Goal: Task Accomplishment & Management: Manage account settings

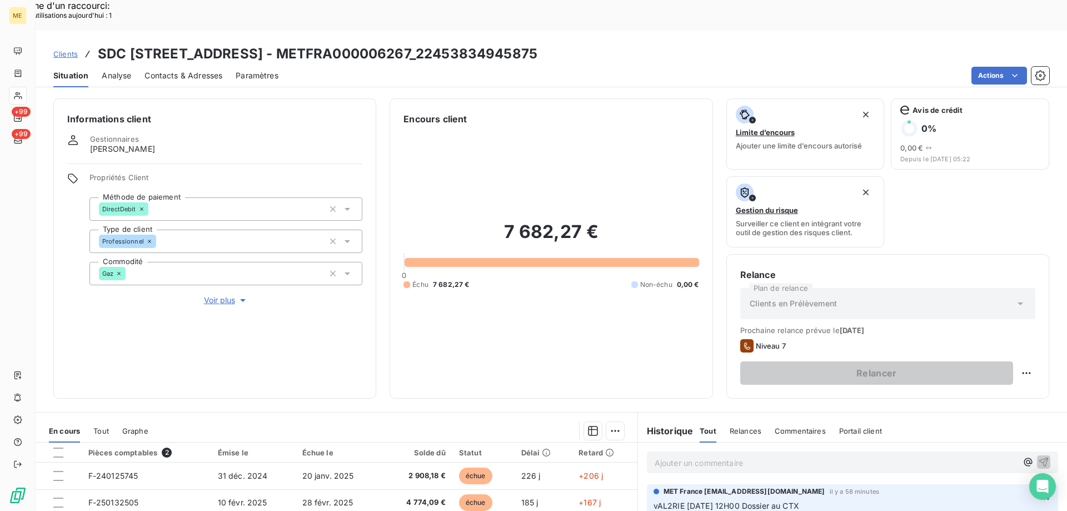
scroll to position [148, 0]
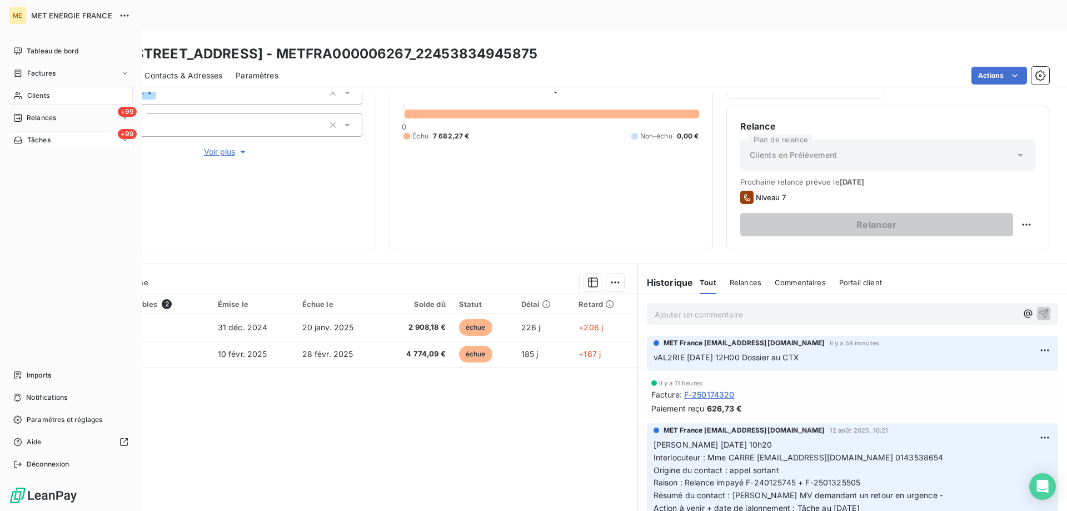
click at [77, 141] on div "+99 Tâches" at bounding box center [71, 140] width 124 height 18
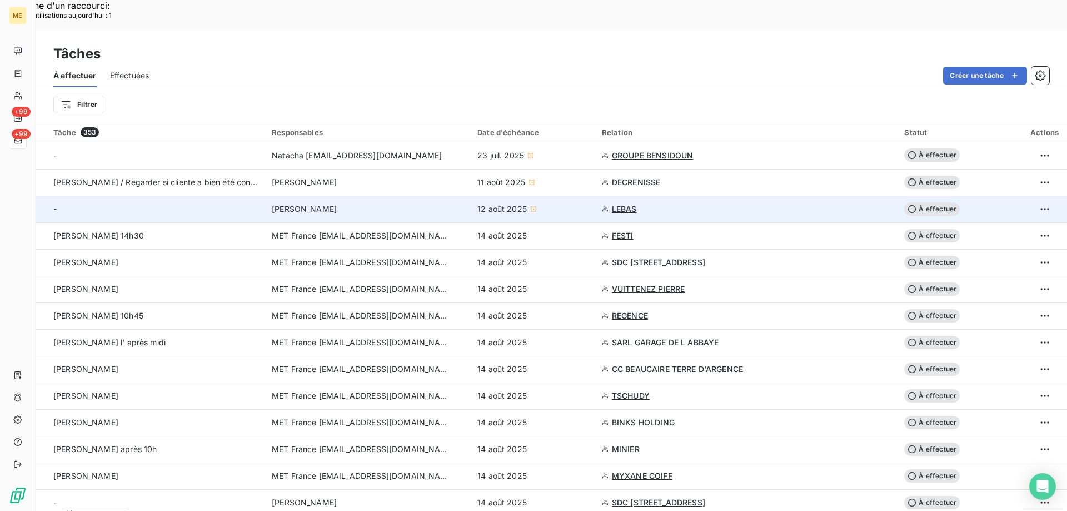
scroll to position [56, 0]
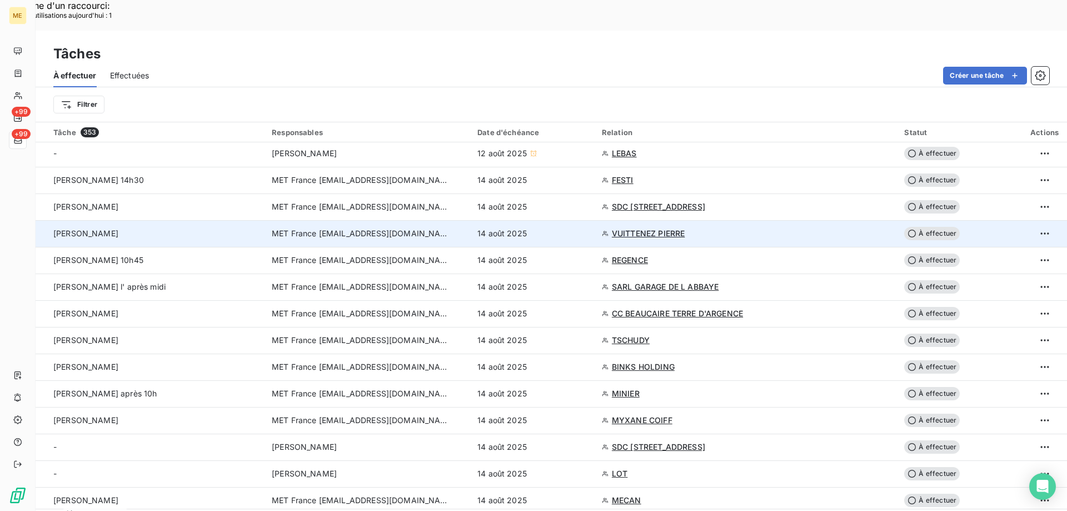
click at [661, 228] on span "VUITTENEZ PIERRE" at bounding box center [648, 233] width 73 height 11
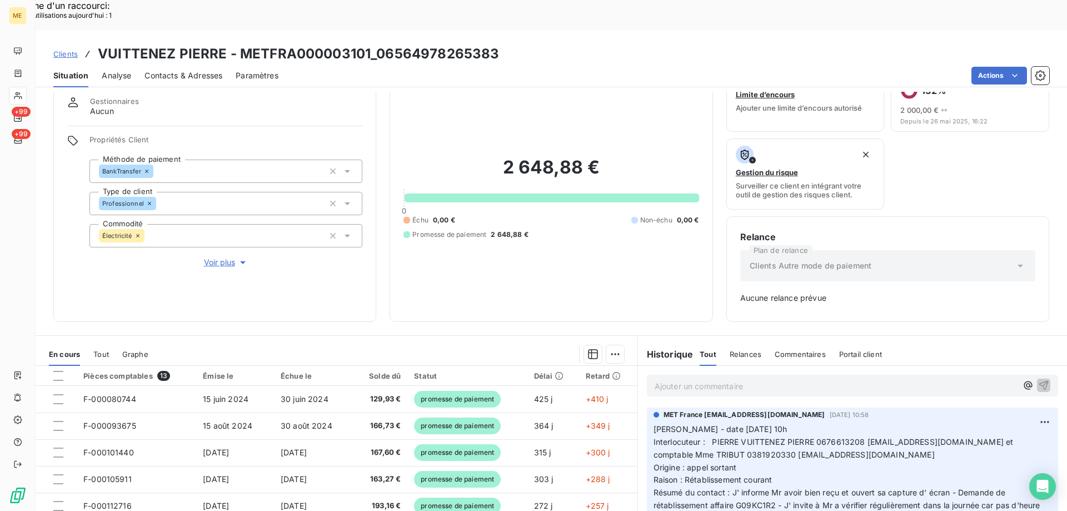
scroll to position [109, 0]
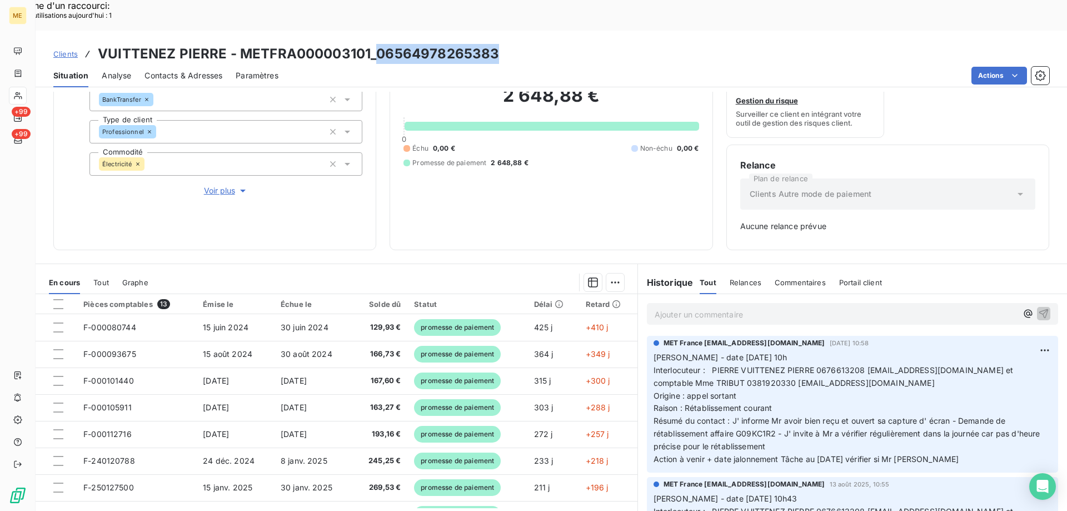
drag, startPoint x: 374, startPoint y: 22, endPoint x: 495, endPoint y: 21, distance: 120.6
click at [495, 44] on h3 "VUITTENEZ PIERRE - METFRA000003101_06564978265383" at bounding box center [298, 54] width 401 height 20
copy h3 "06564978265383"
click at [579, 44] on div "Clients VUITTENEZ PIERRE - METFRA000003101_06564978265383" at bounding box center [552, 54] width 1032 height 20
click at [525, 44] on div "Clients VUITTENEZ PIERRE - METFRA000003101_06564978265383" at bounding box center [552, 54] width 1032 height 20
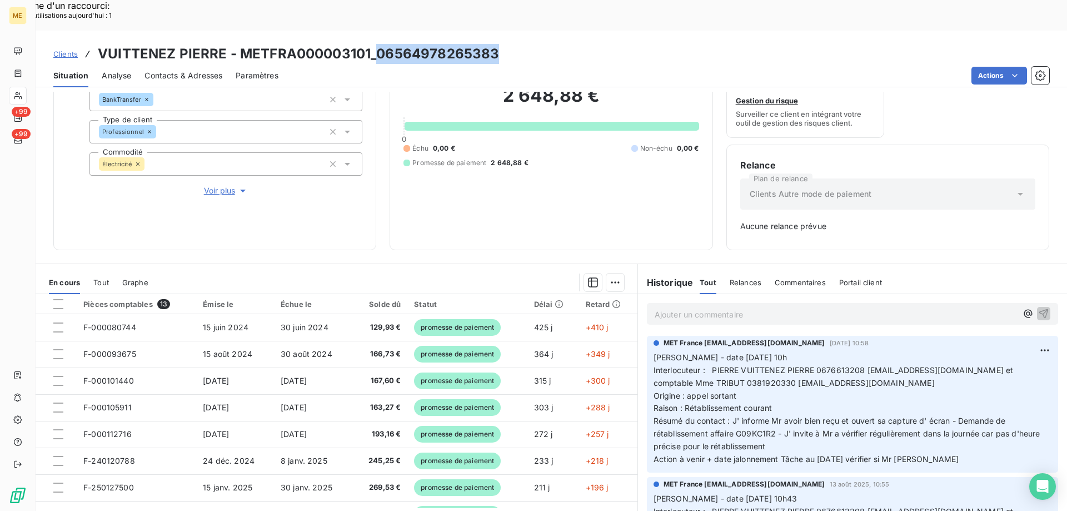
drag, startPoint x: 509, startPoint y: 21, endPoint x: 375, endPoint y: 21, distance: 133.4
click at [375, 44] on div "Clients VUITTENEZ PIERRE - METFRA000003101_06564978265383" at bounding box center [552, 54] width 1032 height 20
copy h3 "06564978265383"
click at [832, 365] on span "Interlocuteur : PIERRE VUITTENEZ PIERRE 0676613208 [EMAIL_ADDRESS][DOMAIN_NAME]…" at bounding box center [835, 376] width 362 height 22
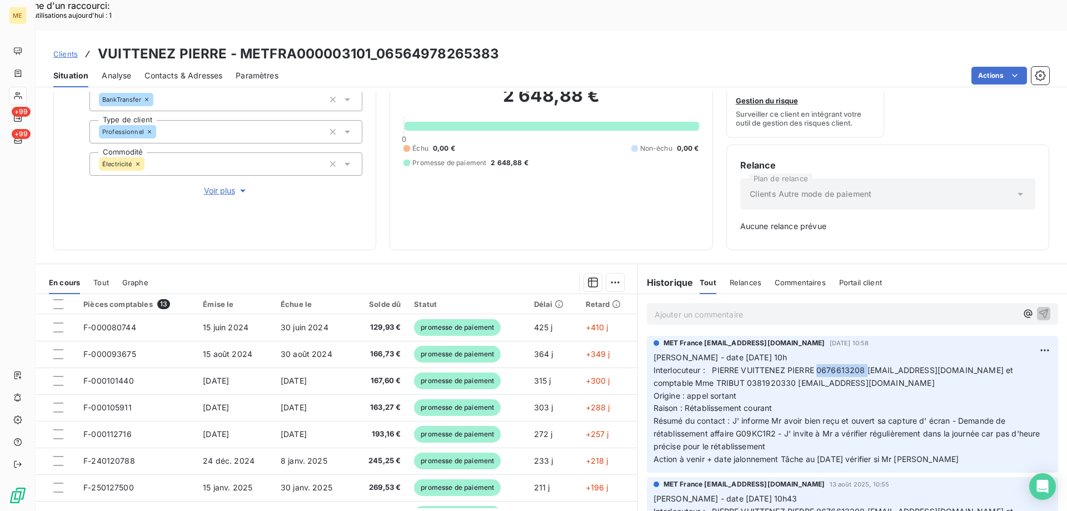
copy span "0676613208"
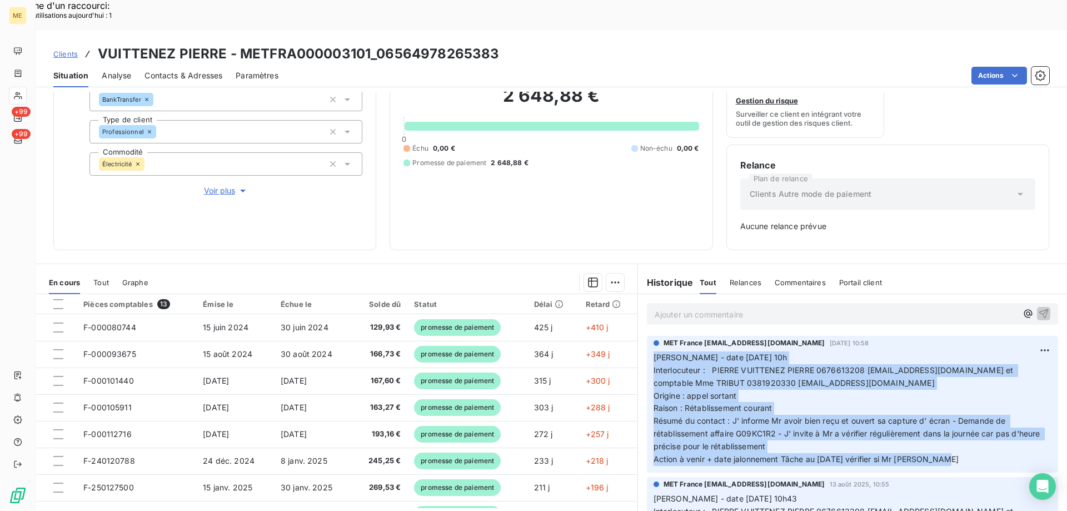
drag, startPoint x: 945, startPoint y: 427, endPoint x: 646, endPoint y: 319, distance: 317.9
click at [647, 336] on div "MET France [EMAIL_ADDRESS][DOMAIN_NAME] [DATE] 10:58 [PERSON_NAME] - date [DATE…" at bounding box center [852, 404] width 411 height 137
click at [960, 425] on p "[PERSON_NAME] - date [DATE] 10h Interlocuteur : PIERRE VUITTENEZ PIERRE 0676613…" at bounding box center [853, 408] width 398 height 114
drag, startPoint x: 948, startPoint y: 429, endPoint x: 647, endPoint y: 325, distance: 317.9
click at [647, 336] on div "MET France [EMAIL_ADDRESS][DOMAIN_NAME] [DATE] 10:58 [PERSON_NAME] - date [DATE…" at bounding box center [852, 404] width 411 height 137
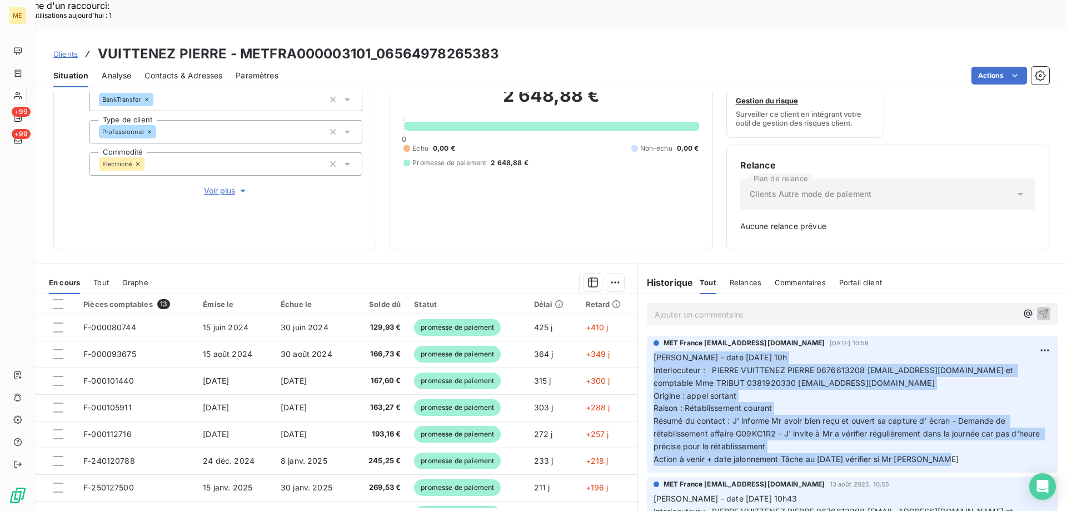
copy p "[PERSON_NAME] - date [DATE] 10h Interlocuteur : PIERRE VUITTENEZ PIERRE 0676613…"
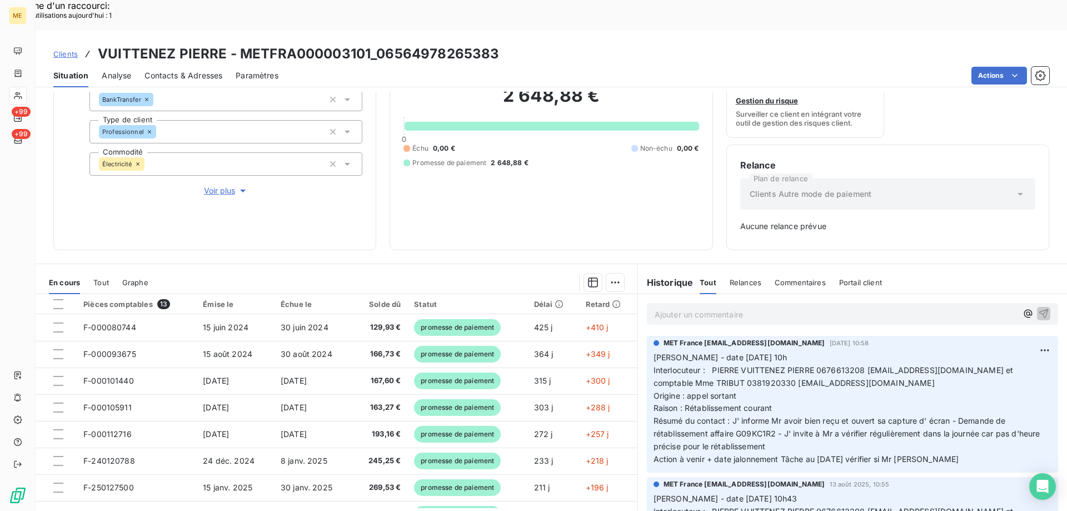
click at [671, 307] on p "Ajouter un commentaire ﻿" at bounding box center [836, 314] width 362 height 14
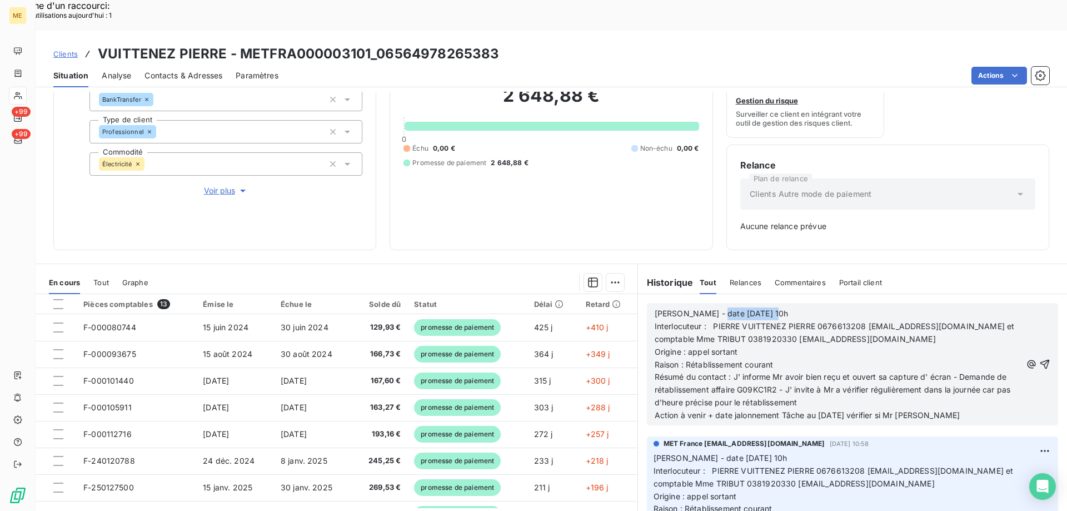
drag, startPoint x: 705, startPoint y: 281, endPoint x: 774, endPoint y: 284, distance: 69.0
click at [774, 307] on p "[PERSON_NAME] - date [DATE] 10h" at bounding box center [838, 313] width 367 height 13
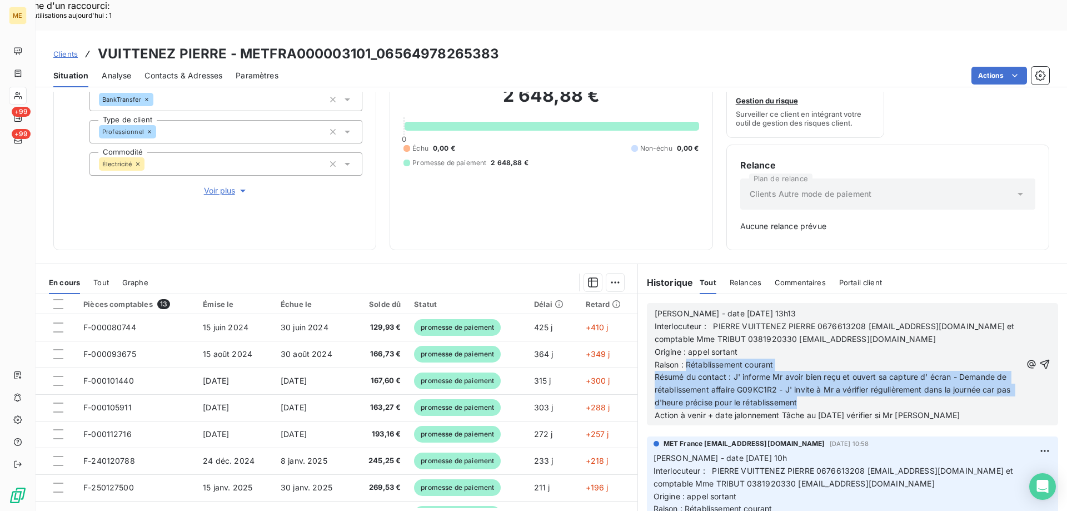
drag, startPoint x: 684, startPoint y: 331, endPoint x: 818, endPoint y: 368, distance: 139.6
click at [818, 368] on div "[PERSON_NAME] - date [DATE] 13h13 Interlocuteur : PIERRE VUITTENEZ PIERRE 06766…" at bounding box center [838, 364] width 367 height 114
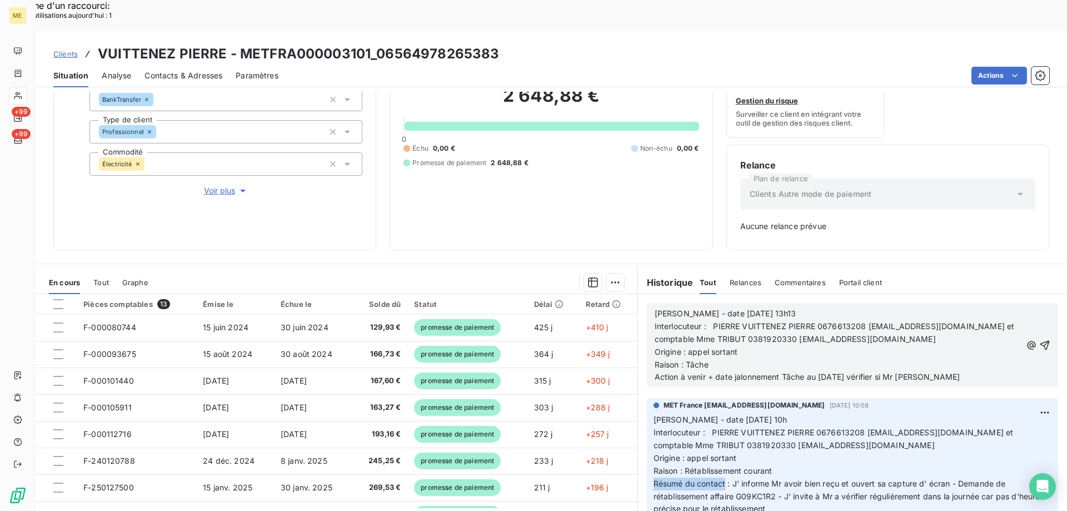
drag, startPoint x: 651, startPoint y: 450, endPoint x: 720, endPoint y: 454, distance: 69.0
click at [720, 479] on span "Résumé du contact : J' informe Mr avoir bien reçu et ouvert sa capture d' écran…" at bounding box center [848, 496] width 389 height 35
copy span "Résumé du contact"
click at [705, 358] on p "Raison : Tâche" at bounding box center [838, 364] width 367 height 13
click at [709, 360] on span "Raison : Tâche Résumé du contact" at bounding box center [719, 364] width 128 height 9
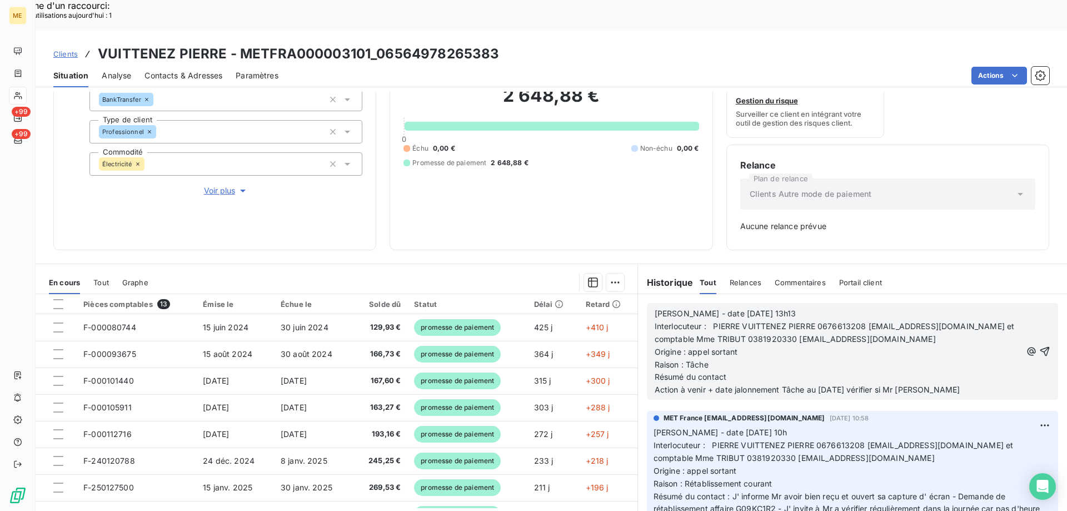
click at [759, 358] on p "Raison : Tâche Résumé du contact" at bounding box center [838, 371] width 367 height 26
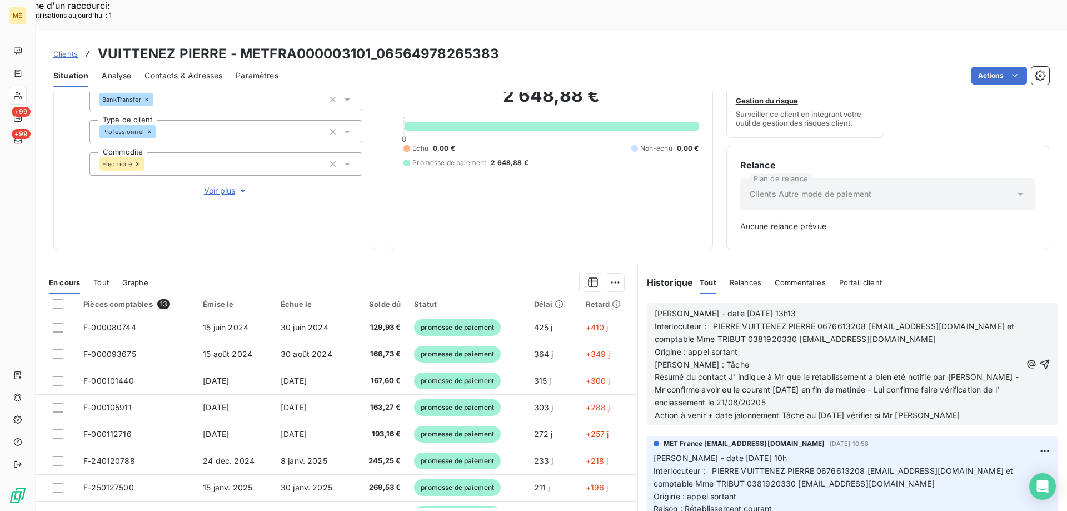
click at [773, 370] on p "[PERSON_NAME] : Tâche Résumé du contact J' indique à Mr que le rétablissement a…" at bounding box center [838, 383] width 367 height 51
click at [672, 370] on span "[PERSON_NAME] : Tâche Résumé du contact J' indique à Mr que le rétablissement a…" at bounding box center [858, 384] width 406 height 48
click at [773, 369] on p "[PERSON_NAME] : Tâche Résumé du contact J' indique à Mr que le rétablissement a…" at bounding box center [838, 383] width 367 height 51
drag, startPoint x: 815, startPoint y: 382, endPoint x: 824, endPoint y: 380, distance: 9.2
click at [824, 410] on span "Action à venir + date jalonnement Tâche au [DATE] vérifier si Mr [PERSON_NAME]" at bounding box center [808, 414] width 306 height 9
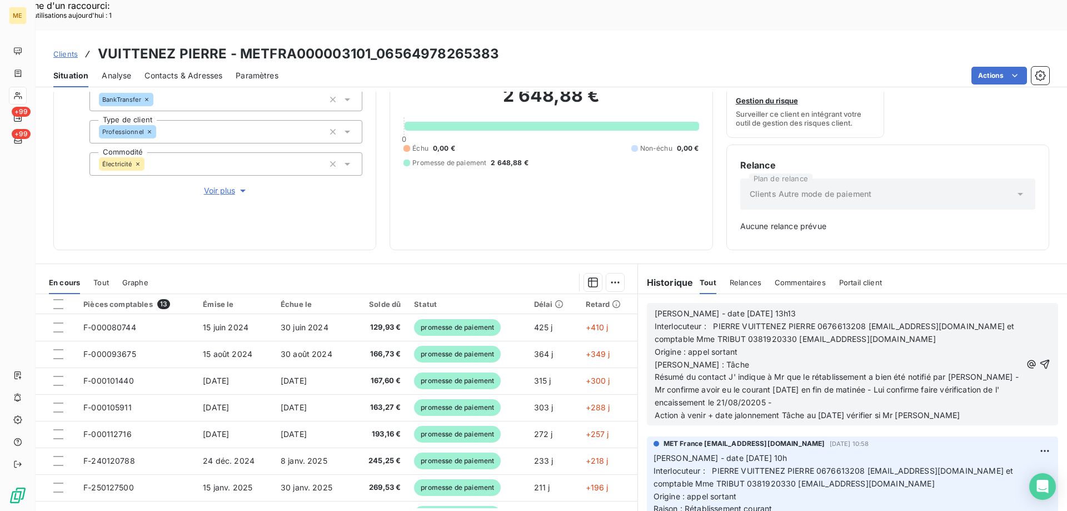
click at [892, 410] on span "Action à venir + date jalonnement Tâche au [DATE] vérifier si Mr [PERSON_NAME]" at bounding box center [808, 414] width 306 height 9
drag, startPoint x: 898, startPoint y: 383, endPoint x: 952, endPoint y: 380, distance: 54.5
click at [952, 409] on p "Action à venir + date jalonnement Tâche au [DATE] vérifier si Mr [PERSON_NAME]" at bounding box center [838, 415] width 367 height 13
click at [1039, 358] on icon "button" at bounding box center [1044, 363] width 11 height 11
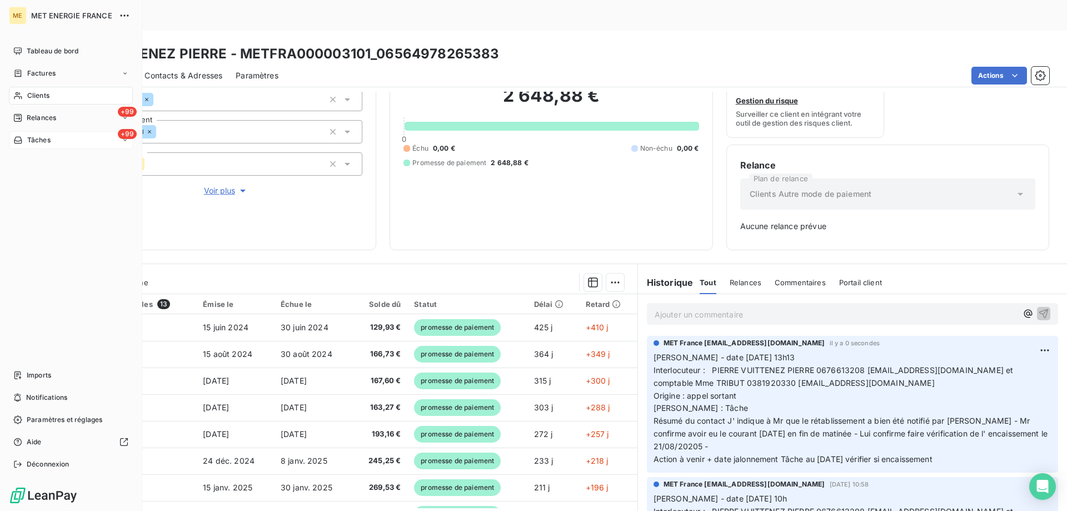
click at [81, 142] on div "+99 Tâches" at bounding box center [71, 140] width 124 height 18
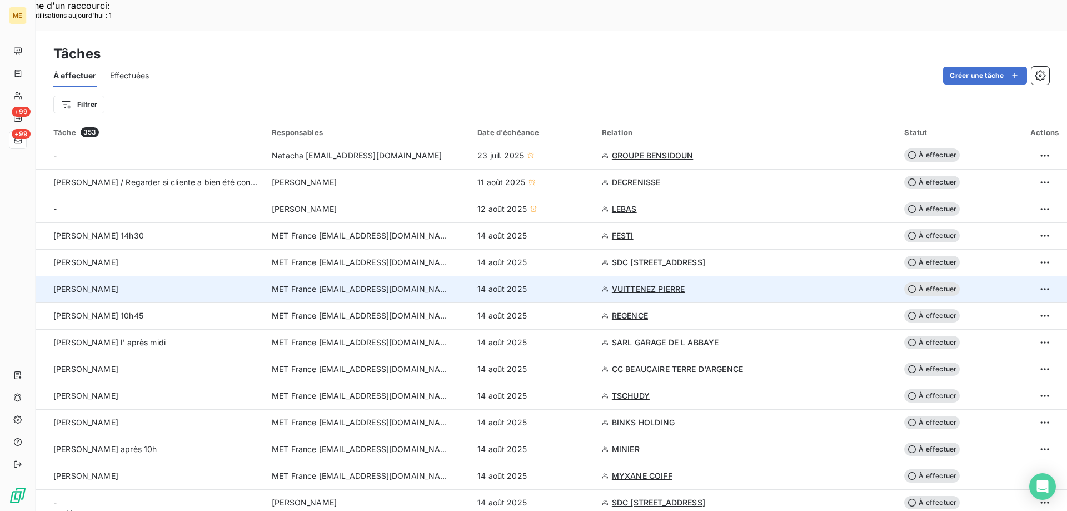
click at [939, 282] on span "À effectuer" at bounding box center [932, 288] width 56 height 13
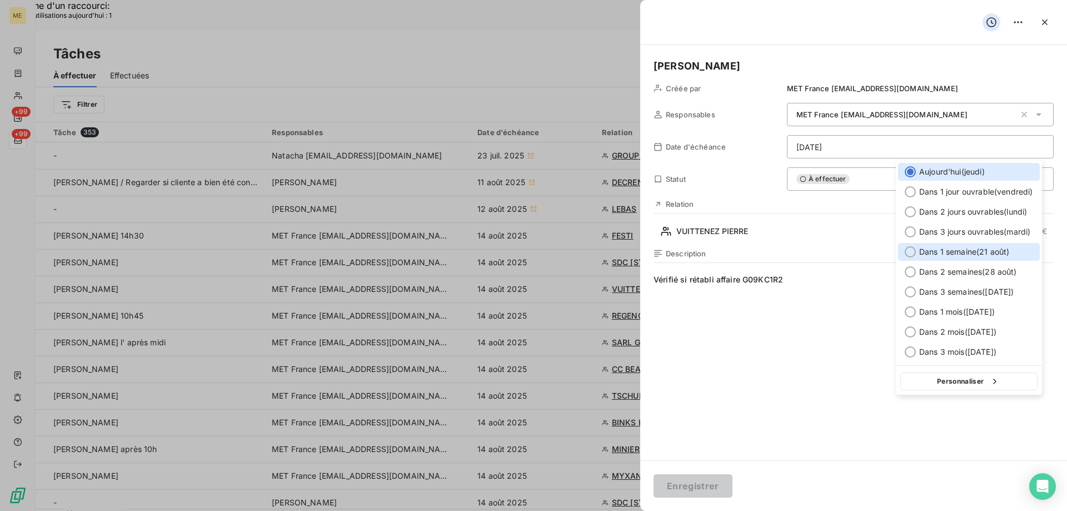
click at [910, 253] on div at bounding box center [910, 251] width 11 height 11
type input "[DATE]"
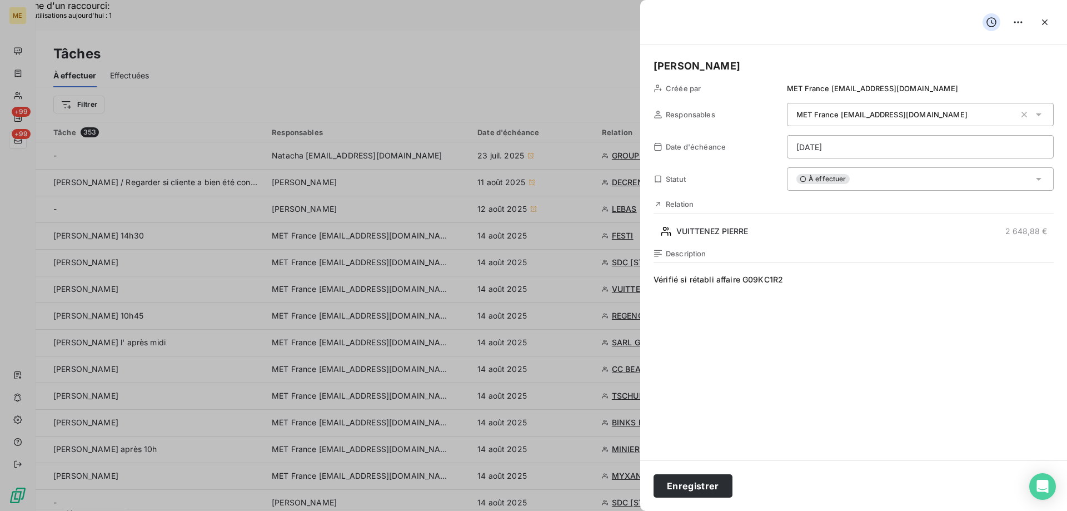
drag, startPoint x: 680, startPoint y: 279, endPoint x: 825, endPoint y: 279, distance: 144.5
click at [825, 279] on span "Vérifié si rétabli affaire G09KC1R2" at bounding box center [854, 380] width 400 height 213
click at [825, 279] on span "Vérifié si enc" at bounding box center [854, 380] width 400 height 213
click at [702, 483] on button "Enregistrer" at bounding box center [693, 485] width 79 height 23
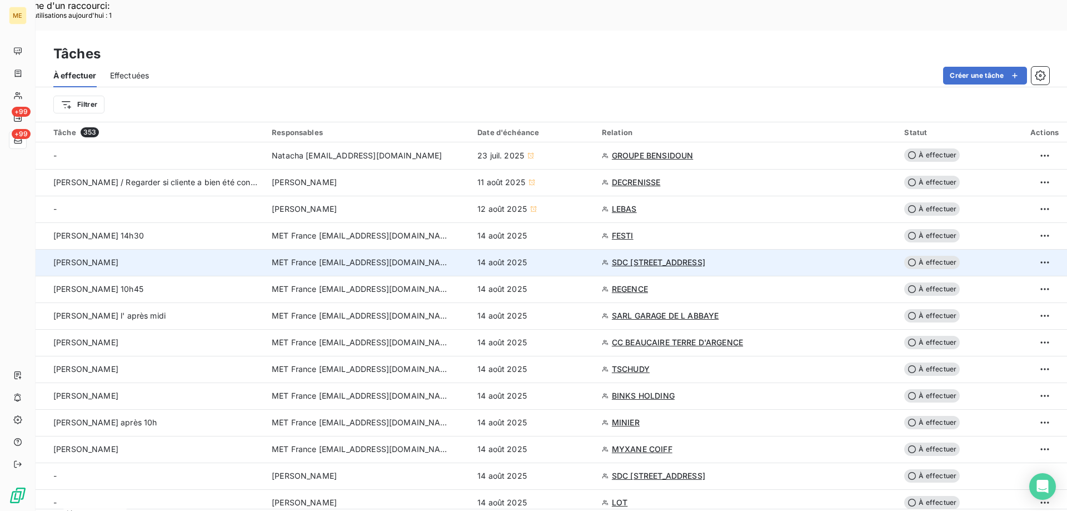
click at [681, 257] on span "SDC [STREET_ADDRESS]" at bounding box center [658, 262] width 93 height 11
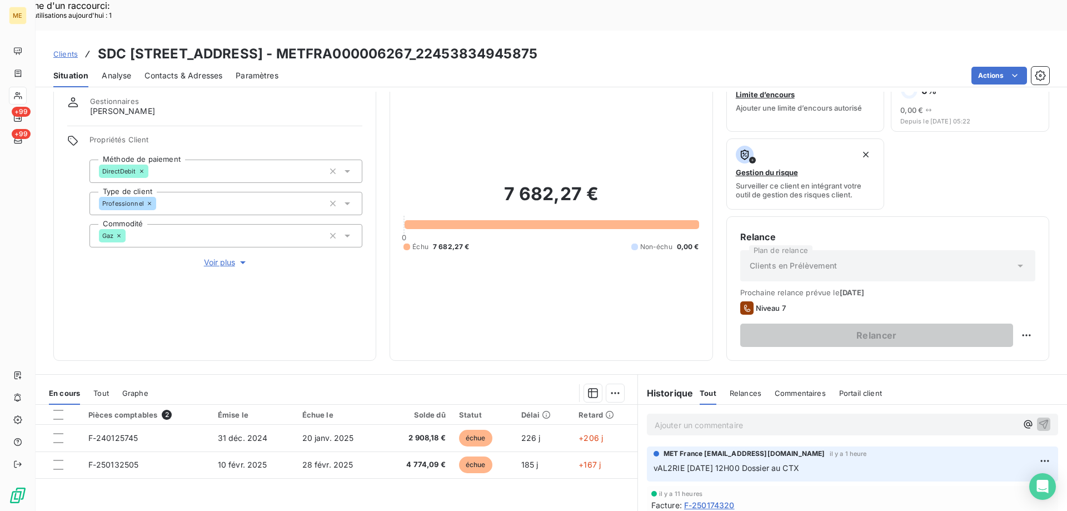
scroll to position [111, 0]
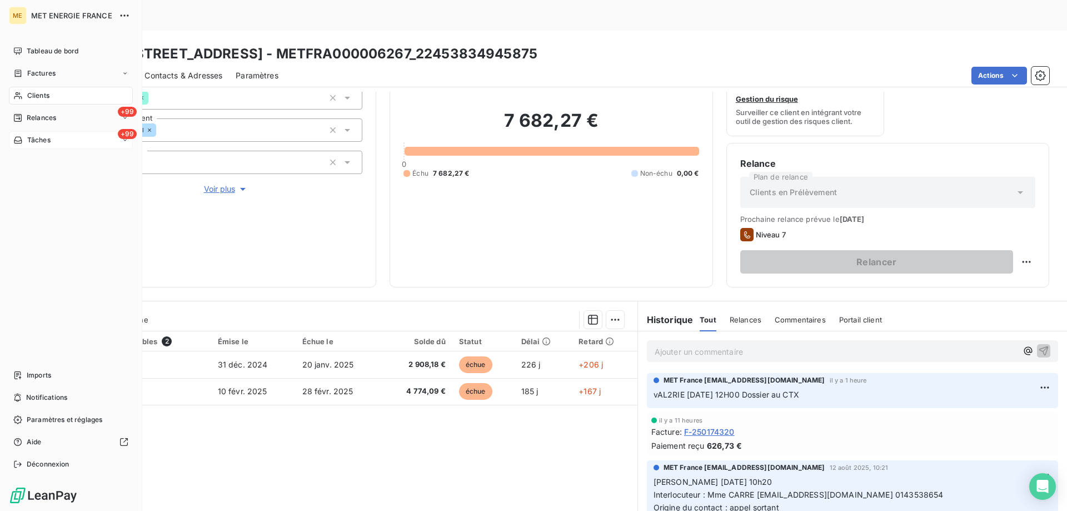
click at [74, 137] on div "+99 Tâches" at bounding box center [71, 140] width 124 height 18
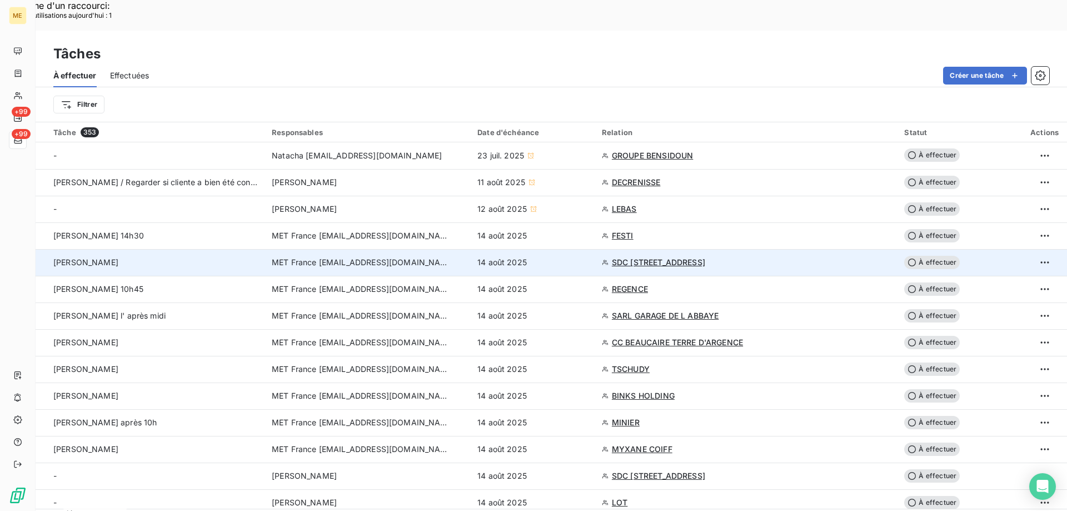
click at [937, 256] on span "À effectuer" at bounding box center [932, 262] width 56 height 13
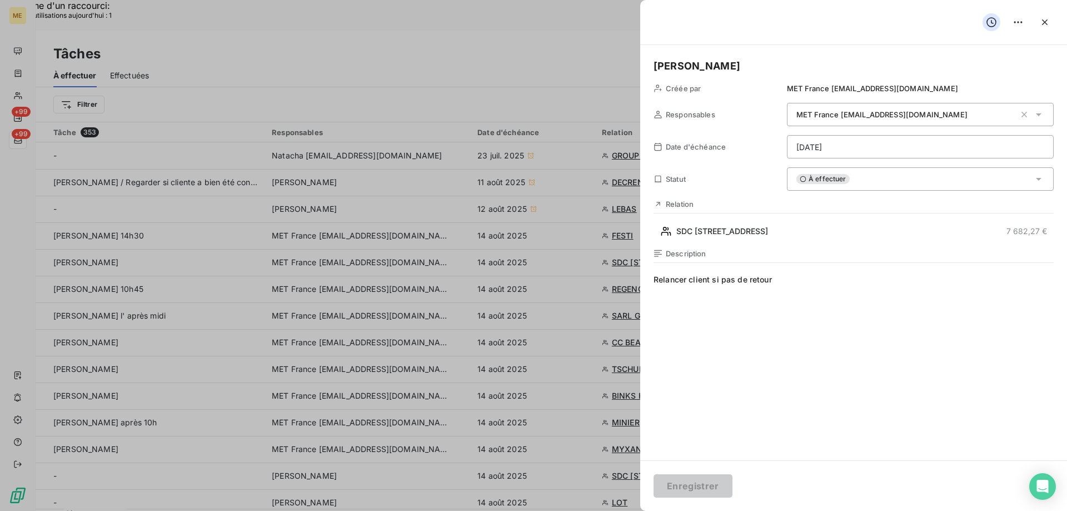
click at [856, 176] on div "À effectuer" at bounding box center [920, 178] width 267 height 23
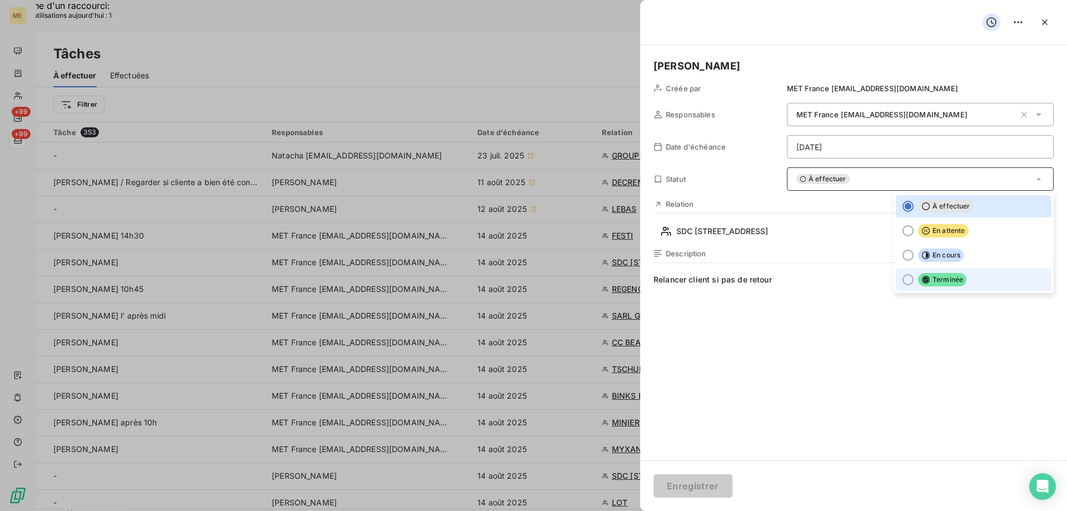
click at [903, 280] on div at bounding box center [908, 279] width 11 height 11
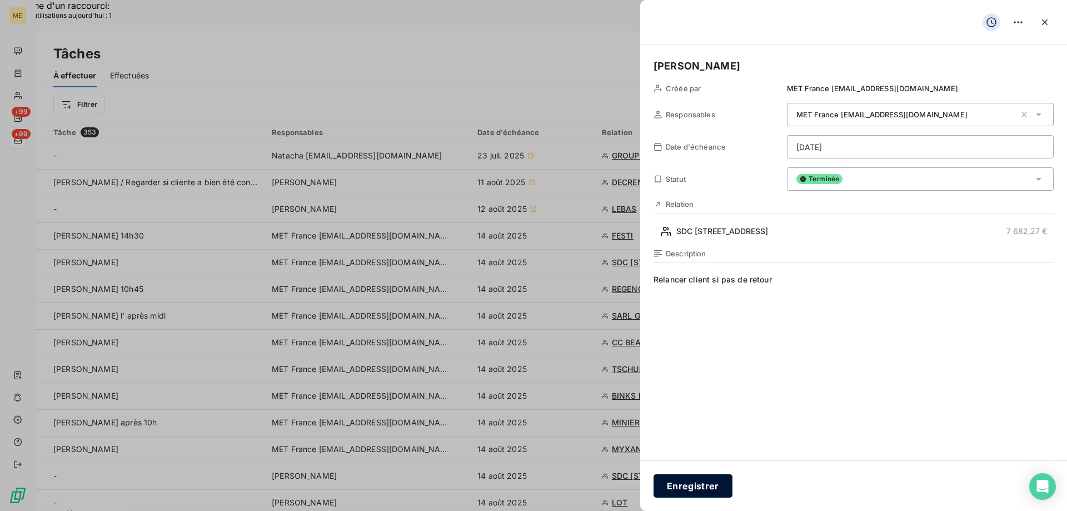
click at [709, 485] on button "Enregistrer" at bounding box center [693, 485] width 79 height 23
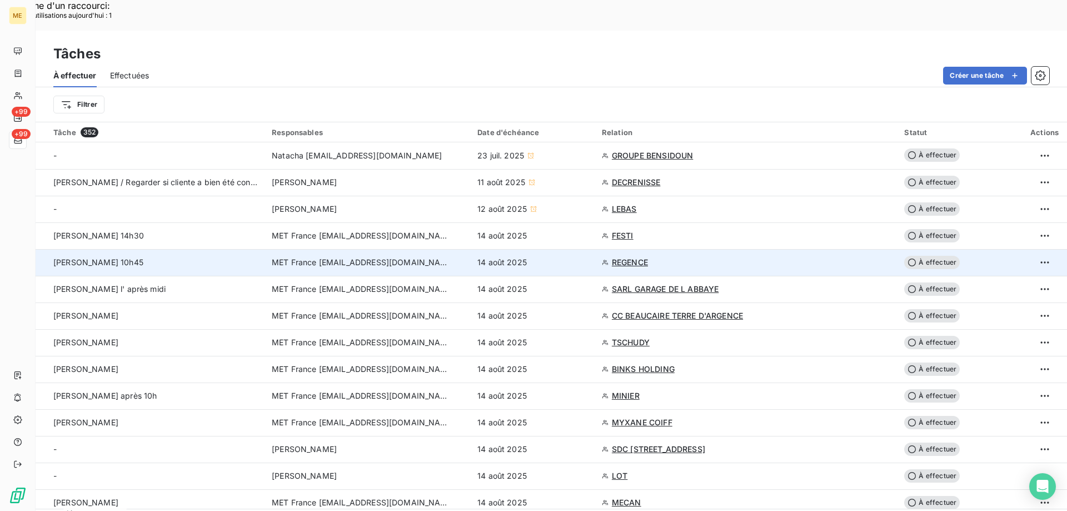
click at [635, 257] on span "REGENCE" at bounding box center [630, 262] width 36 height 11
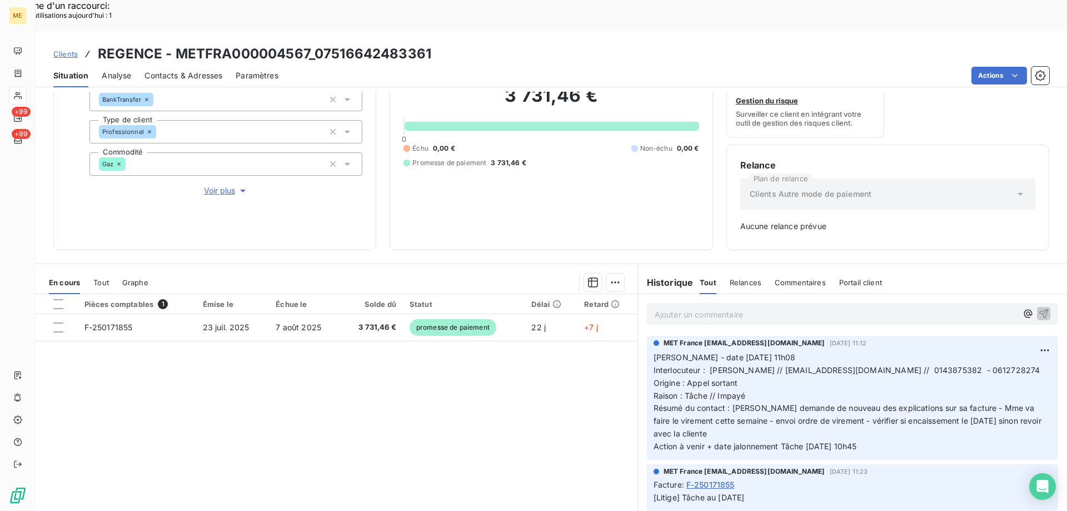
scroll to position [54, 0]
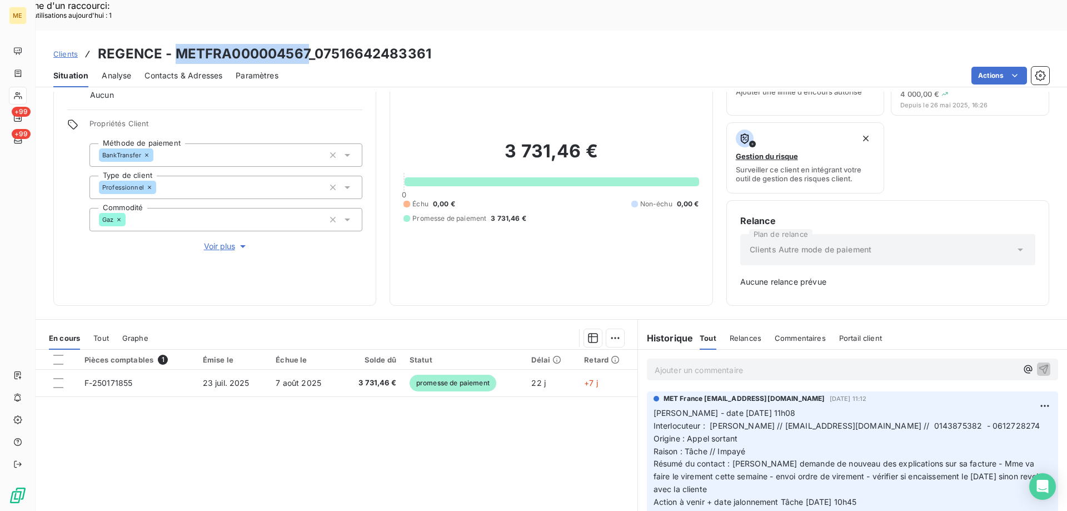
drag, startPoint x: 177, startPoint y: 24, endPoint x: 306, endPoint y: 21, distance: 129.5
click at [306, 44] on h3 "REGENCE - METFRA000004567_07516642483361" at bounding box center [264, 54] width 333 height 20
copy h3 "METFRA000004567"
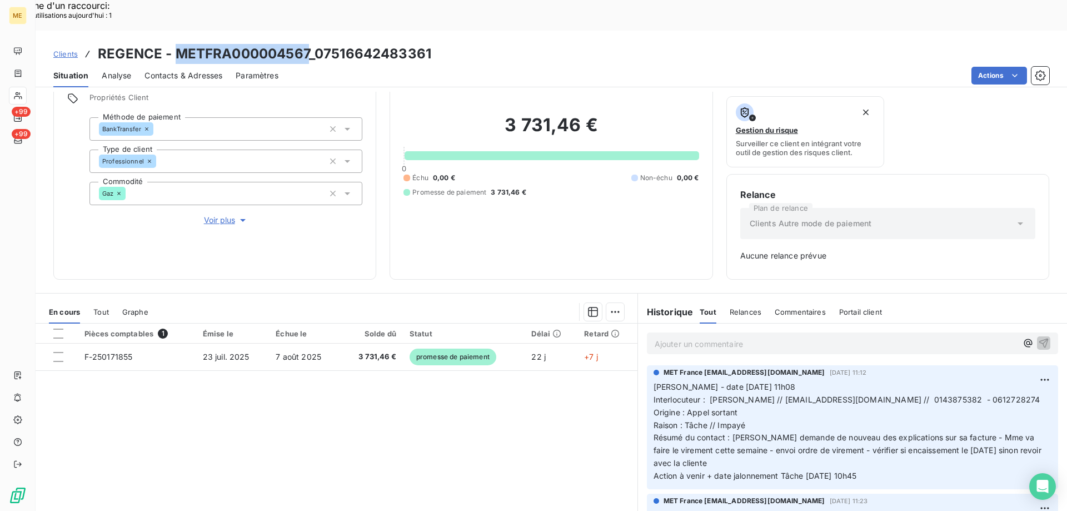
scroll to position [109, 0]
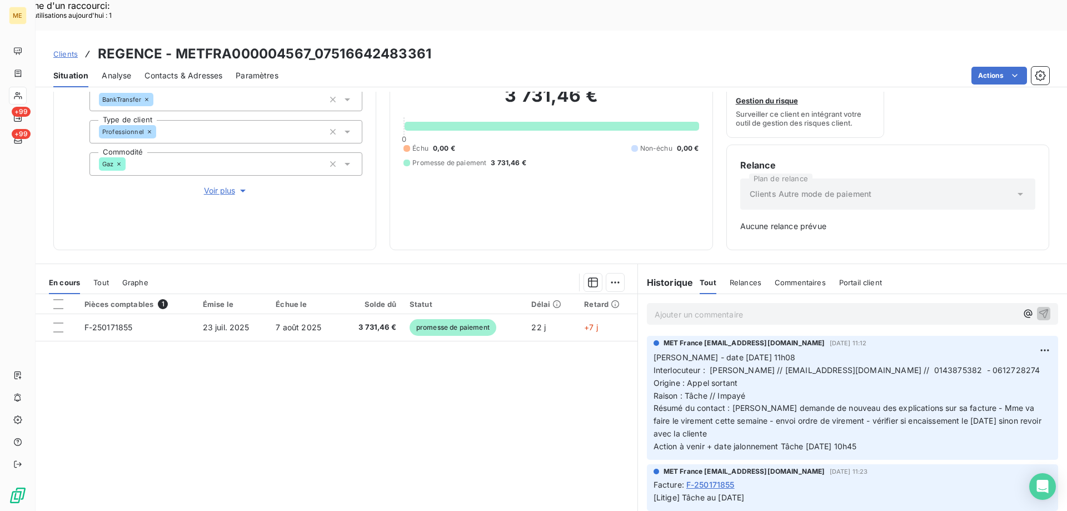
click at [916, 365] on span "Interlocuteur : [PERSON_NAME] // [EMAIL_ADDRESS][DOMAIN_NAME] // 0143875382 - 0…" at bounding box center [847, 369] width 387 height 9
copy span "0143875382"
drag, startPoint x: 886, startPoint y: 417, endPoint x: 648, endPoint y: 328, distance: 253.8
click at [654, 351] on p "[PERSON_NAME] - date [DATE] 11h08 Interlocuteur : [PERSON_NAME] // [EMAIL_ADDRE…" at bounding box center [853, 402] width 398 height 102
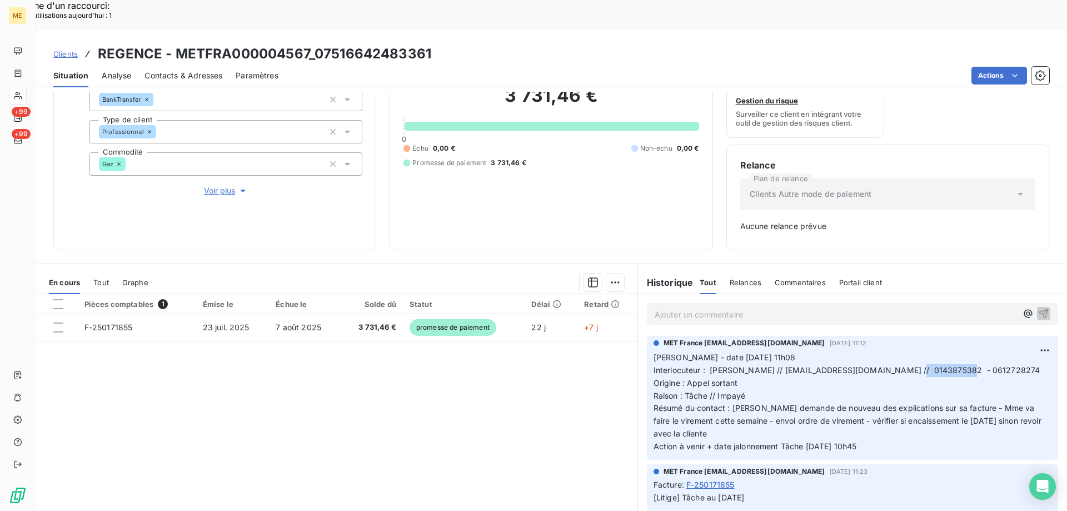
copy p "[PERSON_NAME] - date [DATE] 11h08 Interlocuteur : [PERSON_NAME] // [EMAIL_ADDRE…"
click at [680, 306] on div "Ajouter un commentaire ﻿" at bounding box center [836, 313] width 362 height 15
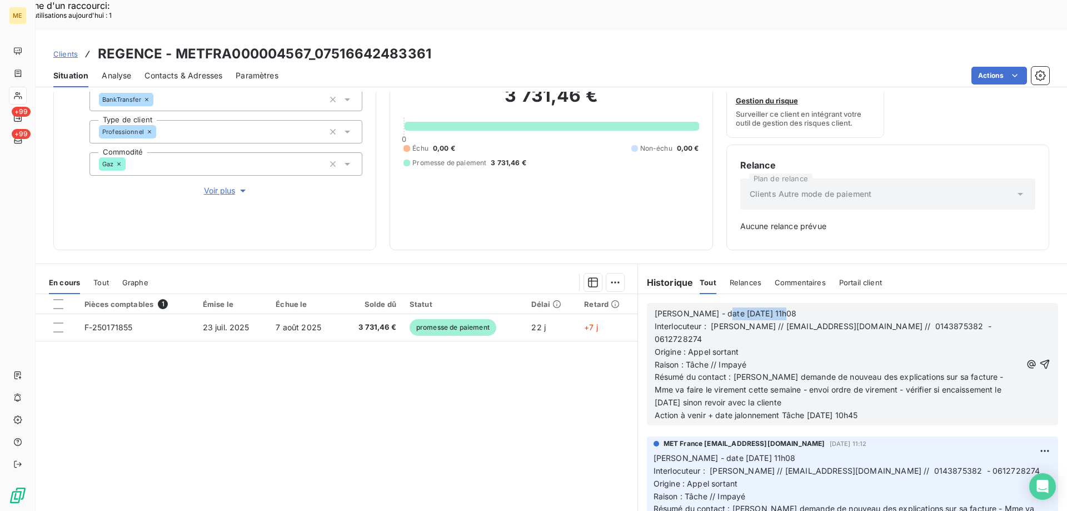
drag, startPoint x: 708, startPoint y: 281, endPoint x: 786, endPoint y: 283, distance: 77.8
click at [786, 307] on p "[PERSON_NAME] - date [DATE] 11h08" at bounding box center [838, 313] width 367 height 13
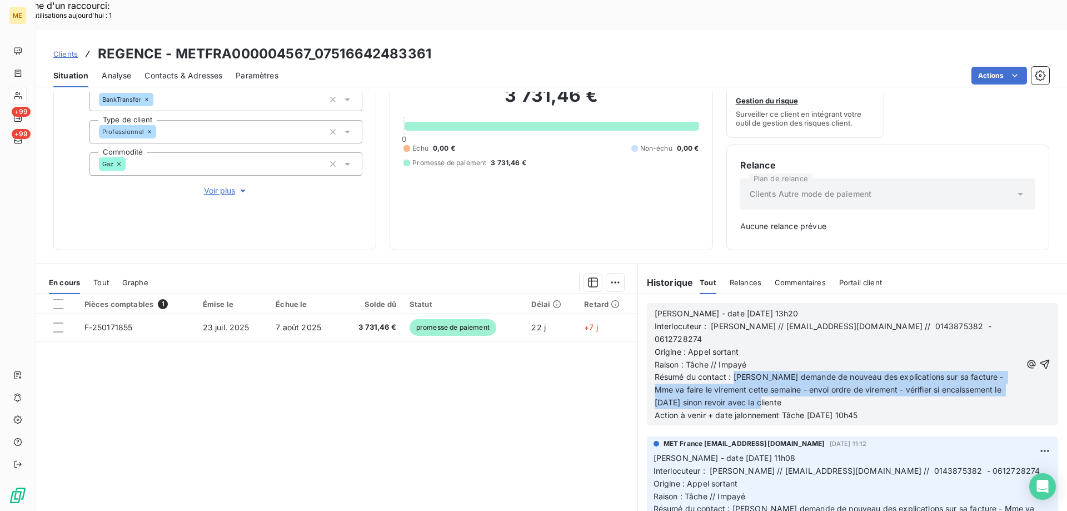
drag, startPoint x: 729, startPoint y: 346, endPoint x: 803, endPoint y: 368, distance: 77.0
click at [803, 371] on p "Résumé du contact : [PERSON_NAME] demande de nouveau des explications sur sa fa…" at bounding box center [838, 390] width 367 height 38
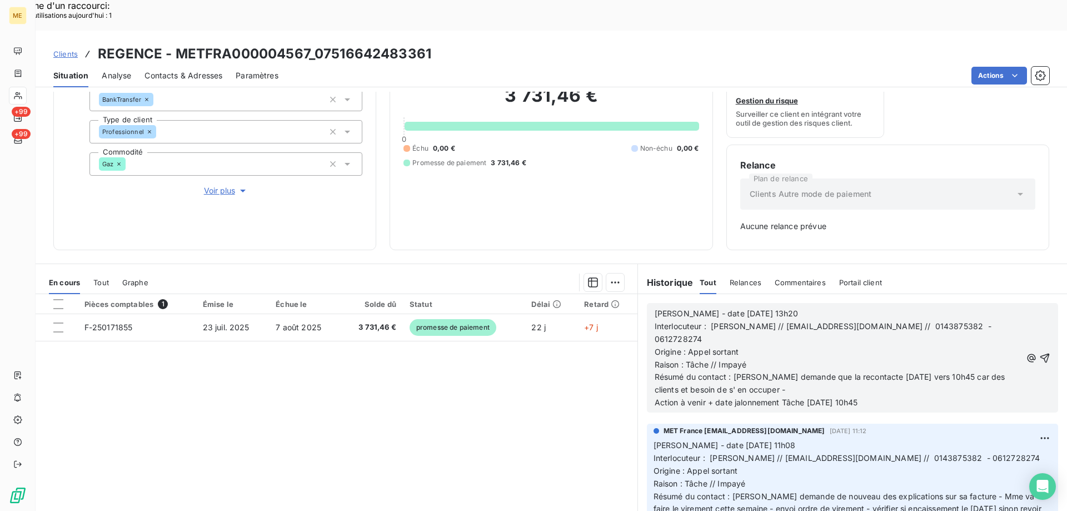
drag, startPoint x: 805, startPoint y: 371, endPoint x: 895, endPoint y: 366, distance: 89.7
click at [895, 396] on p "Action à venir + date jalonnement Tâche [DATE] 10h45" at bounding box center [838, 402] width 367 height 13
click at [1039, 352] on icon "button" at bounding box center [1044, 357] width 11 height 11
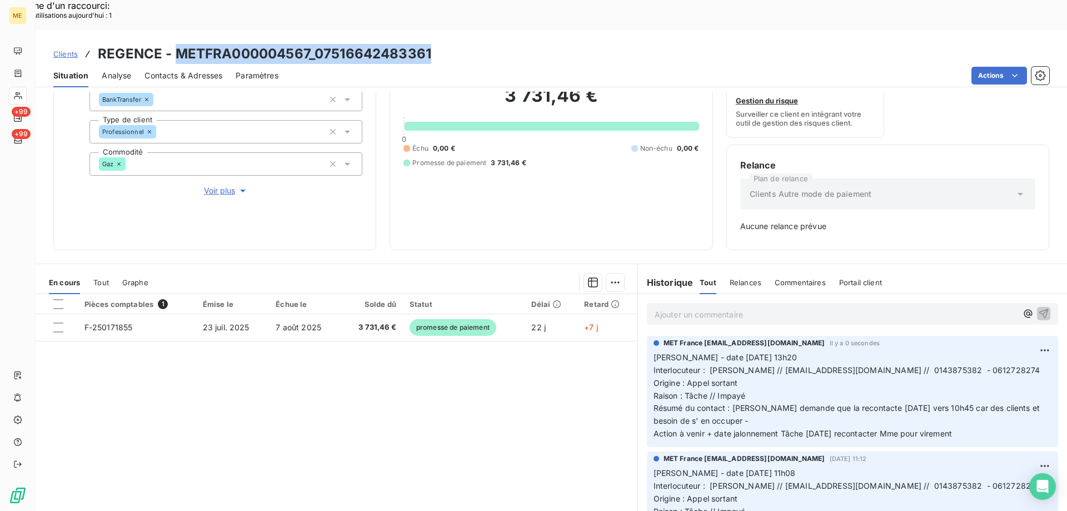
drag, startPoint x: 429, startPoint y: 22, endPoint x: 178, endPoint y: 21, distance: 251.2
click at [178, 44] on div "Clients REGENCE - METFRA000004567_07516642483361" at bounding box center [552, 54] width 1032 height 20
copy h3 "METFRA000004567_07516642483361"
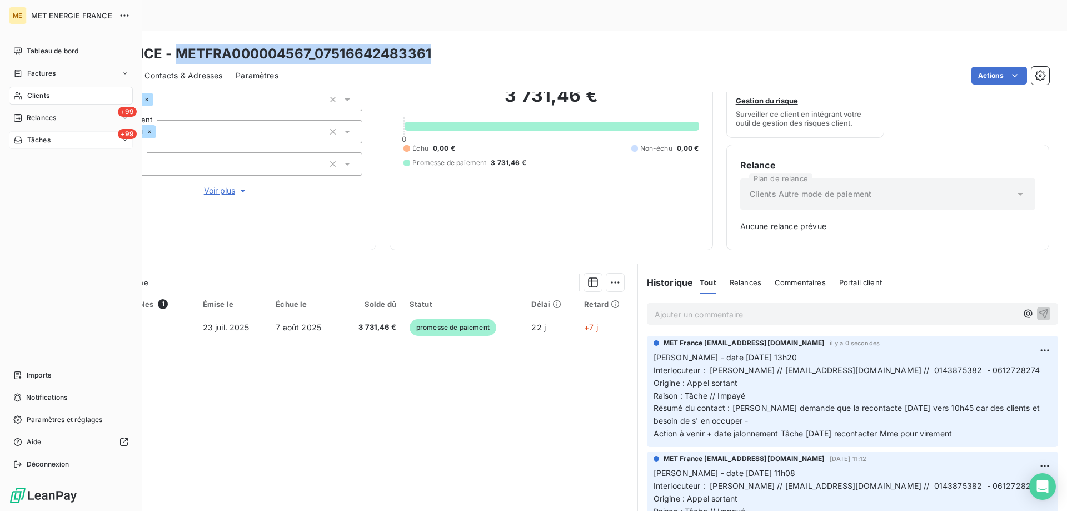
click at [83, 142] on div "+99 Tâches" at bounding box center [71, 140] width 124 height 18
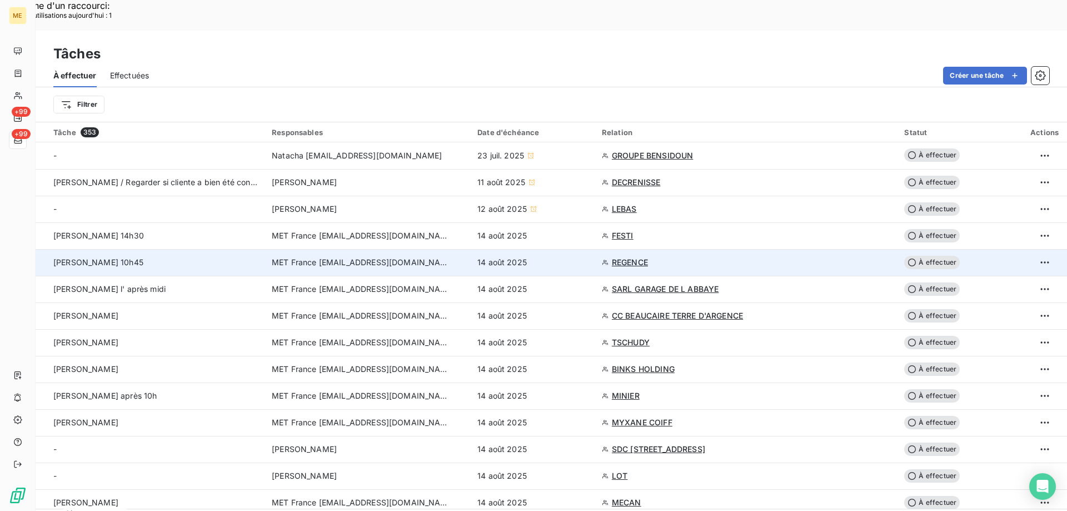
click at [932, 256] on span "À effectuer" at bounding box center [932, 262] width 56 height 13
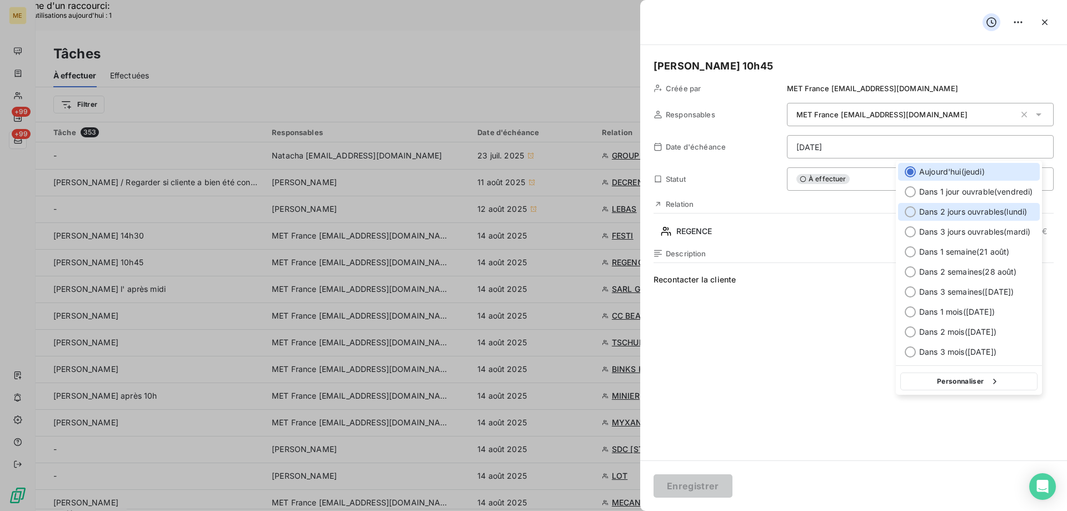
click at [910, 211] on div at bounding box center [910, 211] width 11 height 11
type input "[DATE]"
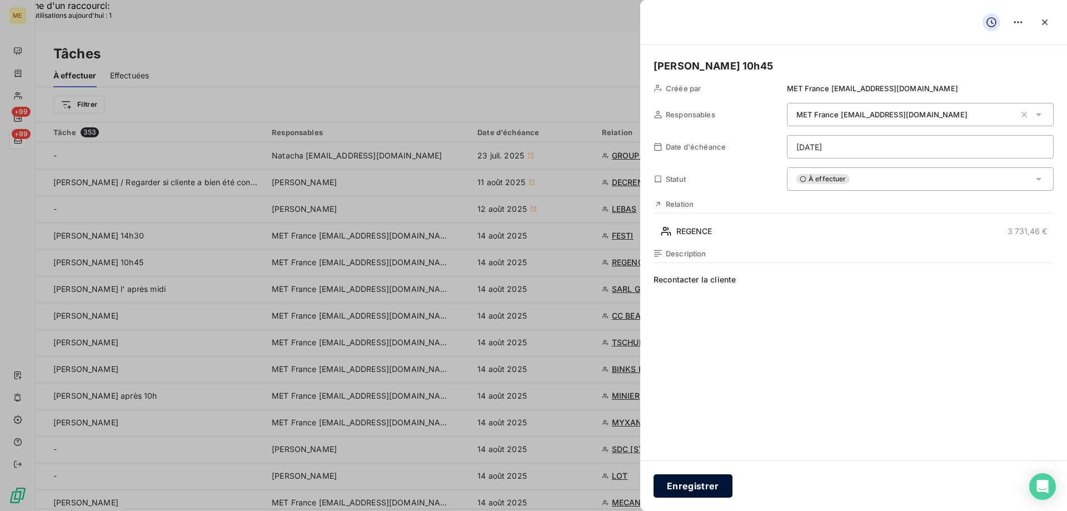
click at [691, 484] on button "Enregistrer" at bounding box center [693, 485] width 79 height 23
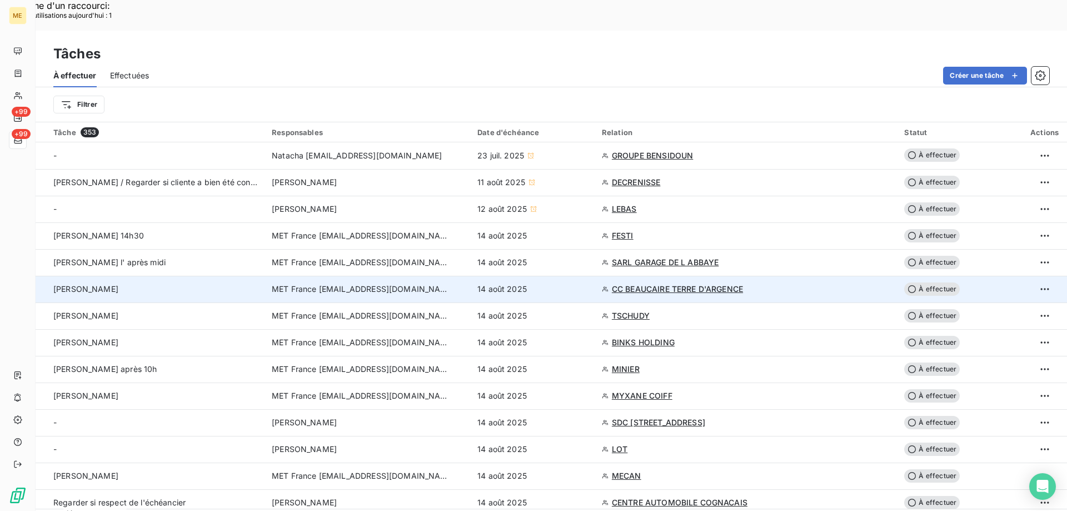
click at [670, 283] on span "CC BEAUCAIRE TERRE D'ARGENCE" at bounding box center [677, 288] width 131 height 11
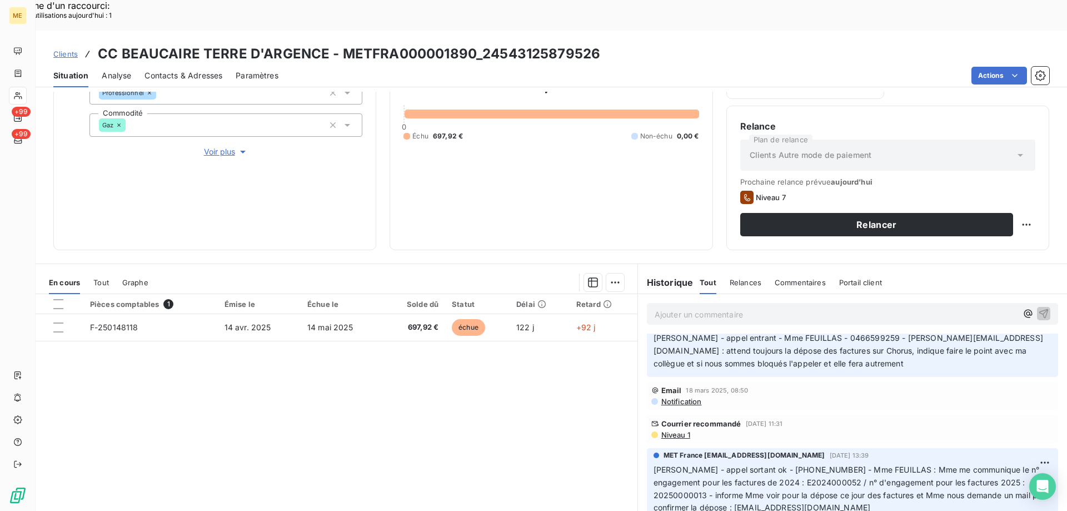
scroll to position [1501, 0]
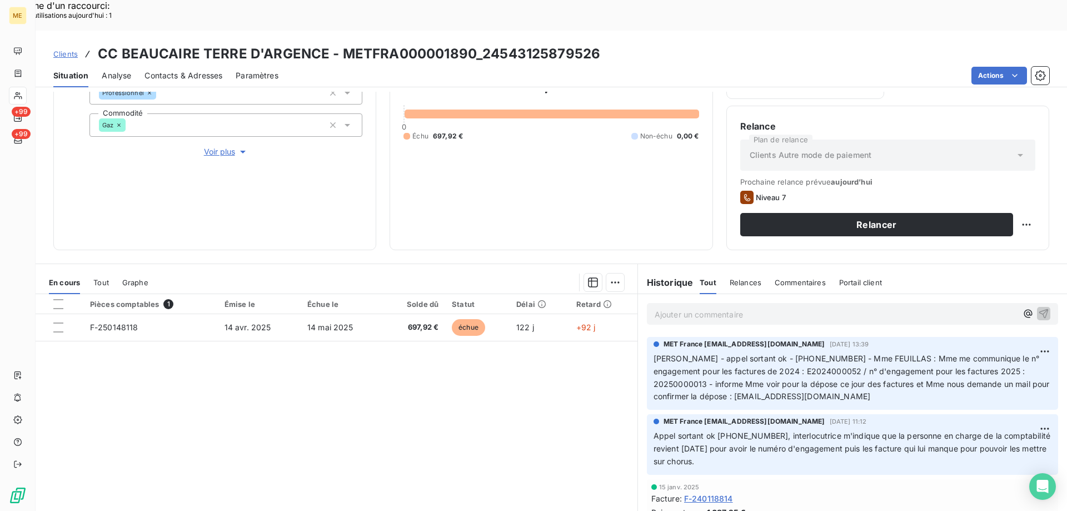
click at [766, 353] on span "[PERSON_NAME] - appel sortant ok - [PHONE_NUMBER] - Mme FEUILLAS : Mme me commu…" at bounding box center [853, 377] width 398 height 48
copy span "0466599259"
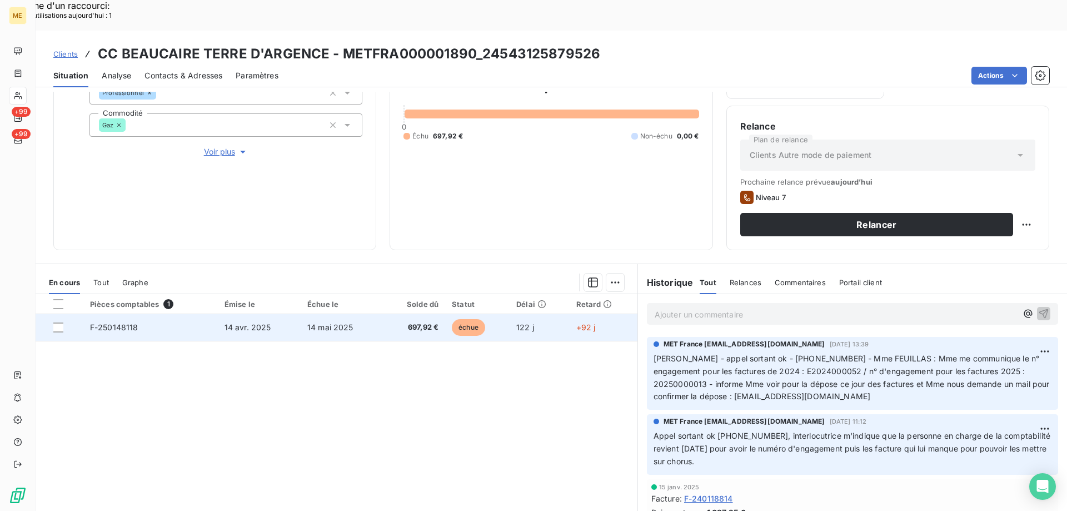
click at [116, 322] on span "F-250148118" at bounding box center [114, 326] width 48 height 9
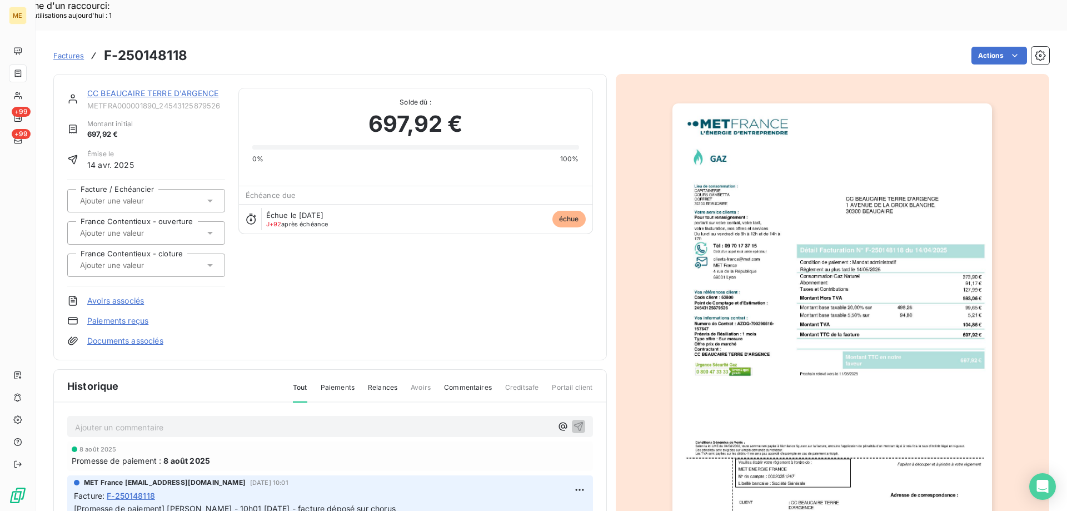
click at [855, 127] on img "button" at bounding box center [832, 329] width 320 height 452
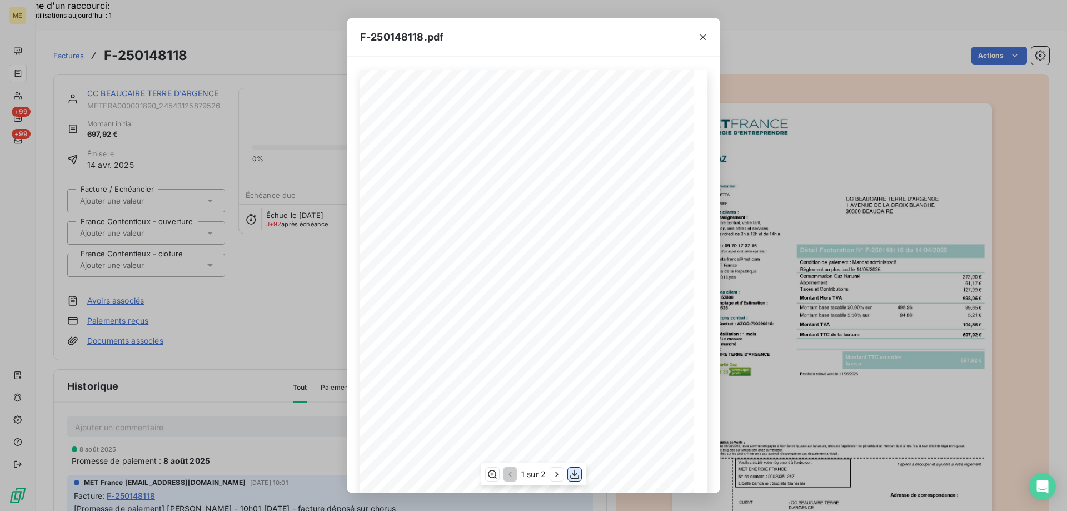
click at [575, 471] on icon "button" at bounding box center [574, 474] width 9 height 9
click at [706, 34] on icon "button" at bounding box center [702, 37] width 11 height 11
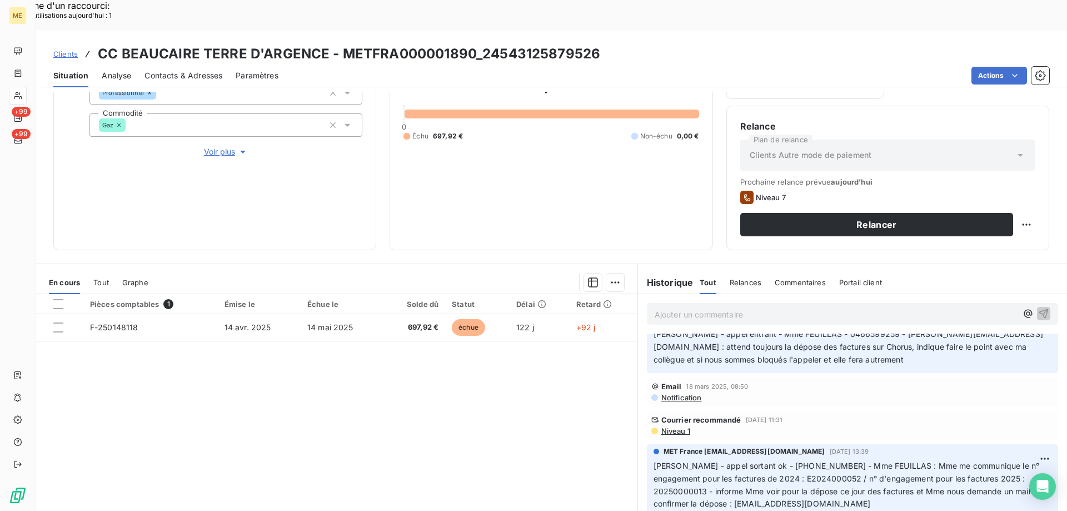
scroll to position [1445, 0]
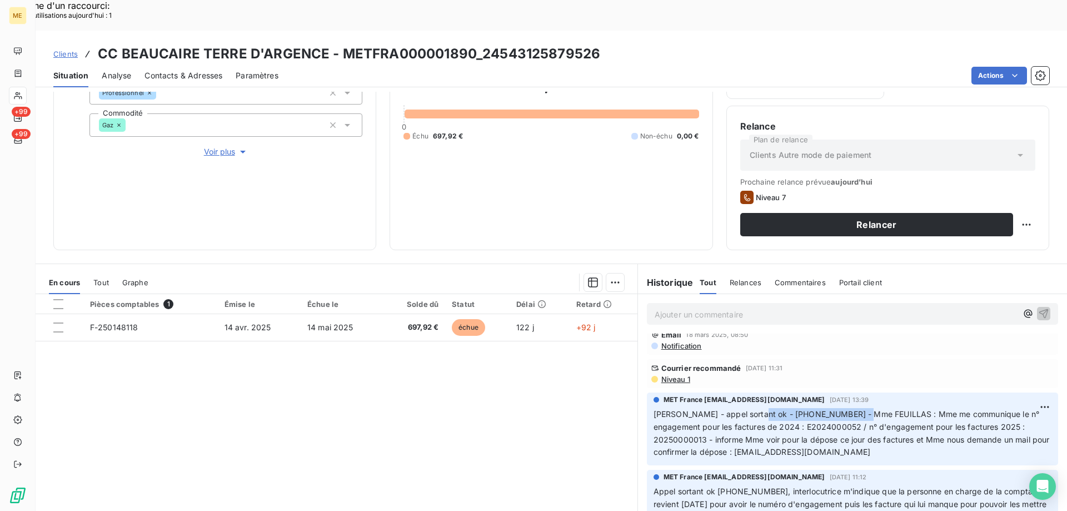
drag, startPoint x: 747, startPoint y: 382, endPoint x: 863, endPoint y: 385, distance: 116.2
click at [863, 409] on span "[PERSON_NAME] - appel sortant ok - [PHONE_NUMBER] - Mme FEUILLAS : Mme me commu…" at bounding box center [853, 433] width 398 height 48
drag, startPoint x: 684, startPoint y: 422, endPoint x: 794, endPoint y: 424, distance: 110.1
click at [794, 424] on p "[PERSON_NAME] - appel sortant ok - [PHONE_NUMBER] - Mme FEUILLAS : Mme me commu…" at bounding box center [853, 433] width 398 height 51
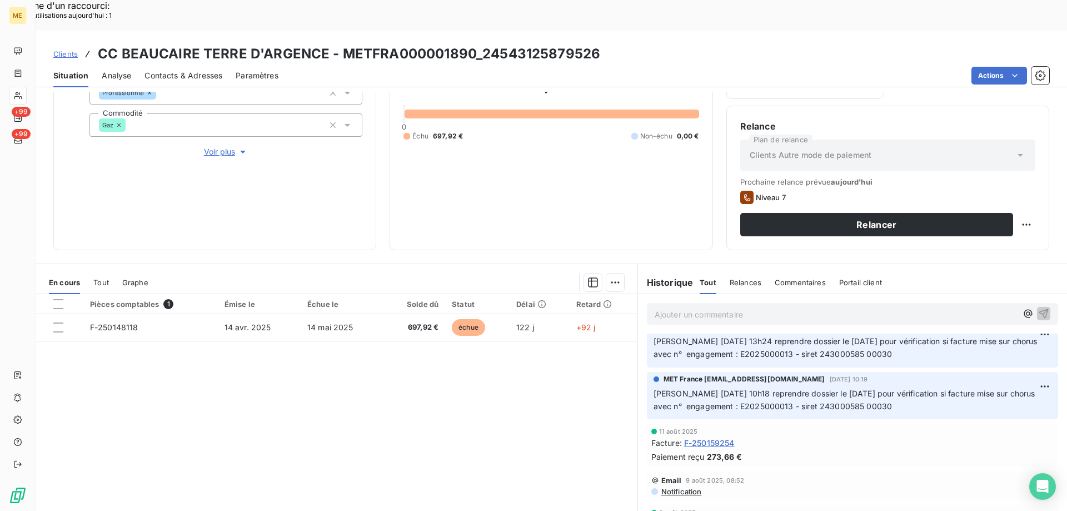
scroll to position [0, 0]
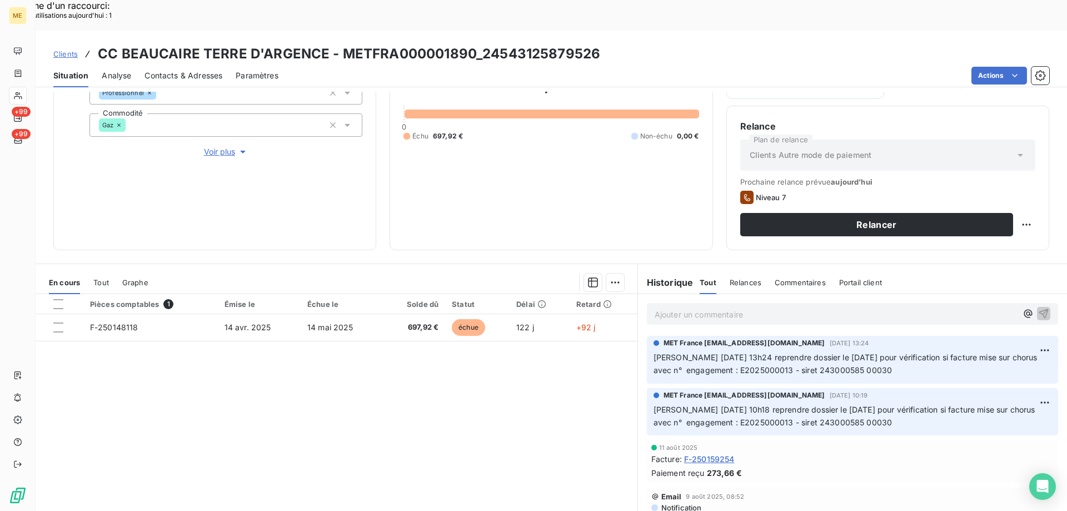
click at [681, 307] on p "Ajouter un commentaire ﻿" at bounding box center [836, 314] width 362 height 14
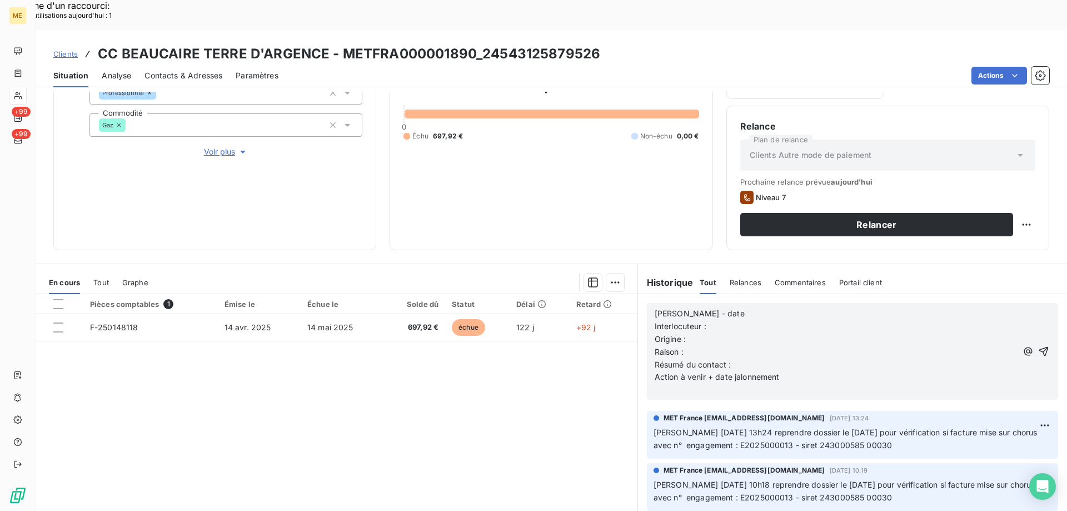
click at [736, 307] on p "[PERSON_NAME] - date" at bounding box center [836, 313] width 362 height 13
click at [729, 320] on p "Interlocuteur :" at bounding box center [836, 326] width 362 height 13
click at [705, 321] on span "Interlocuteur :" at bounding box center [681, 325] width 52 height 9
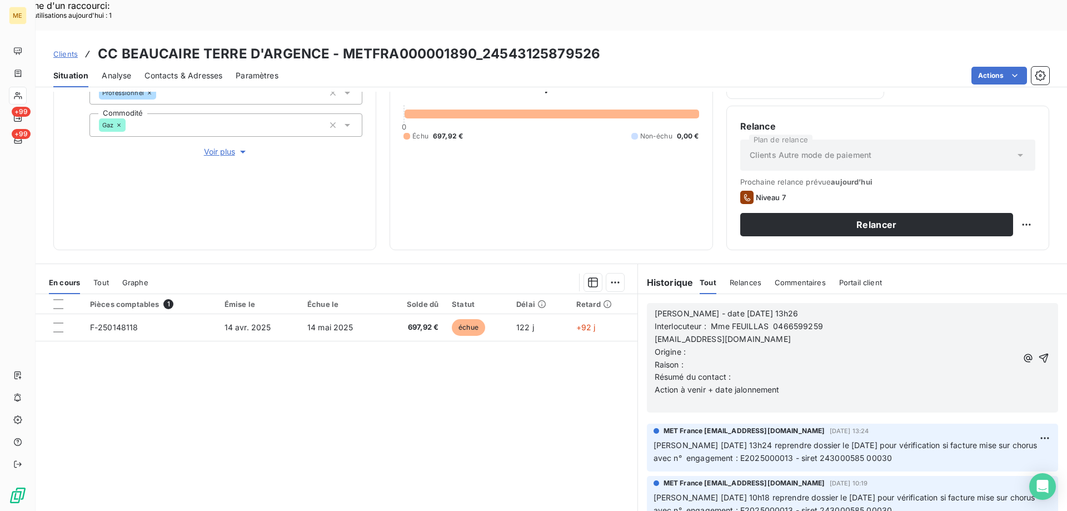
click at [655, 334] on span "[EMAIL_ADDRESS][DOMAIN_NAME]" at bounding box center [723, 338] width 136 height 9
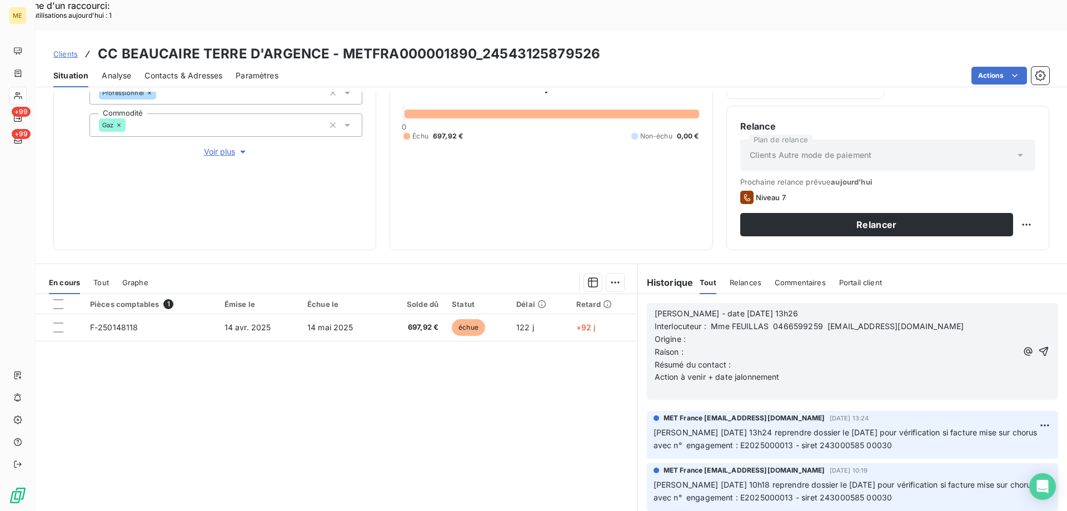
click at [695, 333] on p "Origine :" at bounding box center [836, 339] width 362 height 13
click at [685, 346] on p "Raison :" at bounding box center [836, 352] width 362 height 13
click at [742, 358] on p "Résumé du contact :" at bounding box center [836, 364] width 362 height 13
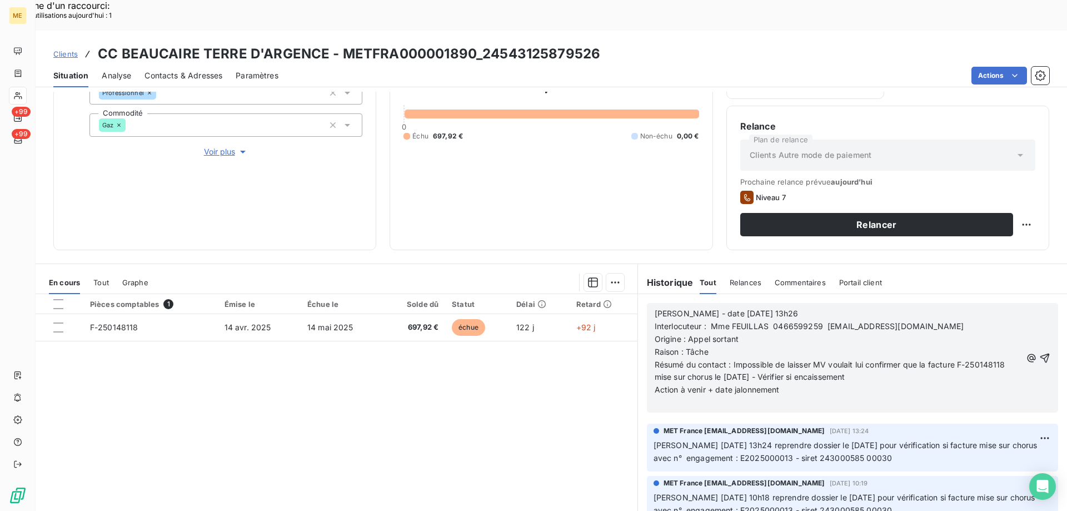
click at [867, 358] on p "Résumé du contact : Impossible de laisser MV voulait lui confirmer que la factu…" at bounding box center [838, 371] width 367 height 26
click at [814, 383] on p "Action à venir + date jalonnement" at bounding box center [838, 389] width 367 height 13
click at [1039, 352] on icon "button" at bounding box center [1044, 357] width 11 height 11
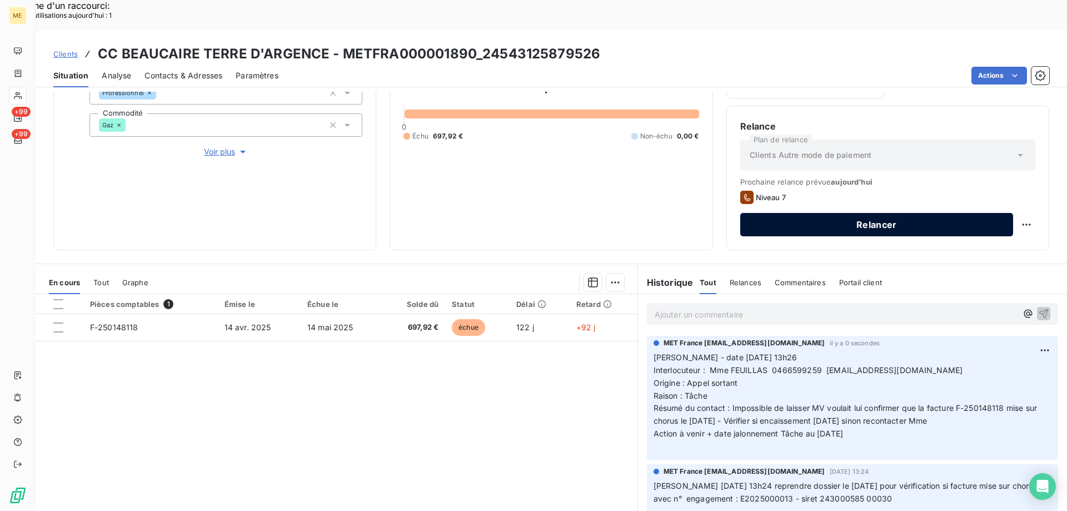
click at [907, 213] on button "Relancer" at bounding box center [876, 224] width 273 height 23
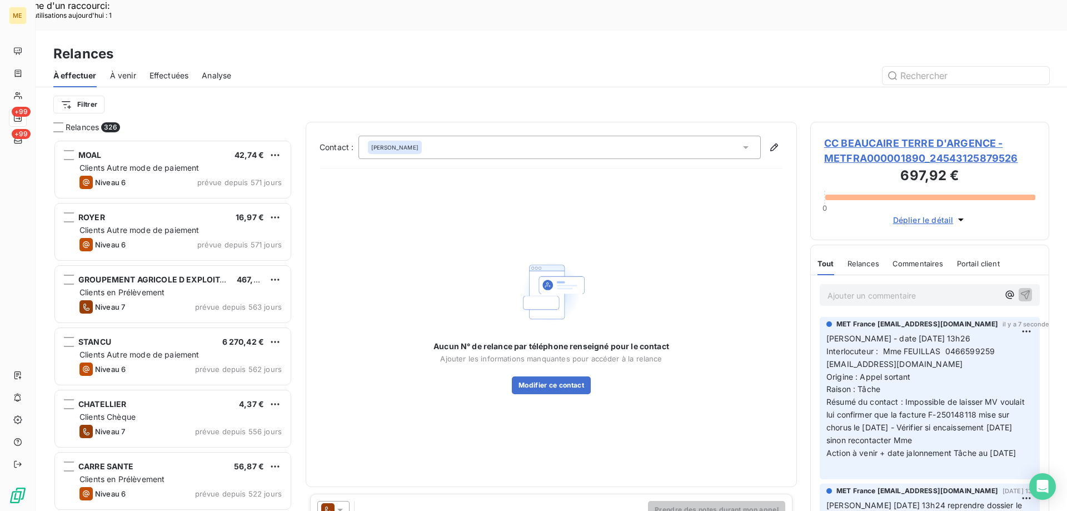
scroll to position [393, 231]
click at [460, 136] on div "[PERSON_NAME]" at bounding box center [559, 147] width 402 height 23
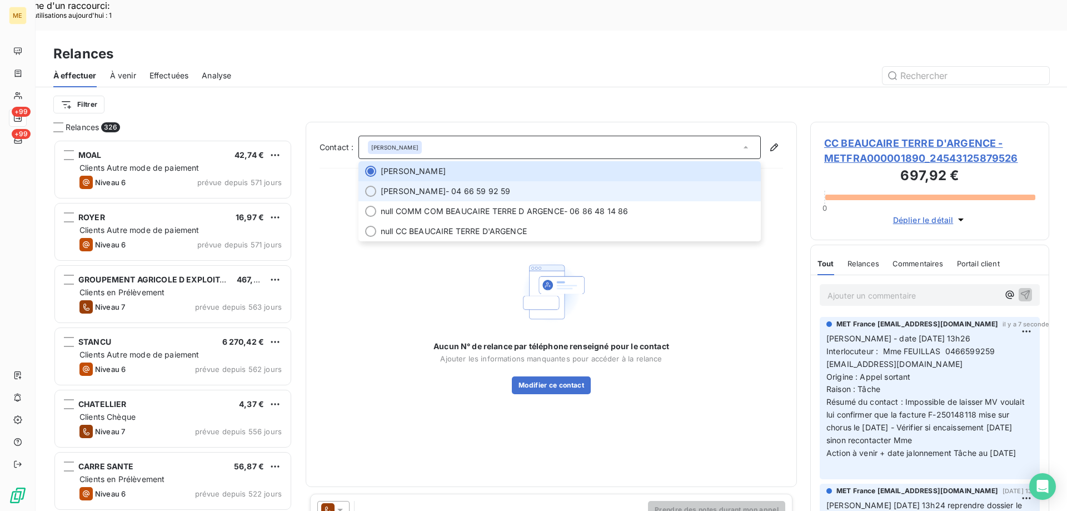
click at [370, 186] on div at bounding box center [370, 191] width 11 height 11
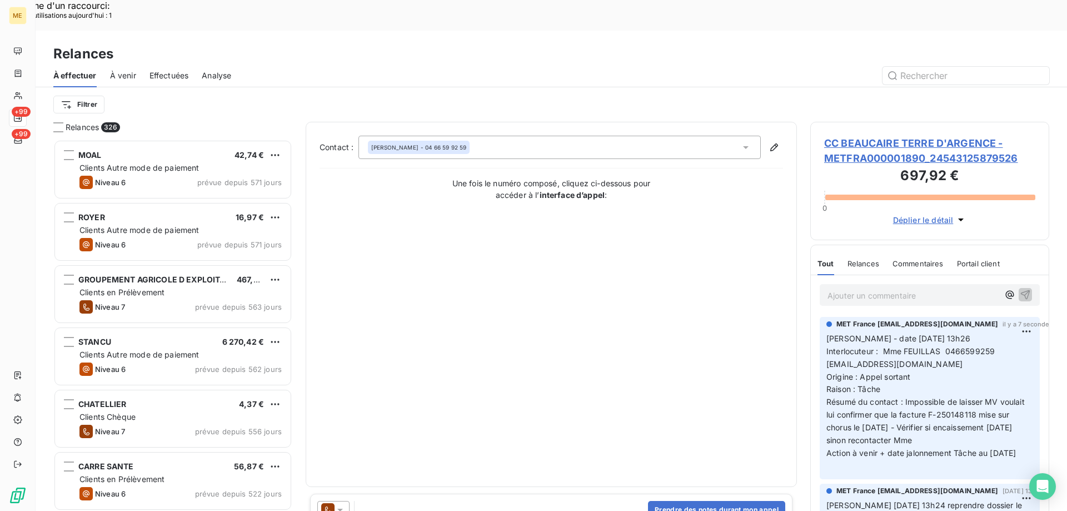
drag, startPoint x: 873, startPoint y: 434, endPoint x: 825, endPoint y: 305, distance: 136.8
click at [825, 317] on div "MET France [EMAIL_ADDRESS][DOMAIN_NAME] il y a 7 secondes [PERSON_NAME] - date …" at bounding box center [930, 398] width 220 height 162
click at [689, 501] on button "Prendre des notes durant mon appel" at bounding box center [716, 510] width 137 height 18
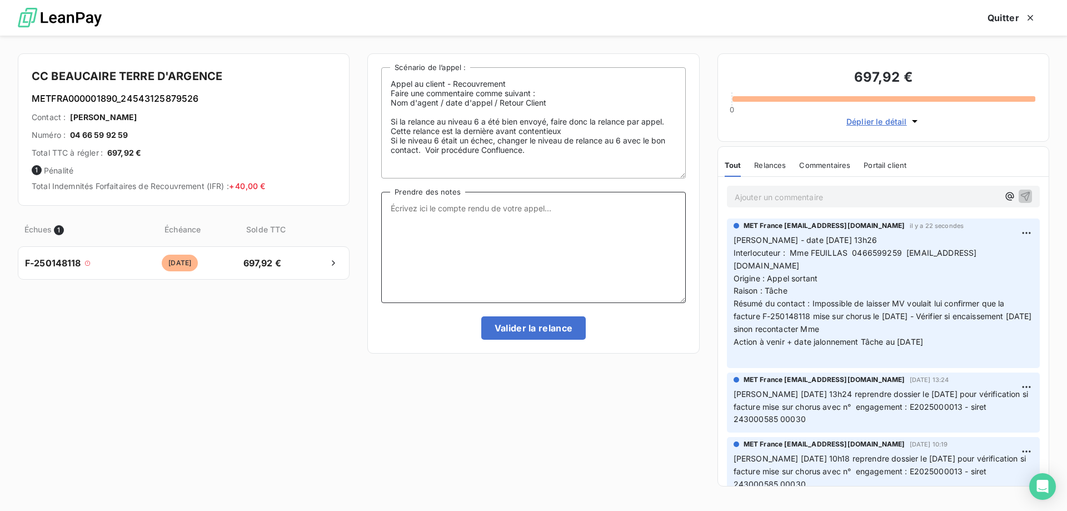
click at [562, 220] on textarea "Prendre des notes" at bounding box center [533, 247] width 304 height 111
paste textarea "[PERSON_NAME] - date [DATE] 13h26 Interlocuteur : Mme FEUILLAS 0466599259 [EMAI…"
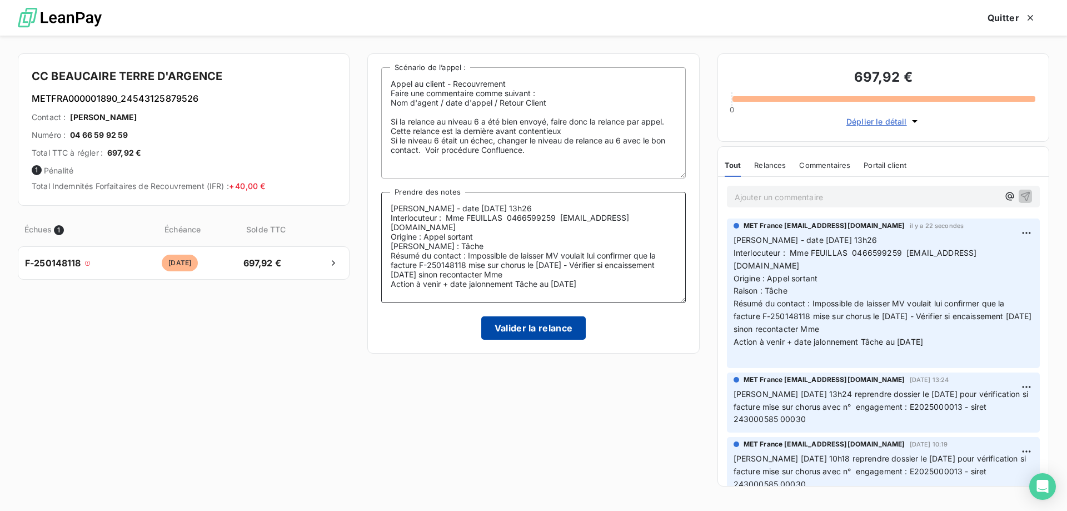
type textarea "[PERSON_NAME] - date [DATE] 13h26 Interlocuteur : Mme FEUILLAS 0466599259 [EMAI…"
click at [533, 327] on button "Valider la relance" at bounding box center [533, 327] width 105 height 23
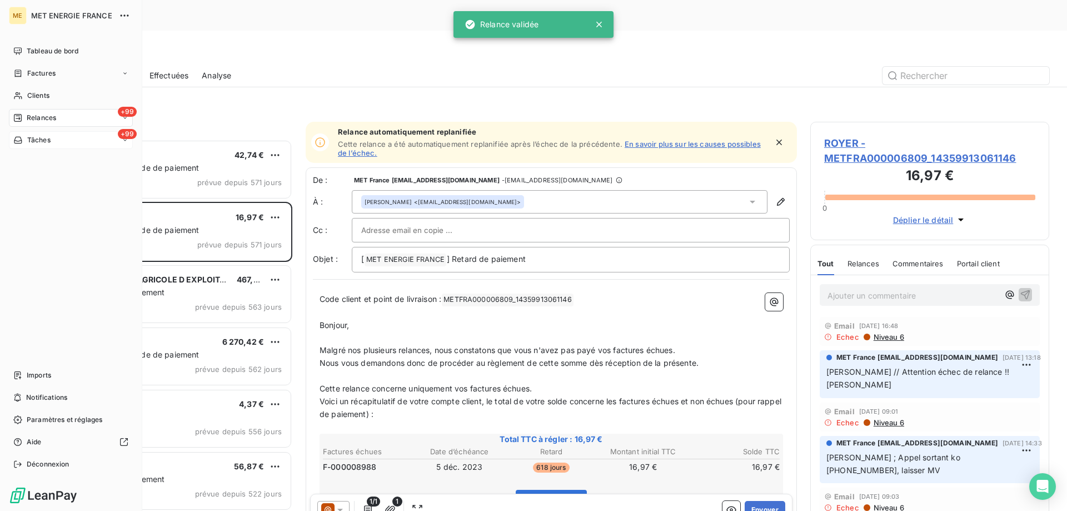
click at [42, 139] on span "Tâches" at bounding box center [38, 140] width 23 height 10
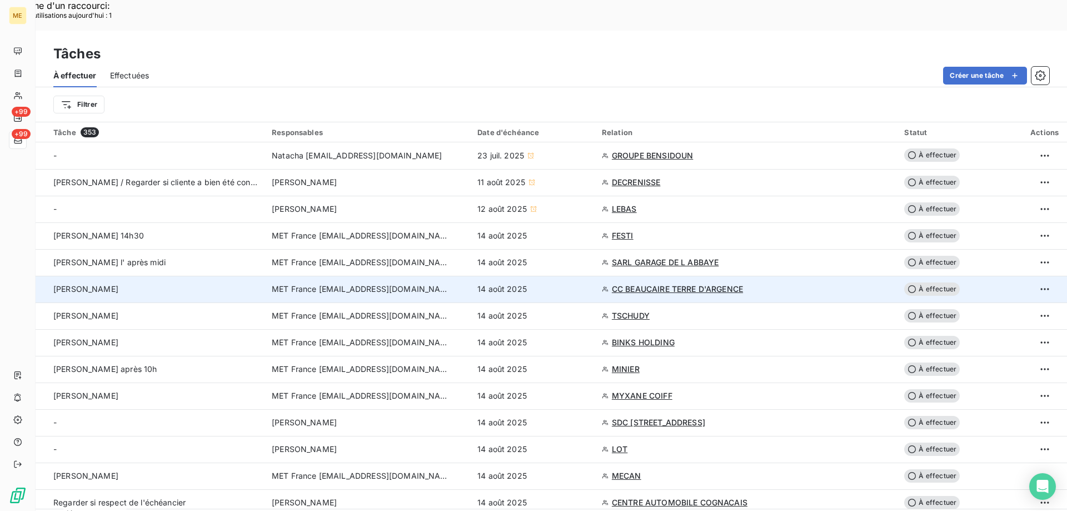
click at [654, 283] on span "CC BEAUCAIRE TERRE D'ARGENCE" at bounding box center [677, 288] width 131 height 11
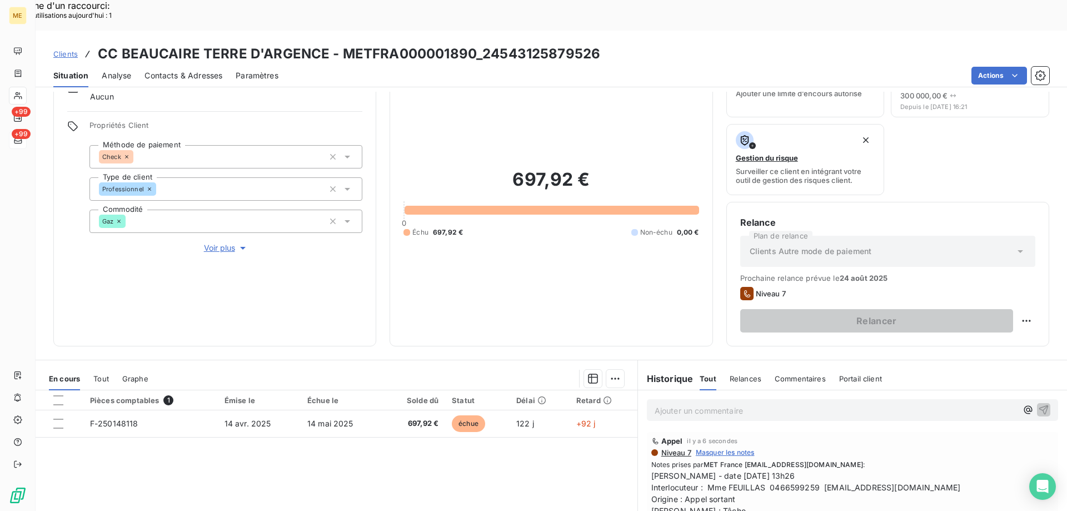
scroll to position [148, 0]
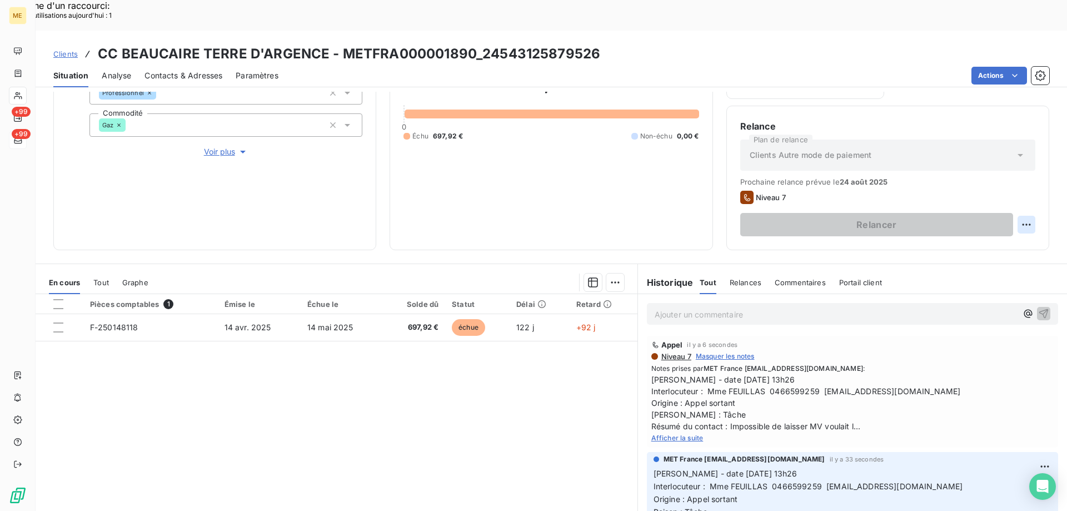
click at [955, 223] on div "Replanifier cette action" at bounding box center [972, 219] width 99 height 18
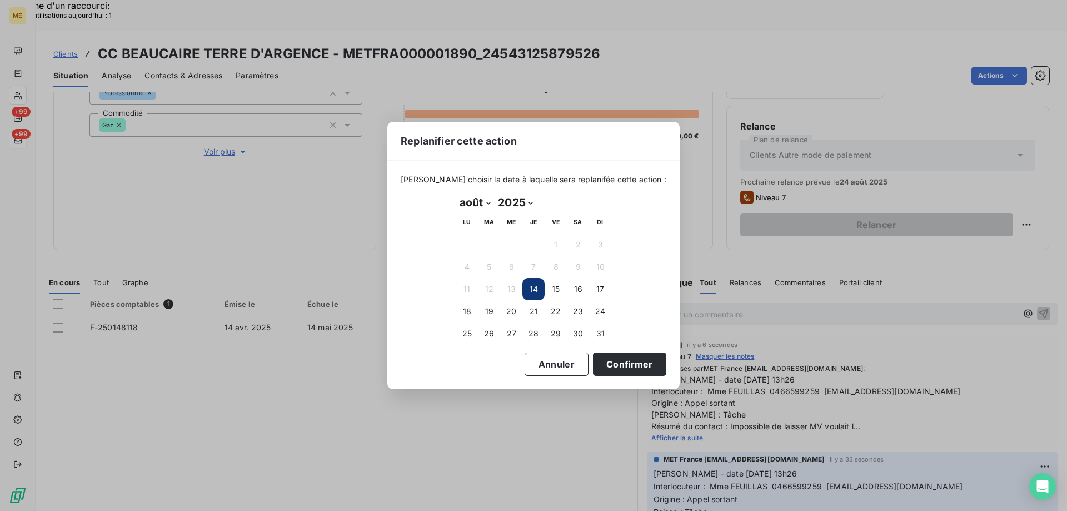
click at [486, 202] on select "janvier février mars avril mai juin juillet août septembre octobre novembre déc…" at bounding box center [475, 202] width 38 height 18
select select "8"
click at [456, 193] on select "janvier février mars avril mai juin juillet août septembre octobre novembre déc…" at bounding box center [475, 202] width 38 height 18
click at [468, 288] on button "15" at bounding box center [467, 289] width 22 height 22
click at [622, 367] on button "Confirmer" at bounding box center [629, 363] width 73 height 23
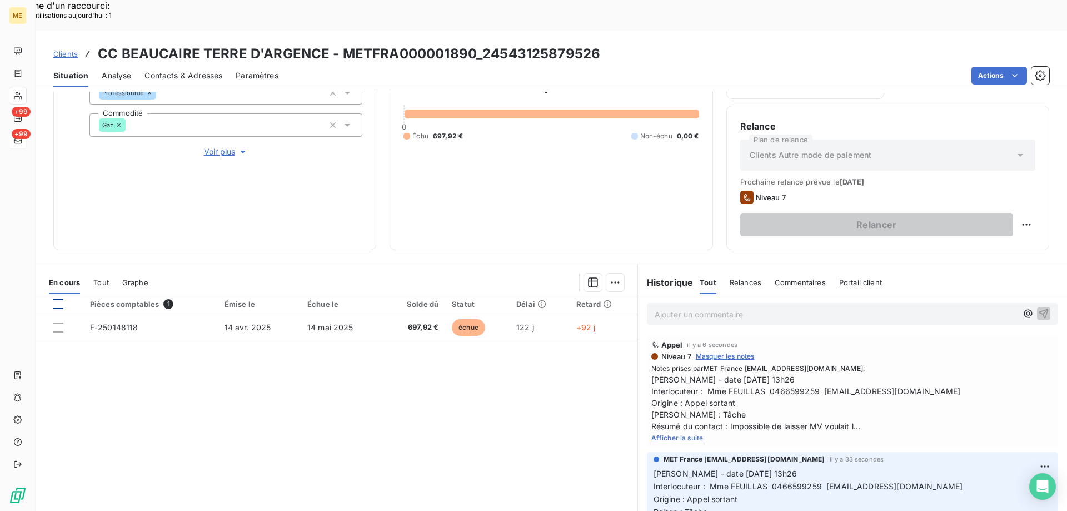
click at [57, 299] on div at bounding box center [58, 304] width 10 height 10
click at [520, 296] on div "Ajouter une promesse de paiement (1 facture)" at bounding box center [515, 296] width 196 height 18
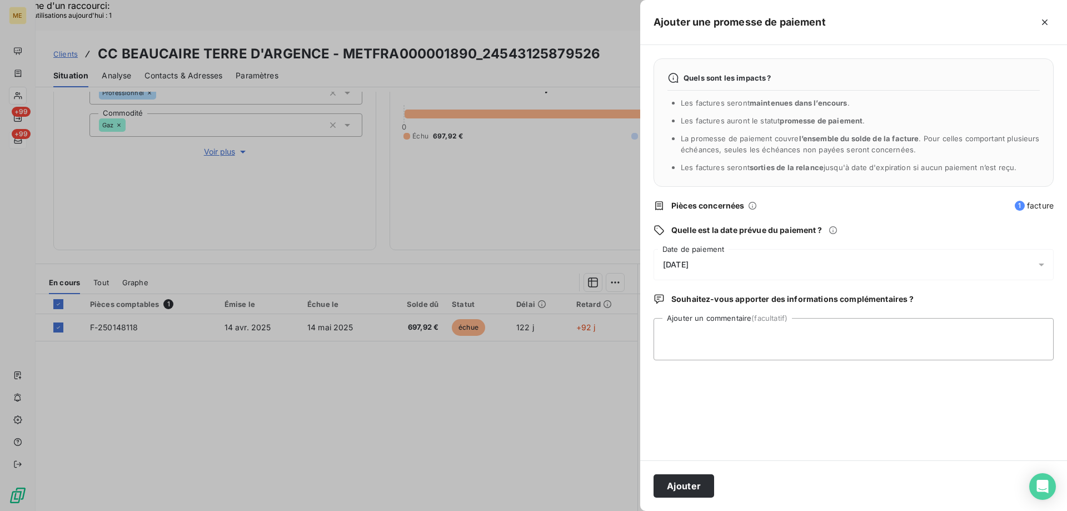
click at [753, 263] on div "[DATE]" at bounding box center [854, 264] width 400 height 31
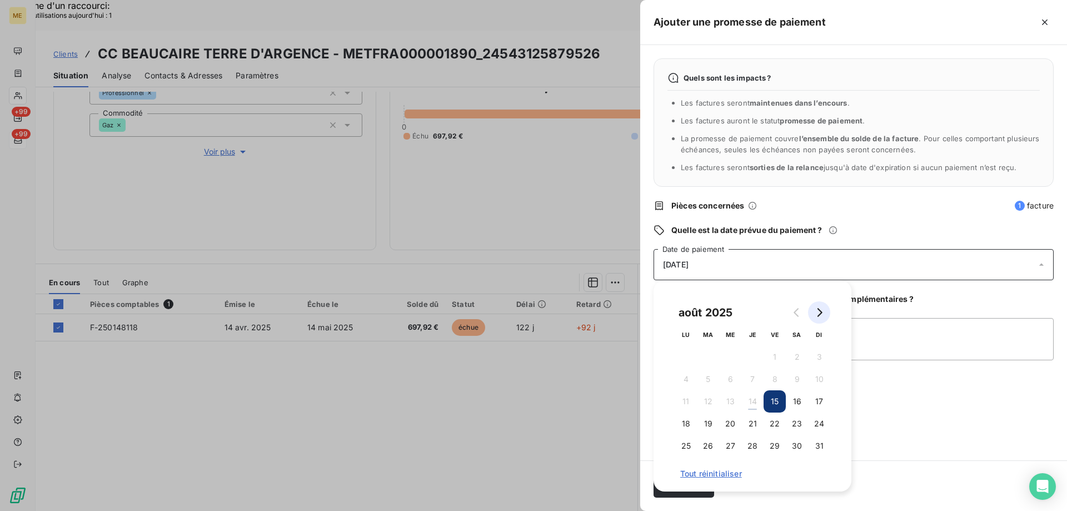
click at [818, 317] on button "Go to next month" at bounding box center [819, 312] width 22 height 22
click at [686, 396] on button "15" at bounding box center [686, 401] width 22 height 22
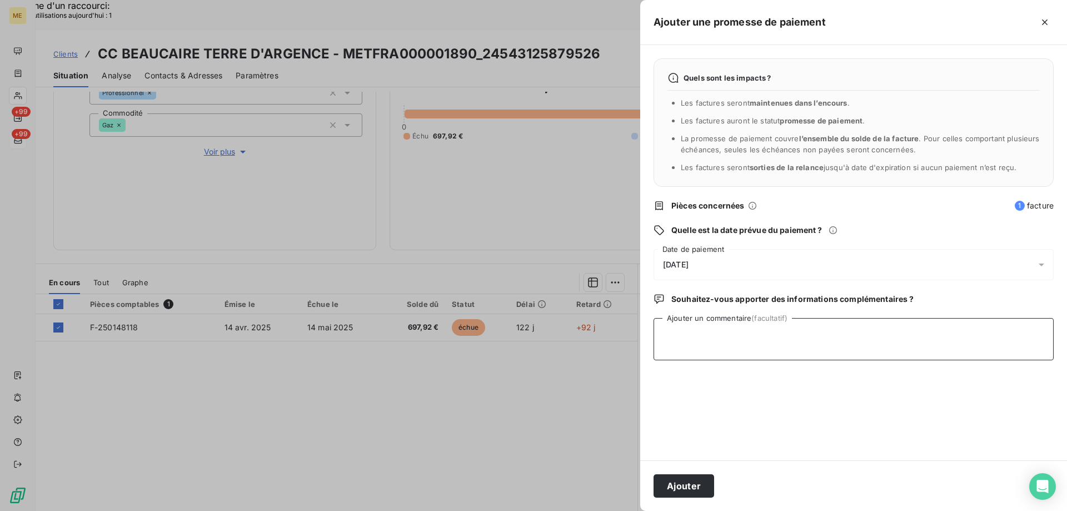
click at [898, 322] on textarea "Ajouter un commentaire (facultatif)" at bounding box center [854, 339] width 400 height 42
click at [928, 341] on textarea "Facture mis sur chorus le [DATE] - Vérifier si encaissement" at bounding box center [854, 339] width 400 height 42
click at [694, 335] on textarea "Facture mis sur chorus le [DATE] - Vérifier si encaissement" at bounding box center [854, 339] width 400 height 42
type textarea "Facture F-250148118 mis sur chorus le [DATE] - Vérifier si encaissement"
click at [675, 488] on button "Ajouter" at bounding box center [684, 485] width 61 height 23
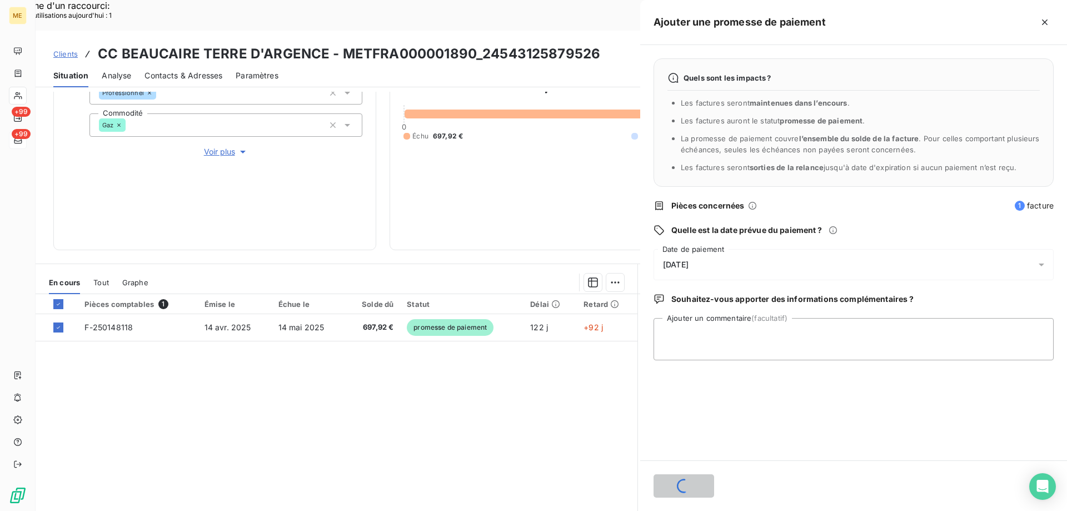
scroll to position [109, 0]
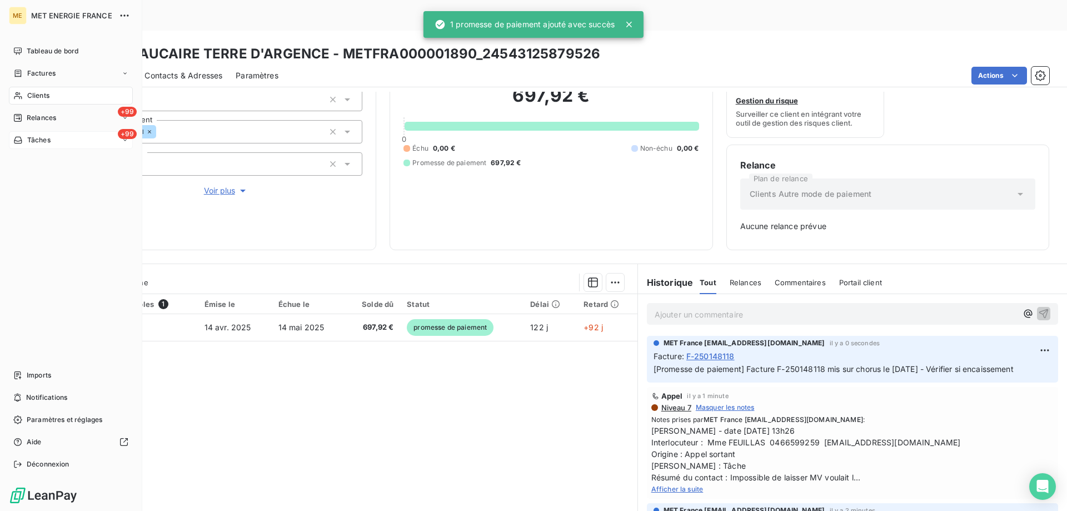
click at [66, 142] on div "+99 Tâches" at bounding box center [71, 140] width 124 height 18
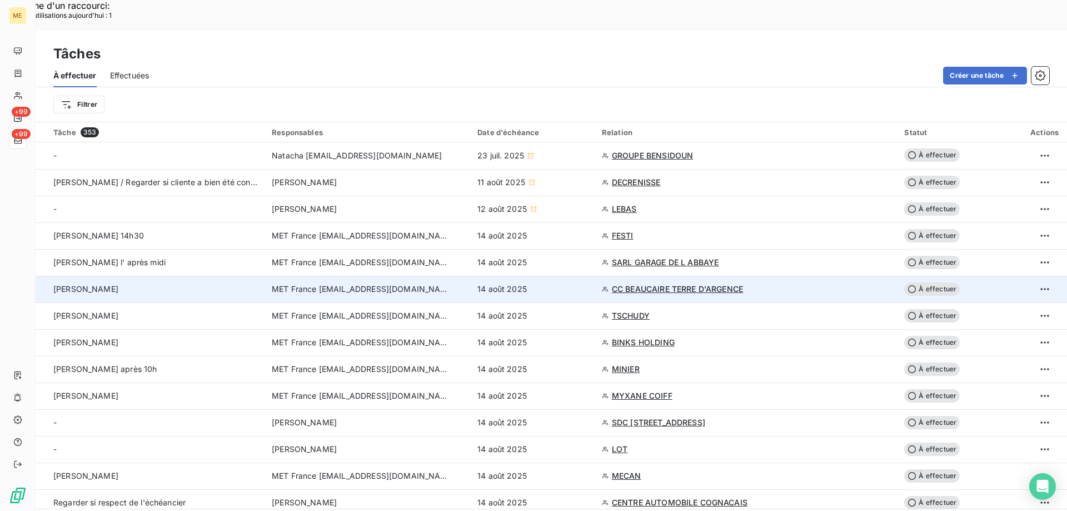
click at [928, 282] on span "À effectuer" at bounding box center [932, 288] width 56 height 13
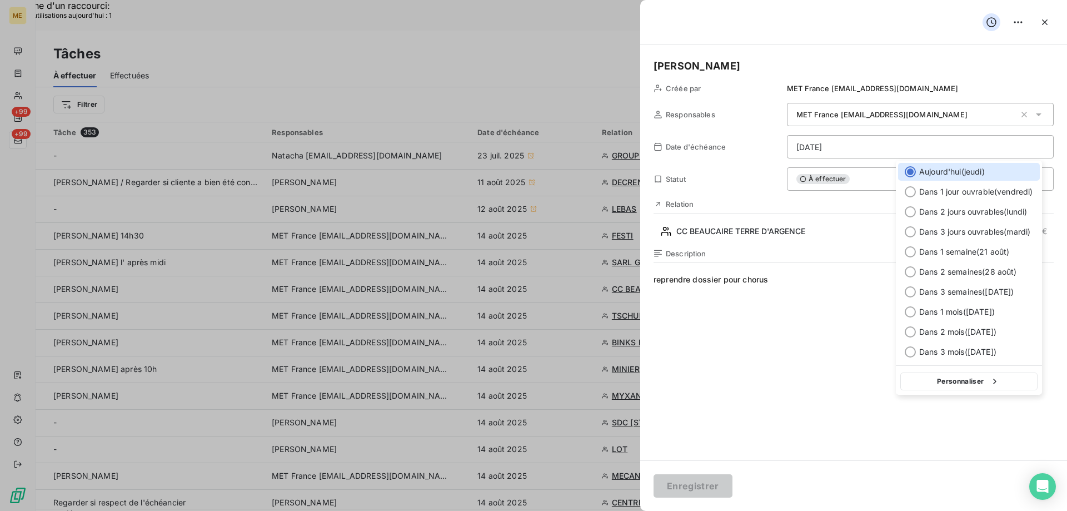
drag, startPoint x: 954, startPoint y: 380, endPoint x: 806, endPoint y: 345, distance: 151.5
click at [952, 377] on button "Personnaliser" at bounding box center [968, 381] width 137 height 18
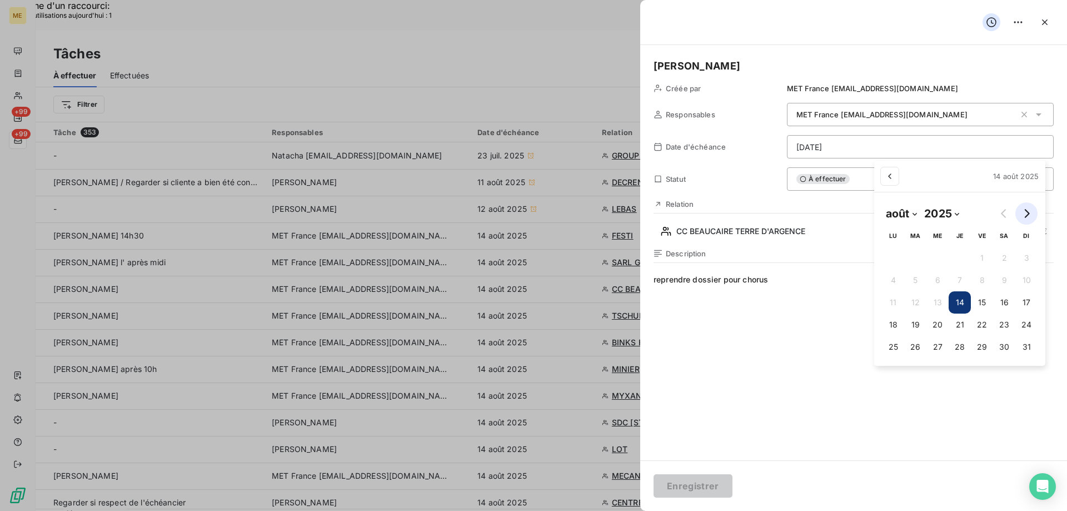
click at [1026, 214] on icon "Go to next month" at bounding box center [1026, 213] width 9 height 9
select select "8"
click at [888, 299] on button "15" at bounding box center [888, 302] width 22 height 22
type input "[DATE]"
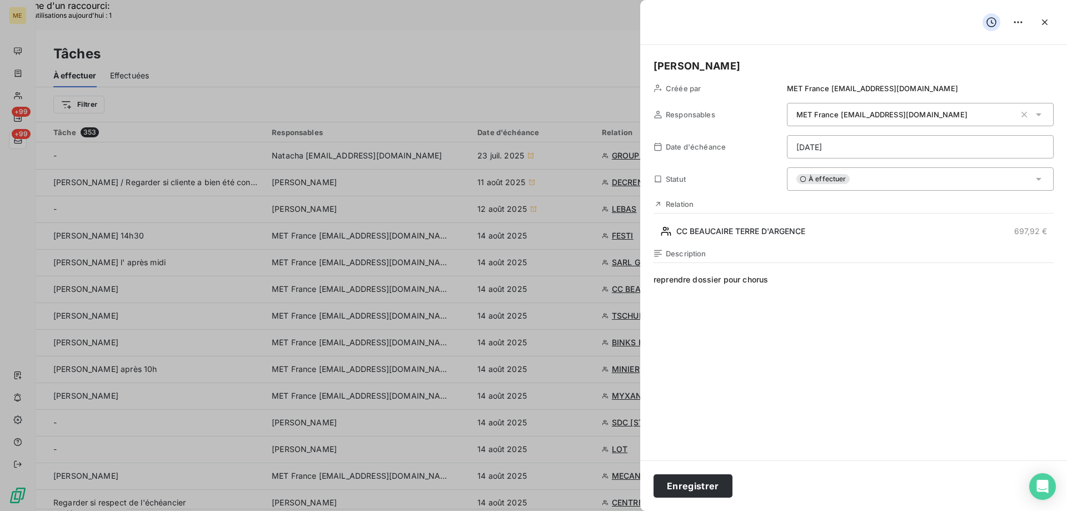
drag, startPoint x: 780, startPoint y: 284, endPoint x: 629, endPoint y: 276, distance: 150.8
click at [758, 294] on span "reprendre dossier pour chorus" at bounding box center [854, 380] width 400 height 213
drag, startPoint x: 729, startPoint y: 279, endPoint x: 651, endPoint y: 277, distance: 77.8
click at [651, 277] on div "[PERSON_NAME] par MET France [EMAIL_ADDRESS][DOMAIN_NAME] Responsables MET Fran…" at bounding box center [853, 252] width 427 height 415
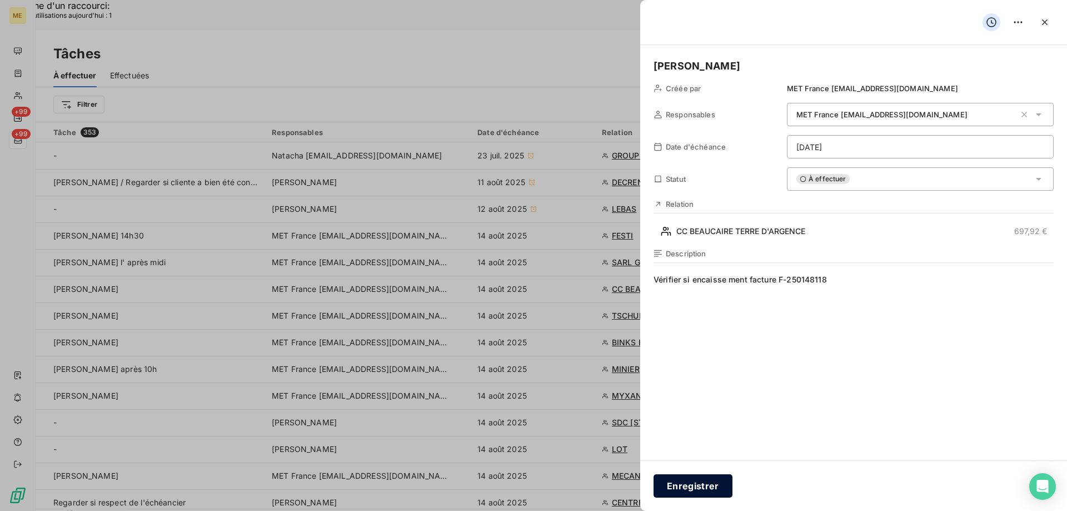
click at [676, 483] on button "Enregistrer" at bounding box center [693, 485] width 79 height 23
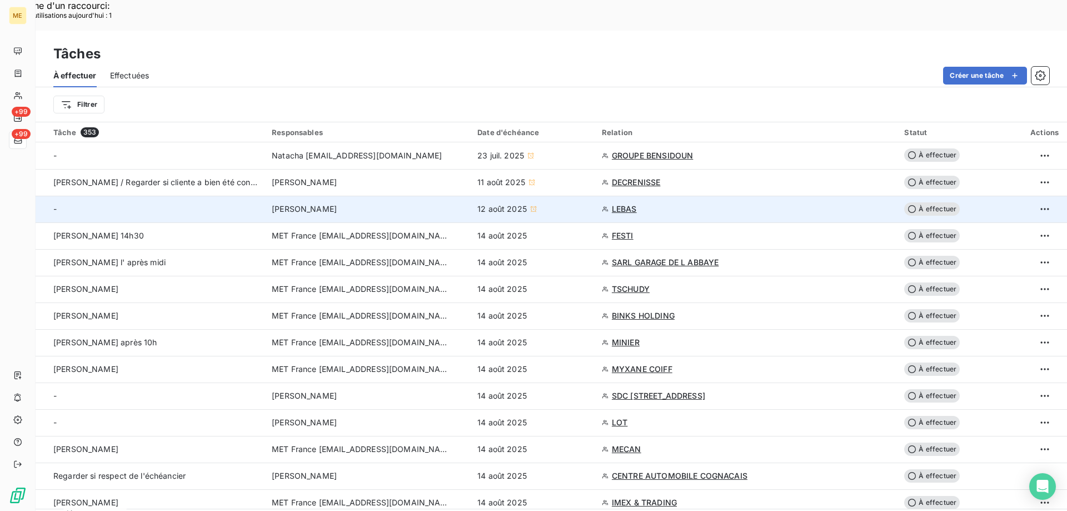
scroll to position [56, 0]
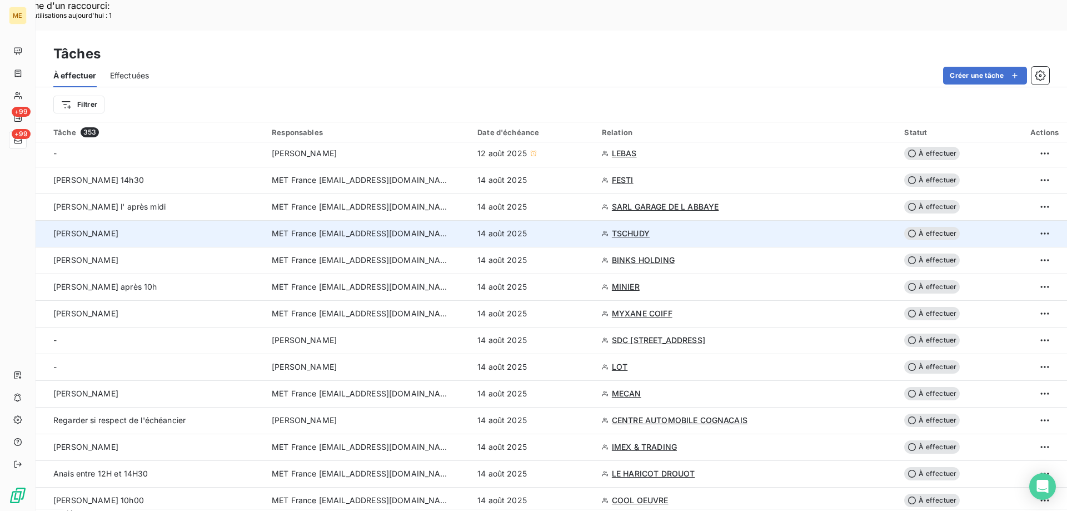
click at [637, 228] on span "TSCHUDY" at bounding box center [631, 233] width 38 height 11
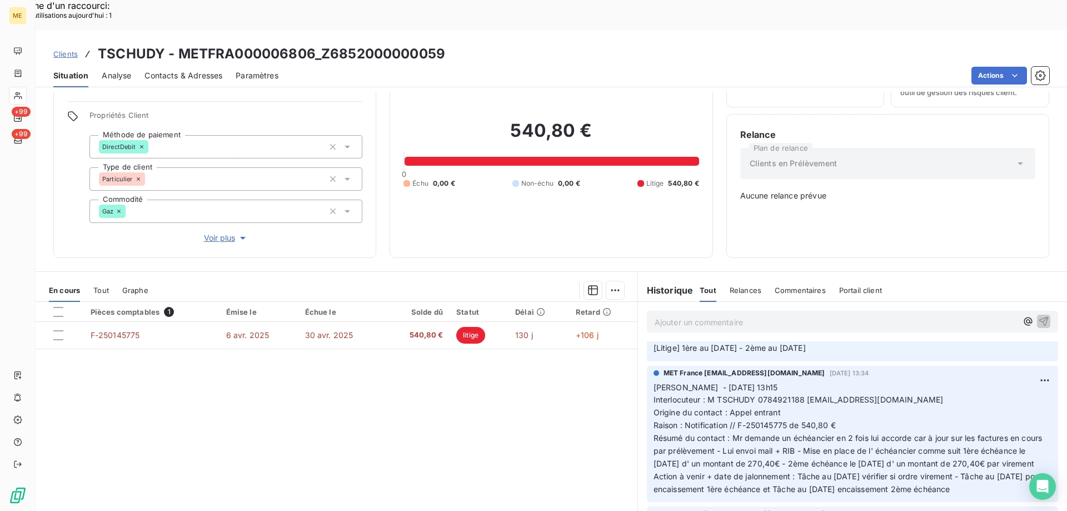
scroll to position [111, 0]
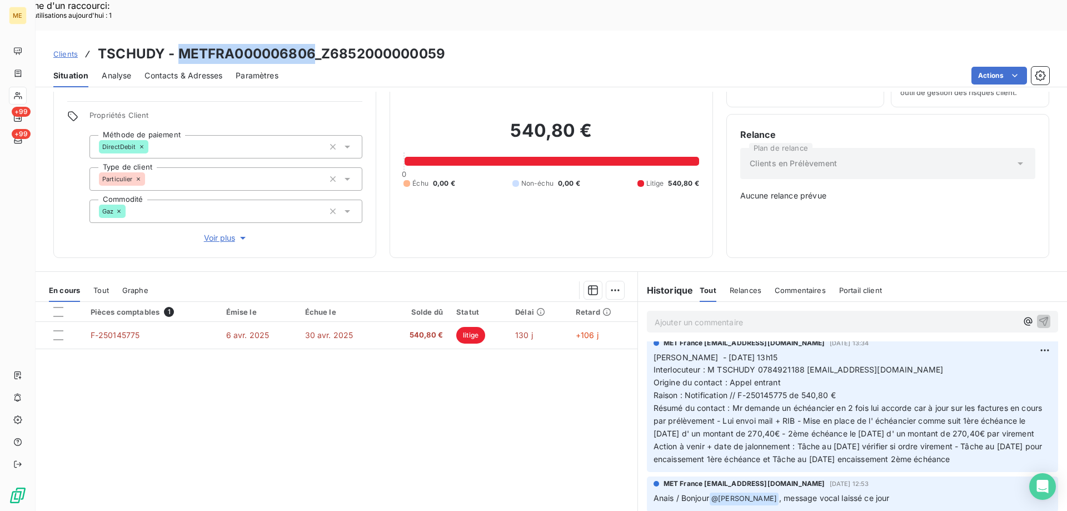
drag, startPoint x: 177, startPoint y: 18, endPoint x: 310, endPoint y: 24, distance: 133.5
click at [310, 44] on h3 "TSCHUDY - METFRA000006806_Z6852000000059" at bounding box center [271, 54] width 347 height 20
click at [771, 365] on span "Interlocuteur : M TSCHUDY 0784921188 [EMAIL_ADDRESS][DOMAIN_NAME]" at bounding box center [799, 369] width 290 height 9
drag, startPoint x: 1033, startPoint y: 432, endPoint x: 647, endPoint y: 317, distance: 402.0
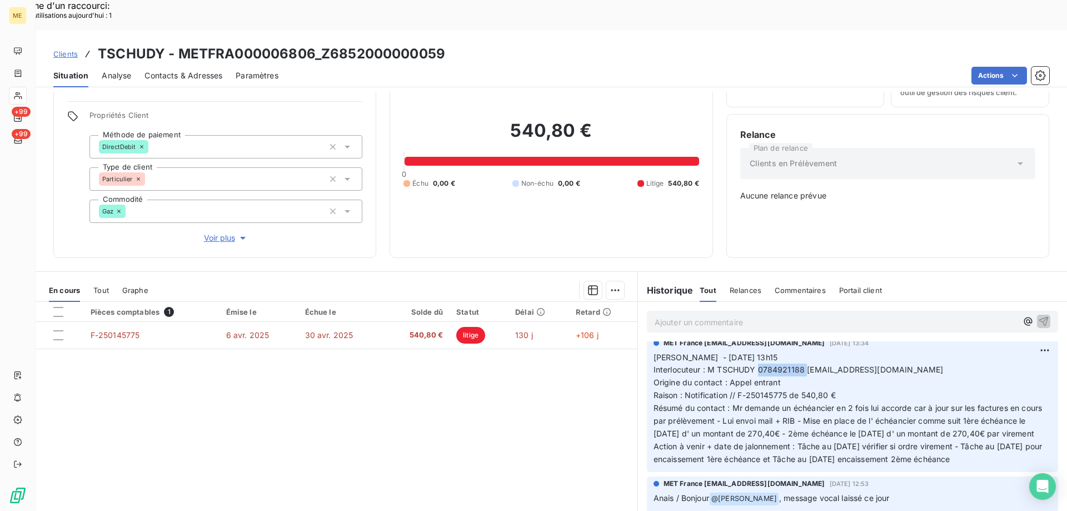
click at [647, 336] on div "MET France [EMAIL_ADDRESS][DOMAIN_NAME] [DATE] 13:34 [PERSON_NAME] - [DATE] 13h…" at bounding box center [852, 404] width 411 height 137
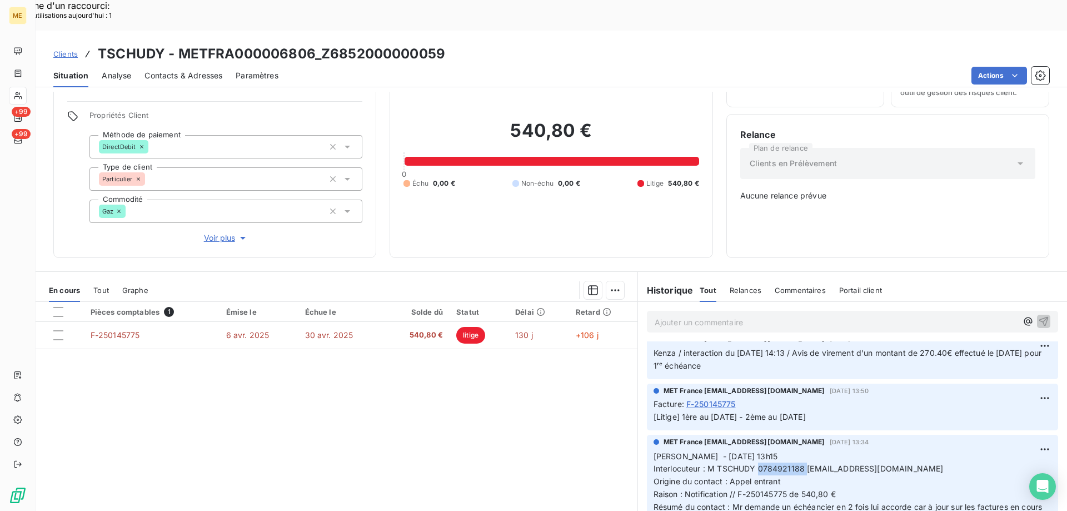
scroll to position [0, 0]
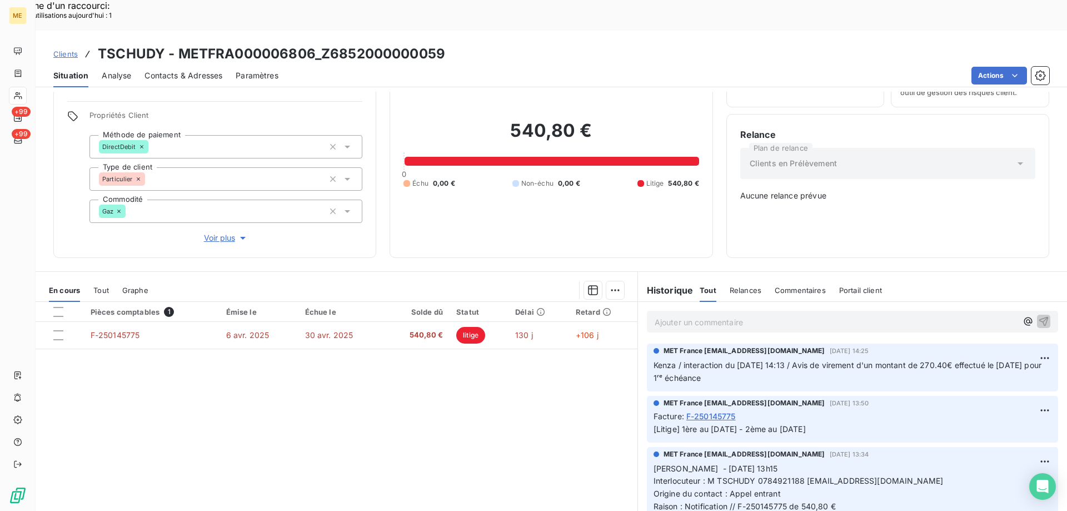
click at [675, 315] on p "Ajouter un commentaire ﻿" at bounding box center [836, 322] width 362 height 14
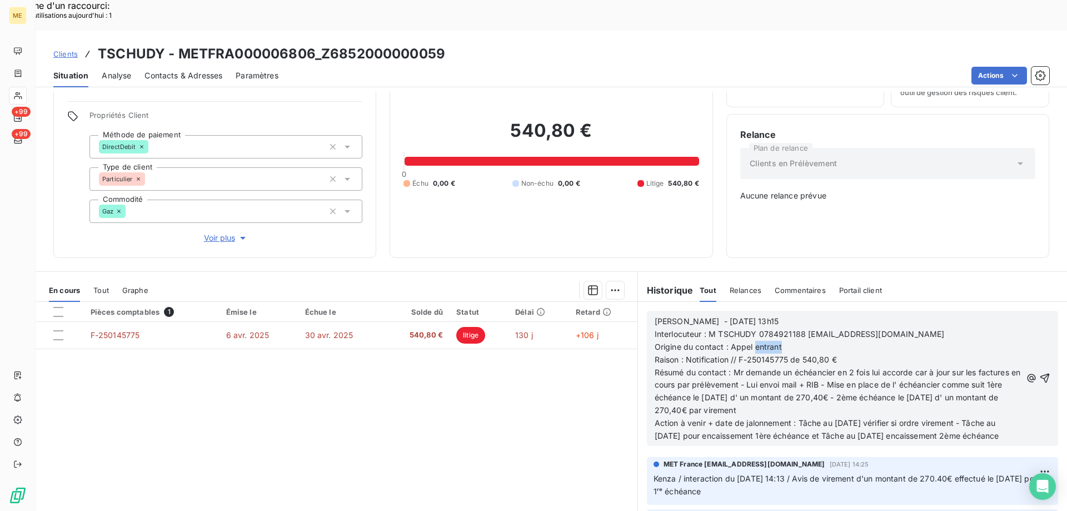
drag, startPoint x: 751, startPoint y: 310, endPoint x: 784, endPoint y: 311, distance: 32.8
click at [784, 341] on p "Origine du contact : Appel entrant" at bounding box center [838, 347] width 367 height 13
drag, startPoint x: 178, startPoint y: 22, endPoint x: 312, endPoint y: 22, distance: 133.9
click at [312, 44] on h3 "TSCHUDY - METFRA000006806_Z6852000000059" at bounding box center [271, 54] width 347 height 20
drag, startPoint x: 734, startPoint y: 334, endPoint x: 841, endPoint y: 368, distance: 112.7
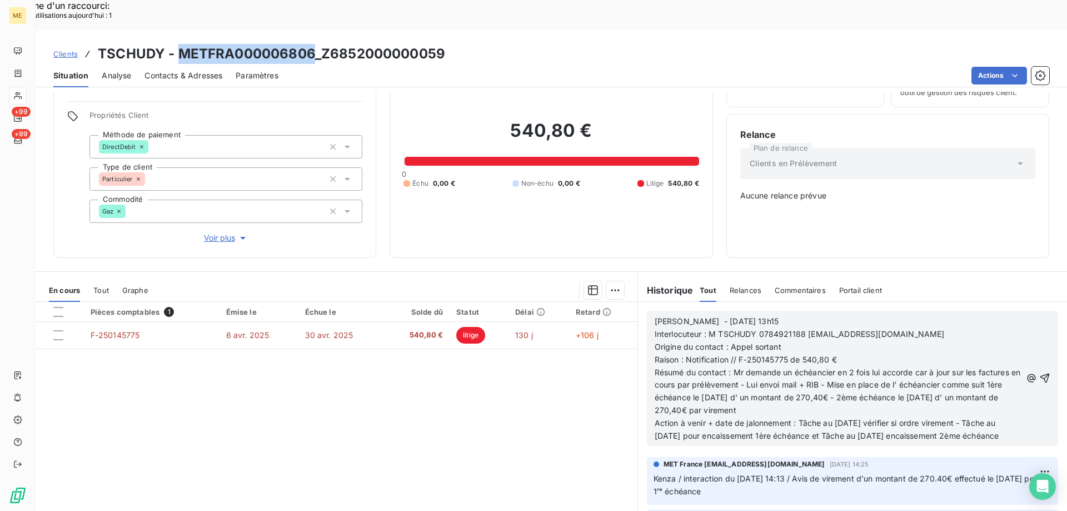
click at [841, 368] on span "Résumé du contact : Mr demande un échéancier en 2 fois lui accorde car à jour s…" at bounding box center [839, 391] width 368 height 48
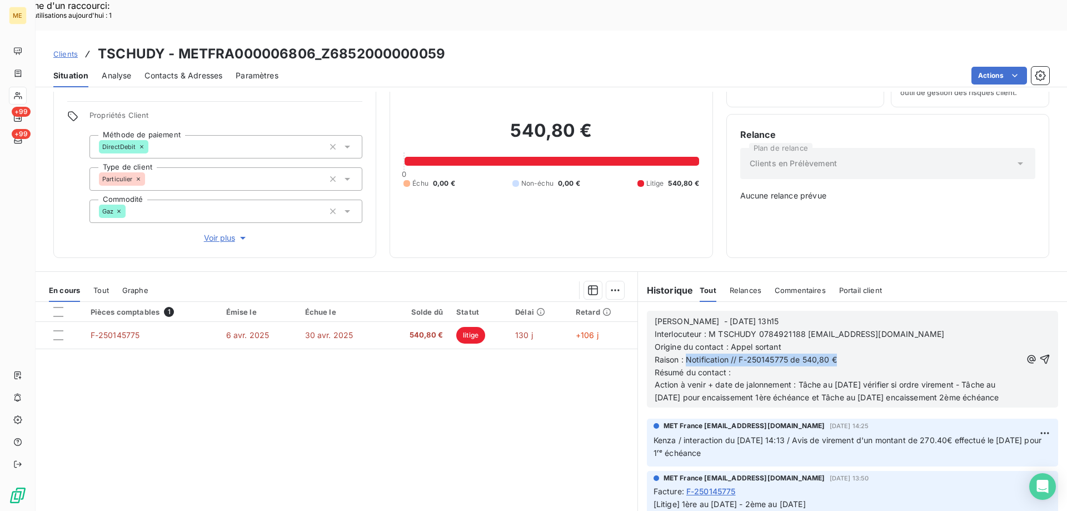
drag, startPoint x: 683, startPoint y: 320, endPoint x: 851, endPoint y: 320, distance: 167.8
click at [851, 353] on p "Raison : Notification // F-250145775 de 540,80 €" at bounding box center [838, 359] width 367 height 13
click at [746, 366] on p "Résumé du contact :" at bounding box center [838, 372] width 367 height 13
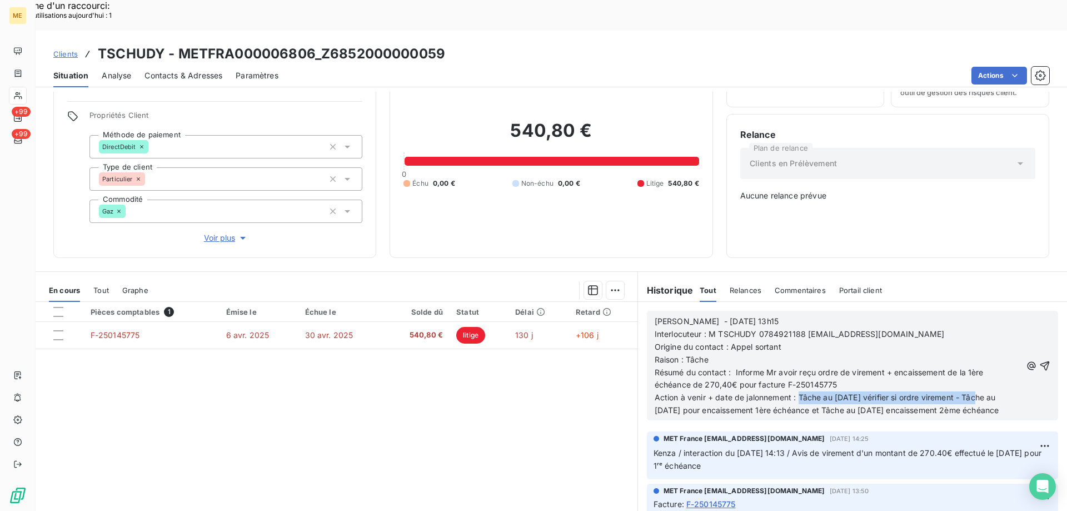
drag, startPoint x: 796, startPoint y: 358, endPoint x: 974, endPoint y: 363, distance: 177.9
click at [974, 392] on span "Action à venir + date de jalonnement : Tâche au [DATE] vérifier si ordre vireme…" at bounding box center [827, 403] width 345 height 22
drag, startPoint x: 797, startPoint y: 356, endPoint x: 952, endPoint y: 363, distance: 155.2
click at [952, 392] on span "Action à venir + date de jalonnement : Tâche au [DATE] pour encaissement 1ère é…" at bounding box center [830, 403] width 350 height 22
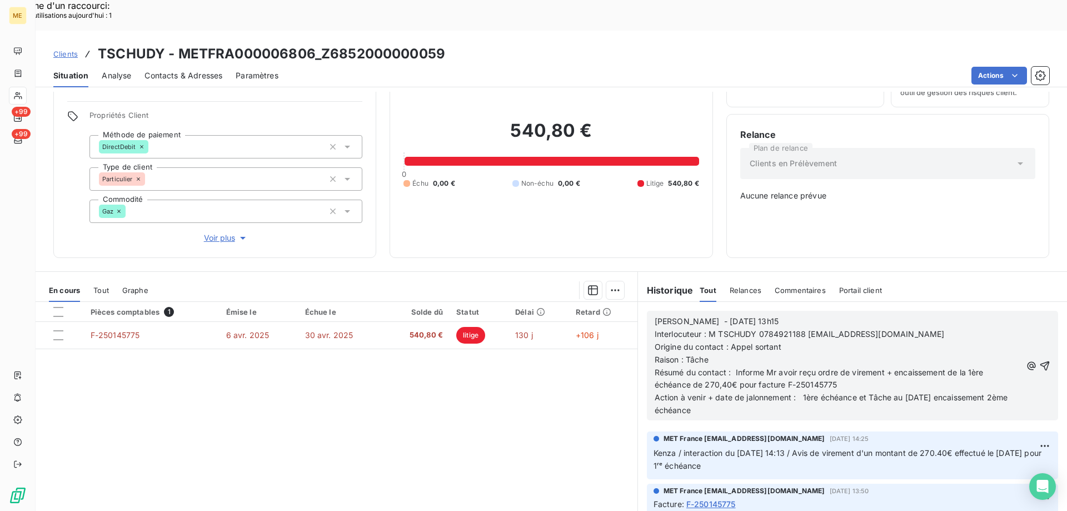
click at [865, 392] on span "Action à venir + date de jalonnement : 1ère échéance et Tâche au [DATE] encaiss…" at bounding box center [833, 403] width 356 height 22
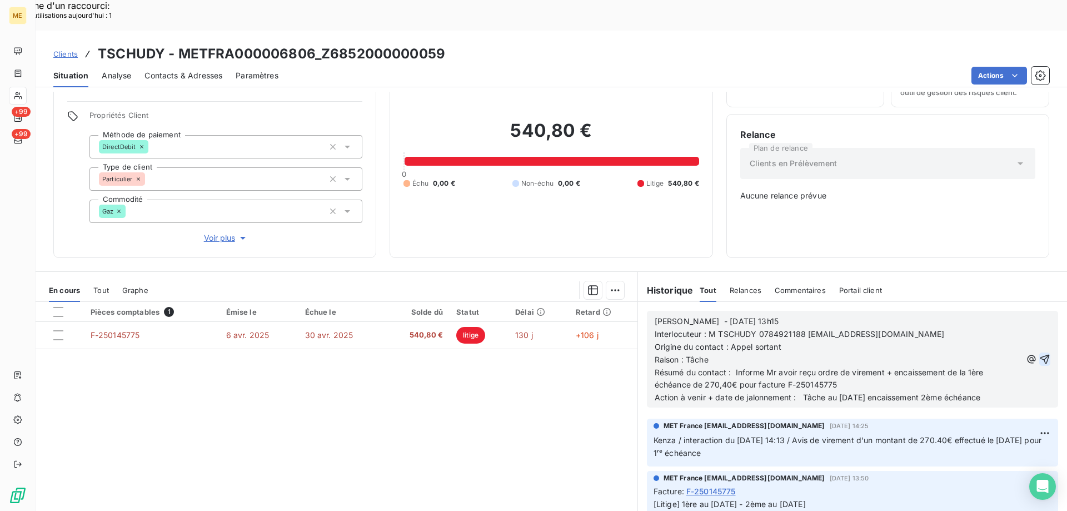
click at [1040, 355] on icon "button" at bounding box center [1044, 359] width 9 height 9
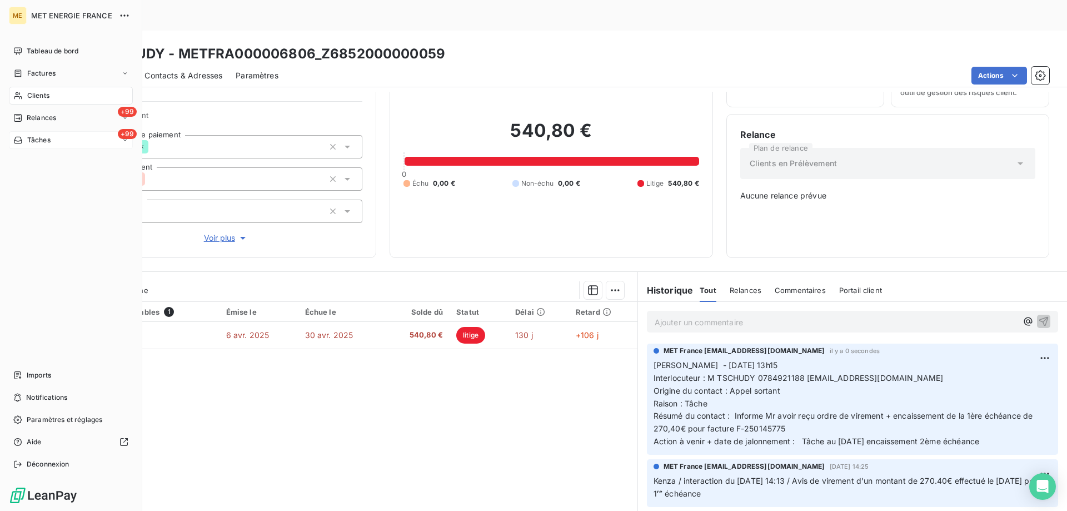
click at [64, 137] on div "+99 Tâches" at bounding box center [71, 140] width 124 height 18
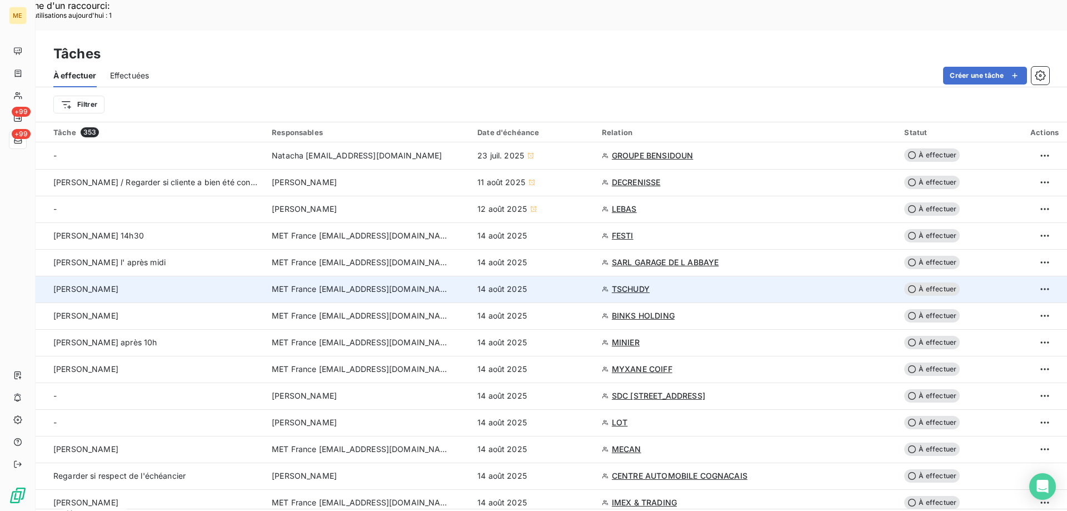
click at [934, 282] on span "À effectuer" at bounding box center [932, 288] width 56 height 13
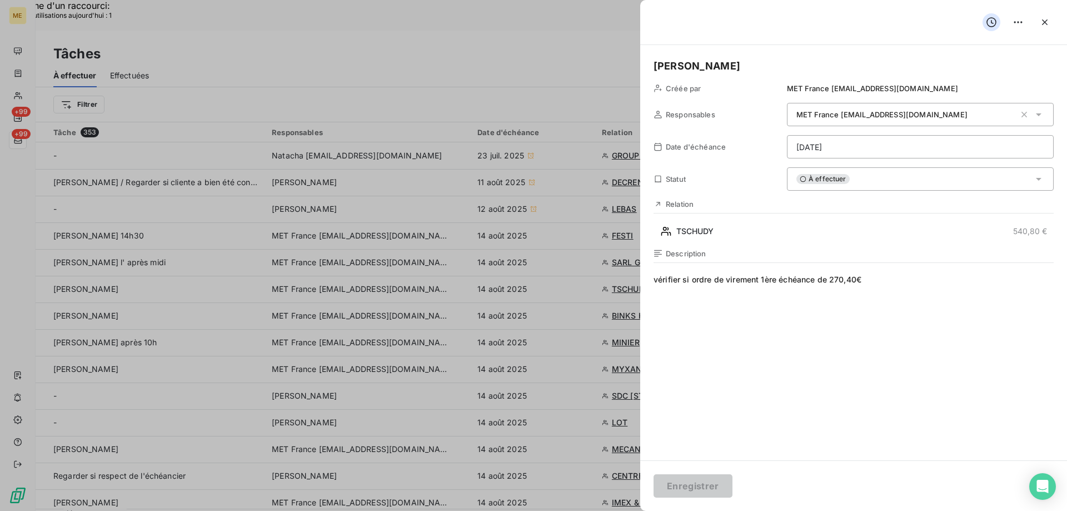
click at [864, 177] on div "À effectuer" at bounding box center [920, 178] width 267 height 23
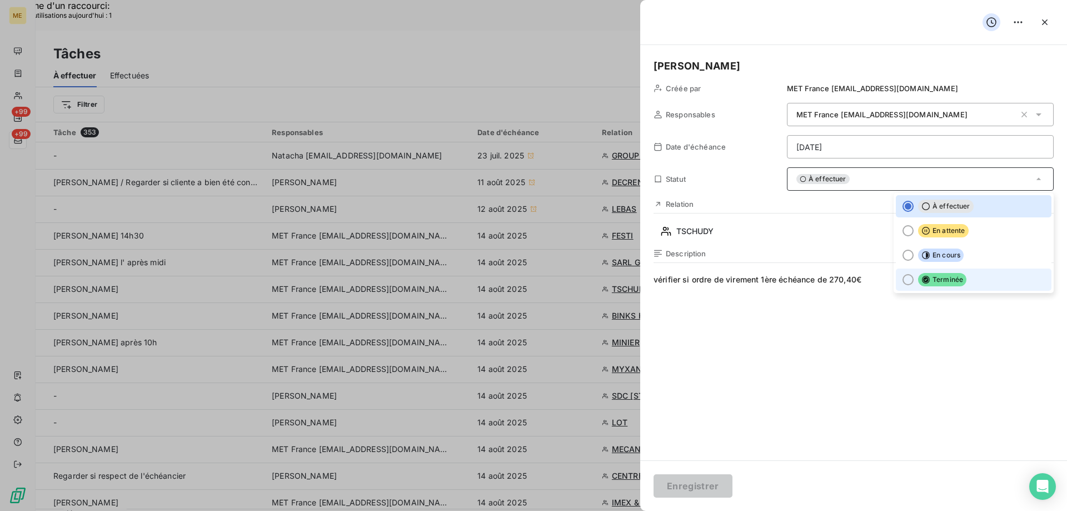
click at [903, 279] on div at bounding box center [908, 279] width 11 height 11
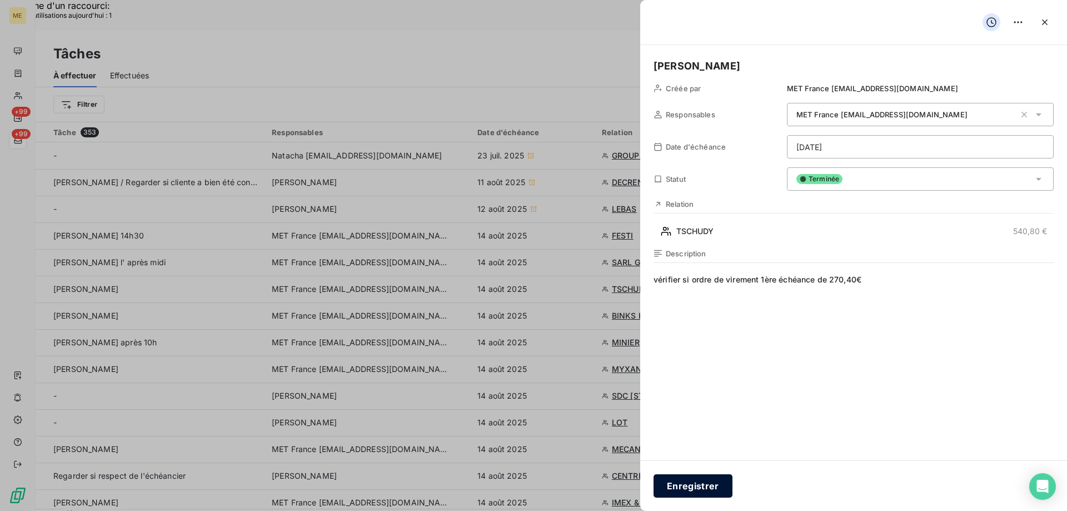
click at [689, 487] on button "Enregistrer" at bounding box center [693, 485] width 79 height 23
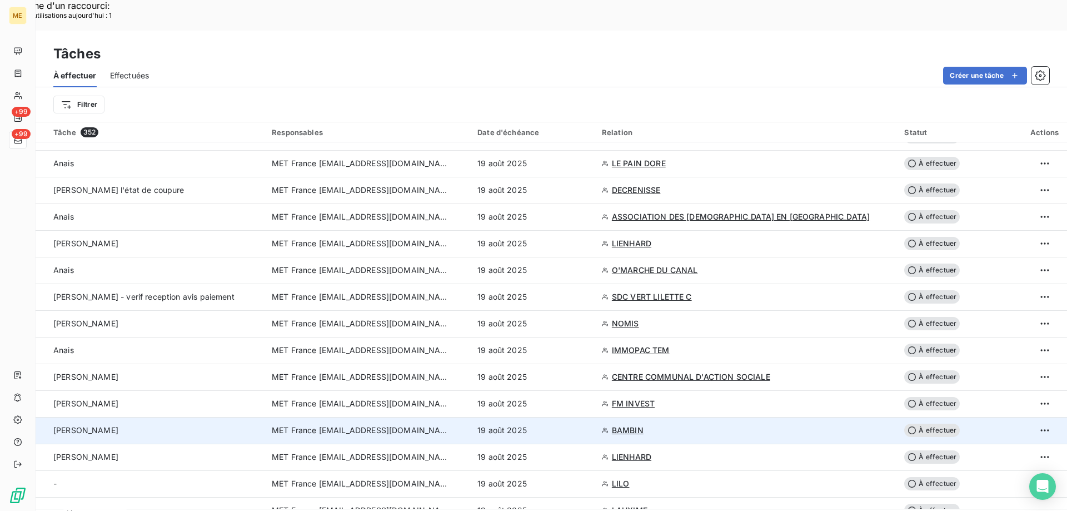
scroll to position [2302, 0]
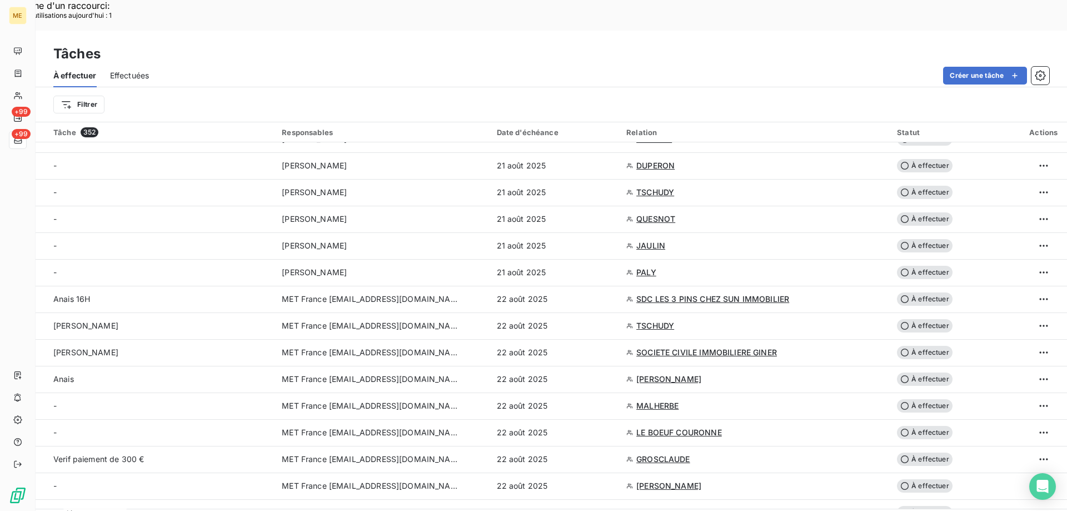
scroll to position [1913, 0]
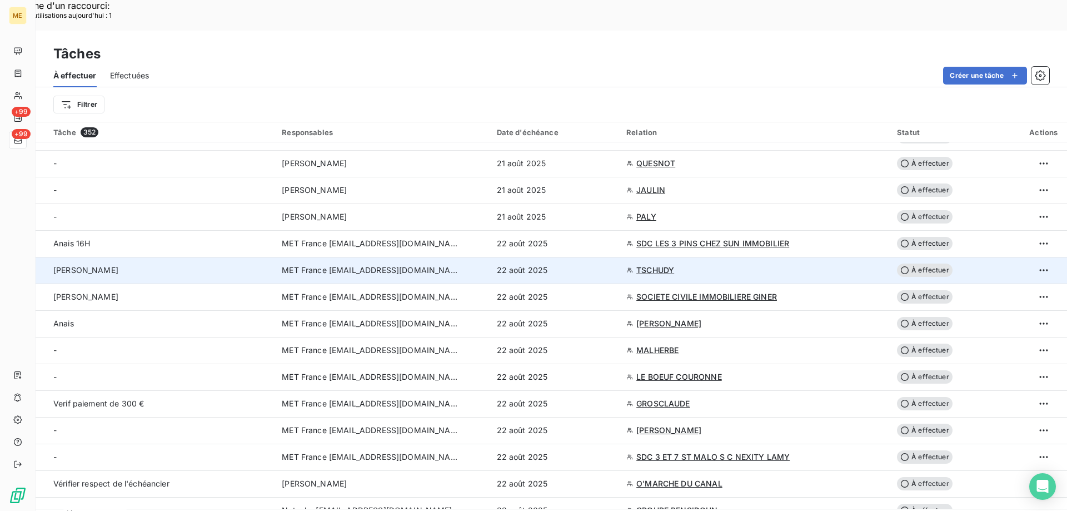
click at [921, 263] on span "À effectuer" at bounding box center [925, 269] width 56 height 13
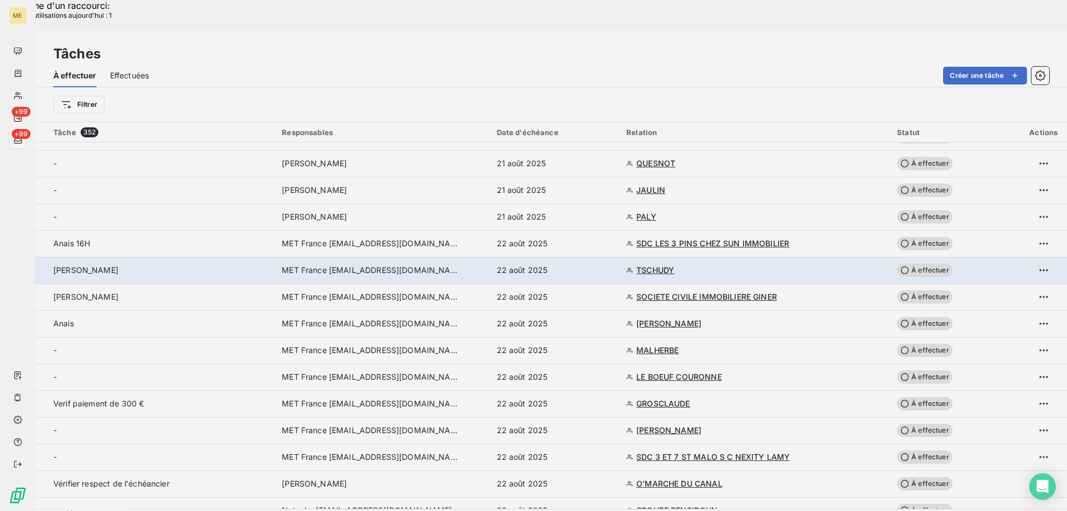
type input "[DATE]"
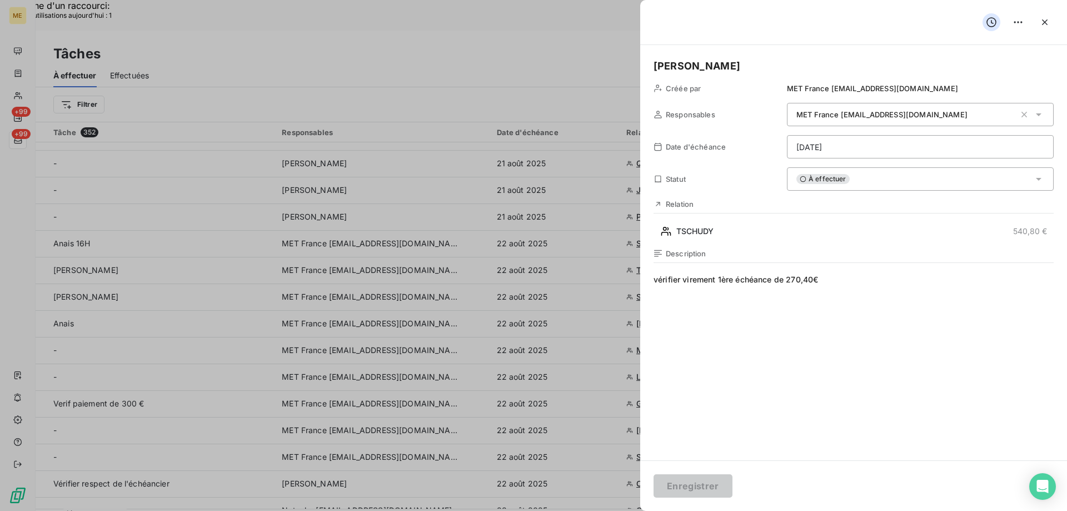
click at [850, 177] on div "À effectuer" at bounding box center [920, 178] width 267 height 23
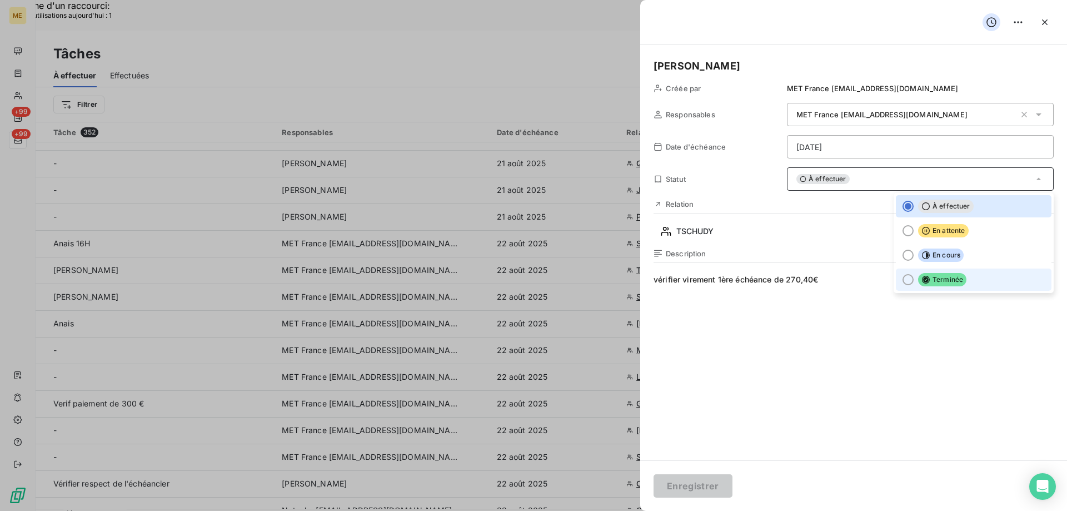
click at [903, 280] on div at bounding box center [908, 279] width 11 height 11
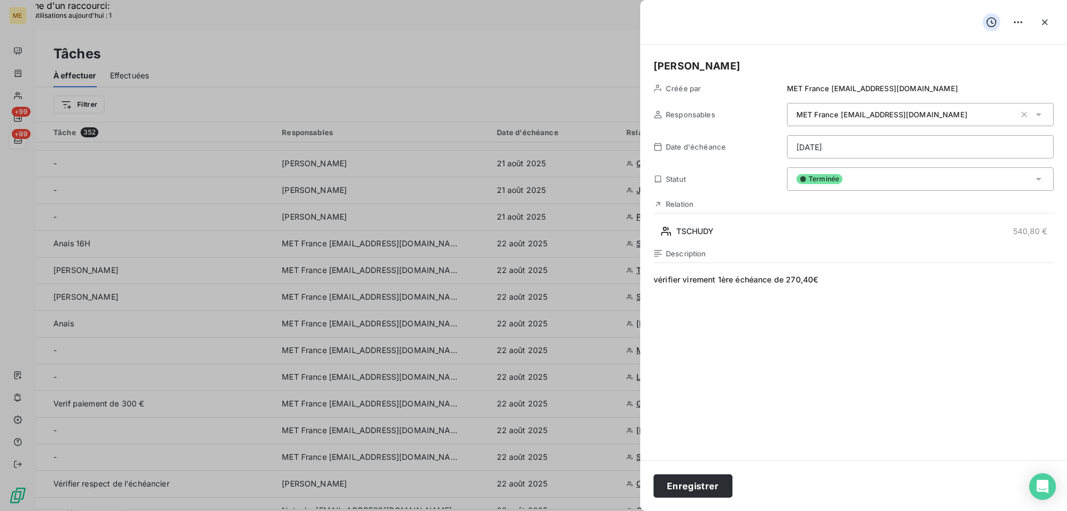
click at [875, 276] on span "vérifier virement 1ère échéance de 270,40€" at bounding box center [854, 380] width 400 height 213
click at [696, 485] on button "Enregistrer" at bounding box center [693, 485] width 79 height 23
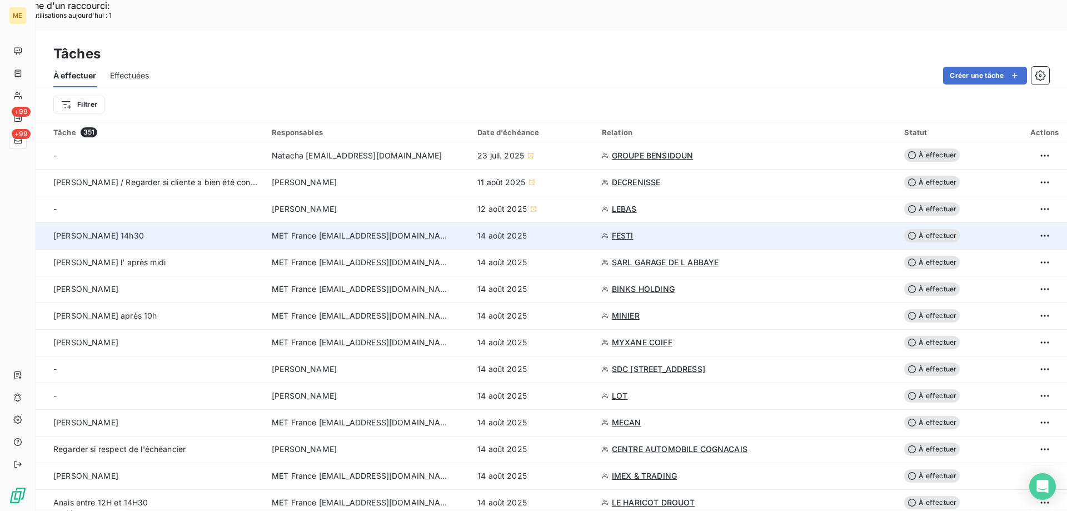
scroll to position [56, 0]
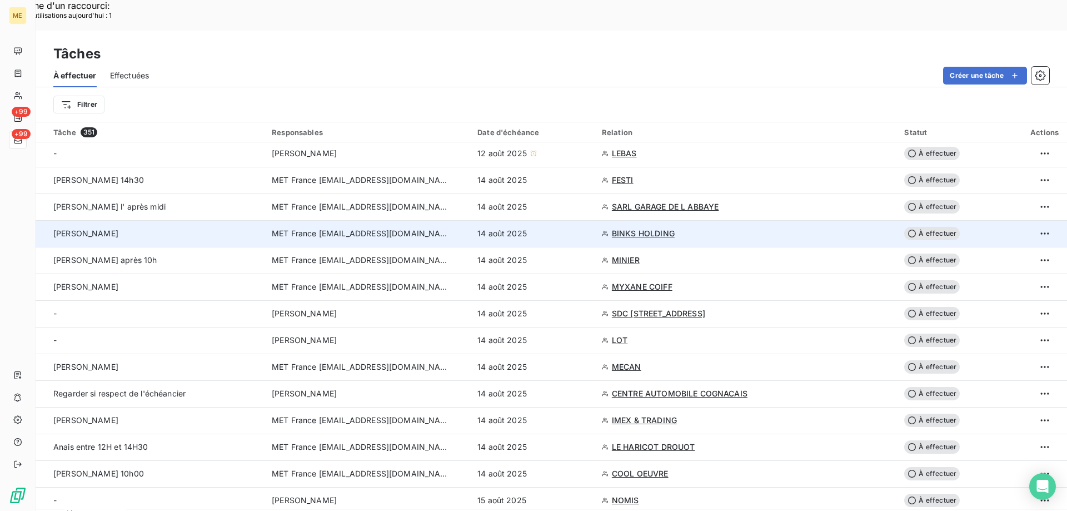
click at [641, 228] on span "BINKS HOLDING" at bounding box center [643, 233] width 63 height 11
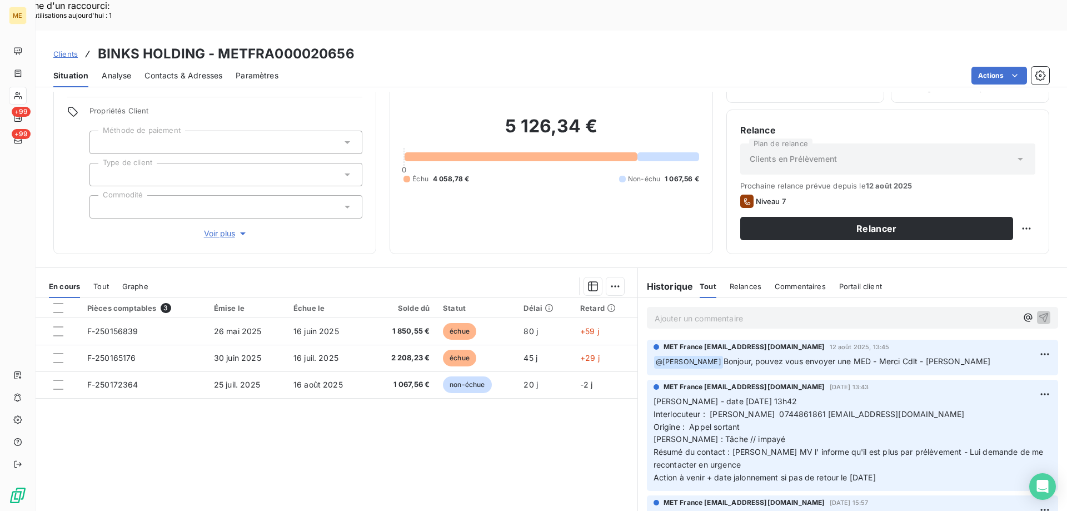
scroll to position [71, 0]
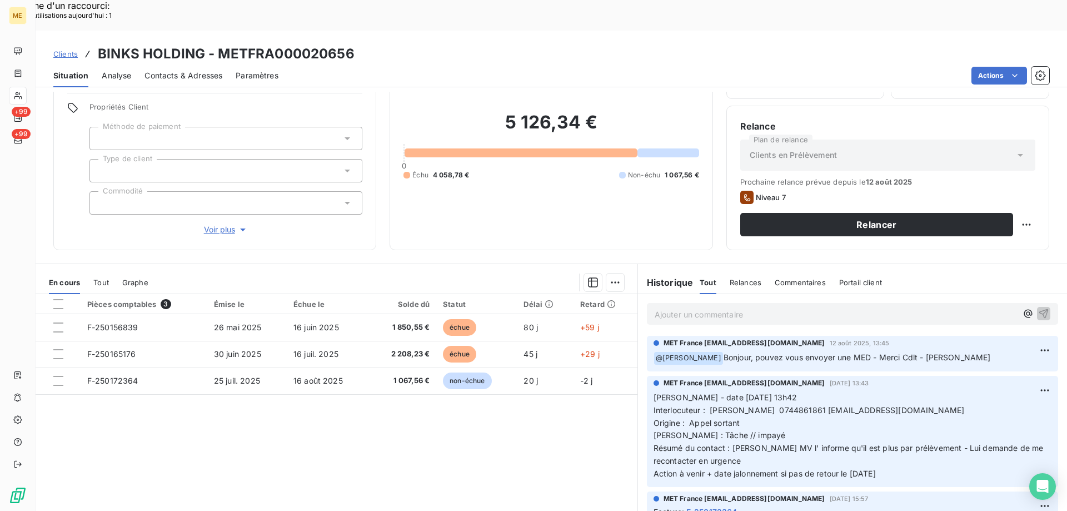
click at [212, 224] on span "Voir plus" at bounding box center [226, 229] width 44 height 11
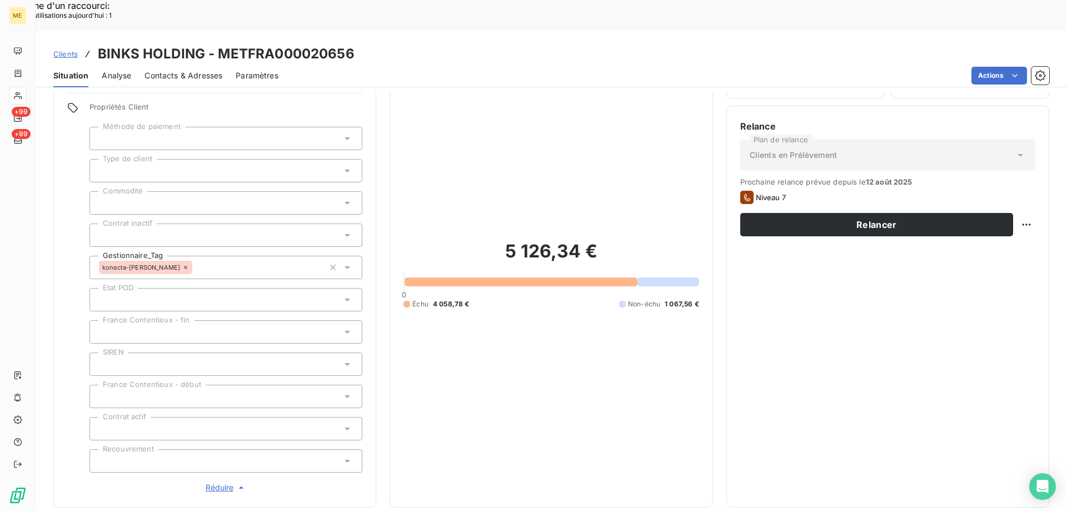
click at [217, 482] on span "Réduire" at bounding box center [226, 487] width 41 height 11
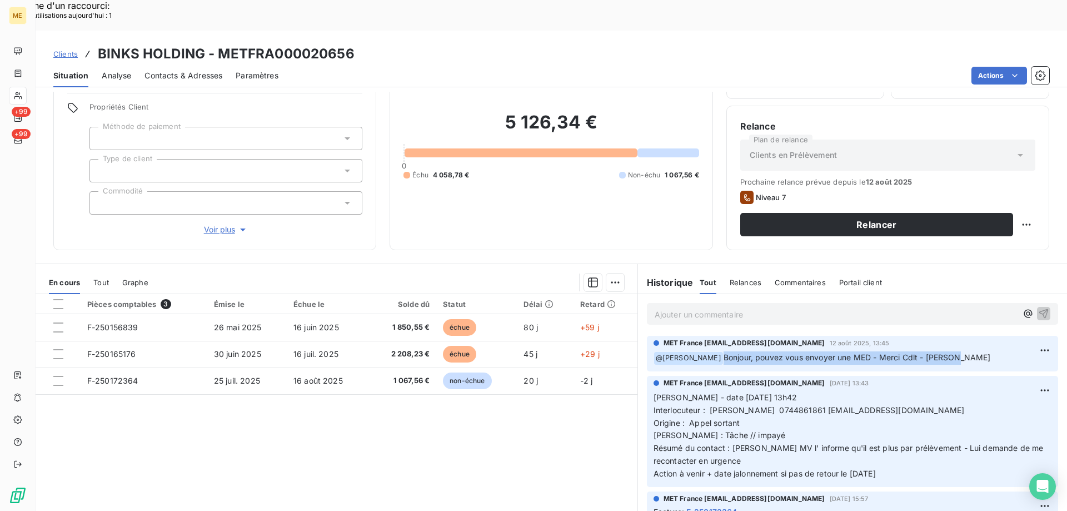
drag, startPoint x: 943, startPoint y: 326, endPoint x: 709, endPoint y: 334, distance: 234.1
click at [709, 336] on div "MET France [EMAIL_ADDRESS][DOMAIN_NAME] [DATE] 13:45 ﻿ @ [PERSON_NAME], pouvez …" at bounding box center [852, 354] width 411 height 36
click at [671, 307] on p "Ajouter un commentaire ﻿" at bounding box center [836, 314] width 362 height 14
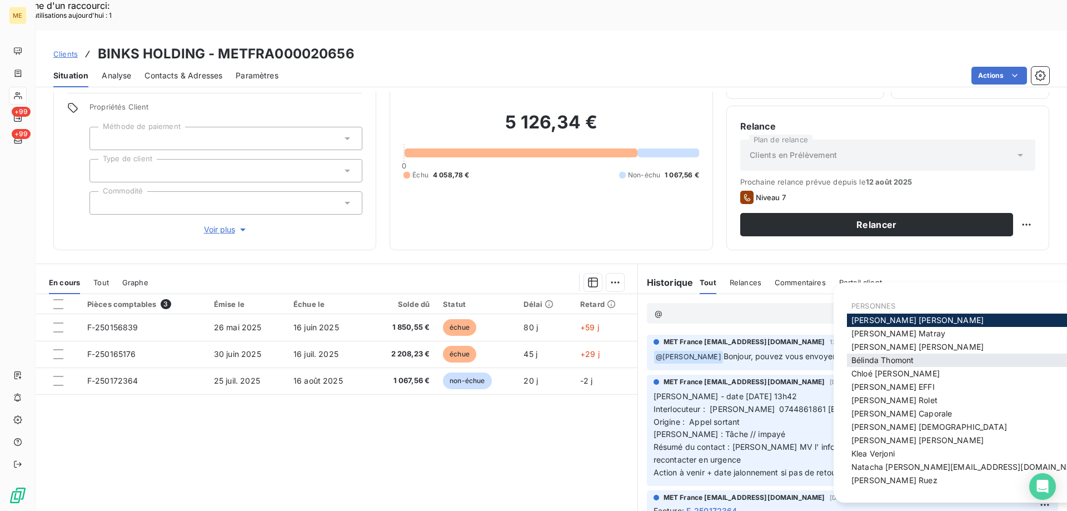
click at [883, 366] on div "[PERSON_NAME]" at bounding box center [969, 359] width 244 height 13
drag, startPoint x: 860, startPoint y: 355, endPoint x: 850, endPoint y: 351, distance: 10.9
click at [860, 355] on div "[PERSON_NAME]" at bounding box center [969, 359] width 244 height 13
click at [859, 359] on span "[PERSON_NAME]" at bounding box center [882, 359] width 62 height 9
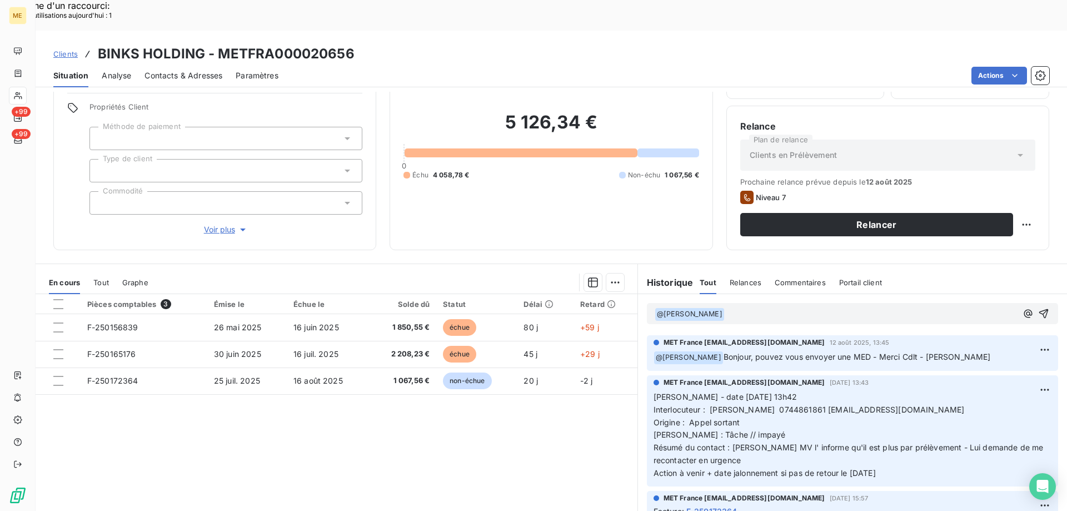
click at [735, 307] on p "﻿ @ [PERSON_NAME] ﻿ ﻿" at bounding box center [836, 313] width 362 height 13
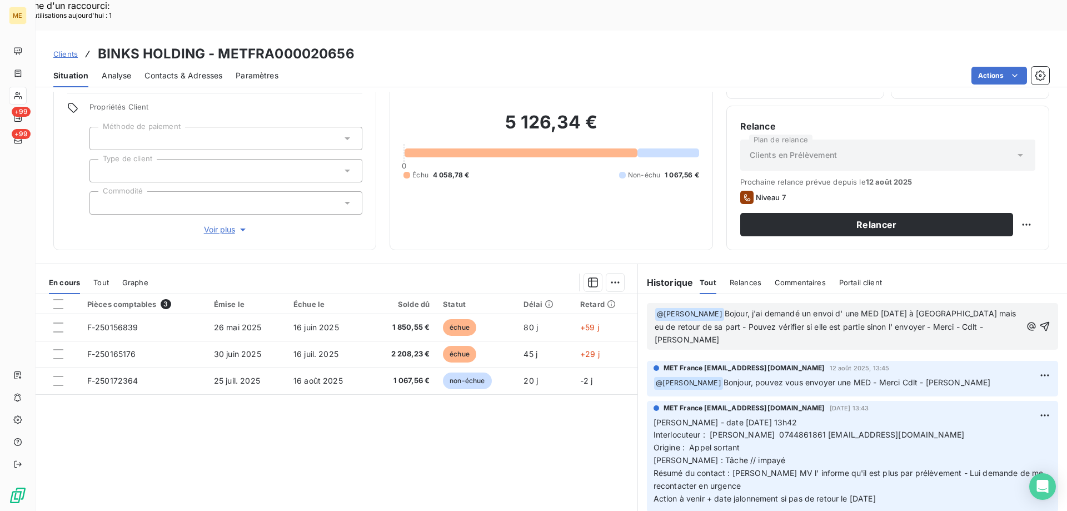
click at [1039, 321] on icon "button" at bounding box center [1044, 326] width 11 height 11
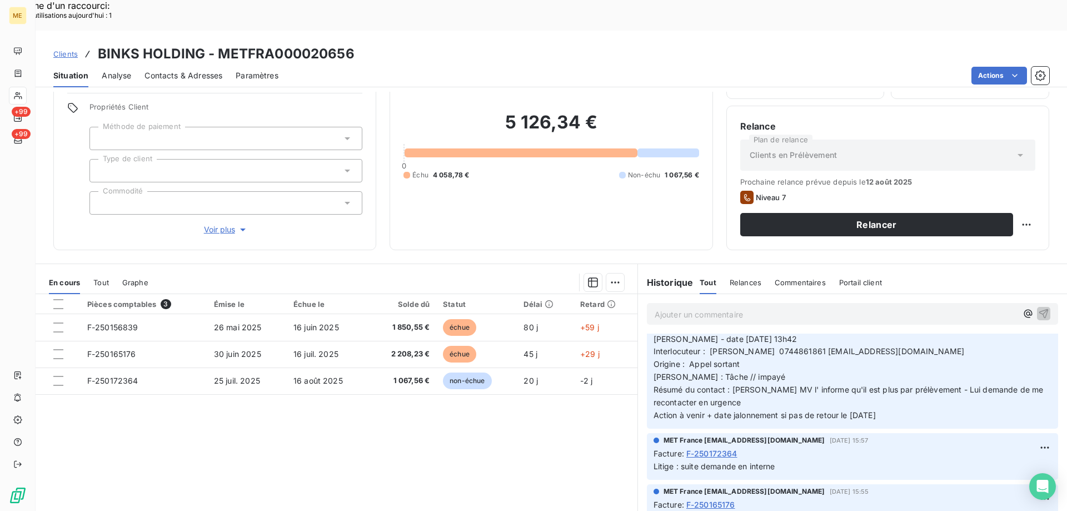
scroll to position [56, 0]
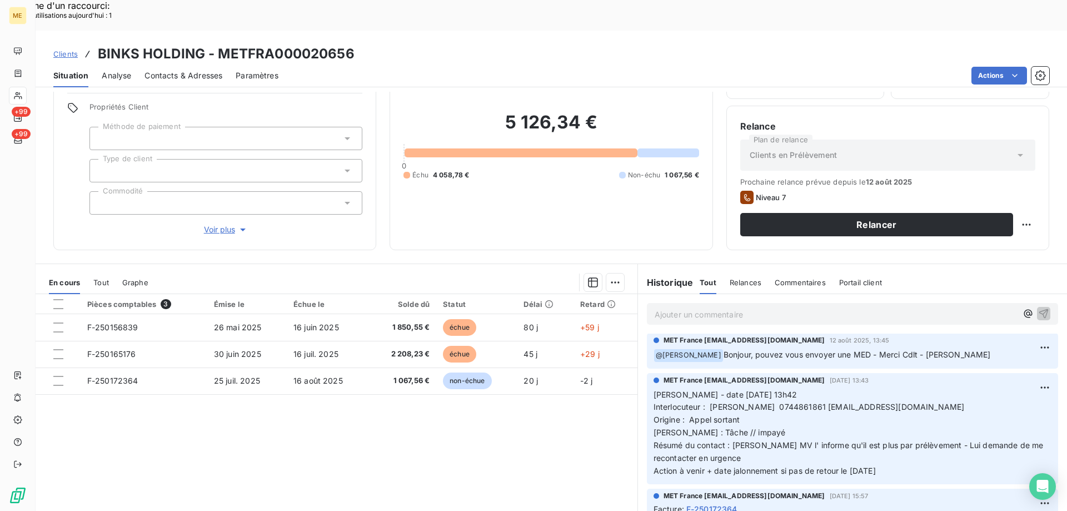
click at [798, 402] on span "Interlocuteur : [PERSON_NAME] 0744861861 [EMAIL_ADDRESS][DOMAIN_NAME] Origine :…" at bounding box center [851, 419] width 394 height 35
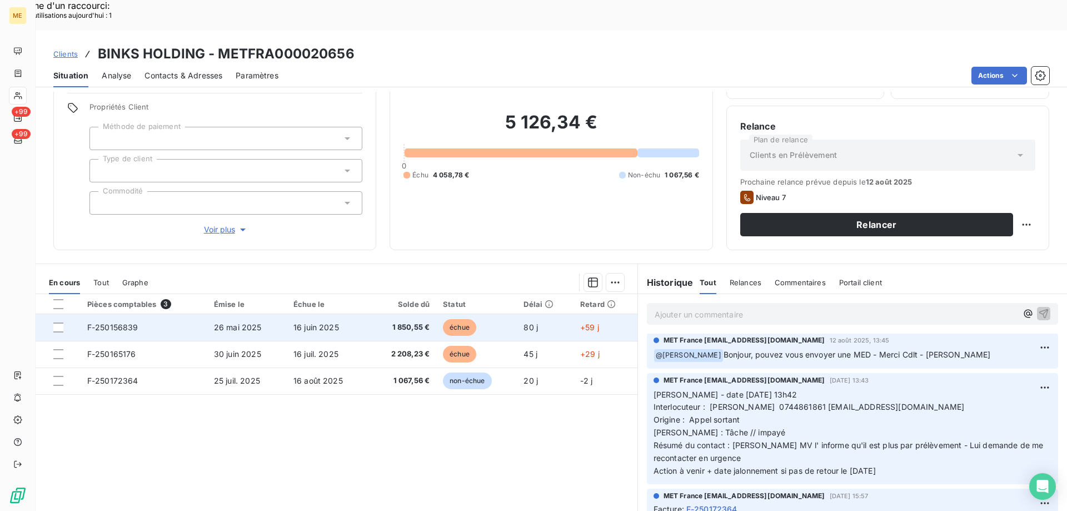
click at [113, 322] on span "F-250156839" at bounding box center [112, 326] width 51 height 9
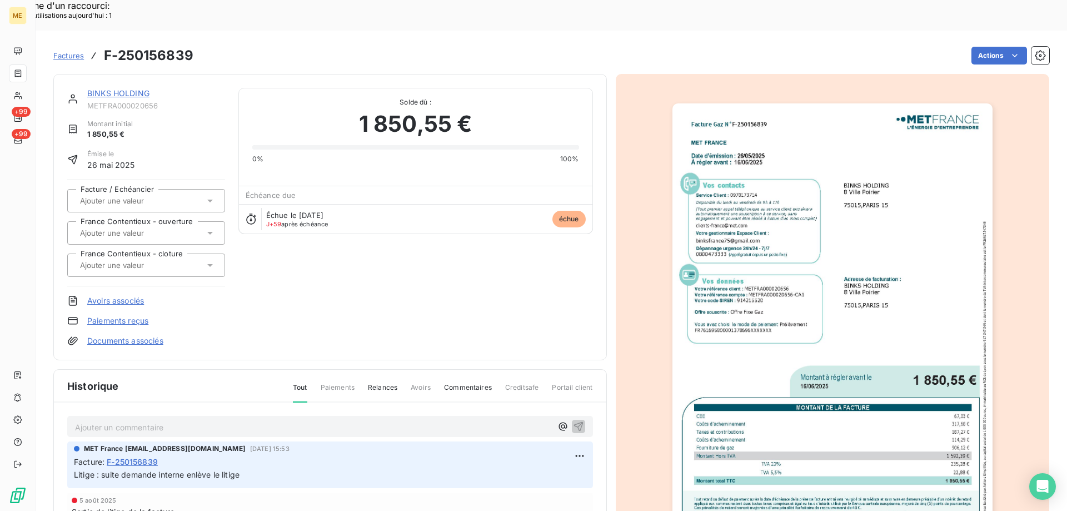
click at [872, 208] on img "button" at bounding box center [832, 329] width 320 height 452
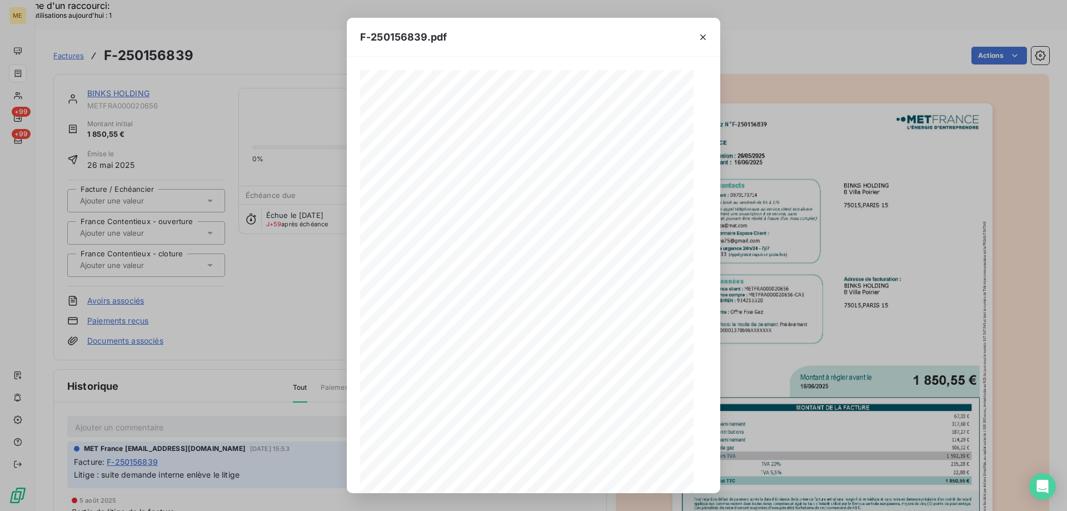
click at [575, 473] on icon "button" at bounding box center [574, 474] width 11 height 11
click at [702, 38] on icon "button" at bounding box center [703, 37] width 6 height 6
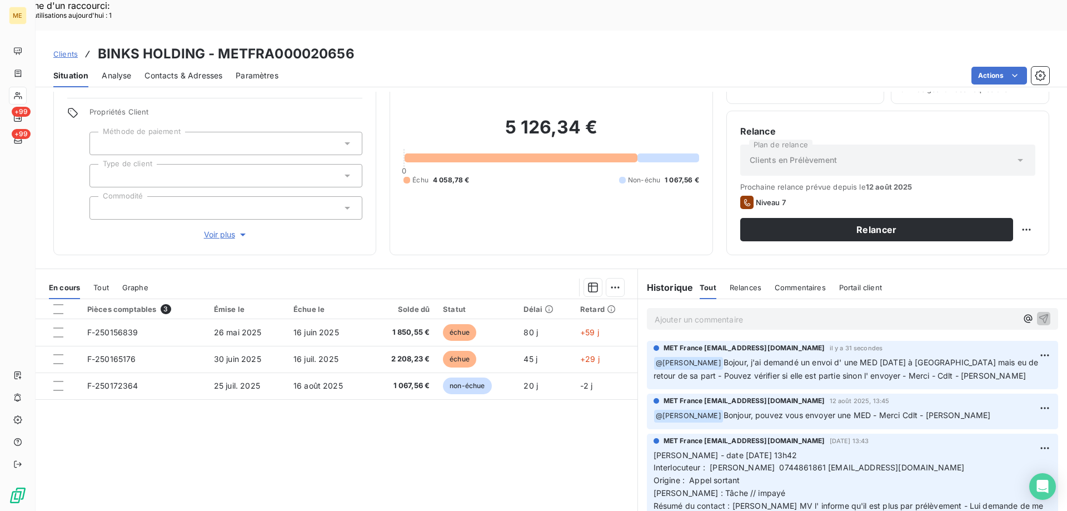
scroll to position [71, 0]
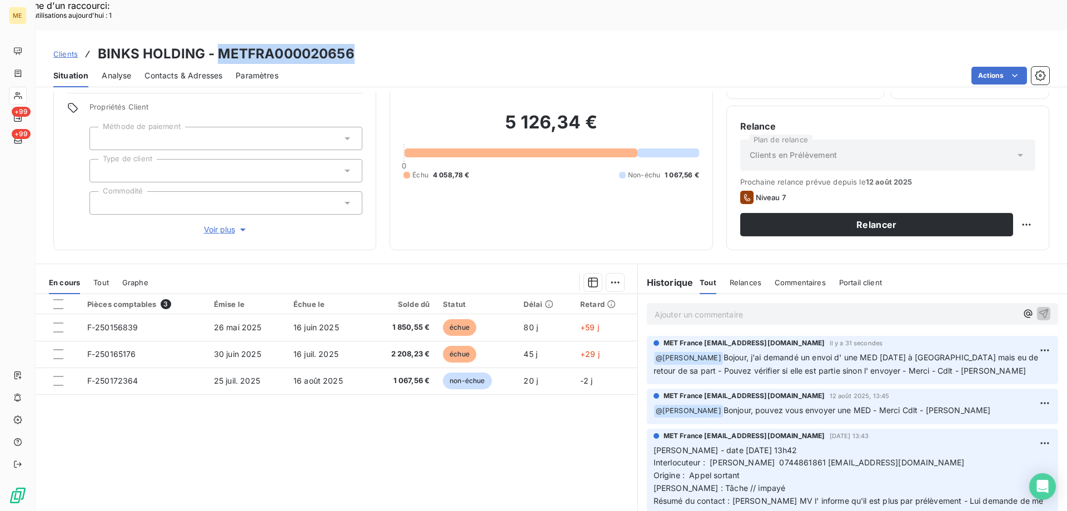
drag, startPoint x: 343, startPoint y: 24, endPoint x: 218, endPoint y: 21, distance: 124.5
click at [218, 44] on div "Clients BINKS HOLDING - METFRA000020656" at bounding box center [552, 54] width 1032 height 20
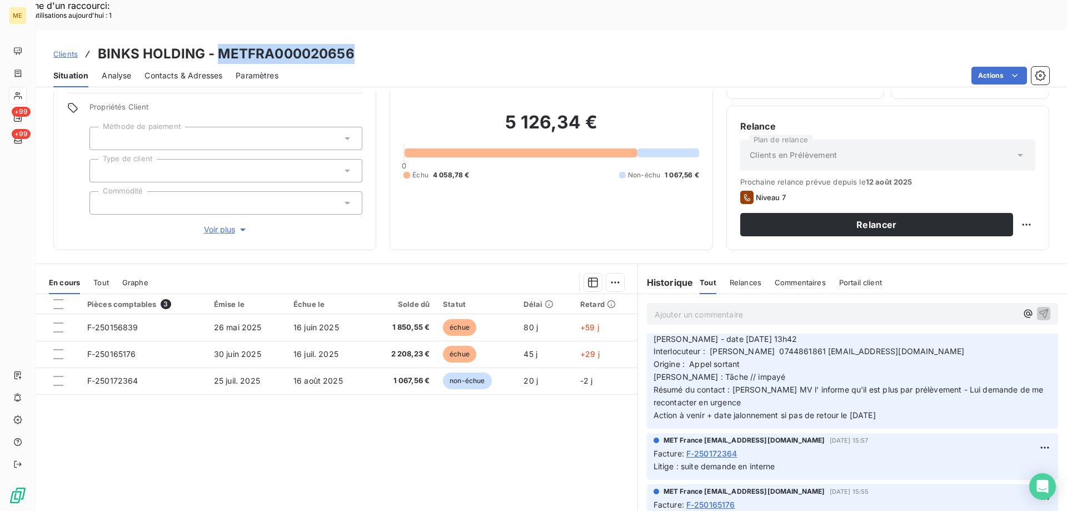
drag, startPoint x: 850, startPoint y: 381, endPoint x: 653, endPoint y: 310, distance: 209.5
click at [647, 317] on div "MET France [EMAIL_ADDRESS][DOMAIN_NAME] [DATE] 13:43 [PERSON_NAME] - date [DATE…" at bounding box center [852, 372] width 411 height 111
click at [809, 307] on p "Ajouter un commentaire ﻿" at bounding box center [836, 314] width 362 height 14
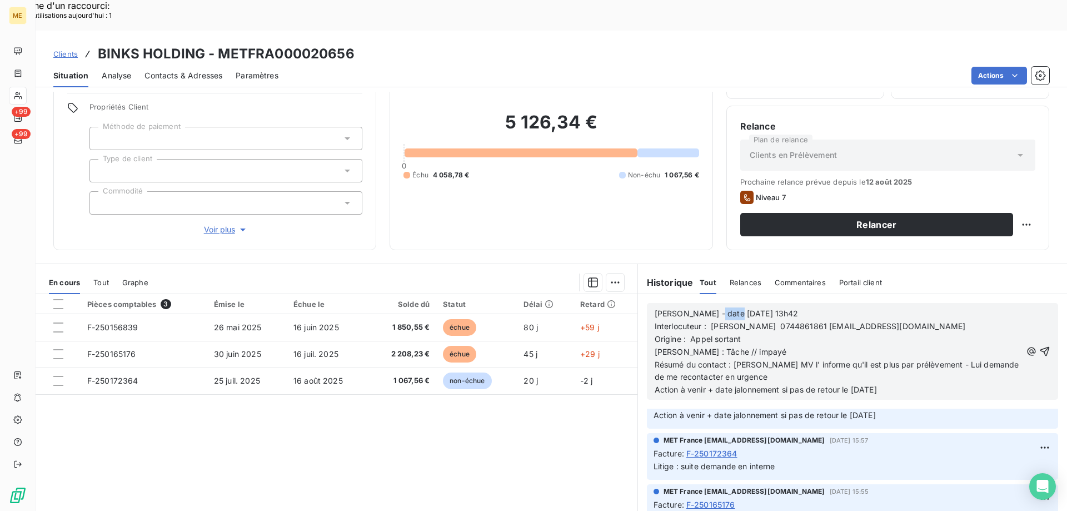
drag, startPoint x: 704, startPoint y: 281, endPoint x: 723, endPoint y: 279, distance: 19.5
click at [723, 308] on span "[PERSON_NAME] - date [DATE] 13h42" at bounding box center [727, 312] width 144 height 9
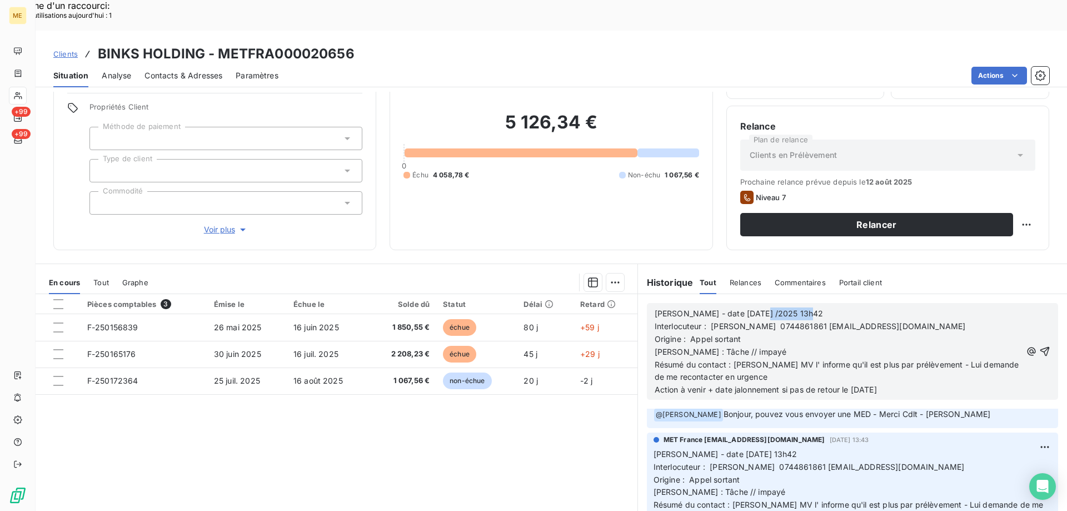
scroll to position [68, 0]
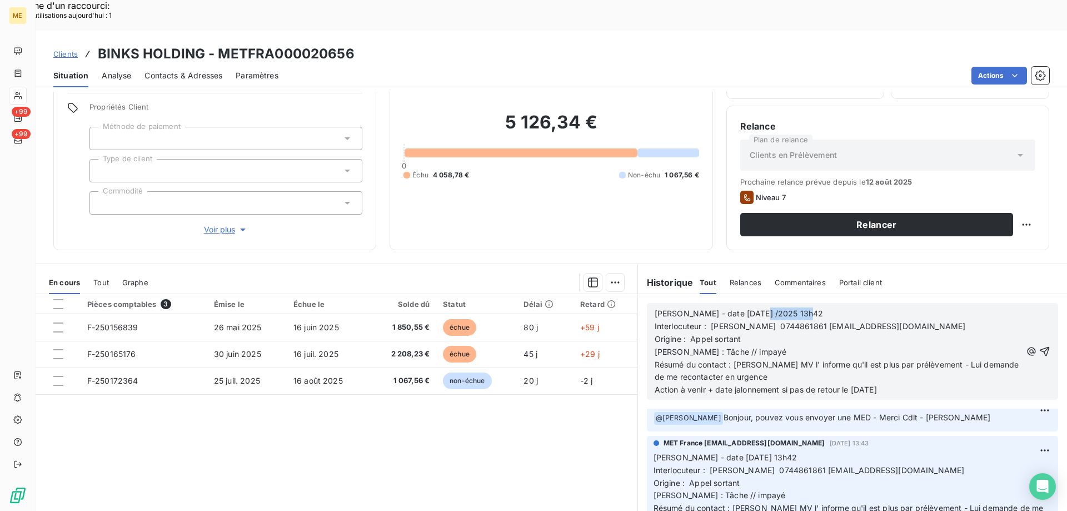
drag, startPoint x: 798, startPoint y: 280, endPoint x: 747, endPoint y: 274, distance: 50.9
click at [747, 303] on div "[PERSON_NAME] - date [DATE] /2025 13h42 Interlocuteur : [PERSON_NAME] 074486186…" at bounding box center [852, 351] width 411 height 97
click at [745, 358] on p "Résumé du contact : [PERSON_NAME] MV l' informe qu'il est plus par prélèvement …" at bounding box center [838, 371] width 367 height 26
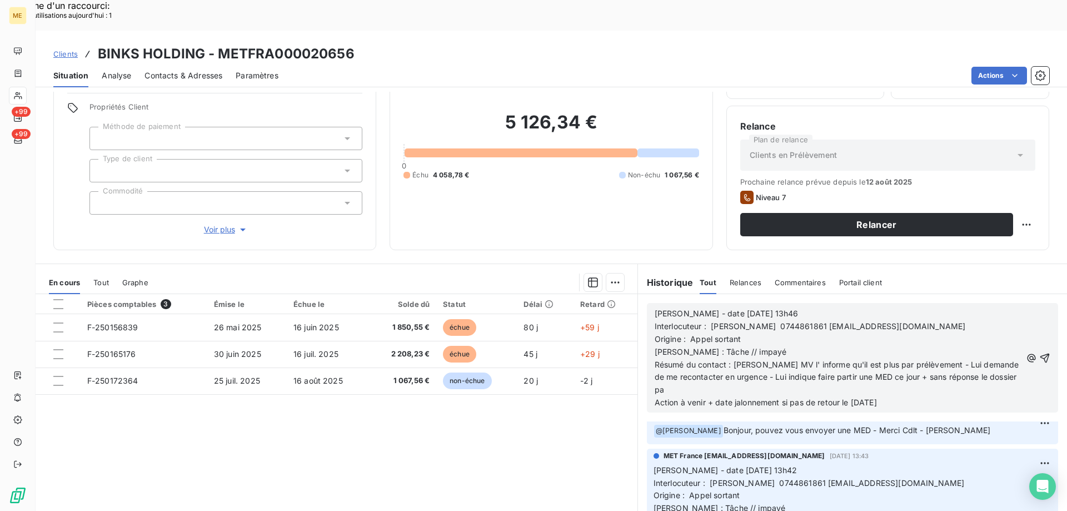
scroll to position [81, 0]
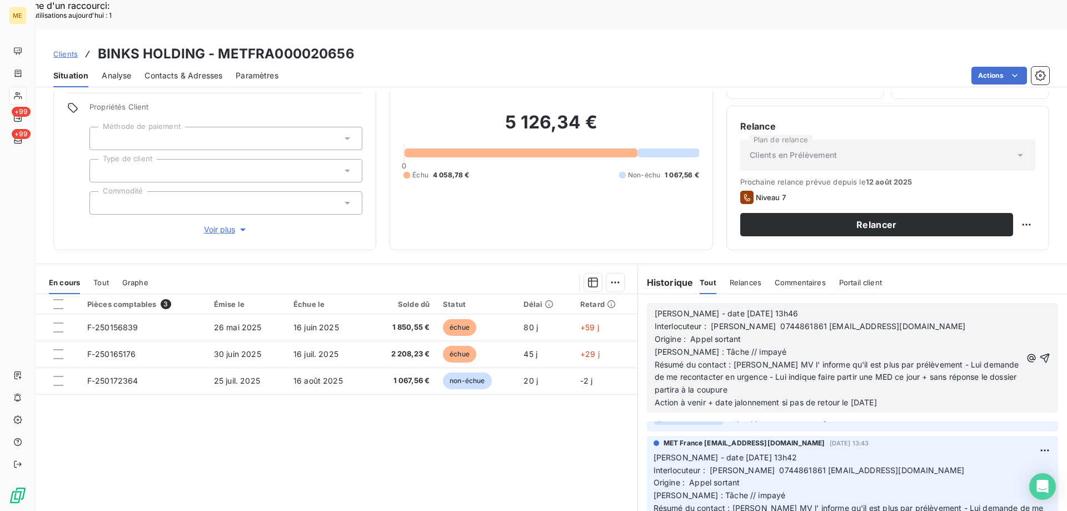
drag, startPoint x: 778, startPoint y: 373, endPoint x: 943, endPoint y: 369, distance: 165.1
click at [943, 396] on p "Action à venir + date jalonnement si pas de retour le [DATE]" at bounding box center [838, 402] width 367 height 13
click at [1039, 352] on icon "button" at bounding box center [1044, 357] width 11 height 11
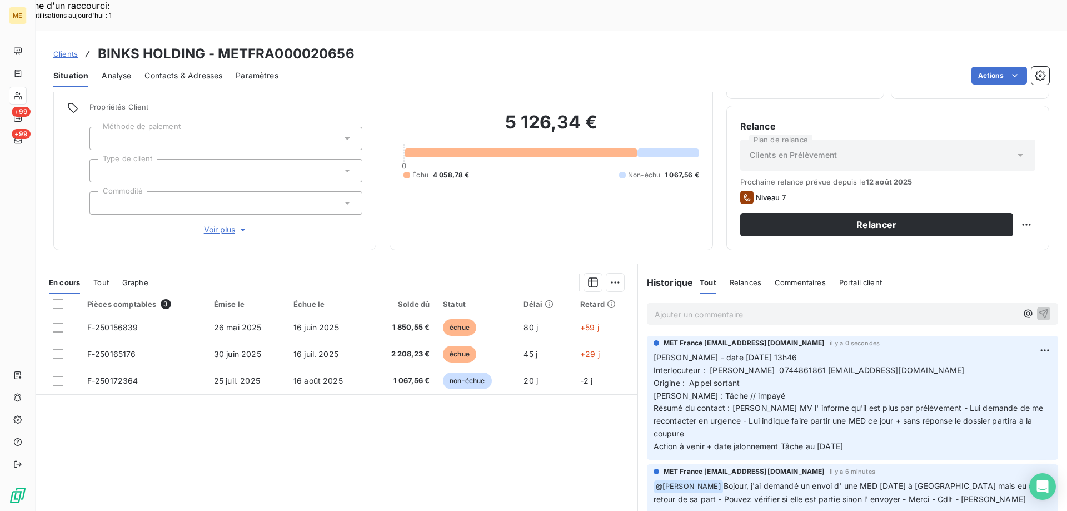
click at [832, 307] on p "Ajouter un commentaire ﻿" at bounding box center [836, 314] width 362 height 14
drag, startPoint x: 866, startPoint y: 417, endPoint x: 659, endPoint y: 327, distance: 226.5
click at [647, 336] on div "MET France [EMAIL_ADDRESS][DOMAIN_NAME] il y a 0 secondes [PERSON_NAME] - date …" at bounding box center [852, 398] width 411 height 124
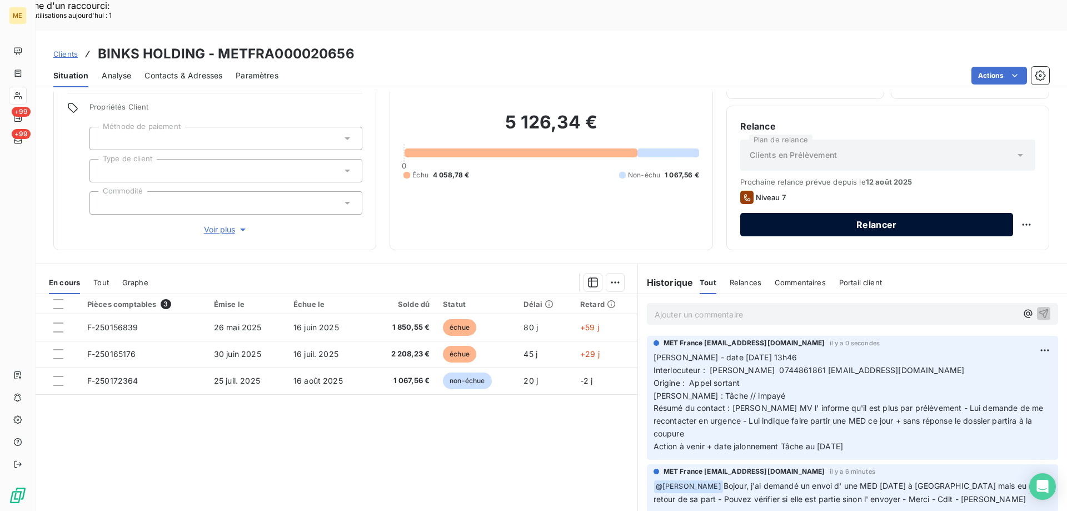
click at [902, 213] on button "Relancer" at bounding box center [876, 224] width 273 height 23
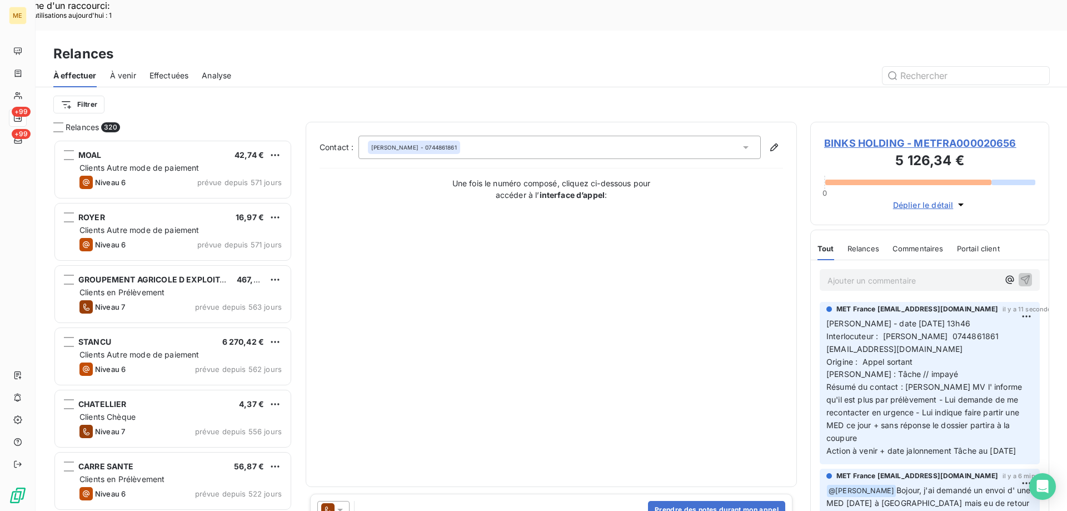
scroll to position [393, 231]
click at [536, 136] on div "[PERSON_NAME] - 0744861861" at bounding box center [559, 147] width 402 height 23
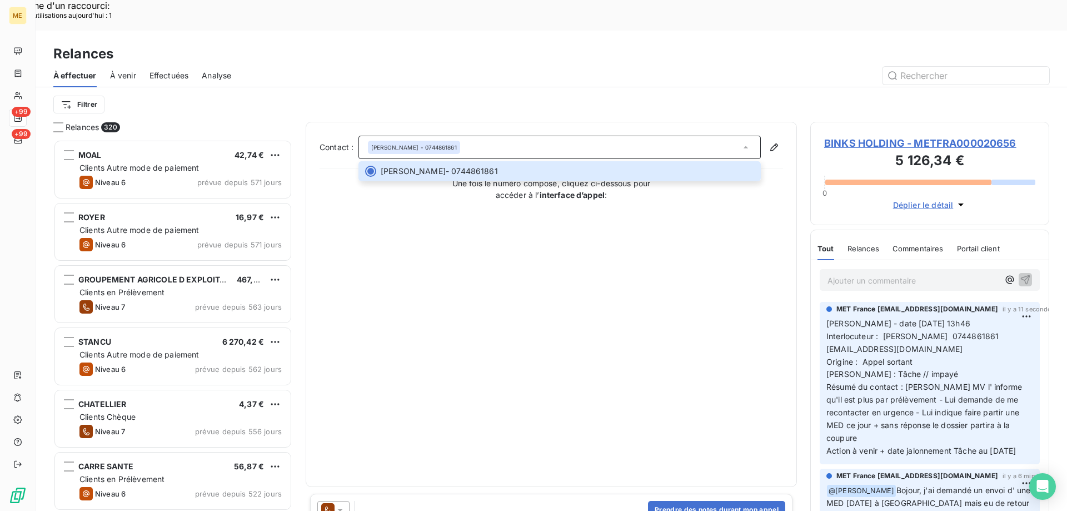
click at [492, 285] on div "Contact : [PERSON_NAME] - 0744861861 [PERSON_NAME] - 0744861861 Une fois le num…" at bounding box center [552, 304] width 464 height 337
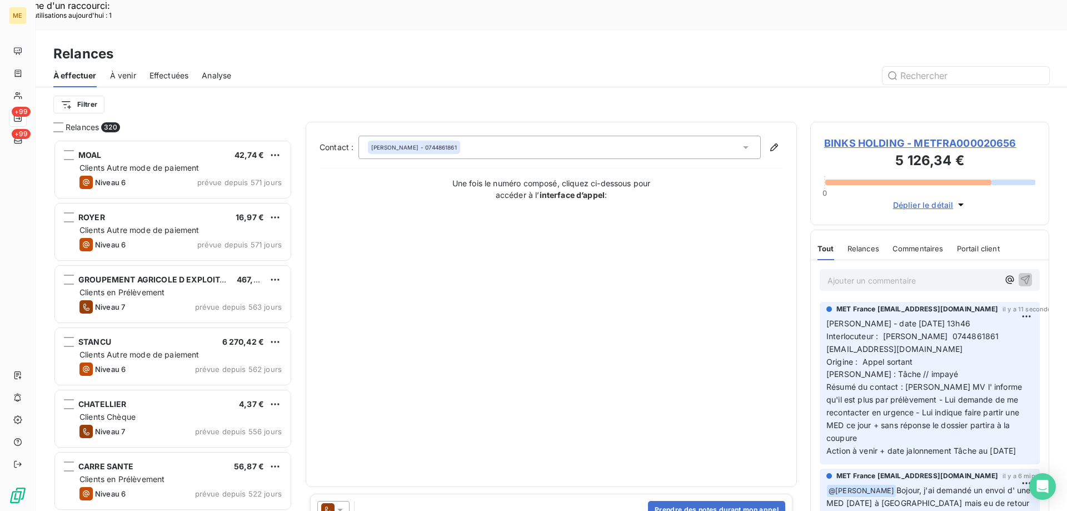
click at [340, 509] on icon at bounding box center [340, 510] width 6 height 3
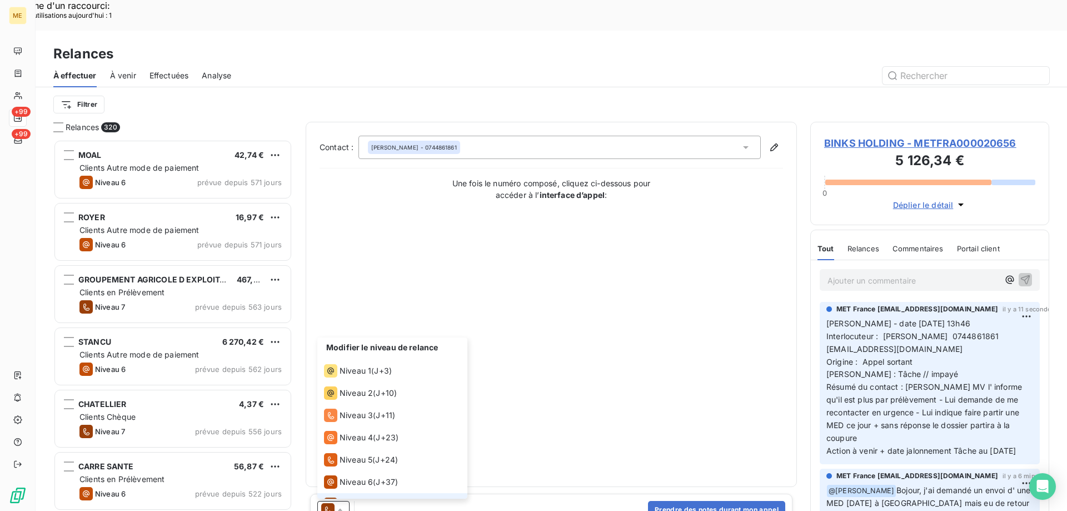
scroll to position [17, 0]
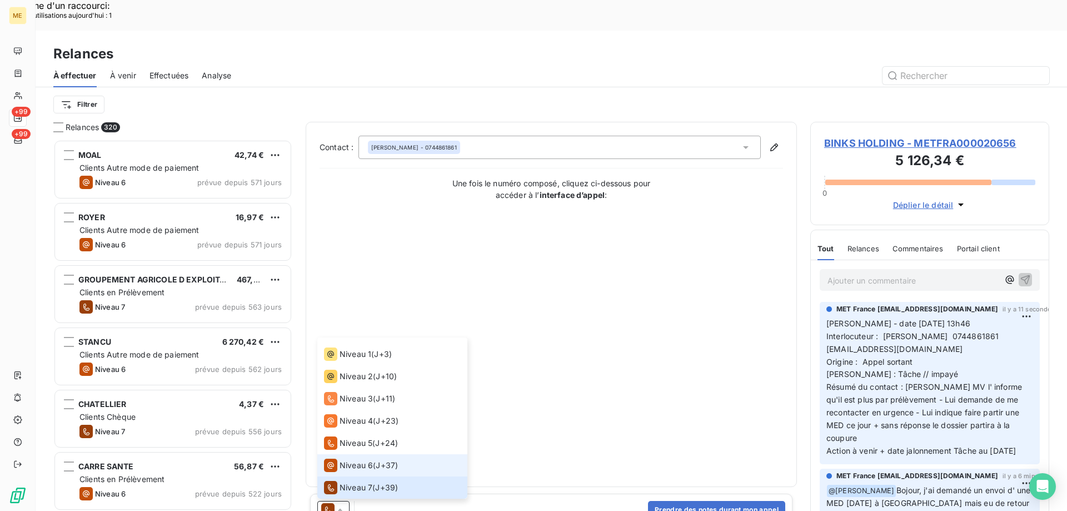
click at [346, 460] on span "Niveau 6" at bounding box center [356, 465] width 33 height 11
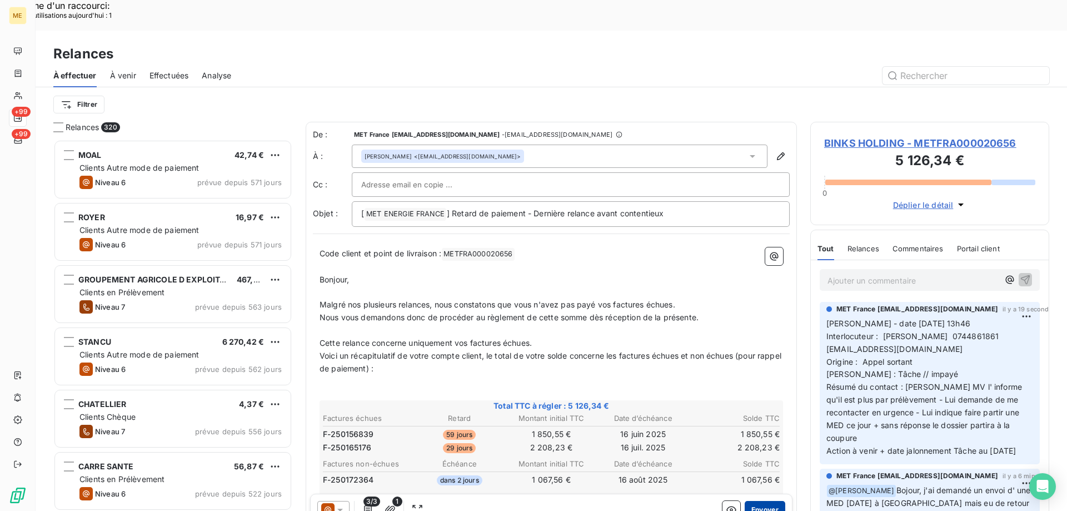
click at [750, 501] on button "Envoyer" at bounding box center [765, 510] width 41 height 18
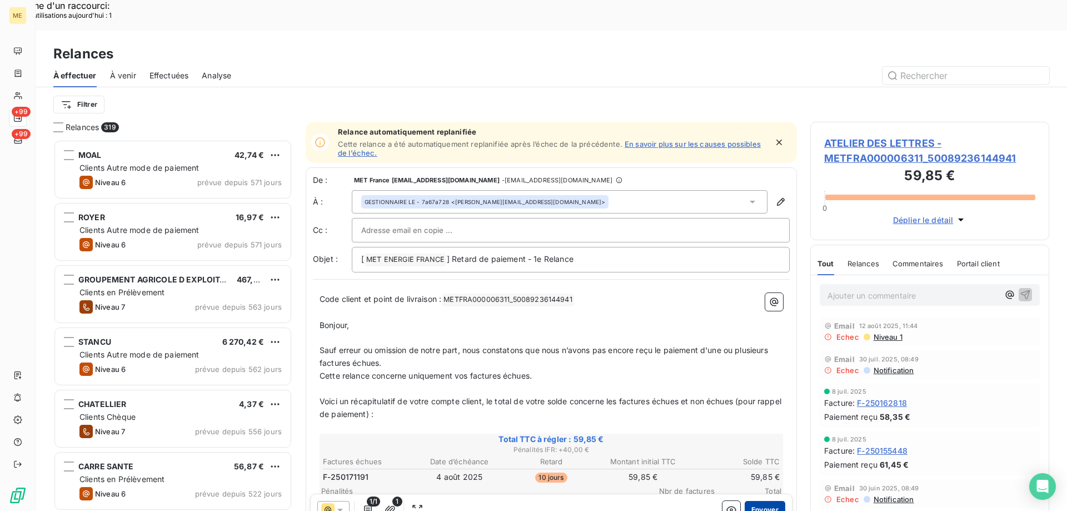
click at [754, 501] on button "Envoyer" at bounding box center [765, 510] width 41 height 18
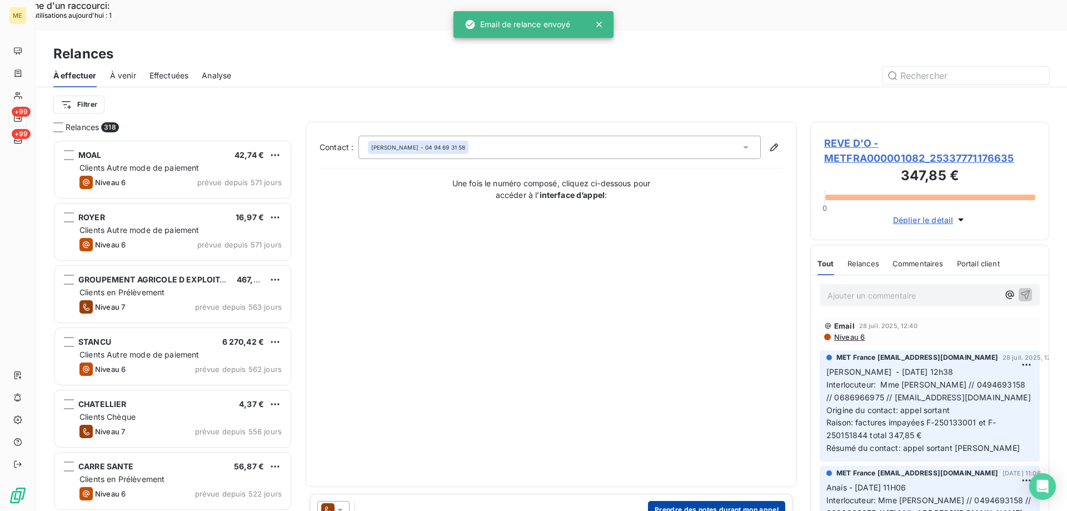
click at [727, 501] on button "Prendre des notes durant mon appel" at bounding box center [716, 510] width 137 height 18
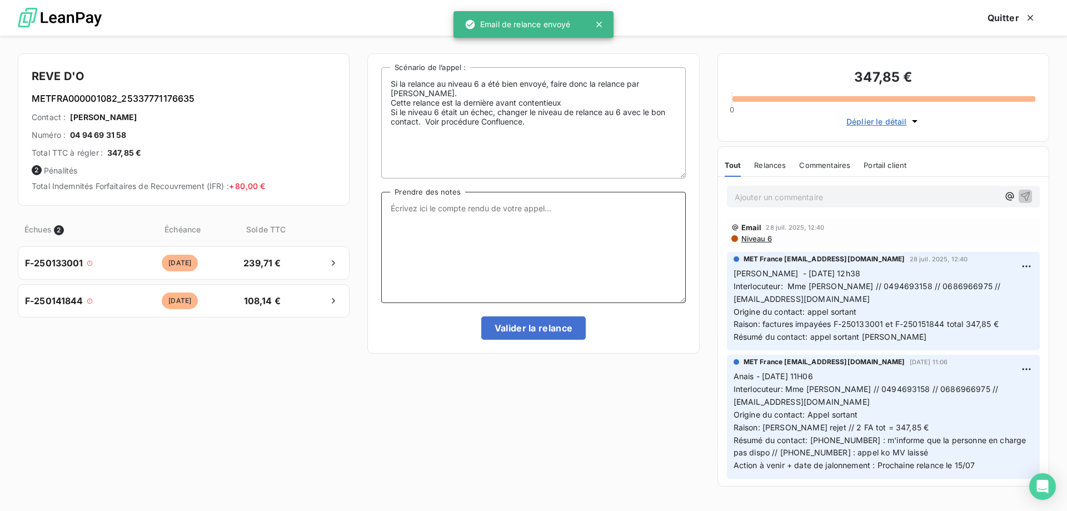
click at [562, 221] on textarea "Prendre des notes" at bounding box center [533, 247] width 304 height 111
paste textarea "[PERSON_NAME] - date [DATE] 13h46 Interlocuteur : [PERSON_NAME] 0744861861 [EMA…"
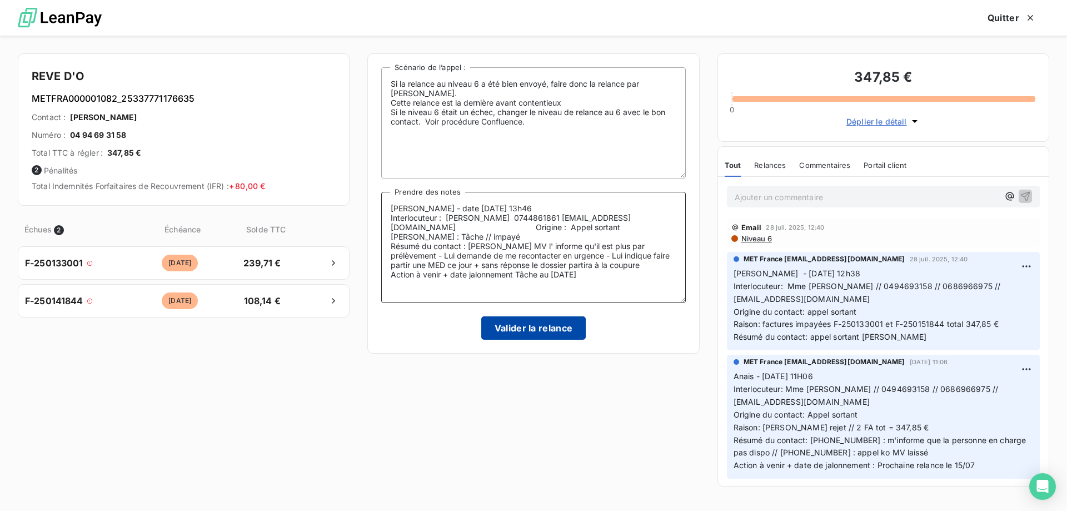
type textarea "[PERSON_NAME] - date [DATE] 13h46 Interlocuteur : [PERSON_NAME] 0744861861 [EMA…"
click at [521, 331] on button "Valider la relance" at bounding box center [533, 327] width 105 height 23
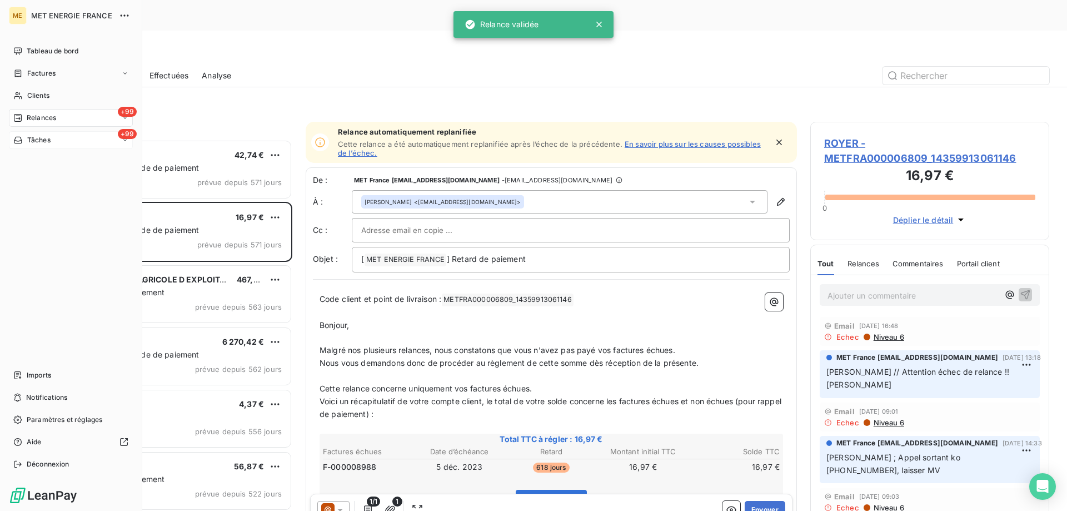
click at [59, 139] on div "+99 Tâches" at bounding box center [71, 140] width 124 height 18
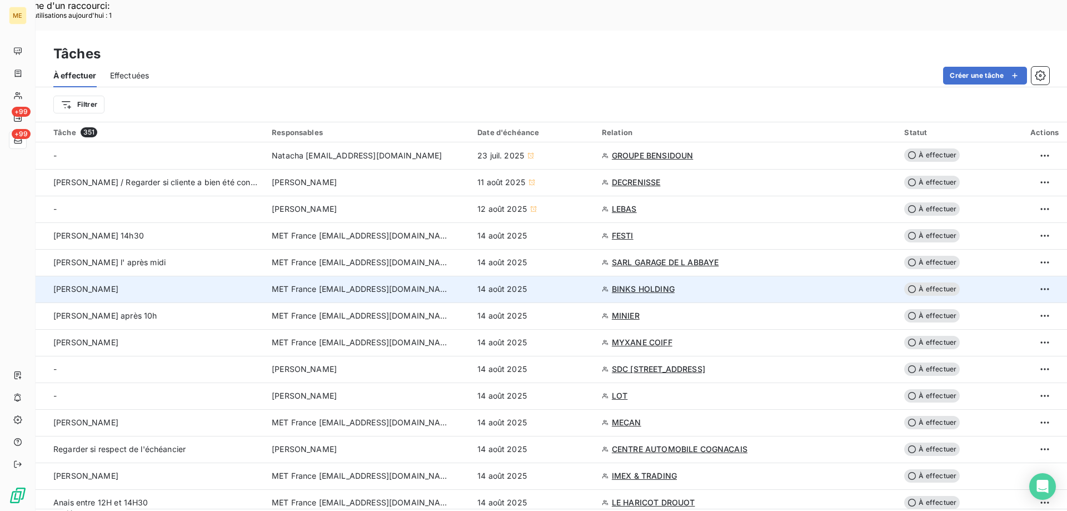
click at [934, 282] on span "À effectuer" at bounding box center [932, 288] width 56 height 13
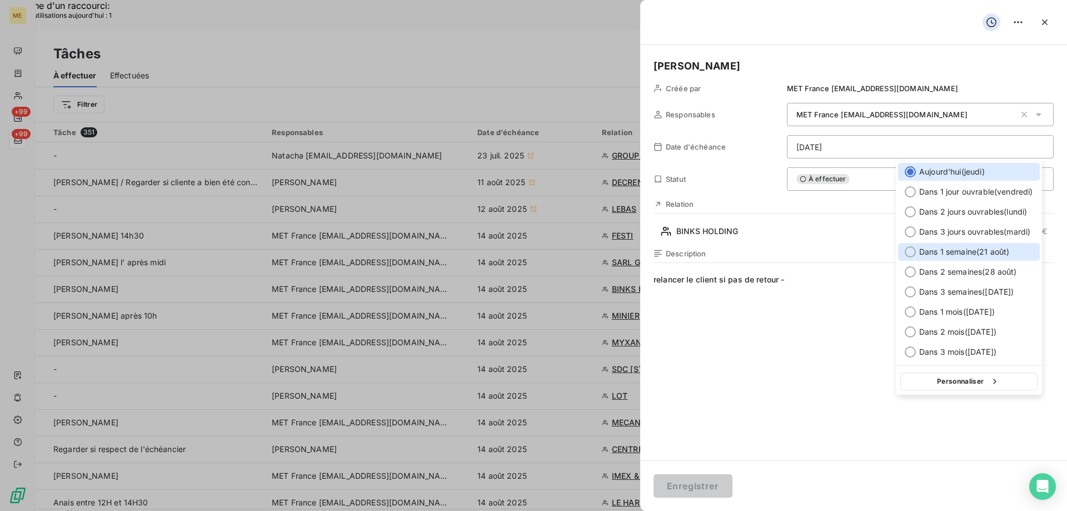
click at [909, 249] on div at bounding box center [910, 251] width 11 height 11
type input "[DATE]"
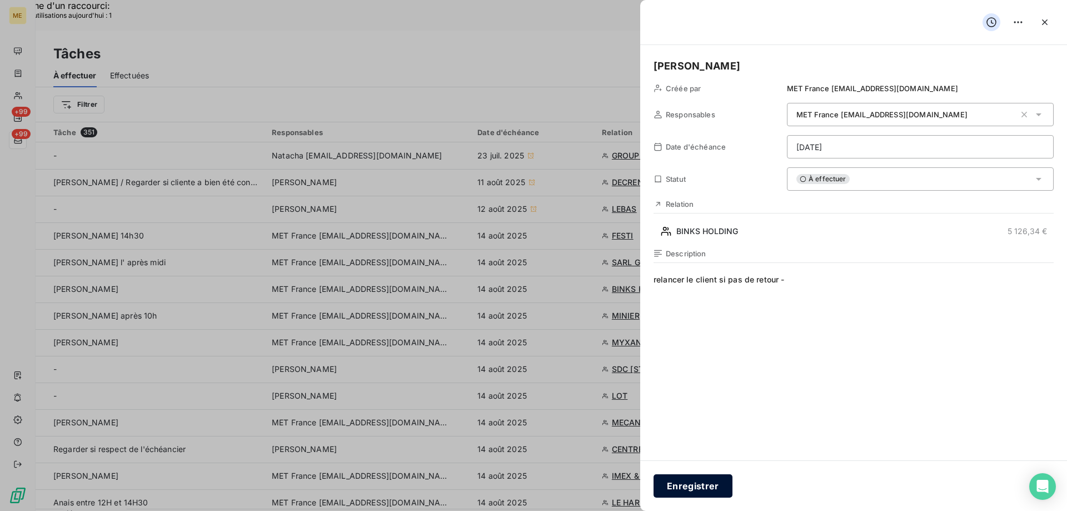
click at [692, 490] on button "Enregistrer" at bounding box center [693, 485] width 79 height 23
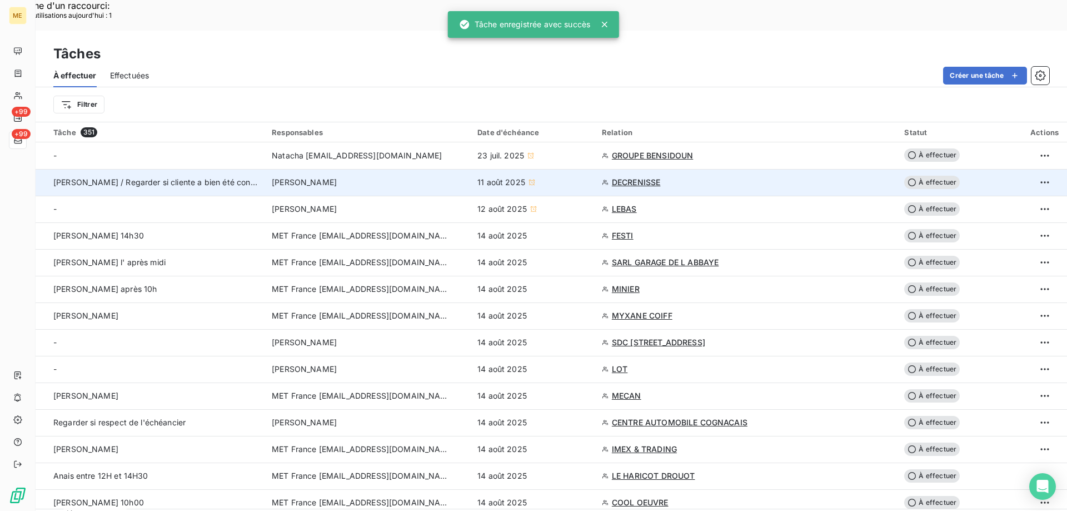
scroll to position [56, 0]
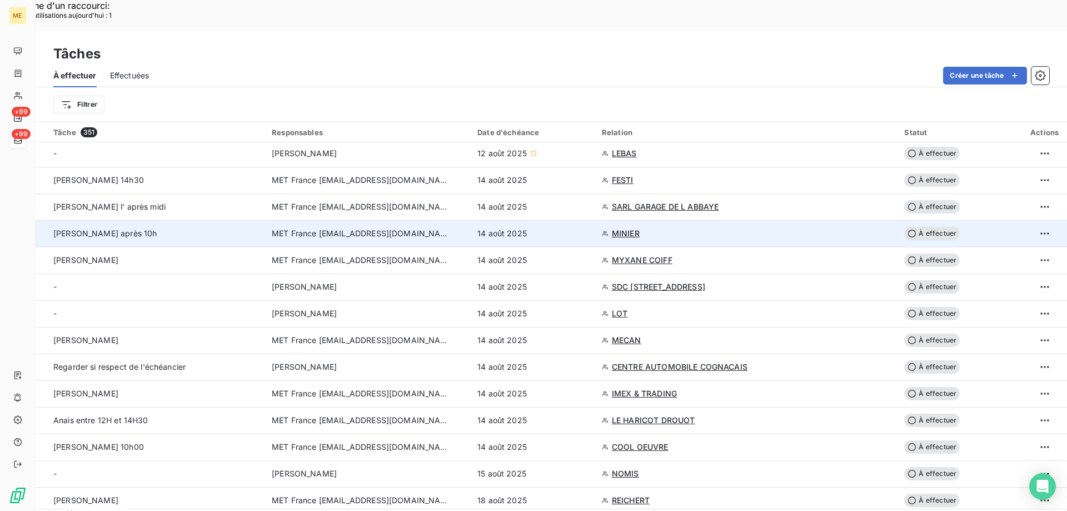
click at [634, 228] on span "MINIER" at bounding box center [626, 233] width 28 height 11
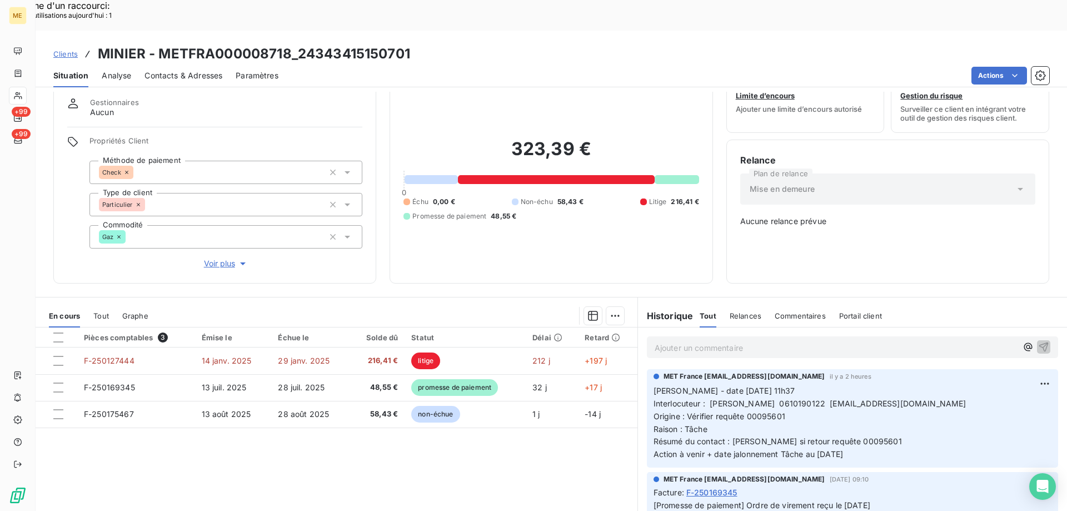
scroll to position [62, 0]
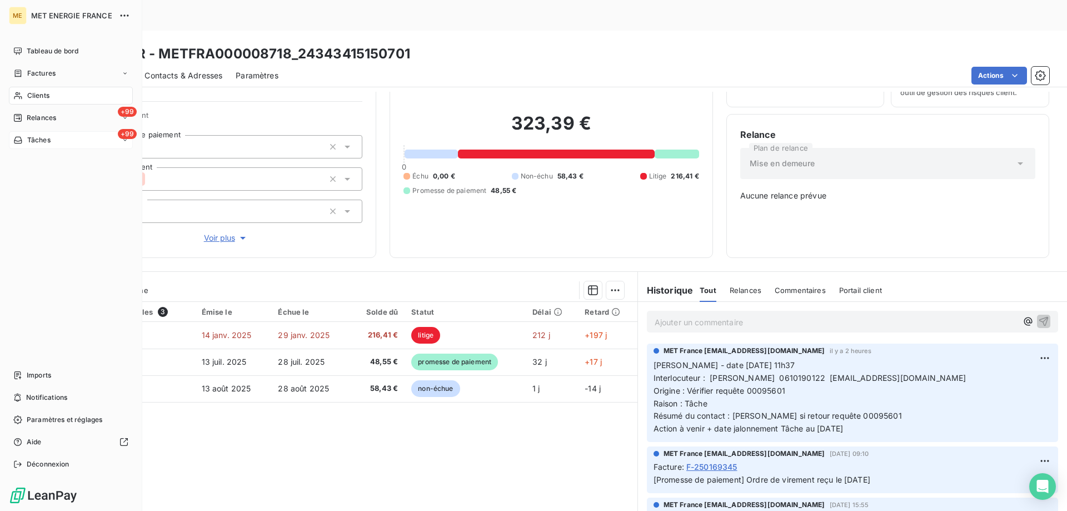
click at [71, 141] on div "+99 Tâches" at bounding box center [71, 140] width 124 height 18
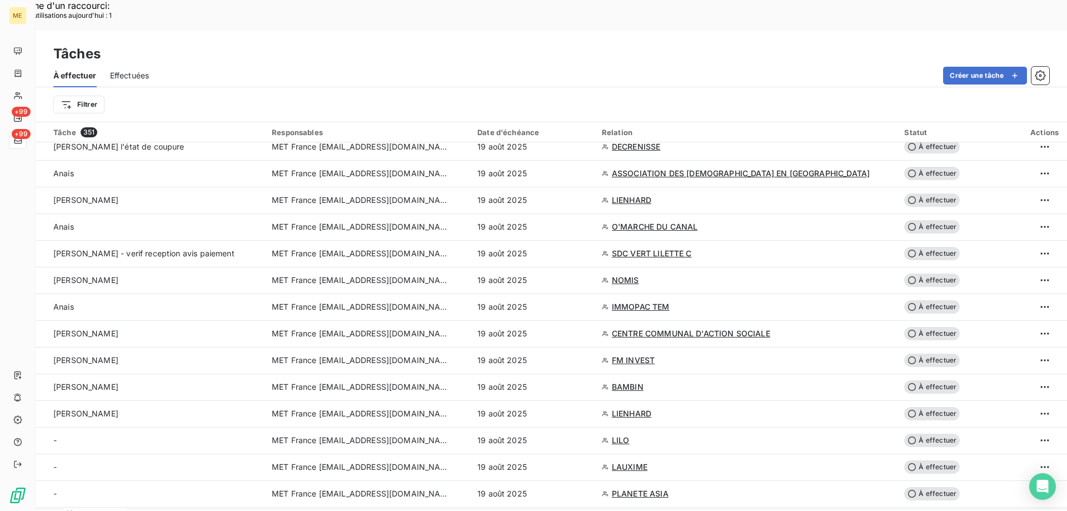
scroll to position [2302, 0]
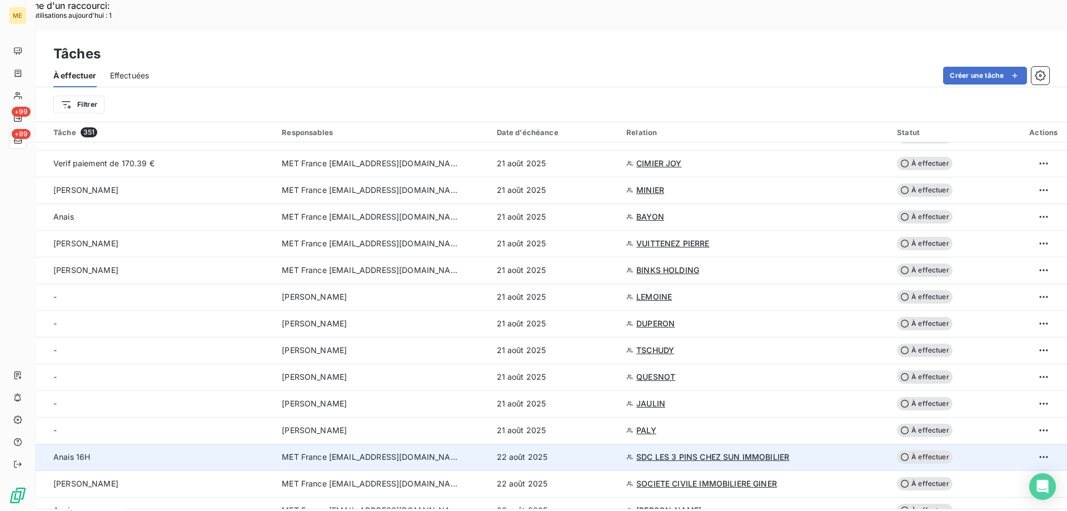
scroll to position [1691, 0]
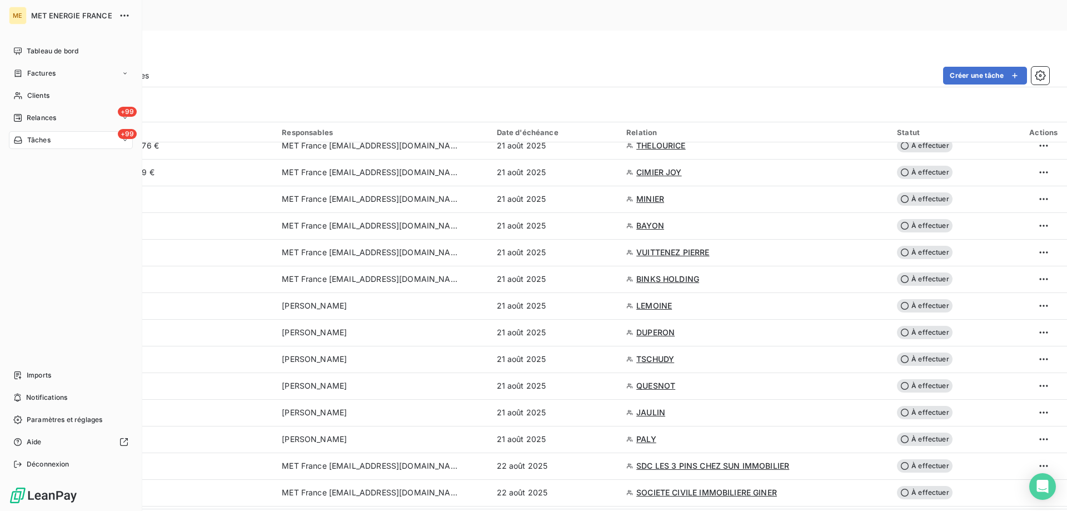
click at [51, 139] on div "+99 Tâches" at bounding box center [71, 140] width 124 height 18
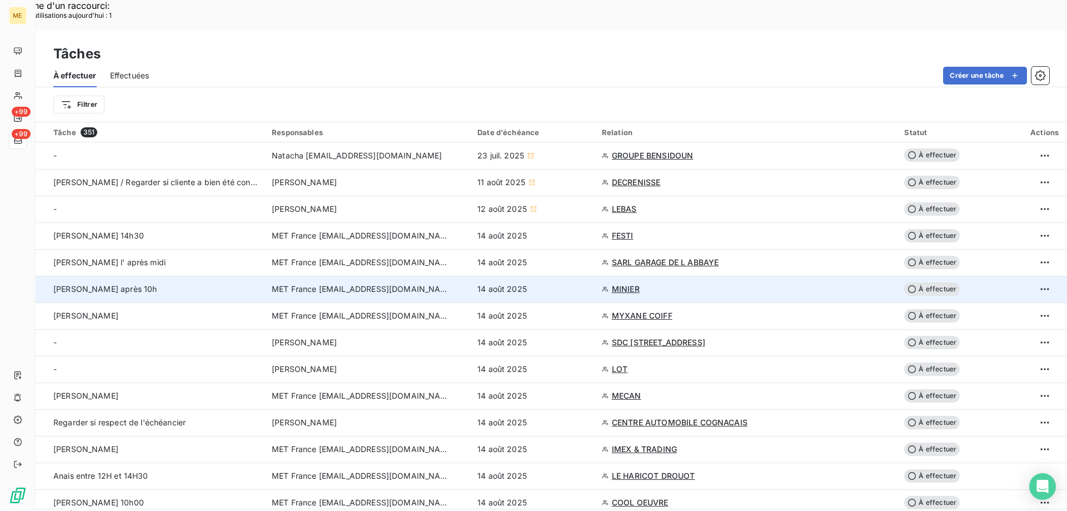
click at [926, 282] on span "À effectuer" at bounding box center [932, 288] width 56 height 13
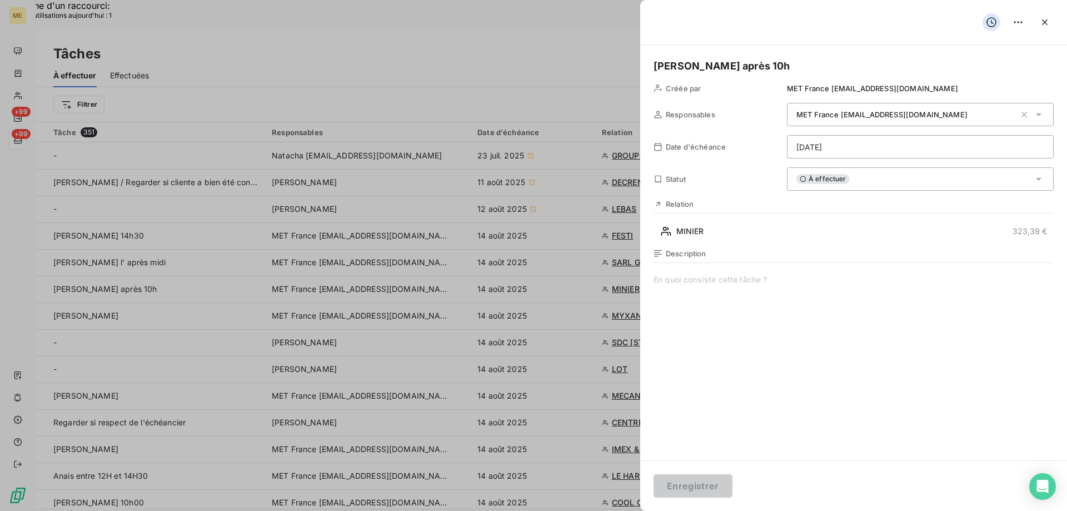
click at [870, 178] on div "À effectuer" at bounding box center [920, 178] width 267 height 23
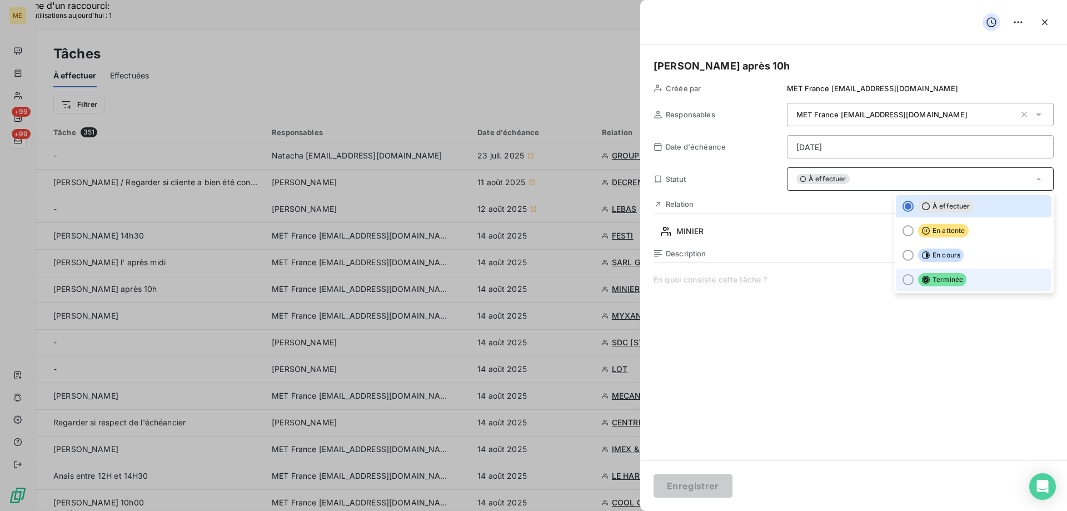
click at [903, 280] on div at bounding box center [908, 279] width 11 height 11
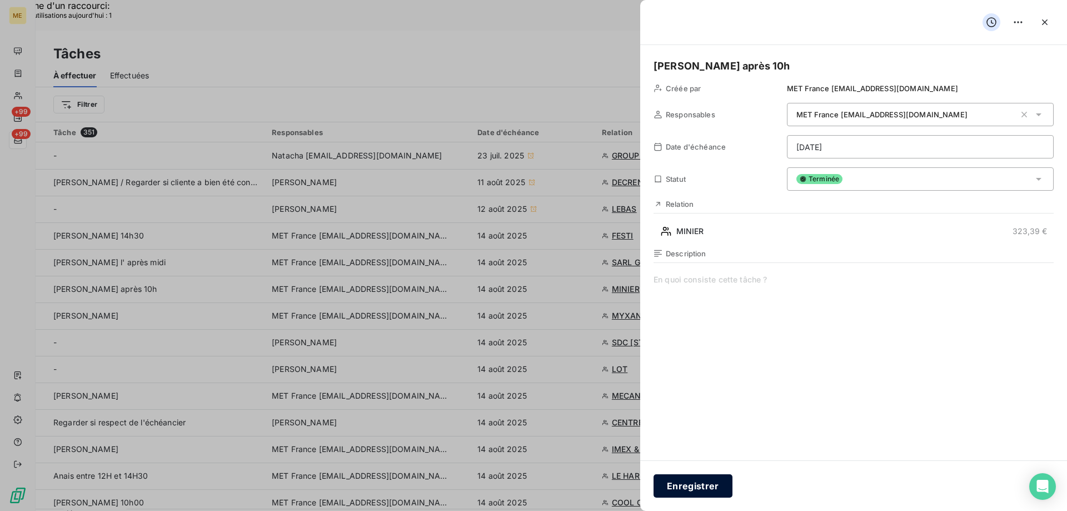
click at [694, 481] on button "Enregistrer" at bounding box center [693, 485] width 79 height 23
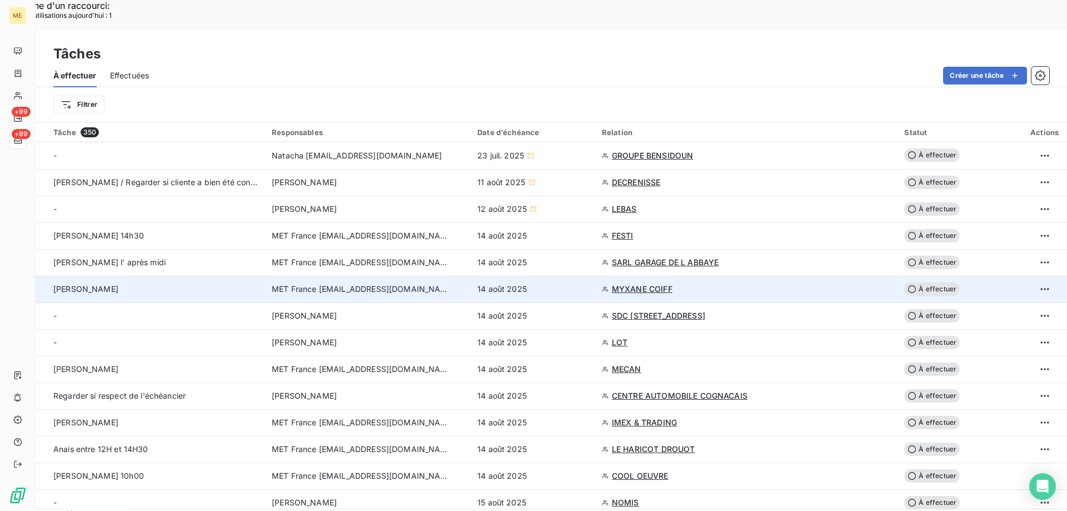
click at [644, 283] on span "MYXANE COIFF" at bounding box center [642, 288] width 61 height 11
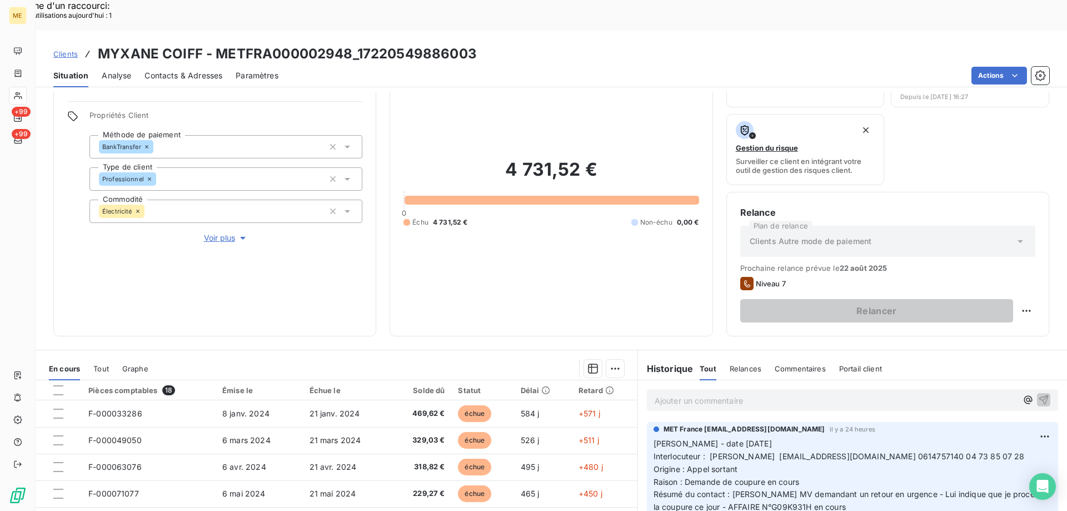
scroll to position [148, 0]
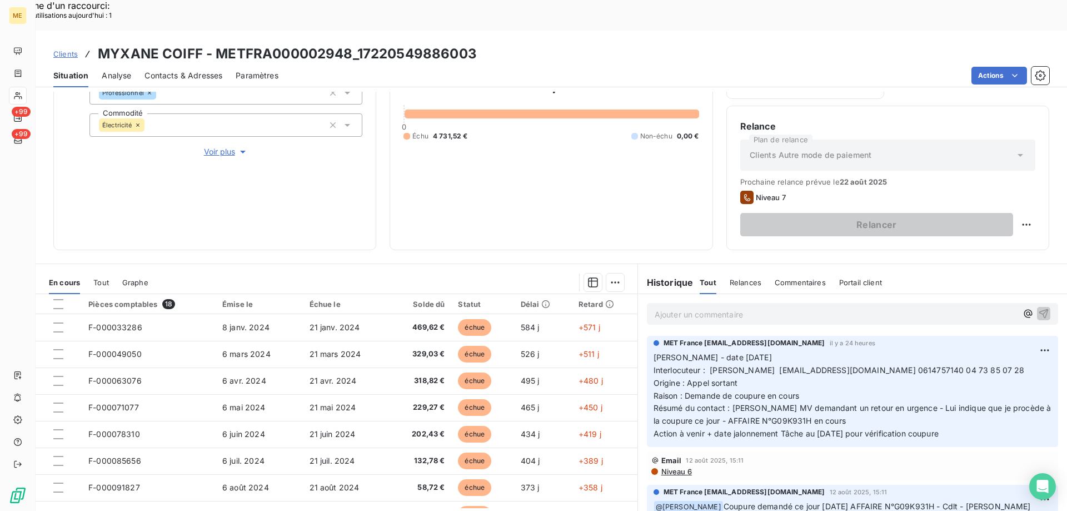
click at [217, 146] on span "Voir plus" at bounding box center [226, 151] width 44 height 11
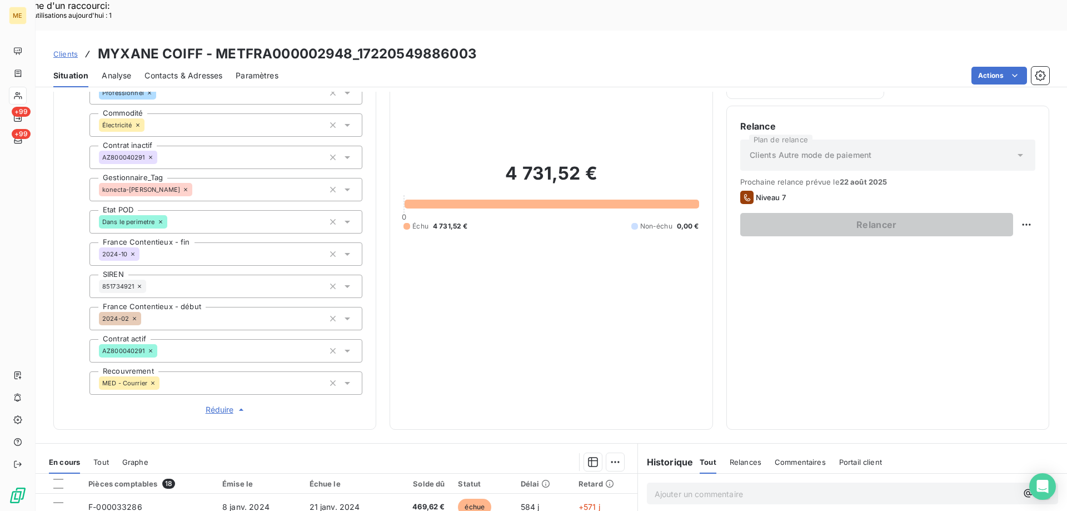
click at [220, 404] on span "Réduire" at bounding box center [226, 409] width 41 height 11
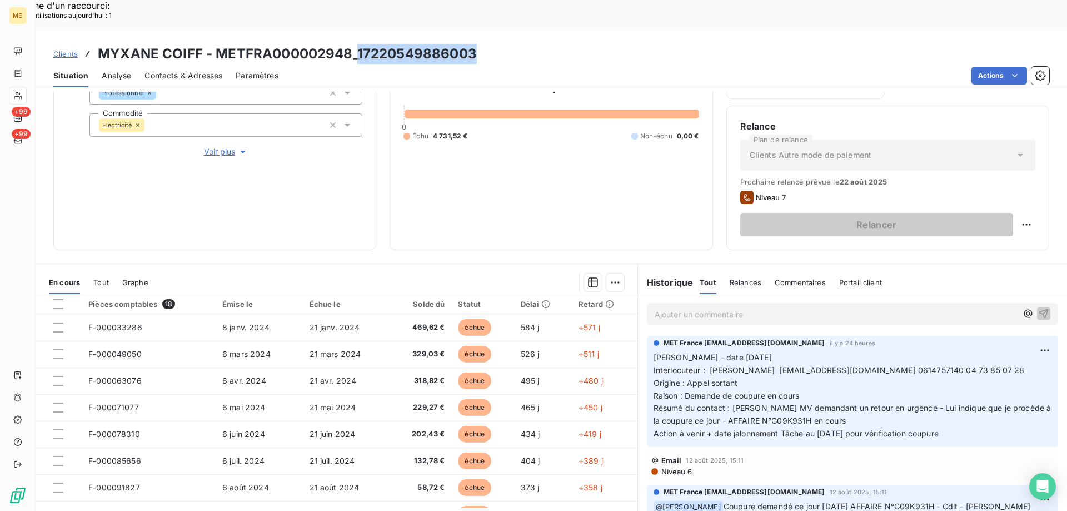
drag, startPoint x: 358, startPoint y: 21, endPoint x: 482, endPoint y: 13, distance: 124.1
click at [482, 44] on div "Clients MYXANE COIFF - METFRA000002948_17220549886003" at bounding box center [552, 54] width 1032 height 20
click at [511, 31] on div "Clients MYXANE COIFF - METFRA000002948_17220549886003 Situation Analyse Contact…" at bounding box center [552, 59] width 1032 height 57
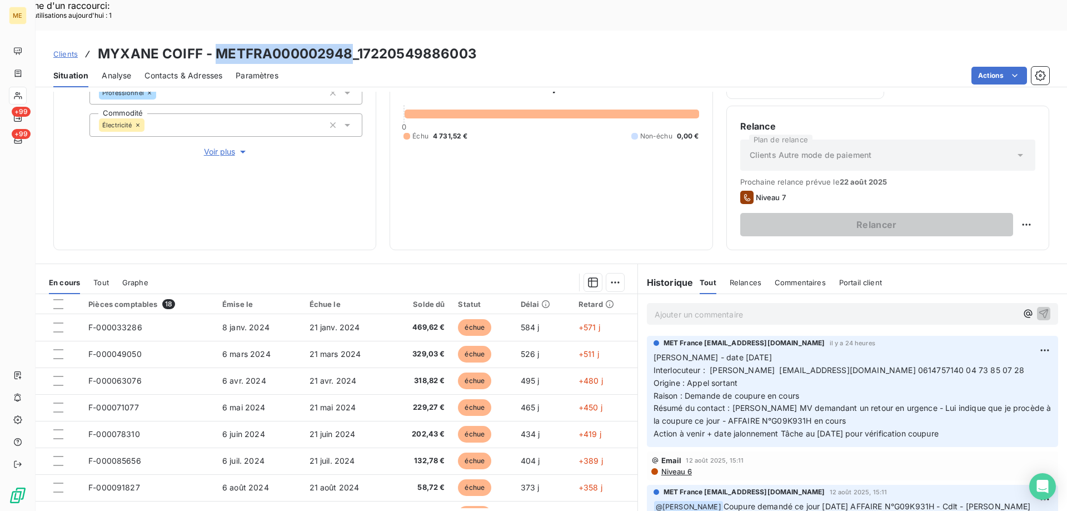
drag, startPoint x: 218, startPoint y: 21, endPoint x: 351, endPoint y: 18, distance: 132.9
click at [351, 44] on h3 "MYXANE COIFF - METFRA000002948_17220549886003" at bounding box center [287, 54] width 379 height 20
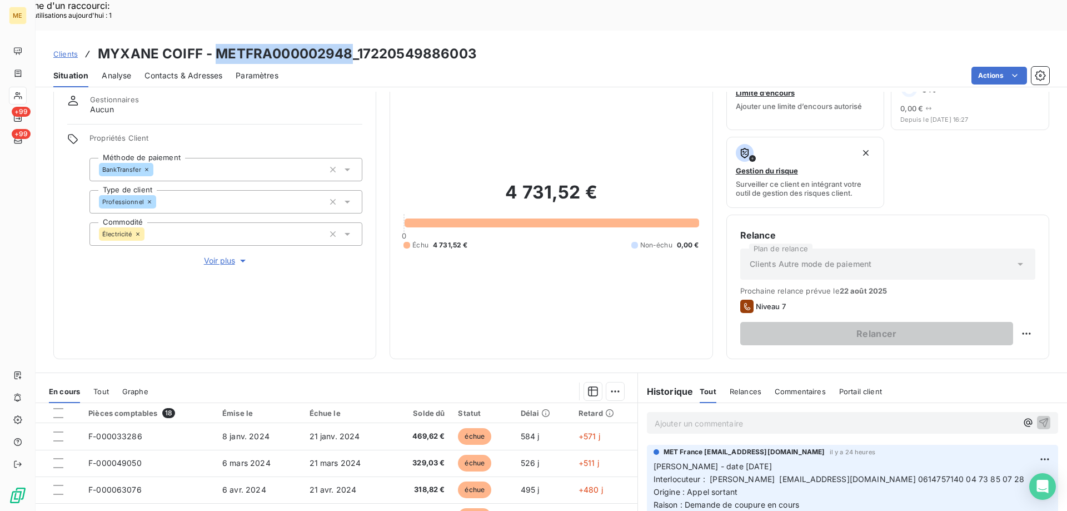
scroll to position [0, 0]
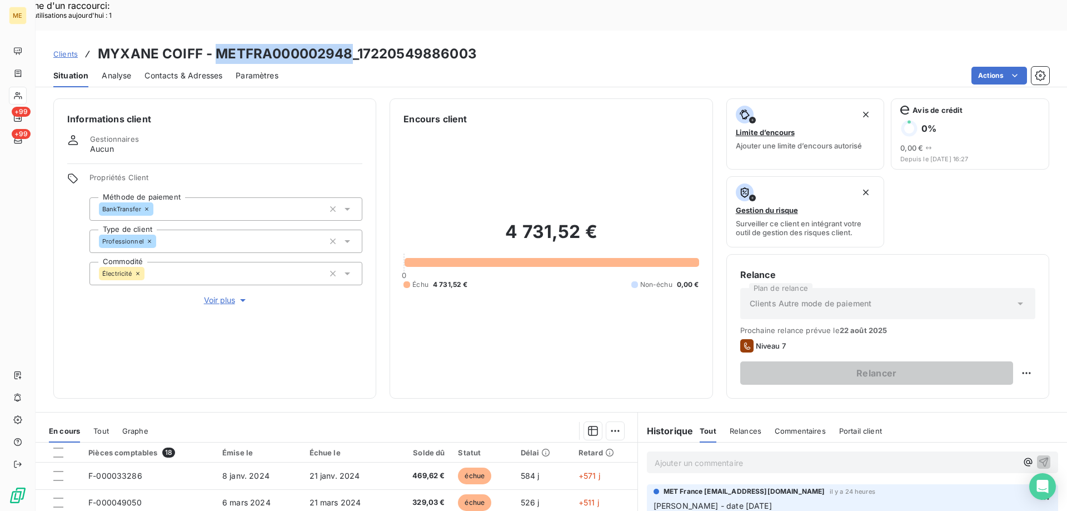
click at [221, 295] on span "Voir plus" at bounding box center [226, 300] width 44 height 11
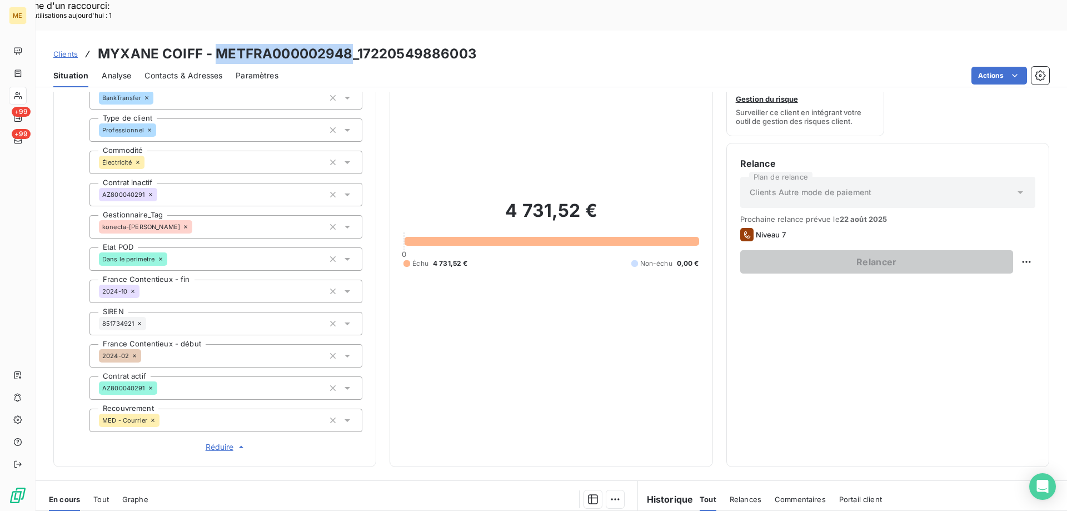
scroll to position [320, 0]
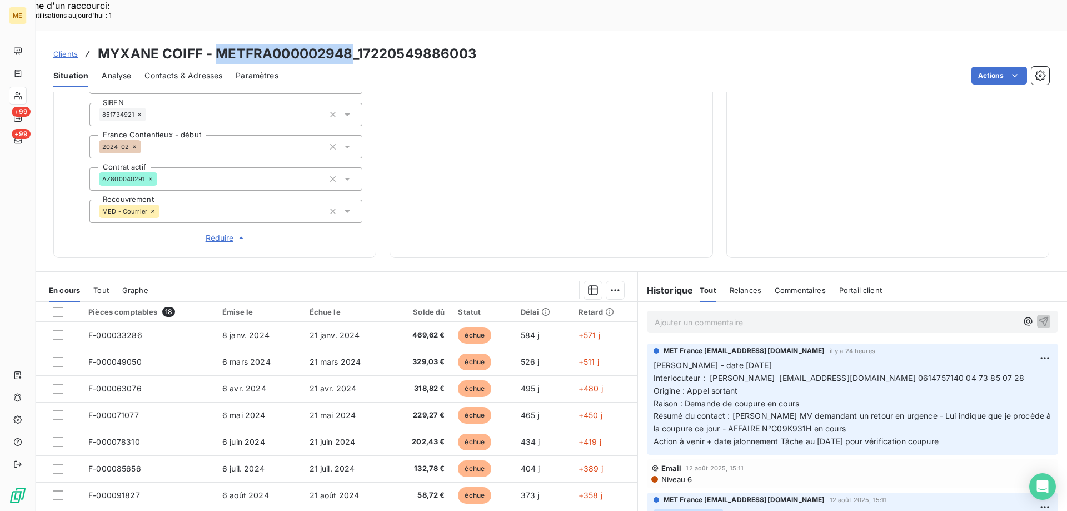
click at [216, 232] on span "Réduire" at bounding box center [226, 237] width 41 height 11
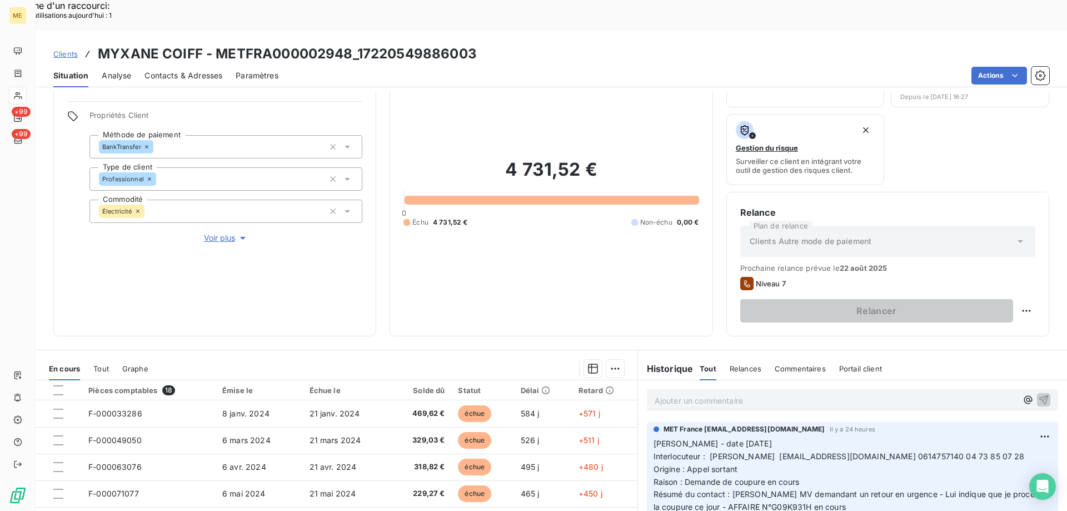
click at [556, 44] on div "Clients MYXANE COIFF - METFRA000002948_17220549886003" at bounding box center [552, 54] width 1032 height 20
drag, startPoint x: 358, startPoint y: 17, endPoint x: 476, endPoint y: 17, distance: 118.4
click at [476, 44] on div "Clients MYXANE COIFF - METFRA000002948_17220549886003" at bounding box center [552, 54] width 1032 height 20
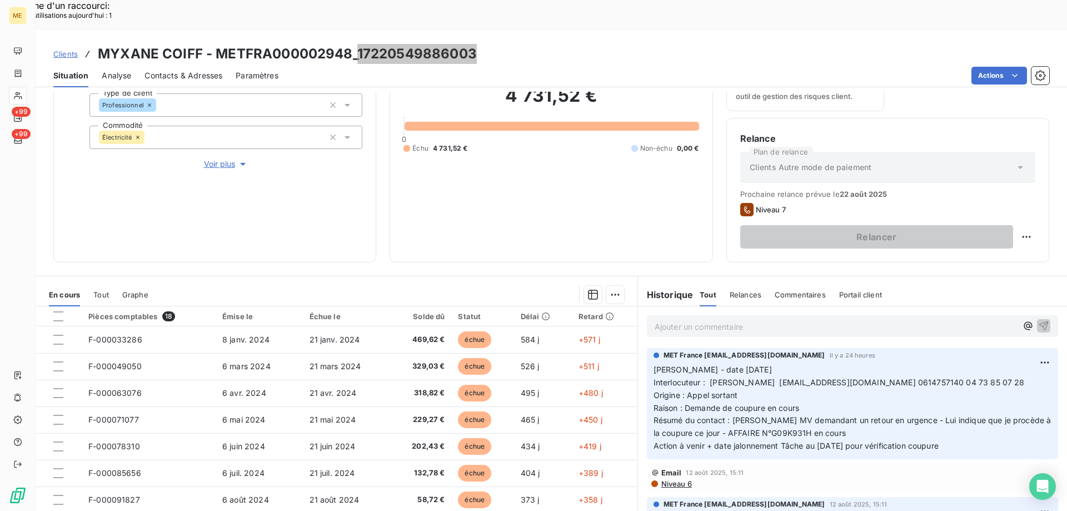
scroll to position [148, 0]
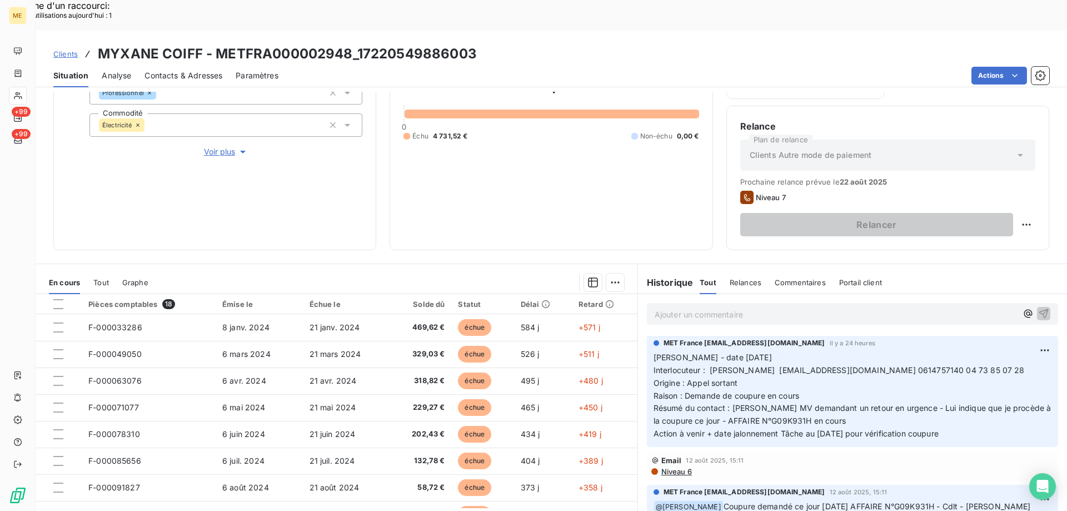
click at [905, 365] on span "Interlocuteur : [PERSON_NAME] [EMAIL_ADDRESS][DOMAIN_NAME] 0614757140 04 73 85 …" at bounding box center [839, 369] width 371 height 9
click at [867, 360] on p "[PERSON_NAME] - date [DATE] Interlocuteur : [PERSON_NAME] [EMAIL_ADDRESS][DOMAI…" at bounding box center [853, 395] width 398 height 89
drag, startPoint x: 959, startPoint y: 401, endPoint x: 650, endPoint y: 322, distance: 318.9
click at [654, 351] on p "[PERSON_NAME] - date [DATE] Interlocuteur : [PERSON_NAME] [EMAIL_ADDRESS][DOMAI…" at bounding box center [853, 395] width 398 height 89
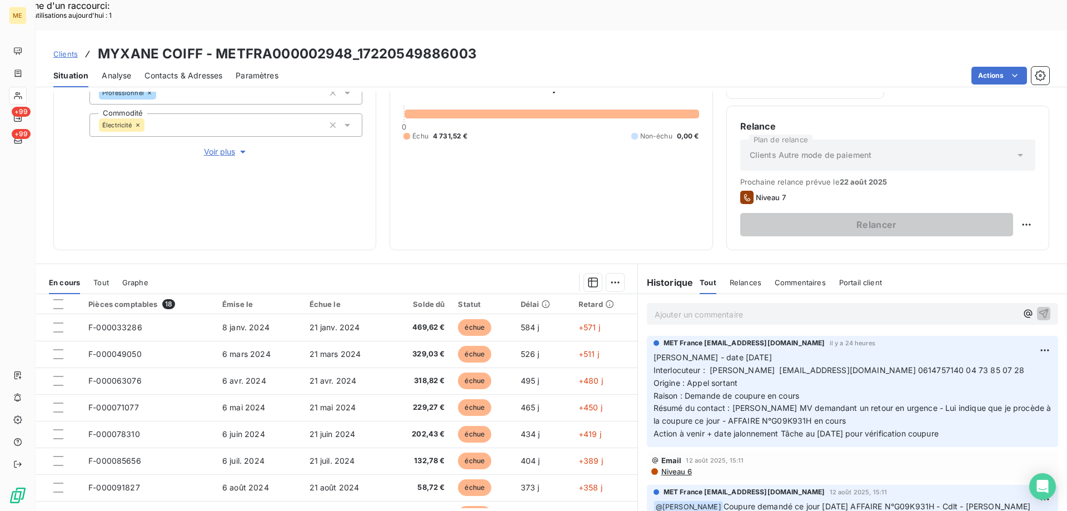
click at [996, 402] on p "[PERSON_NAME] - date [DATE] Interlocuteur : [PERSON_NAME] [EMAIL_ADDRESS][DOMAI…" at bounding box center [853, 395] width 398 height 89
drag, startPoint x: 967, startPoint y: 398, endPoint x: 651, endPoint y: 327, distance: 324.1
click at [654, 351] on p "[PERSON_NAME] - date [DATE] Interlocuteur : [PERSON_NAME] [EMAIL_ADDRESS][DOMAI…" at bounding box center [853, 395] width 398 height 89
click at [686, 307] on p "Ajouter un commentaire ﻿" at bounding box center [836, 314] width 362 height 14
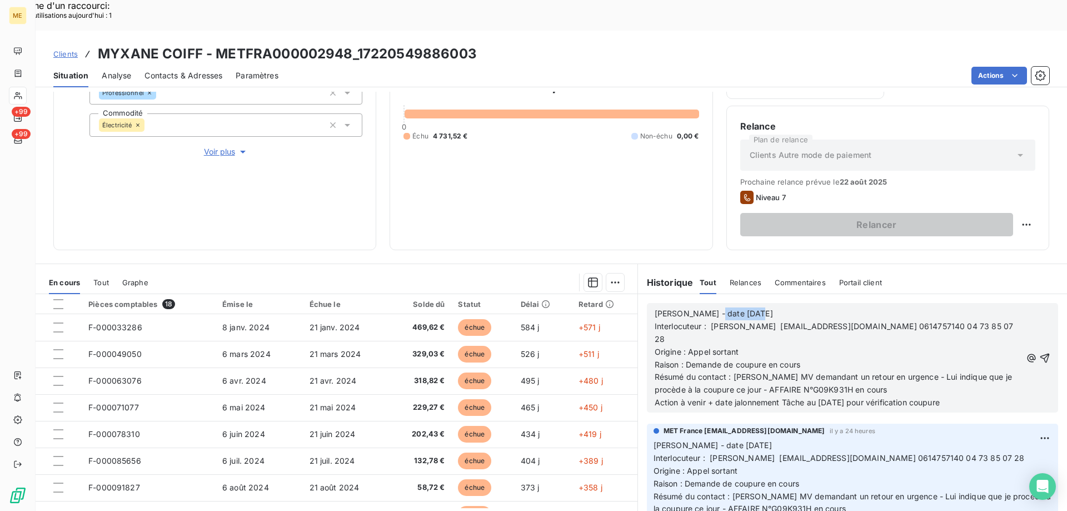
drag, startPoint x: 703, startPoint y: 281, endPoint x: 809, endPoint y: 281, distance: 106.2
click at [809, 307] on p "[PERSON_NAME] - date [DATE]" at bounding box center [838, 313] width 367 height 13
drag, startPoint x: 685, startPoint y: 305, endPoint x: 743, endPoint y: 309, distance: 58.5
click at [743, 346] on p "Origine : Appel sortant" at bounding box center [838, 352] width 367 height 13
drag, startPoint x: 681, startPoint y: 316, endPoint x: 810, endPoint y: 324, distance: 128.6
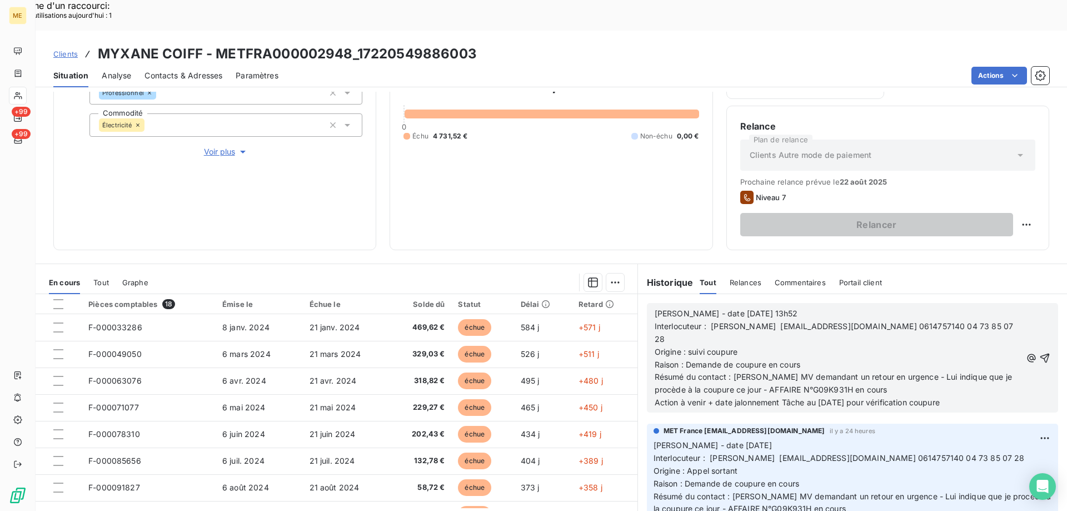
click at [810, 358] on p "Raison : Demande de coupure en cours" at bounding box center [838, 364] width 367 height 13
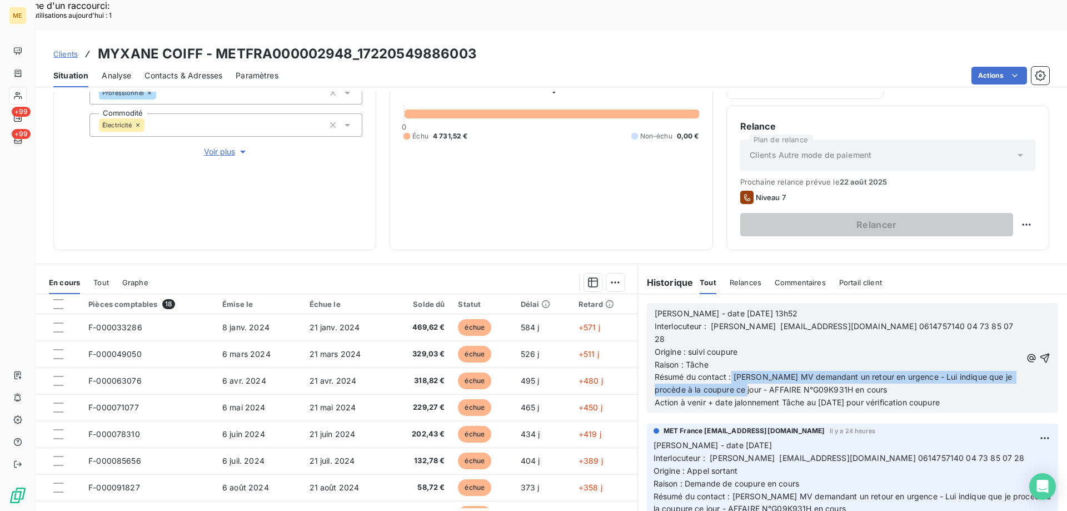
drag, startPoint x: 728, startPoint y: 333, endPoint x: 734, endPoint y: 350, distance: 18.3
click at [734, 372] on span "Résumé du contact : [PERSON_NAME] MV demandant un retour en urgence - Lui indiq…" at bounding box center [835, 383] width 360 height 22
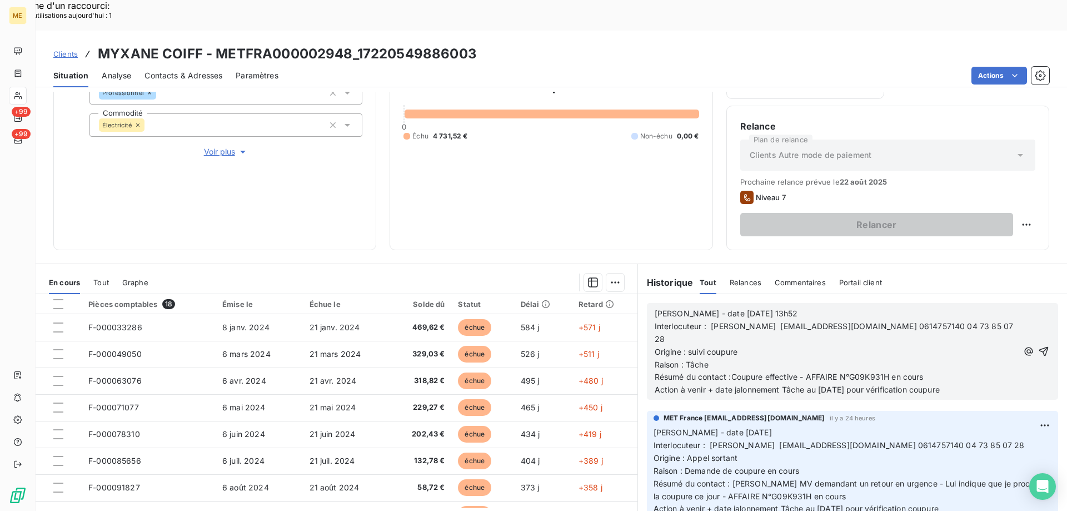
click at [933, 371] on p "Résumé du contact :Coupure effective - AFFAIRE N°G09K931H en cours" at bounding box center [836, 377] width 363 height 13
drag, startPoint x: 814, startPoint y: 348, endPoint x: 823, endPoint y: 346, distance: 8.6
click at [823, 385] on span "Action à venir + date jalonnement Tâche au [DATE] pour vérification coupure" at bounding box center [797, 389] width 285 height 9
drag, startPoint x: 860, startPoint y: 345, endPoint x: 964, endPoint y: 354, distance: 103.8
click at [964, 354] on div "[PERSON_NAME] - date [DATE] 13h52 Interlocuteur : [PERSON_NAME] [EMAIL_ADDRESS]…" at bounding box center [852, 351] width 411 height 97
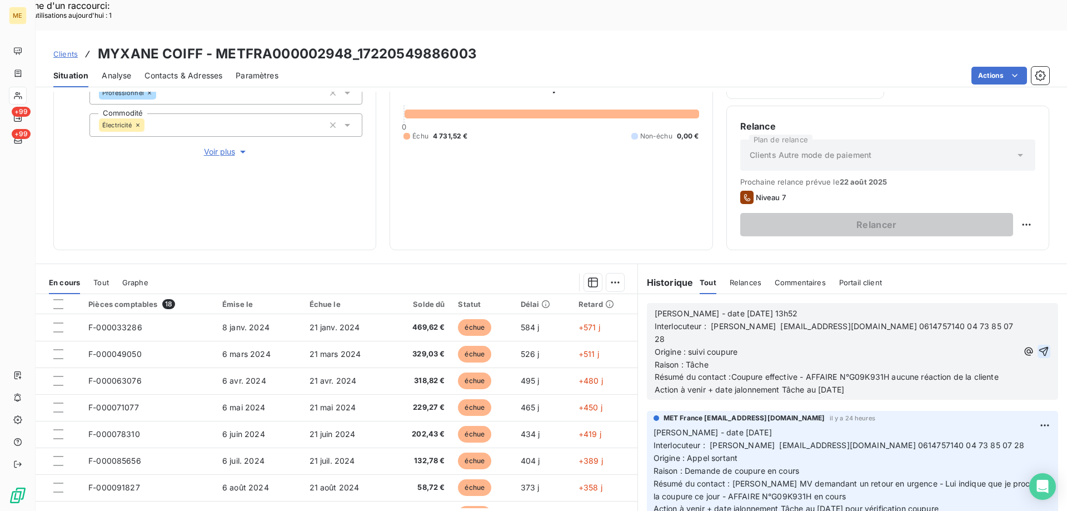
click at [1038, 346] on icon "button" at bounding box center [1043, 351] width 11 height 11
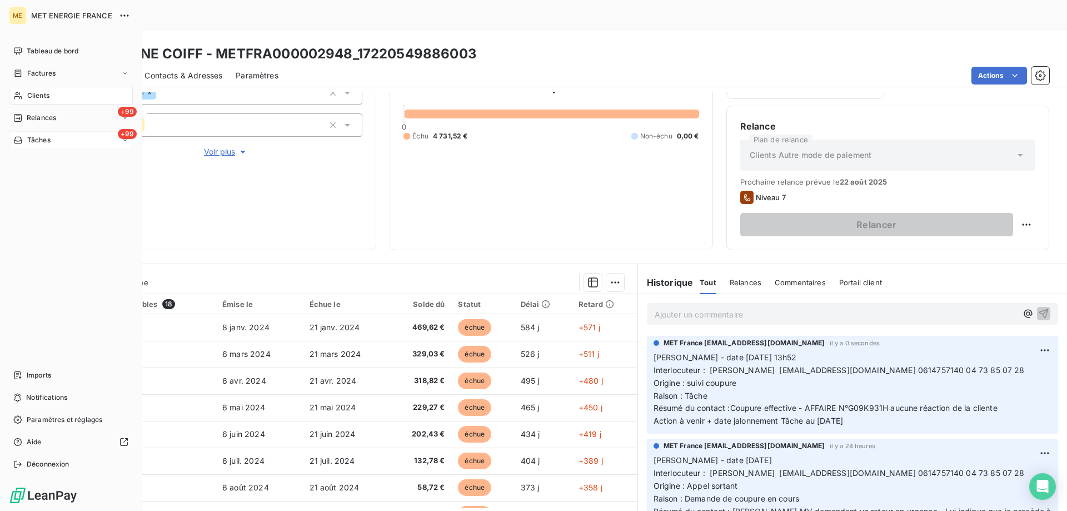
click at [57, 143] on div "+99 Tâches" at bounding box center [71, 140] width 124 height 18
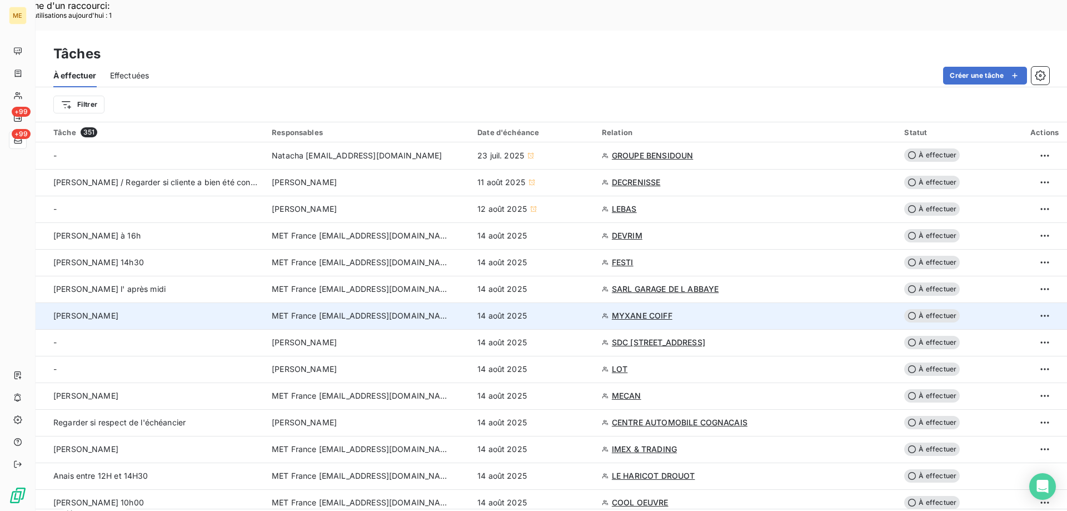
click at [930, 309] on span "À effectuer" at bounding box center [932, 315] width 56 height 13
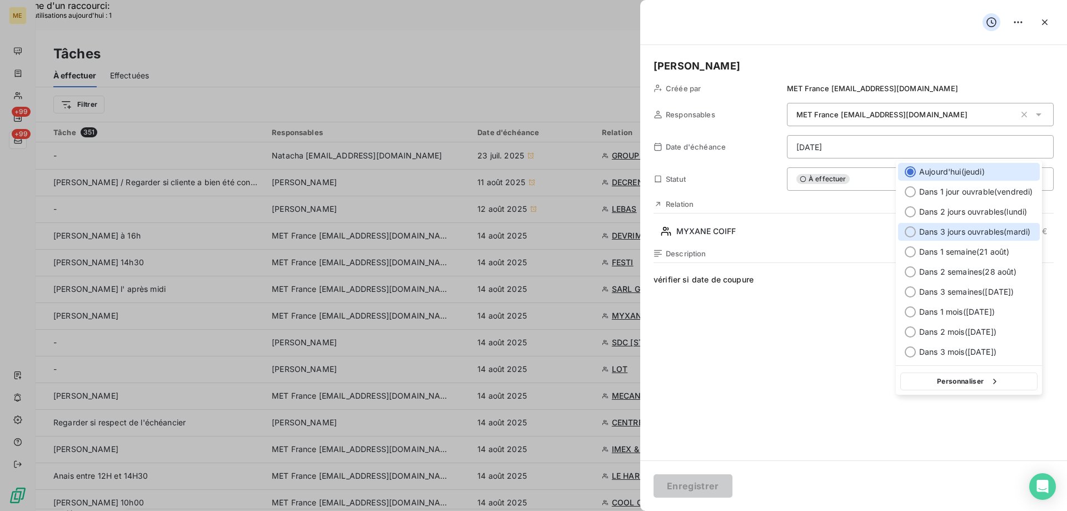
click at [909, 230] on div at bounding box center [910, 231] width 11 height 11
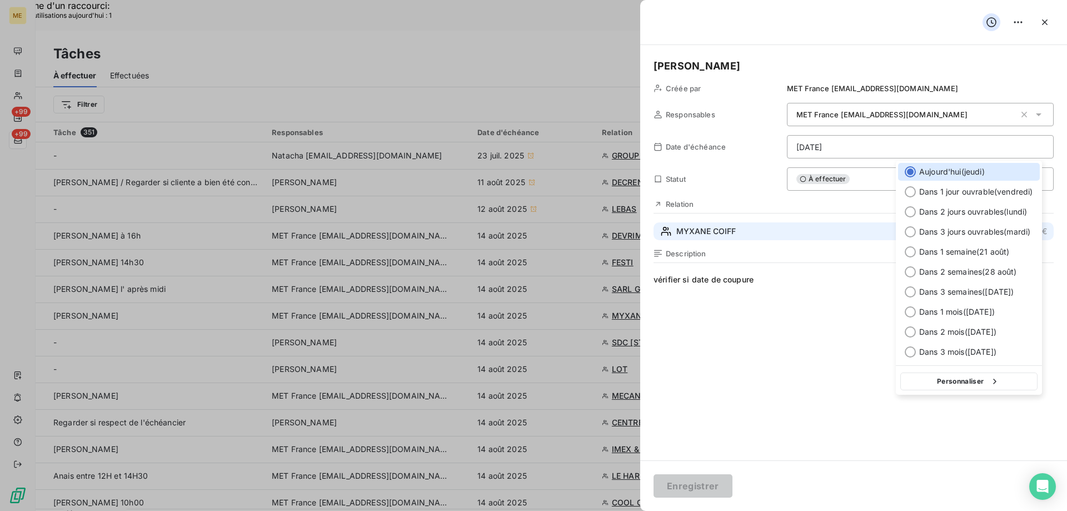
type input "[DATE]"
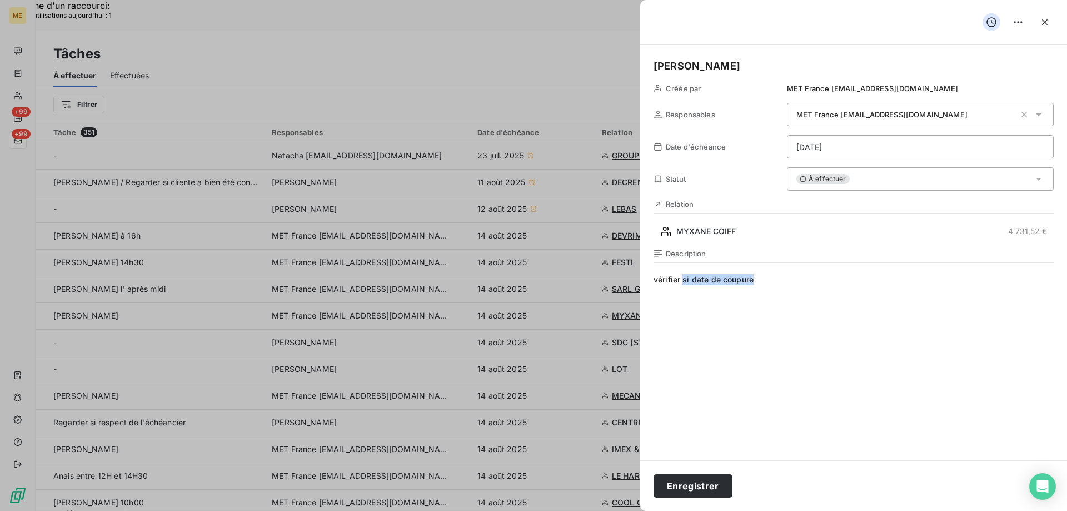
drag, startPoint x: 684, startPoint y: 282, endPoint x: 868, endPoint y: 264, distance: 184.8
click at [868, 264] on div "Description vérifier si date de coupure" at bounding box center [854, 368] width 400 height 238
click at [693, 491] on button "Enregistrer" at bounding box center [693, 485] width 79 height 23
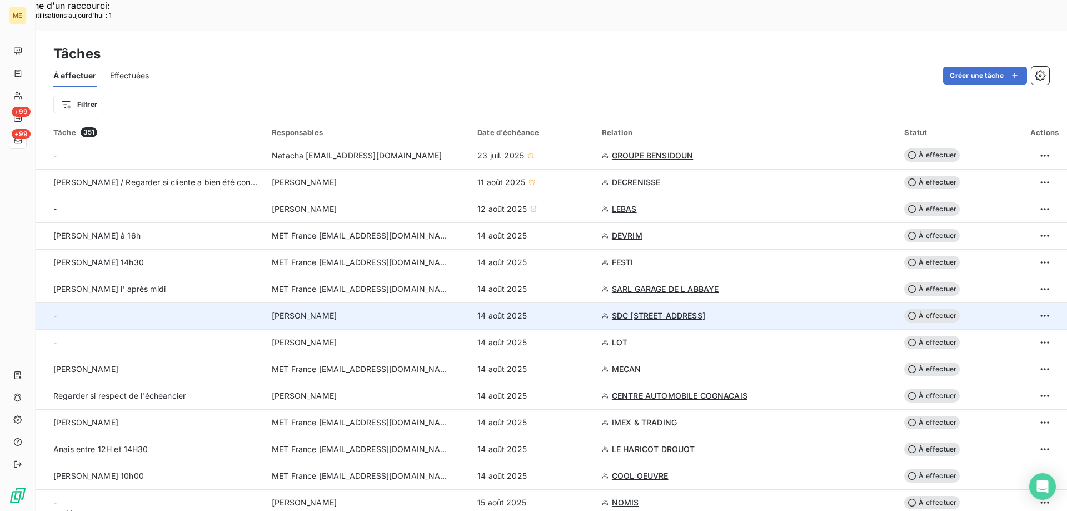
scroll to position [111, 0]
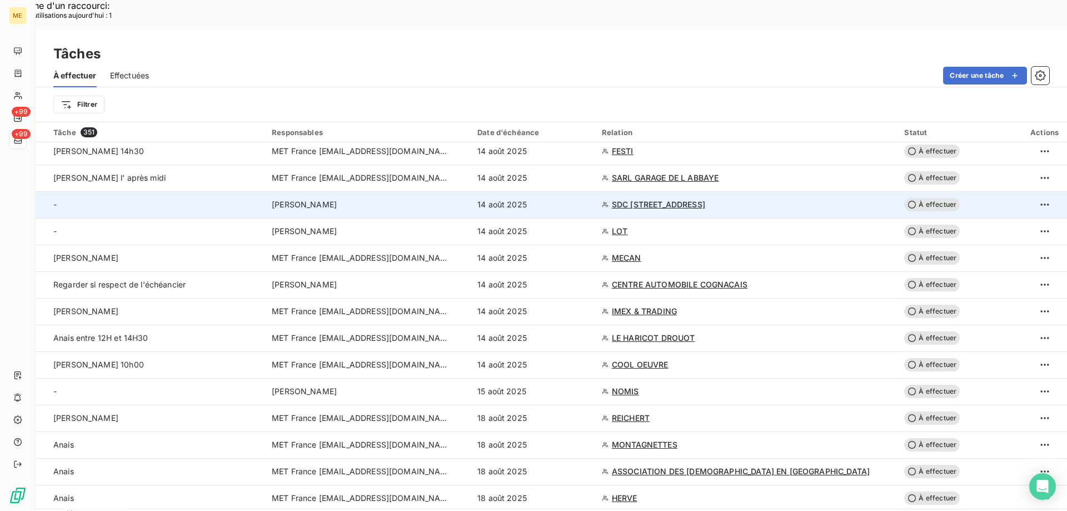
click at [638, 199] on span "SDC [STREET_ADDRESS]" at bounding box center [658, 204] width 93 height 11
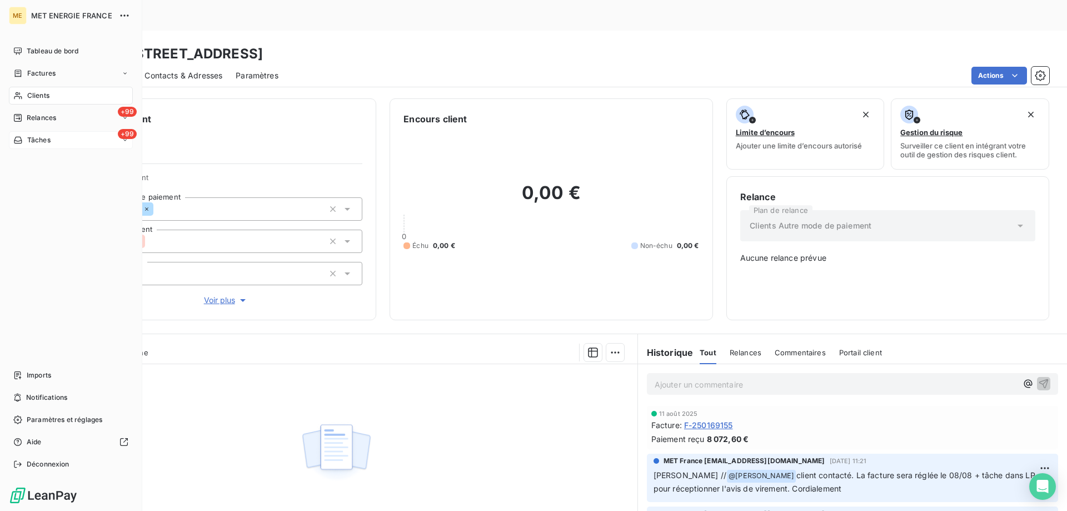
click at [71, 143] on div "+99 Tâches" at bounding box center [71, 140] width 124 height 18
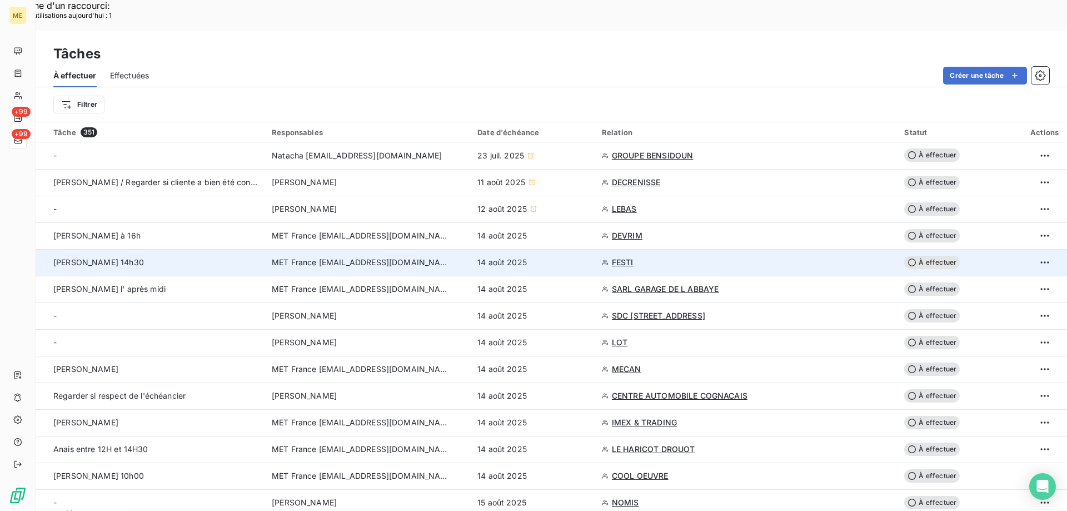
scroll to position [56, 0]
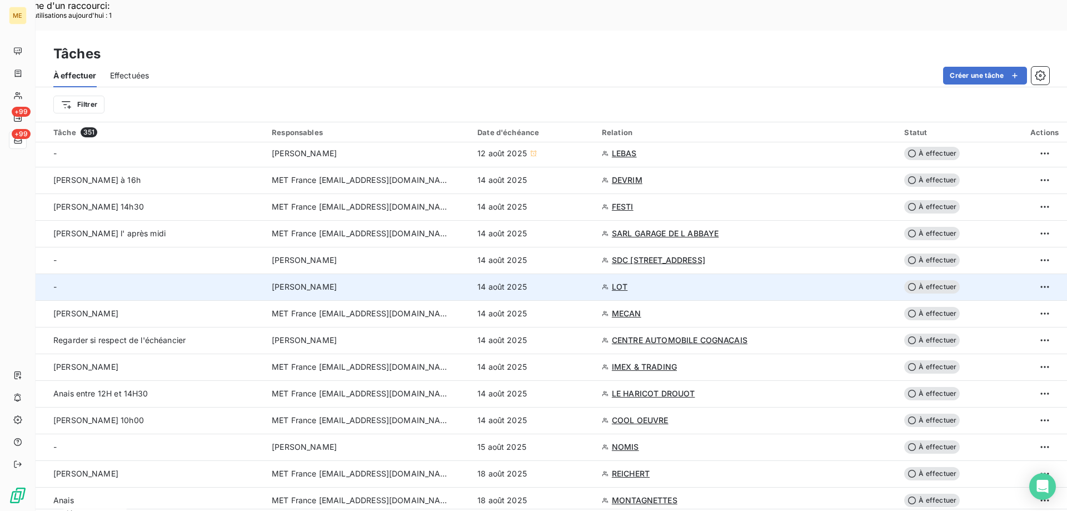
click at [622, 281] on span "LOT" at bounding box center [620, 286] width 16 height 11
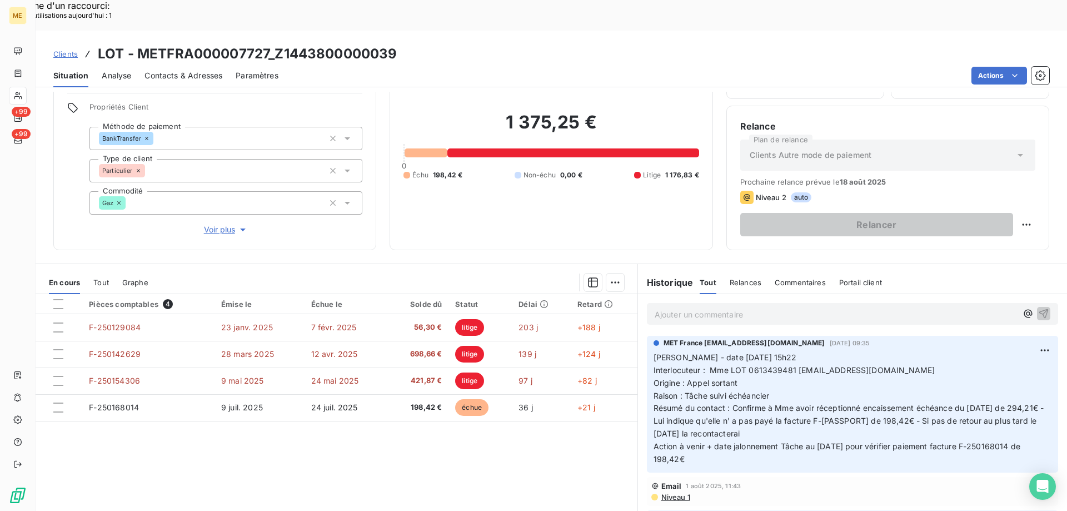
drag, startPoint x: 709, startPoint y: 431, endPoint x: 651, endPoint y: 327, distance: 118.4
click at [654, 351] on p "[PERSON_NAME] - date [DATE] 15h22 Interlocuteur : Mme LOT 0613439481 [EMAIL_ADD…" at bounding box center [853, 408] width 398 height 114
click at [666, 307] on p "Ajouter un commentaire ﻿" at bounding box center [836, 314] width 362 height 14
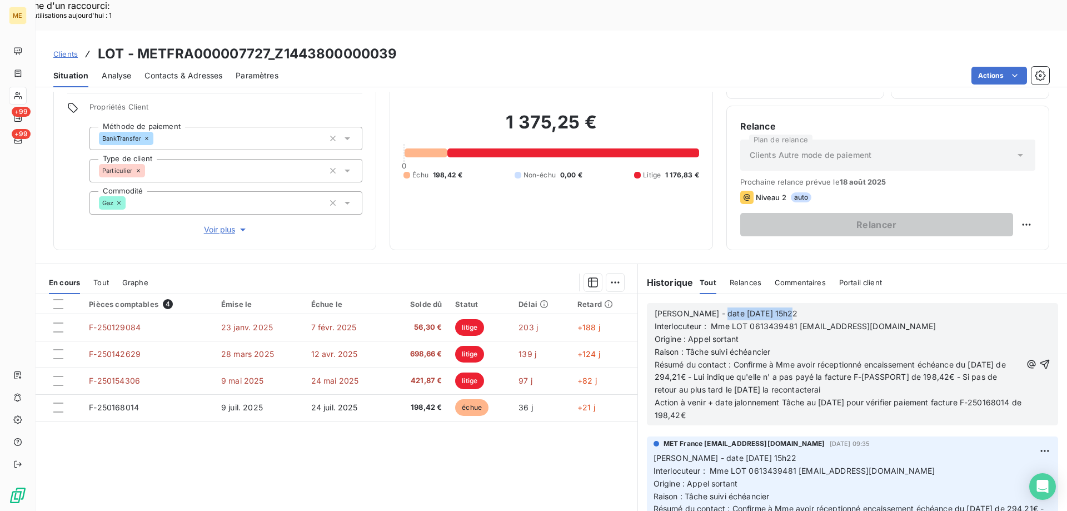
drag, startPoint x: 705, startPoint y: 283, endPoint x: 783, endPoint y: 279, distance: 77.4
click at [783, 307] on p "[PERSON_NAME] - date [DATE] 15h22" at bounding box center [838, 313] width 367 height 13
click at [730, 360] on span "Résumé du contact : Confirme à Mme avoir réceptionné encaissement échéance du […" at bounding box center [831, 377] width 353 height 35
click at [759, 314] on div "[PERSON_NAME] - date [DATE] 13h56 Interlocuteur : Mme LOT 0613439481 [EMAIL_ADD…" at bounding box center [838, 364] width 367 height 114
click at [759, 333] on p "Origine : Appel sortant" at bounding box center [838, 339] width 367 height 13
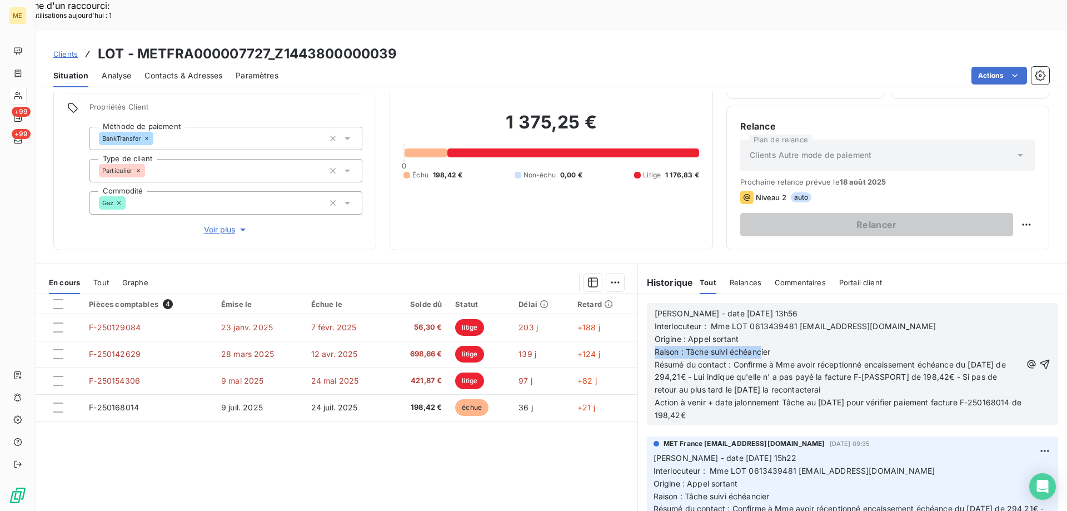
click at [753, 333] on p "Origine : Appel sortant" at bounding box center [838, 339] width 367 height 13
click at [1039, 358] on icon "button" at bounding box center [1044, 363] width 11 height 11
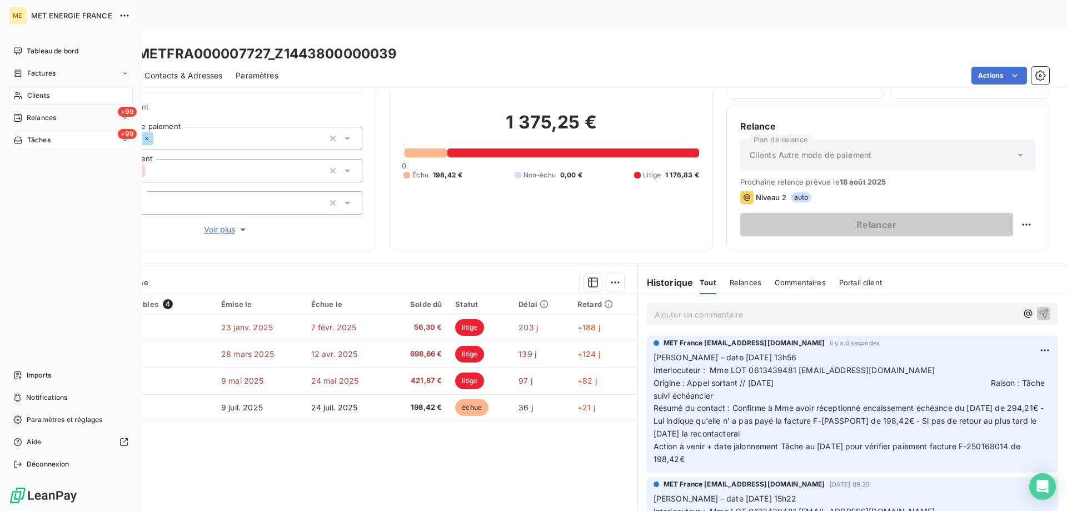
click at [51, 141] on span "Tâches" at bounding box center [38, 140] width 23 height 10
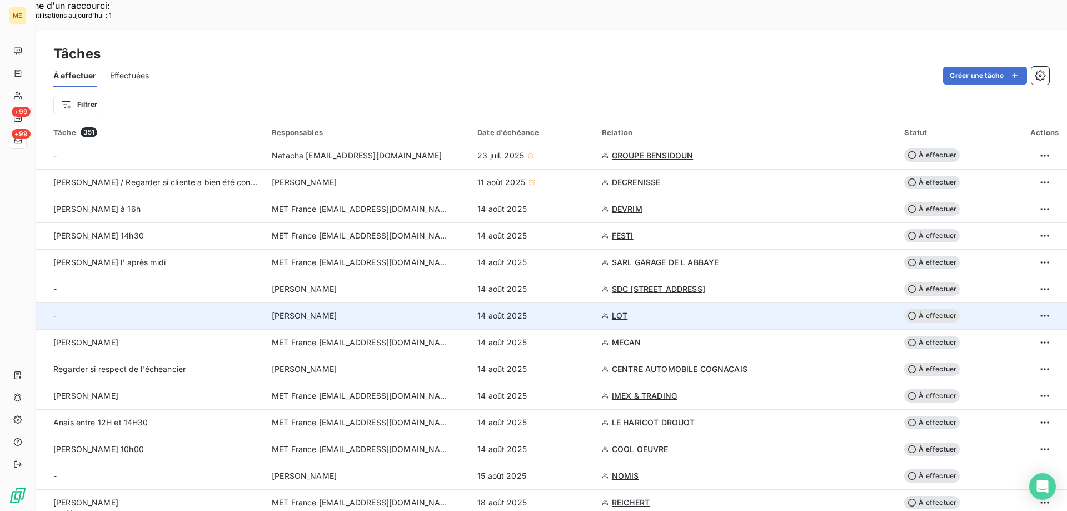
click at [925, 309] on span "À effectuer" at bounding box center [932, 315] width 56 height 13
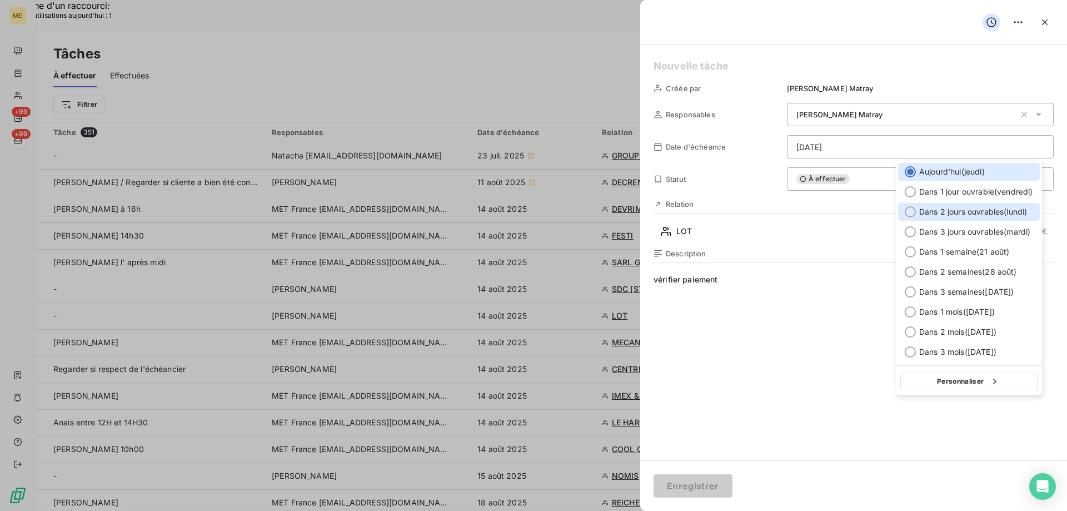
click at [914, 211] on div at bounding box center [910, 211] width 11 height 11
type input "[DATE]"
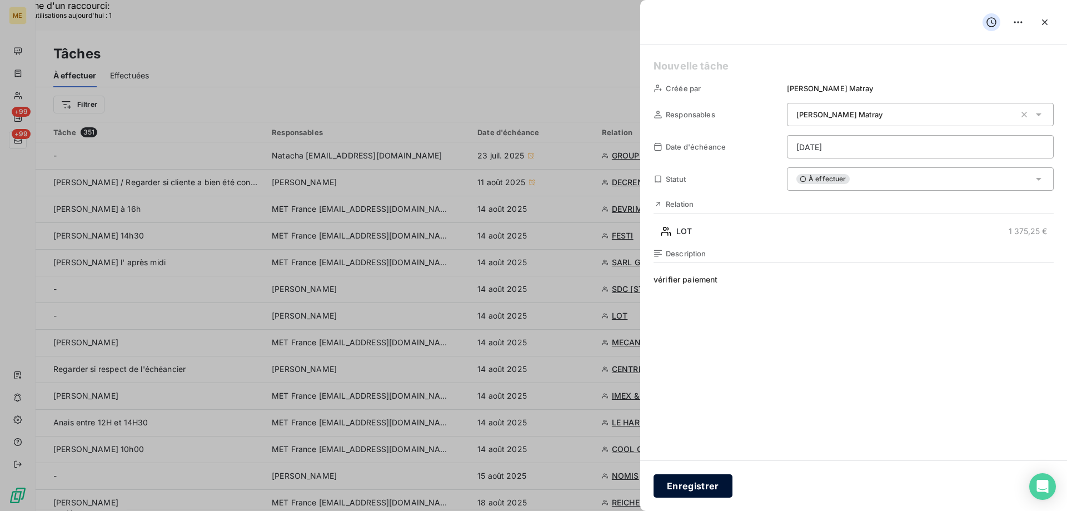
click at [699, 483] on button "Enregistrer" at bounding box center [693, 485] width 79 height 23
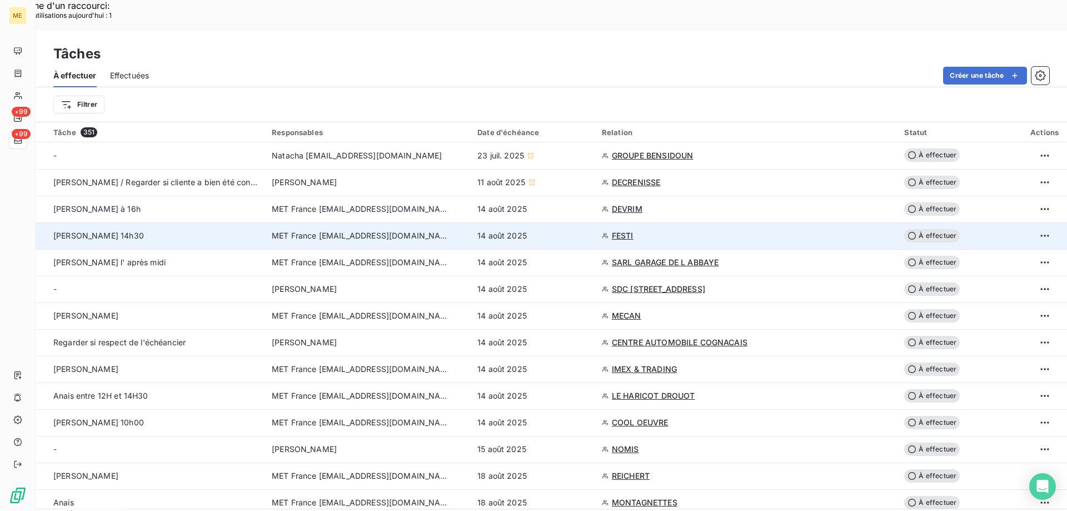
scroll to position [56, 0]
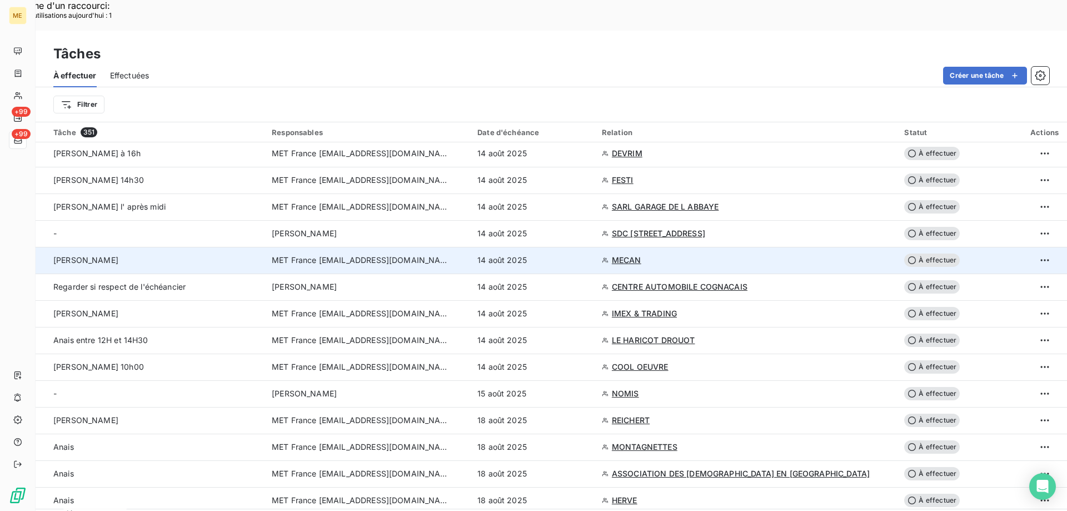
click at [627, 255] on span "MECAN" at bounding box center [626, 260] width 29 height 11
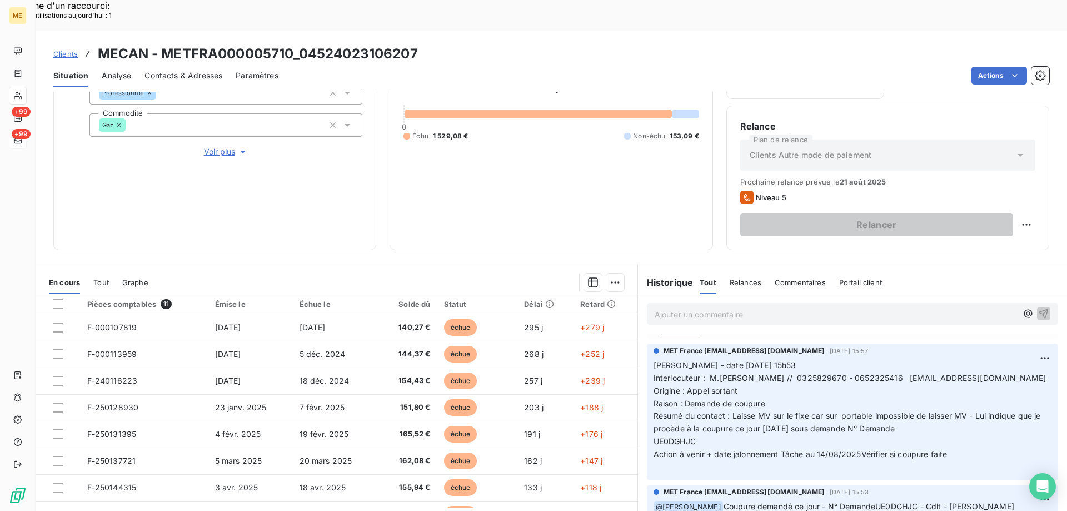
scroll to position [56, 0]
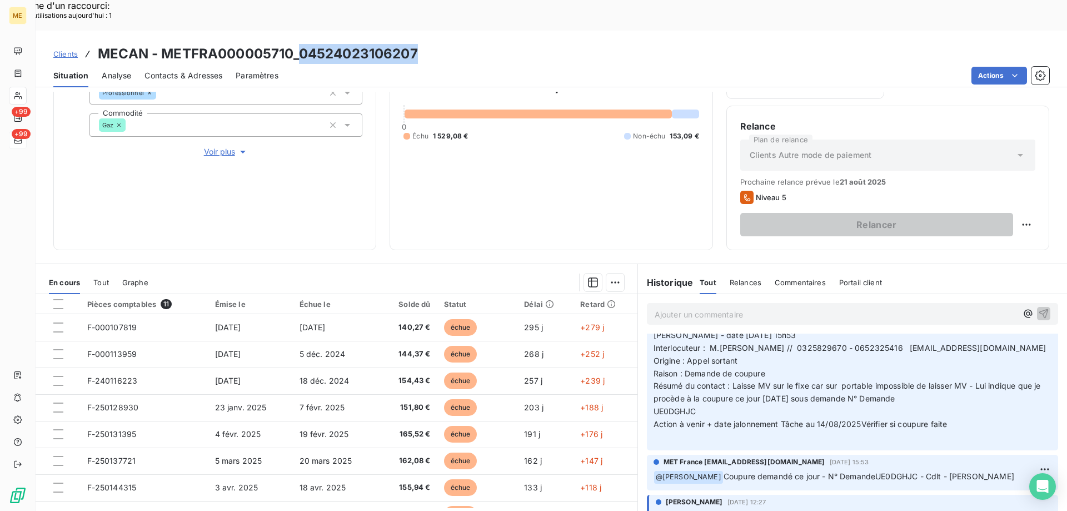
drag, startPoint x: 299, startPoint y: 21, endPoint x: 416, endPoint y: 17, distance: 117.3
click at [416, 44] on h3 "MECAN - METFRA000005710_04524023106207" at bounding box center [258, 54] width 320 height 20
drag, startPoint x: 753, startPoint y: 378, endPoint x: 736, endPoint y: 378, distance: 16.7
click at [753, 378] on p "[PERSON_NAME] - date [DATE] 15h53 Interlocuteur : M.[PERSON_NAME] // 0325829670…" at bounding box center [853, 386] width 398 height 114
drag, startPoint x: 697, startPoint y: 378, endPoint x: 666, endPoint y: 375, distance: 31.4
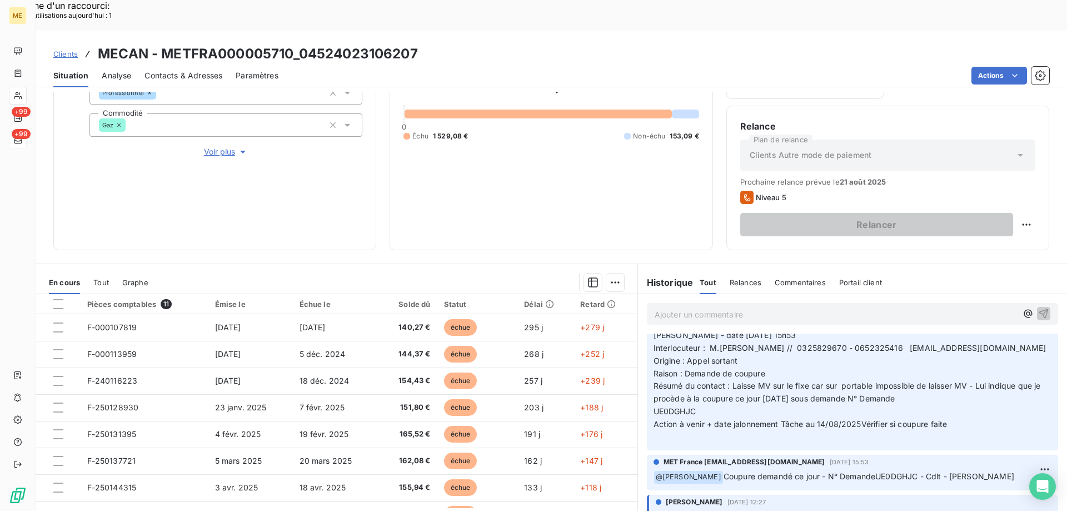
click at [647, 379] on div "MET France [EMAIL_ADDRESS][DOMAIN_NAME] [DATE] 15:57 [PERSON_NAME] - date [DATE…" at bounding box center [852, 381] width 411 height 137
drag, startPoint x: 667, startPoint y: 374, endPoint x: 661, endPoint y: 380, distance: 8.6
click at [661, 406] on span "UE0DGHJC" at bounding box center [675, 410] width 42 height 9
drag, startPoint x: 28, startPoint y: 262, endPoint x: 317, endPoint y: 22, distance: 375.3
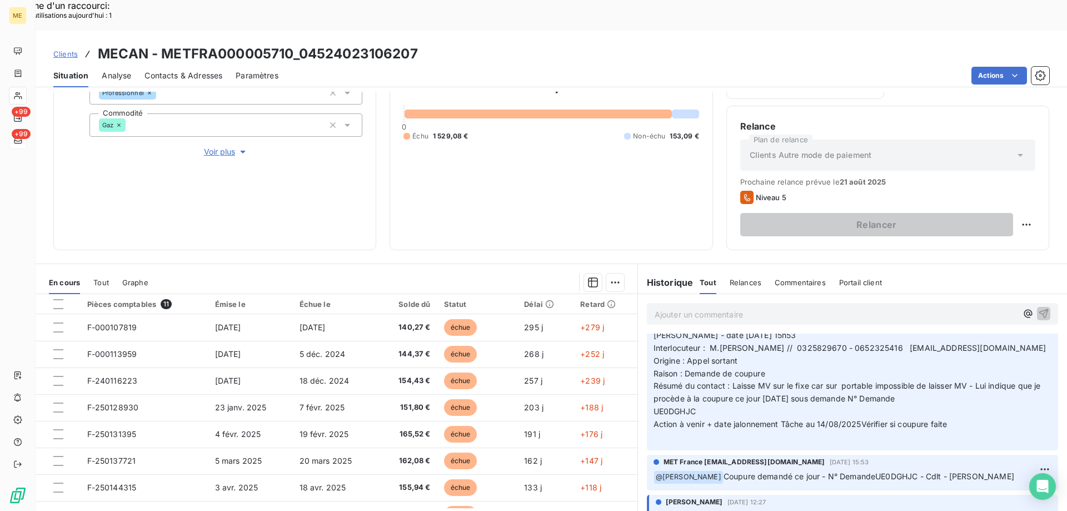
click at [301, 44] on h3 "MECAN - METFRA000005710_04524023106207" at bounding box center [258, 54] width 320 height 20
drag, startPoint x: 422, startPoint y: 31, endPoint x: 300, endPoint y: 29, distance: 121.7
click at [300, 44] on div "Clients MECAN - METFRA000005710_04524023106207" at bounding box center [552, 54] width 1032 height 20
click at [970, 390] on p "[PERSON_NAME] - date [DATE] 15h53 Interlocuteur : M.[PERSON_NAME] // 0325829670…" at bounding box center [853, 386] width 398 height 114
click at [805, 343] on span "Interlocuteur : M.[PERSON_NAME] // 0325829670 - 0652325416 [EMAIL_ADDRESS][DOMA…" at bounding box center [850, 347] width 393 height 9
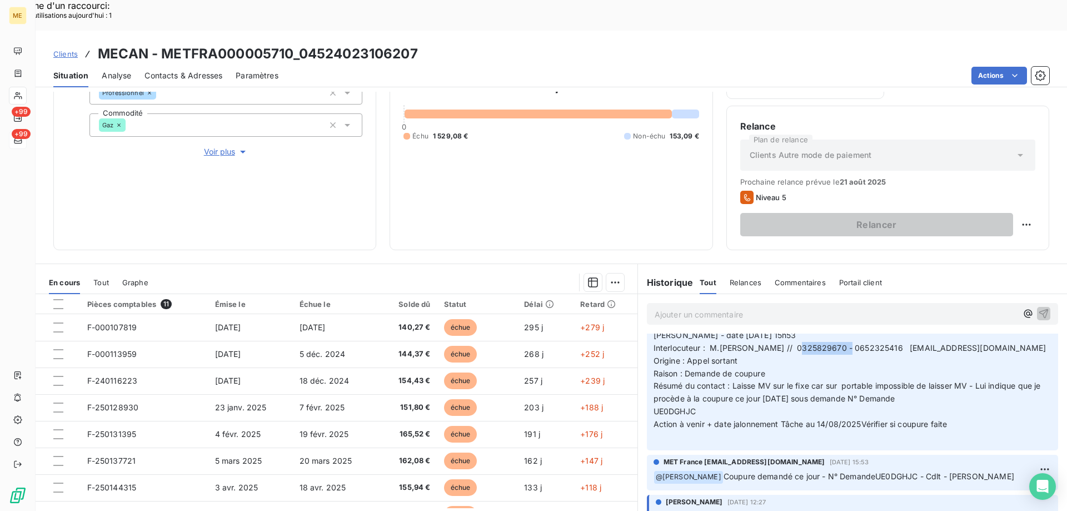
click at [805, 343] on span "Interlocuteur : M.[PERSON_NAME] // 0325829670 - 0652325416 [EMAIL_ADDRESS][DOMA…" at bounding box center [850, 347] width 393 height 9
click at [838, 329] on p "[PERSON_NAME] - date [DATE] 15h53 Interlocuteur : M.[PERSON_NAME] // 0325829670…" at bounding box center [853, 386] width 398 height 114
click at [858, 343] on span "Interlocuteur : M.[PERSON_NAME] // 0325829670 - 0652325416 [EMAIL_ADDRESS][DOMA…" at bounding box center [850, 347] width 393 height 9
drag, startPoint x: 858, startPoint y: 316, endPoint x: 843, endPoint y: 333, distance: 23.2
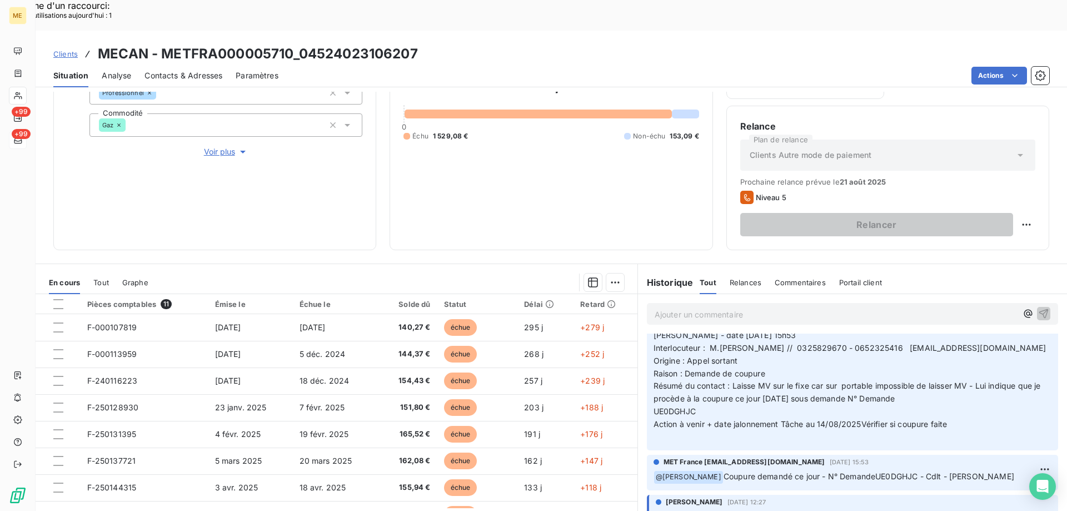
click at [843, 333] on p "[PERSON_NAME] - date [DATE] 15h53 Interlocuteur : M.[PERSON_NAME] // 0325829670…" at bounding box center [853, 386] width 398 height 114
click at [850, 343] on span "Interlocuteur : M.[PERSON_NAME] // 0325829670 - 0652325416 [EMAIL_ADDRESS][DOMA…" at bounding box center [850, 347] width 393 height 9
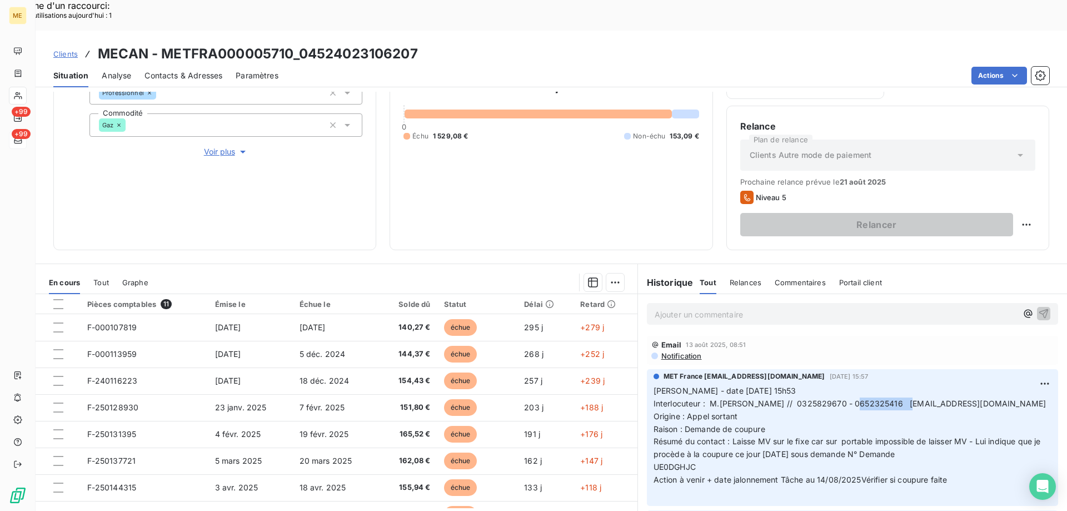
drag, startPoint x: 959, startPoint y: 449, endPoint x: 642, endPoint y: 360, distance: 328.3
click at [647, 369] on div "MET France [EMAIL_ADDRESS][DOMAIN_NAME] [DATE] 15:57 [PERSON_NAME] - date [DATE…" at bounding box center [852, 437] width 411 height 137
click at [663, 307] on p "Ajouter un commentaire ﻿" at bounding box center [836, 314] width 362 height 14
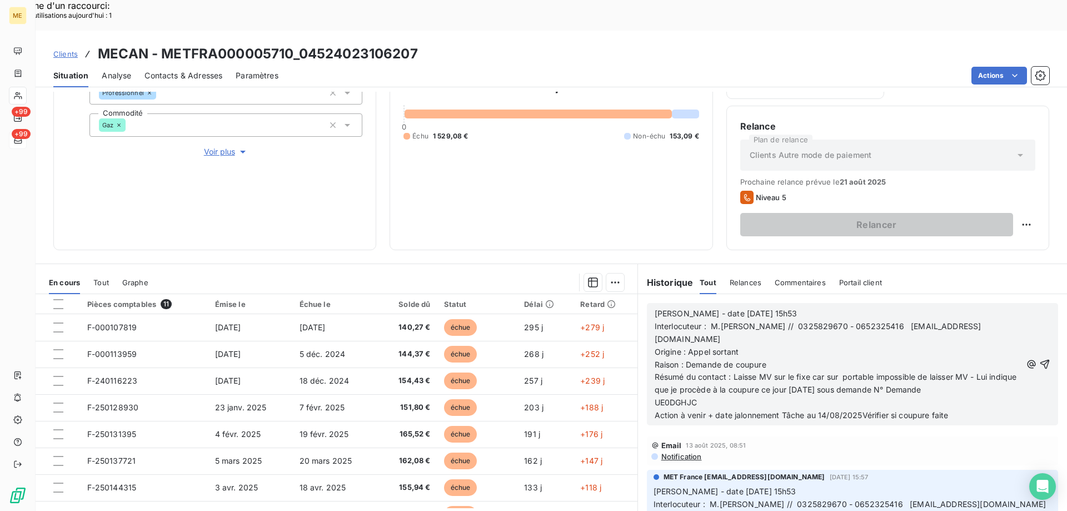
click at [708, 308] on span "[PERSON_NAME] - date [DATE] 15h53" at bounding box center [726, 312] width 143 height 9
drag, startPoint x: 761, startPoint y: 286, endPoint x: 800, endPoint y: 290, distance: 39.1
click at [800, 307] on div "[PERSON_NAME] - date [DATE] 15h53 Interlocuteur : M.[PERSON_NAME] // 0325829670…" at bounding box center [838, 364] width 367 height 114
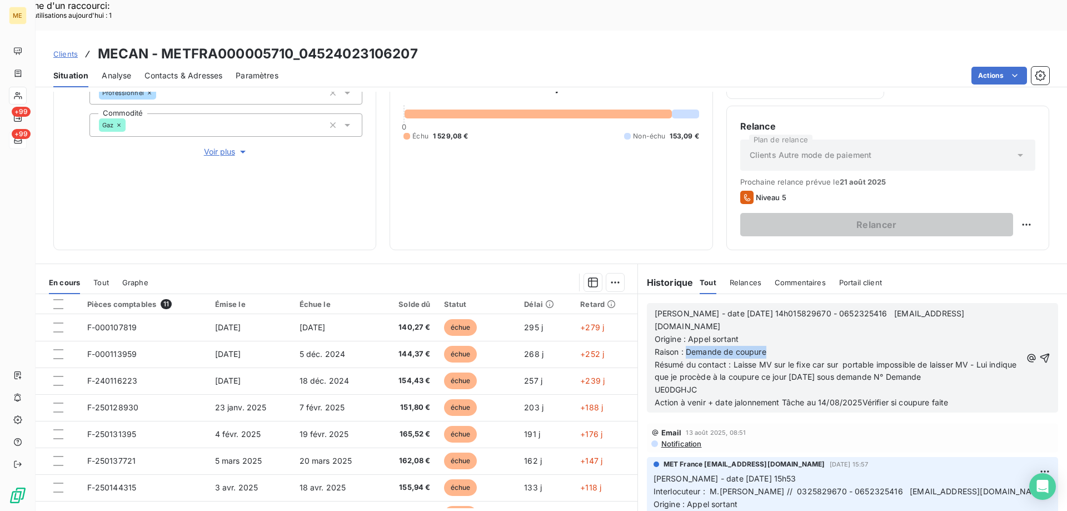
drag, startPoint x: 683, startPoint y: 310, endPoint x: 789, endPoint y: 301, distance: 106.6
click at [784, 346] on p "Raison : Demande de coupure" at bounding box center [838, 352] width 367 height 13
drag, startPoint x: 729, startPoint y: 320, endPoint x: 870, endPoint y: 322, distance: 141.7
click at [870, 360] on span "Résumé du contact : Laisse MV sur le fixe car sur portable impossible de laisse…" at bounding box center [837, 371] width 365 height 22
click at [733, 360] on span "Résumé du contact : impossible de laisser MV - Lui indique que je procède à la …" at bounding box center [834, 371] width 358 height 22
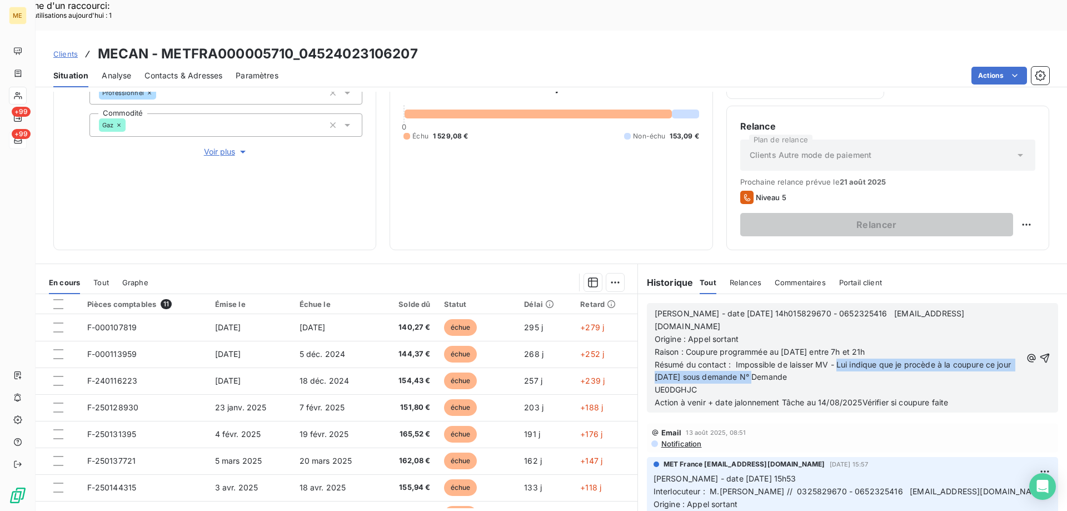
drag, startPoint x: 835, startPoint y: 320, endPoint x: 764, endPoint y: 335, distance: 72.7
click at [764, 360] on span "Résumé du contact : Impossible de laisser MV - Lui indique que je procède à la …" at bounding box center [834, 371] width 358 height 22
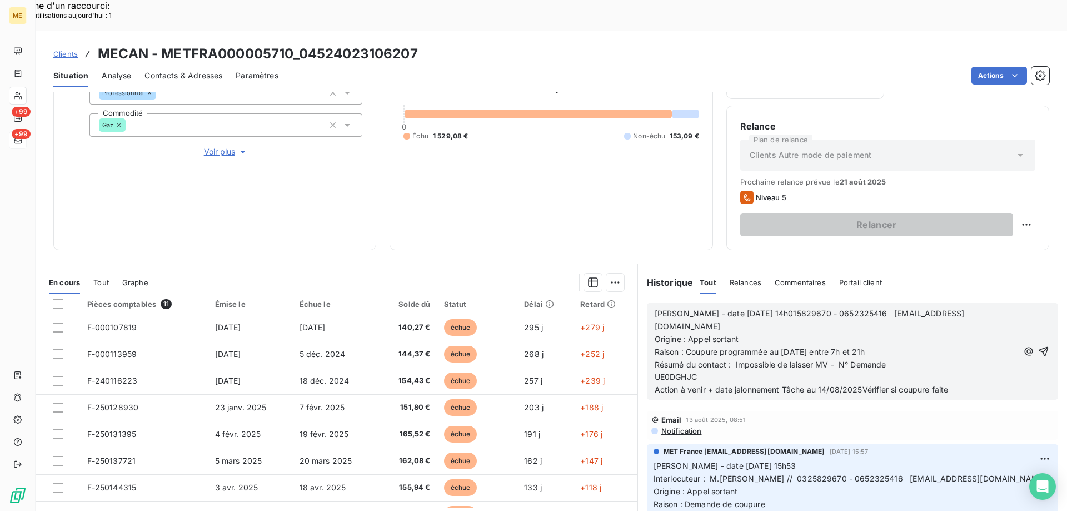
click at [684, 347] on span "Raison : Coupure programmée au [DATE] entre 7h et 21h" at bounding box center [760, 351] width 211 height 9
drag, startPoint x: 709, startPoint y: 308, endPoint x: 909, endPoint y: 307, distance: 200.1
click at [909, 346] on p "Raison : Tâche Coupure programmée au [DATE] entre 7h et 21h" at bounding box center [836, 352] width 363 height 13
click at [898, 358] on p "Résumé du contact : Impossible de laisser MV - N° Demande" at bounding box center [836, 364] width 363 height 13
drag, startPoint x: 835, startPoint y: 320, endPoint x: 891, endPoint y: 325, distance: 56.9
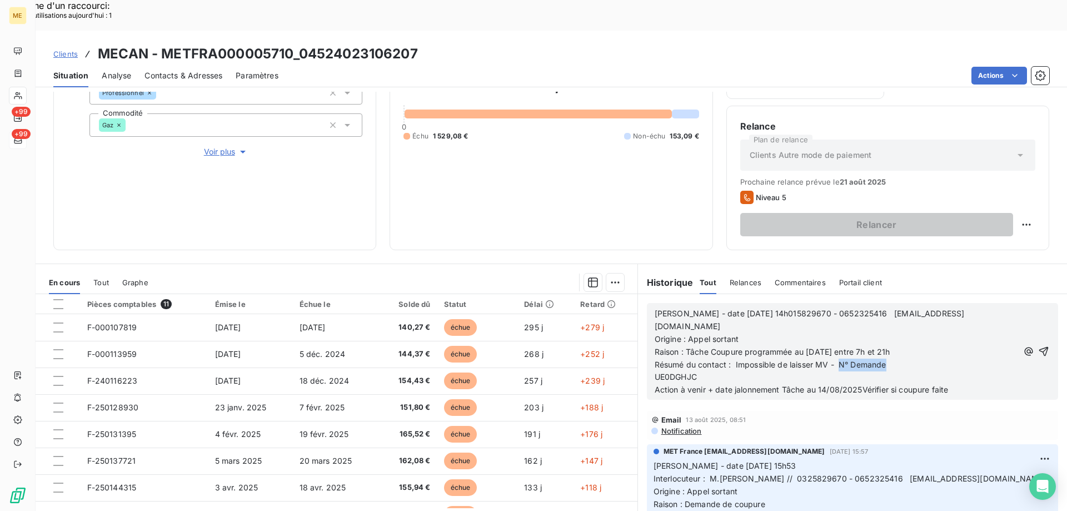
click at [891, 358] on p "Résumé du contact : Impossible de laisser MV - N° Demande" at bounding box center [836, 364] width 363 height 13
click at [655, 372] on span "UE0DGHJC" at bounding box center [676, 376] width 42 height 9
drag, startPoint x: 818, startPoint y: 348, endPoint x: 829, endPoint y: 346, distance: 10.7
click at [822, 385] on span "Action à venir + date jalonnement Tâche au 14/08/2025Vérifier si coupure faite" at bounding box center [802, 389] width 294 height 9
click at [824, 385] on span "Action à venir + date jalonnement Tâche au 14/08/2025Vérifier si coupure faite" at bounding box center [802, 389] width 294 height 9
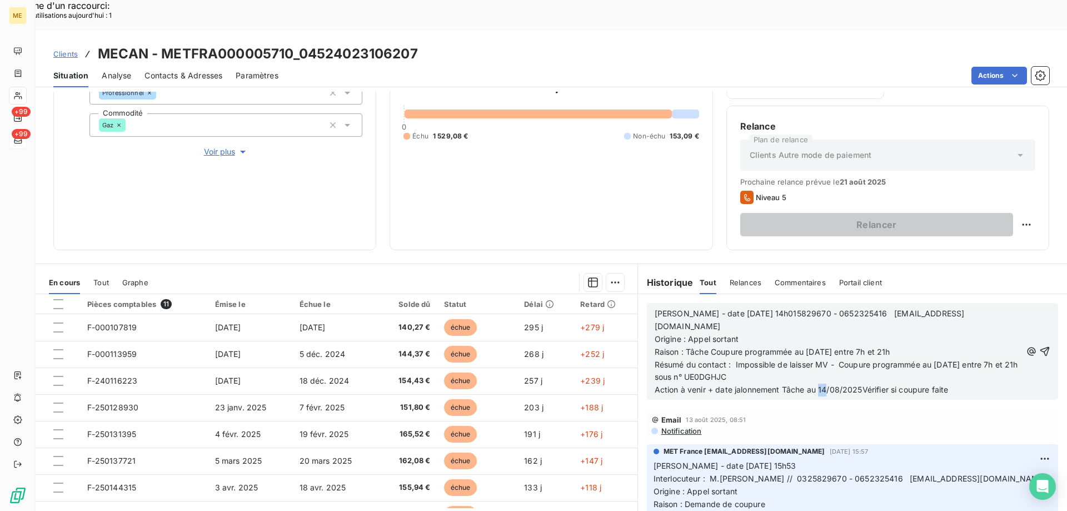
drag, startPoint x: 824, startPoint y: 346, endPoint x: 814, endPoint y: 343, distance: 9.8
click at [814, 385] on span "Action à venir + date jalonnement Tâche au 14/08/2025Vérifier si coupure faite" at bounding box center [802, 389] width 294 height 9
click at [1039, 346] on icon "button" at bounding box center [1044, 351] width 11 height 11
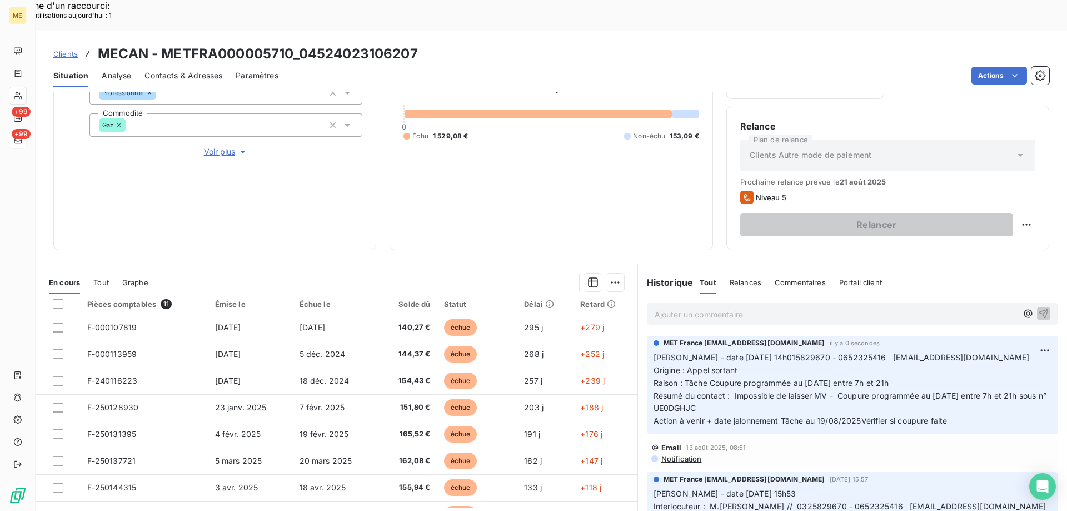
click at [859, 416] on span "Action à venir + date jalonnement Tâche au 19/08/2025Vérifier si coupure faite" at bounding box center [801, 420] width 294 height 9
click at [856, 416] on span "Action à venir + date jalonnement Tâche au 19/08/2025Vérifier si coupure faite" at bounding box center [801, 420] width 294 height 9
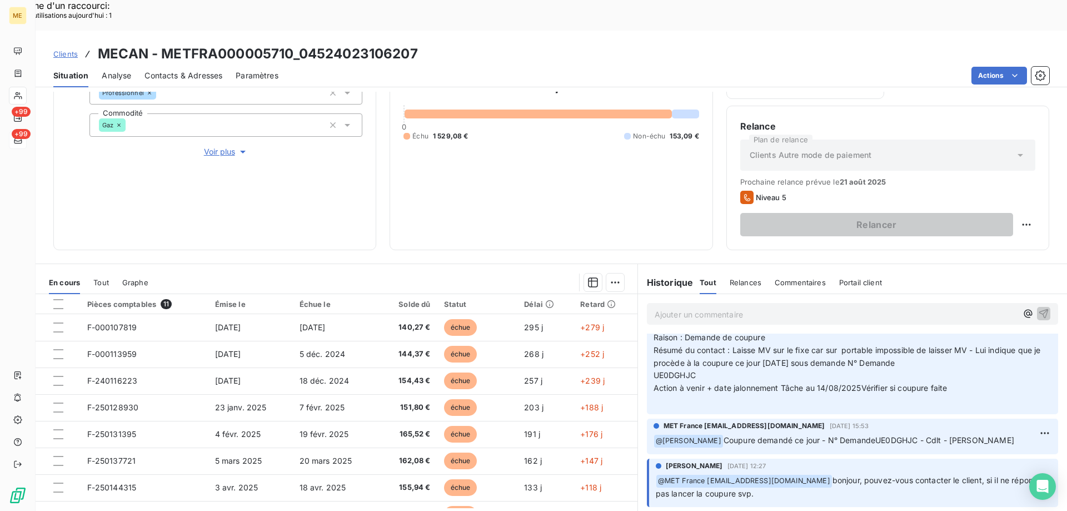
scroll to position [216, 0]
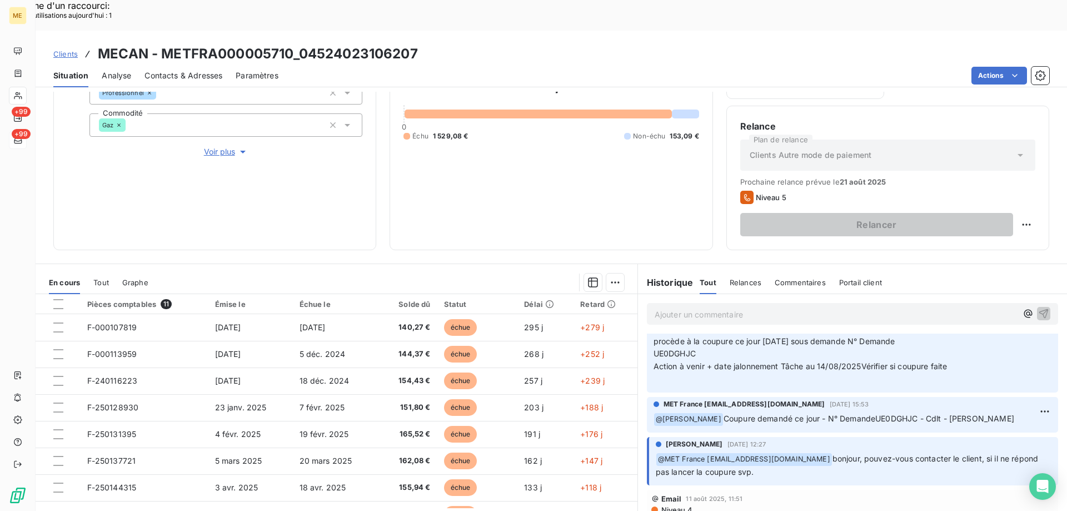
click at [956, 336] on p "[PERSON_NAME] - date [DATE] 15h53 Interlocuteur : M.[PERSON_NAME] // 0325829670…" at bounding box center [853, 328] width 398 height 114
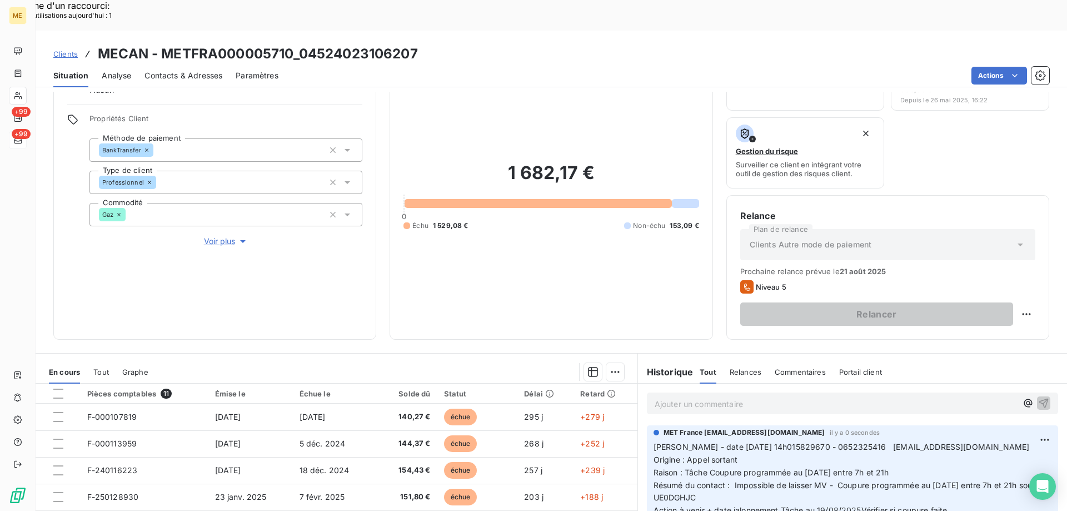
scroll to position [148, 0]
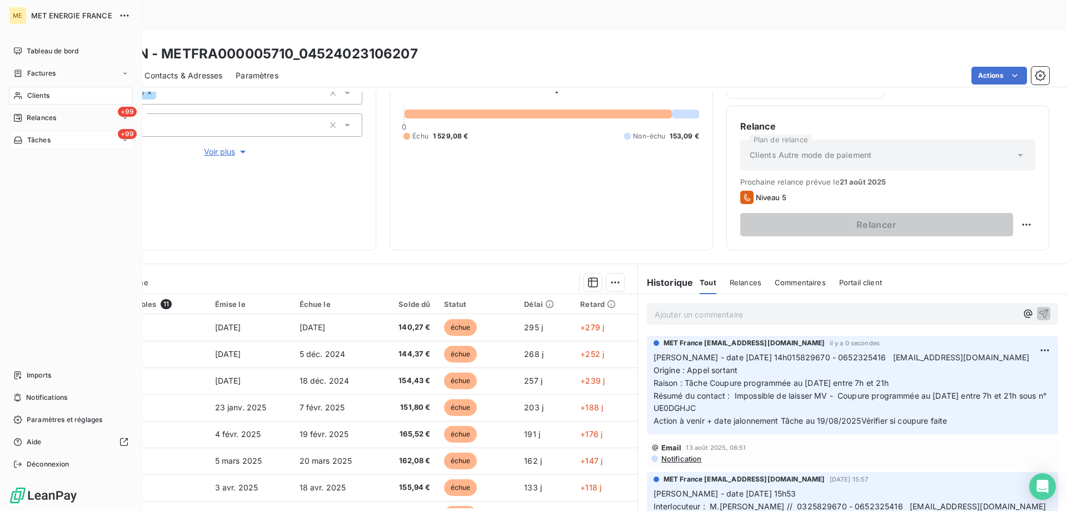
click at [88, 143] on div "+99 Tâches" at bounding box center [71, 140] width 124 height 18
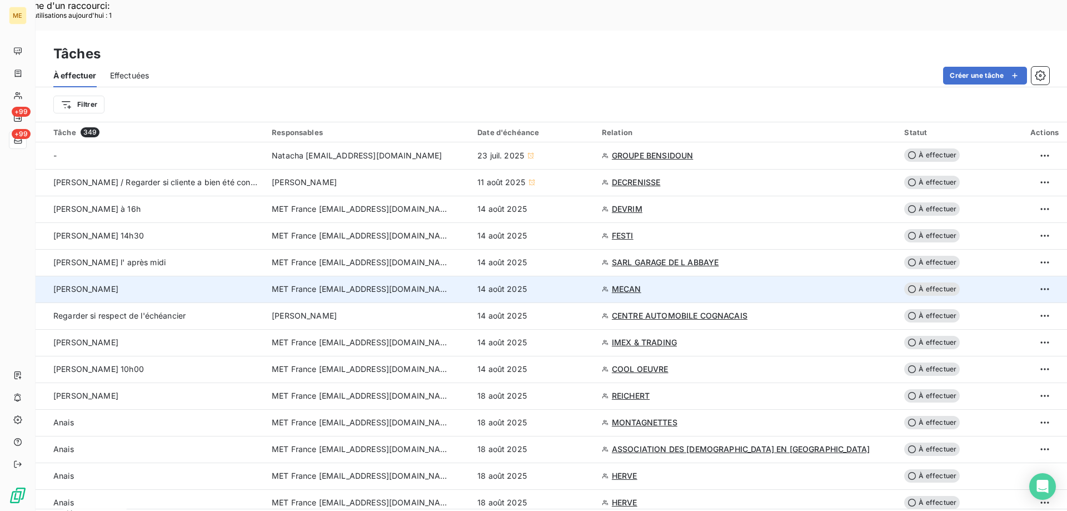
click at [932, 282] on span "À effectuer" at bounding box center [932, 288] width 56 height 13
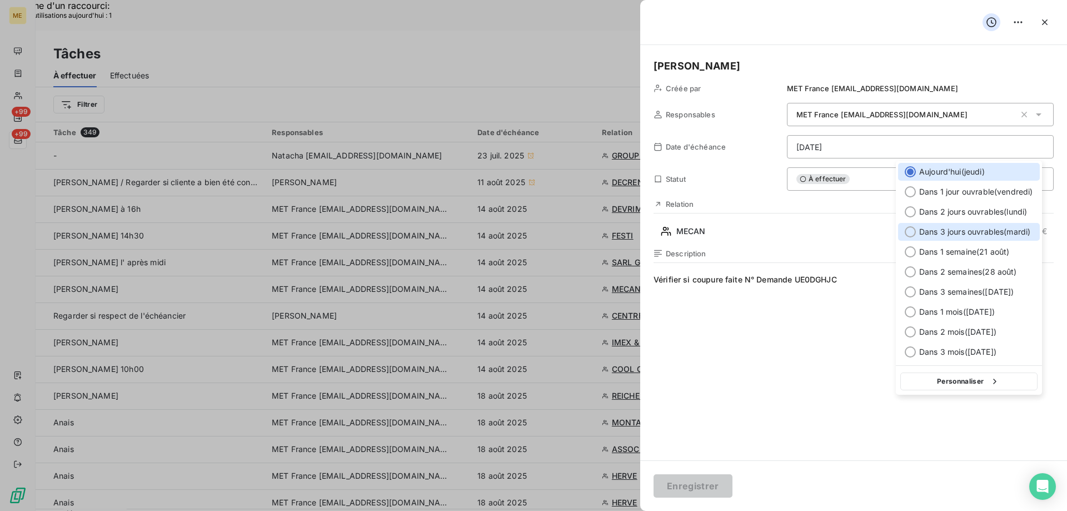
drag, startPoint x: 913, startPoint y: 232, endPoint x: 835, endPoint y: 336, distance: 129.5
click at [913, 231] on div at bounding box center [910, 231] width 11 height 11
type input "[DATE]"
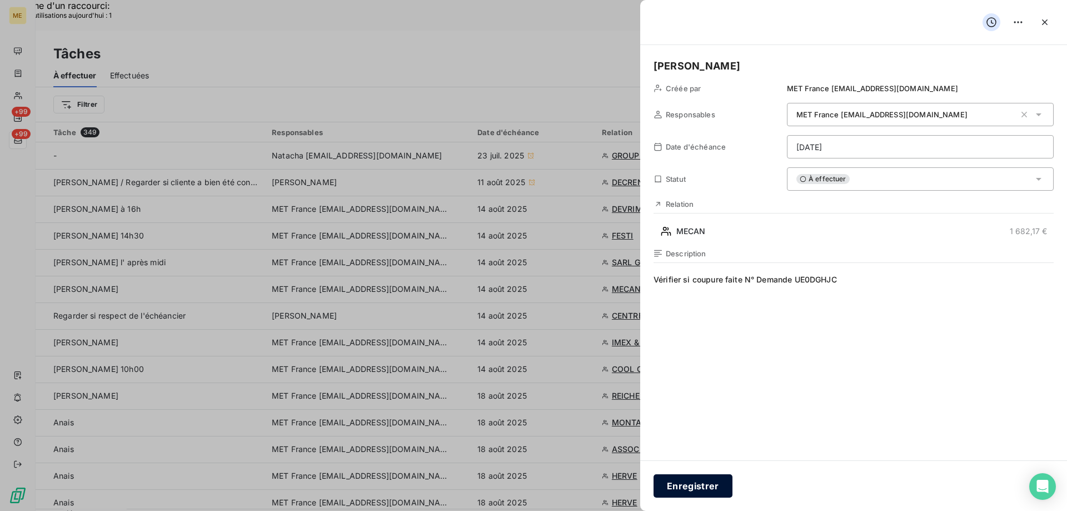
click at [697, 485] on button "Enregistrer" at bounding box center [693, 485] width 79 height 23
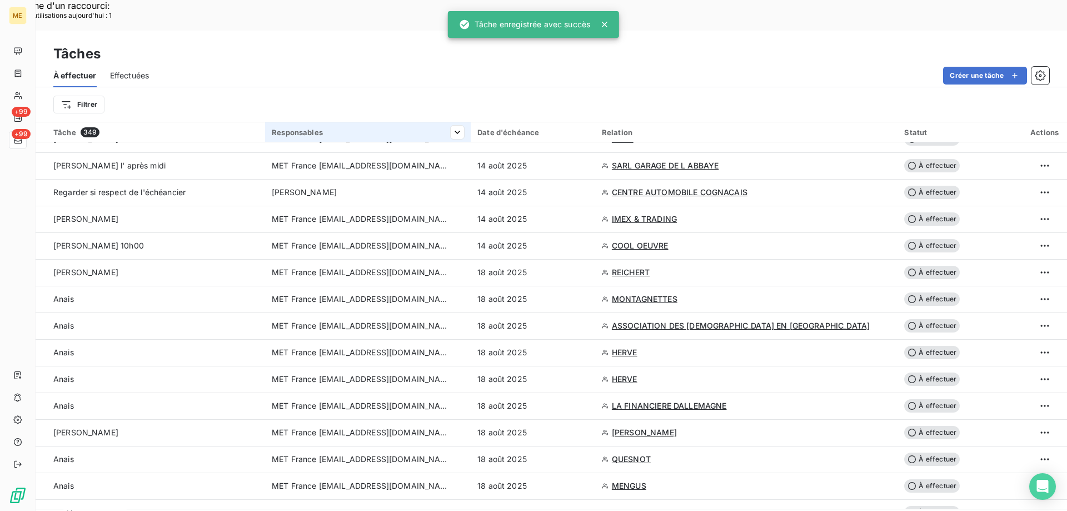
scroll to position [111, 0]
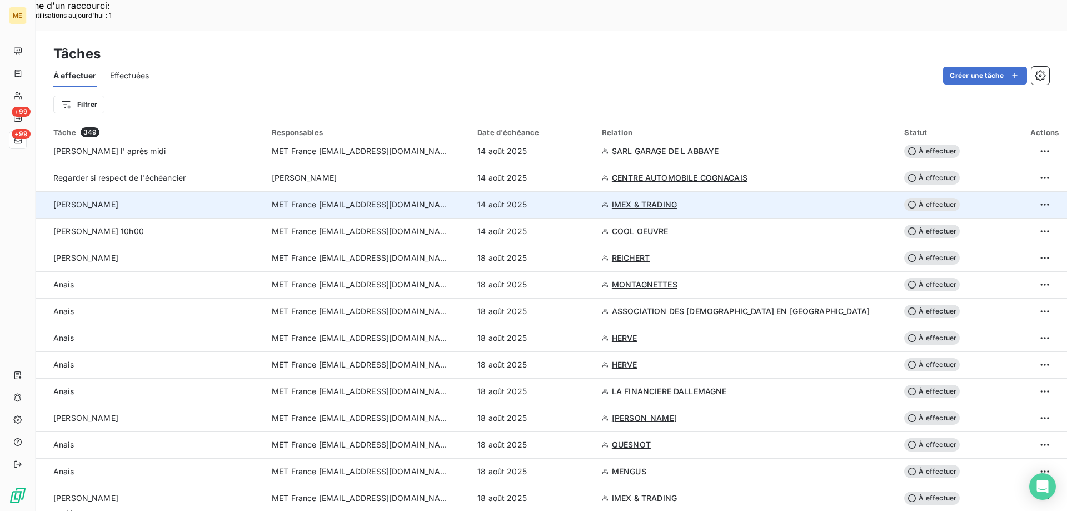
click at [645, 199] on span "IMEX & TRADING" at bounding box center [644, 204] width 65 height 11
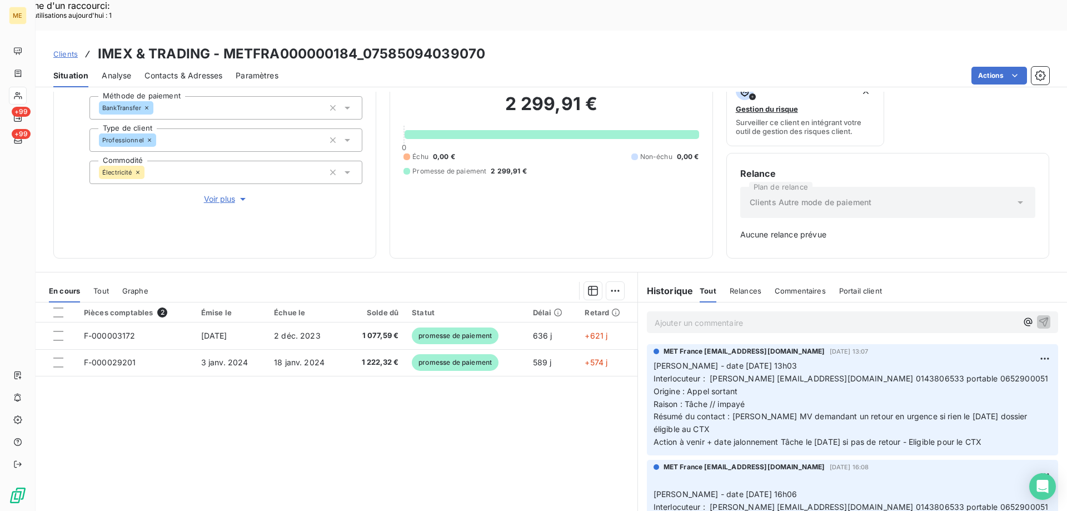
scroll to position [109, 0]
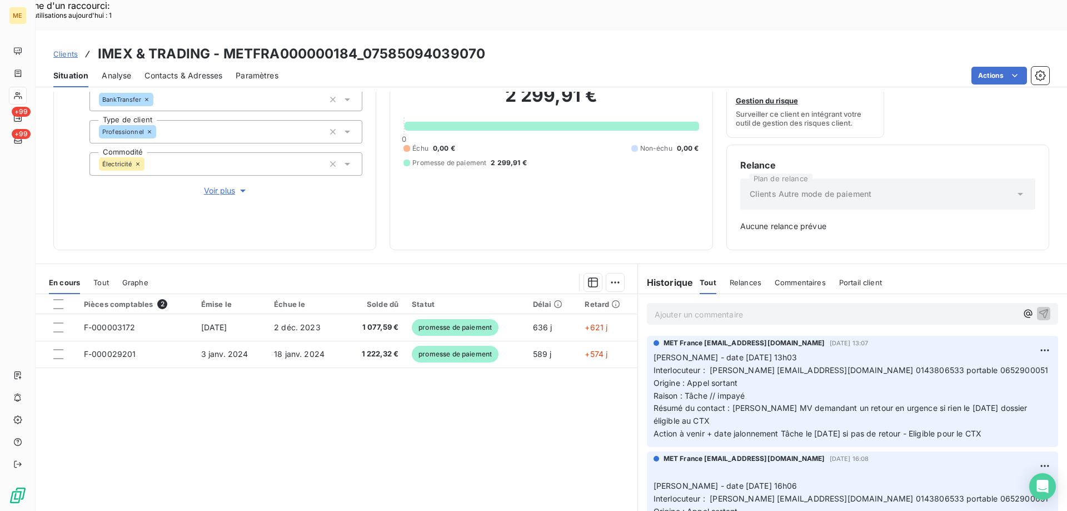
click at [221, 185] on span "Voir plus" at bounding box center [226, 190] width 44 height 11
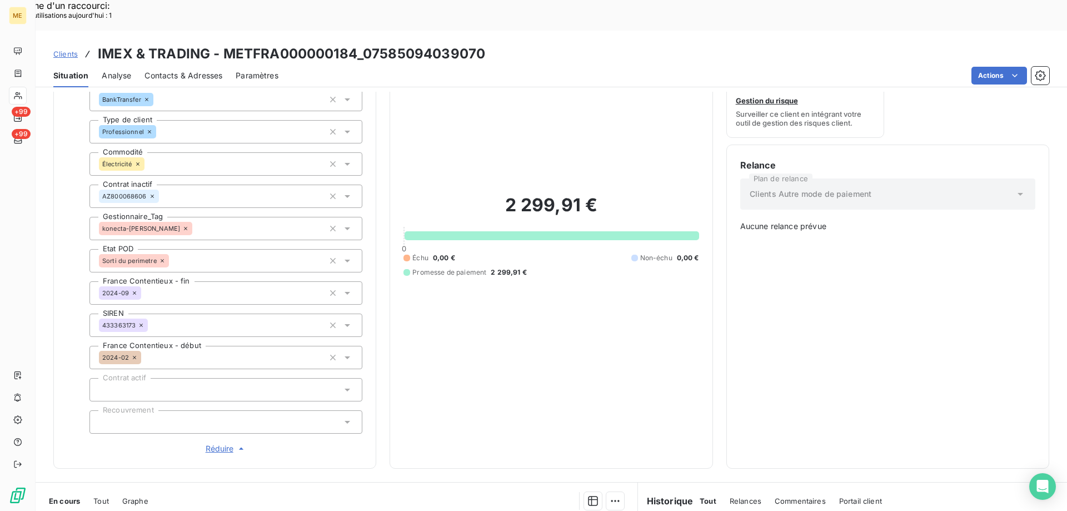
click at [216, 416] on div "Informations client Gestionnaires Aucun Propriétés Client Méthode de paiement B…" at bounding box center [214, 229] width 323 height 480
click at [215, 443] on span "Réduire" at bounding box center [226, 448] width 41 height 11
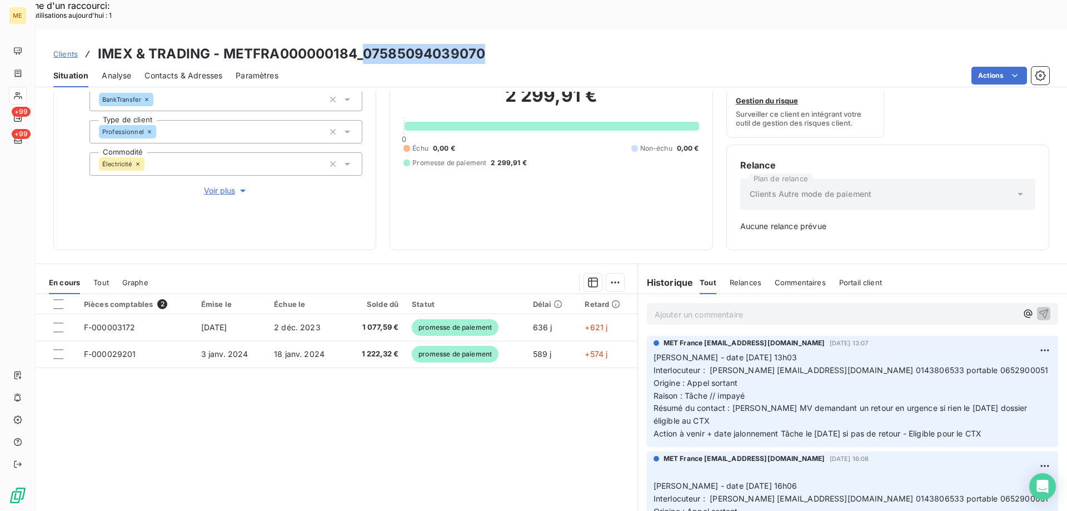
drag, startPoint x: 366, startPoint y: 21, endPoint x: 531, endPoint y: 8, distance: 165.6
click at [531, 31] on div "Clients IMEX & TRADING - METFRA000000184_07585094039070 Situation Analyse Conta…" at bounding box center [552, 59] width 1032 height 57
click at [237, 44] on h3 "IMEX & TRADING - METFRA000000184_07585094039070" at bounding box center [291, 54] width 387 height 20
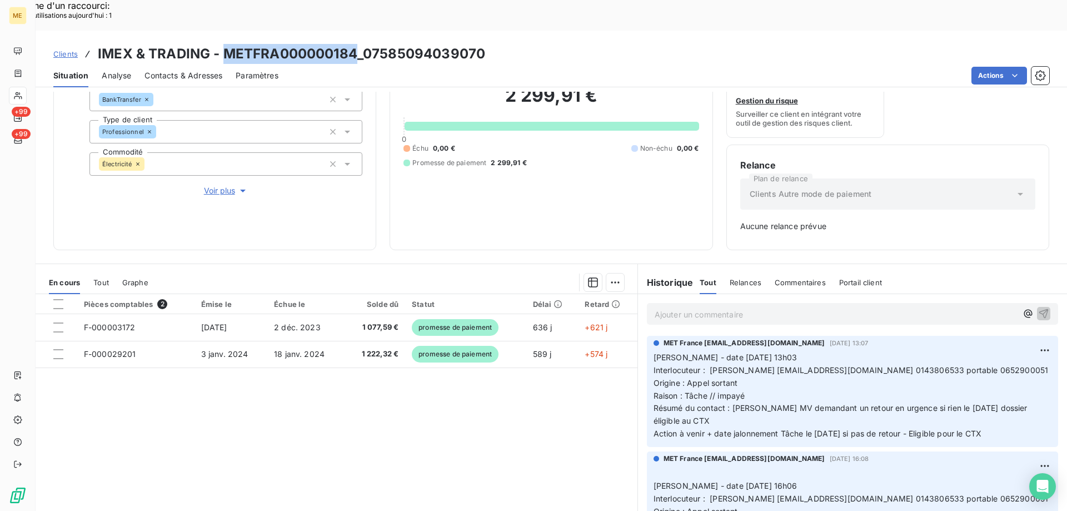
drag, startPoint x: 224, startPoint y: 19, endPoint x: 358, endPoint y: 22, distance: 134.5
click at [358, 44] on h3 "IMEX & TRADING - METFRA000000184_07585094039070" at bounding box center [291, 54] width 387 height 20
click at [213, 185] on span "Voir plus" at bounding box center [226, 190] width 44 height 11
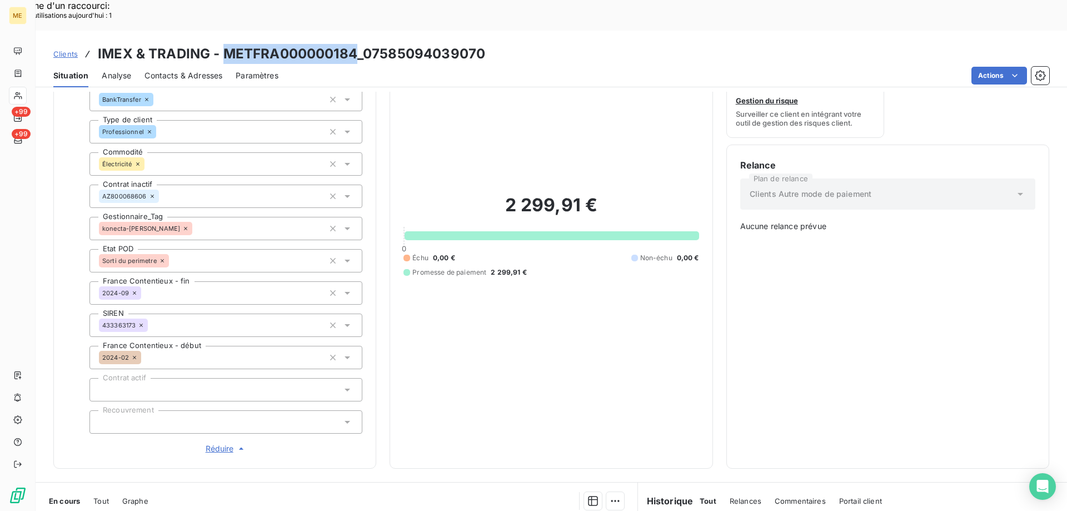
click at [217, 443] on span "Réduire" at bounding box center [226, 448] width 41 height 11
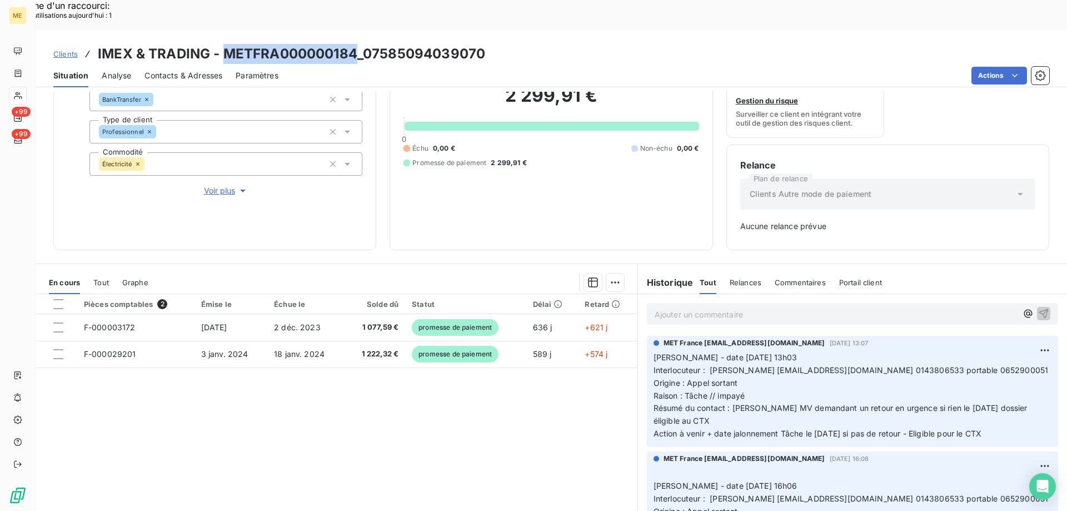
drag, startPoint x: 1009, startPoint y: 405, endPoint x: 650, endPoint y: 326, distance: 367.1
click at [654, 351] on p "[PERSON_NAME] - date [DATE] 13h03 Interlocuteur : [PERSON_NAME] [EMAIL_ADDRESS]…" at bounding box center [853, 395] width 398 height 89
click at [681, 307] on p "Ajouter un commentaire ﻿" at bounding box center [836, 314] width 362 height 14
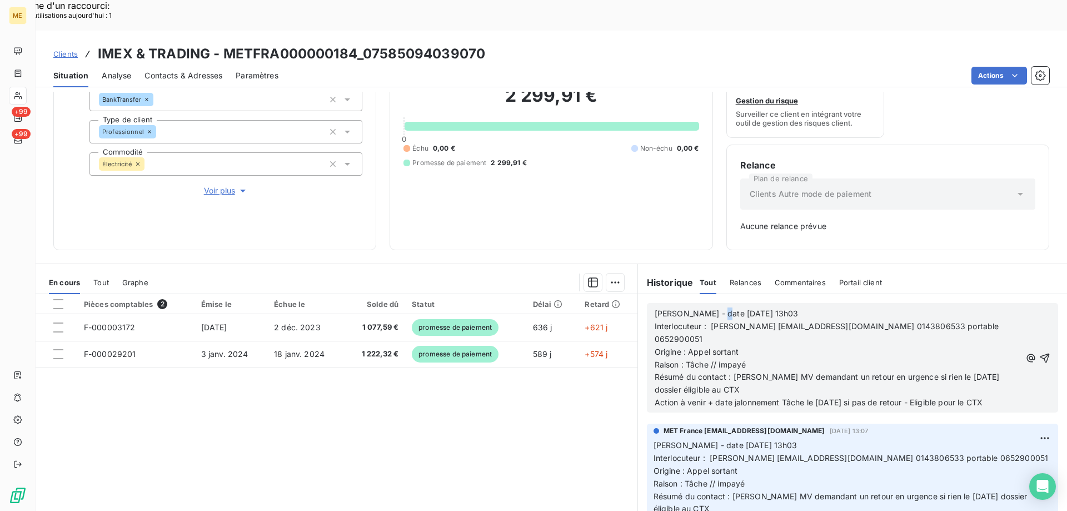
click at [709, 308] on span "[PERSON_NAME] - date [DATE] 13h03" at bounding box center [727, 312] width 144 height 9
click at [773, 307] on p "[PERSON_NAME] - date [DATE] 13h03" at bounding box center [838, 313] width 367 height 13
click at [815, 346] on p "Origine : Appel sortant" at bounding box center [838, 352] width 367 height 13
click at [859, 321] on span "Interlocuteur : [PERSON_NAME] [EMAIL_ADDRESS][DOMAIN_NAME] 0143806533 portable …" at bounding box center [828, 332] width 347 height 22
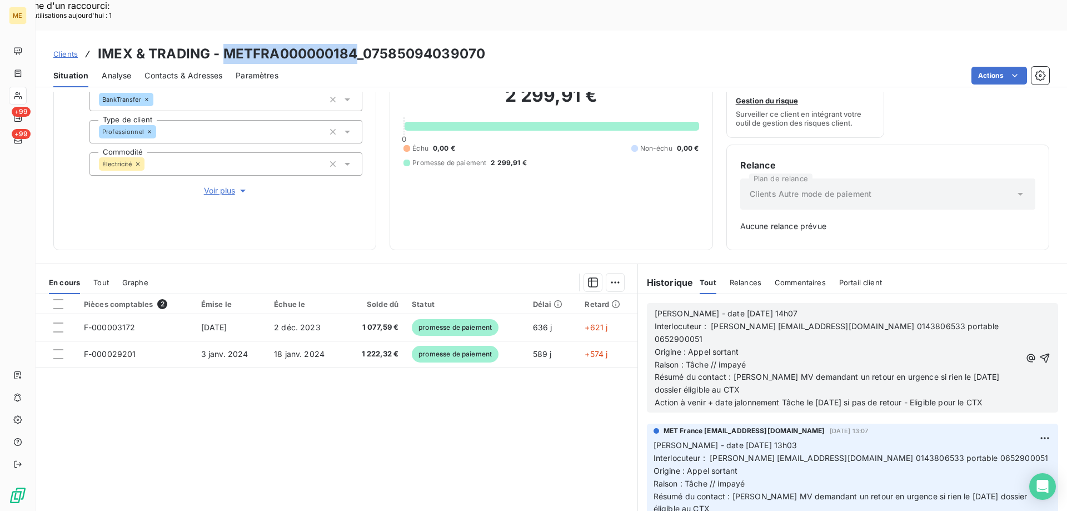
drag, startPoint x: 225, startPoint y: 17, endPoint x: 353, endPoint y: 15, distance: 128.4
click at [353, 44] on h3 "IMEX & TRADING - METFRA000000184_07585094039070" at bounding box center [291, 54] width 387 height 20
click at [945, 321] on span "Interlocuteur : [PERSON_NAME] [EMAIL_ADDRESS][DOMAIN_NAME] 0143806533 portable …" at bounding box center [828, 332] width 347 height 22
click at [944, 321] on span "Interlocuteur : [PERSON_NAME] [EMAIL_ADDRESS][DOMAIN_NAME] 0143806533 portable …" at bounding box center [828, 332] width 347 height 22
click at [59, 299] on div at bounding box center [58, 304] width 10 height 10
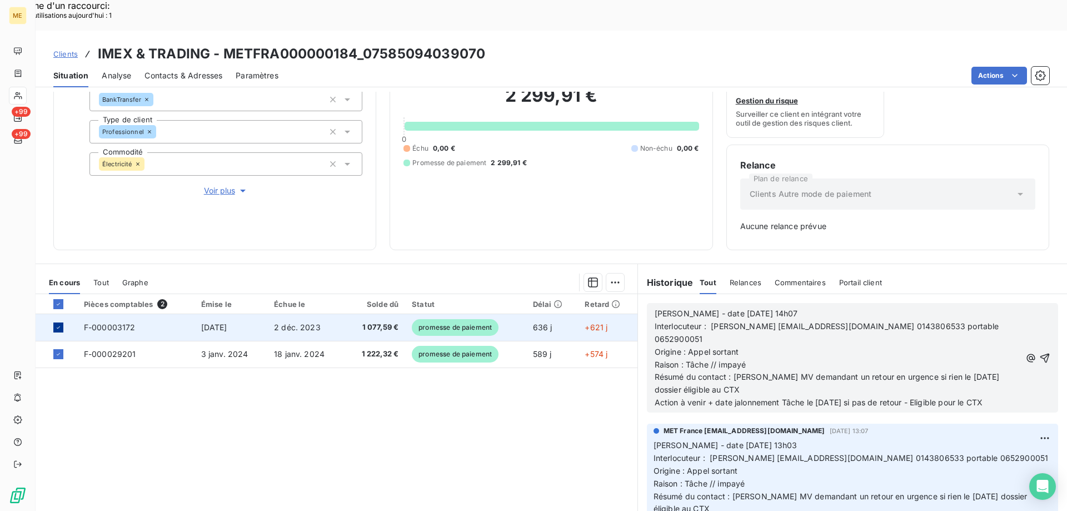
click at [58, 326] on icon at bounding box center [58, 327] width 3 height 2
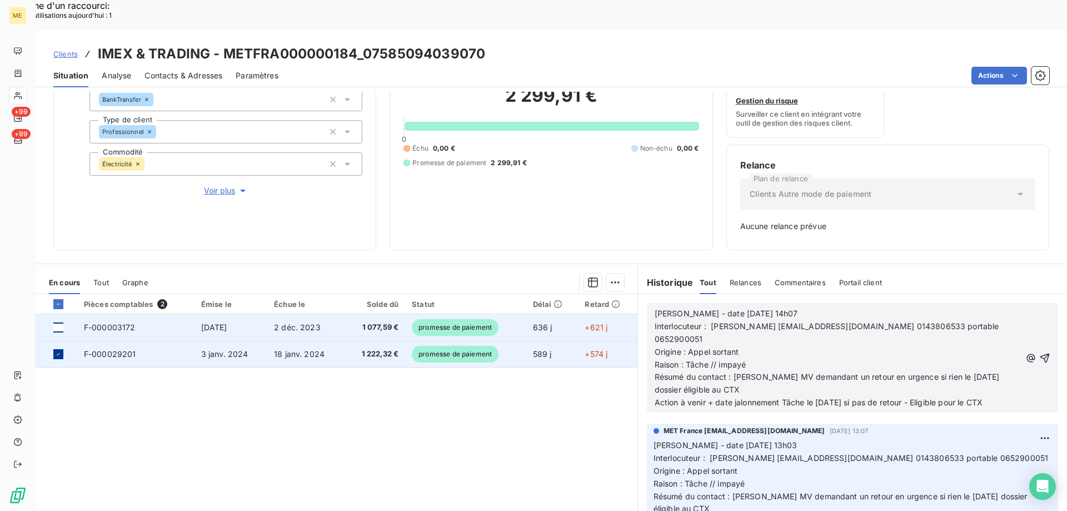
click at [59, 351] on icon at bounding box center [58, 354] width 7 height 7
click at [109, 322] on span "F-000003172" at bounding box center [110, 326] width 52 height 9
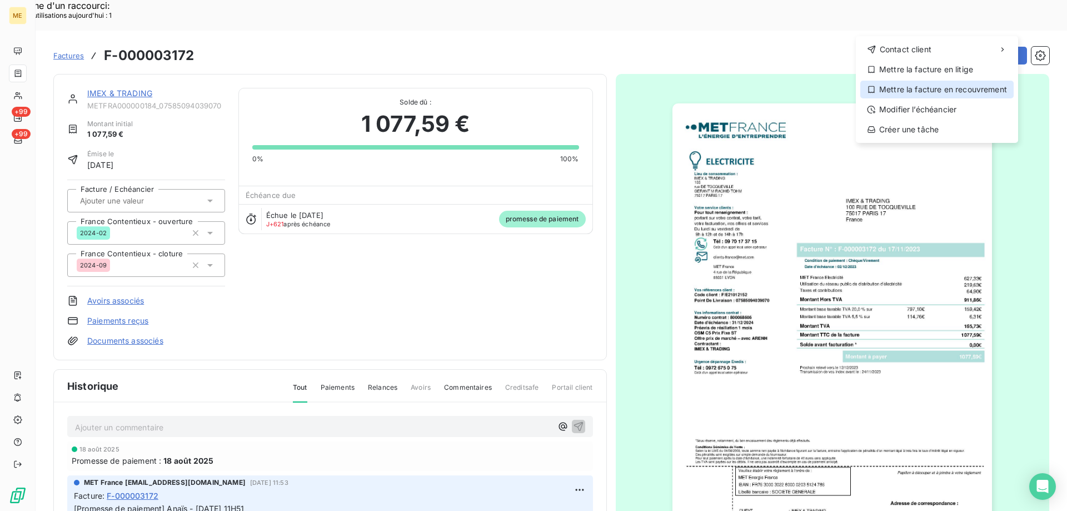
click at [945, 91] on div "Mettre la facture en recouvrement" at bounding box center [936, 90] width 153 height 18
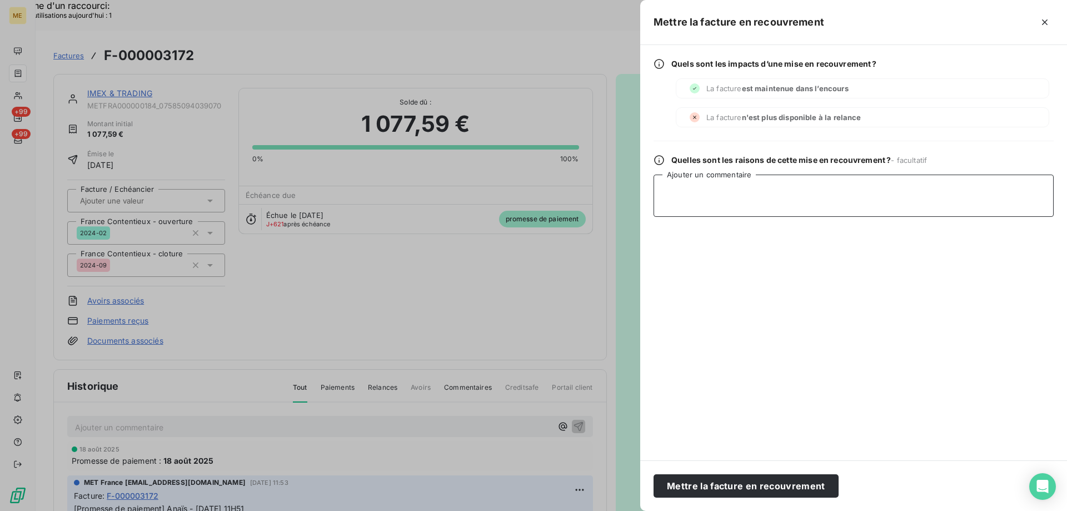
click at [786, 186] on textarea "Ajouter un commentaire" at bounding box center [854, 196] width 400 height 42
drag, startPoint x: 879, startPoint y: 193, endPoint x: 662, endPoint y: 193, distance: 216.8
click at [662, 193] on textarea "depuis l' envoi du livre de compte plus de nouvel du client" at bounding box center [854, 196] width 400 height 42
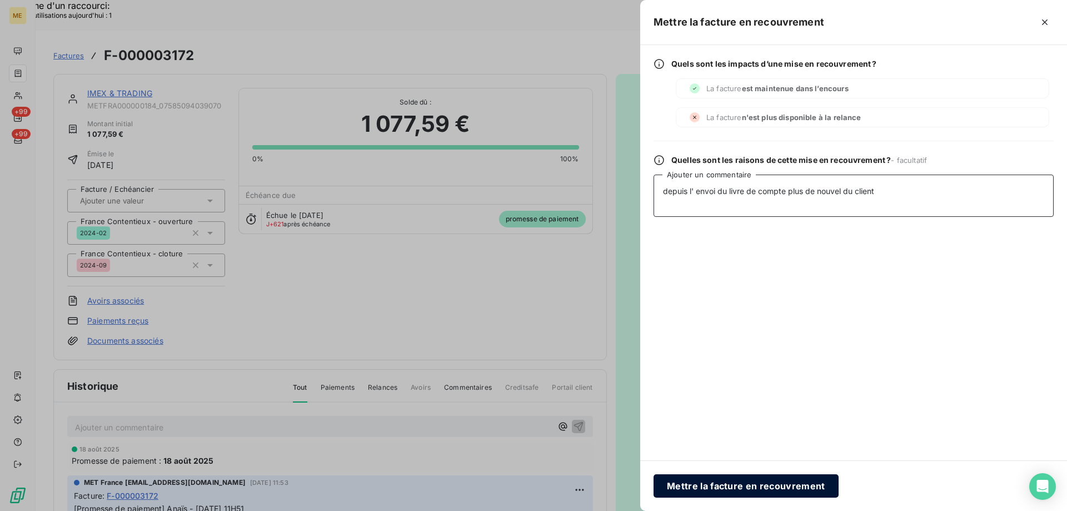
type textarea "depuis l' envoi du livre de compte plus de nouvel du client"
click at [716, 485] on button "Mettre la facture en recouvrement" at bounding box center [746, 485] width 185 height 23
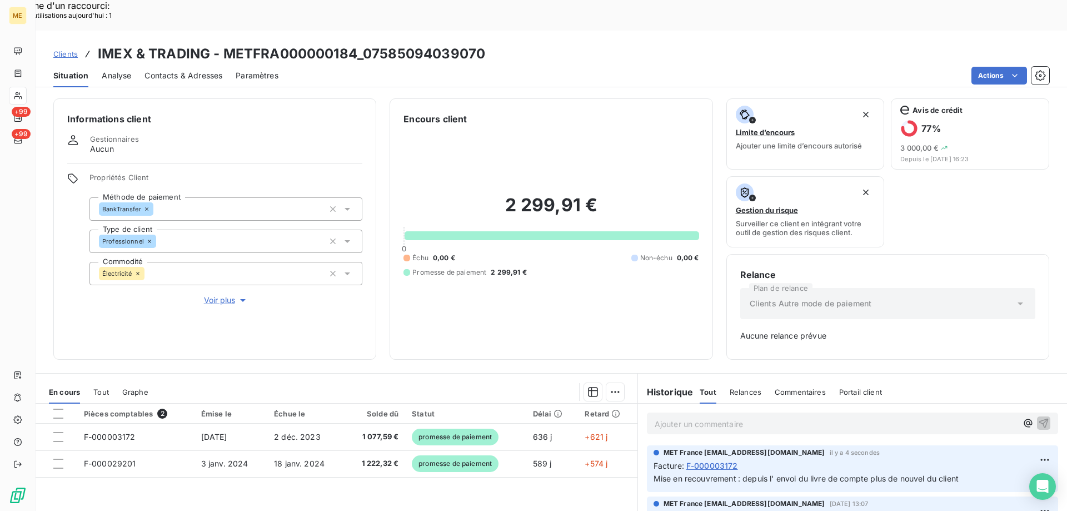
scroll to position [109, 0]
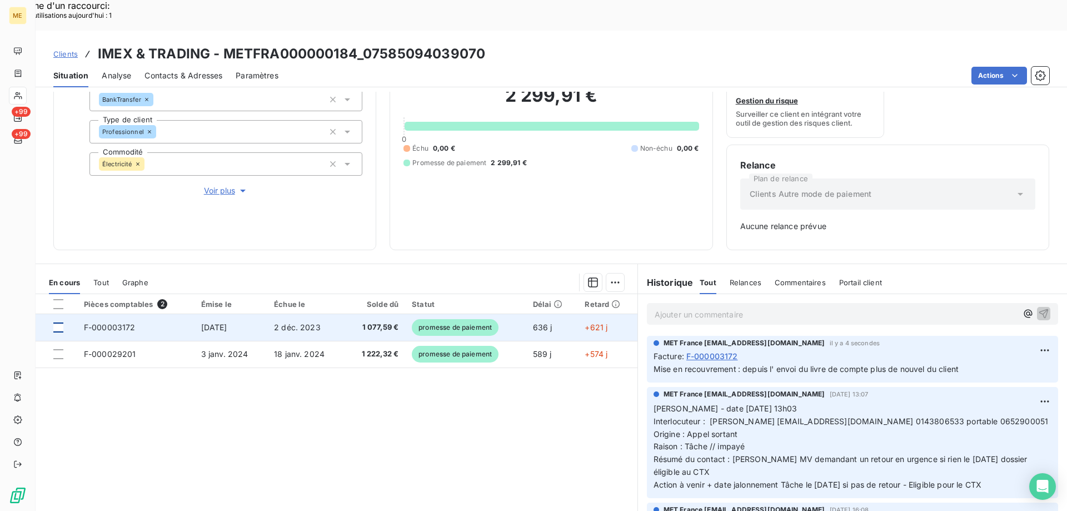
click at [59, 322] on div at bounding box center [58, 327] width 10 height 10
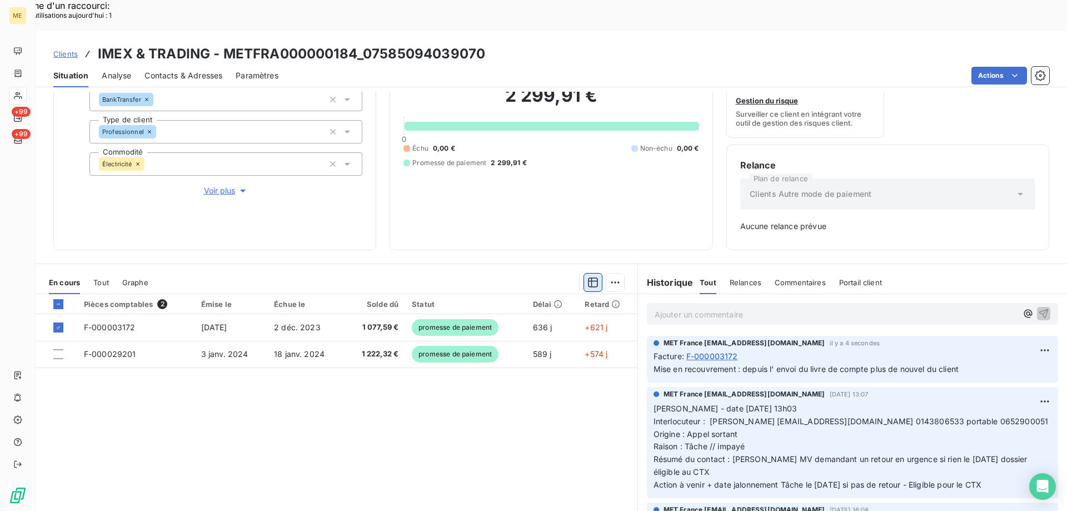
click at [591, 277] on icon "button" at bounding box center [592, 282] width 11 height 11
drag, startPoint x: 281, startPoint y: 436, endPoint x: 258, endPoint y: 400, distance: 43.2
click at [282, 435] on div "Pièces comptables 2 Émise le Échue le Solde dû Statut Délai Retard F-000003172 …" at bounding box center [337, 401] width 602 height 214
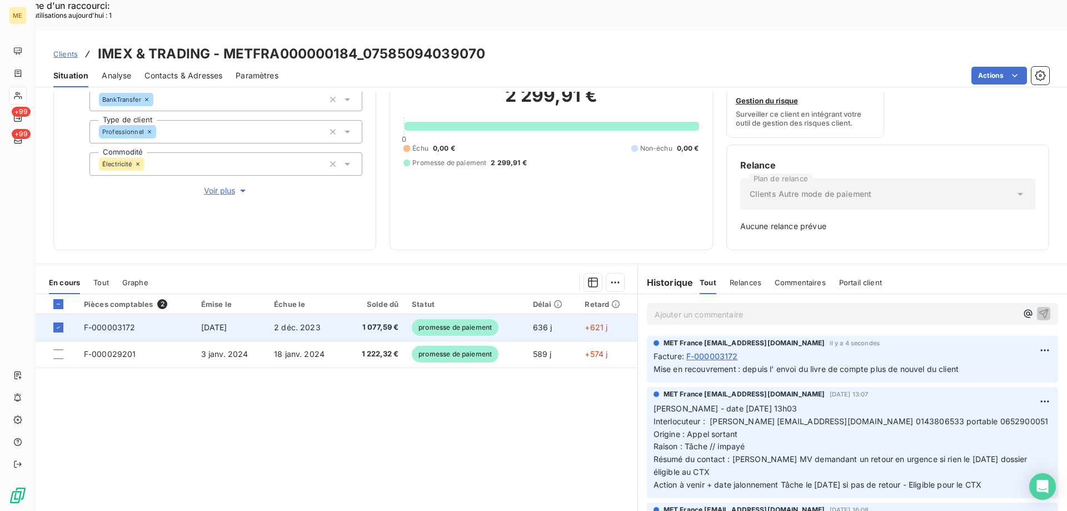
click at [116, 322] on span "F-000003172" at bounding box center [110, 326] width 52 height 9
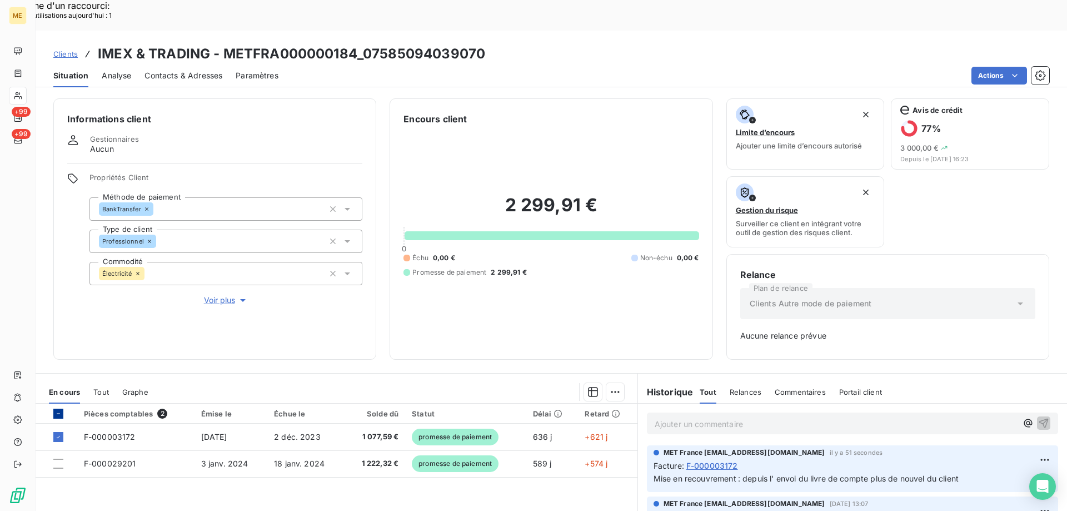
click at [57, 410] on icon at bounding box center [58, 413] width 7 height 7
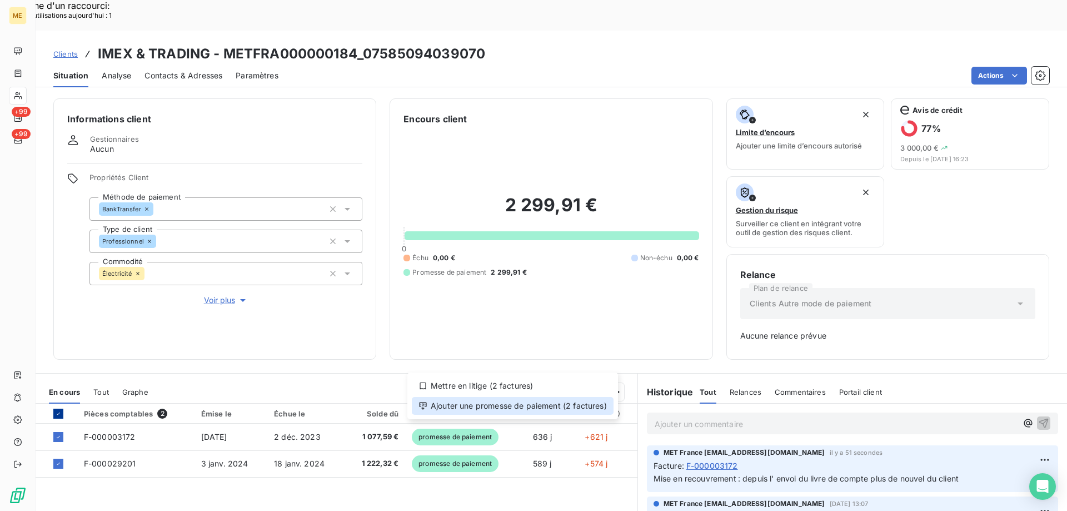
click at [492, 405] on div "Ajouter une promesse de paiement (2 factures)" at bounding box center [513, 406] width 202 height 18
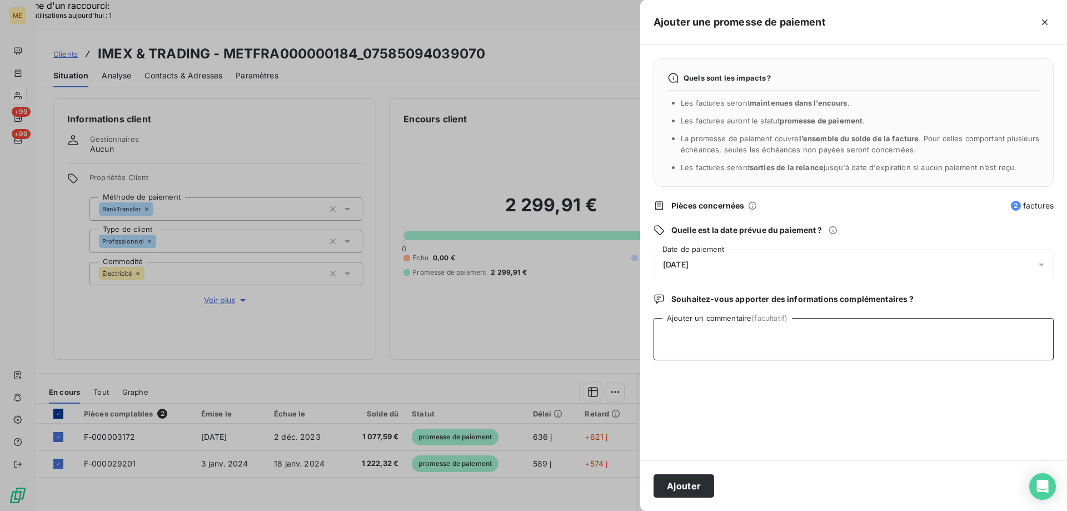
click at [706, 337] on textarea "Ajouter un commentaire (facultatif)" at bounding box center [854, 339] width 400 height 42
paste textarea "depuis l' envoi du livre de compte plus de nouvel du client"
type textarea "depuis l' envoi du livre de compte plus de nouvel du client"
click at [684, 488] on button "Ajouter" at bounding box center [684, 485] width 61 height 23
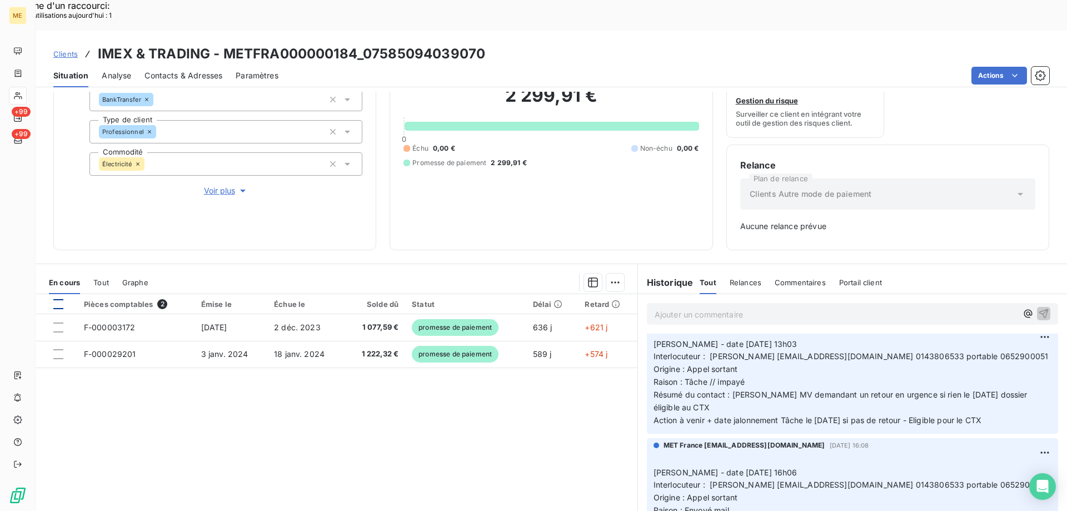
scroll to position [111, 0]
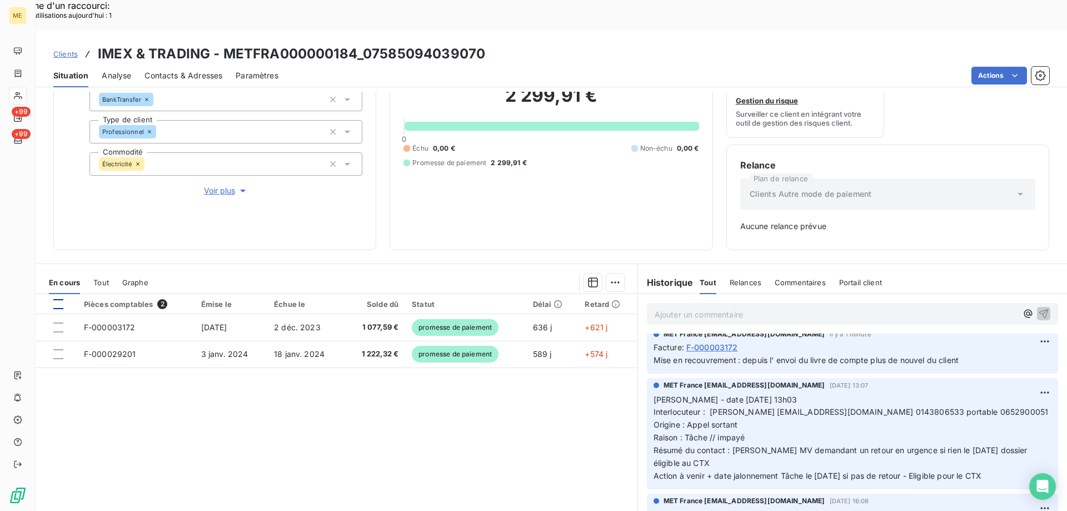
drag, startPoint x: 1005, startPoint y: 442, endPoint x: 642, endPoint y: 366, distance: 371.3
click at [647, 378] on div "MET France [EMAIL_ADDRESS][DOMAIN_NAME] [DATE] 13:07 [PERSON_NAME] - date [DATE…" at bounding box center [852, 433] width 411 height 111
click at [680, 307] on p "Ajouter un commentaire ﻿" at bounding box center [836, 314] width 362 height 14
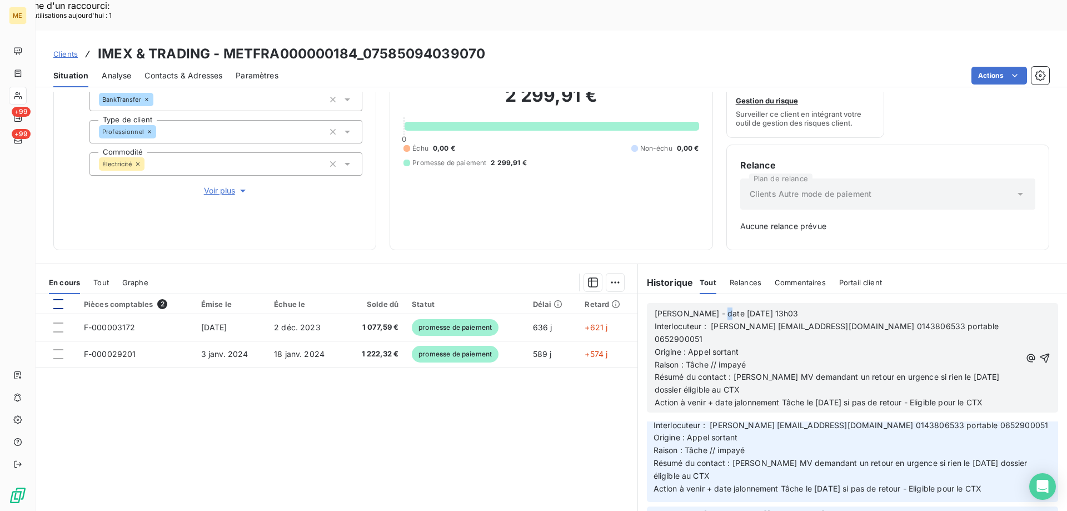
drag, startPoint x: 706, startPoint y: 282, endPoint x: 711, endPoint y: 285, distance: 5.7
click at [711, 308] on span "[PERSON_NAME] - date [DATE] 13h03" at bounding box center [727, 312] width 144 height 9
drag, startPoint x: 746, startPoint y: 281, endPoint x: 786, endPoint y: 290, distance: 40.6
click at [786, 307] on div "[PERSON_NAME] - date [DATE] 13h03 Interlocuteur : [PERSON_NAME] [EMAIL_ADDRESS]…" at bounding box center [838, 358] width 367 height 102
click at [784, 307] on p "[PERSON_NAME] - date [DATE] 13h03" at bounding box center [838, 313] width 367 height 13
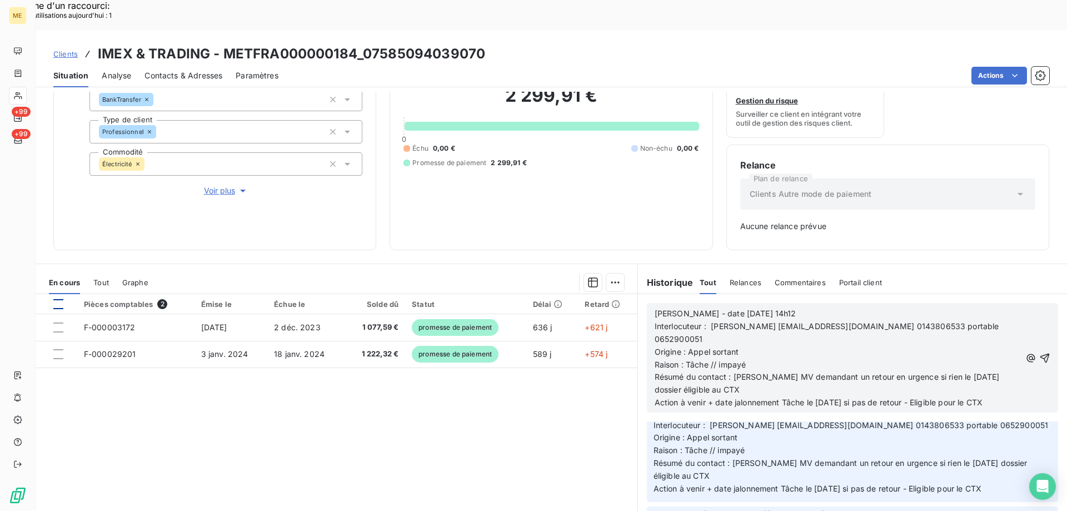
click at [939, 372] on span "Résumé du contact : [PERSON_NAME] MV demandant un retour en urgence si rien le …" at bounding box center [828, 383] width 347 height 22
click at [1040, 353] on icon "button" at bounding box center [1044, 357] width 9 height 9
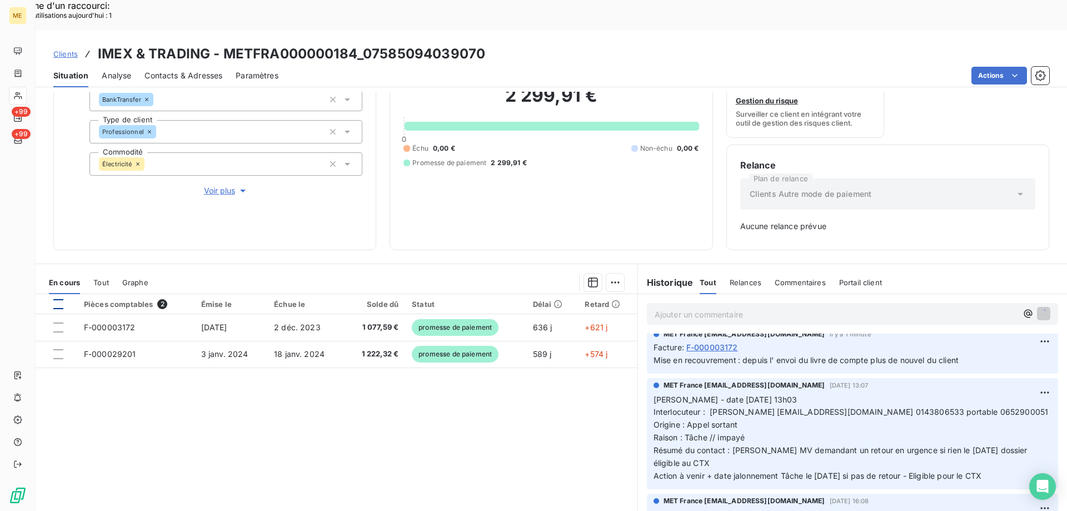
scroll to position [227, 0]
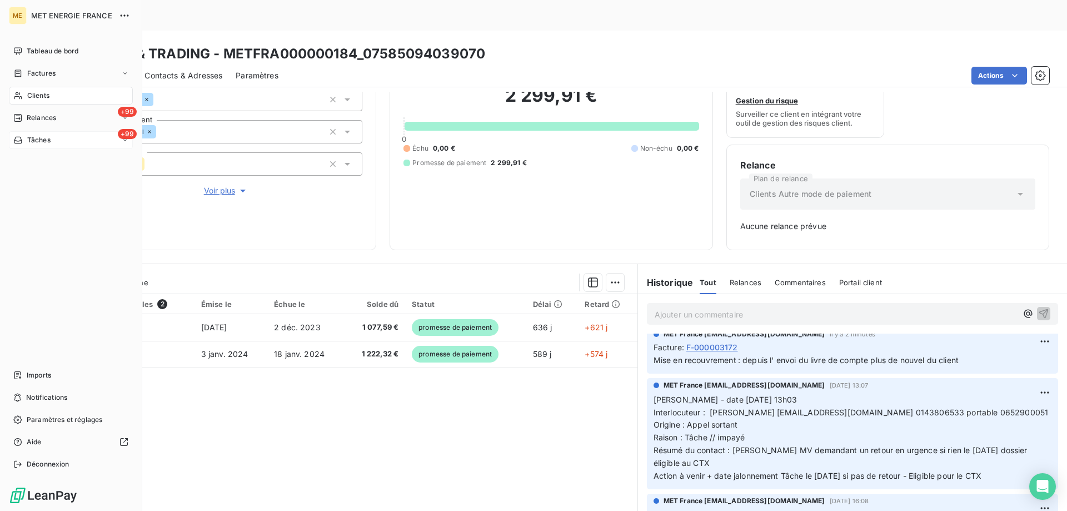
click at [63, 142] on div "+99 Tâches" at bounding box center [71, 140] width 124 height 18
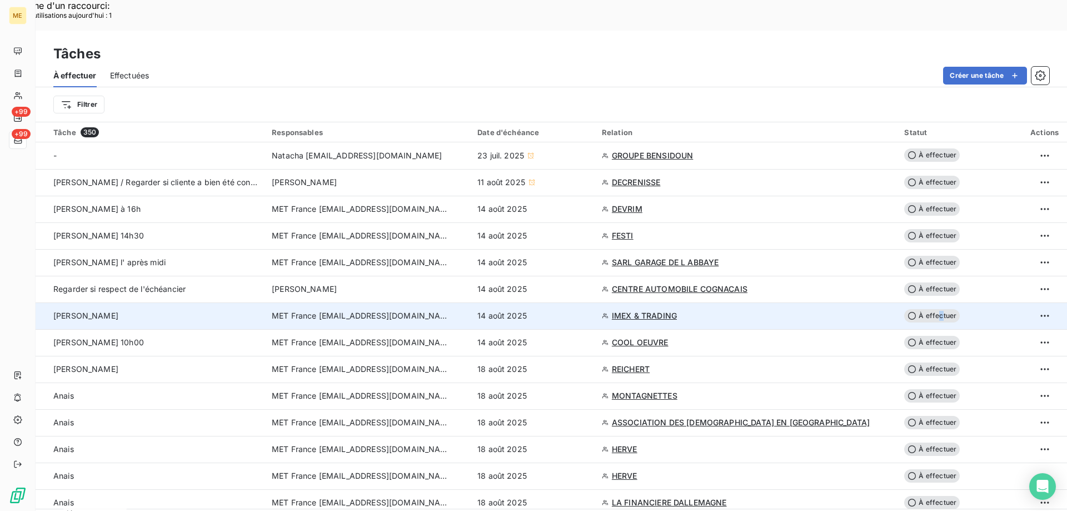
click at [933, 309] on span "À effectuer" at bounding box center [932, 315] width 56 height 13
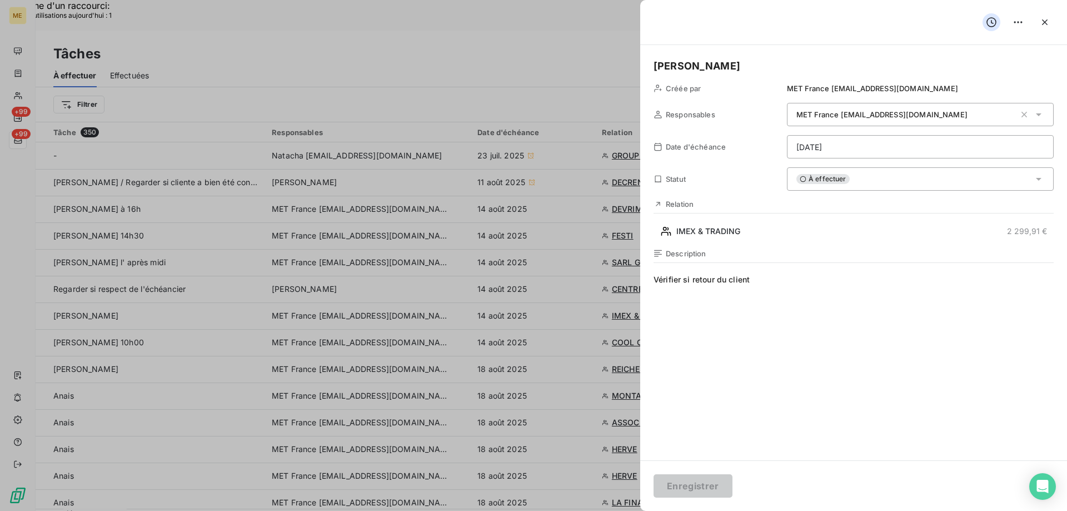
click at [863, 175] on div "À effectuer" at bounding box center [920, 178] width 267 height 23
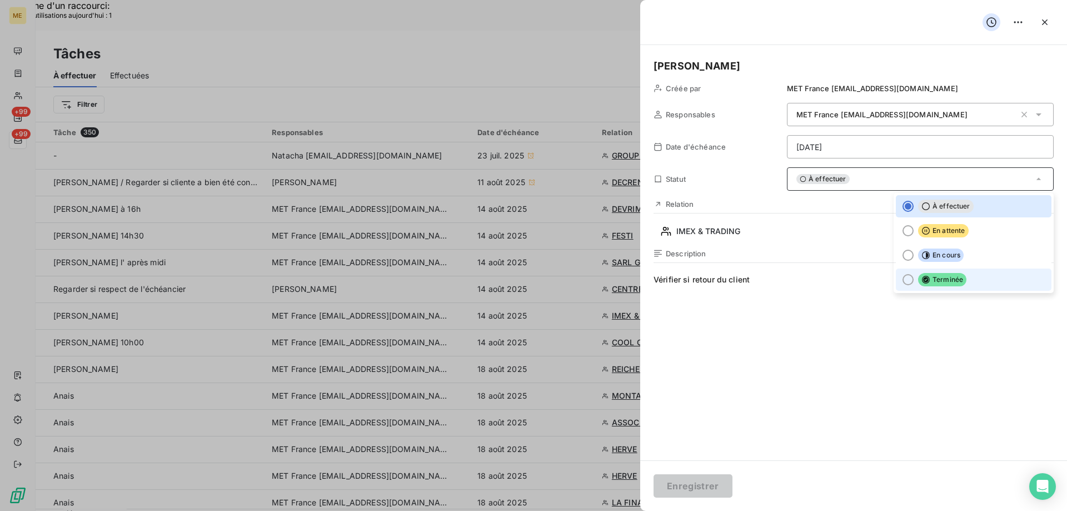
drag, startPoint x: 900, startPoint y: 282, endPoint x: 888, endPoint y: 290, distance: 15.0
click at [903, 283] on div at bounding box center [908, 279] width 11 height 11
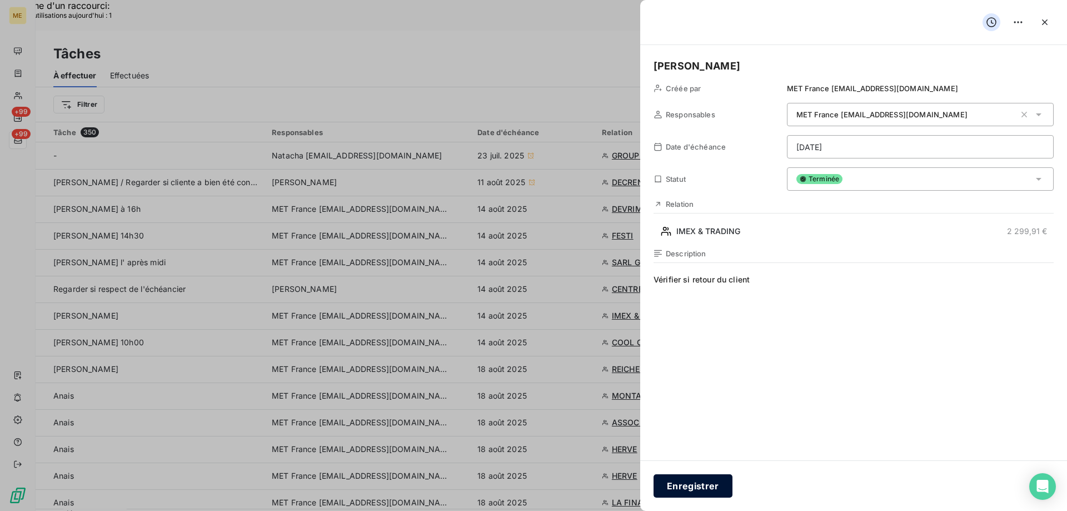
click at [675, 485] on button "Enregistrer" at bounding box center [693, 485] width 79 height 23
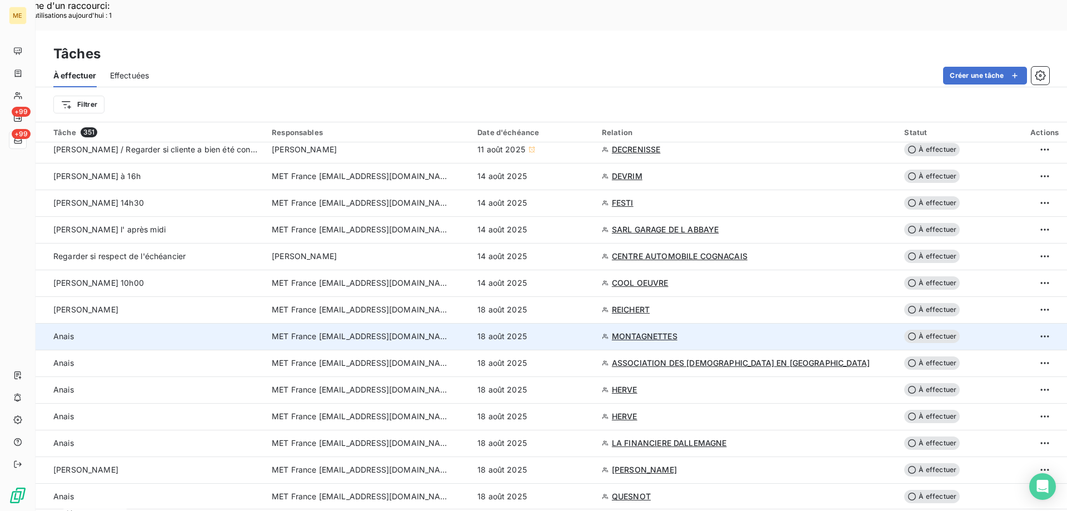
scroll to position [56, 0]
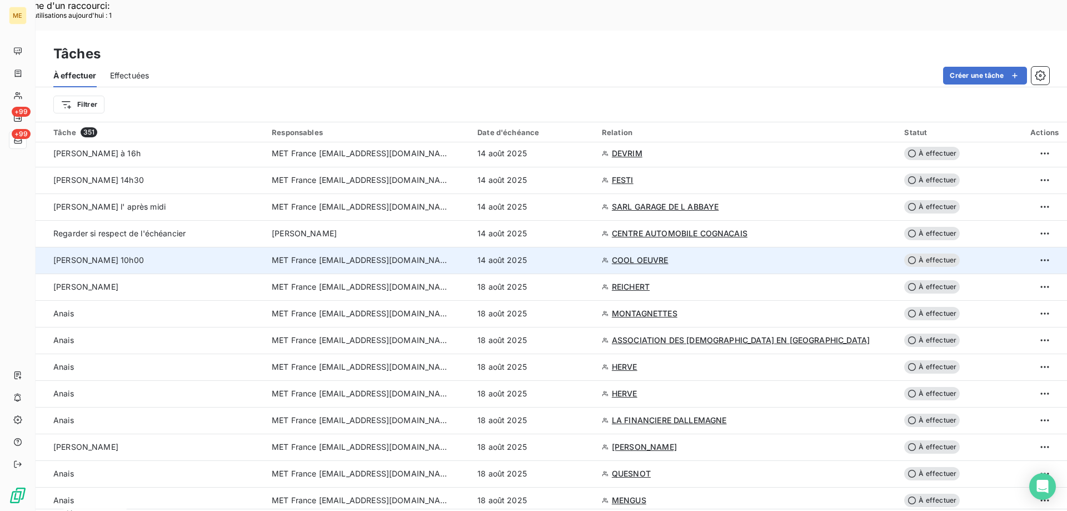
click at [642, 255] on span "COOL OEUVRE" at bounding box center [640, 260] width 57 height 11
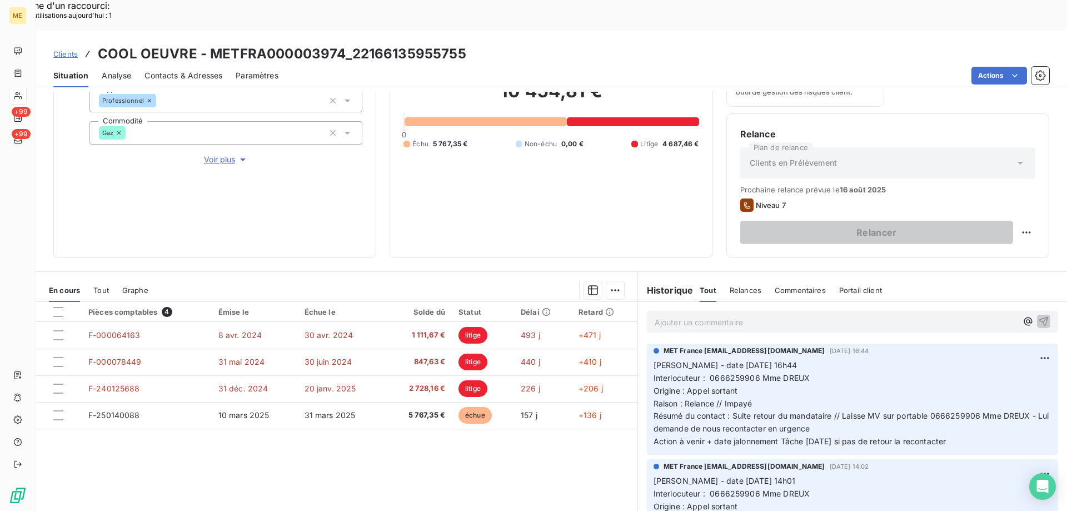
scroll to position [148, 0]
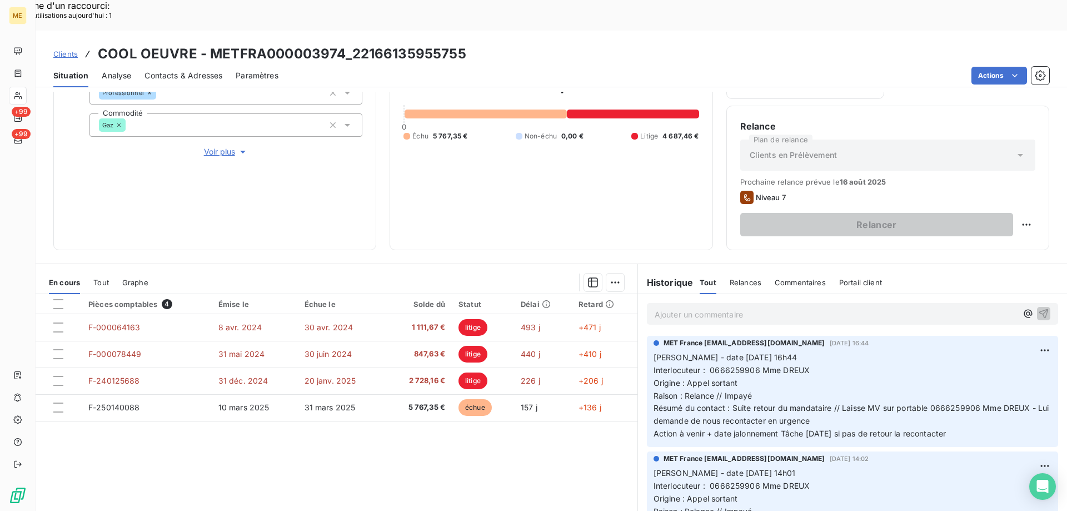
drag, startPoint x: 966, startPoint y: 403, endPoint x: 647, endPoint y: 325, distance: 328.6
click at [647, 336] on div "MET [GEOGRAPHIC_DATA] [EMAIL_ADDRESS][DOMAIN_NAME] [DATE] 16:44 [PERSON_NAME] -…" at bounding box center [852, 391] width 411 height 111
click at [670, 307] on p "Ajouter un commentaire ﻿" at bounding box center [836, 314] width 362 height 14
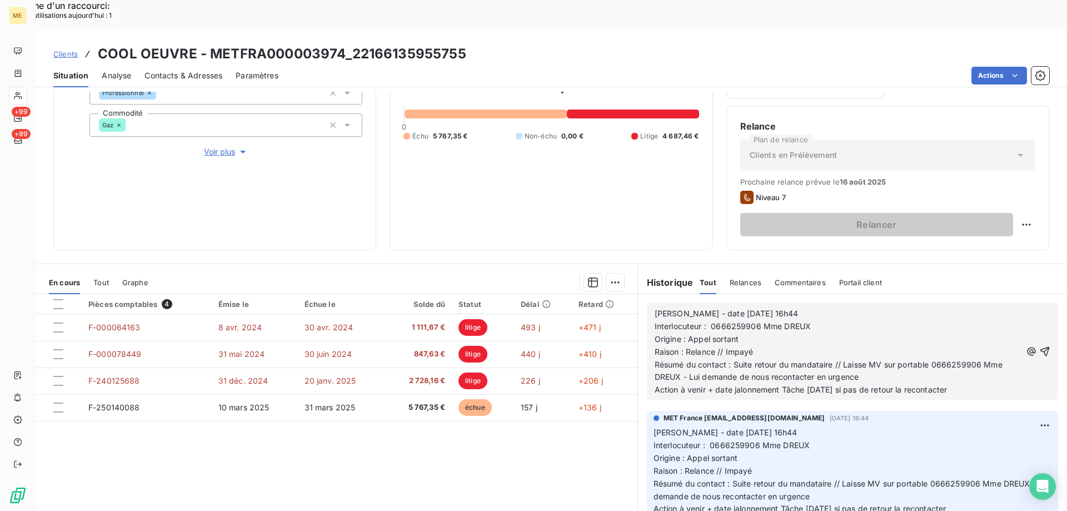
click at [812, 385] on span "Action à venir + date jalonnement Tâche [DATE] si pas de retour la recontacter" at bounding box center [801, 389] width 293 height 9
click at [1039, 346] on icon "button" at bounding box center [1044, 351] width 11 height 11
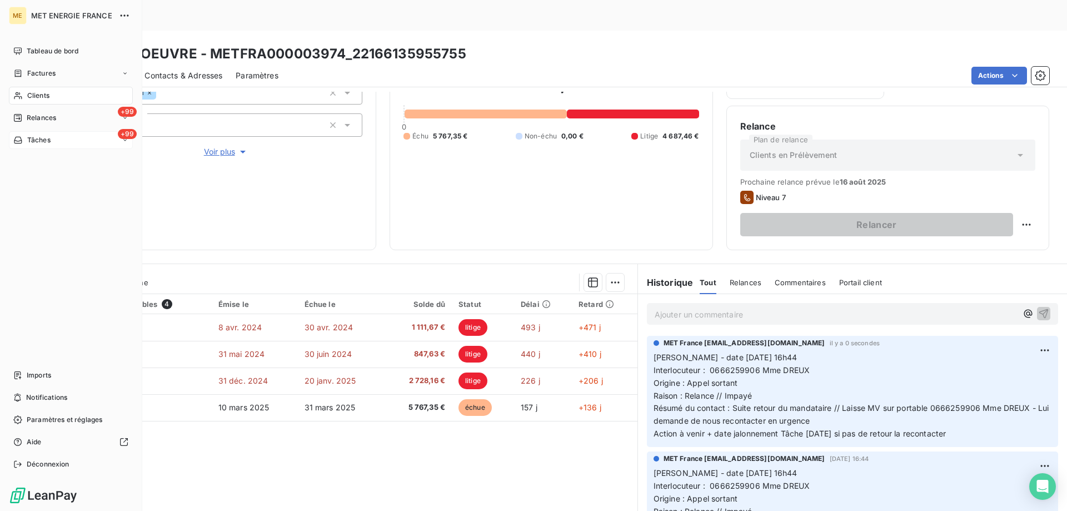
click at [67, 144] on div "+99 Tâches" at bounding box center [71, 140] width 124 height 18
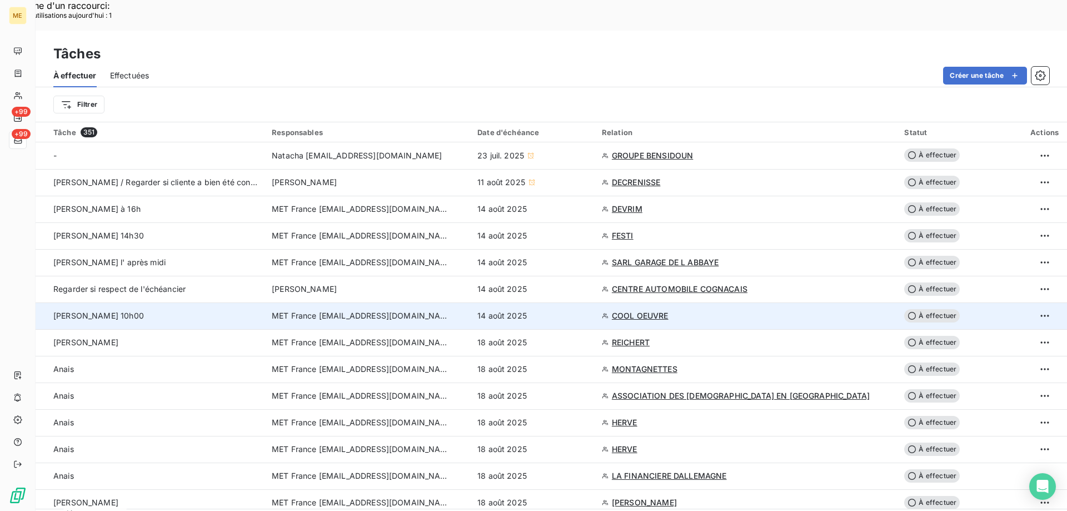
click at [929, 309] on span "À effectuer" at bounding box center [932, 315] width 56 height 13
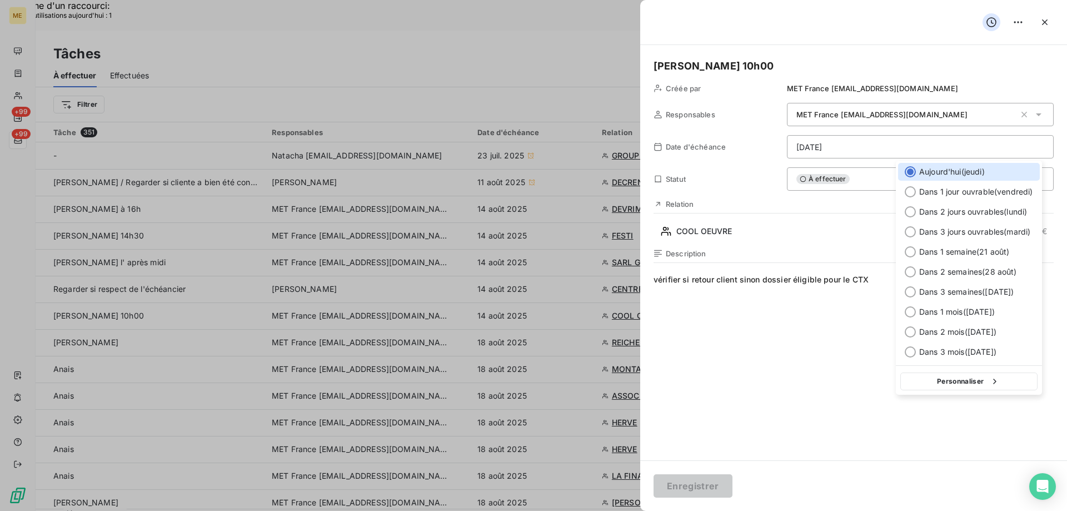
click at [942, 380] on button "Personnaliser" at bounding box center [968, 381] width 137 height 18
select select "7"
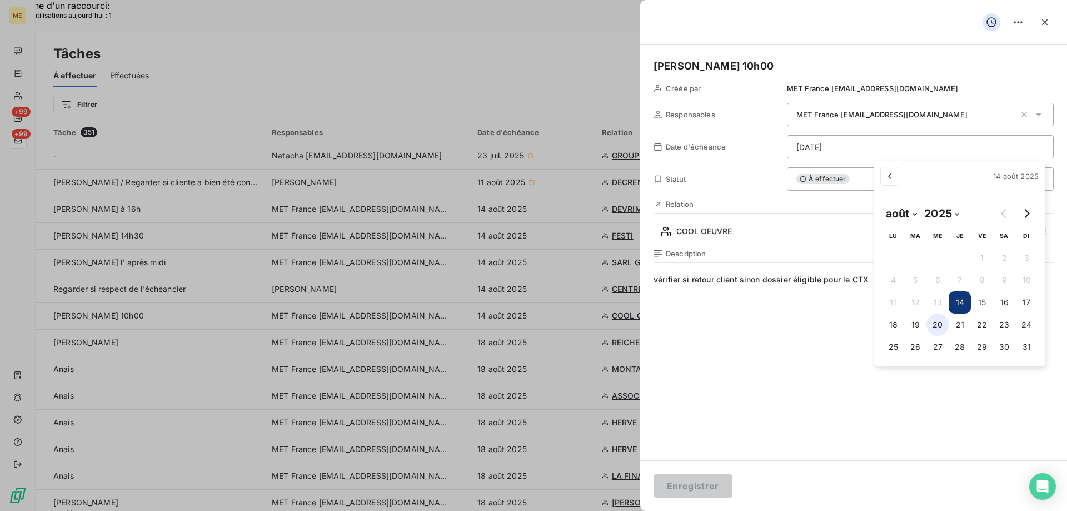
click at [937, 325] on button "20" at bounding box center [937, 324] width 22 height 22
type input "[DATE]"
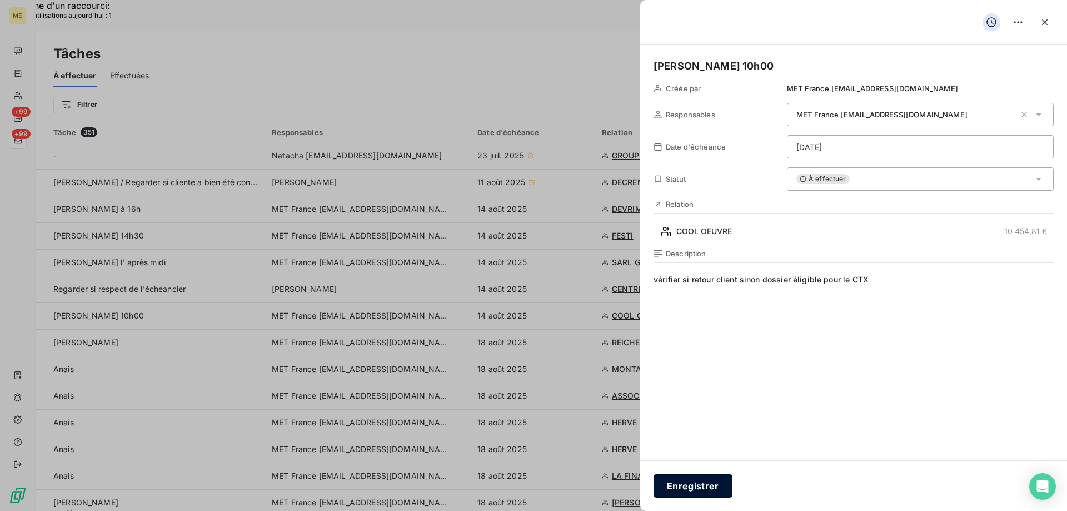
click at [692, 482] on button "Enregistrer" at bounding box center [693, 485] width 79 height 23
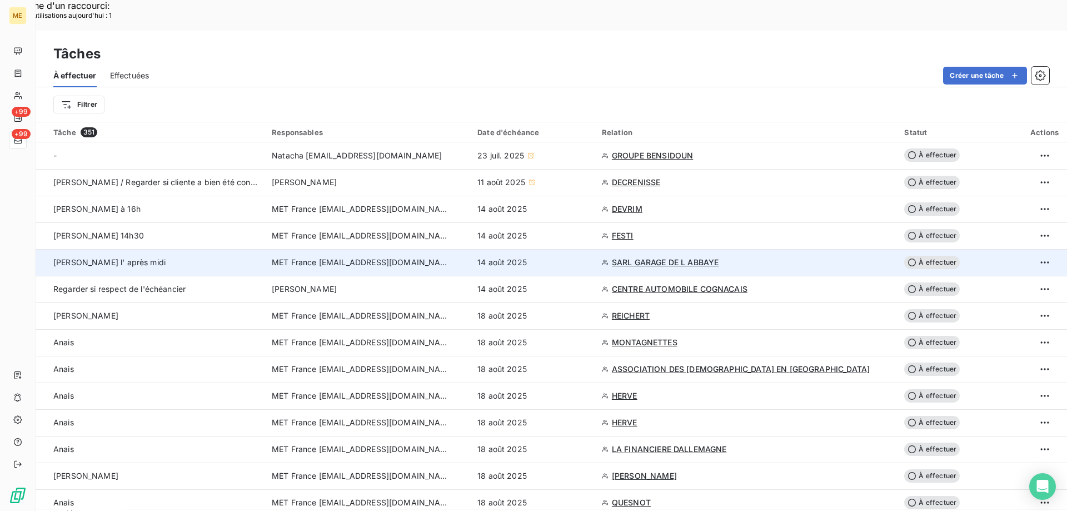
click at [639, 257] on span "SARL GARAGE DE L ABBAYE" at bounding box center [665, 262] width 107 height 11
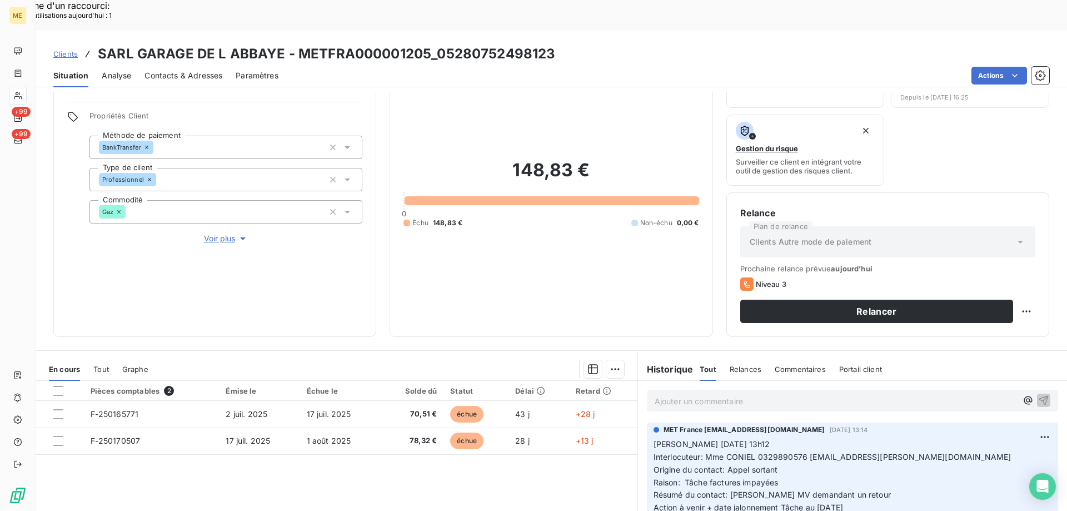
scroll to position [148, 0]
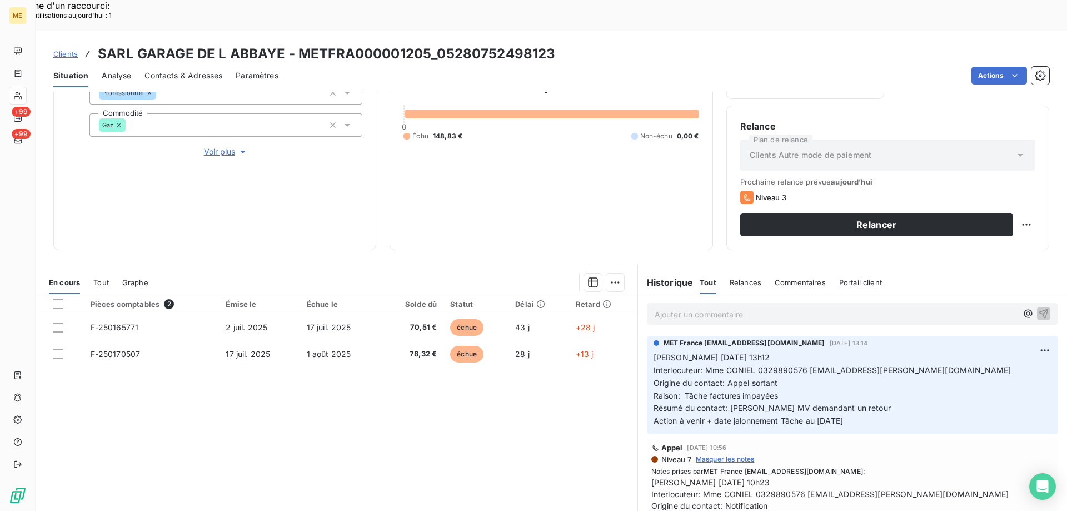
click at [773, 365] on span "Interlocuteur: Mme CONIEL 0329890576 [EMAIL_ADDRESS][PERSON_NAME][DOMAIN_NAME]" at bounding box center [833, 369] width 358 height 9
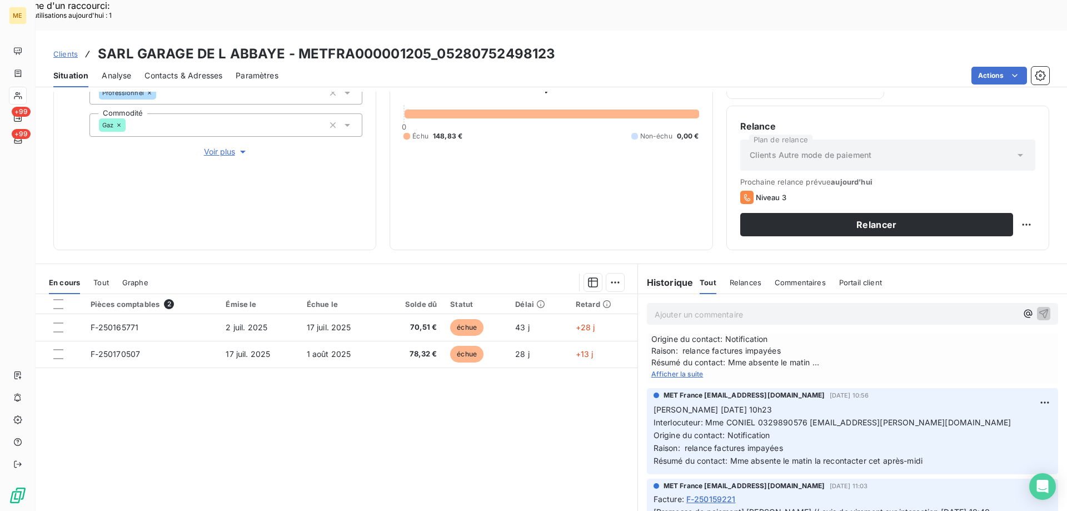
scroll to position [111, 0]
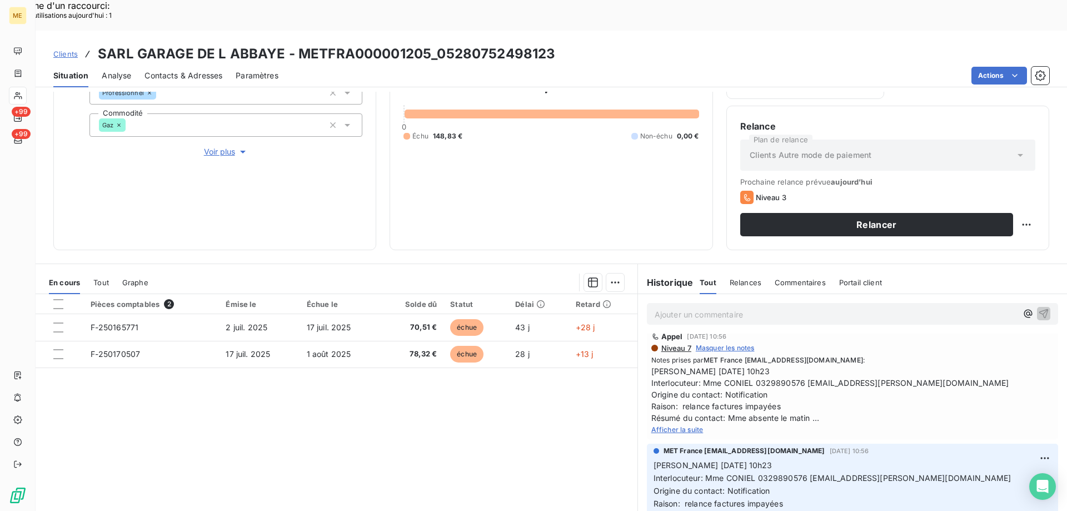
click at [674, 425] on span "Afficher la suite" at bounding box center [677, 429] width 52 height 8
drag, startPoint x: 297, startPoint y: 16, endPoint x: 426, endPoint y: 9, distance: 129.1
click at [426, 31] on div "Clients SARL GARAGE DE L ABBAYE - METFRA000001205_05280752498123 Situation Anal…" at bounding box center [552, 59] width 1032 height 57
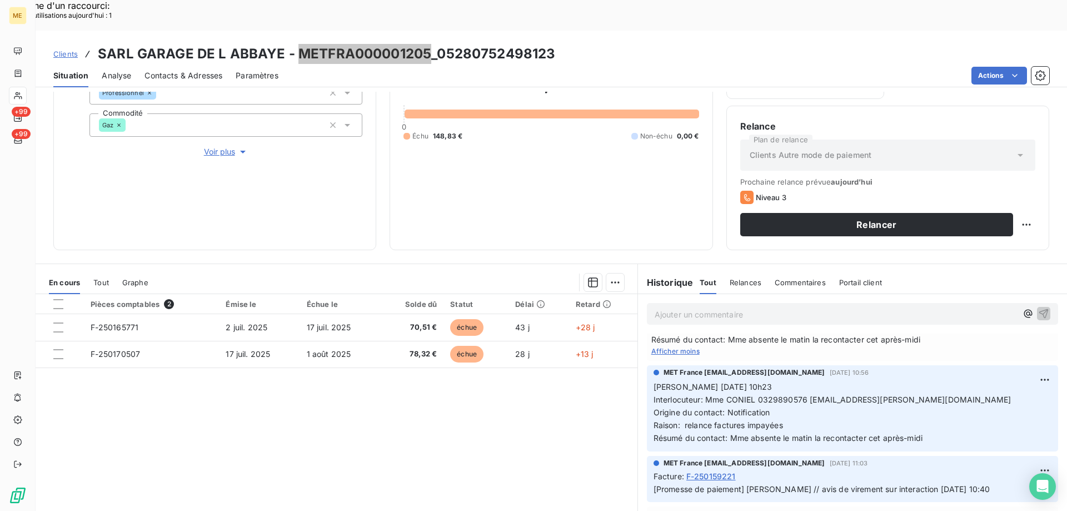
scroll to position [167, 0]
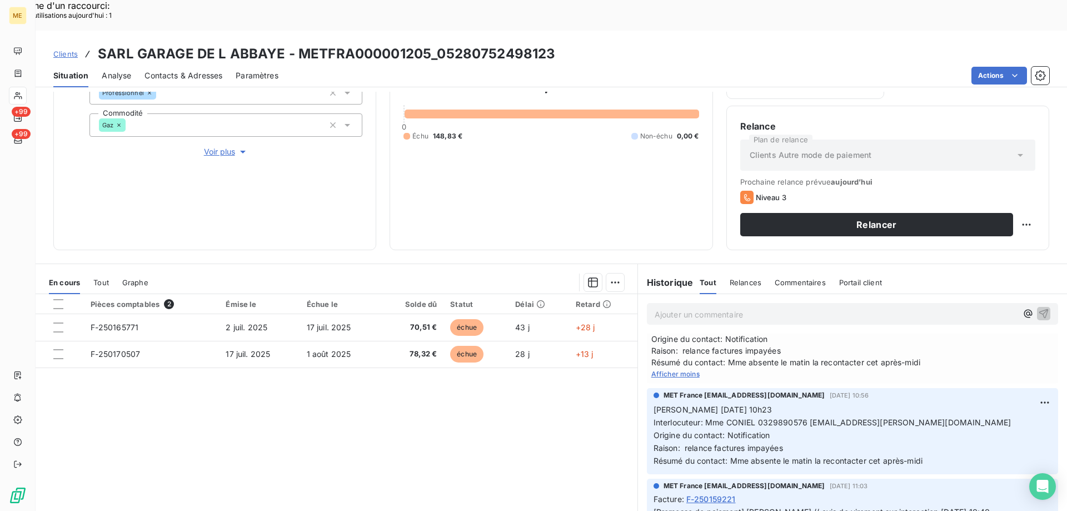
click at [769, 417] on span "Interlocuteur: Mme CONIEL 0329890576 [EMAIL_ADDRESS][PERSON_NAME][DOMAIN_NAME]" at bounding box center [833, 421] width 358 height 9
click at [441, 370] on div "Pièces comptables 2 Émise le Échue le Solde dû Statut Délai Retard F-250165771 …" at bounding box center [337, 401] width 602 height 214
click at [952, 403] on p "[PERSON_NAME] [DATE] 10h23 Interlocuteur: Mme CONIEL 0329890576 [EMAIL_ADDRESS]…" at bounding box center [853, 434] width 398 height 63
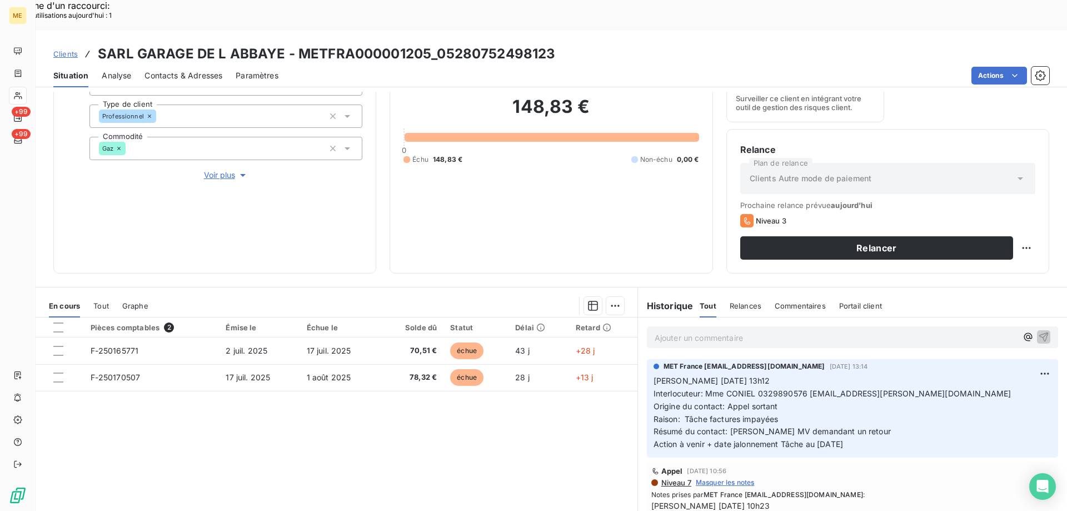
scroll to position [148, 0]
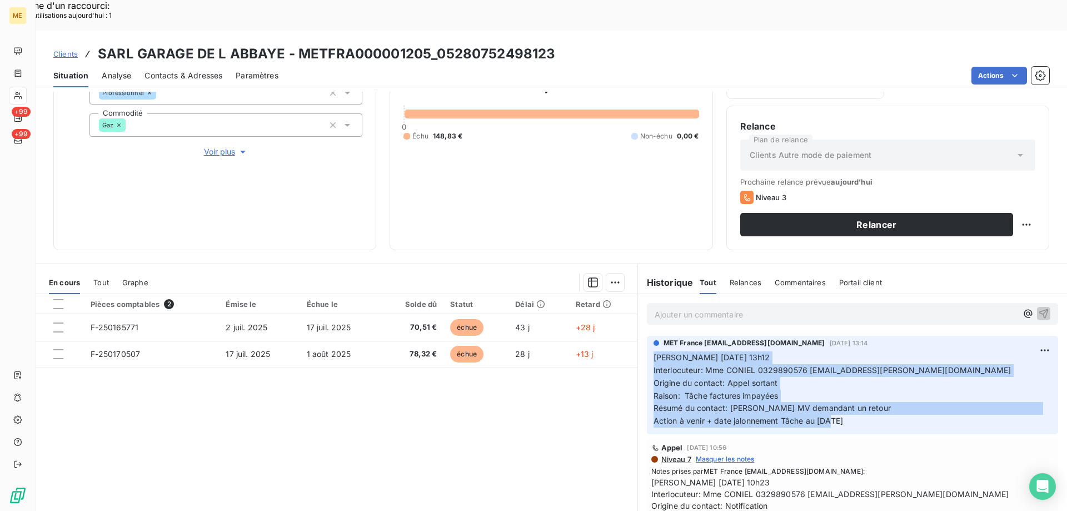
drag, startPoint x: 845, startPoint y: 387, endPoint x: 646, endPoint y: 327, distance: 207.5
click at [647, 336] on div "MET France [EMAIL_ADDRESS][DOMAIN_NAME] [DATE] 13:14 [PERSON_NAME] [DATE] 13h12…" at bounding box center [852, 385] width 411 height 98
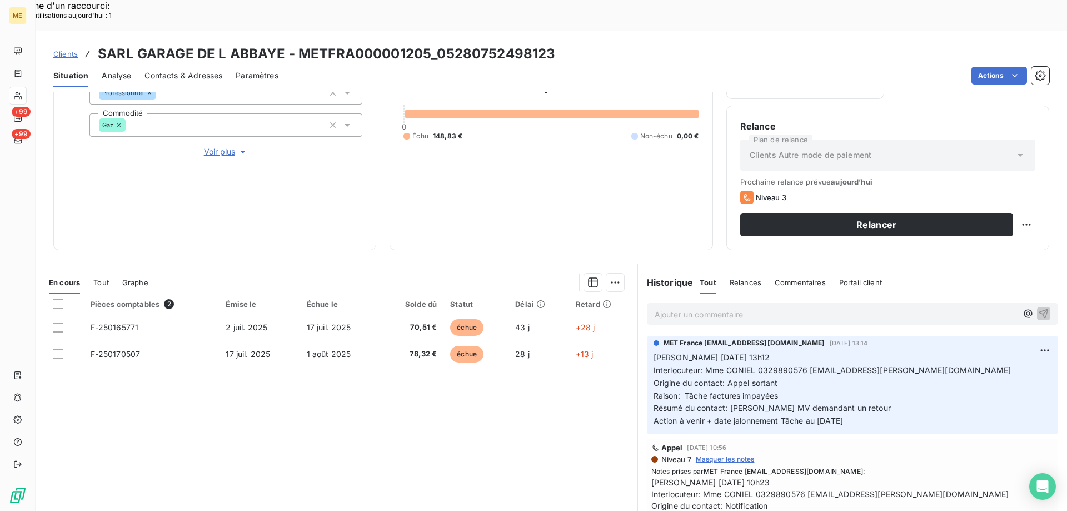
click at [679, 307] on p "Ajouter un commentaire ﻿" at bounding box center [836, 314] width 362 height 14
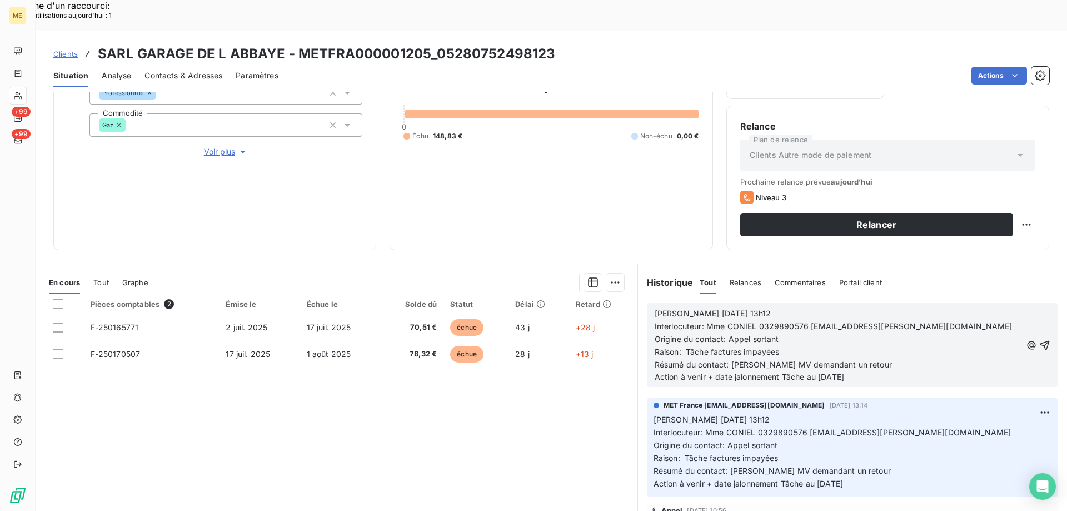
click at [686, 308] on span "[PERSON_NAME] [DATE] 13h12" at bounding box center [713, 312] width 117 height 9
click at [214, 146] on span "Voir plus" at bounding box center [226, 151] width 44 height 11
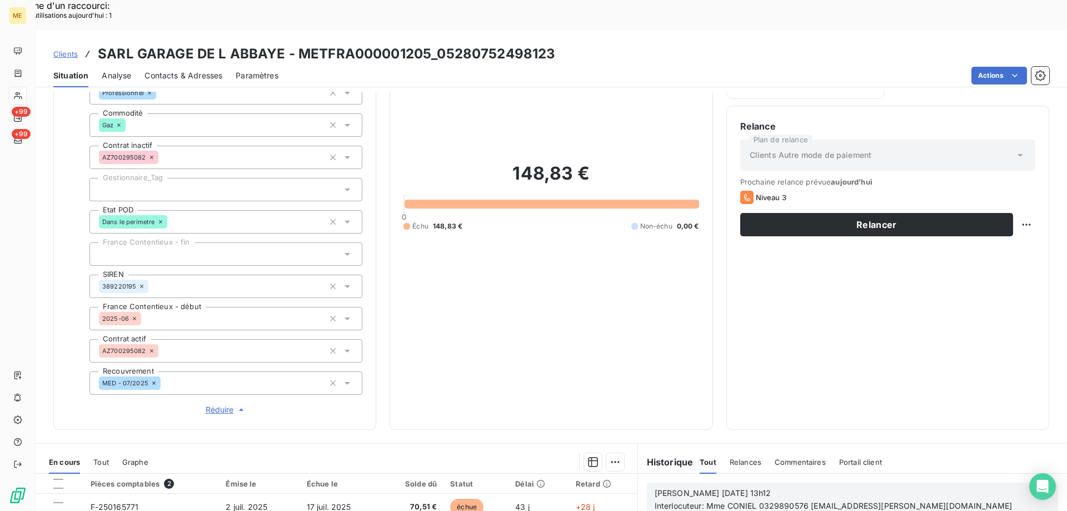
click at [208, 404] on span "Réduire" at bounding box center [226, 409] width 41 height 11
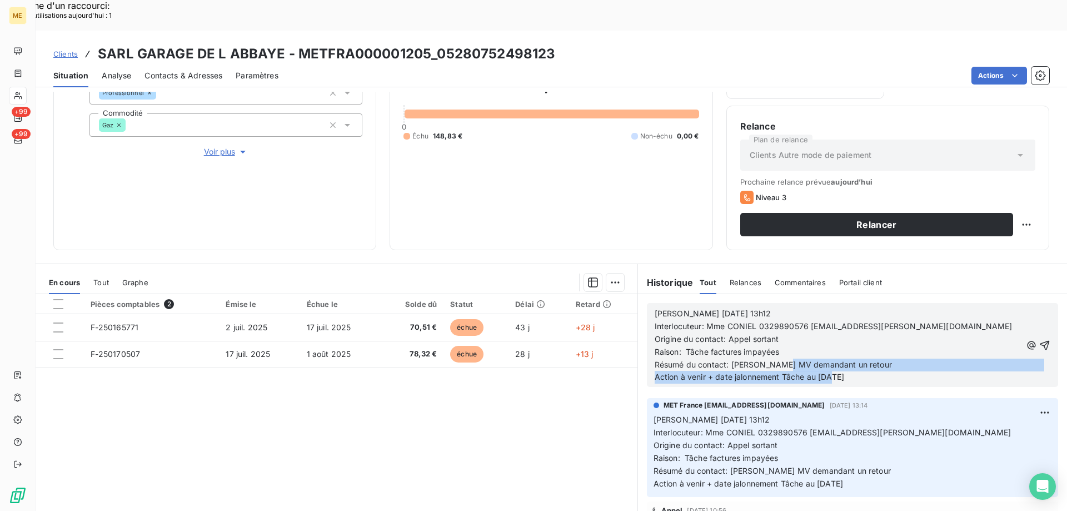
drag, startPoint x: 864, startPoint y: 346, endPoint x: 779, endPoint y: 339, distance: 84.8
click at [779, 358] on p "Résumé du contact: [PERSON_NAME] MV demandant un retour Action à venir + date j…" at bounding box center [838, 371] width 367 height 26
click at [861, 360] on span "Résumé du contact: [PERSON_NAME] MV demandant un retour Action à venir + date j…" at bounding box center [848, 371] width 387 height 22
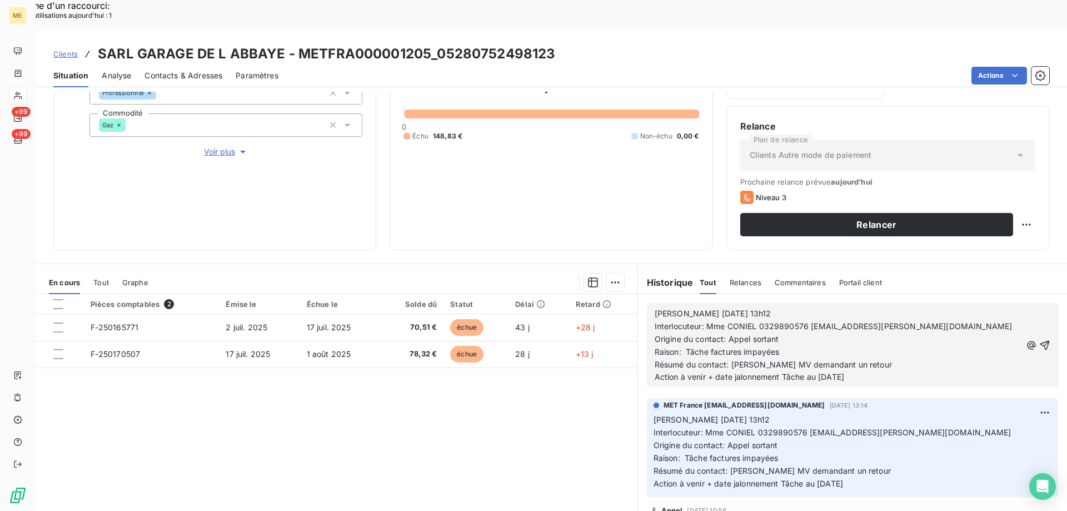
drag, startPoint x: 725, startPoint y: 333, endPoint x: 917, endPoint y: 322, distance: 192.7
click at [901, 326] on div "[PERSON_NAME] [DATE] 13h12 Interlocuteur: Mme CONIEL 0329890576 [EMAIL_ADDRESS]…" at bounding box center [838, 345] width 367 height 76
click at [850, 360] on span "Résumé du contact: [PERSON_NAME] MV demandant un retour Action à venir + date j…" at bounding box center [848, 371] width 387 height 22
drag, startPoint x: 850, startPoint y: 332, endPoint x: 726, endPoint y: 332, distance: 123.9
click at [726, 360] on span "Résumé du contact: [PERSON_NAME] MV demandant un retour Action à venir + date j…" at bounding box center [848, 371] width 387 height 22
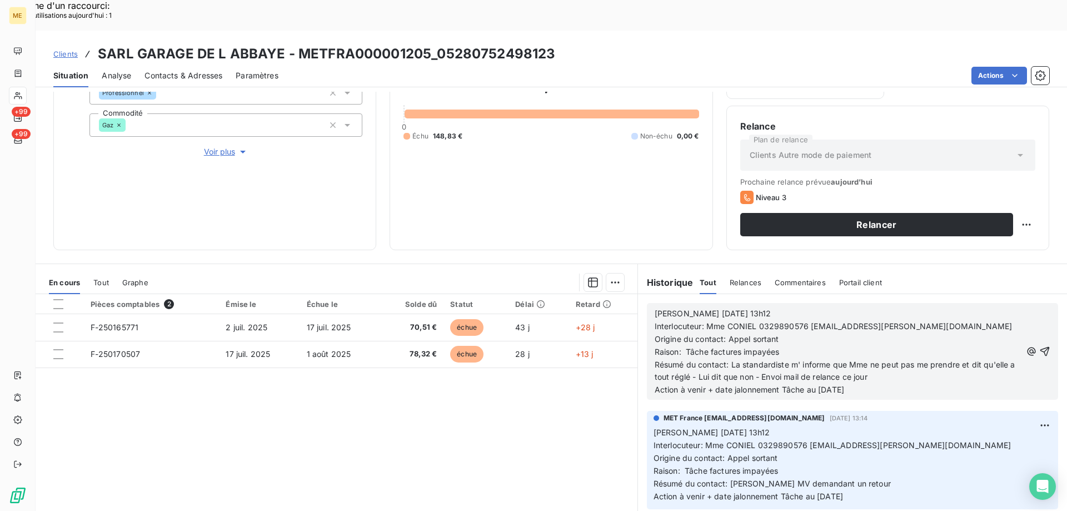
drag, startPoint x: 163, startPoint y: 40, endPoint x: 892, endPoint y: 348, distance: 791.0
click at [892, 360] on span "Résumé du contact: La standardiste m' informe que Mme ne peut pas me prendre et…" at bounding box center [836, 377] width 363 height 35
click at [884, 360] on span "Résumé du contact: La standardiste m' informe que Mme ne peut pas me prendre et…" at bounding box center [836, 377] width 363 height 35
click at [875, 360] on span "Résumé du contact: La standardiste m' informe que Mme ne peut pas me prendre et…" at bounding box center [836, 377] width 363 height 35
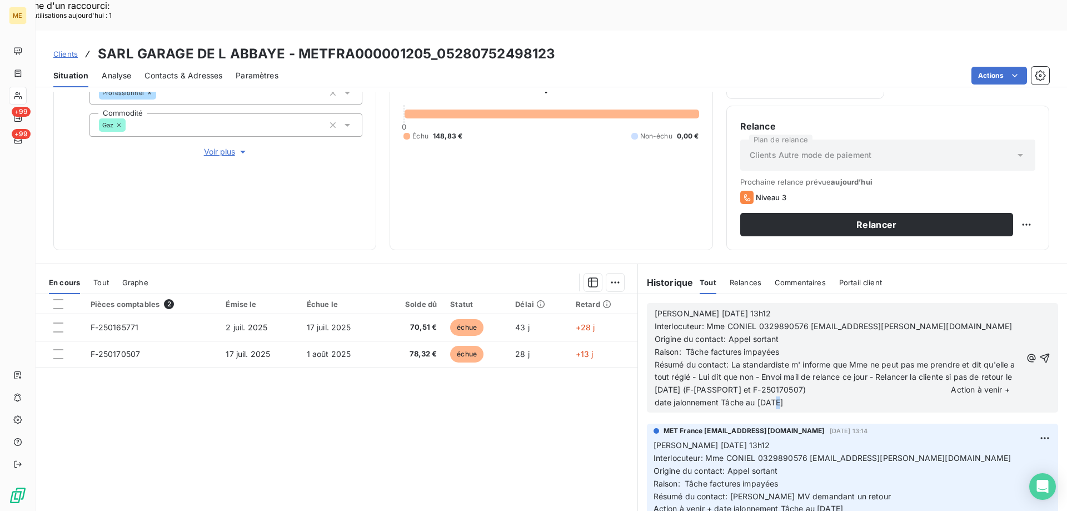
drag, startPoint x: 818, startPoint y: 371, endPoint x: 823, endPoint y: 369, distance: 5.8
click at [823, 369] on span "Résumé du contact: La standardiste m' informe que Mme ne peut pas me prendre et…" at bounding box center [836, 384] width 363 height 48
click at [1039, 352] on icon "button" at bounding box center [1044, 357] width 11 height 11
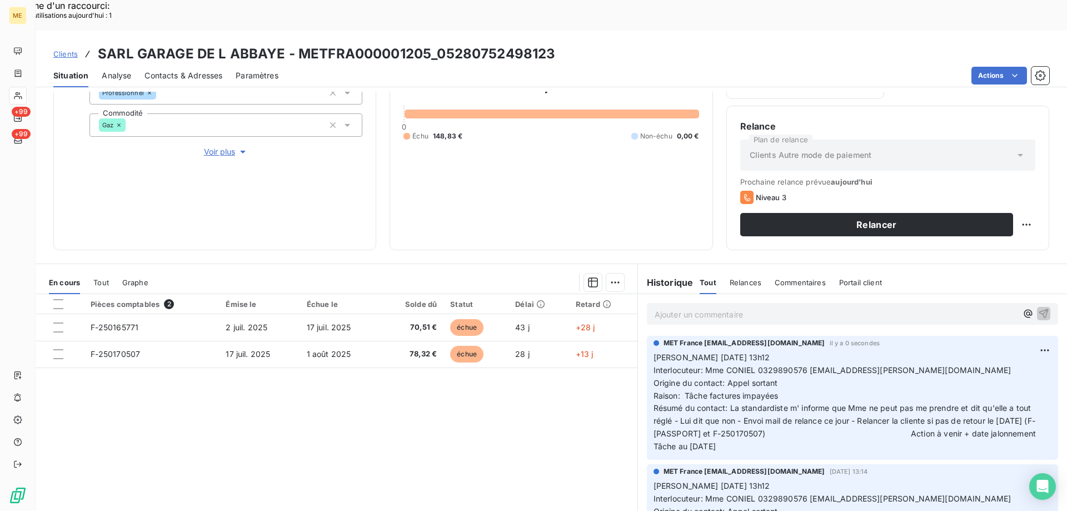
drag, startPoint x: 794, startPoint y: 421, endPoint x: 640, endPoint y: 330, distance: 178.1
click at [638, 333] on div "MET France [EMAIL_ADDRESS][DOMAIN_NAME] il y a 0 secondes [PERSON_NAME] [DATE] …" at bounding box center [852, 397] width 429 height 128
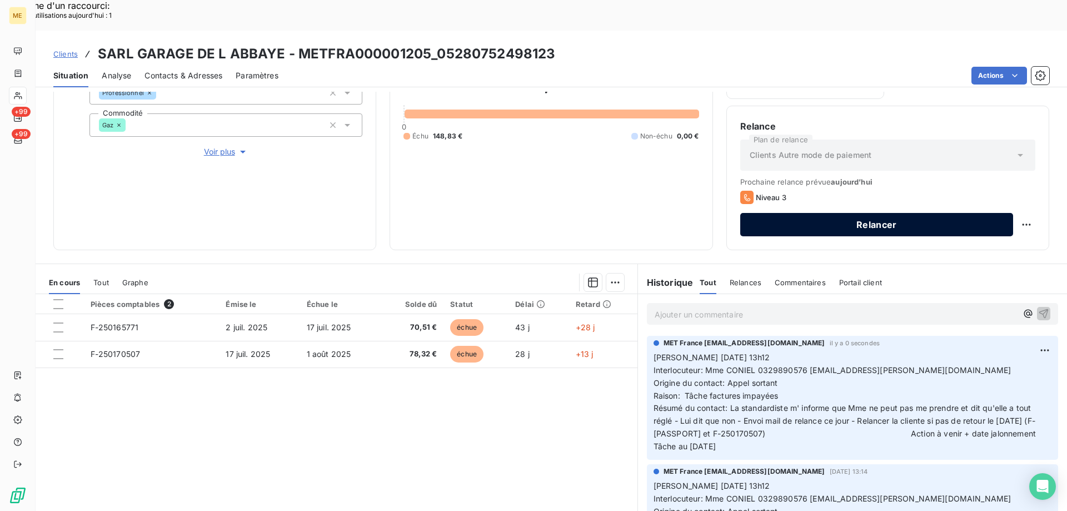
click at [910, 213] on button "Relancer" at bounding box center [876, 224] width 273 height 23
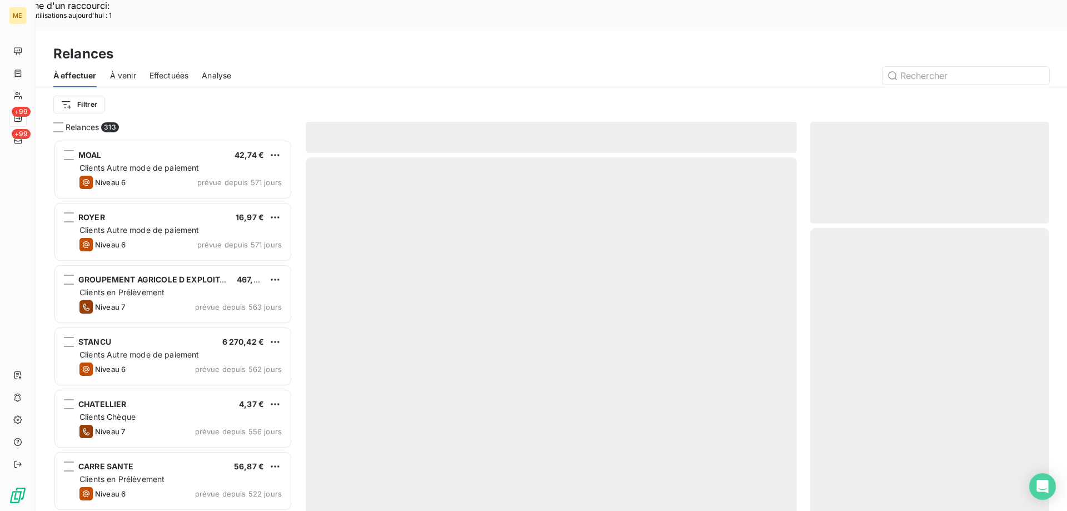
scroll to position [393, 231]
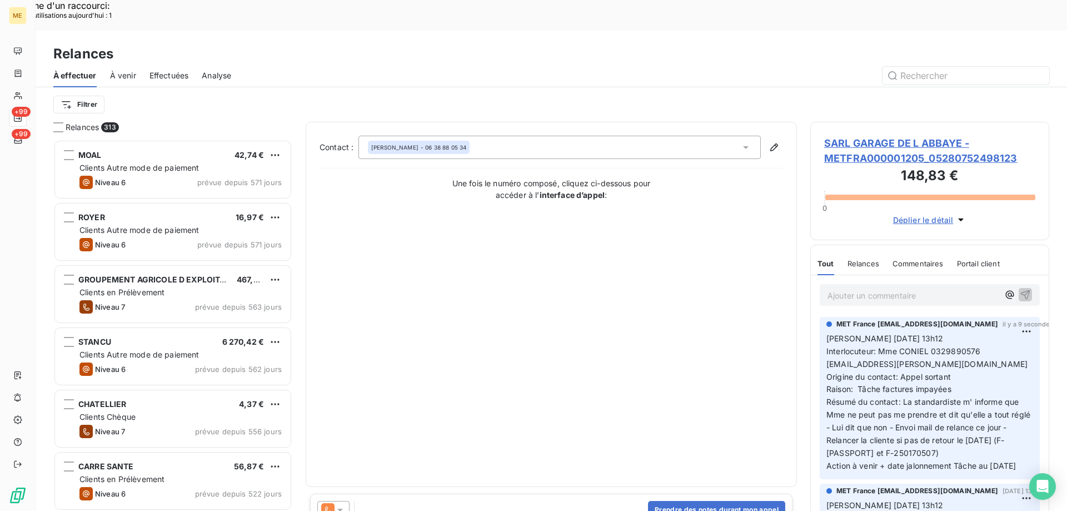
click at [525, 136] on div "[PERSON_NAME] - 06 38 88 05 34" at bounding box center [559, 147] width 402 height 23
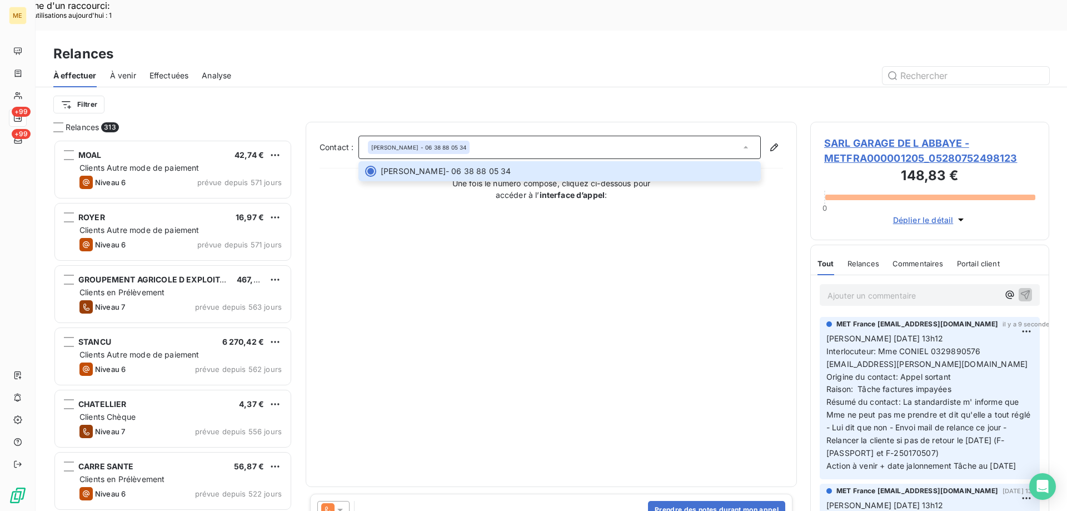
click at [597, 208] on div "Contact : [PERSON_NAME] - 06 38 88 05 34 [PERSON_NAME] - 06 38 88 05 34 Une foi…" at bounding box center [552, 304] width 464 height 337
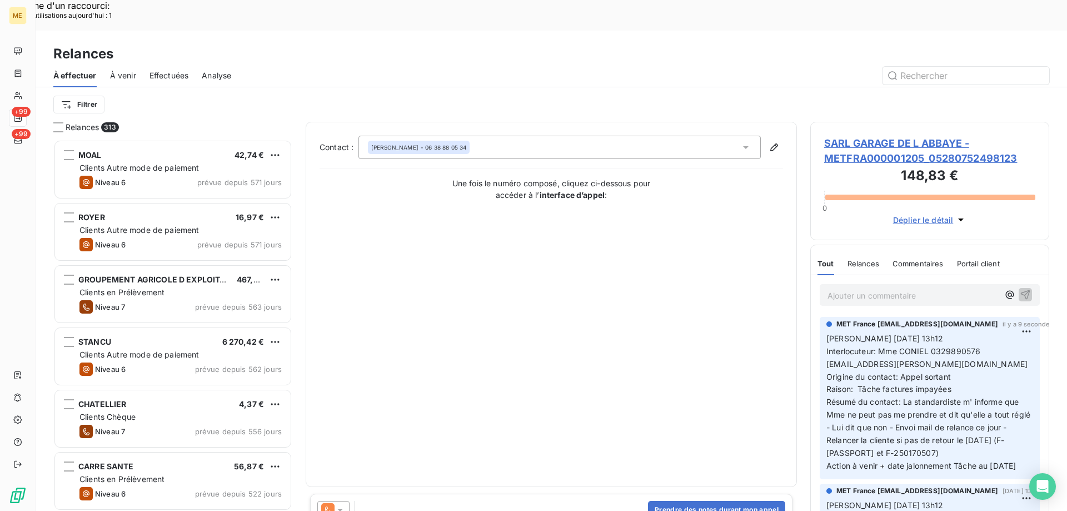
click at [341, 509] on icon at bounding box center [340, 510] width 6 height 3
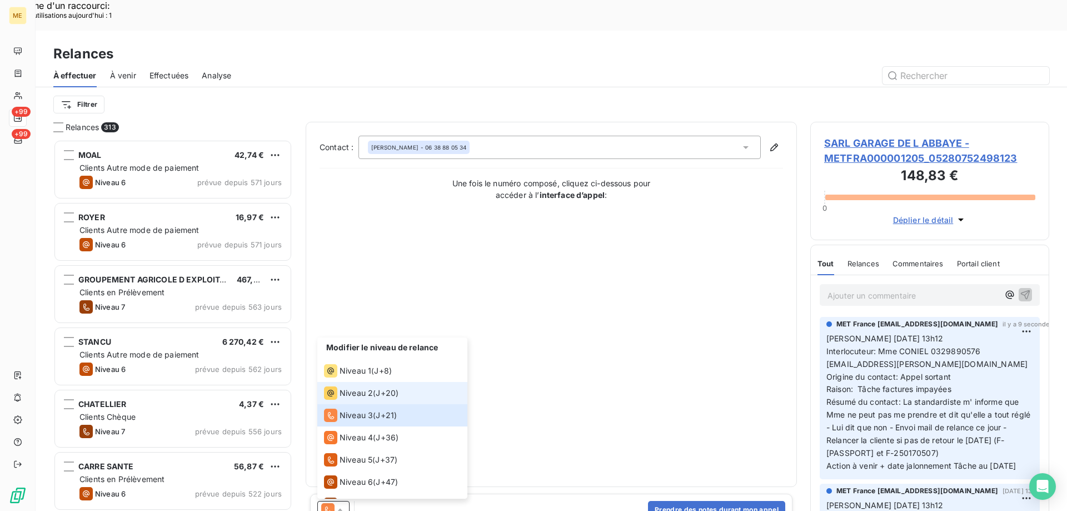
click at [350, 387] on span "Niveau 2" at bounding box center [356, 392] width 33 height 11
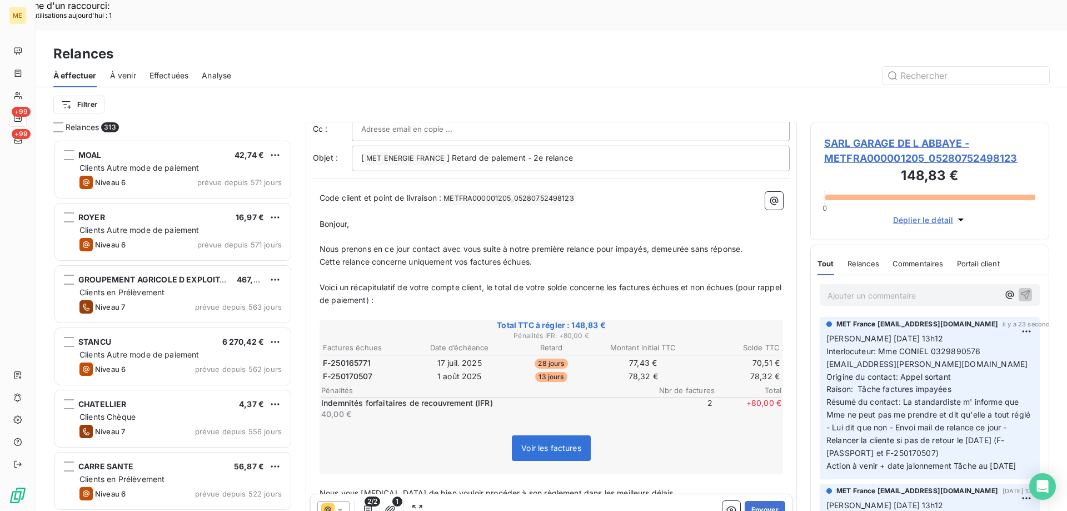
scroll to position [1, 0]
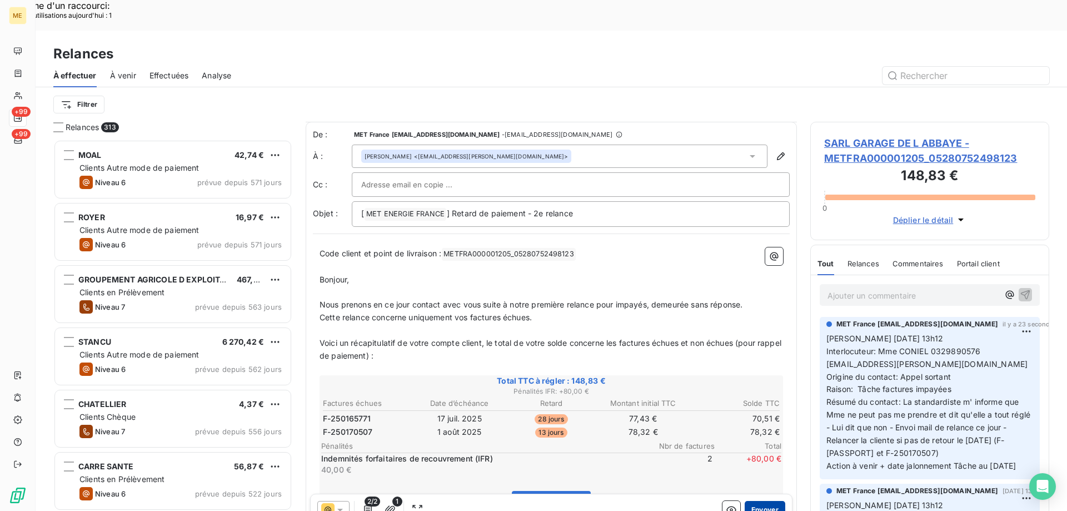
click at [759, 501] on button "Envoyer" at bounding box center [765, 510] width 41 height 18
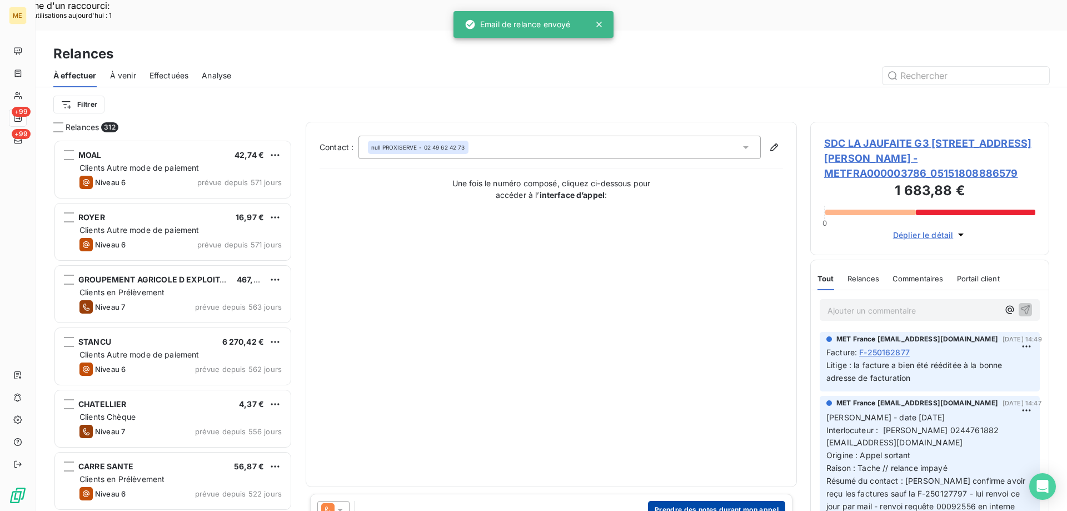
click at [700, 501] on button "Prendre des notes durant mon appel" at bounding box center [716, 510] width 137 height 18
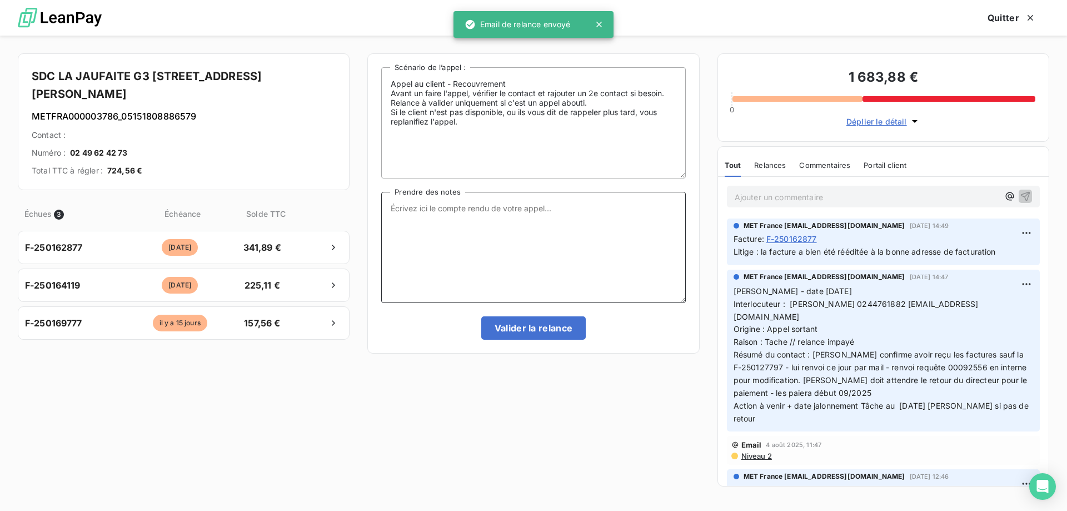
click at [564, 209] on textarea "Prendre des notes" at bounding box center [533, 247] width 304 height 111
paste textarea "[PERSON_NAME] [DATE] 13h12 Interlocuteur: Mme CONIEL 0329890576 [EMAIL_ADDRESS]…"
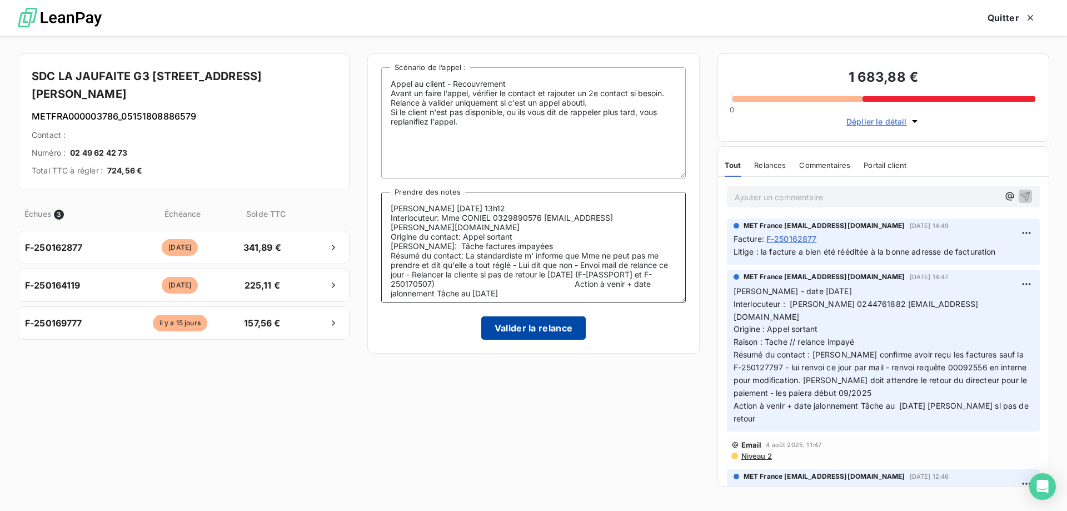
type textarea "[PERSON_NAME] [DATE] 13h12 Interlocuteur: Mme CONIEL 0329890576 [EMAIL_ADDRESS]…"
click at [541, 330] on button "Valider la relance" at bounding box center [533, 327] width 105 height 23
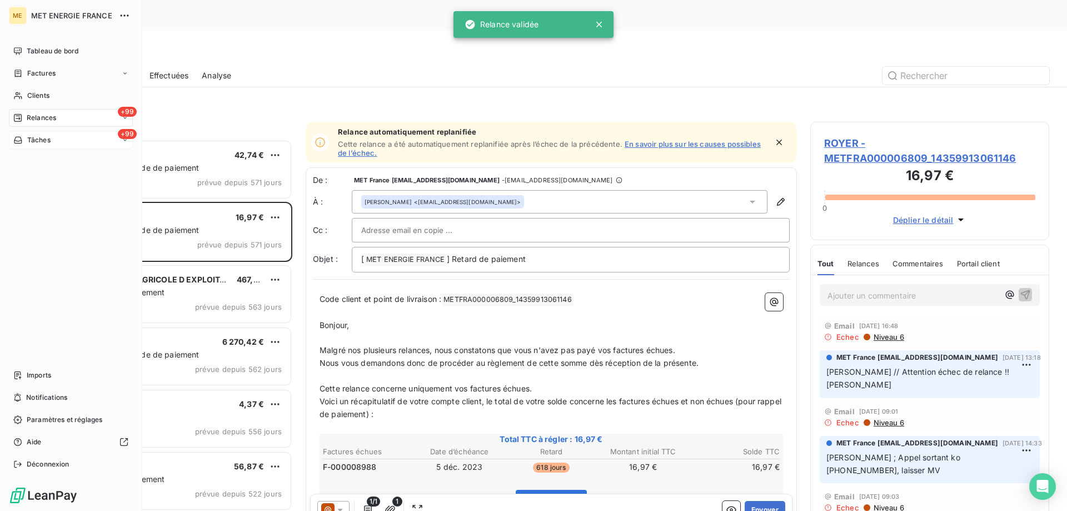
click at [72, 143] on div "+99 Tâches" at bounding box center [71, 140] width 124 height 18
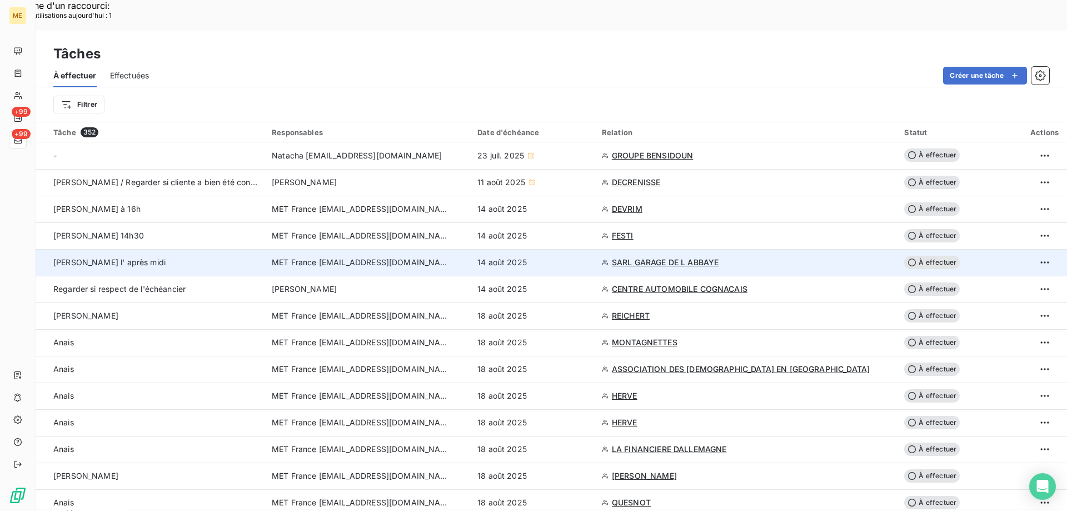
click at [929, 256] on span "À effectuer" at bounding box center [932, 262] width 56 height 13
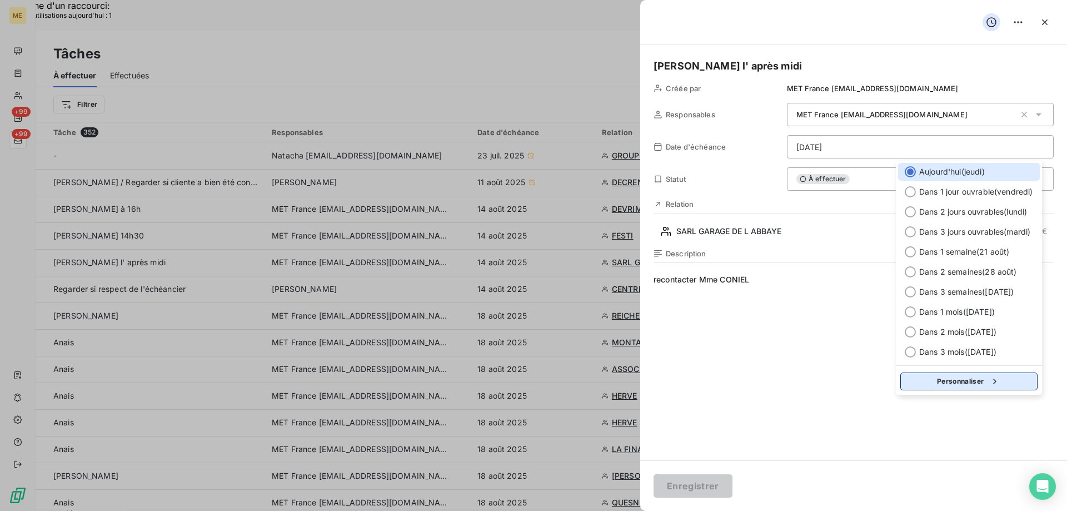
click at [949, 380] on button "Personnaliser" at bounding box center [968, 381] width 137 height 18
select select "7"
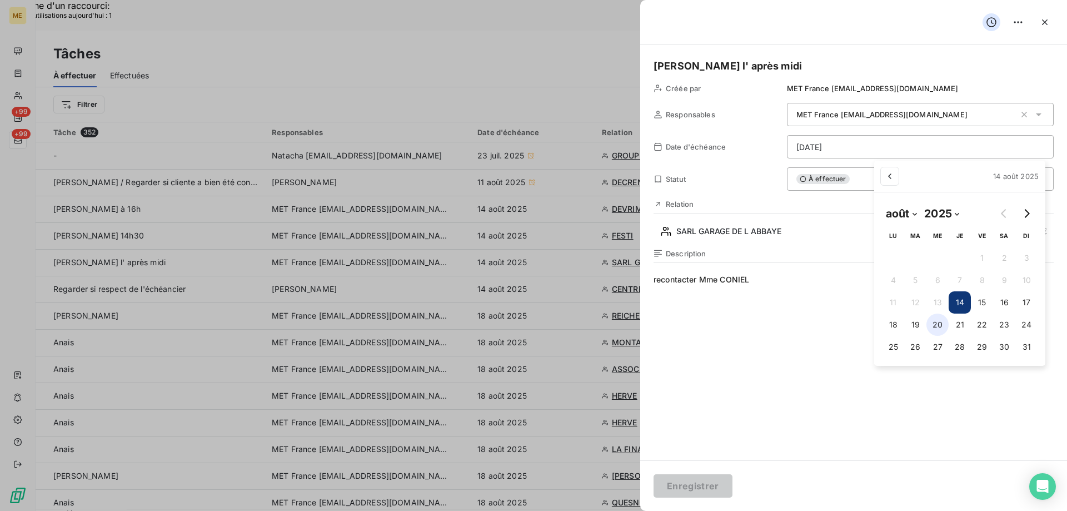
click at [940, 323] on button "20" at bounding box center [937, 324] width 22 height 22
type input "[DATE]"
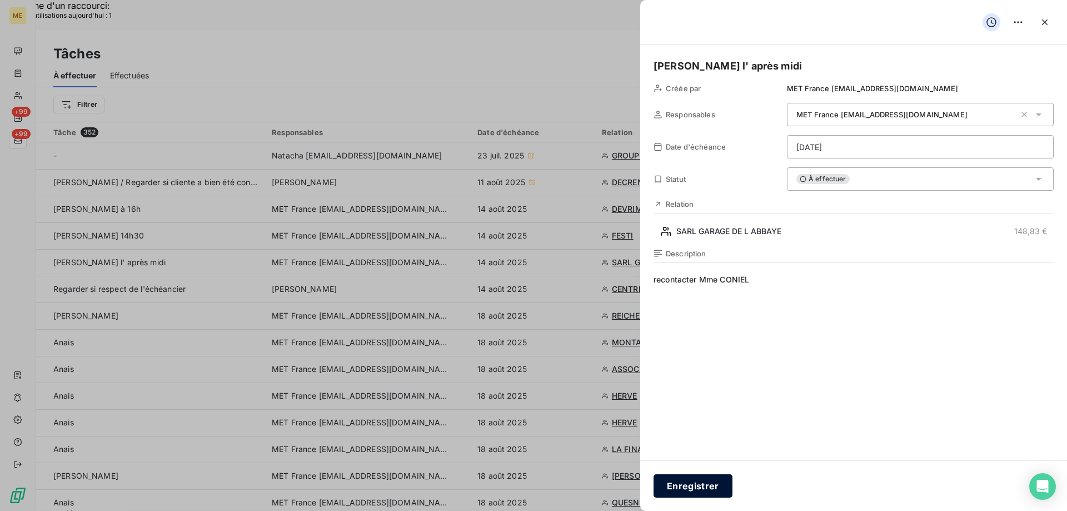
click at [688, 485] on button "Enregistrer" at bounding box center [693, 485] width 79 height 23
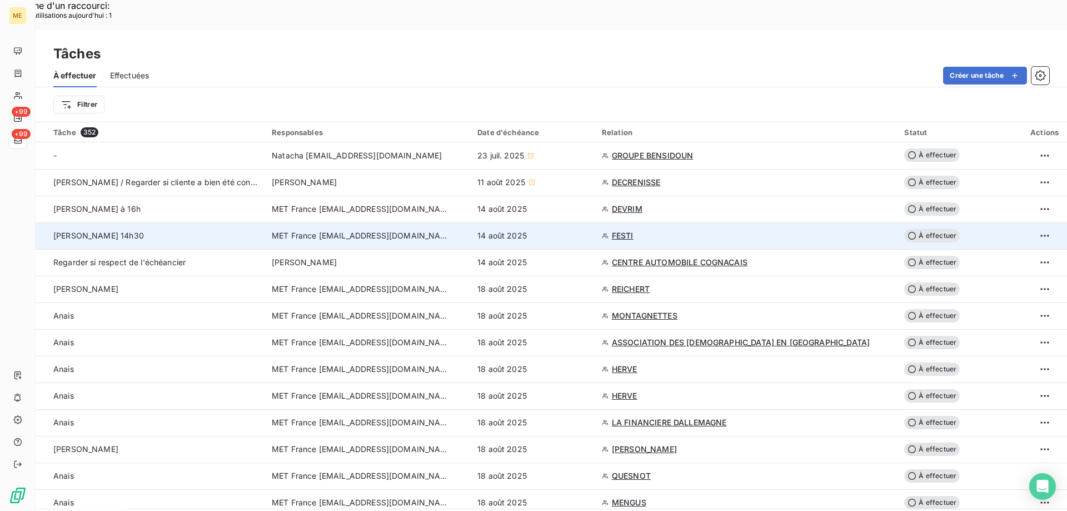
click at [626, 230] on span "FESTI" at bounding box center [623, 235] width 22 height 11
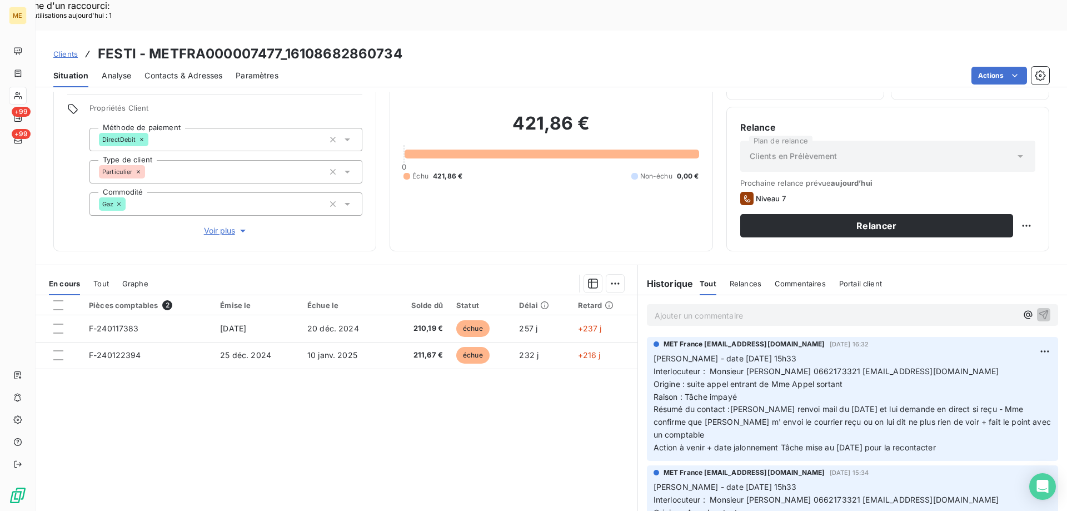
scroll to position [71, 0]
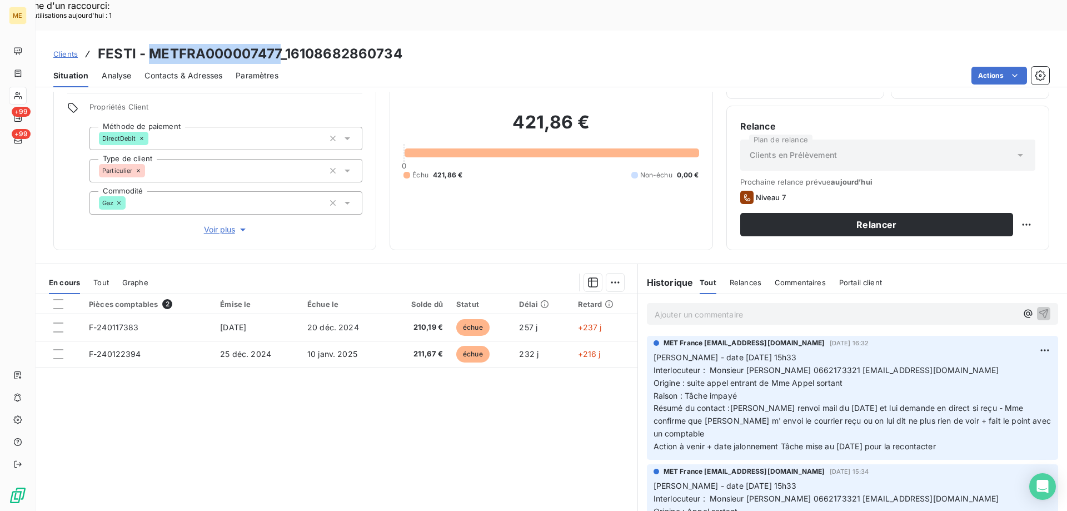
drag, startPoint x: 152, startPoint y: 21, endPoint x: 280, endPoint y: 23, distance: 127.8
click at [280, 44] on h3 "FESTI - METFRA000007477_16108682860734" at bounding box center [250, 54] width 305 height 20
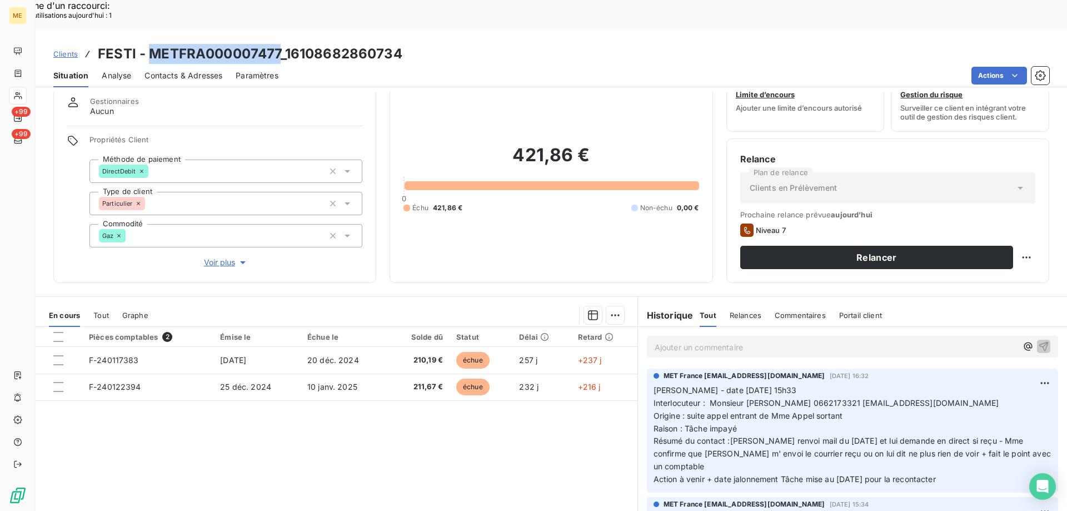
scroll to position [0, 0]
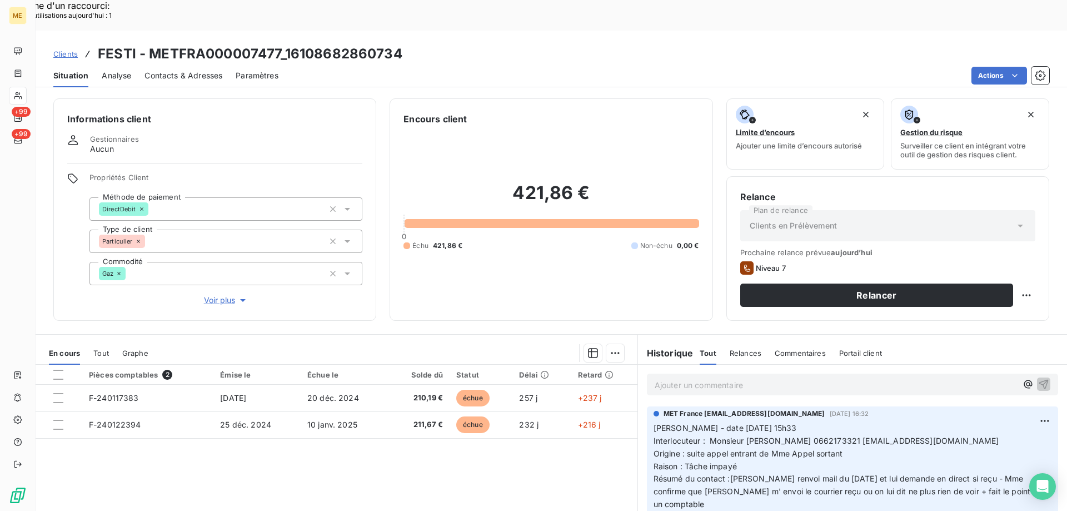
click at [442, 472] on div "Pièces comptables 2 Émise le Échue le Solde dû Statut Délai Retard F-240117383 …" at bounding box center [337, 472] width 602 height 214
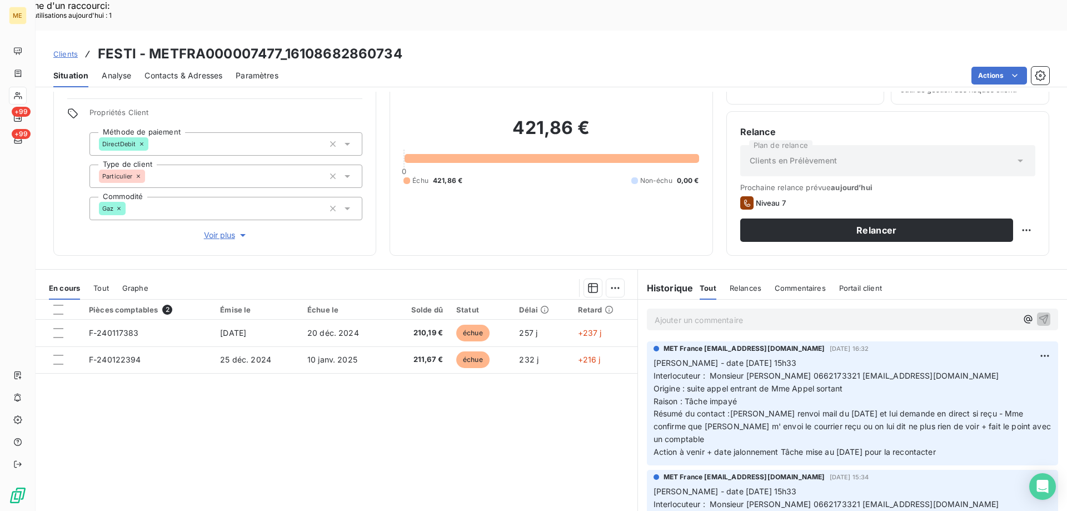
scroll to position [71, 0]
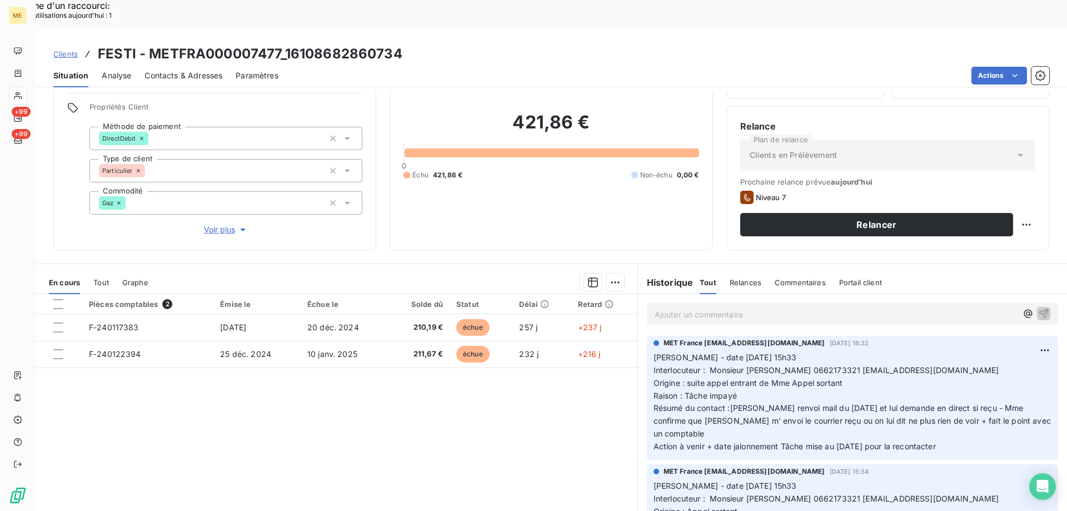
click at [821, 365] on span "Interlocuteur : Monsieur [PERSON_NAME] 0662173321 [EMAIL_ADDRESS][DOMAIN_NAME]" at bounding box center [827, 369] width 346 height 9
drag, startPoint x: 279, startPoint y: 24, endPoint x: 147, endPoint y: 22, distance: 132.3
click at [147, 44] on h3 "FESTI - METFRA000007477_16108682860734" at bounding box center [250, 54] width 305 height 20
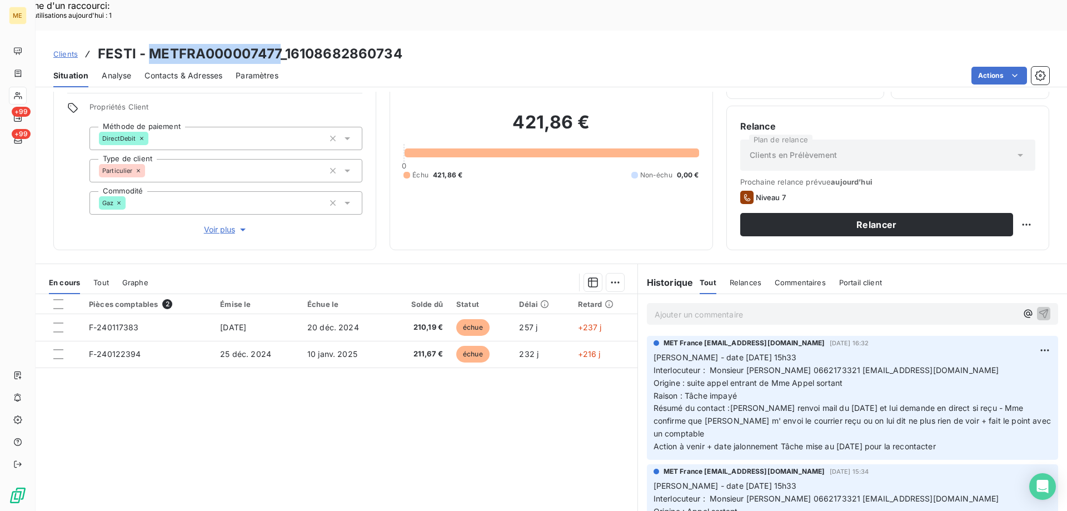
drag, startPoint x: 967, startPoint y: 418, endPoint x: 650, endPoint y: 328, distance: 329.3
click at [654, 351] on p "[PERSON_NAME] - date [DATE] 15h33 Interlocuteur : Monsieur [PERSON_NAME] 066217…" at bounding box center [853, 402] width 398 height 102
click at [680, 307] on p "Ajouter un commentaire ﻿" at bounding box center [836, 314] width 362 height 14
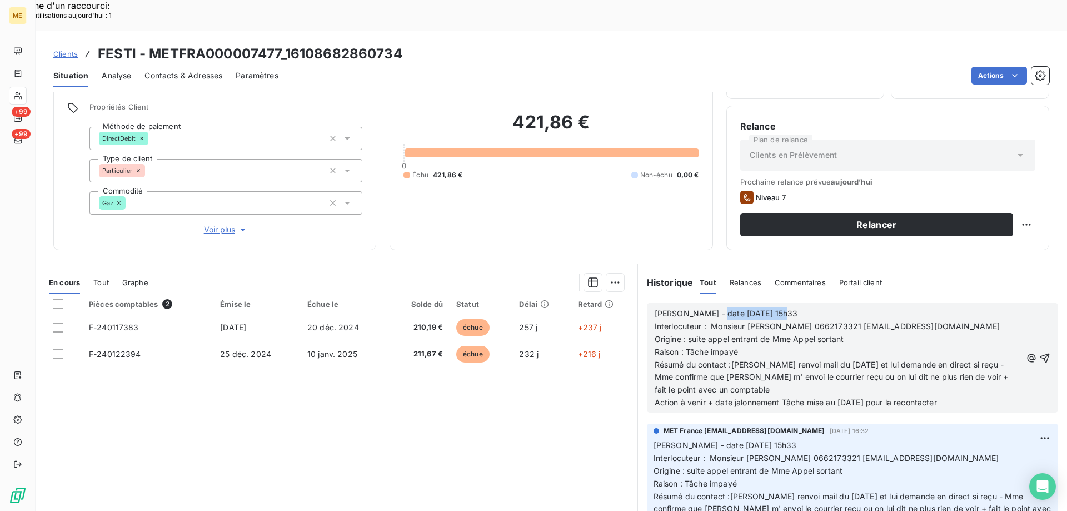
drag, startPoint x: 707, startPoint y: 282, endPoint x: 804, endPoint y: 285, distance: 96.2
click at [804, 307] on p "[PERSON_NAME] - date [DATE] 15h33" at bounding box center [838, 313] width 367 height 13
drag, startPoint x: 685, startPoint y: 310, endPoint x: 788, endPoint y: 311, distance: 102.8
click at [788, 334] on span "Origine : suite appel entrant de Mme Appel sortant" at bounding box center [750, 338] width 190 height 9
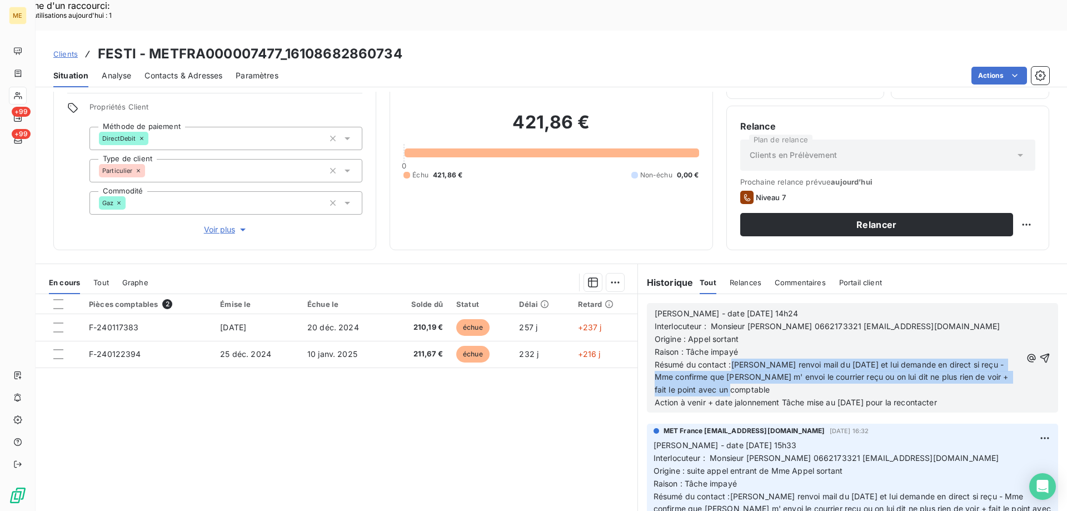
drag, startPoint x: 728, startPoint y: 333, endPoint x: 780, endPoint y: 360, distance: 58.4
click at [780, 360] on p "Résumé du contact :[PERSON_NAME] renvoi mail du [DATE] et lui demande en direct…" at bounding box center [838, 377] width 367 height 38
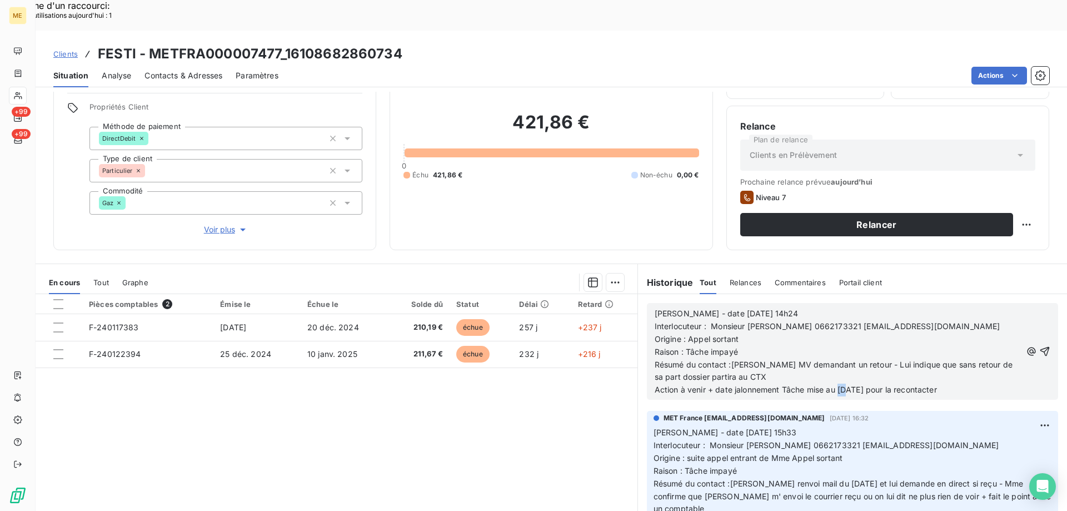
drag, startPoint x: 834, startPoint y: 357, endPoint x: 842, endPoint y: 357, distance: 7.8
click at [842, 385] on span "Action à venir + date jalonnement Tâche mise au [DATE] pour la recontacter" at bounding box center [796, 389] width 282 height 9
click at [1039, 346] on icon "button" at bounding box center [1044, 351] width 11 height 11
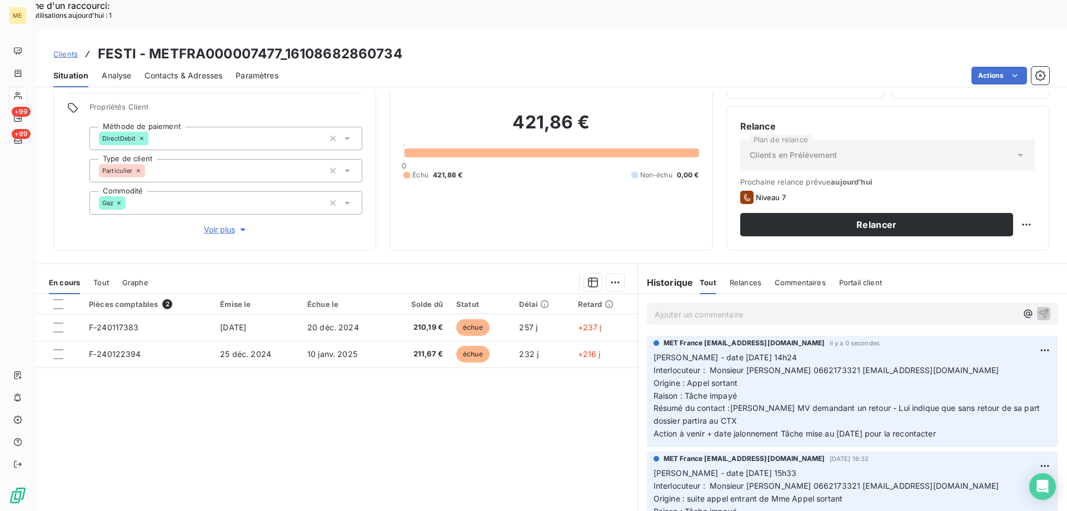
drag, startPoint x: 965, startPoint y: 400, endPoint x: 649, endPoint y: 330, distance: 323.9
click at [654, 351] on p "[PERSON_NAME] - date [DATE] 14h24 Interlocuteur : Monsieur [PERSON_NAME] 066217…" at bounding box center [853, 395] width 398 height 89
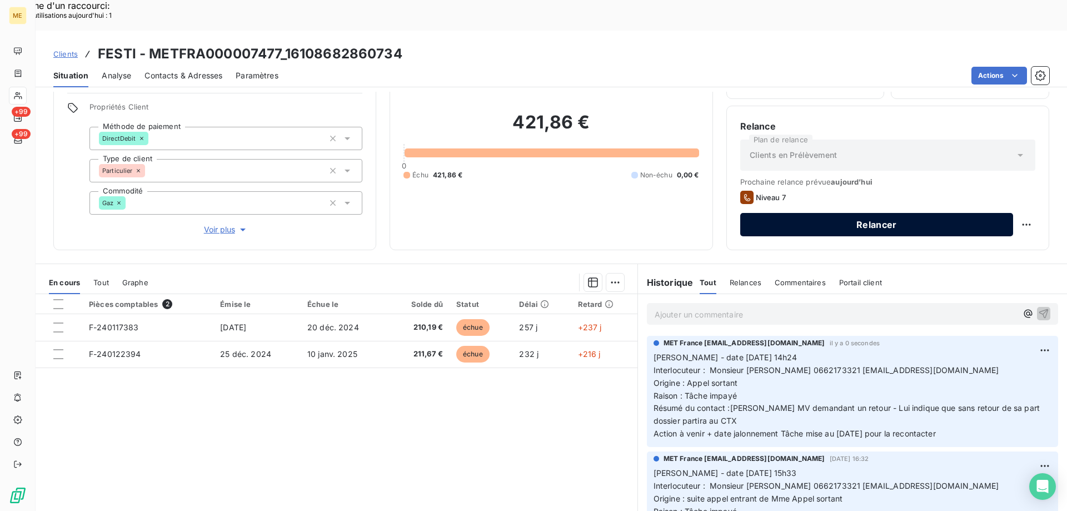
click at [826, 213] on button "Relancer" at bounding box center [876, 224] width 273 height 23
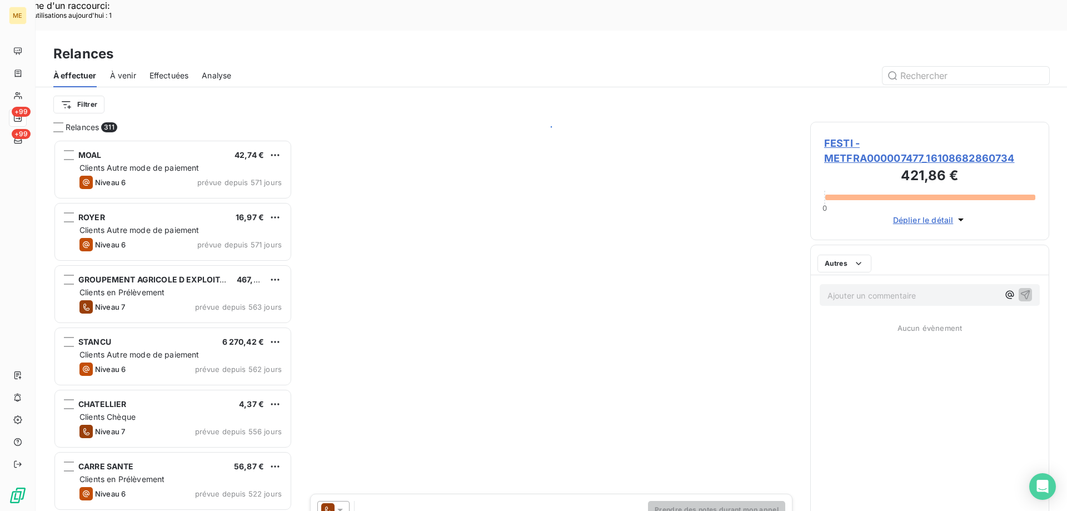
scroll to position [393, 231]
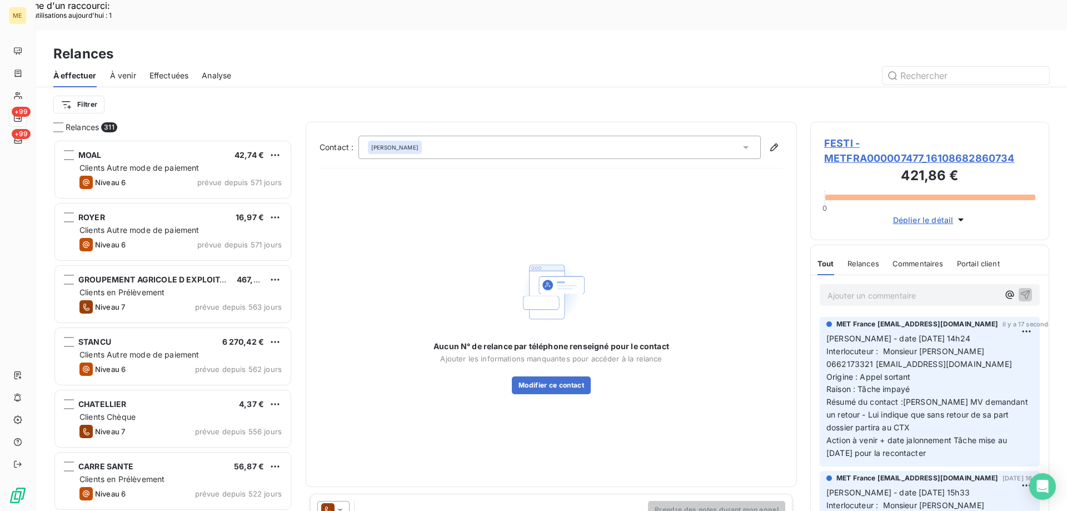
click at [522, 136] on div "[PERSON_NAME]" at bounding box center [559, 147] width 402 height 23
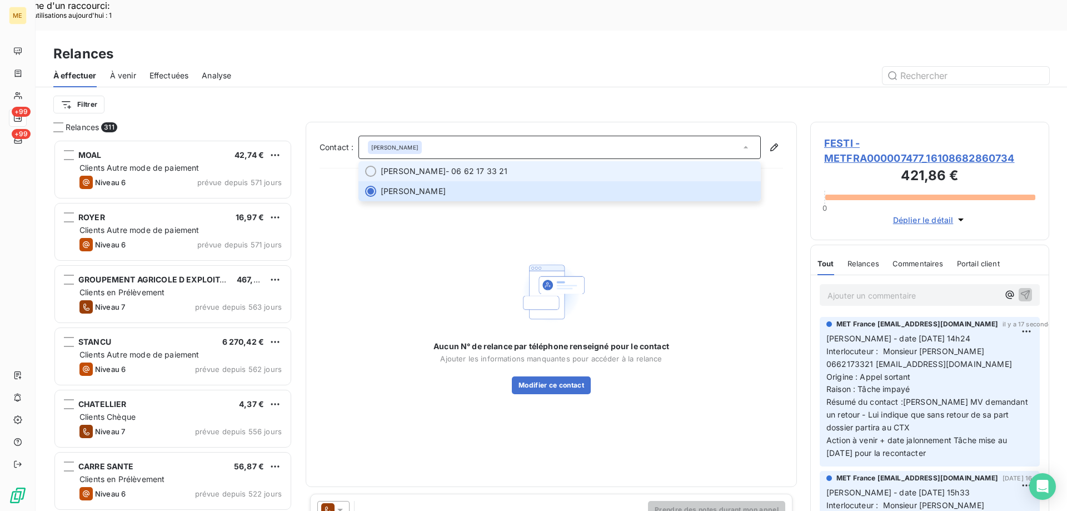
click at [373, 166] on div at bounding box center [370, 171] width 11 height 11
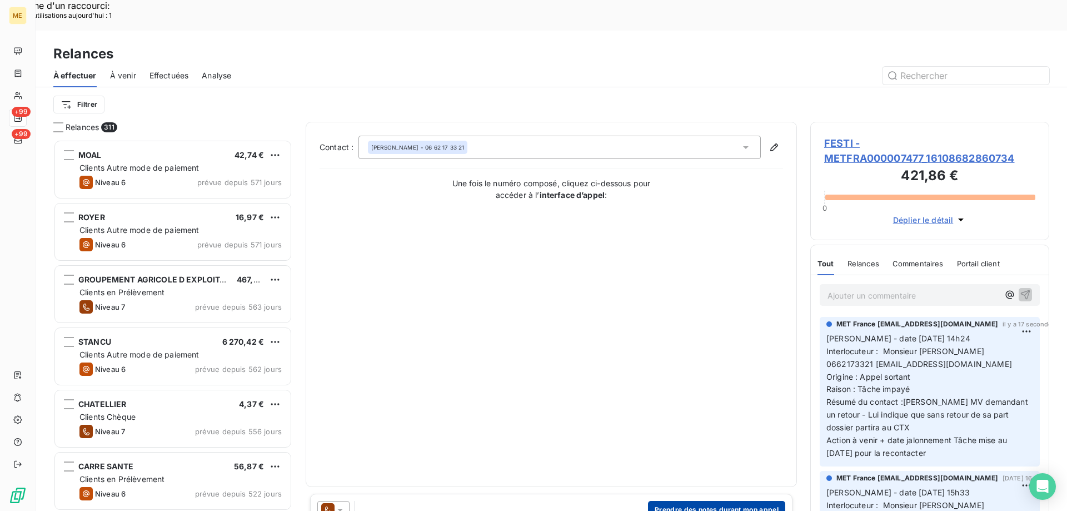
click at [704, 501] on button "Prendre des notes durant mon appel" at bounding box center [716, 510] width 137 height 18
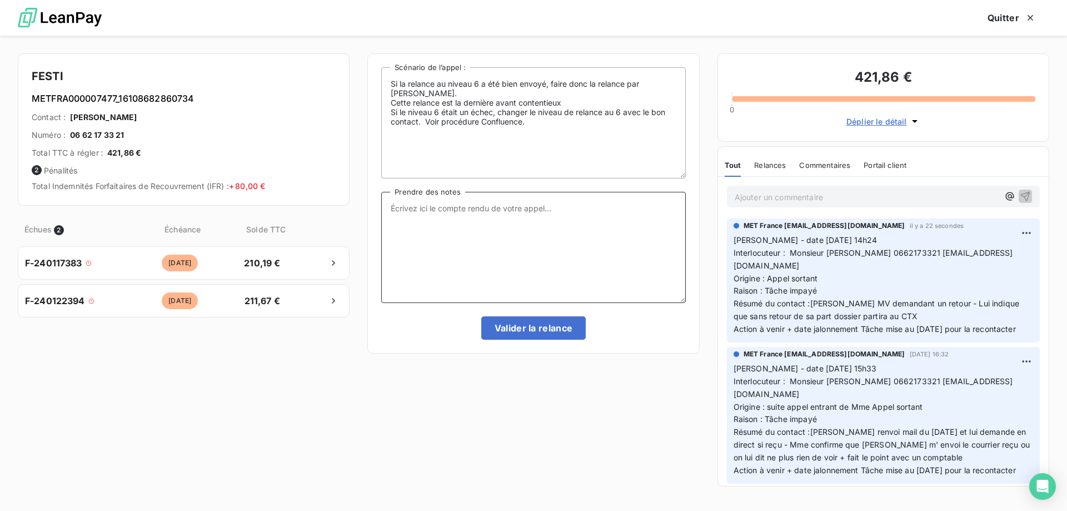
click at [542, 218] on textarea "Prendre des notes" at bounding box center [533, 247] width 304 height 111
paste textarea "[PERSON_NAME] - date [DATE] 14h24 Interlocuteur : Monsieur [PERSON_NAME] 066217…"
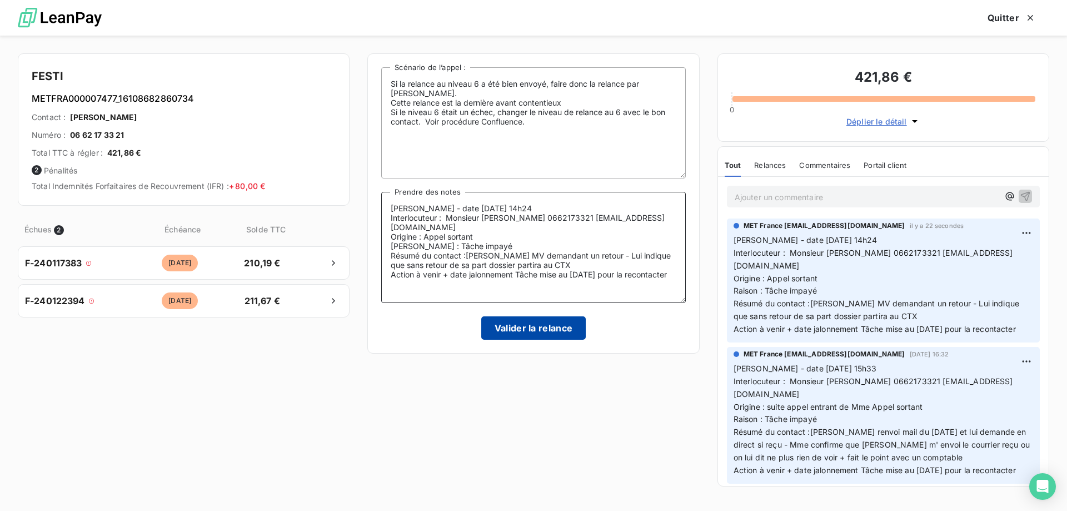
type textarea "[PERSON_NAME] - date [DATE] 14h24 Interlocuteur : Monsieur [PERSON_NAME] 066217…"
click at [526, 329] on button "Valider la relance" at bounding box center [533, 327] width 105 height 23
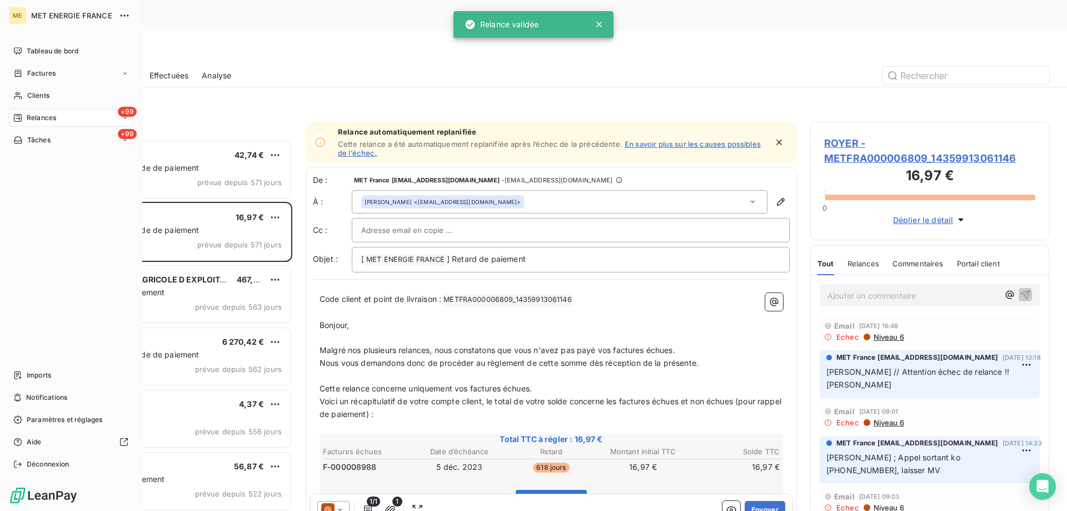
click at [32, 136] on span "Tâches" at bounding box center [38, 140] width 23 height 10
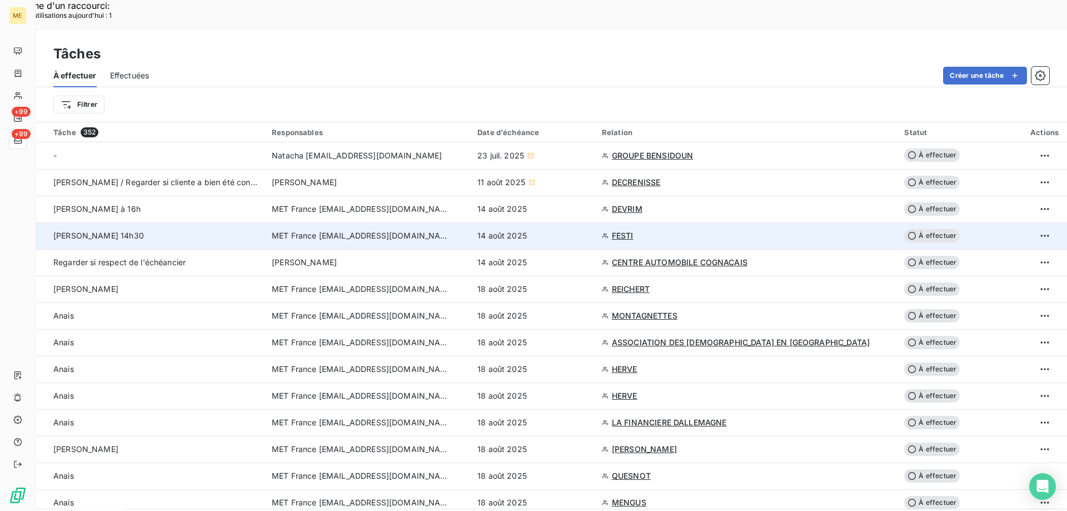
click at [924, 229] on span "À effectuer" at bounding box center [932, 235] width 56 height 13
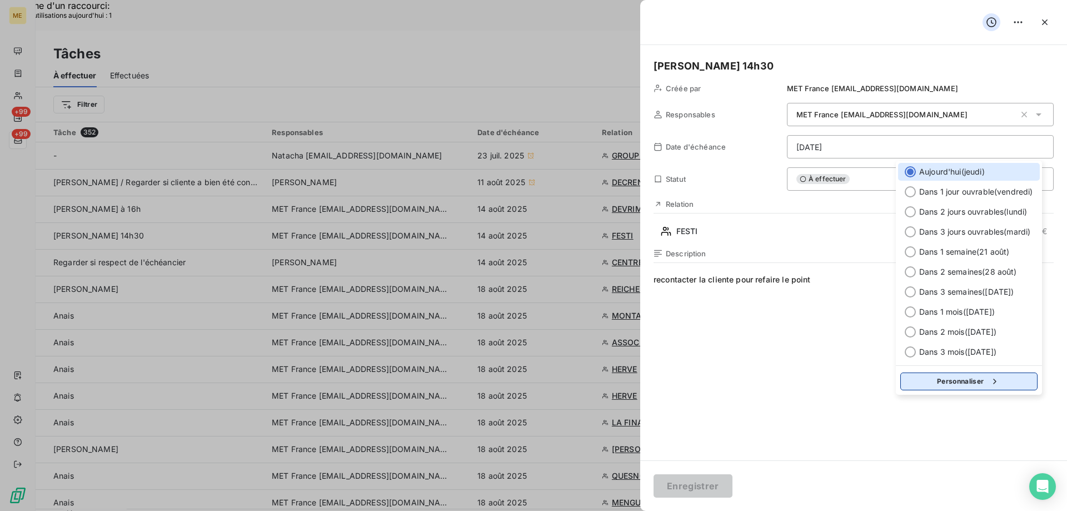
drag, startPoint x: 954, startPoint y: 380, endPoint x: 834, endPoint y: 355, distance: 123.2
click at [953, 380] on button "Personnaliser" at bounding box center [968, 381] width 137 height 18
select select "7"
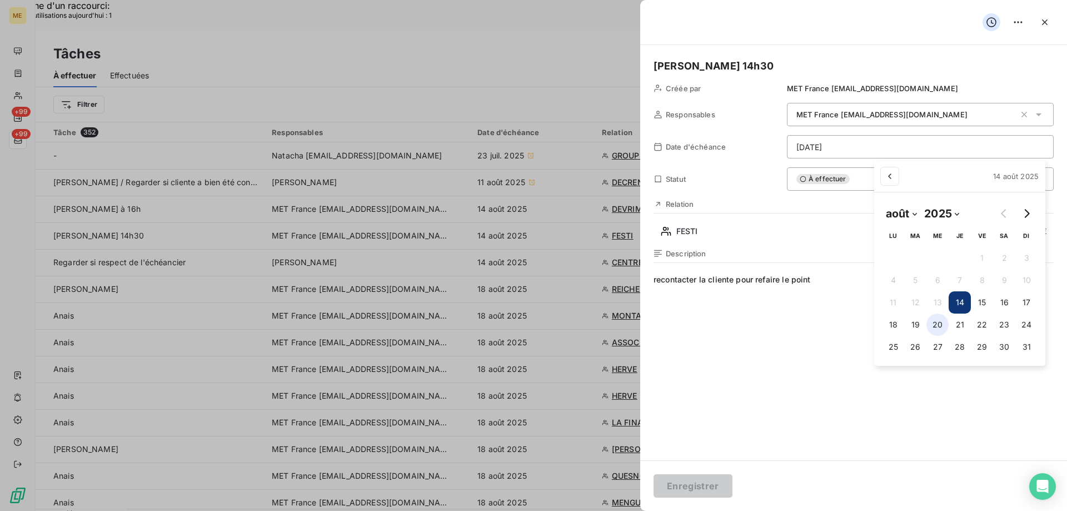
drag, startPoint x: 942, startPoint y: 321, endPoint x: 892, endPoint y: 363, distance: 65.5
click at [942, 322] on button "20" at bounding box center [937, 324] width 22 height 22
type input "[DATE]"
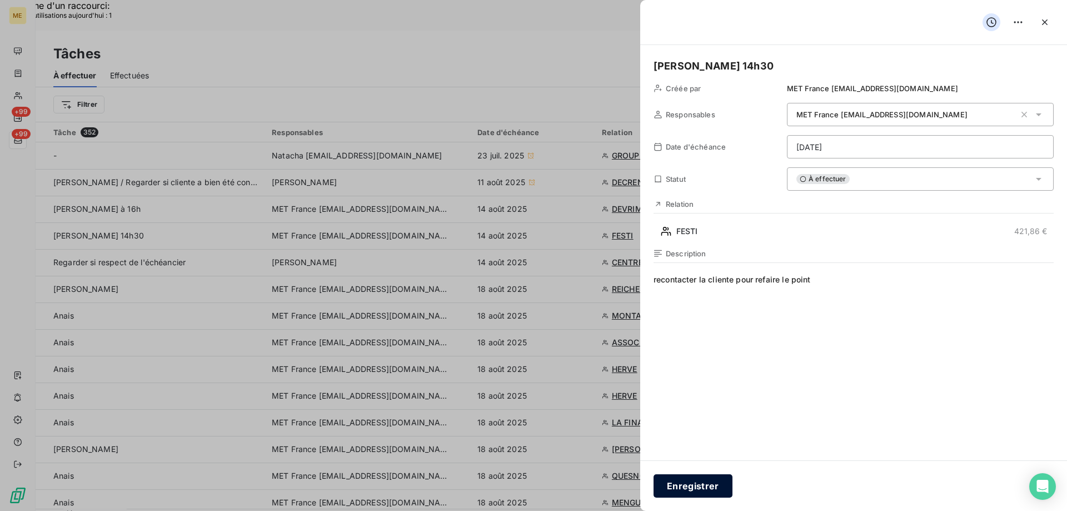
click at [695, 479] on button "Enregistrer" at bounding box center [693, 485] width 79 height 23
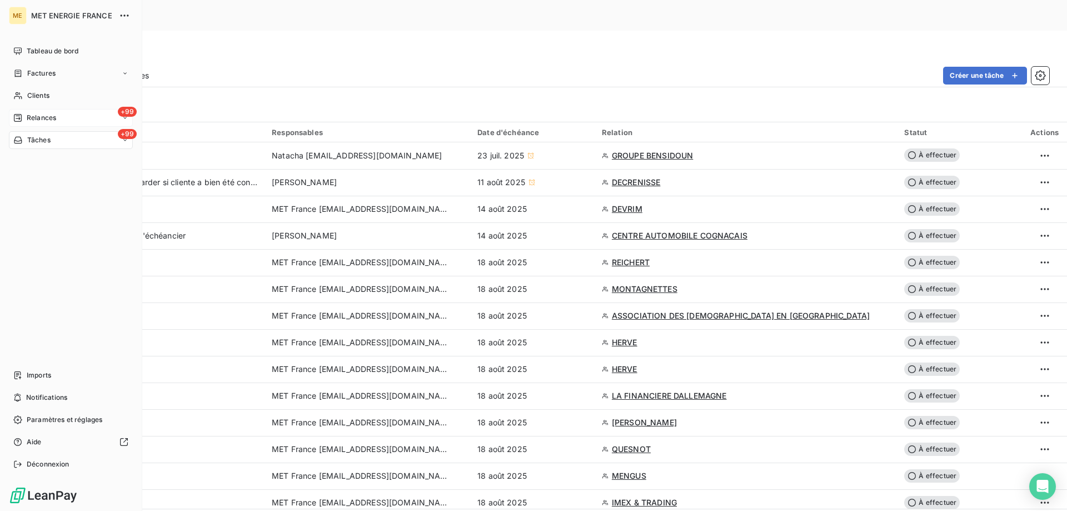
click at [78, 120] on div "+99 Relances" at bounding box center [71, 118] width 124 height 18
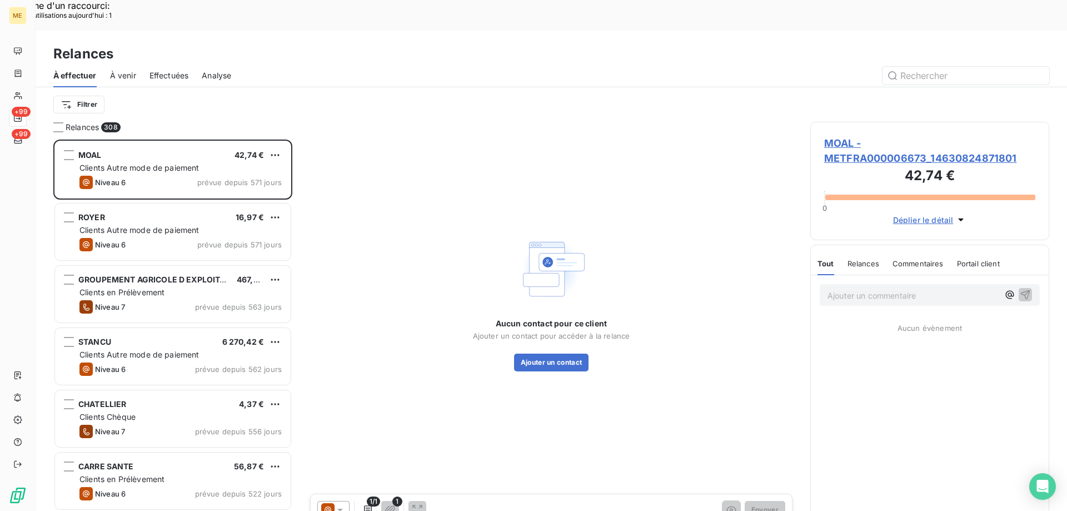
scroll to position [393, 231]
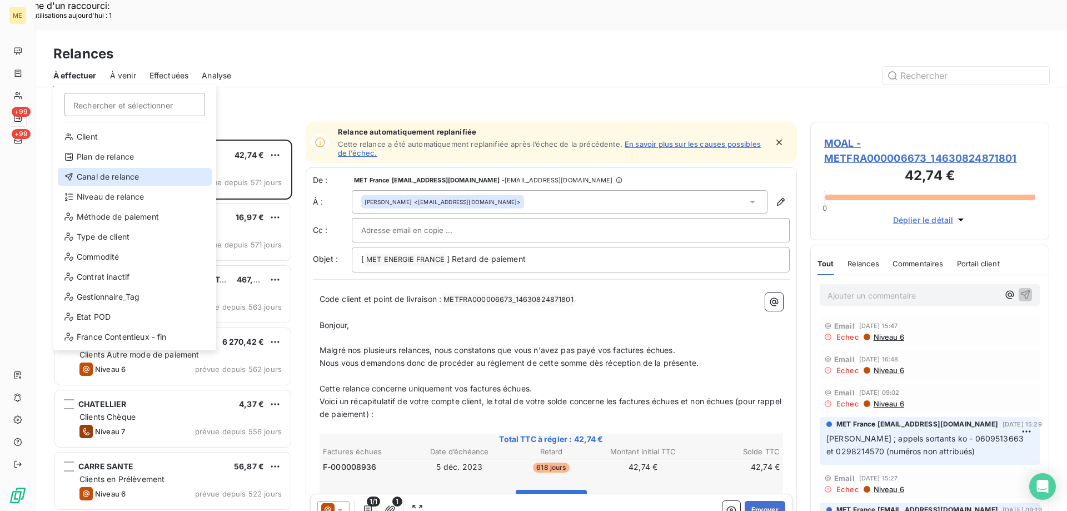
click at [133, 182] on div "Canal de relance" at bounding box center [135, 177] width 154 height 18
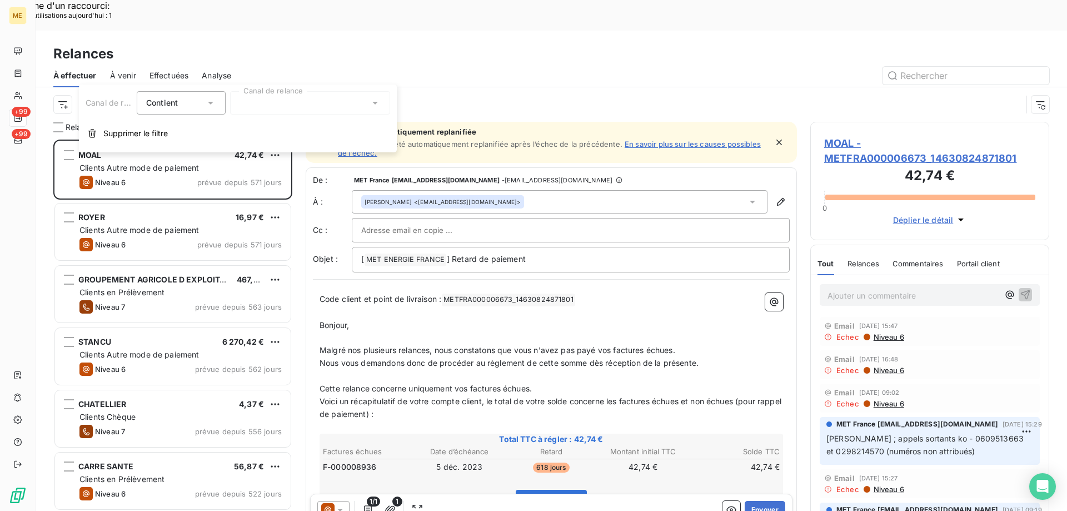
click at [260, 104] on div at bounding box center [310, 102] width 160 height 23
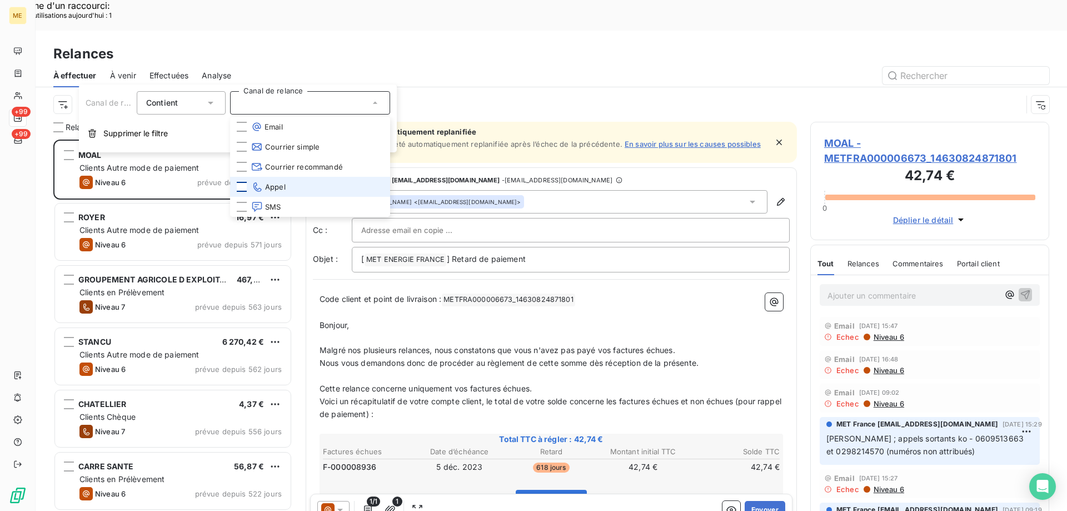
click at [243, 187] on div at bounding box center [242, 187] width 10 height 10
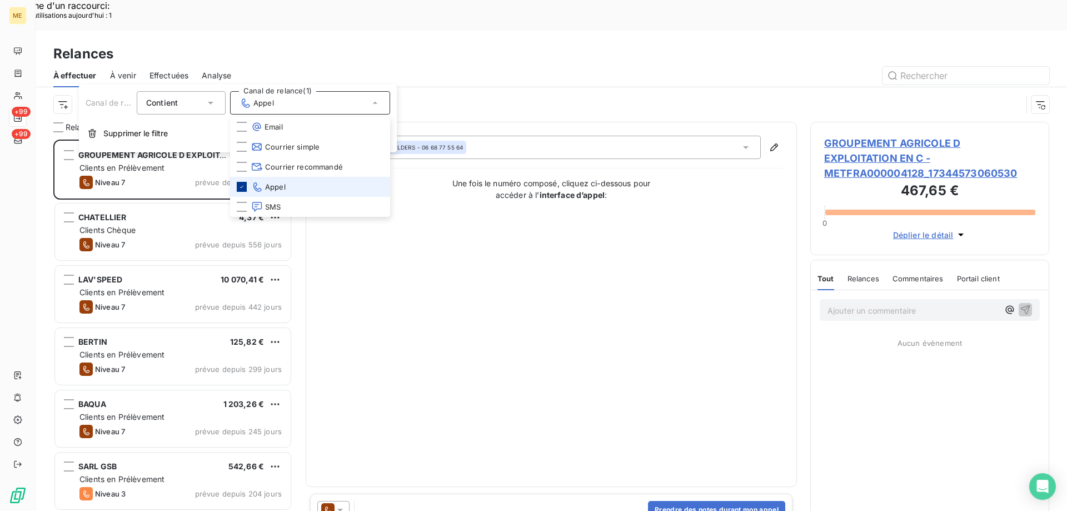
scroll to position [393, 231]
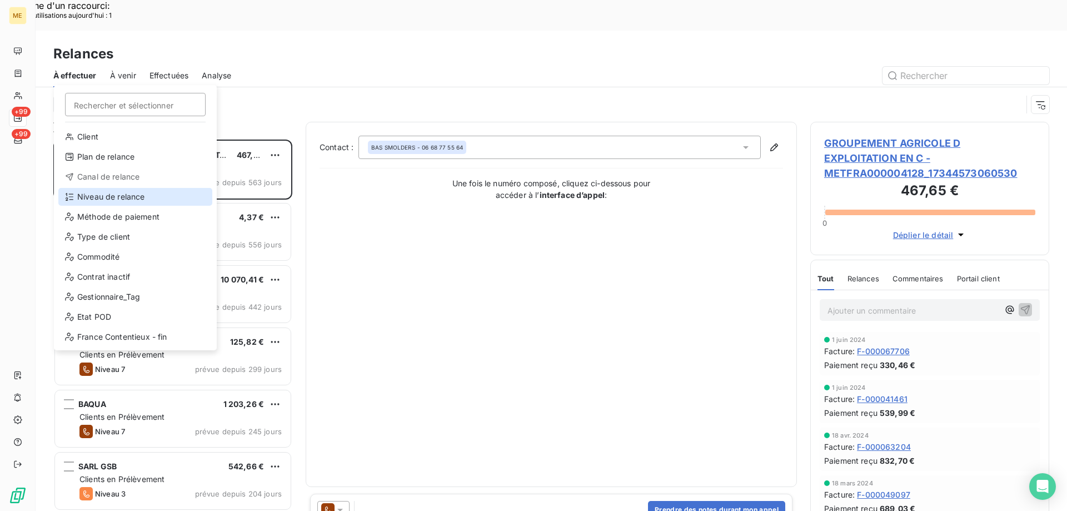
click at [141, 198] on div "Niveau de relance" at bounding box center [135, 197] width 154 height 18
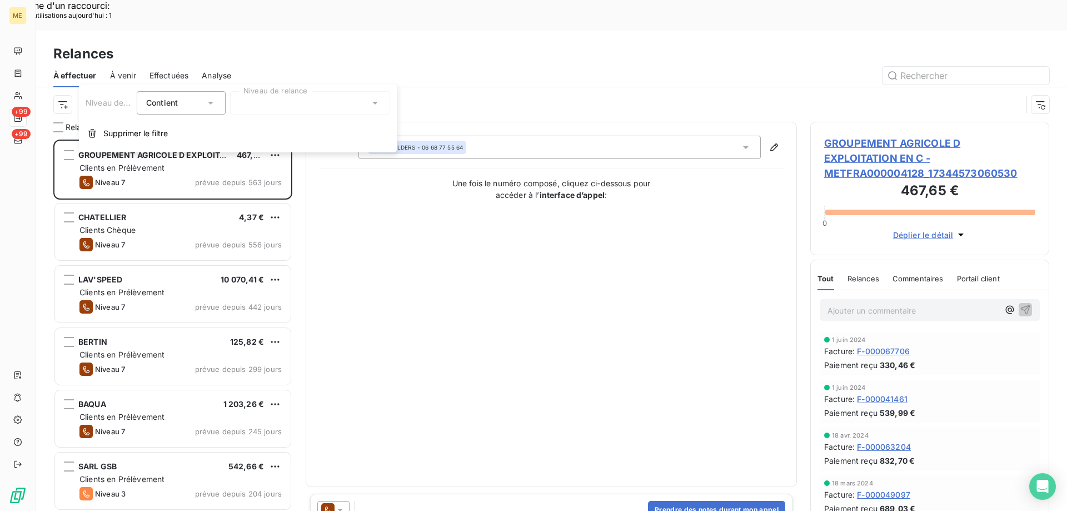
click at [290, 99] on div at bounding box center [310, 102] width 160 height 23
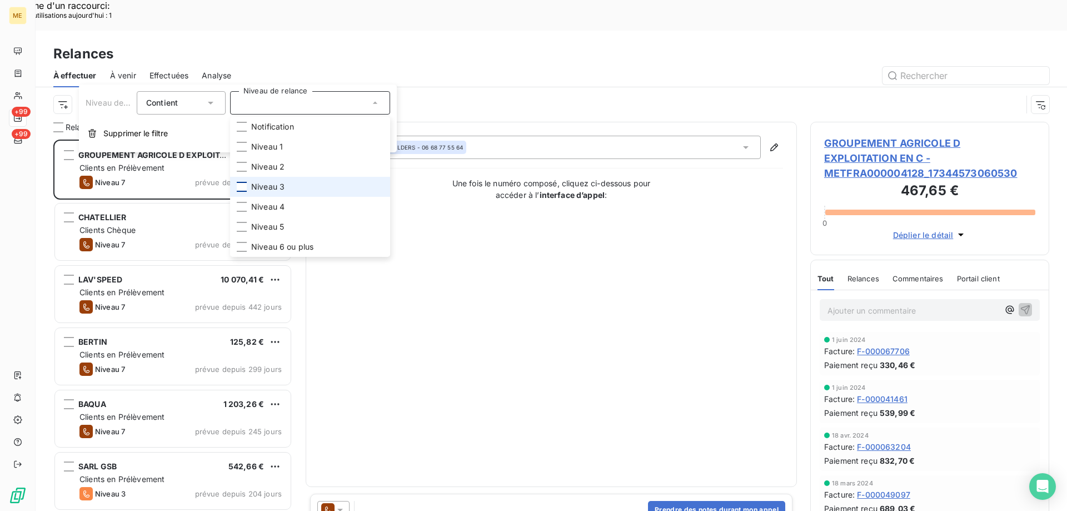
click at [237, 186] on div at bounding box center [242, 187] width 10 height 10
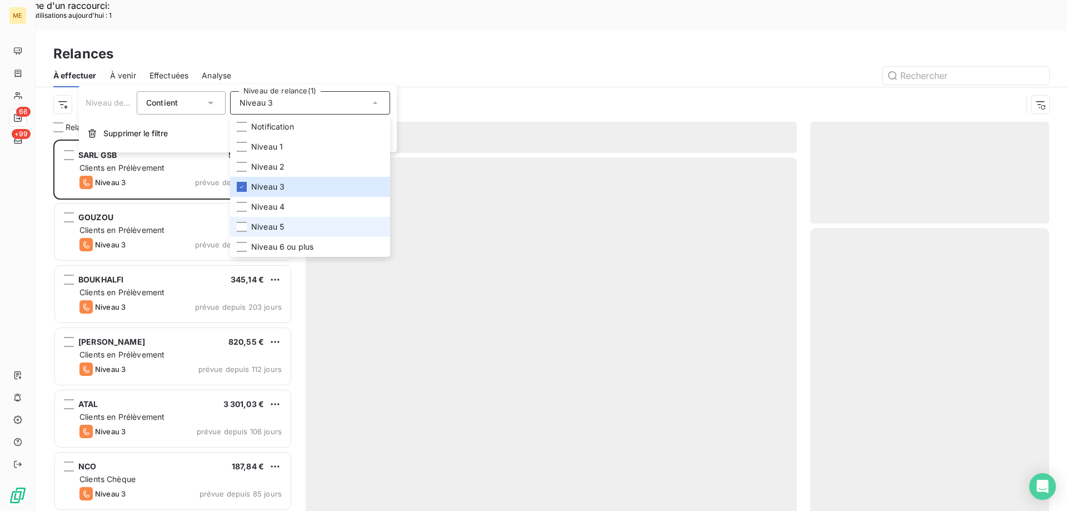
scroll to position [393, 231]
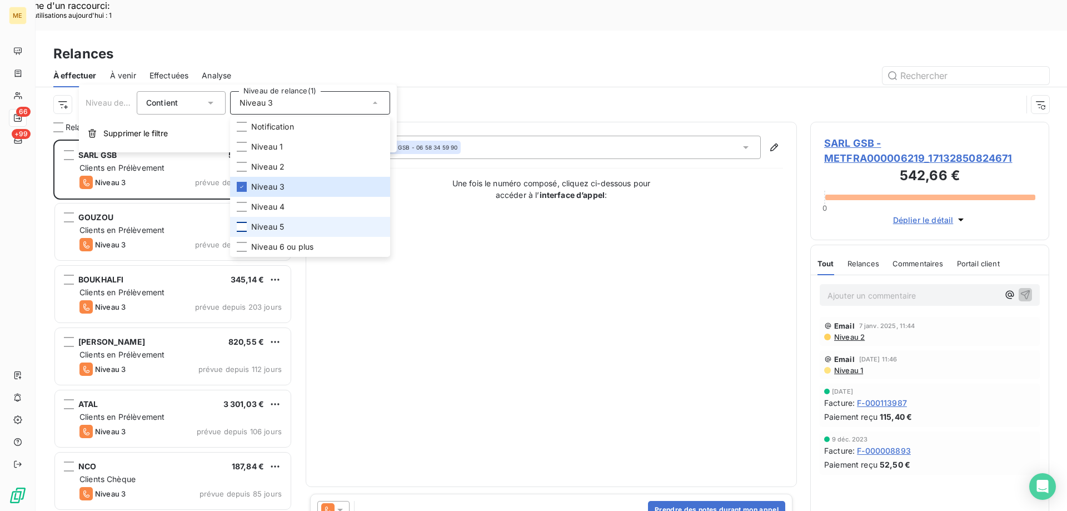
click at [241, 227] on div at bounding box center [242, 227] width 10 height 10
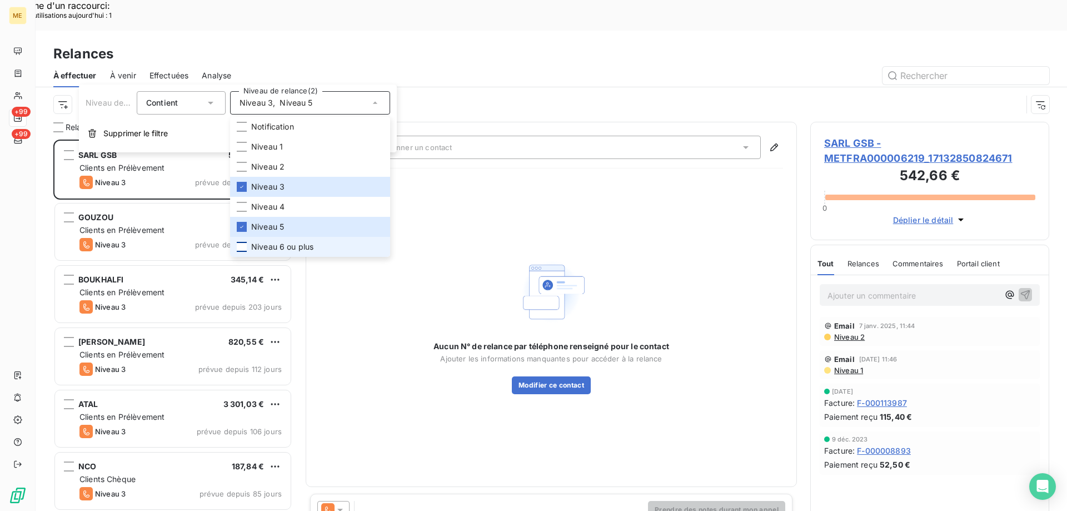
click at [241, 245] on div at bounding box center [242, 247] width 10 height 10
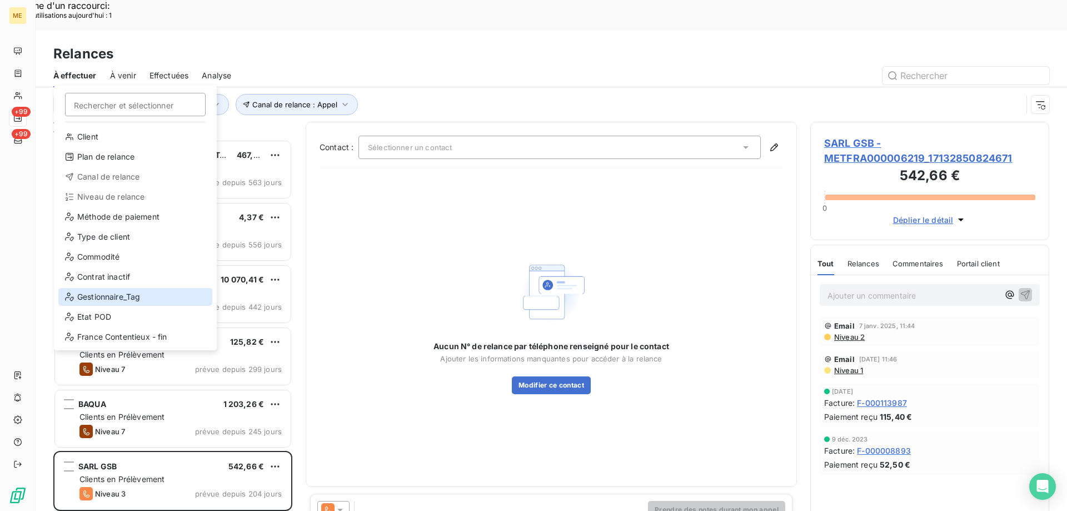
click at [148, 294] on div "Gestionnaire_Tag" at bounding box center [135, 297] width 154 height 18
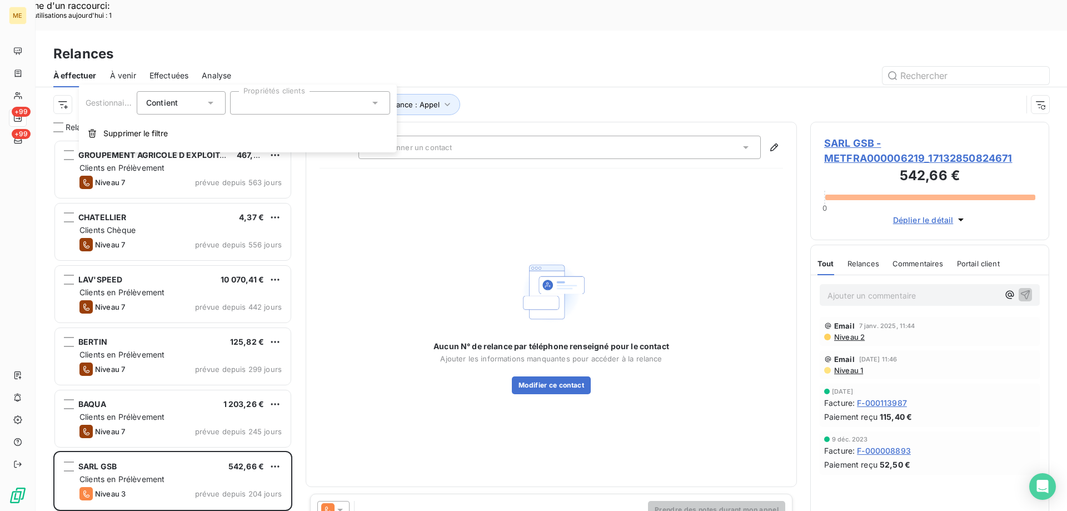
click at [296, 102] on div at bounding box center [310, 102] width 160 height 23
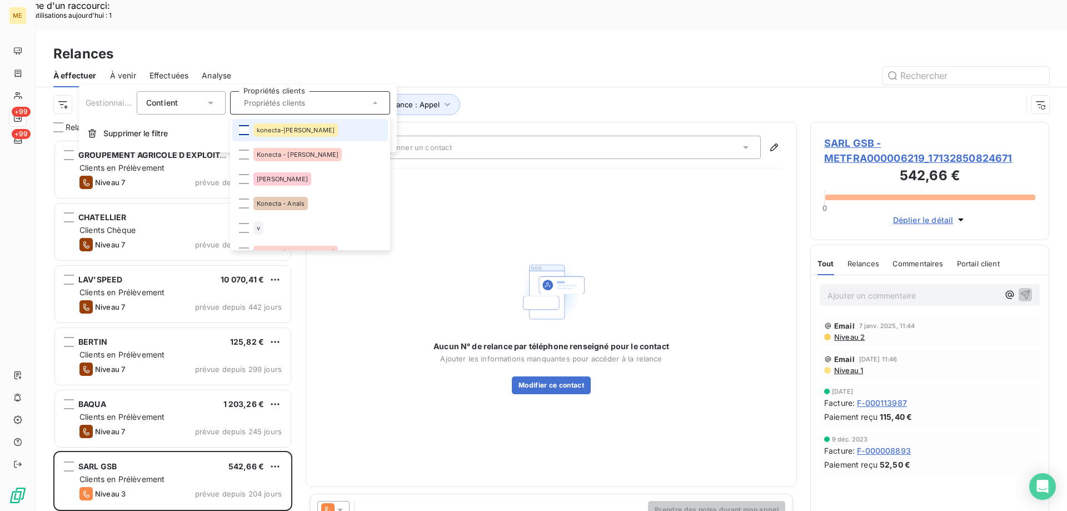
click at [242, 130] on div at bounding box center [244, 130] width 10 height 10
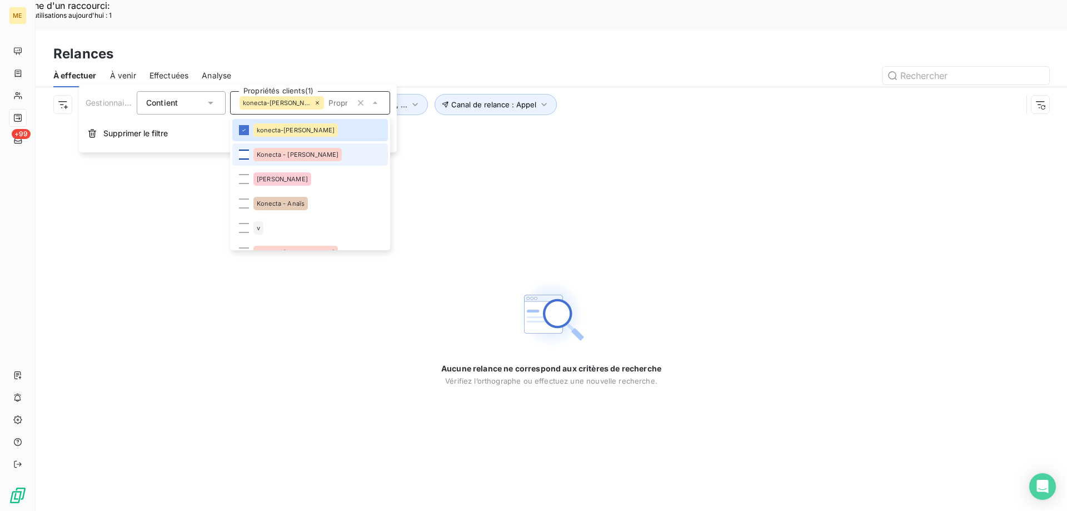
click at [243, 153] on div at bounding box center [244, 155] width 10 height 10
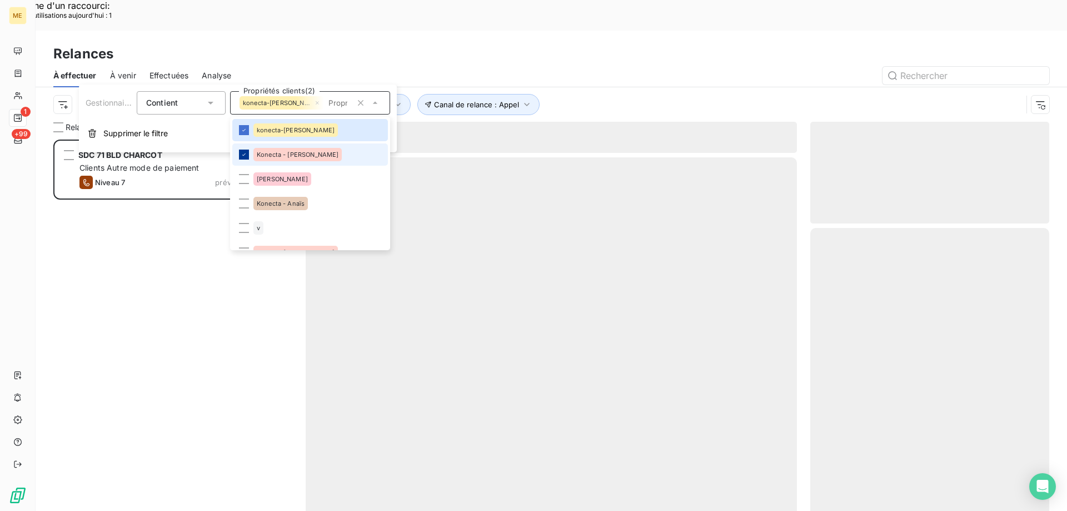
scroll to position [393, 231]
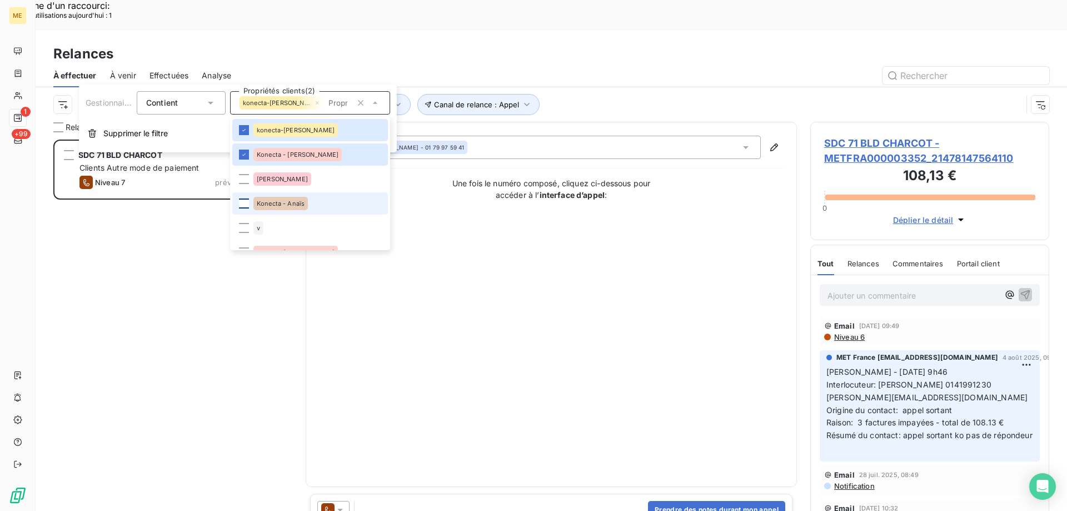
click at [245, 204] on div at bounding box center [244, 203] width 10 height 10
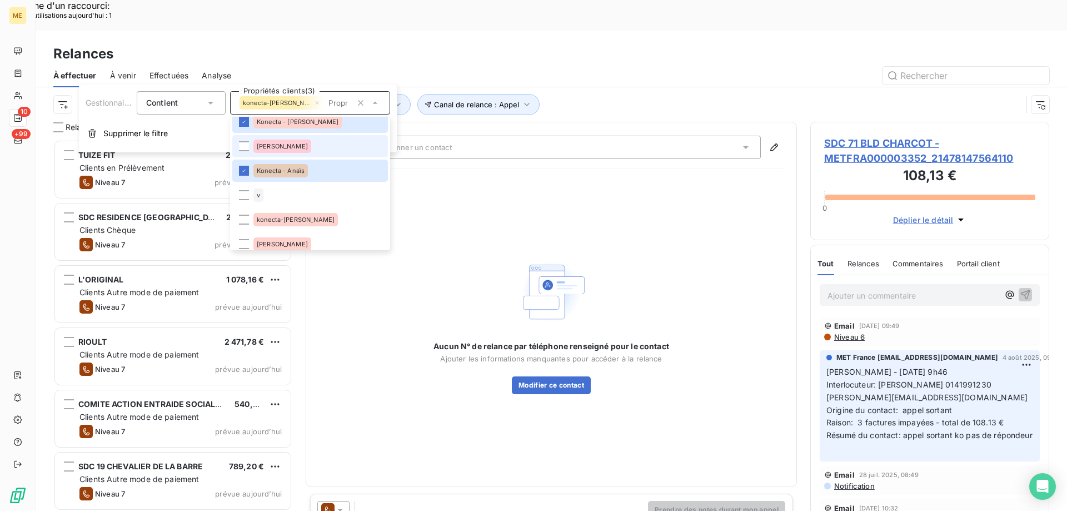
scroll to position [56, 0]
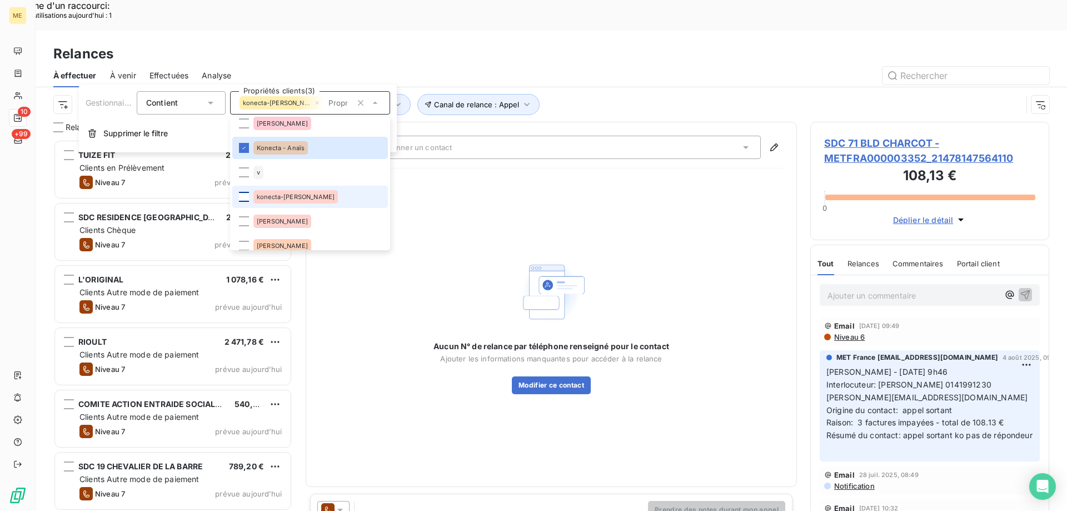
click at [246, 195] on div at bounding box center [244, 197] width 10 height 10
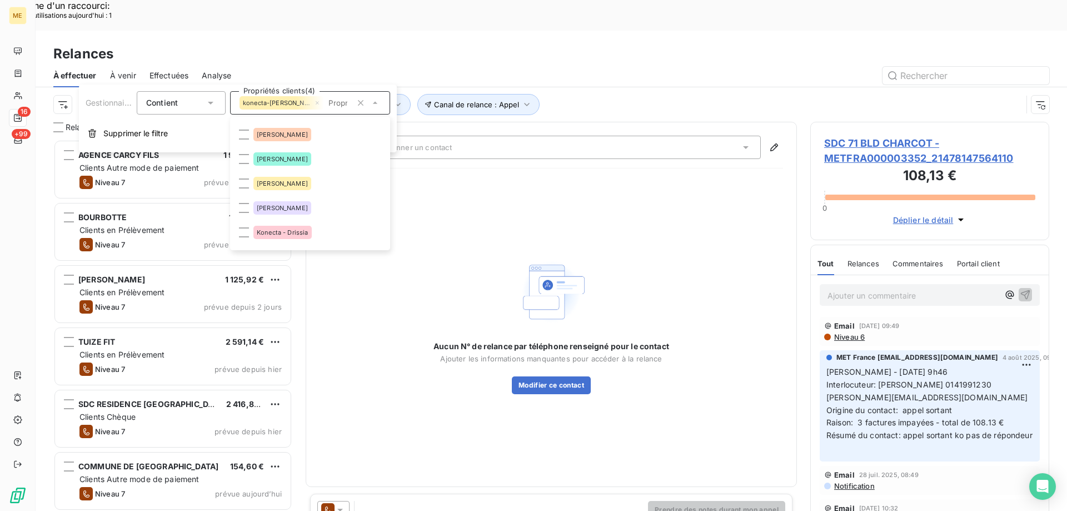
scroll to position [278, 0]
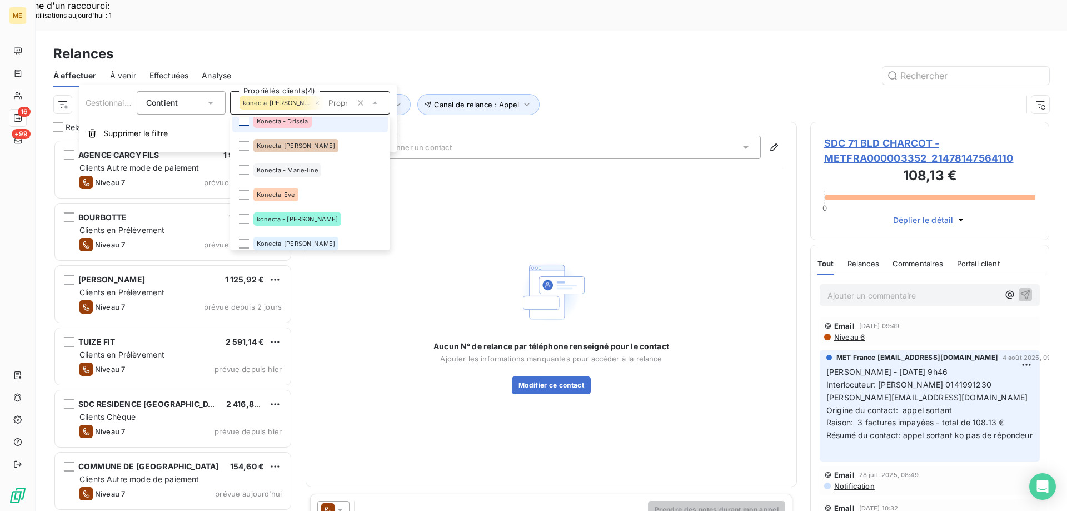
click at [244, 123] on div at bounding box center [244, 121] width 10 height 10
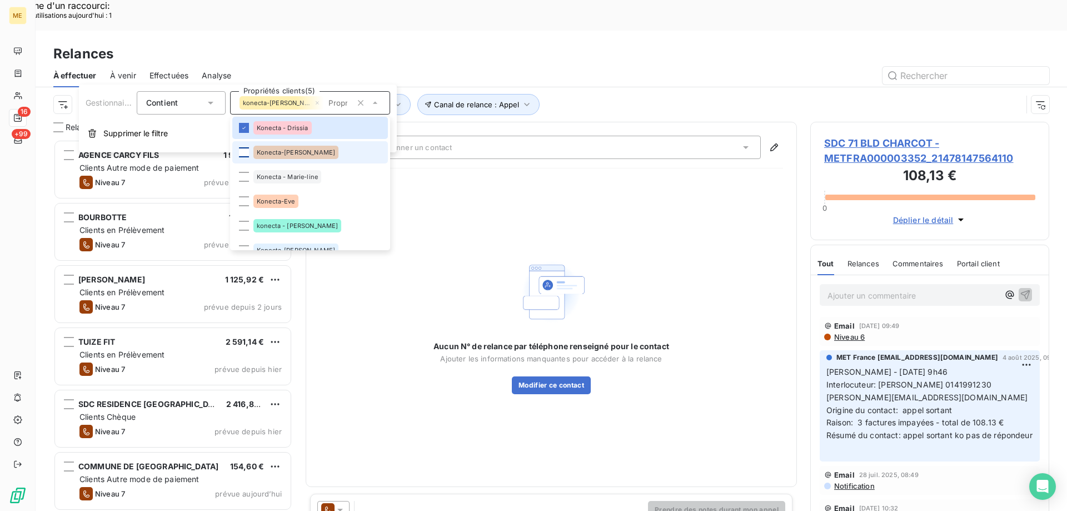
scroll to position [393, 231]
click at [241, 151] on div at bounding box center [244, 152] width 10 height 10
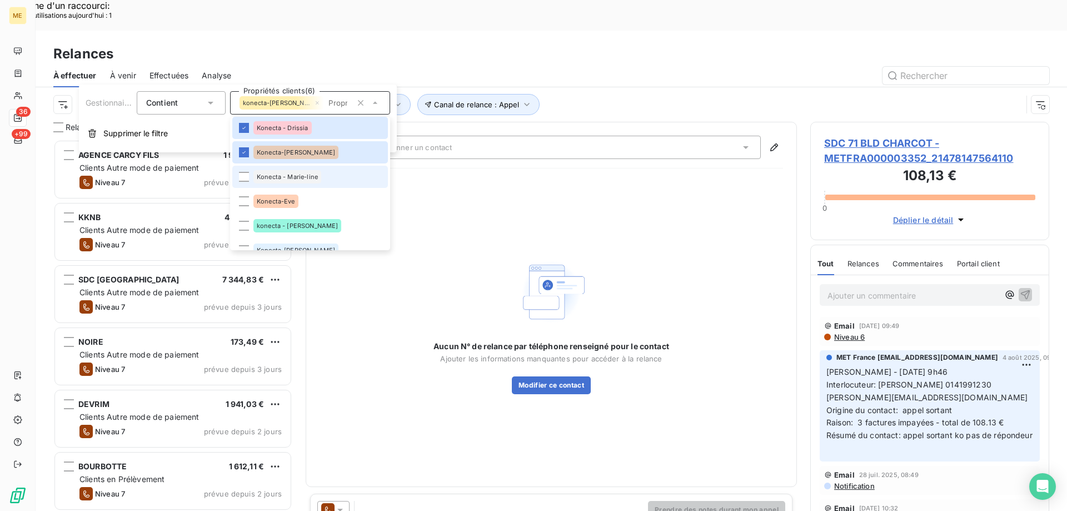
click at [238, 177] on li "Konecta - Marie-line" at bounding box center [310, 177] width 156 height 22
click at [242, 198] on div at bounding box center [244, 201] width 10 height 10
click at [243, 223] on div at bounding box center [244, 226] width 10 height 10
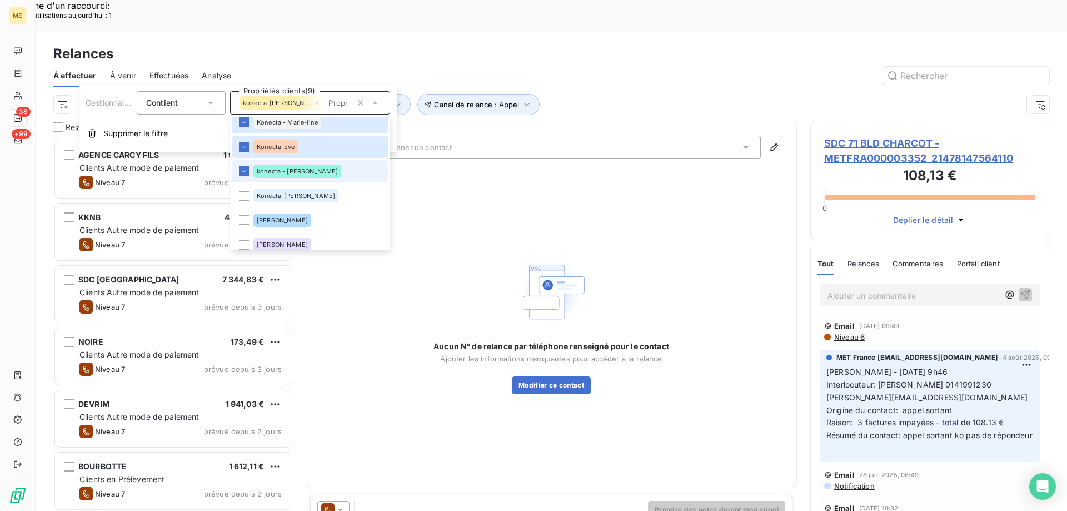
scroll to position [327, 0]
click at [245, 196] on div at bounding box center [244, 195] width 10 height 10
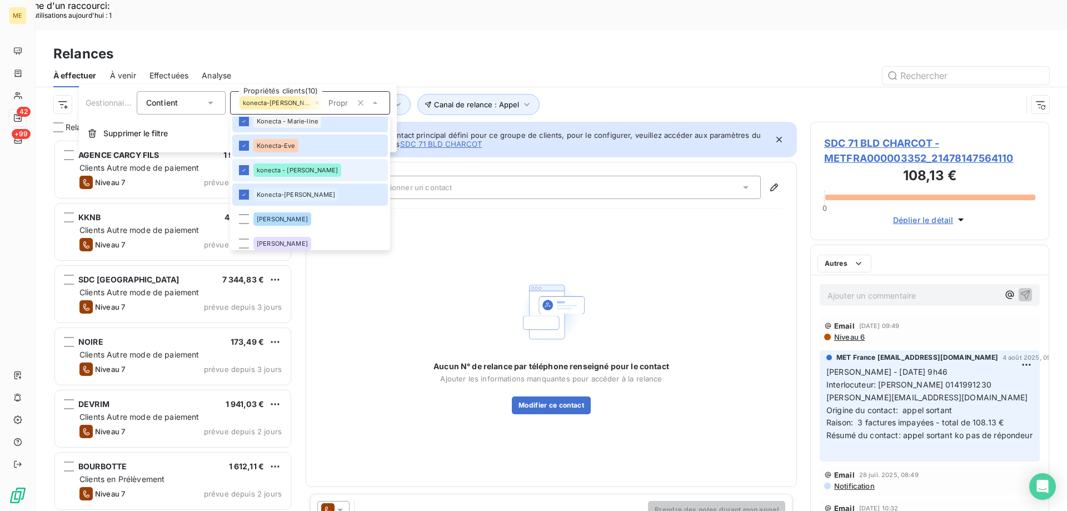
scroll to position [0, 0]
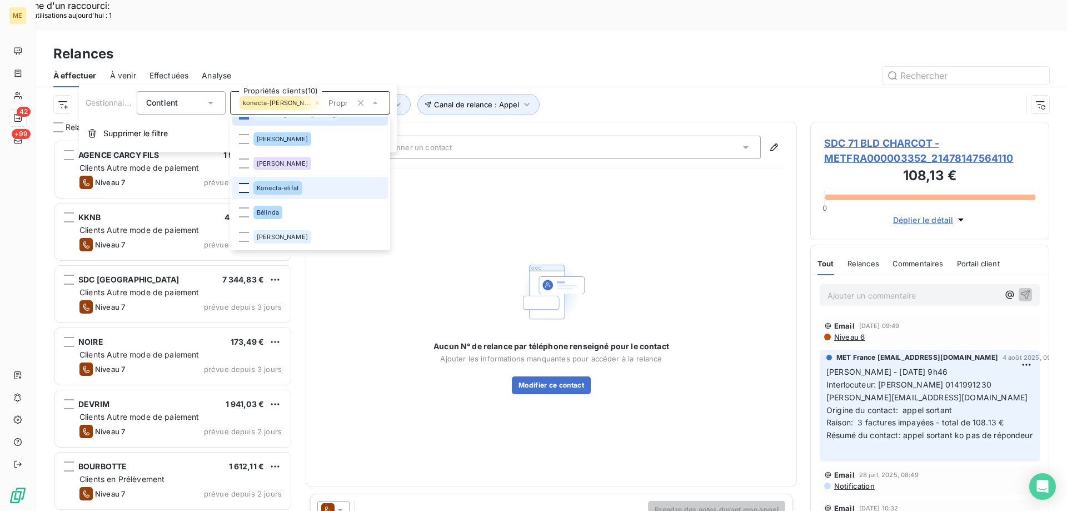
click at [246, 190] on div at bounding box center [244, 188] width 10 height 10
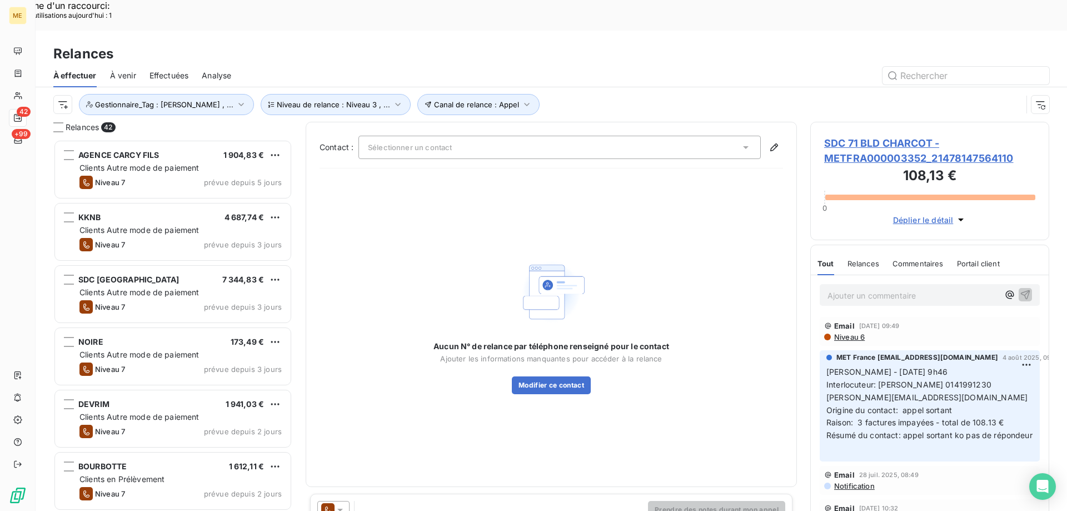
click at [580, 31] on div "Relances À effectuer À venir Effectuées Analyse Canal de relance : Appel Niveau…" at bounding box center [552, 76] width 1032 height 91
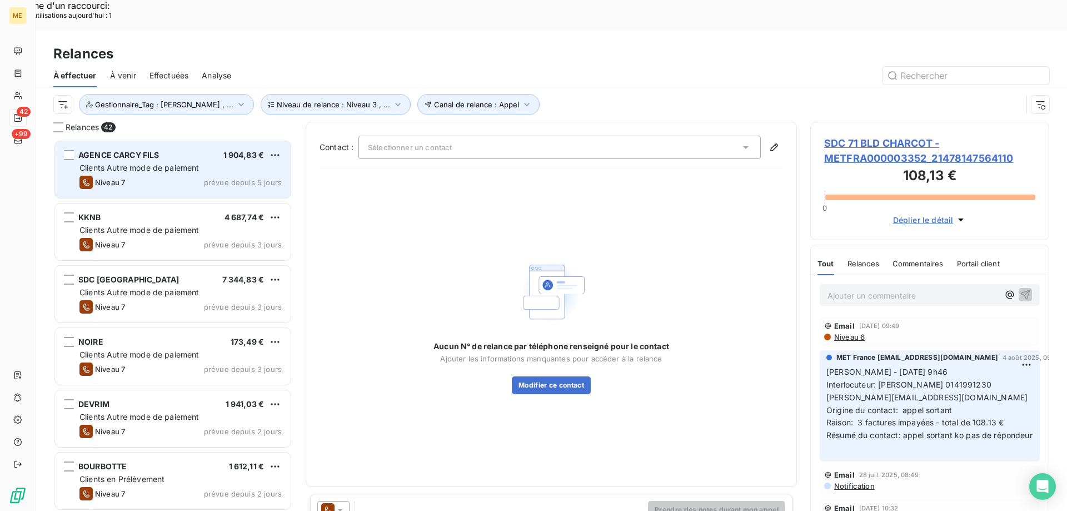
click at [175, 150] on div "AGENCE CARCY FILS 1 904,83 €" at bounding box center [180, 155] width 202 height 10
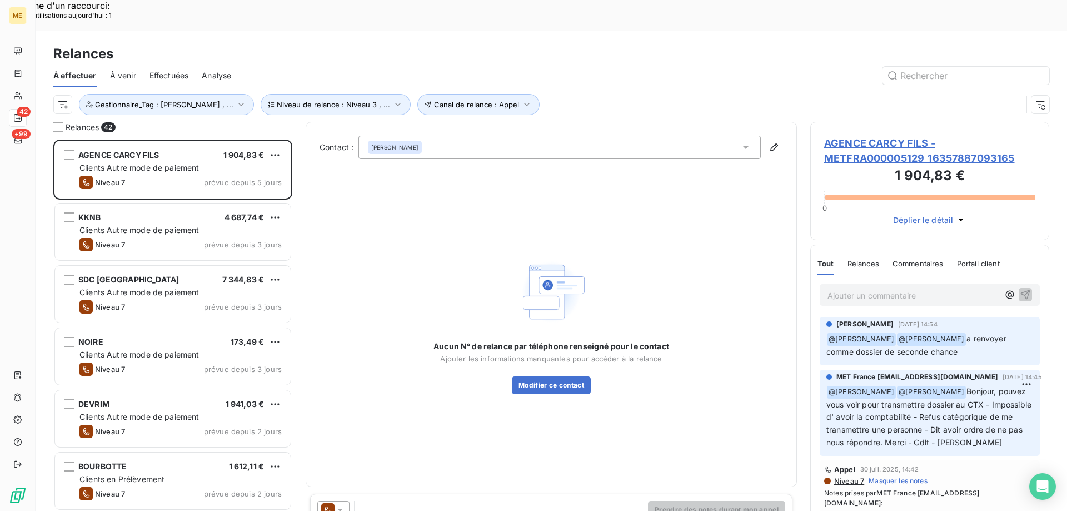
click at [858, 136] on span "AGENCE CARCY FILS - METFRA000005129_16357887093165" at bounding box center [929, 151] width 211 height 30
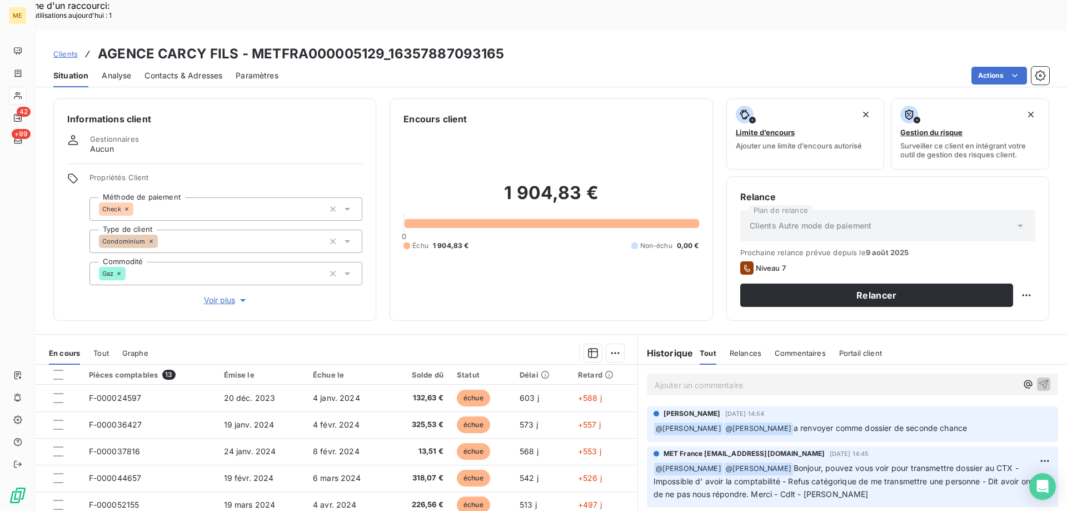
click at [215, 295] on span "Voir plus" at bounding box center [226, 300] width 44 height 11
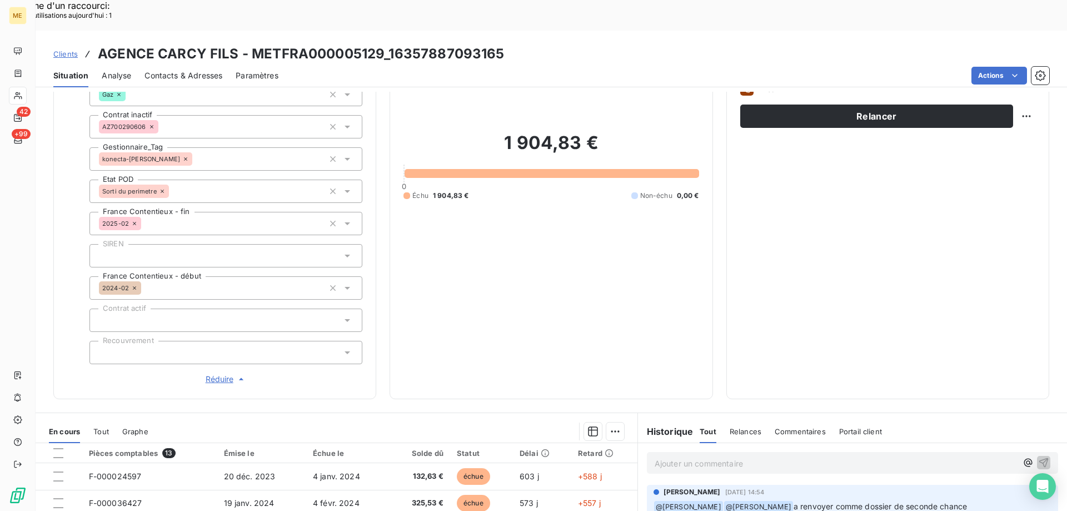
scroll to position [278, 0]
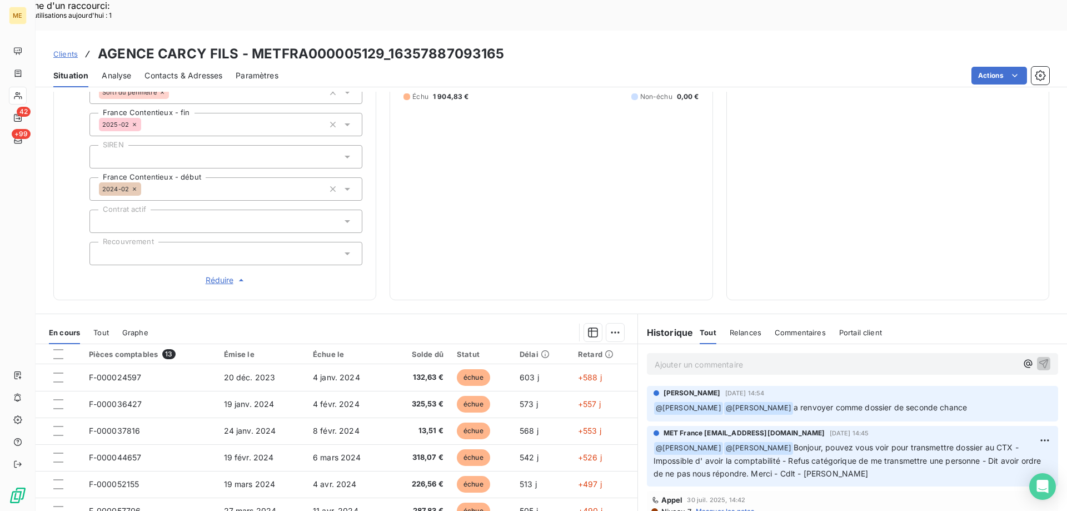
click at [216, 275] on span "Réduire" at bounding box center [226, 280] width 41 height 11
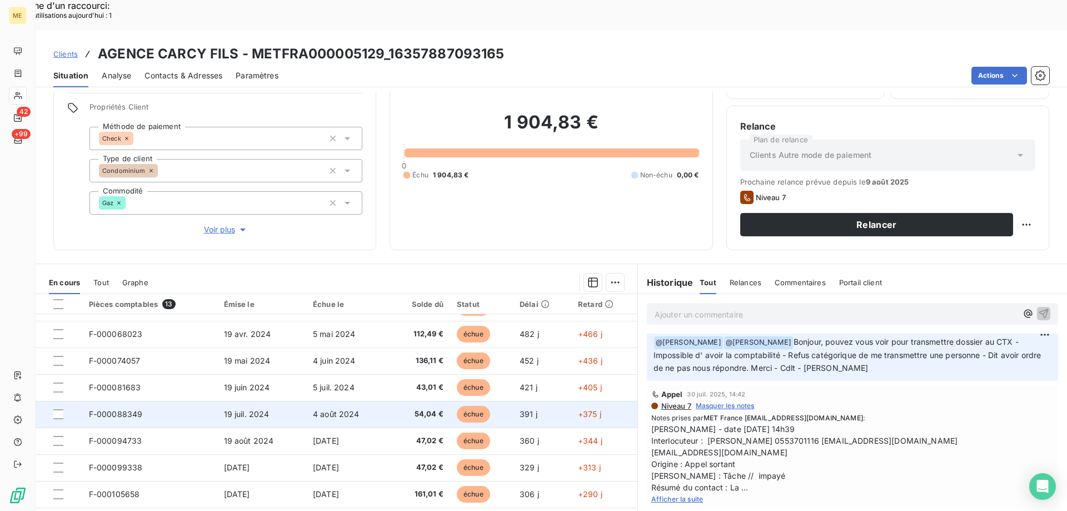
scroll to position [0, 0]
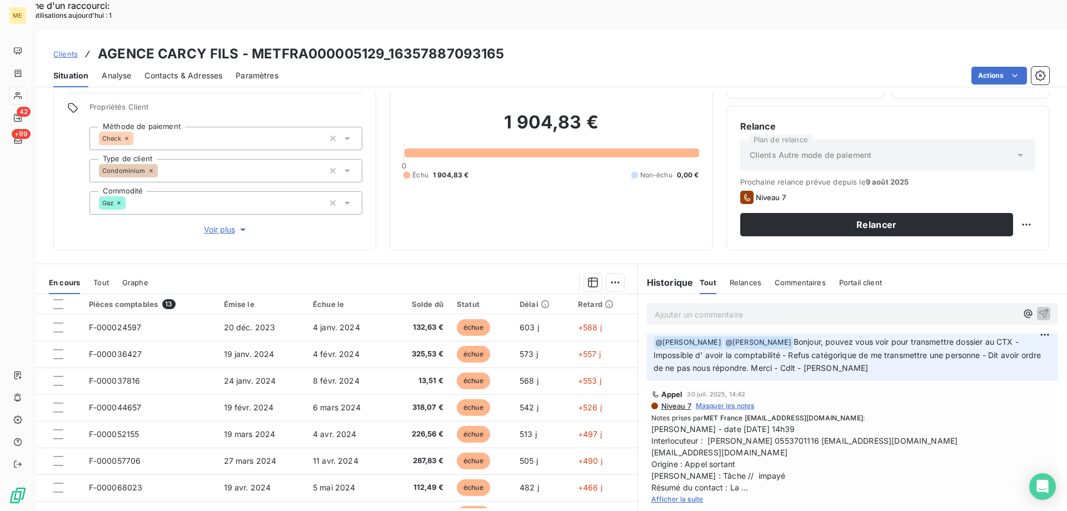
click at [212, 224] on span "Voir plus" at bounding box center [226, 229] width 44 height 11
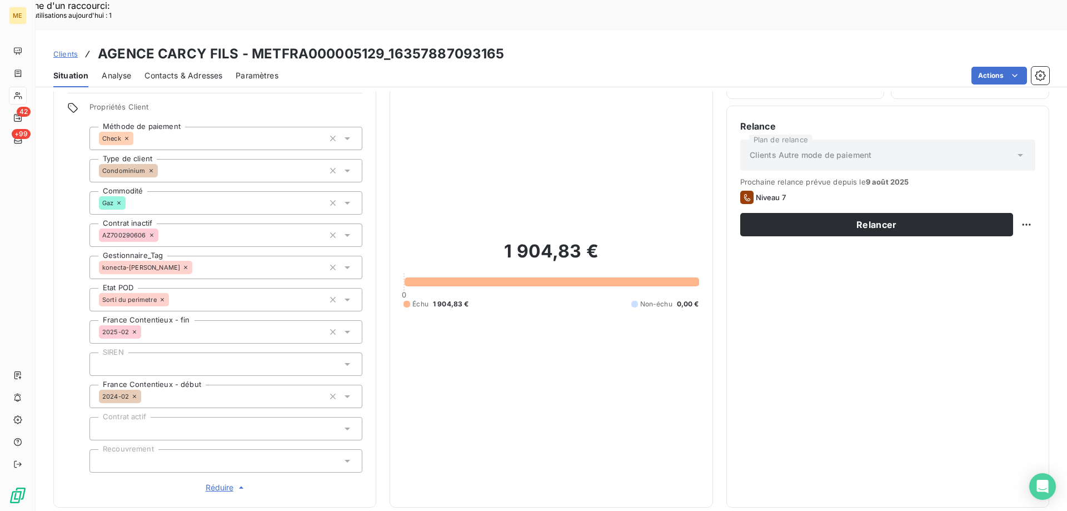
click at [214, 482] on span "Réduire" at bounding box center [226, 487] width 41 height 11
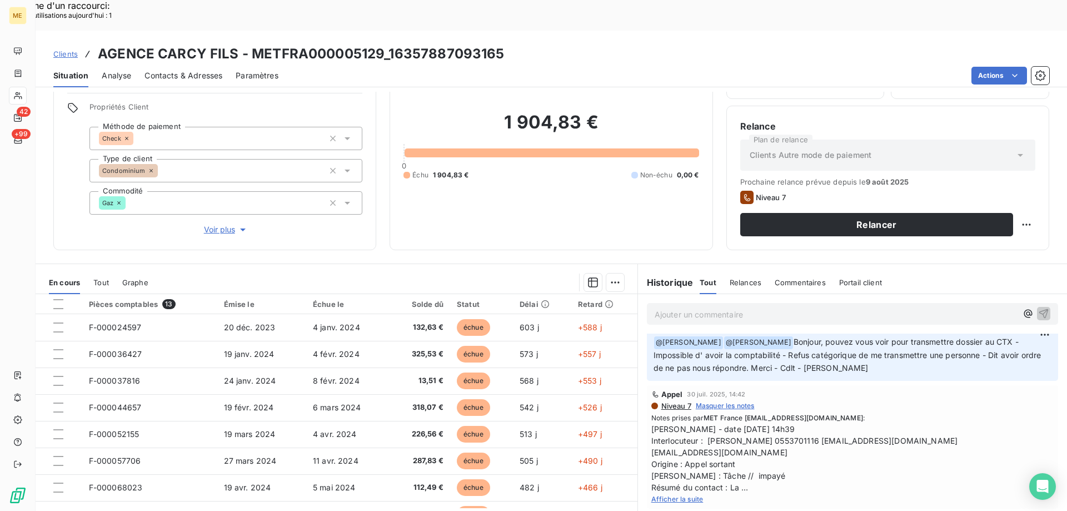
scroll to position [111, 0]
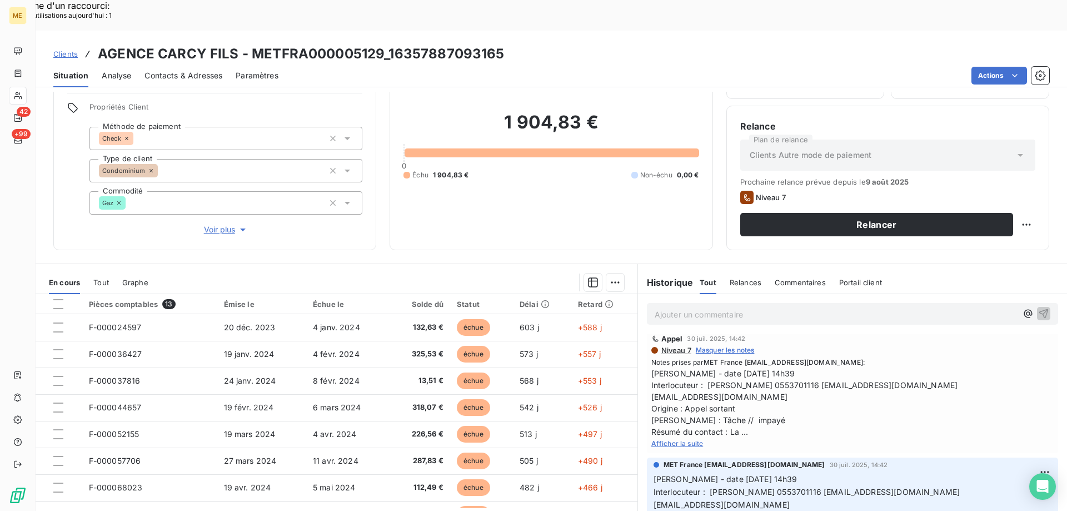
click at [762, 367] on span "[PERSON_NAME] - date [DATE] 14h39 Interlocuteur : [PERSON_NAME] 0553701116 [EMA…" at bounding box center [852, 402] width 402 height 70
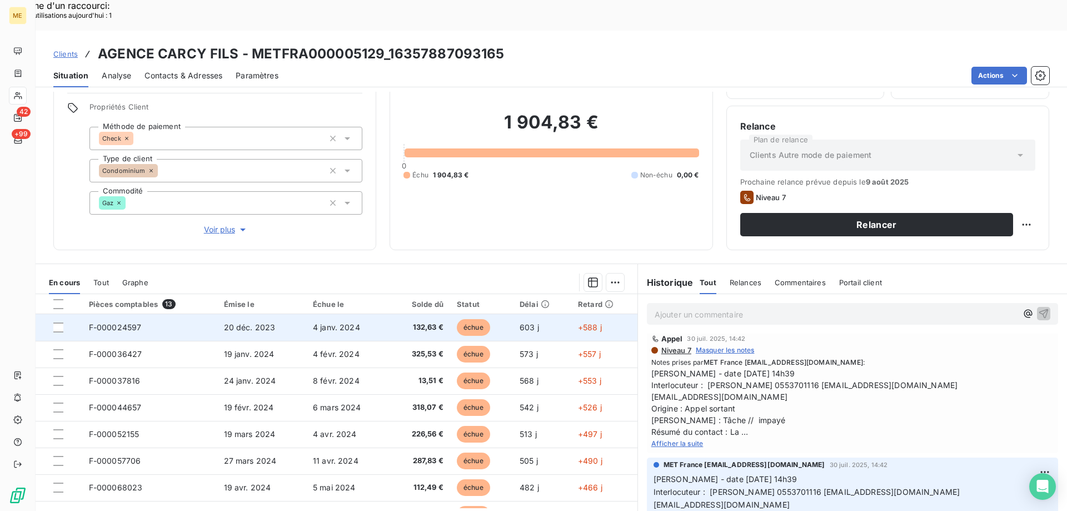
click at [121, 322] on span "F-000024597" at bounding box center [115, 326] width 53 height 9
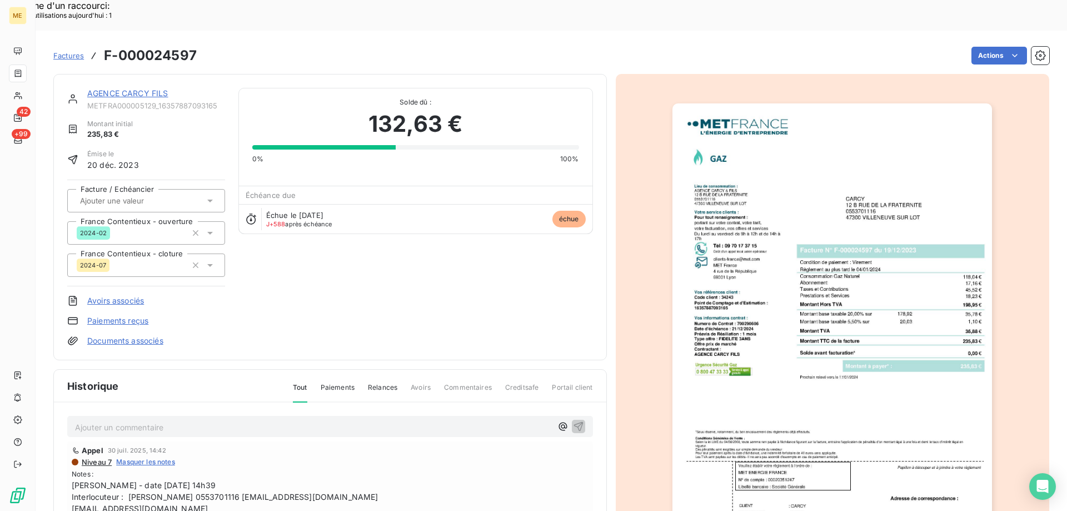
click at [780, 175] on img "button" at bounding box center [832, 329] width 320 height 452
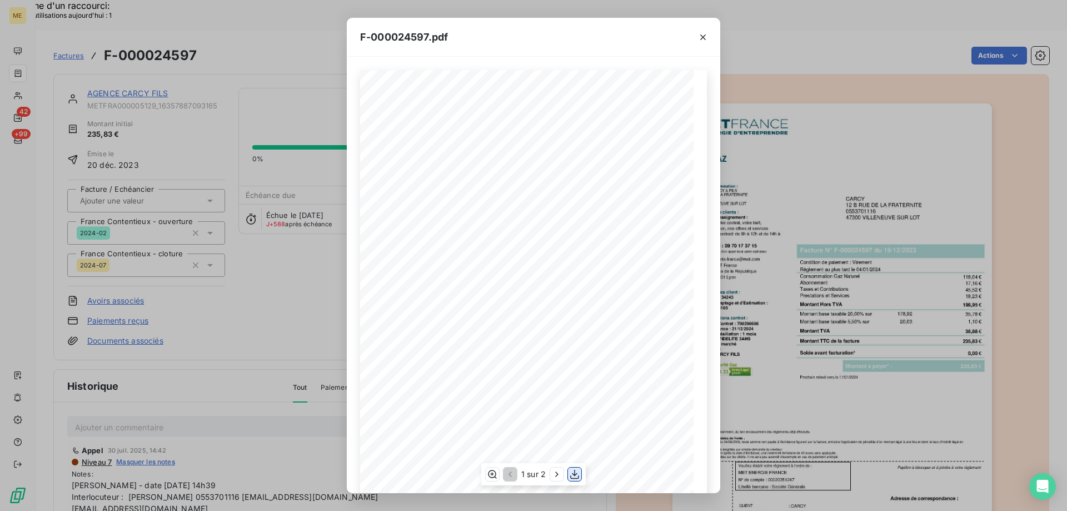
click at [572, 475] on icon "button" at bounding box center [574, 474] width 11 height 11
click at [700, 40] on icon "button" at bounding box center [702, 37] width 11 height 11
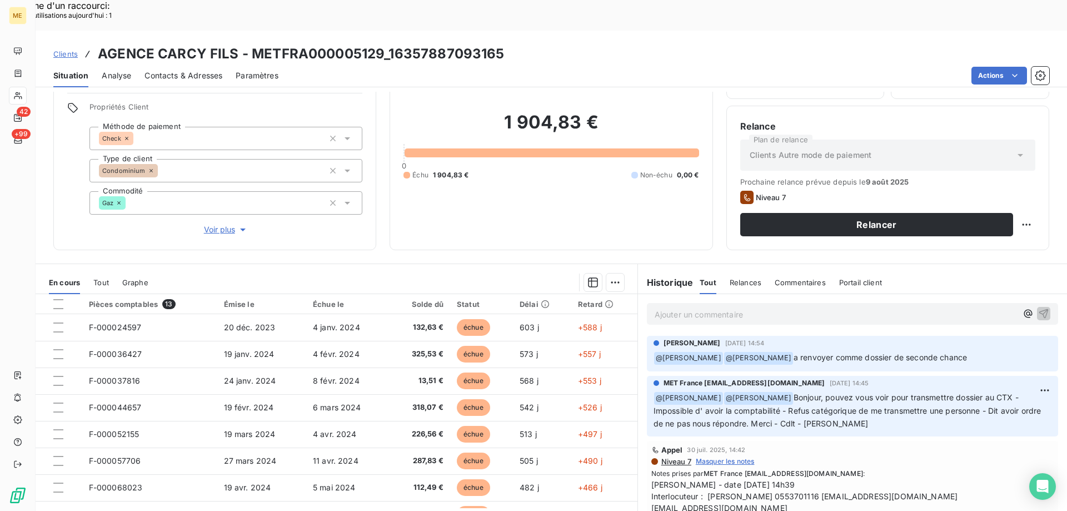
scroll to position [111, 0]
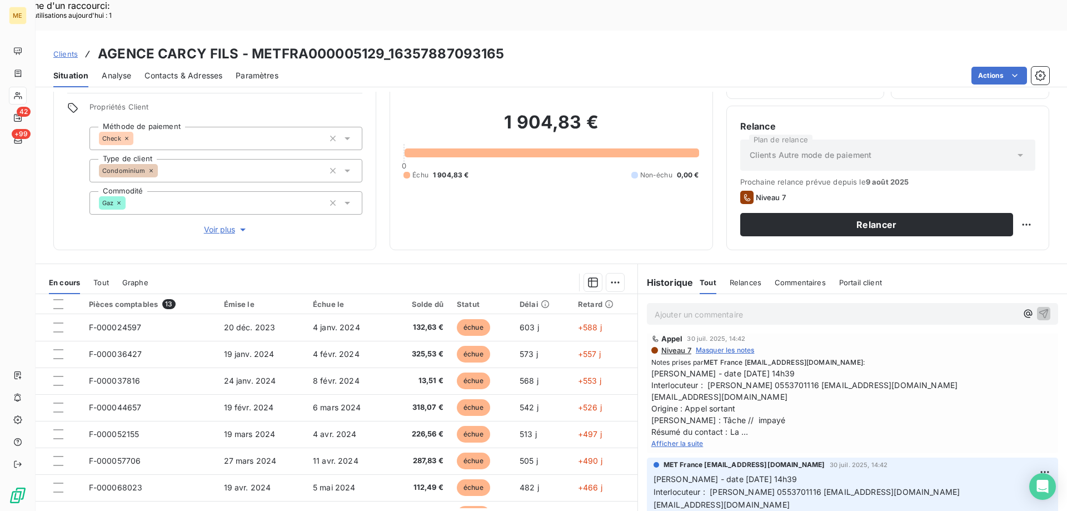
click at [662, 439] on span "Afficher la suite" at bounding box center [677, 443] width 52 height 8
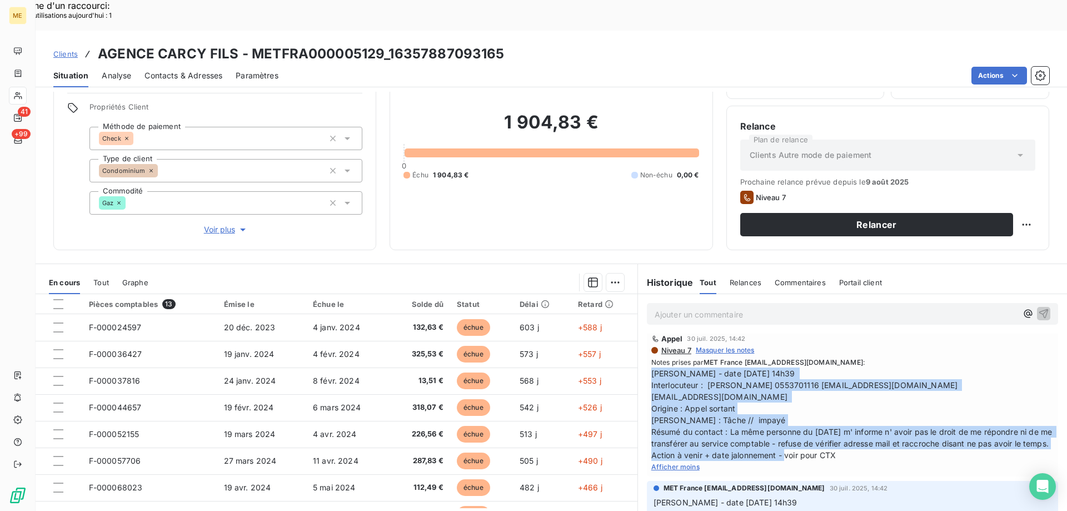
drag, startPoint x: 842, startPoint y: 440, endPoint x: 647, endPoint y: 339, distance: 219.0
click at [651, 367] on span "[PERSON_NAME] - date [DATE] 14h39 Interlocuteur : [PERSON_NAME] 0553701116 [EMA…" at bounding box center [852, 413] width 402 height 93
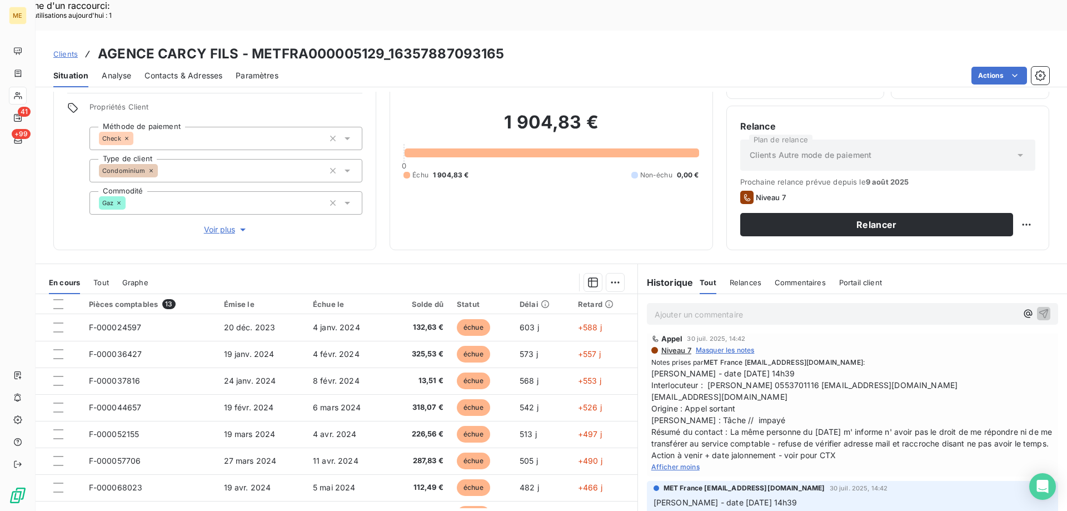
click at [682, 307] on p "Ajouter un commentaire ﻿" at bounding box center [836, 314] width 362 height 14
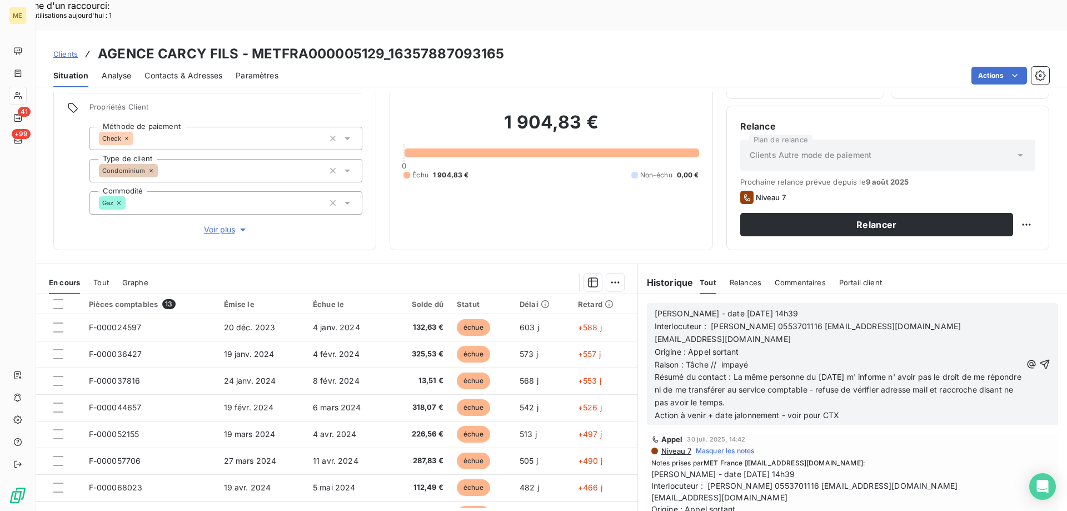
scroll to position [212, 0]
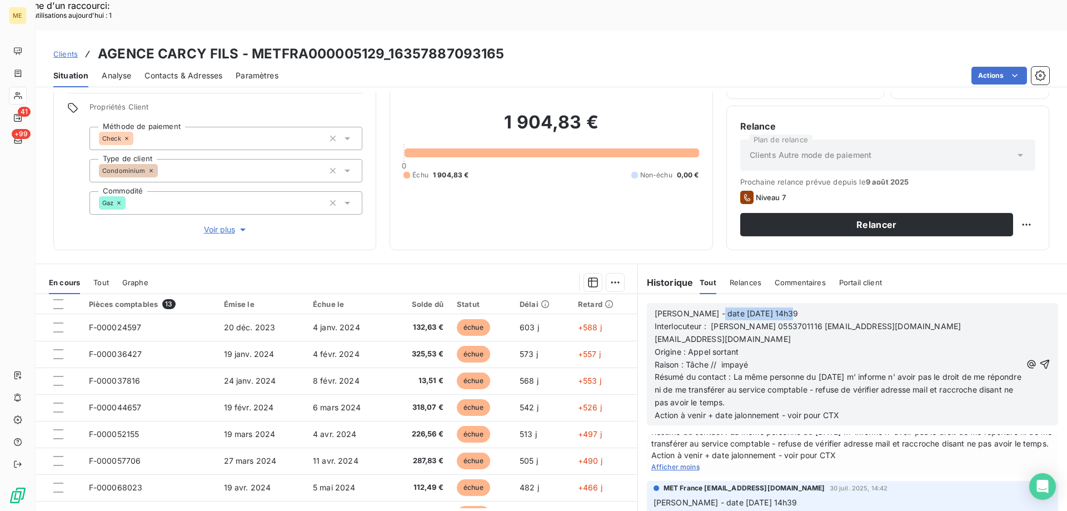
drag, startPoint x: 704, startPoint y: 282, endPoint x: 801, endPoint y: 285, distance: 97.3
click at [801, 307] on p "[PERSON_NAME] - date [DATE] 14h39" at bounding box center [838, 313] width 367 height 13
drag, startPoint x: 803, startPoint y: 348, endPoint x: 859, endPoint y: 342, distance: 57.0
click at [859, 372] on span "Résumé du contact : La même personne du [DATE] m' informe n' avoir pas le droit…" at bounding box center [839, 389] width 369 height 35
click at [805, 372] on span "Résumé du contact : La même personne m' informe n' avoir pas le droit de me rép…" at bounding box center [837, 389] width 365 height 35
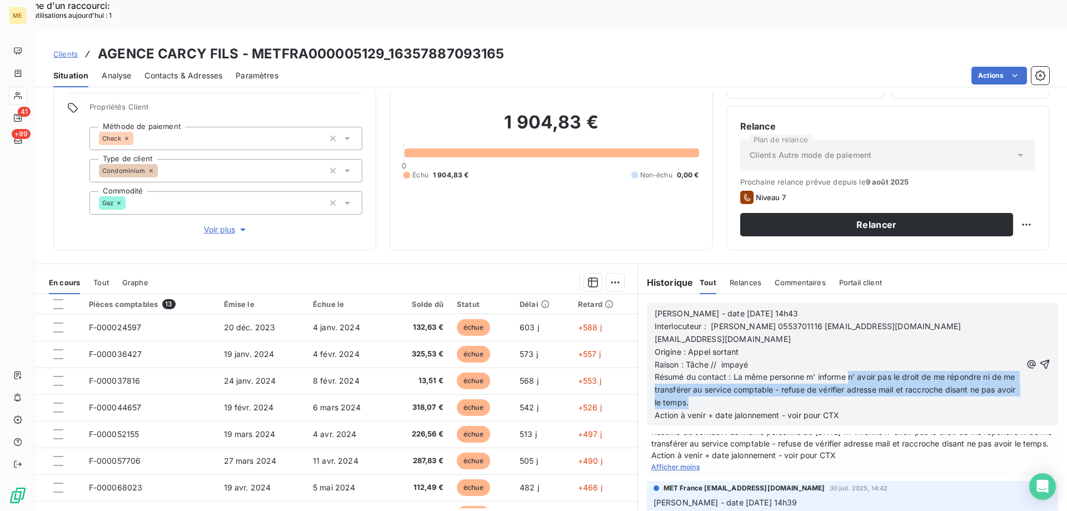
drag, startPoint x: 848, startPoint y: 346, endPoint x: 878, endPoint y: 370, distance: 38.8
click at [878, 371] on p "Résumé du contact : La même personne m' informe n' avoir pas le droit de me rép…" at bounding box center [838, 390] width 367 height 38
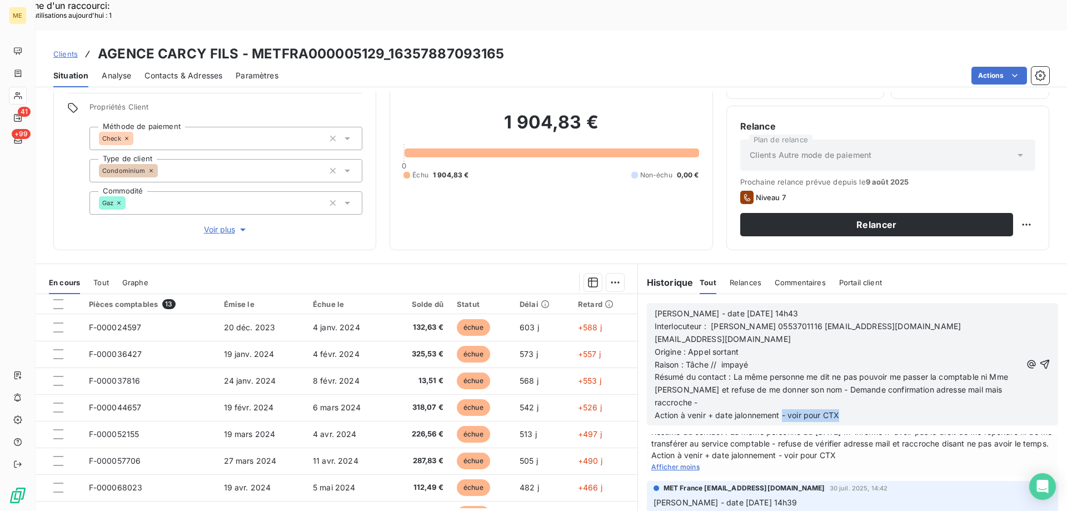
drag, startPoint x: 778, startPoint y: 383, endPoint x: 858, endPoint y: 380, distance: 80.1
click at [858, 409] on p "Action à venir + date jalonnement - voir pour CTX" at bounding box center [838, 415] width 367 height 13
click at [1040, 360] on icon "button" at bounding box center [1044, 364] width 9 height 9
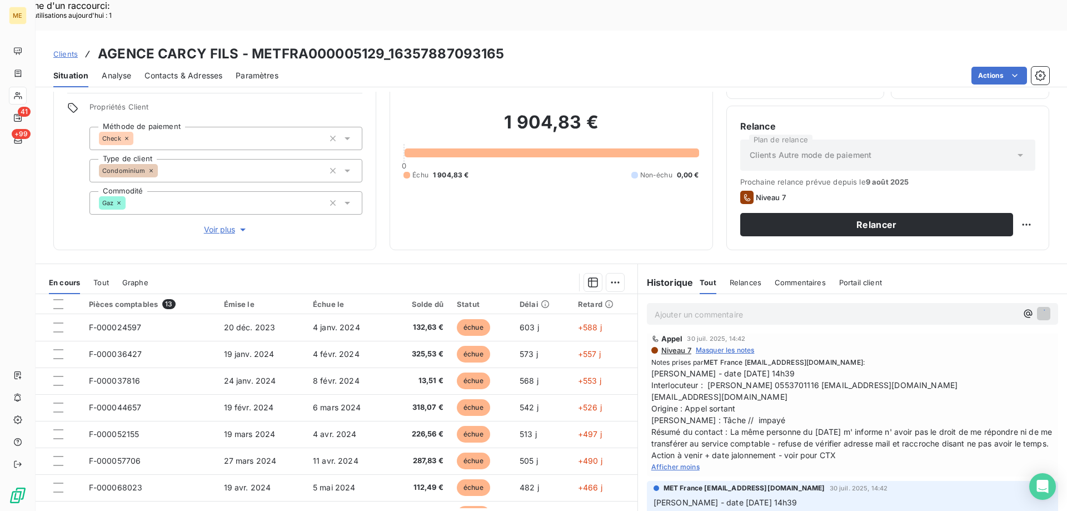
scroll to position [240, 0]
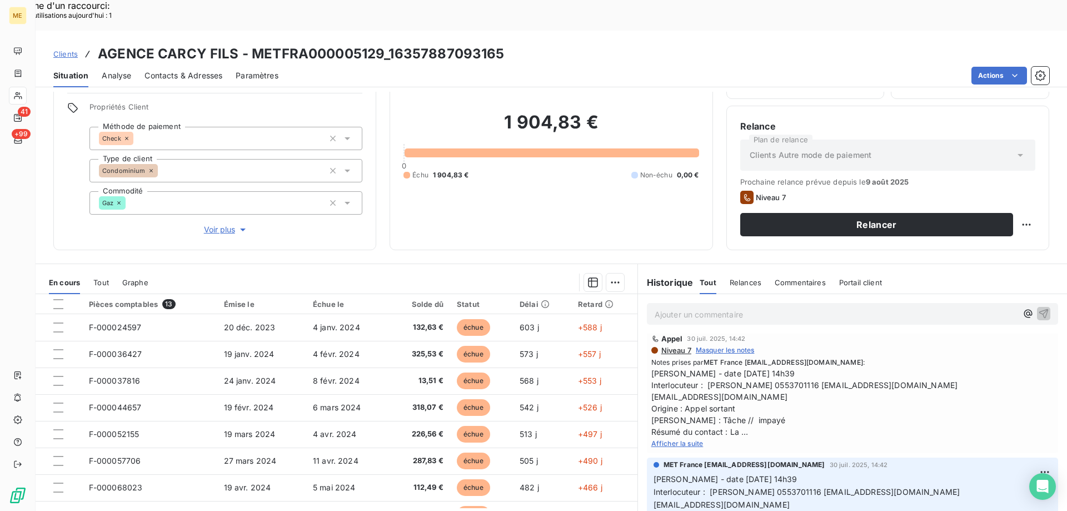
click at [226, 224] on span "Voir plus" at bounding box center [226, 229] width 44 height 11
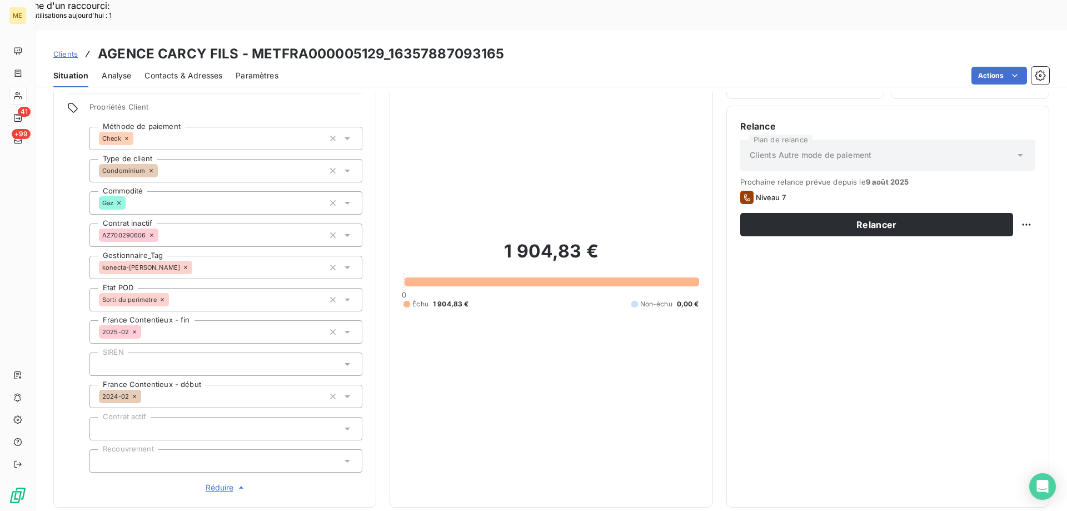
click at [215, 482] on span "Réduire" at bounding box center [226, 487] width 41 height 11
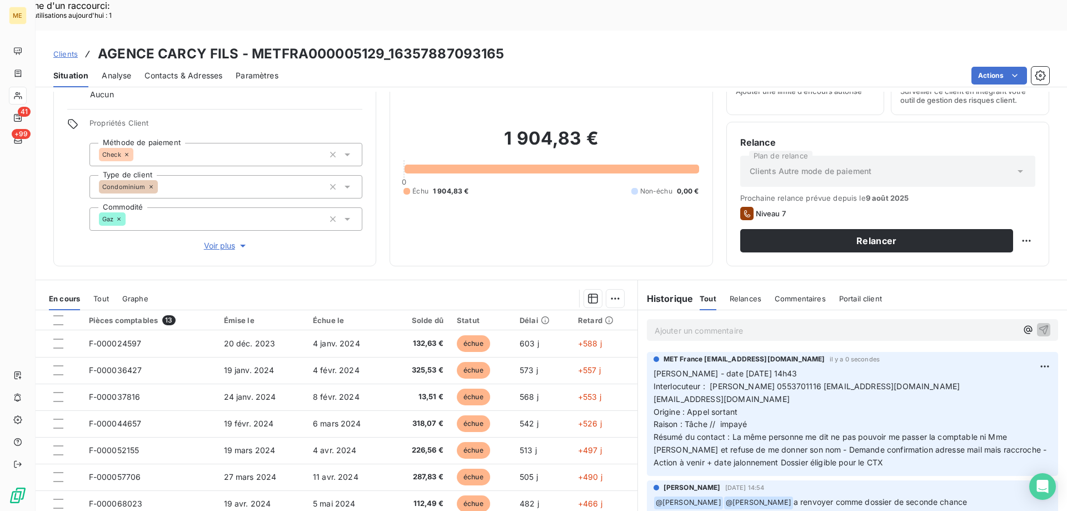
scroll to position [71, 0]
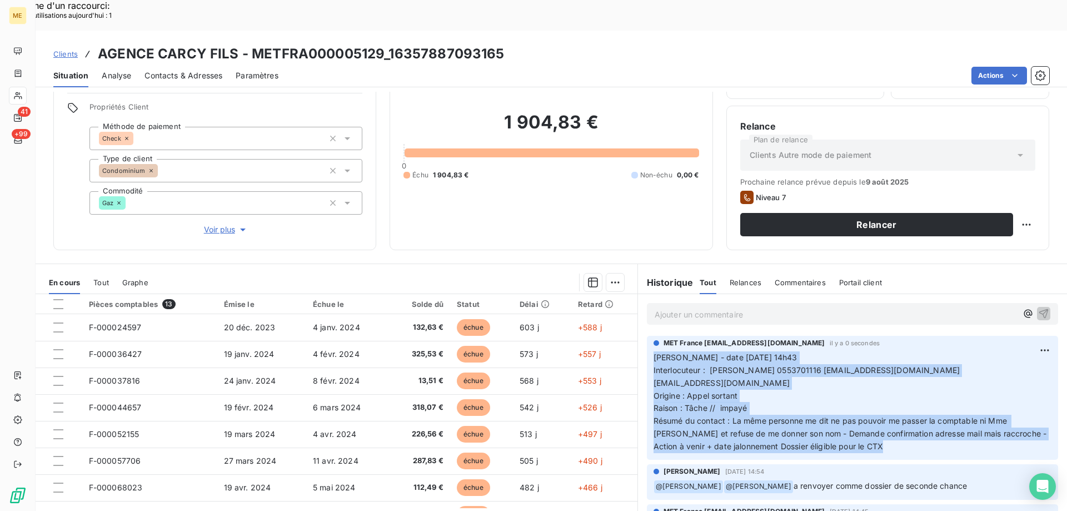
drag, startPoint x: 898, startPoint y: 417, endPoint x: 646, endPoint y: 322, distance: 269.1
click at [647, 336] on div "MET France [EMAIL_ADDRESS][DOMAIN_NAME] il y a 0 secondes [PERSON_NAME] - date …" at bounding box center [852, 398] width 411 height 124
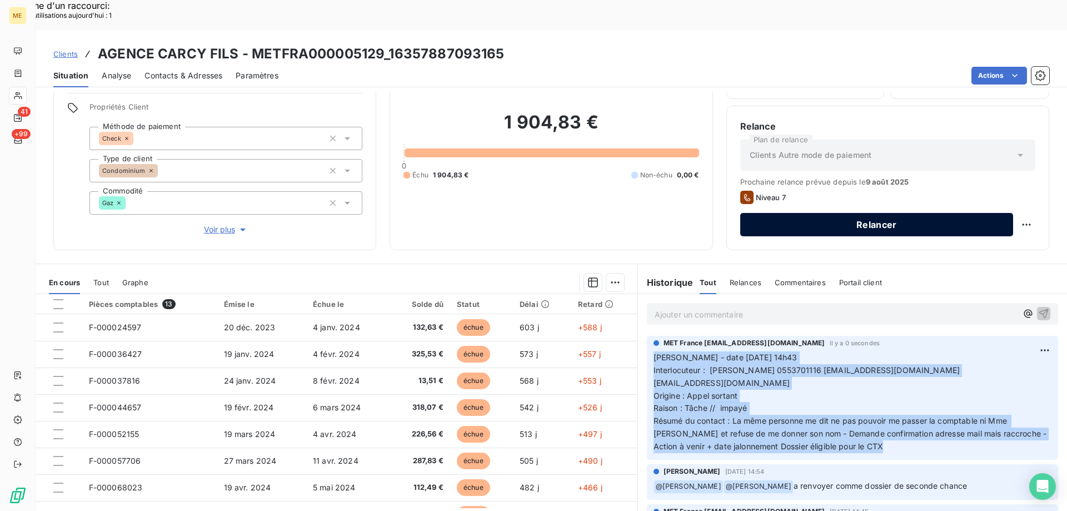
click at [893, 213] on button "Relancer" at bounding box center [876, 224] width 273 height 23
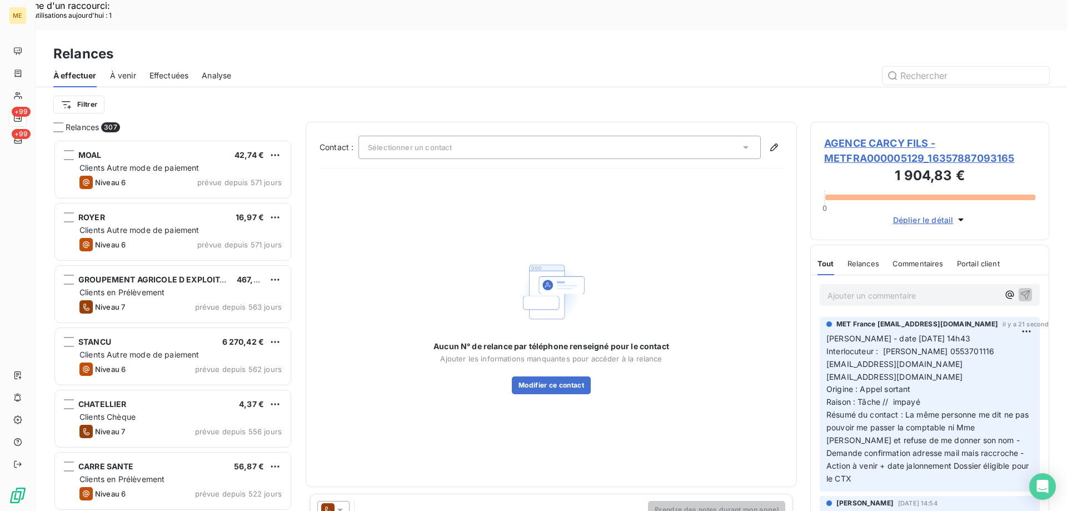
scroll to position [393, 231]
click at [494, 136] on div "Sélectionner un contact" at bounding box center [559, 147] width 402 height 23
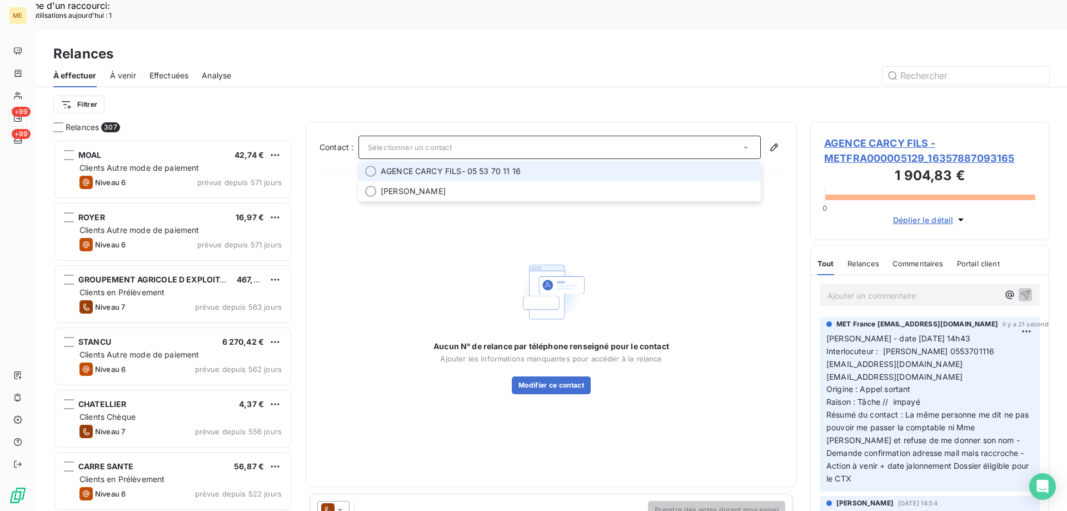
click at [370, 166] on div at bounding box center [370, 171] width 11 height 11
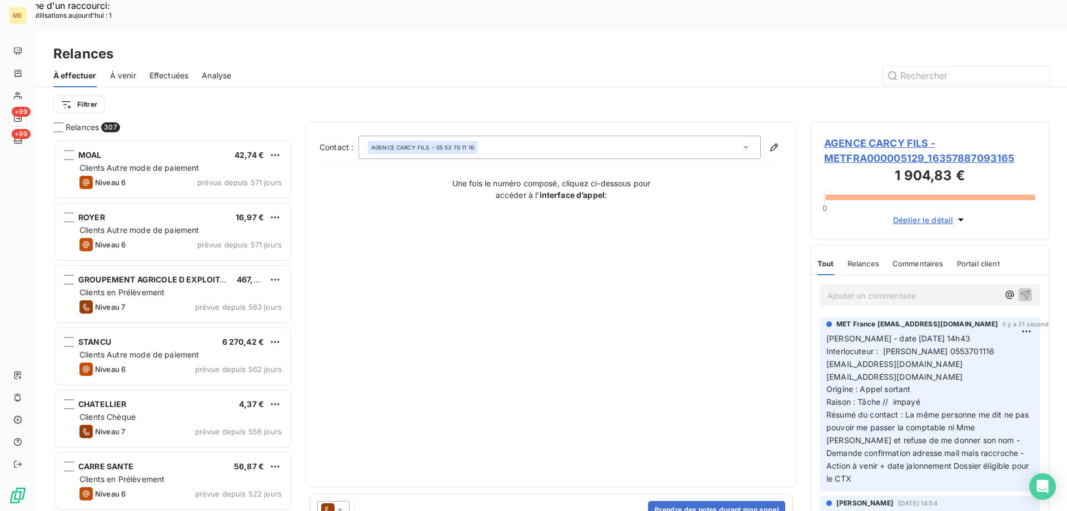
click at [342, 504] on icon at bounding box center [340, 509] width 11 height 11
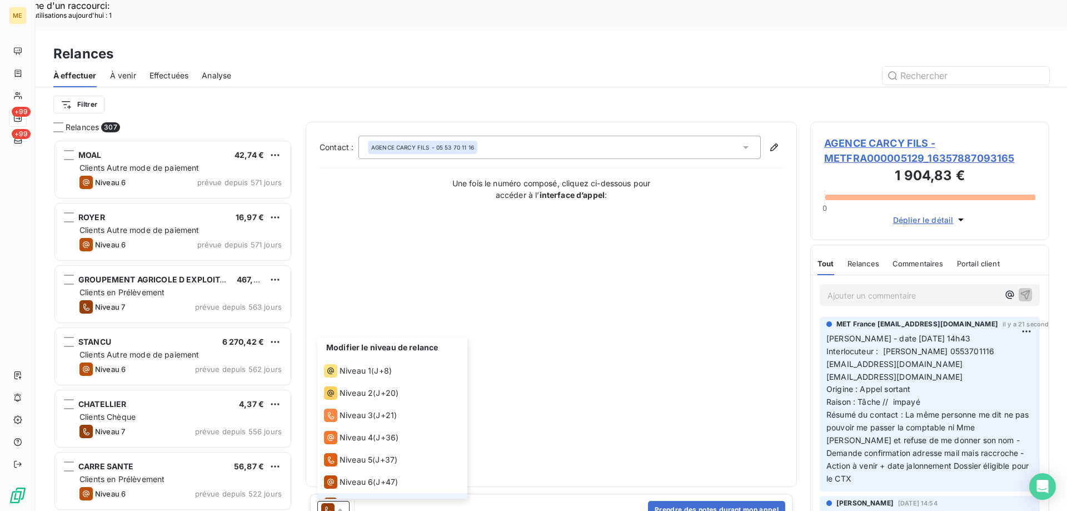
scroll to position [17, 0]
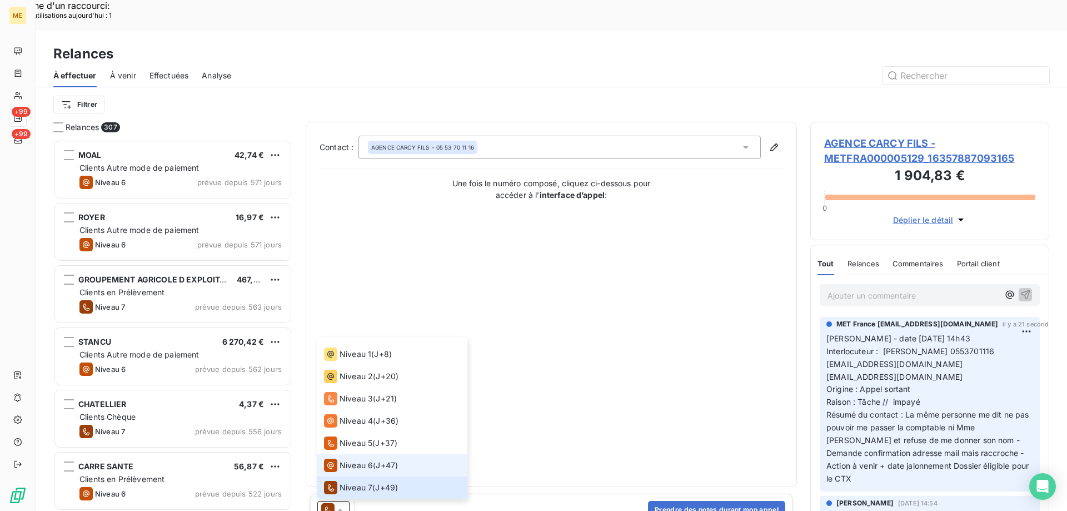
click at [350, 460] on span "Niveau 6" at bounding box center [356, 465] width 33 height 11
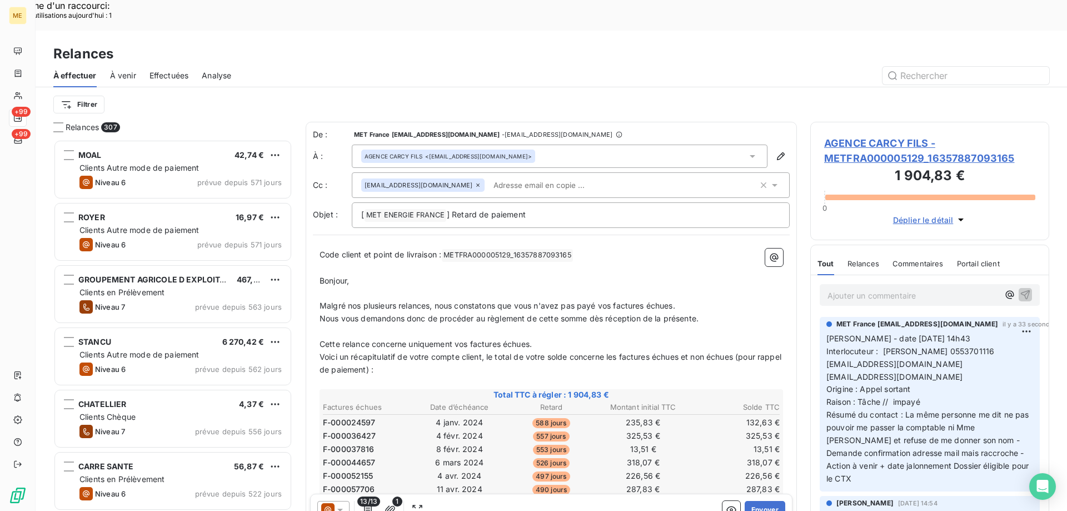
drag, startPoint x: 945, startPoint y: 328, endPoint x: 828, endPoint y: 334, distance: 117.4
click at [828, 346] on span "Interlocuteur : [PERSON_NAME] 0553701116 [EMAIL_ADDRESS][DOMAIN_NAME]" at bounding box center [911, 357] width 170 height 22
click at [522, 177] on input "text" at bounding box center [553, 185] width 128 height 17
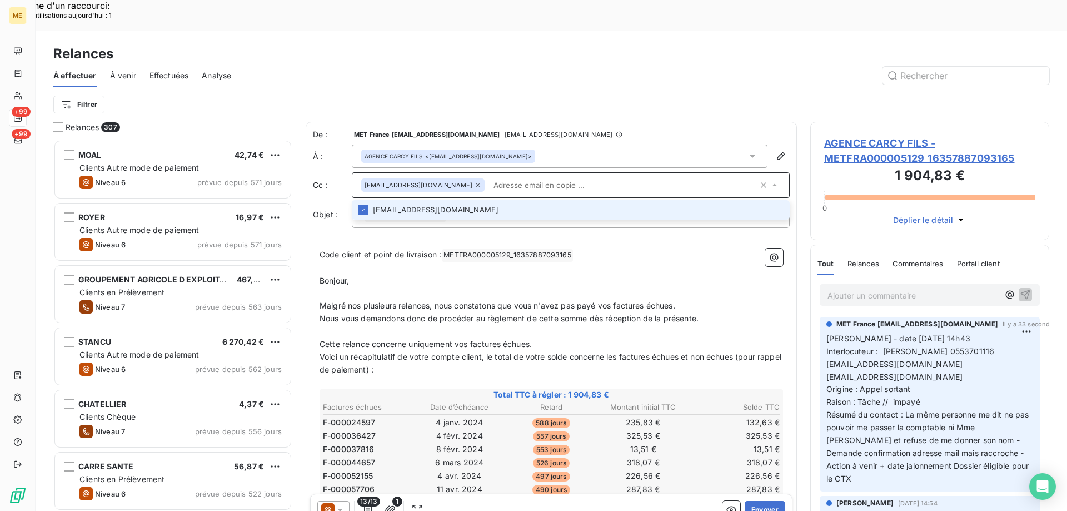
paste input "[EMAIL_ADDRESS][DOMAIN_NAME]"
type input "[EMAIL_ADDRESS][DOMAIN_NAME]"
click at [452, 200] on li "[EMAIL_ADDRESS][DOMAIN_NAME]" at bounding box center [571, 209] width 438 height 19
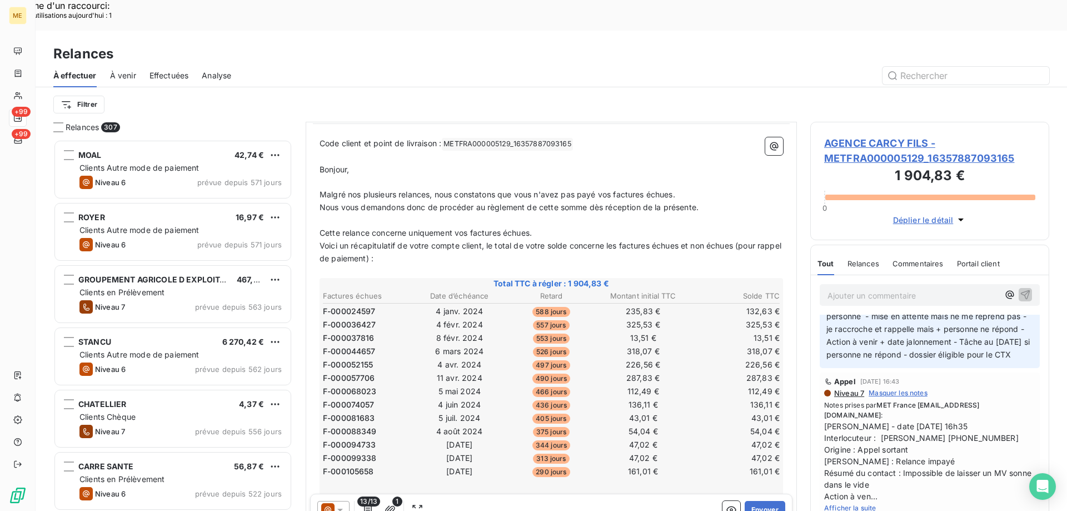
scroll to position [778, 0]
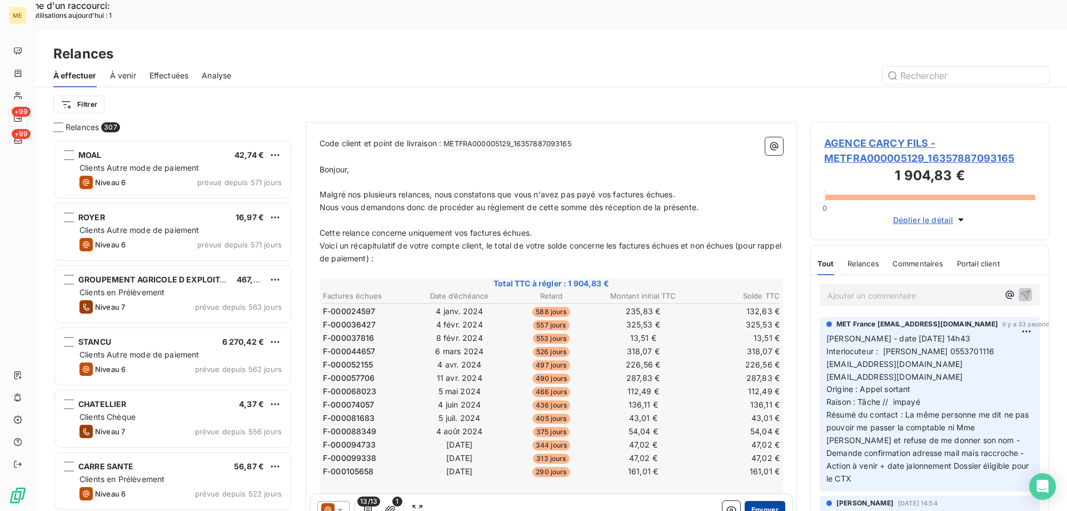
click at [755, 501] on button "Envoyer" at bounding box center [765, 510] width 41 height 18
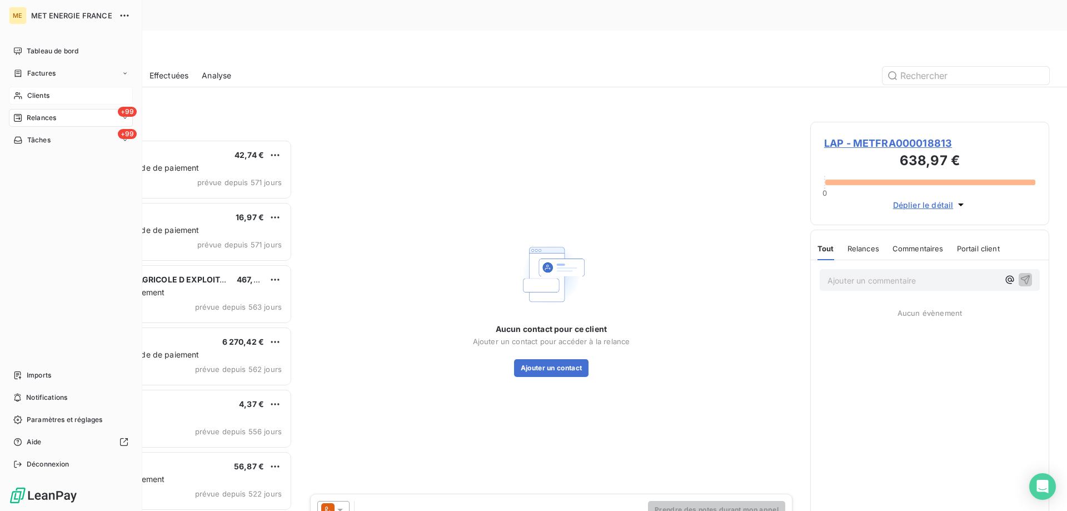
click at [58, 95] on div "Clients" at bounding box center [71, 96] width 124 height 18
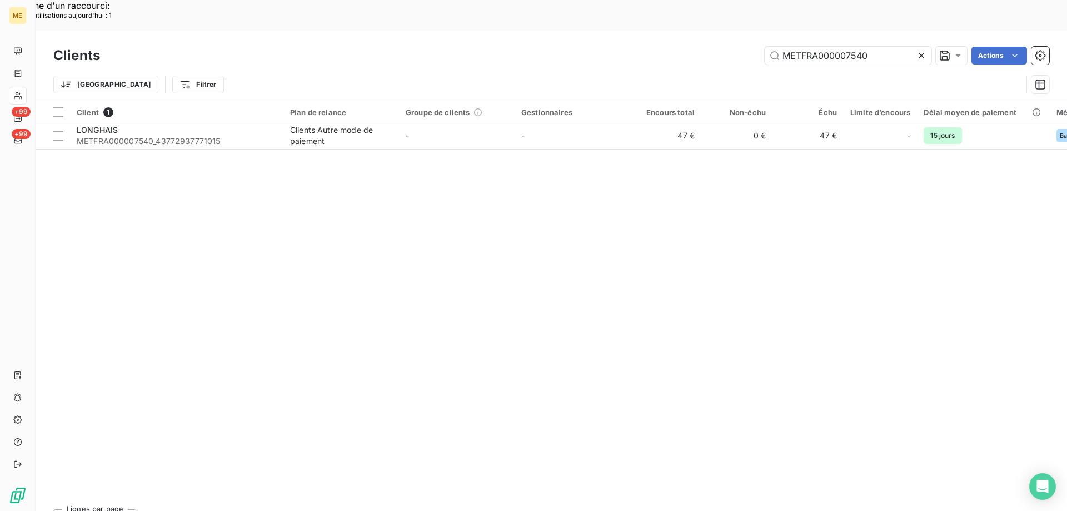
click at [923, 50] on icon at bounding box center [921, 55] width 11 height 11
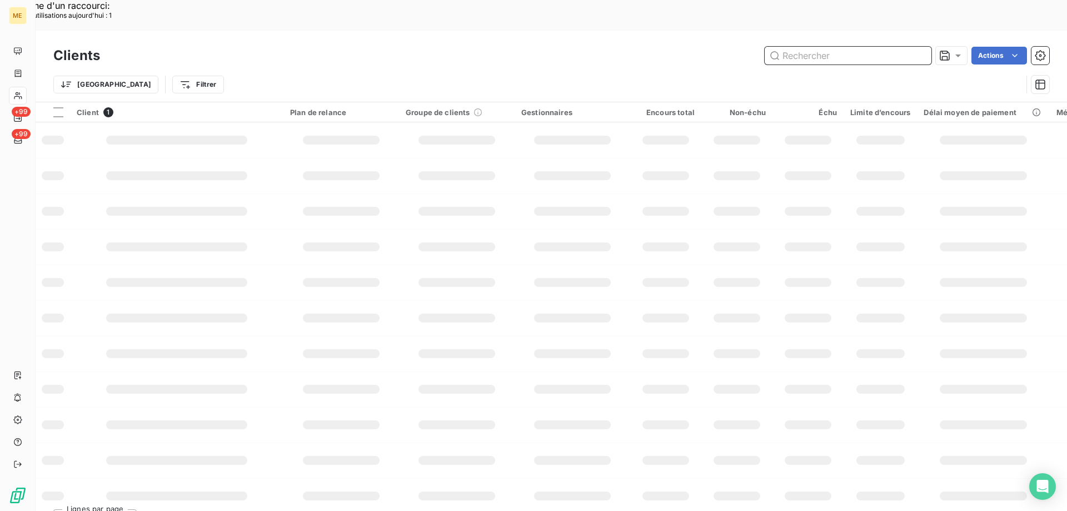
click at [860, 47] on input "text" at bounding box center [848, 56] width 167 height 18
paste input "[EMAIL_ADDRESS][DOMAIN_NAME]"
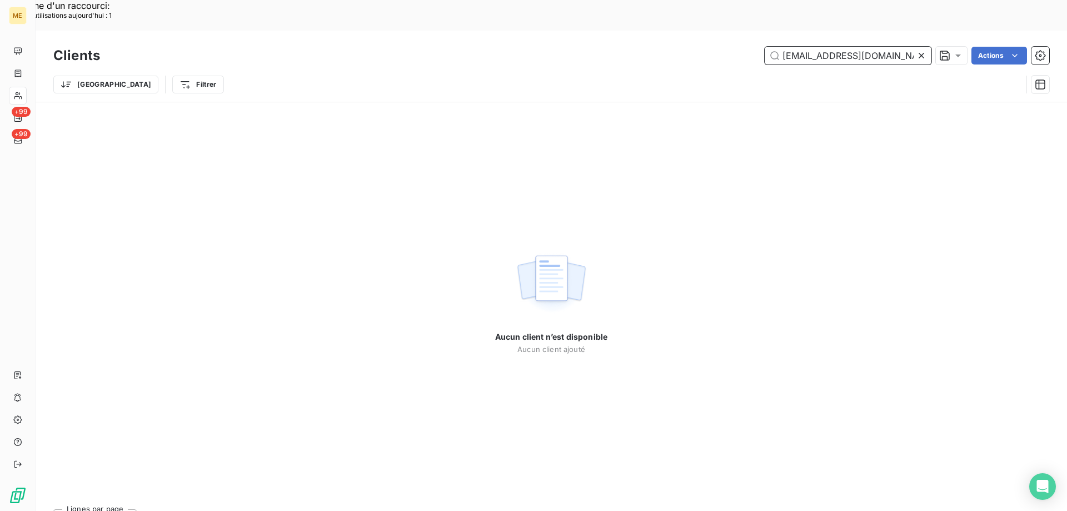
drag, startPoint x: 821, startPoint y: 26, endPoint x: 754, endPoint y: 15, distance: 68.2
click at [754, 44] on div "Clients villeneuve@carcy-immobilier.com Actions" at bounding box center [551, 55] width 996 height 23
drag, startPoint x: 805, startPoint y: 24, endPoint x: 914, endPoint y: 13, distance: 110.1
click at [914, 44] on div "Clients carcy-immobilier.com Actions" at bounding box center [551, 55] width 996 height 23
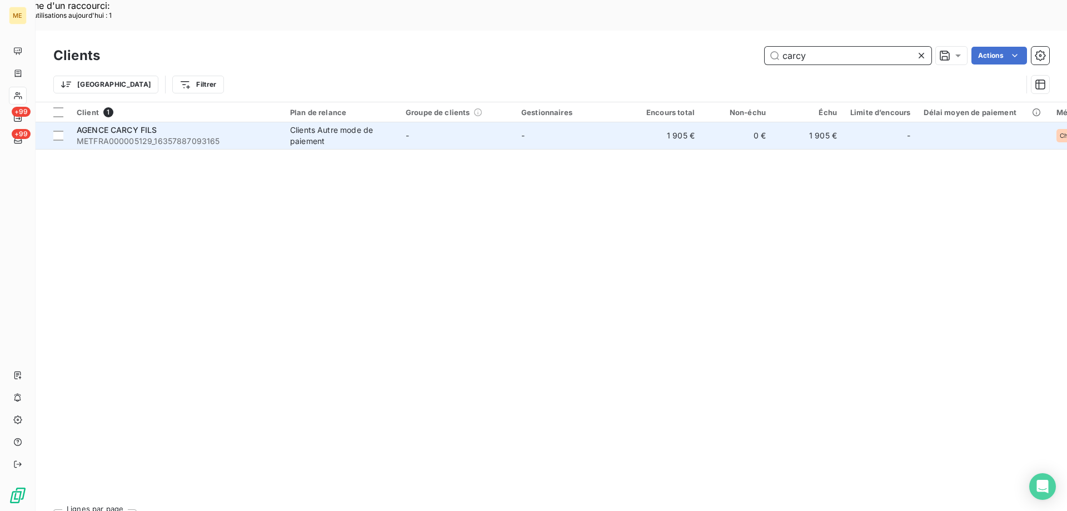
type input "carcy"
click at [137, 125] on span "AGENCE CARCY FILS" at bounding box center [117, 129] width 81 height 9
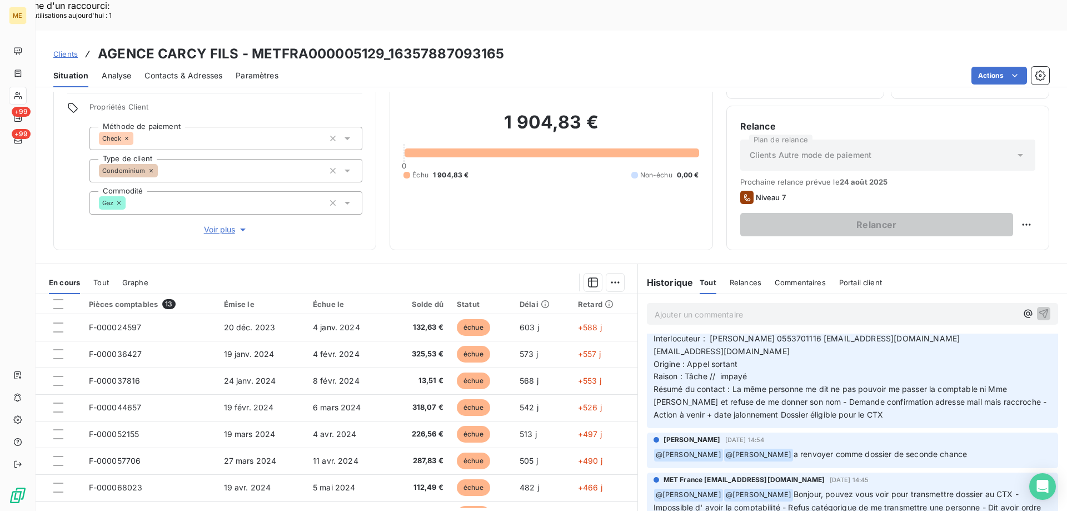
scroll to position [111, 0]
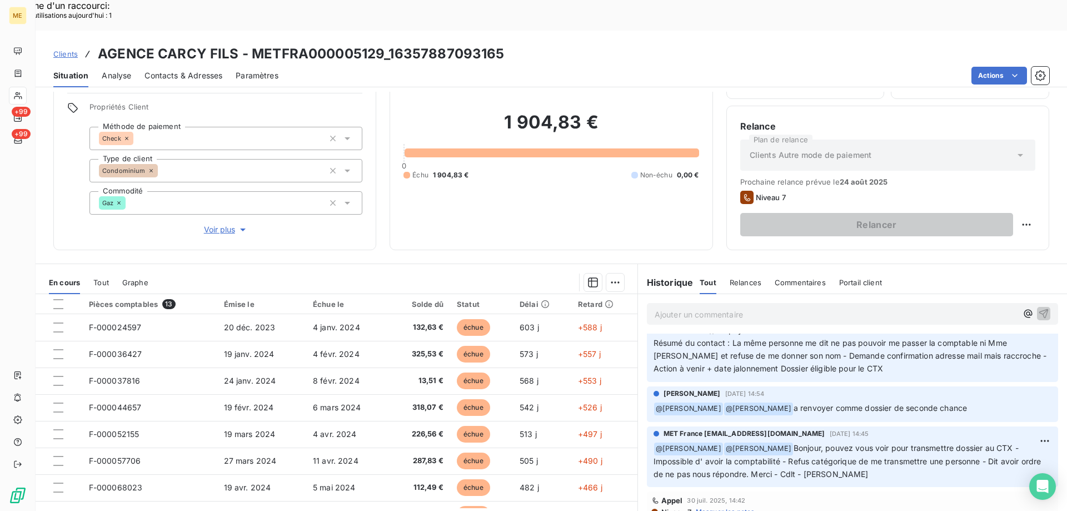
click at [677, 307] on p "Ajouter un commentaire ﻿" at bounding box center [836, 314] width 362 height 14
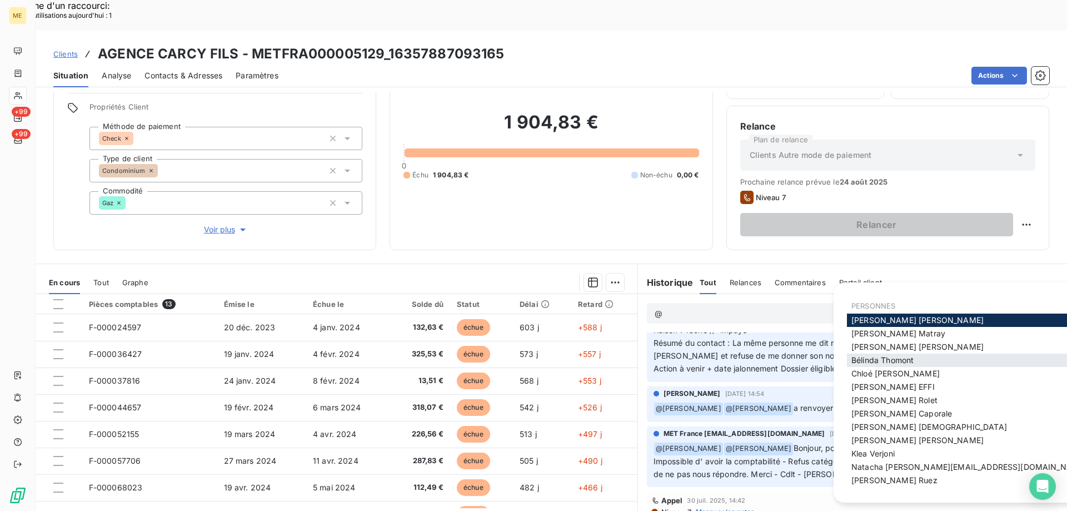
click at [876, 354] on div "[PERSON_NAME]" at bounding box center [969, 359] width 244 height 13
click at [864, 361] on span "[PERSON_NAME]" at bounding box center [882, 359] width 62 height 9
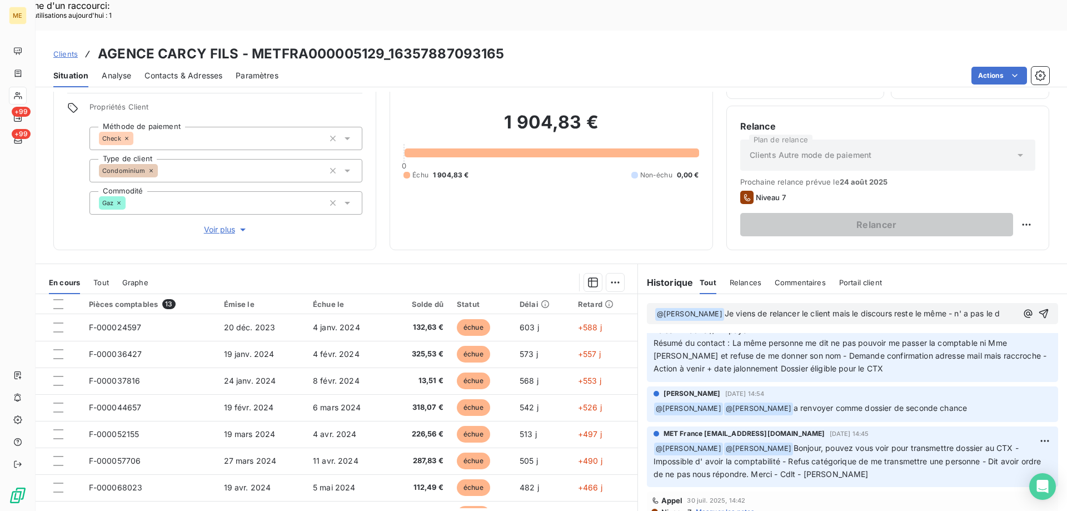
scroll to position [123, 0]
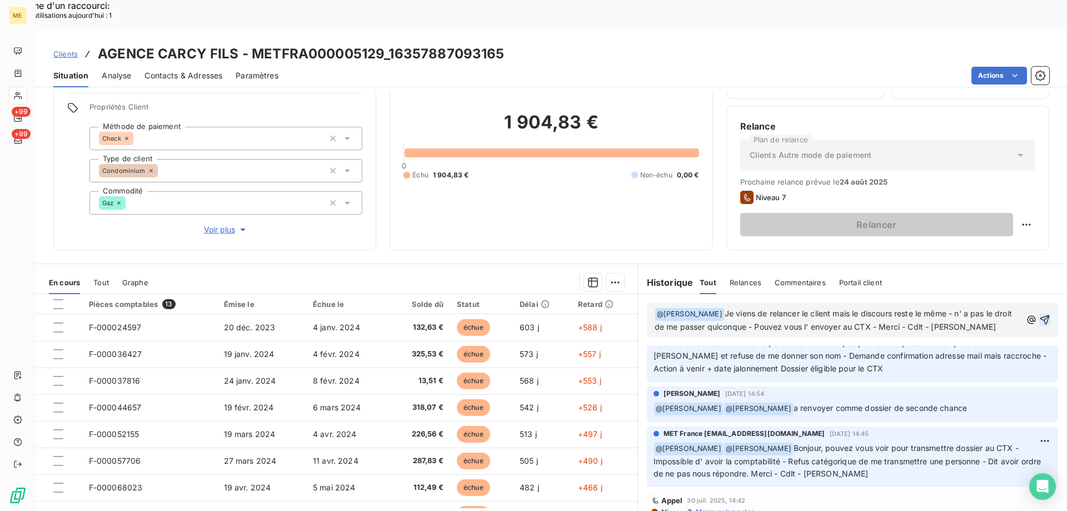
click at [1039, 314] on icon "button" at bounding box center [1044, 319] width 11 height 11
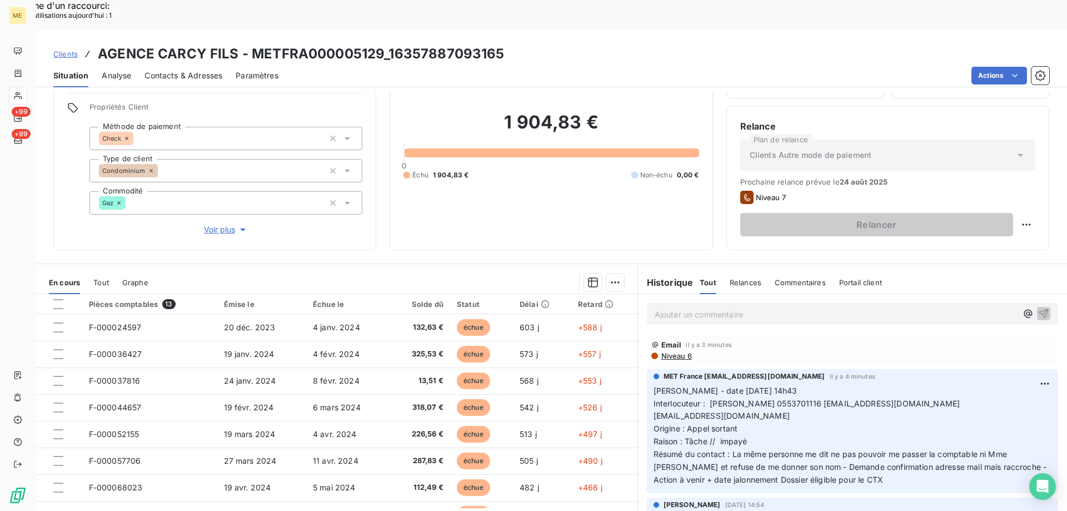
scroll to position [0, 0]
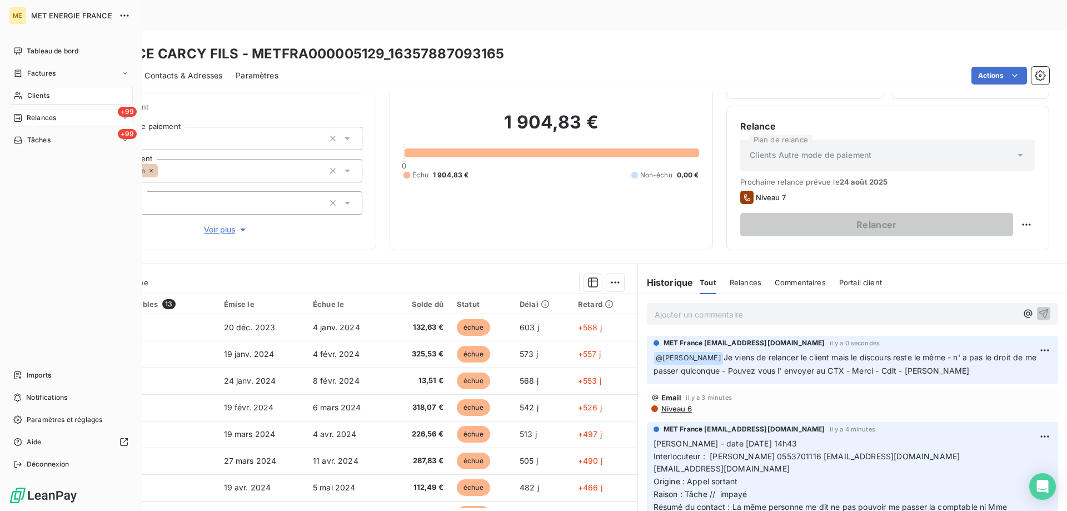
click at [83, 114] on div "+99 Relances" at bounding box center [71, 118] width 124 height 18
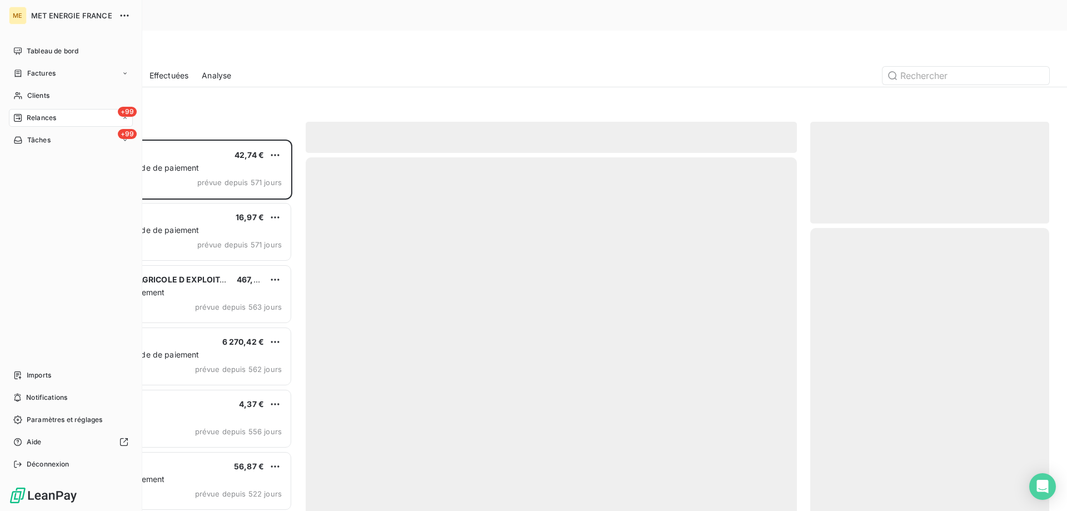
scroll to position [393, 231]
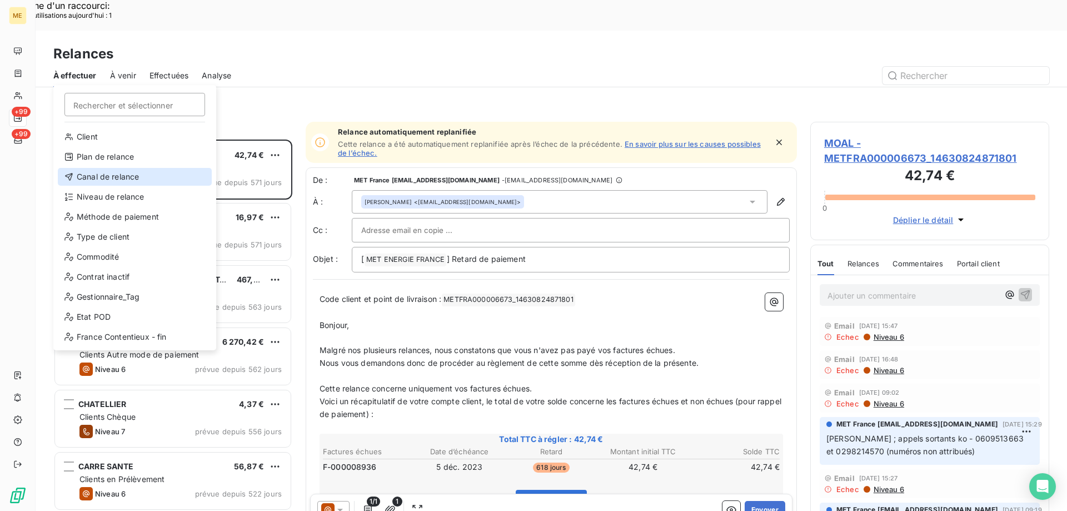
click at [126, 173] on div "Canal de relance" at bounding box center [135, 177] width 154 height 18
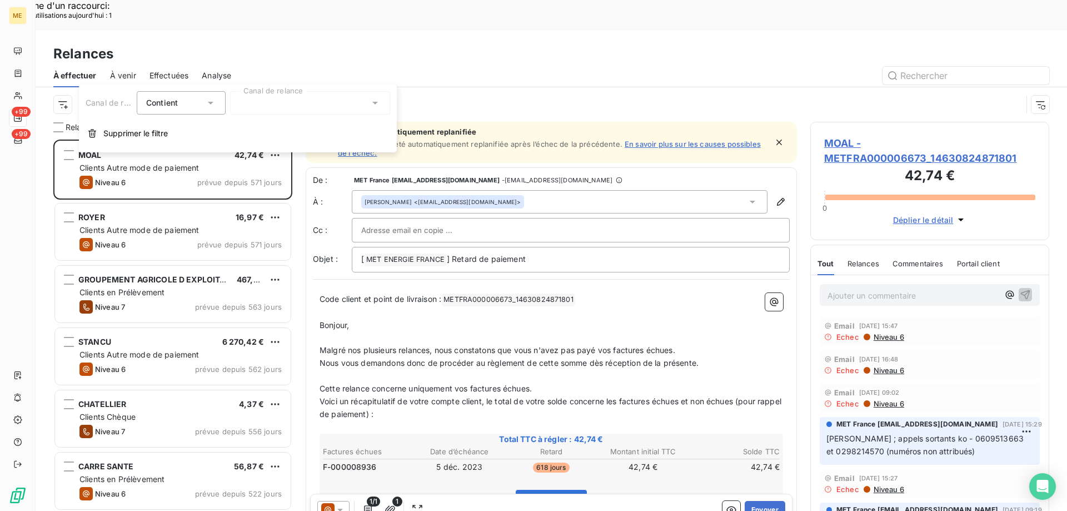
click at [265, 106] on div at bounding box center [310, 102] width 160 height 23
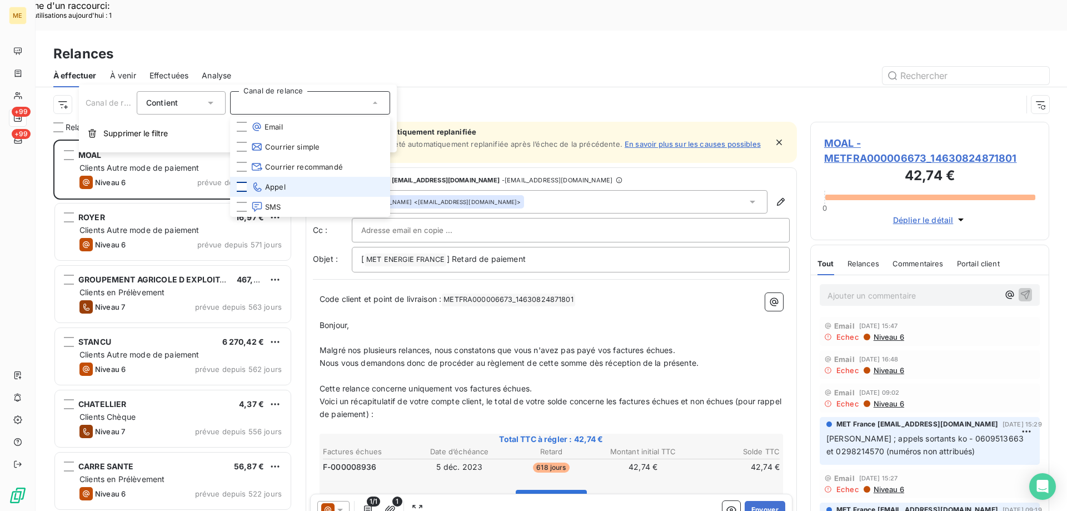
click at [242, 186] on div at bounding box center [242, 187] width 10 height 10
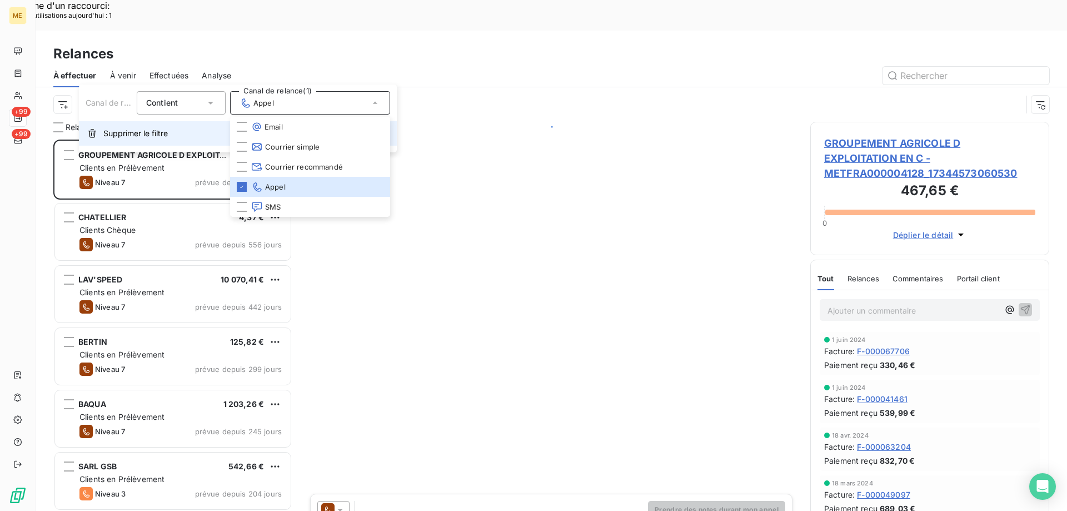
scroll to position [393, 231]
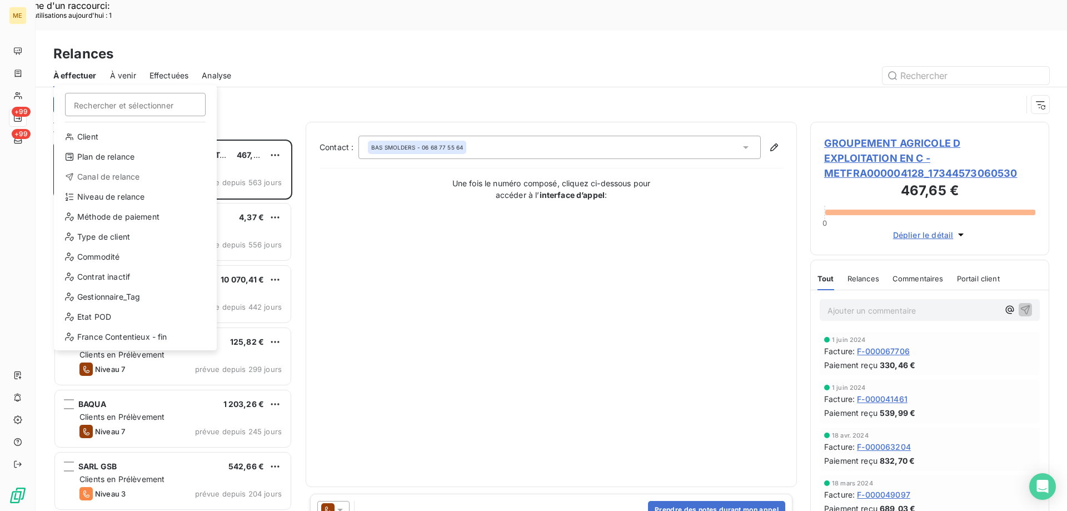
click at [151, 197] on div "Niveau de relance" at bounding box center [135, 197] width 154 height 18
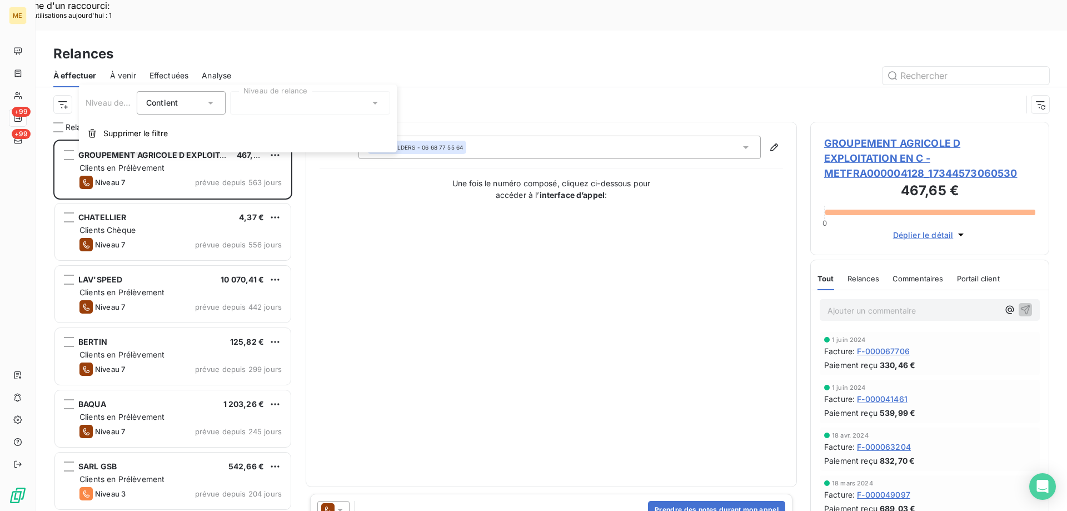
click at [270, 104] on div at bounding box center [310, 102] width 160 height 23
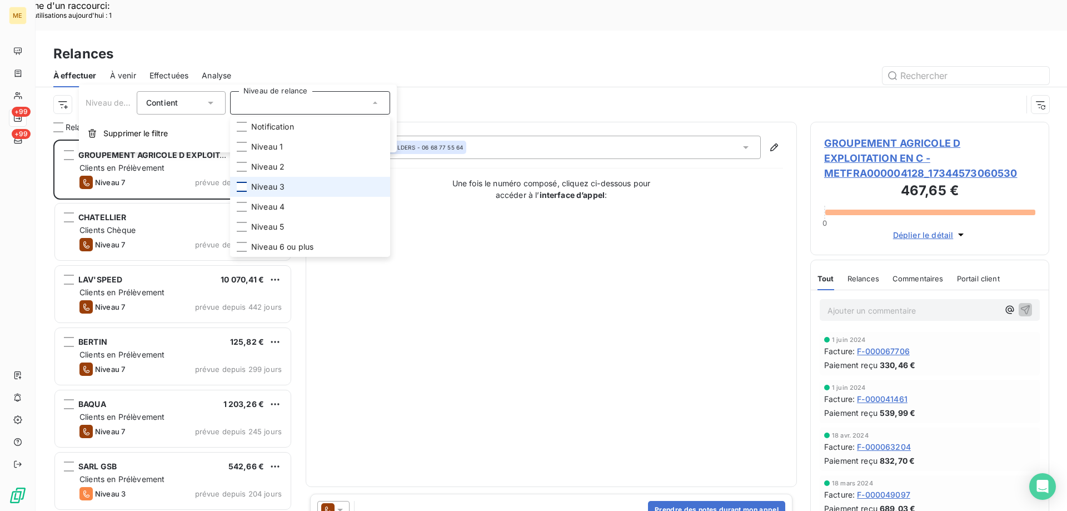
click at [245, 185] on div at bounding box center [242, 187] width 10 height 10
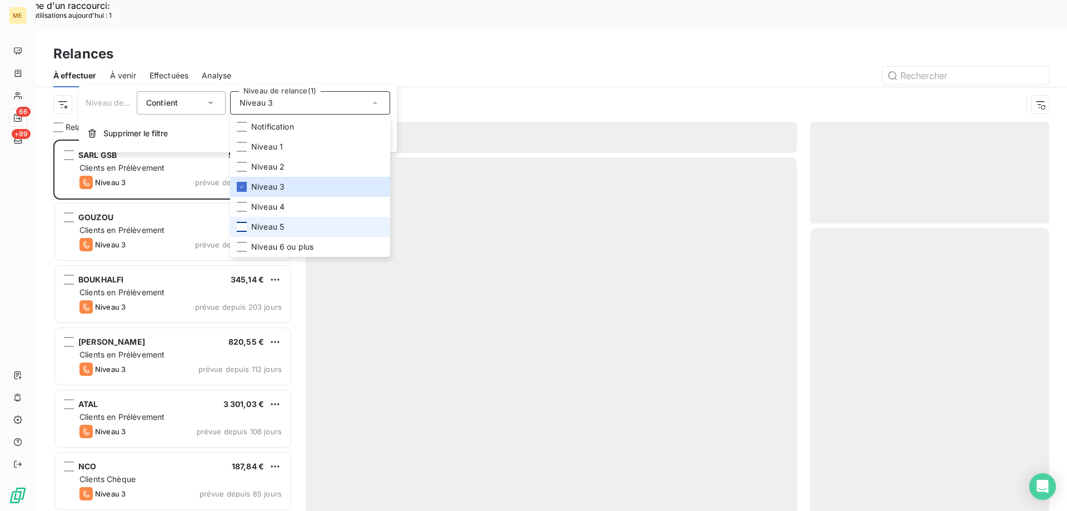
scroll to position [393, 231]
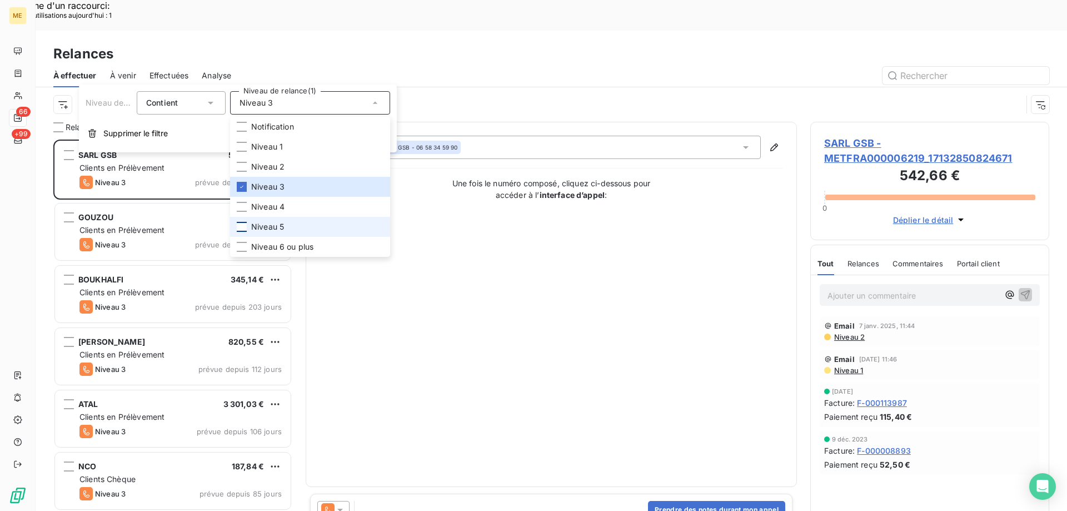
click at [239, 228] on div at bounding box center [242, 227] width 10 height 10
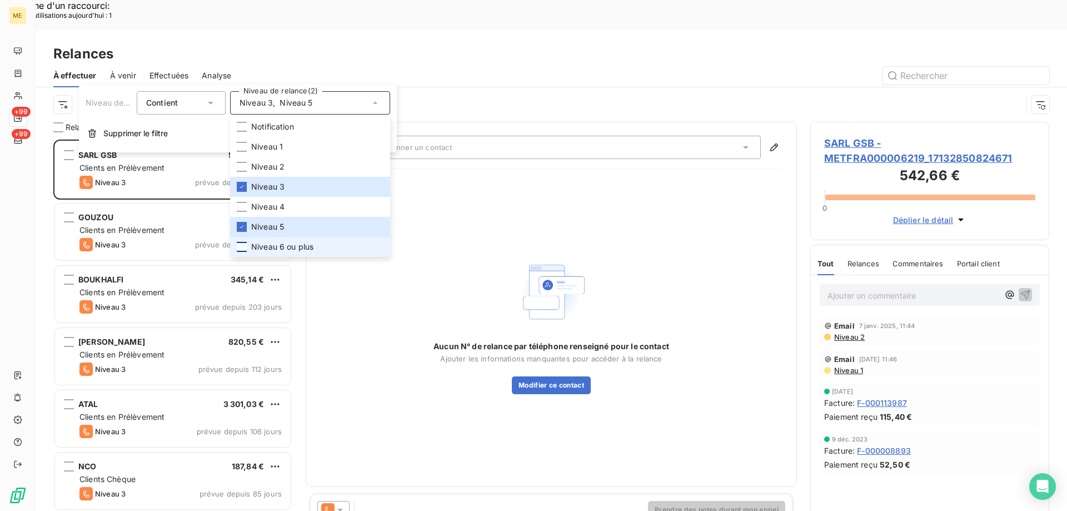
click at [243, 250] on div at bounding box center [242, 247] width 10 height 10
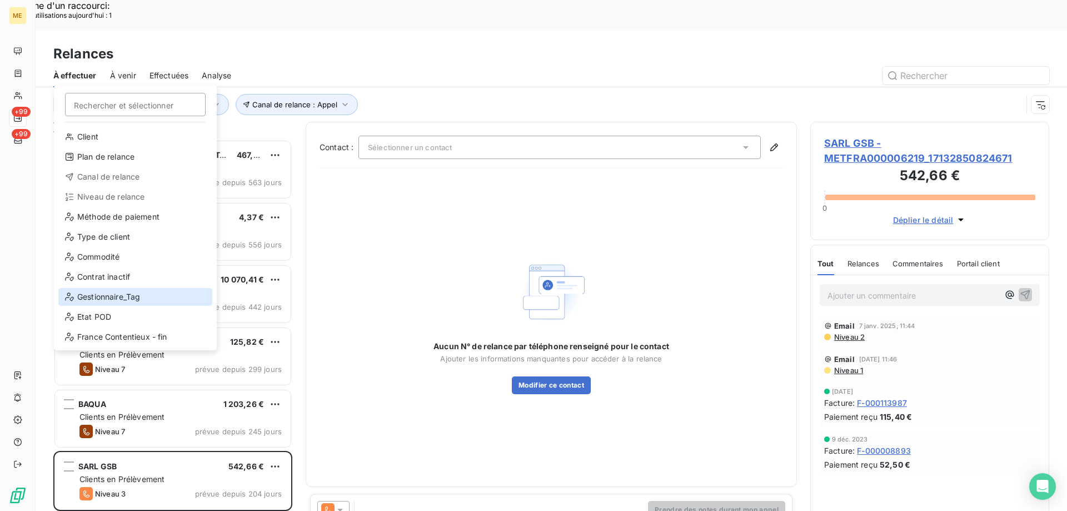
click at [143, 292] on div "Gestionnaire_Tag" at bounding box center [135, 297] width 154 height 18
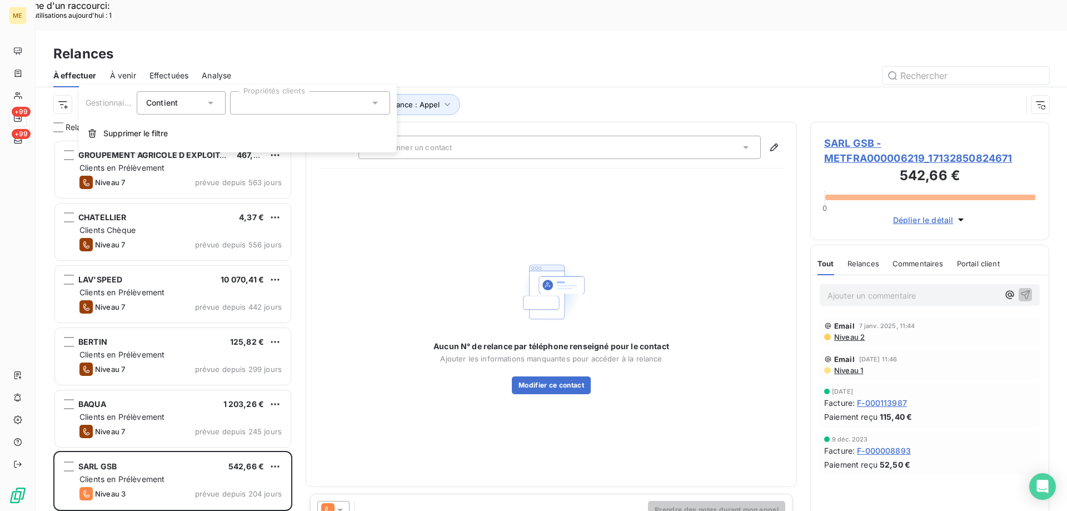
click at [255, 101] on div at bounding box center [310, 102] width 160 height 23
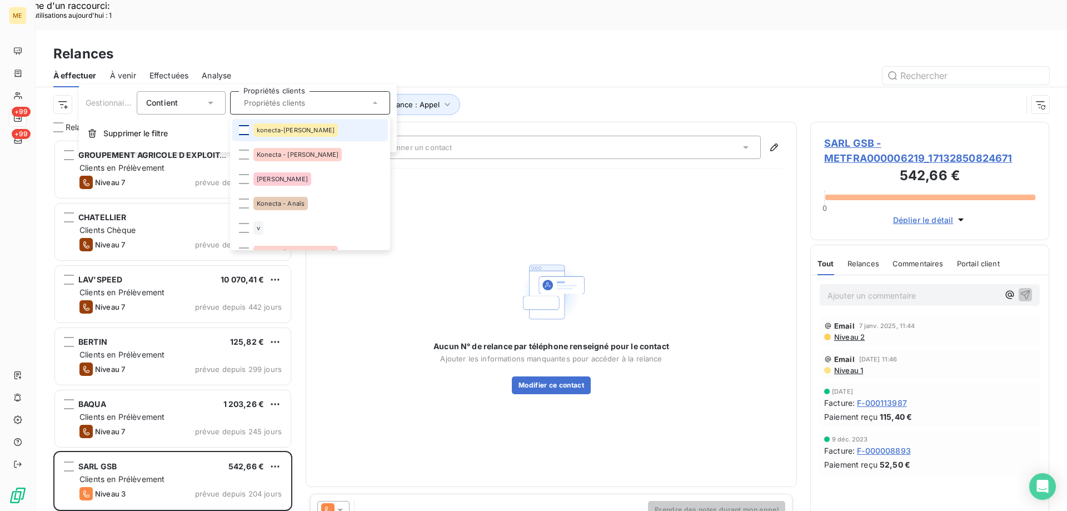
click at [242, 129] on div at bounding box center [244, 130] width 10 height 10
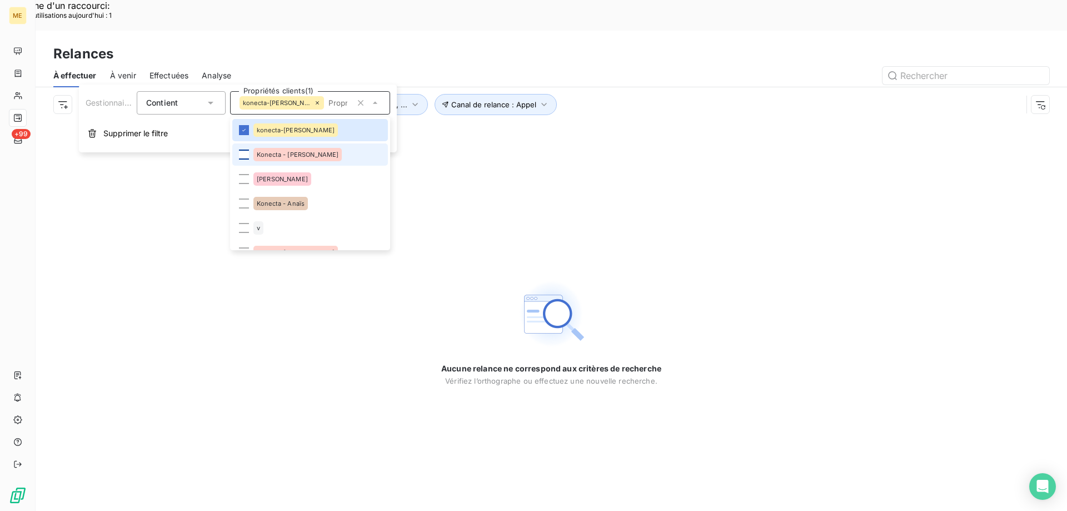
click at [243, 155] on div at bounding box center [244, 155] width 10 height 10
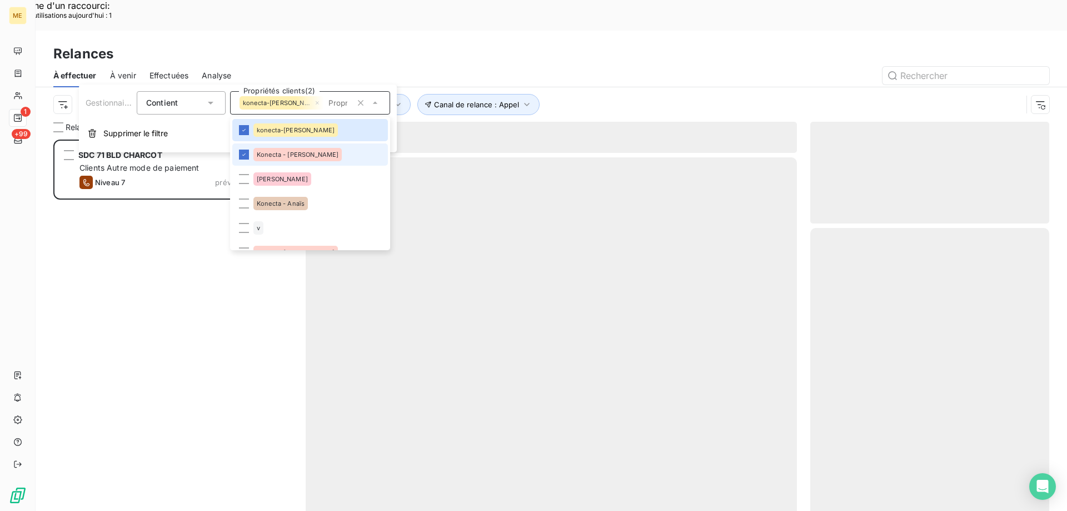
scroll to position [393, 231]
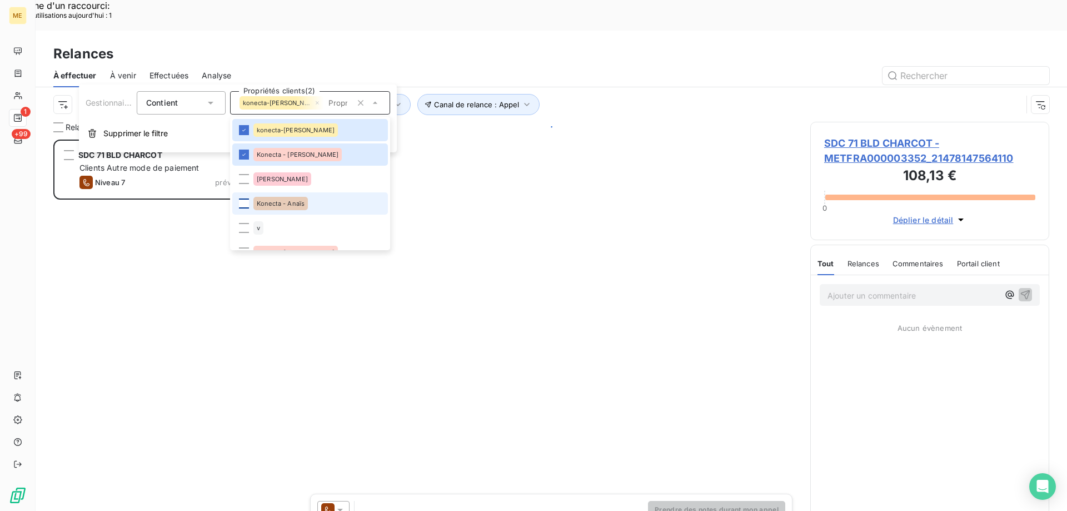
click at [242, 202] on div at bounding box center [244, 203] width 10 height 10
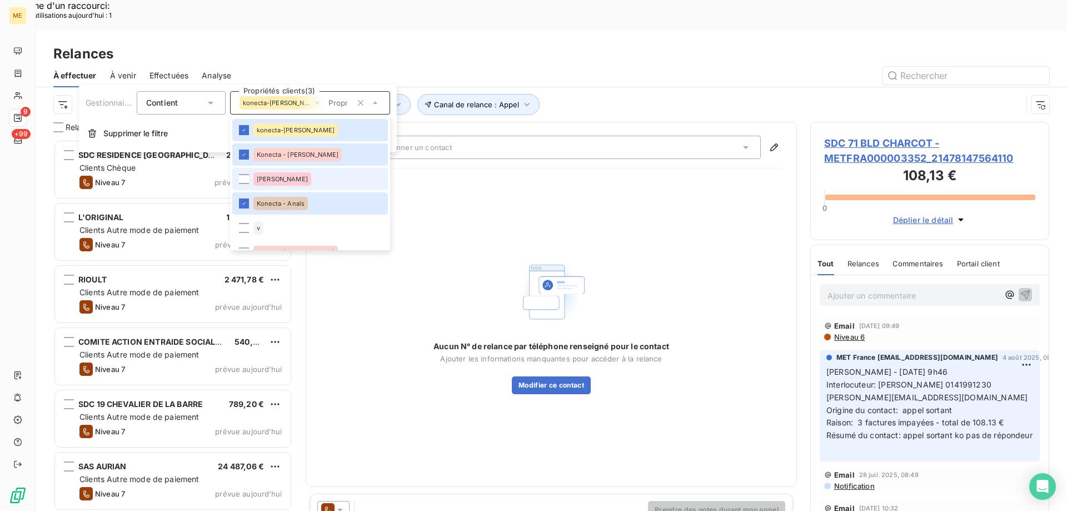
scroll to position [56, 0]
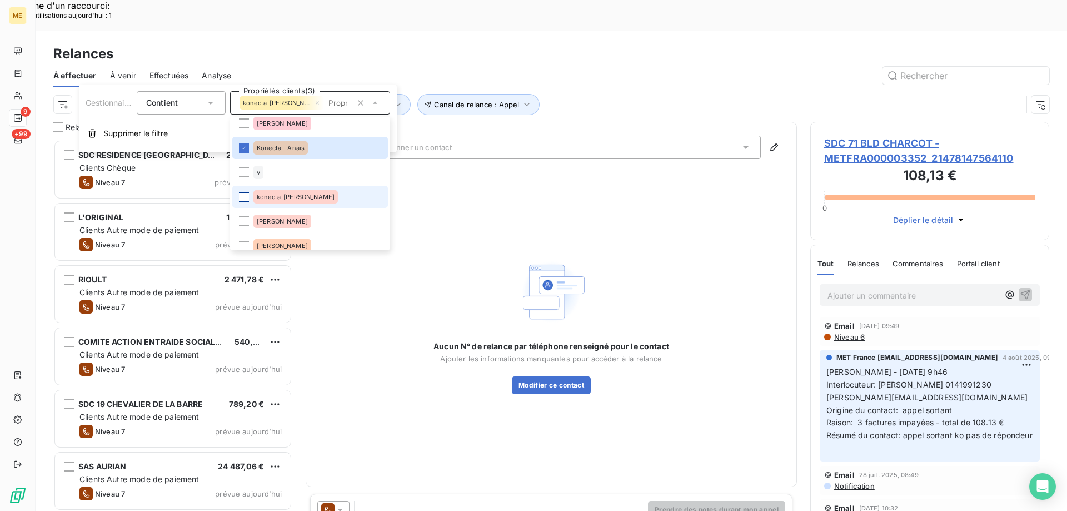
click at [243, 197] on div at bounding box center [244, 197] width 10 height 10
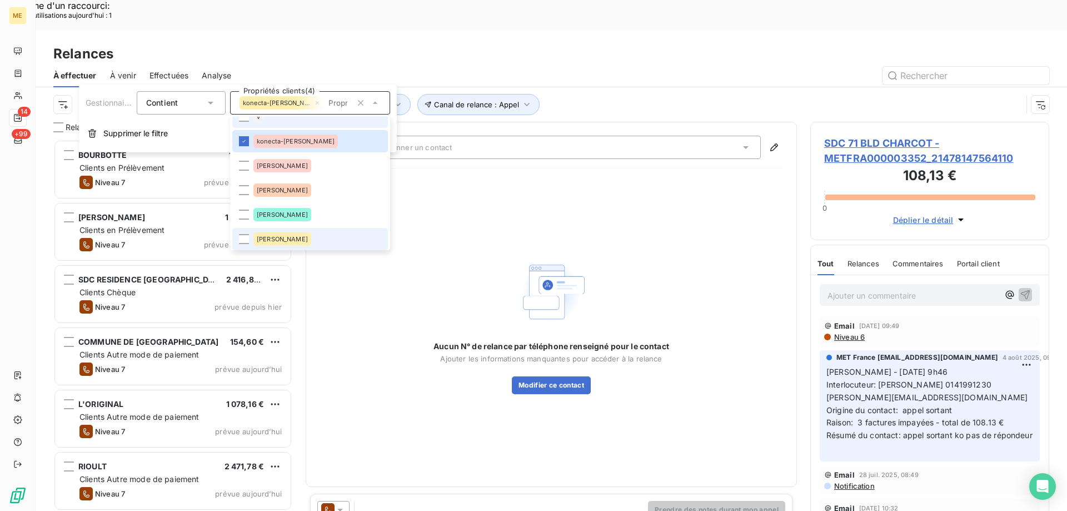
scroll to position [222, 0]
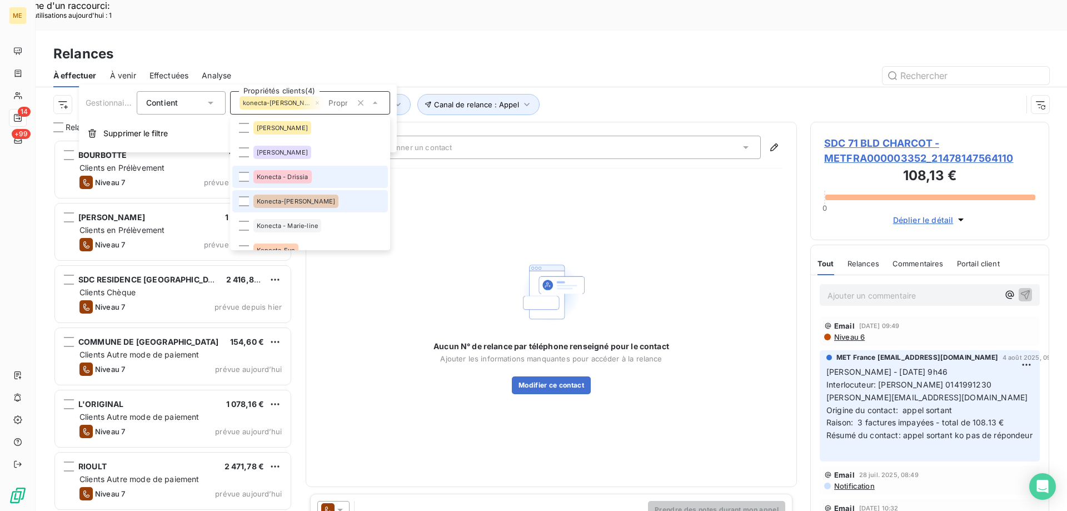
drag, startPoint x: 241, startPoint y: 178, endPoint x: 251, endPoint y: 200, distance: 24.2
click at [244, 181] on div at bounding box center [244, 177] width 10 height 10
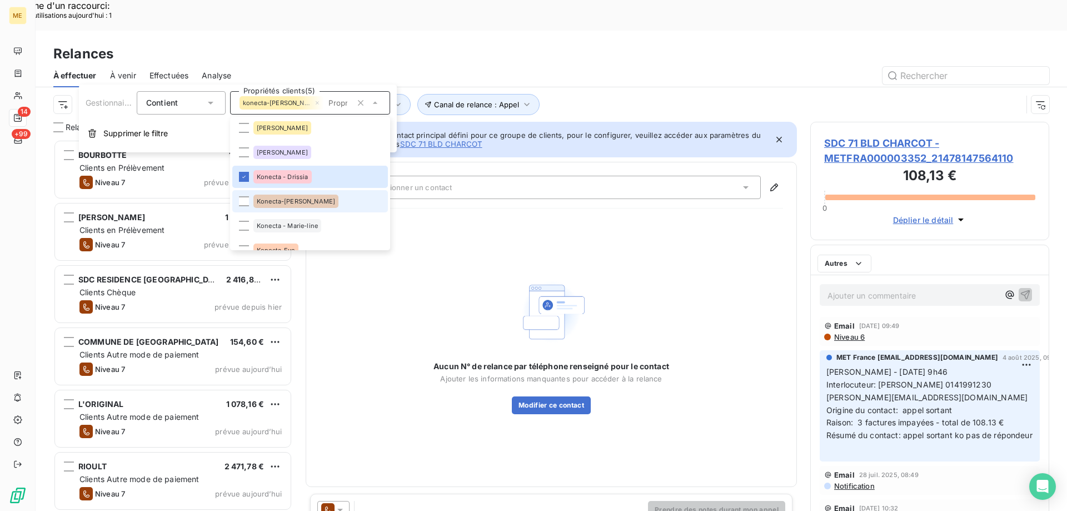
scroll to position [393, 231]
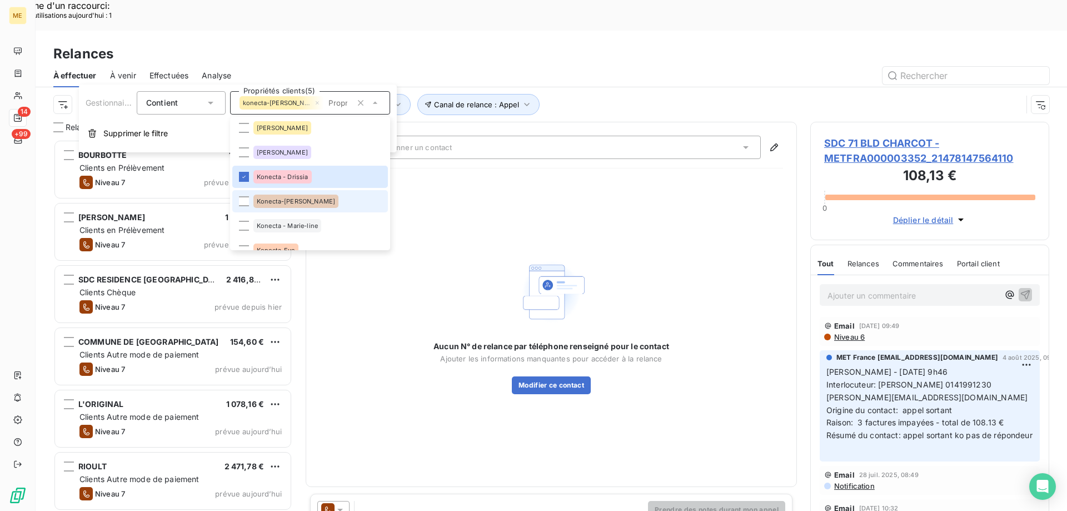
drag, startPoint x: 243, startPoint y: 203, endPoint x: 261, endPoint y: 199, distance: 18.2
click at [242, 203] on div at bounding box center [244, 201] width 10 height 10
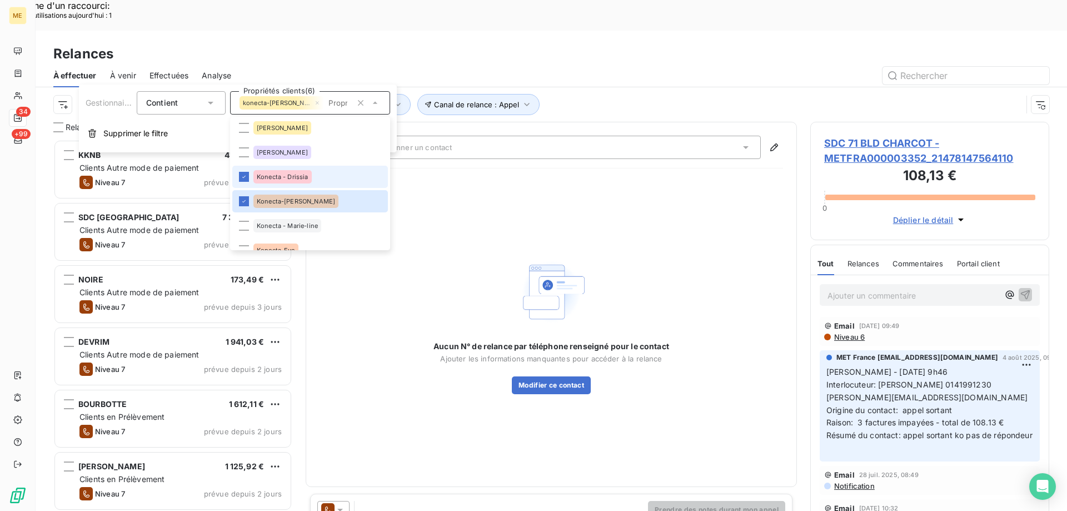
scroll to position [278, 0]
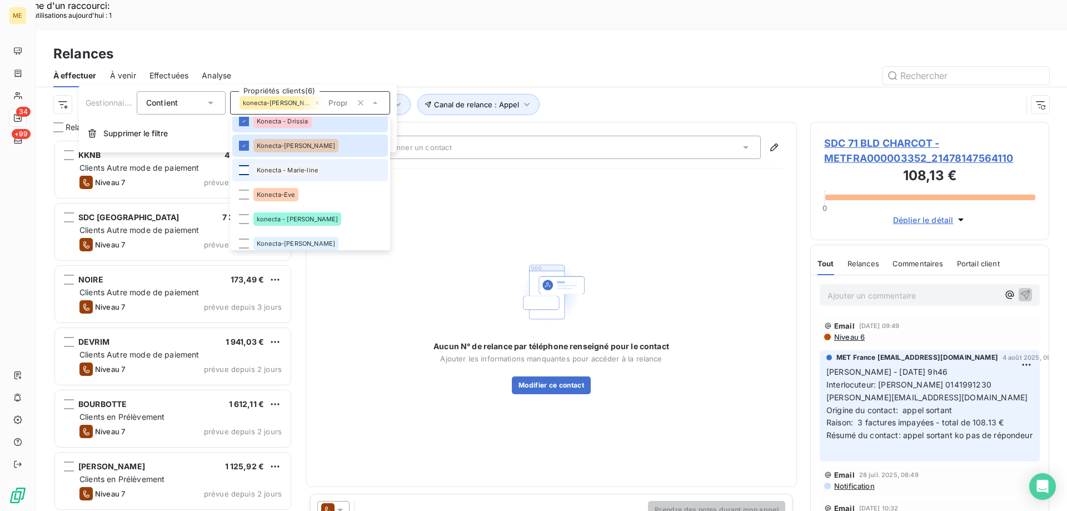
click at [245, 175] on div at bounding box center [244, 170] width 10 height 10
click at [246, 195] on div at bounding box center [244, 195] width 10 height 10
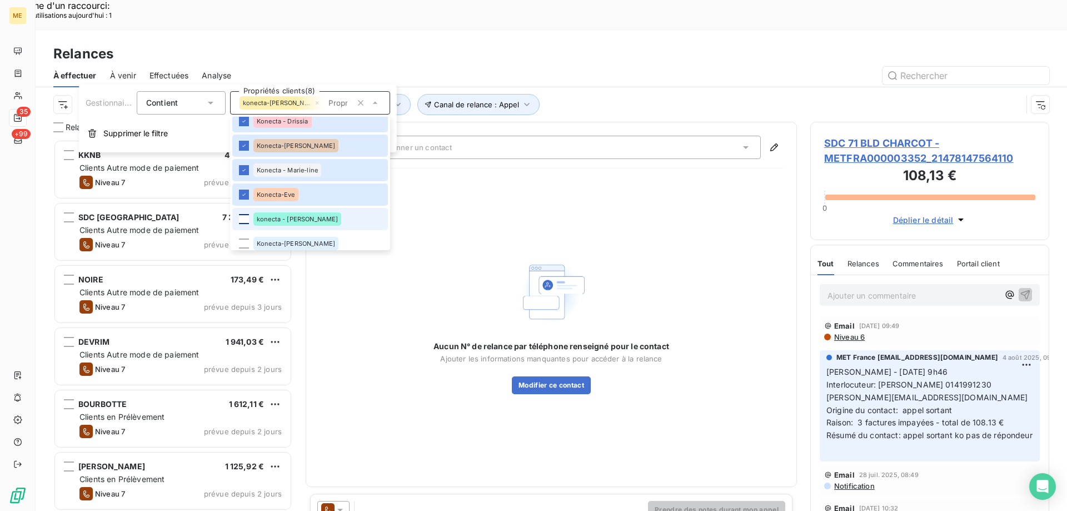
click at [245, 222] on div at bounding box center [244, 219] width 10 height 10
click at [243, 241] on div at bounding box center [244, 243] width 10 height 10
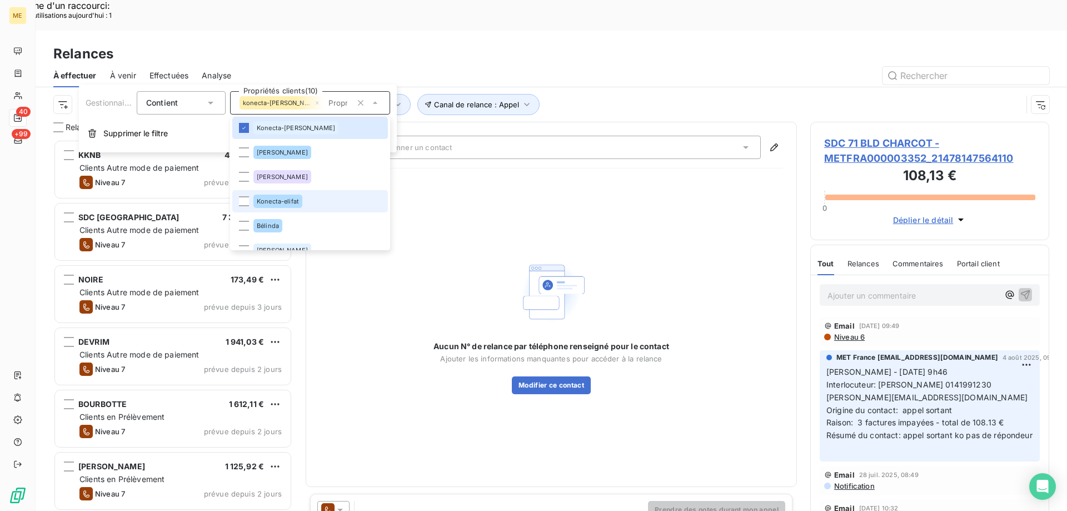
click at [237, 201] on li "Konecta-elifat" at bounding box center [310, 201] width 156 height 22
click at [486, 177] on div "Aucun N° de relance par téléphone renseigné pour le contact Ajouter les informa…" at bounding box center [552, 325] width 464 height 296
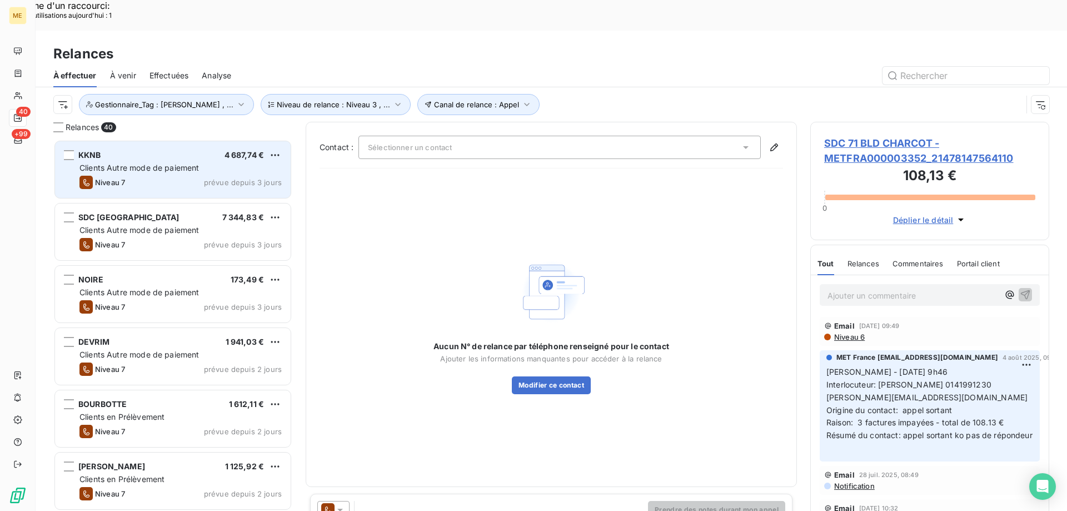
click at [165, 150] on div "KKNB 4 687,74 €" at bounding box center [180, 155] width 202 height 10
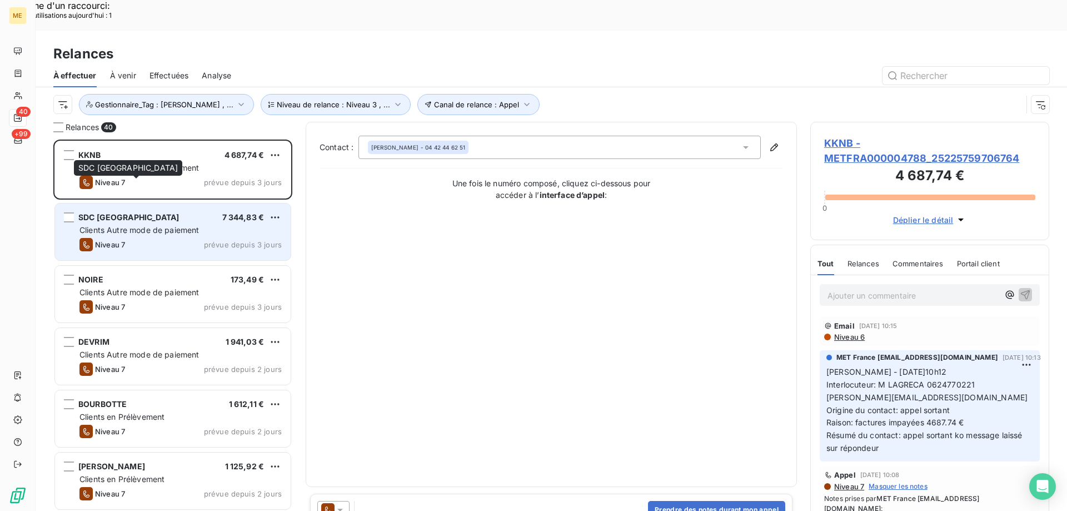
click at [131, 212] on span "SDC [GEOGRAPHIC_DATA]" at bounding box center [128, 216] width 101 height 9
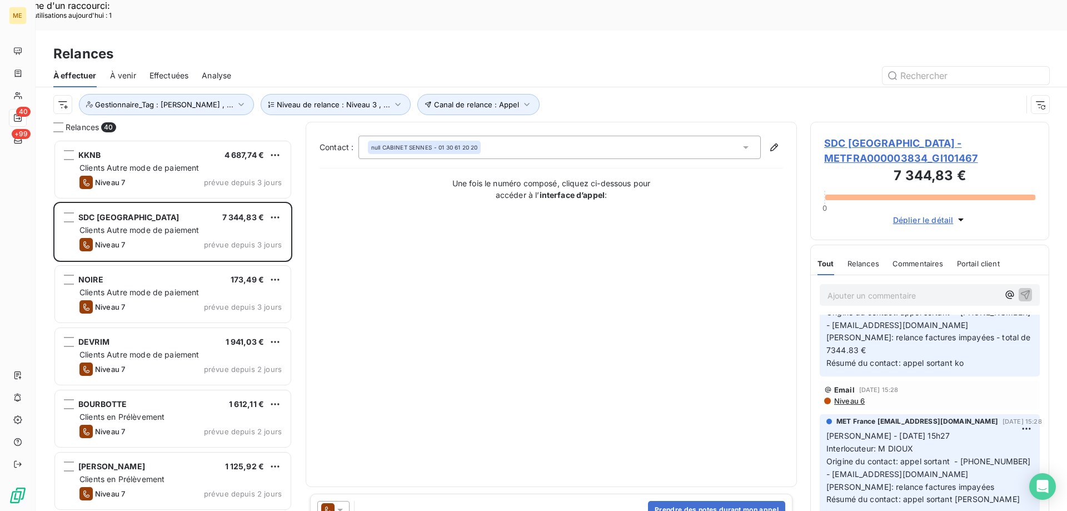
scroll to position [167, 0]
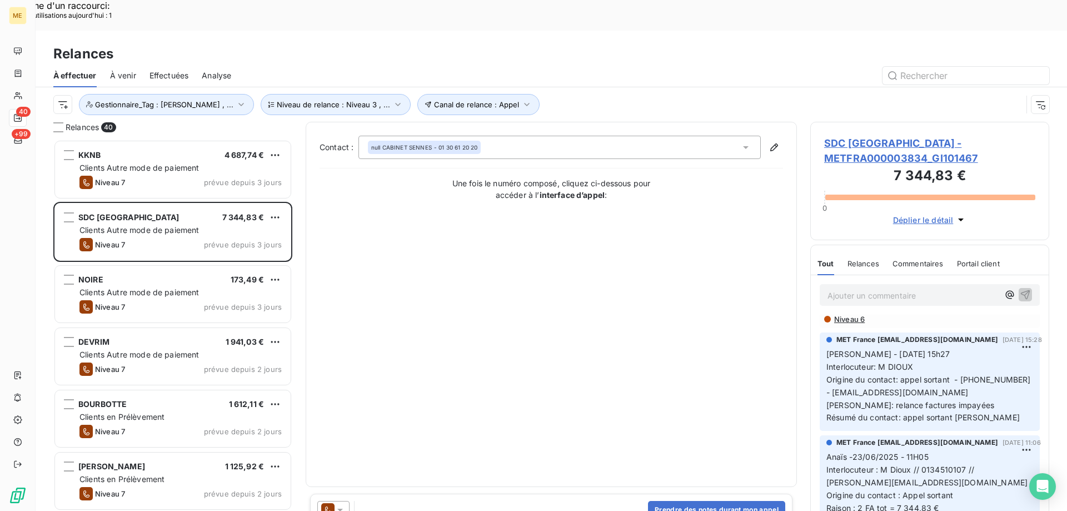
click at [857, 136] on span "SDC RUE DE LA CROIX DE FER - METFRA000003834_GI101467" at bounding box center [929, 151] width 211 height 30
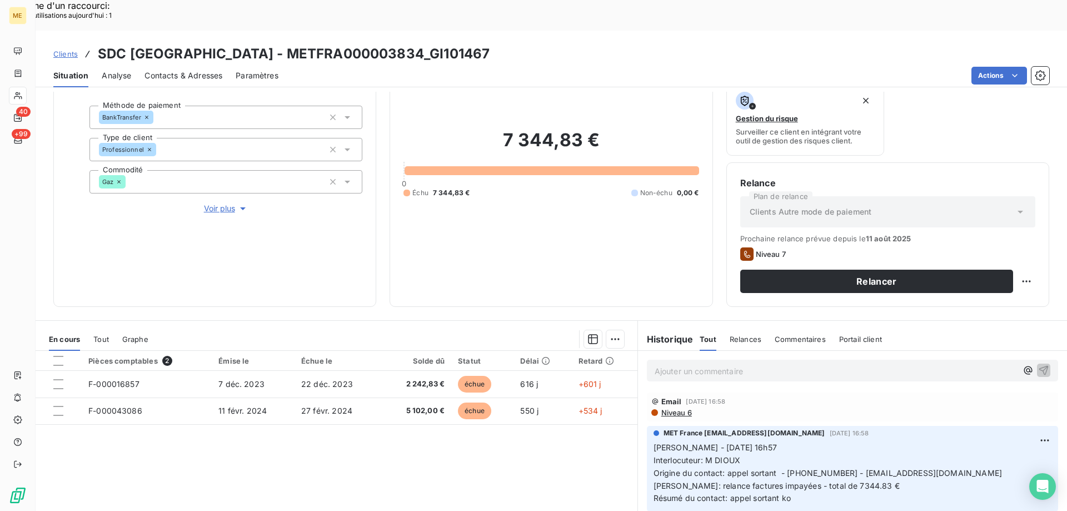
scroll to position [148, 0]
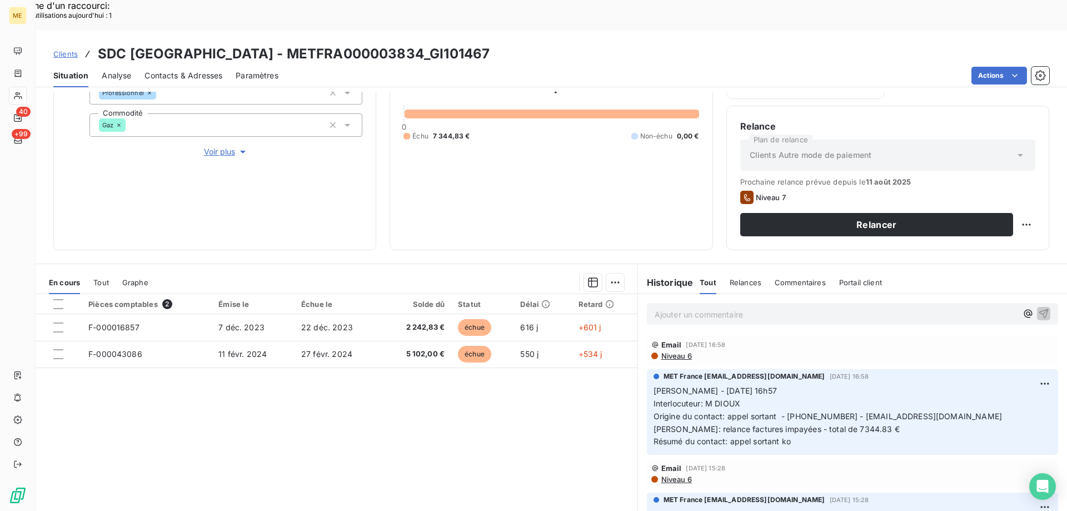
drag, startPoint x: 307, startPoint y: 15, endPoint x: 507, endPoint y: 13, distance: 200.6
click at [490, 44] on h3 "SDC RUE DE LA CROIX DE FER - METFRA000003834_GI101467" at bounding box center [294, 54] width 392 height 20
copy h3 "METFRA000003834_GI101467"
drag, startPoint x: 100, startPoint y: 21, endPoint x: 513, endPoint y: 26, distance: 413.0
click at [513, 44] on div "Clients SDC RUE DE LA CROIX DE FER - METFRA000003834_GI101467" at bounding box center [552, 54] width 1032 height 20
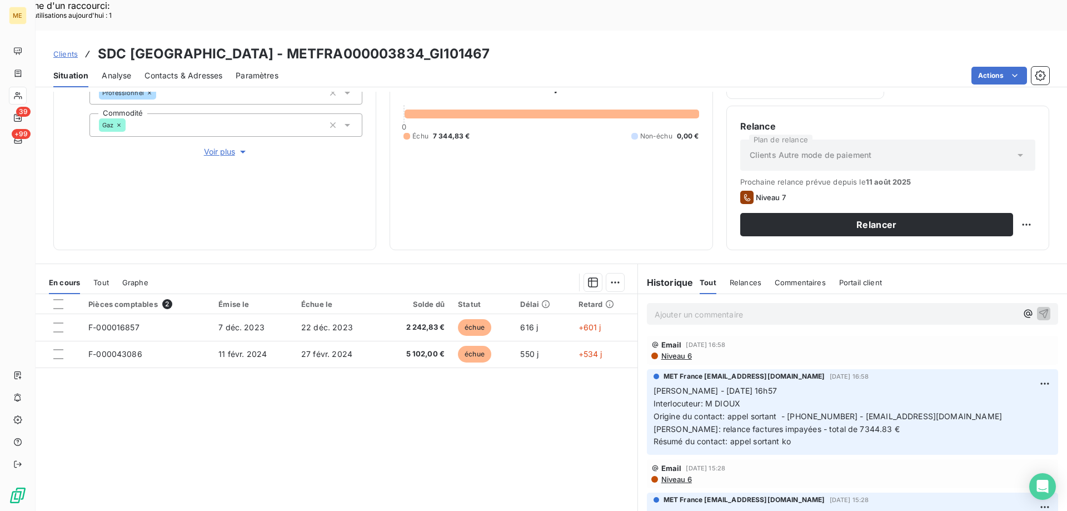
copy h3 "SDC RUE DE LA CROIX DE FER - METFRA000003834_GI101467"
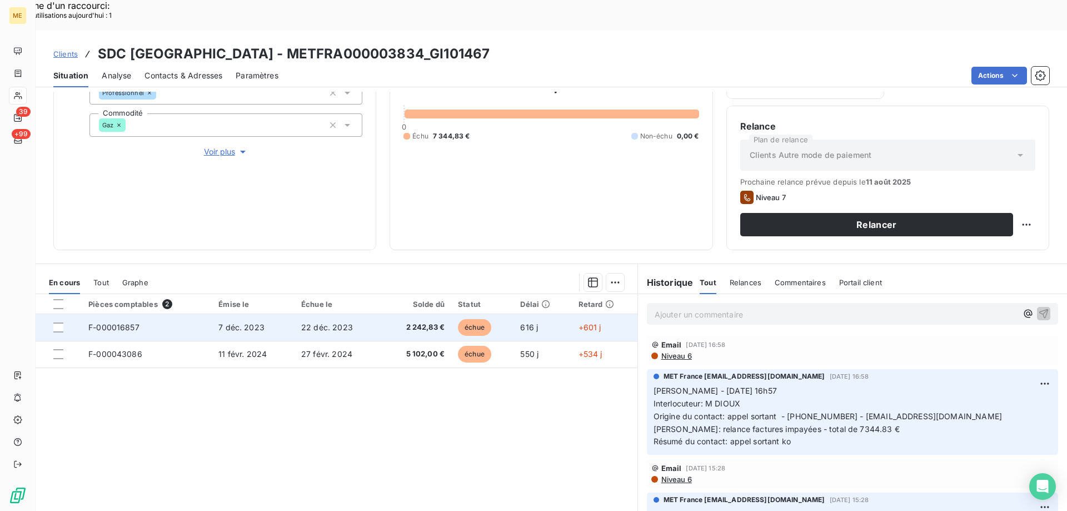
click at [117, 322] on span "F-000016857" at bounding box center [113, 326] width 51 height 9
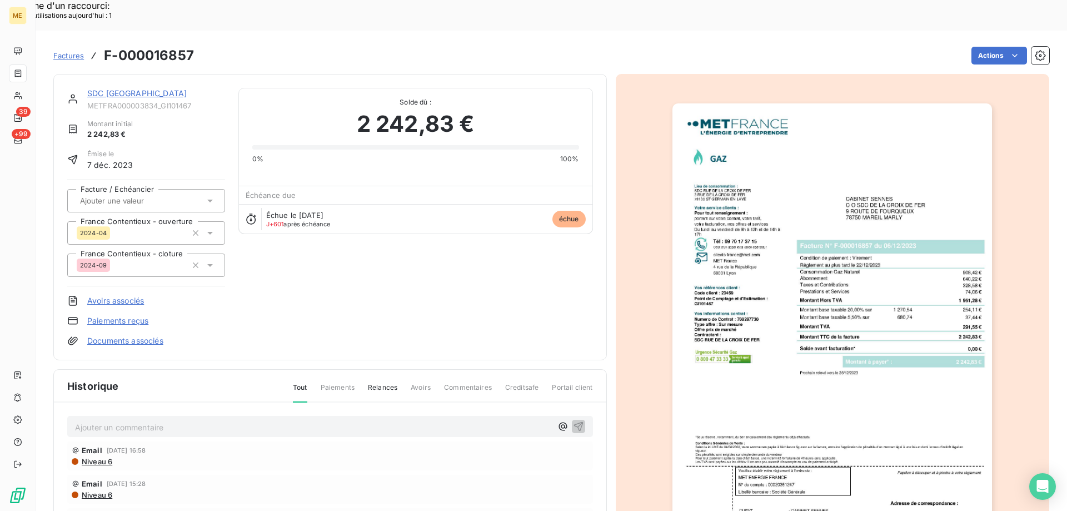
click at [822, 164] on img "button" at bounding box center [832, 329] width 320 height 452
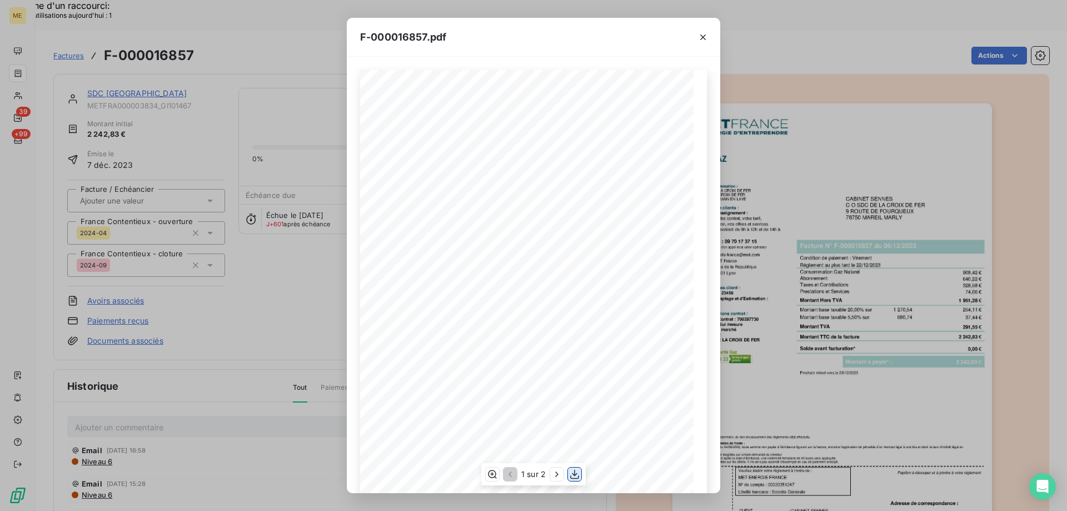
click at [576, 474] on icon "button" at bounding box center [574, 474] width 9 height 9
click at [705, 38] on icon "button" at bounding box center [702, 37] width 11 height 11
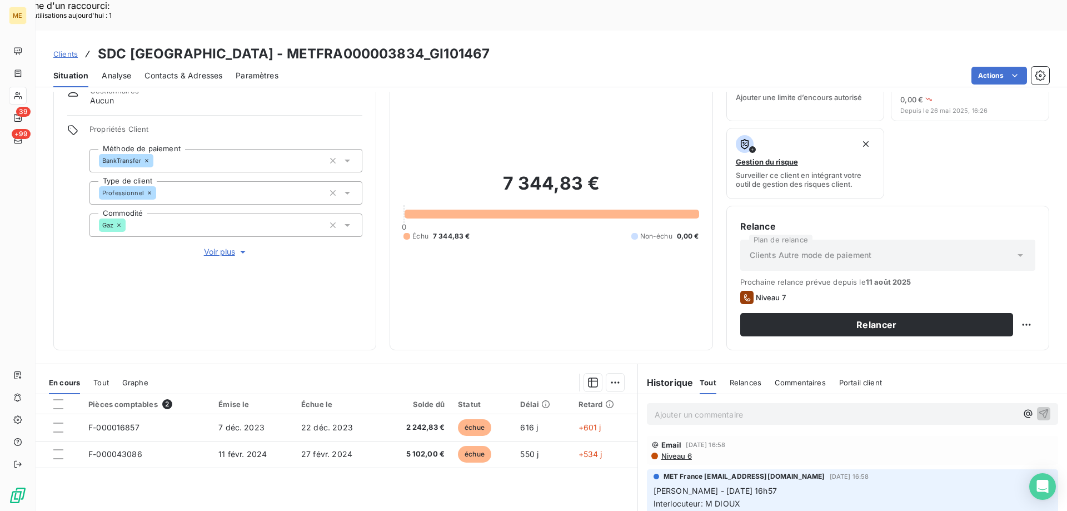
scroll to position [148, 0]
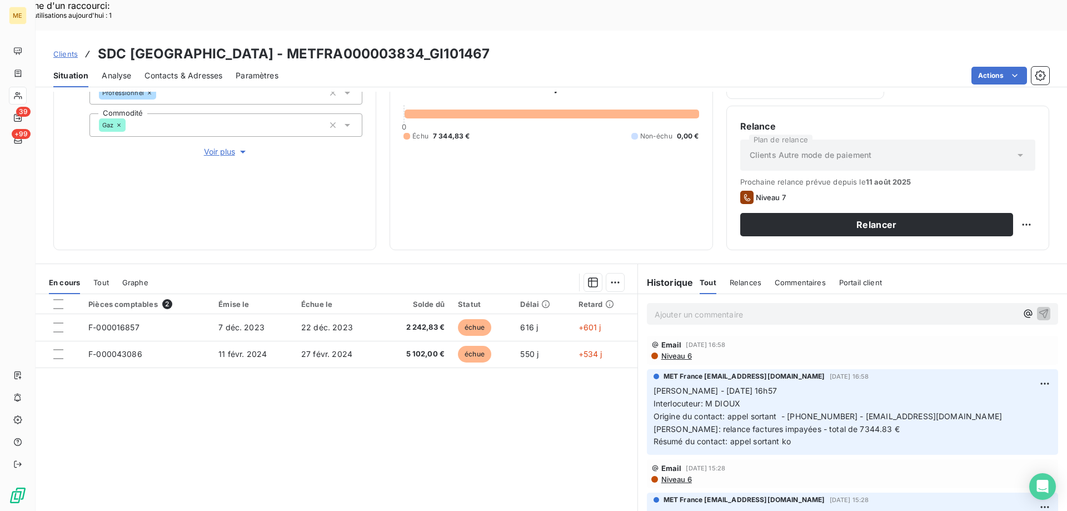
click at [742, 303] on div "Ajouter un commentaire ﻿" at bounding box center [852, 314] width 411 height 22
click at [726, 307] on p "Ajouter un commentaire ﻿" at bounding box center [836, 314] width 362 height 14
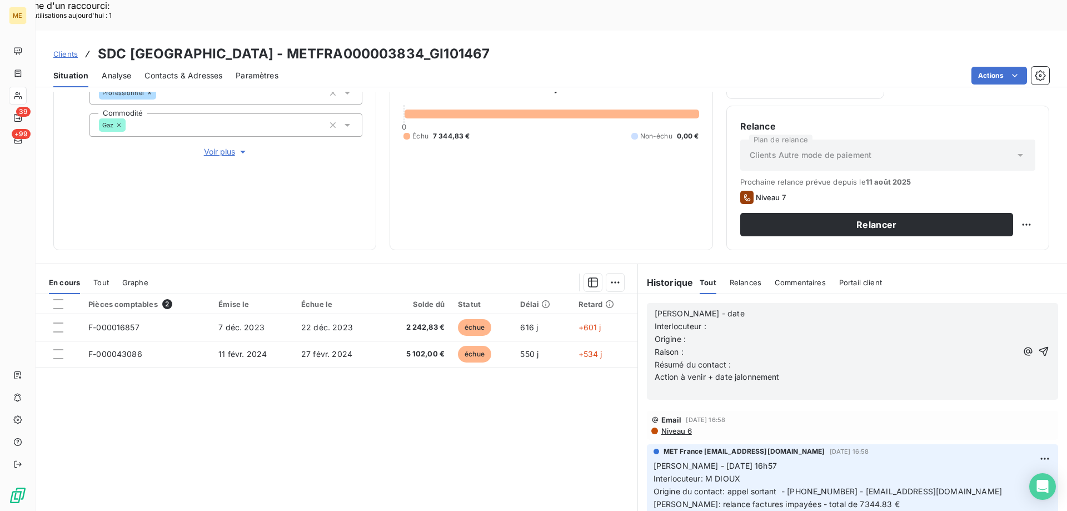
click at [715, 307] on p "[PERSON_NAME] - date" at bounding box center [836, 313] width 362 height 13
click at [724, 320] on p "Interlocuteur :" at bounding box center [836, 326] width 362 height 13
click at [331, 396] on div "Pièces comptables 2 Émise le Échue le Solde dû Statut Délai Retard F-000016857 …" at bounding box center [337, 401] width 602 height 214
click at [215, 146] on span "Voir plus" at bounding box center [226, 151] width 44 height 11
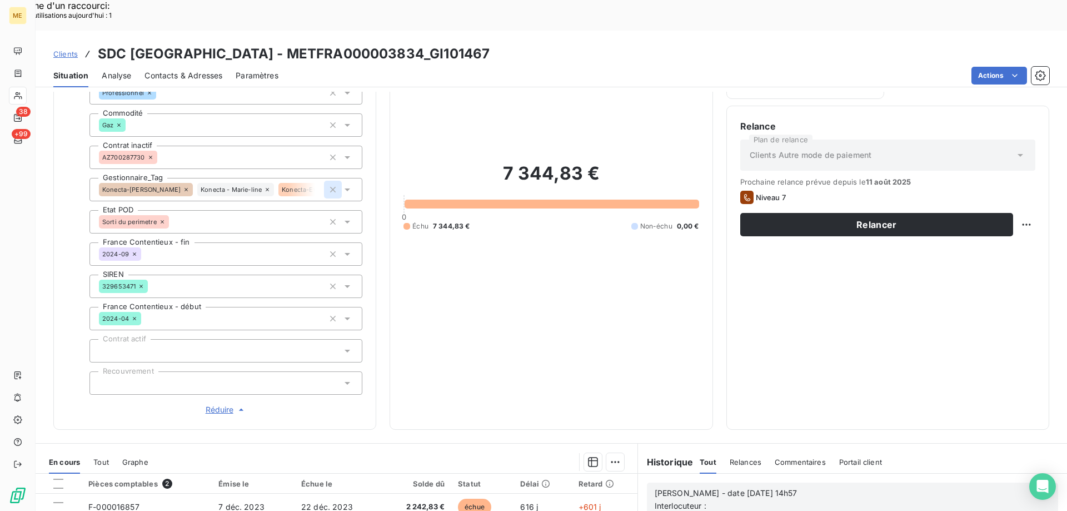
click at [329, 184] on icon "button" at bounding box center [332, 189] width 11 height 11
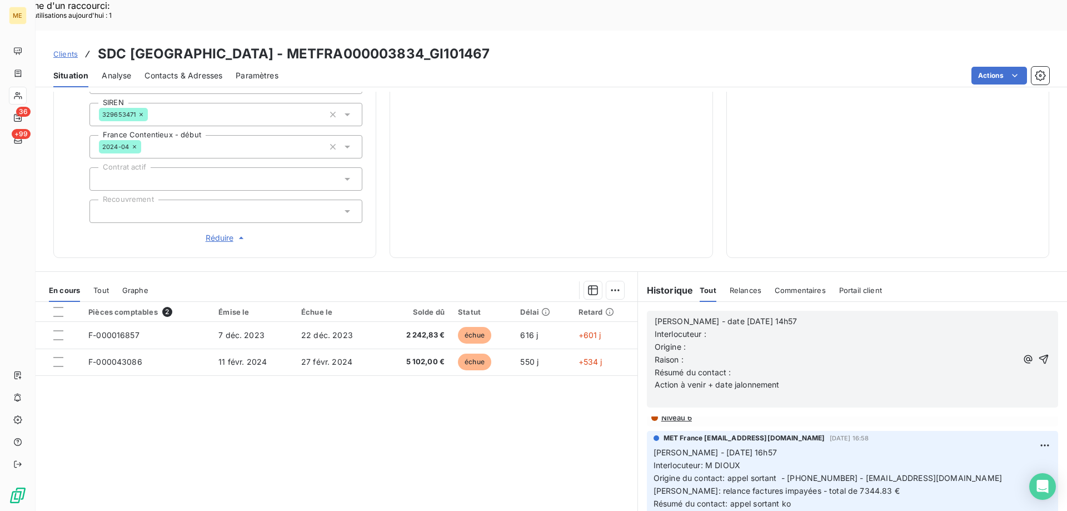
scroll to position [0, 0]
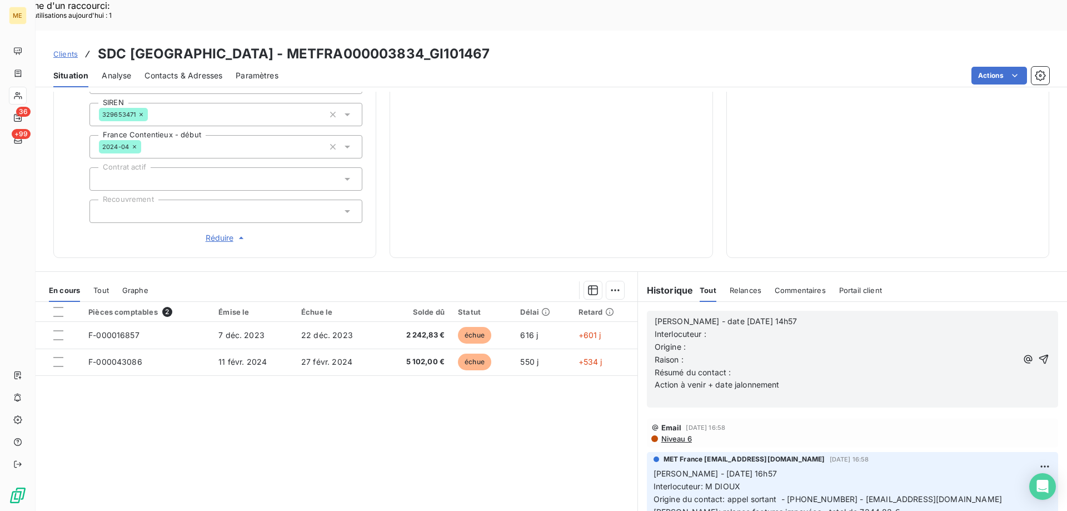
click at [723, 328] on p "Interlocuteur :" at bounding box center [836, 334] width 362 height 13
click at [731, 328] on p "Interlocuteur :" at bounding box center [836, 334] width 362 height 13
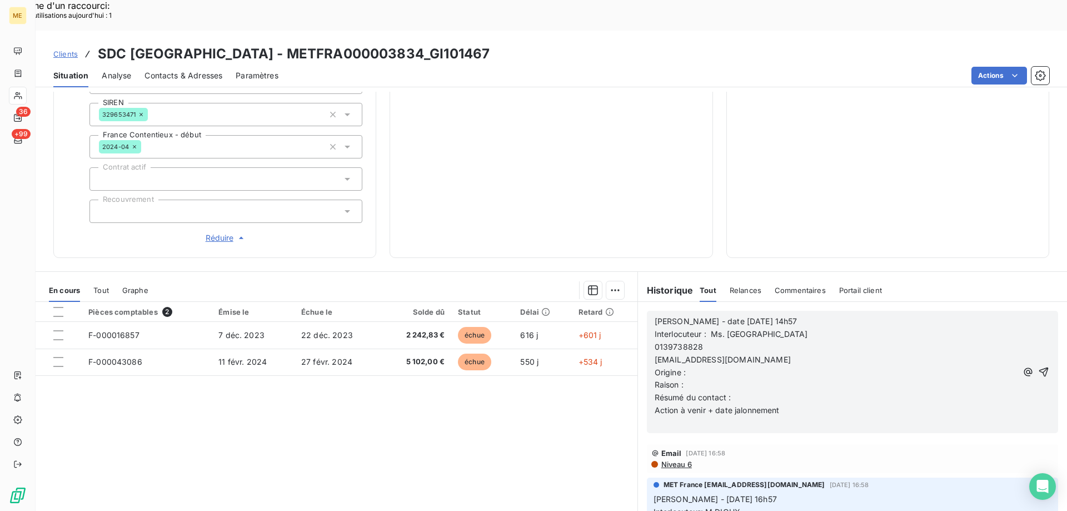
click at [655, 342] on span "0139738828" at bounding box center [679, 346] width 49 height 9
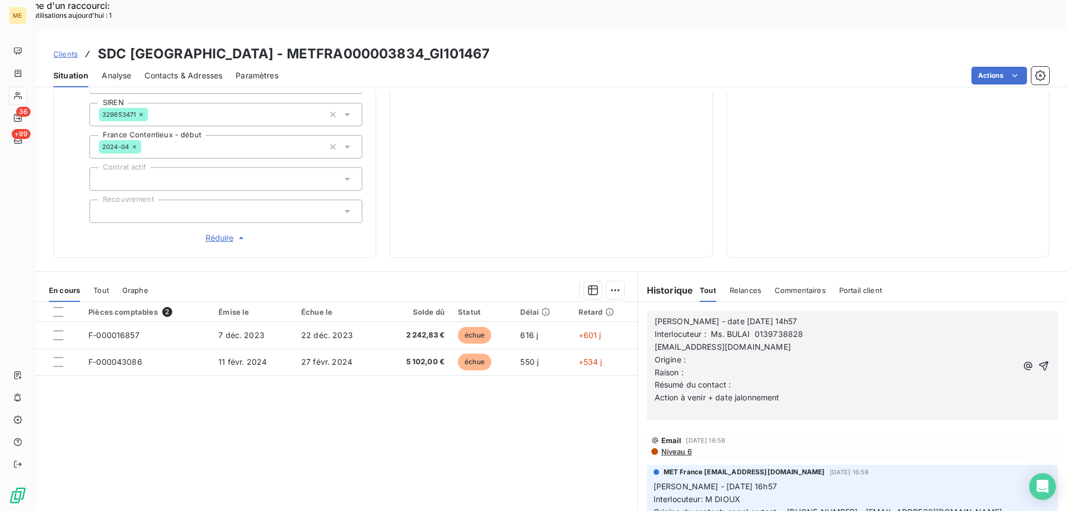
click at [655, 342] on span "copropriete@cabinetsennes.com" at bounding box center [723, 346] width 136 height 9
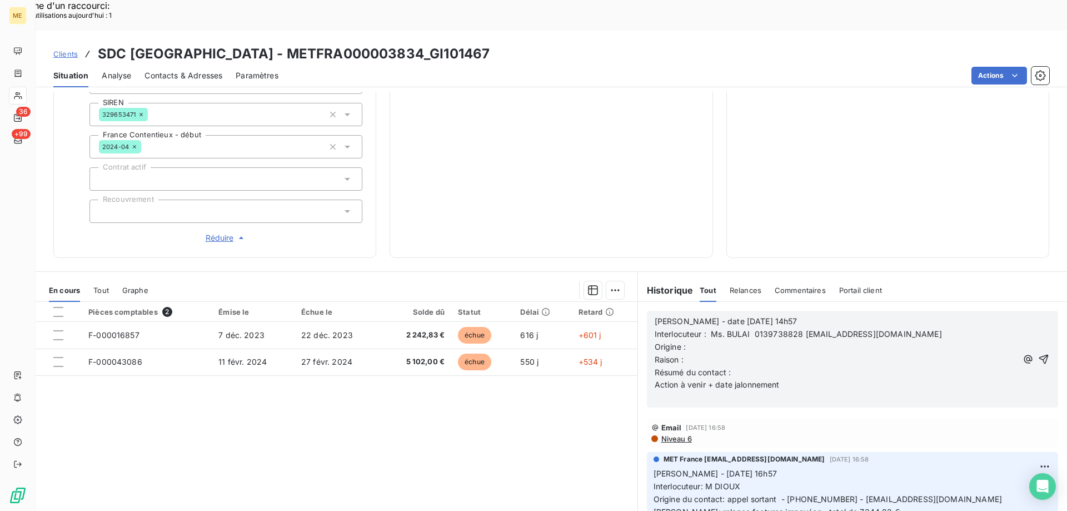
click at [946, 328] on p "Interlocuteur : Ms. BULAI 0139738828 copropriete@cabinetsennes.com" at bounding box center [836, 334] width 362 height 13
click at [719, 341] on p "Origine :" at bounding box center [836, 347] width 362 height 13
click at [701, 353] on p "Raison :" at bounding box center [836, 359] width 362 height 13
click at [766, 366] on p "Résumé du contact :" at bounding box center [836, 372] width 362 height 13
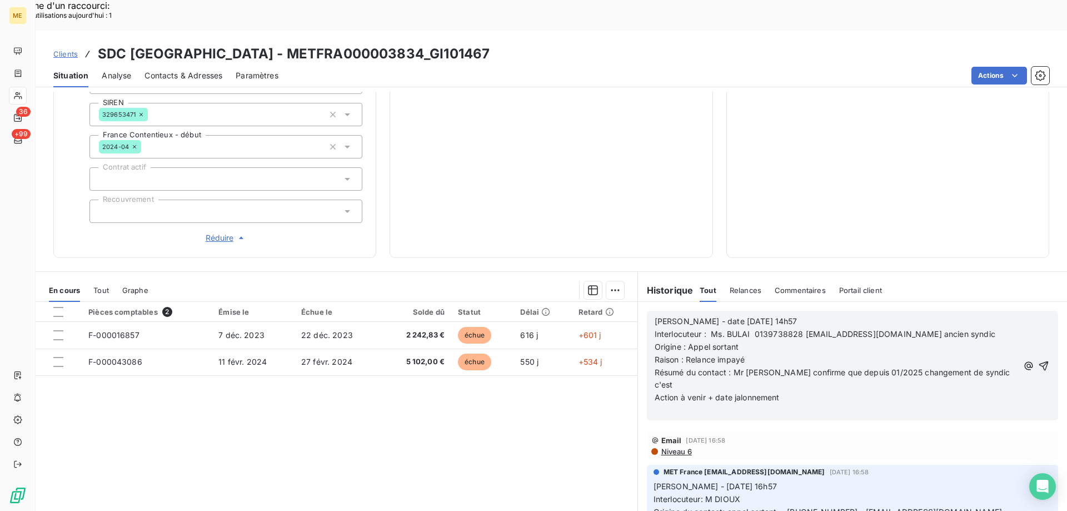
click at [980, 366] on p "Résumé du contact : Mr me confirme que depuis 01/2025 changement de syndic c'est" at bounding box center [836, 379] width 363 height 26
click at [724, 366] on p "Résumé du contact : Mr me confirme que depuis 01/2025 changement de syndic c'es…" at bounding box center [836, 379] width 363 height 26
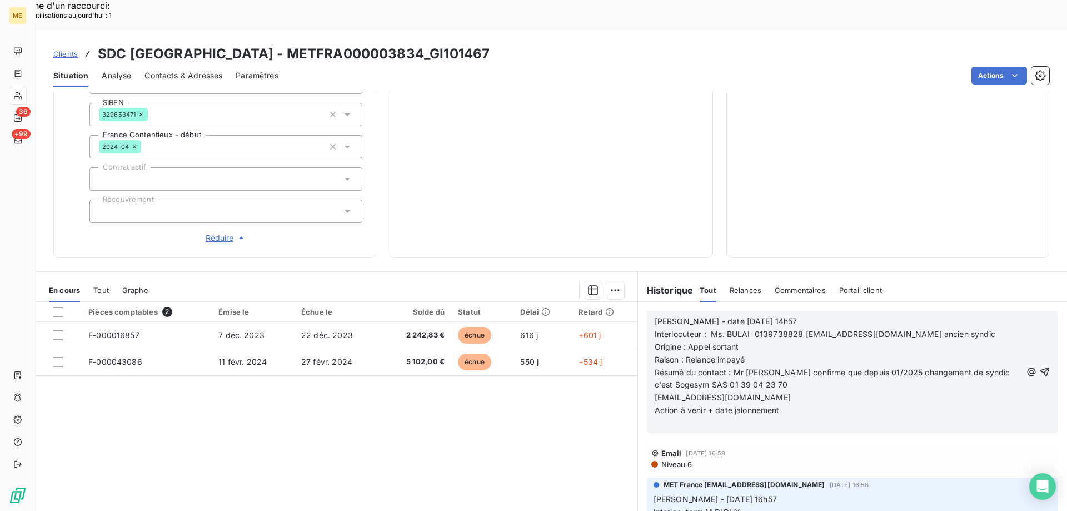
click at [655, 392] on span "contact@sogesym.com" at bounding box center [723, 396] width 136 height 9
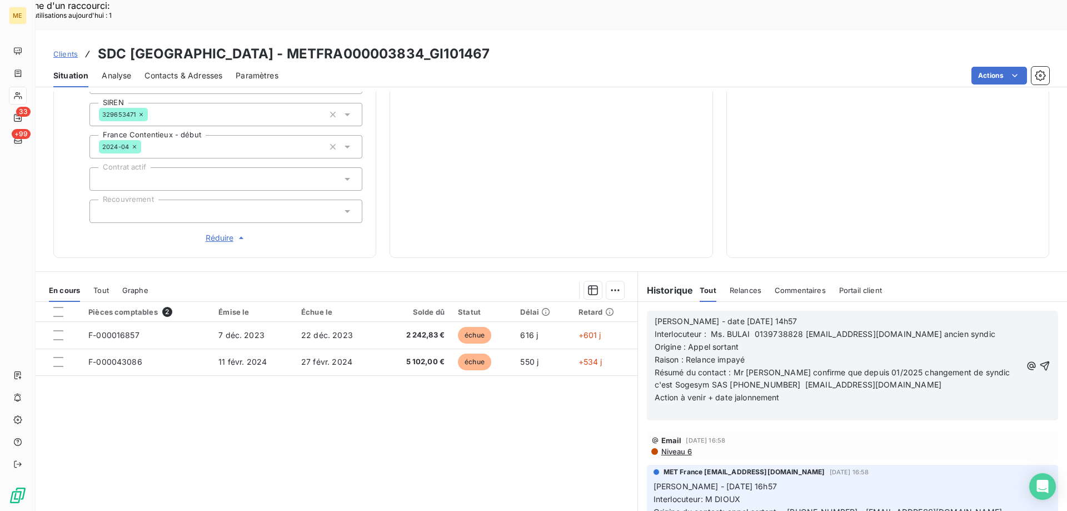
click at [865, 366] on p "Résumé du contact : Mr me confirme que depuis 01/2025 changement de syndic c'es…" at bounding box center [838, 379] width 367 height 26
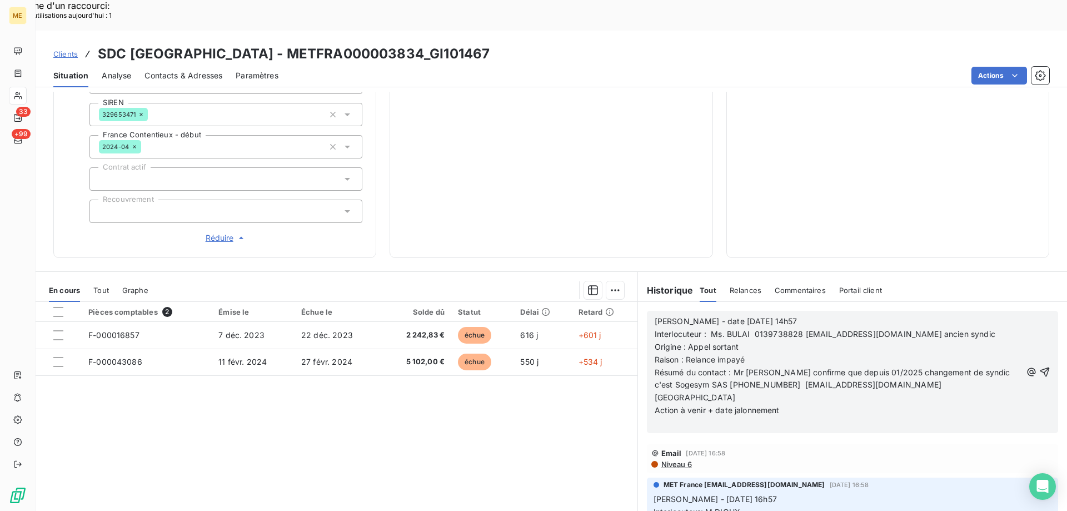
click at [991, 366] on p "Résumé du contact : Mr me confirme que depuis 01/2025 changement de syndic c'es…" at bounding box center [838, 385] width 367 height 38
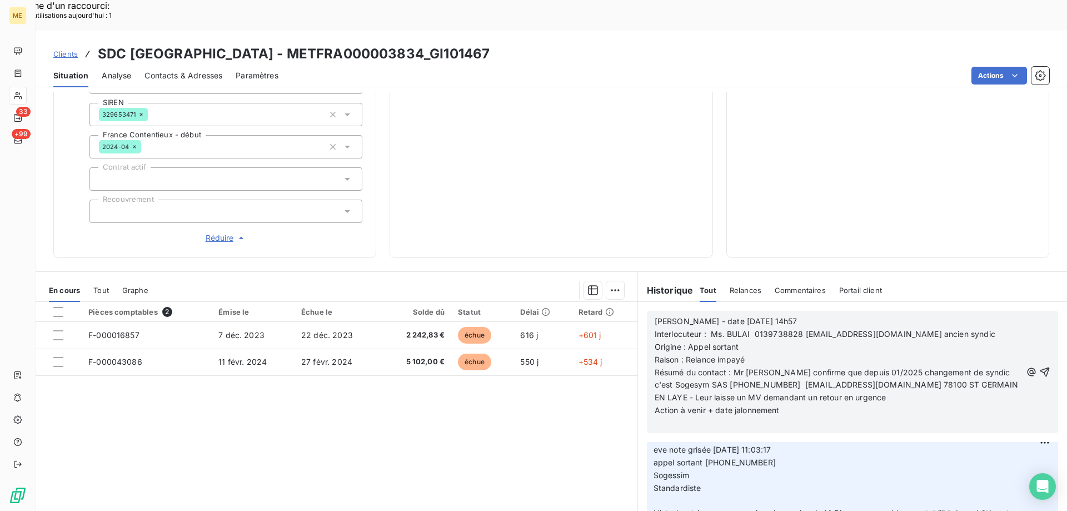
scroll to position [389, 0]
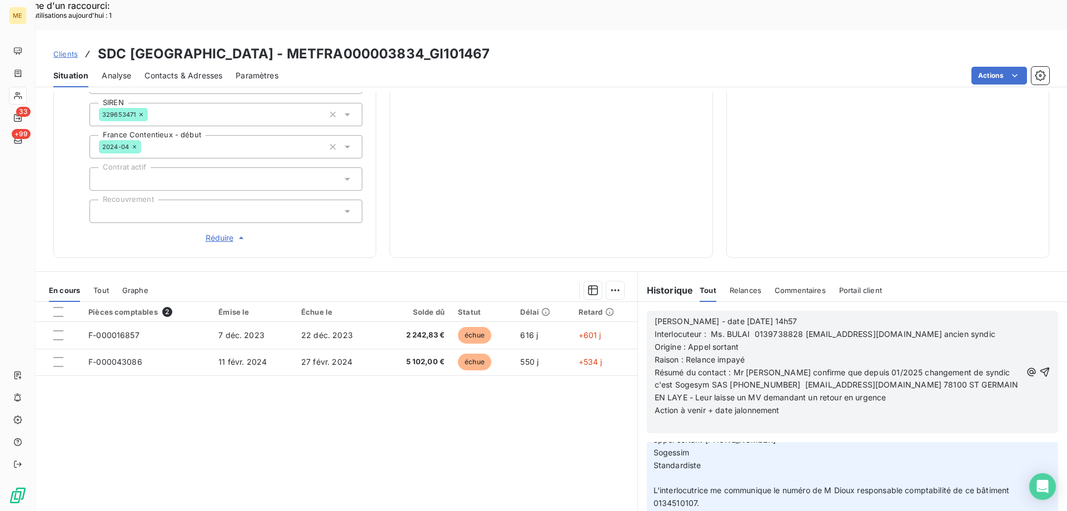
click at [665, 485] on span "L'interlocutrice me communique le numéro de M Dioux responsable comptabilité de…" at bounding box center [833, 496] width 358 height 22
copy span "0134510107"
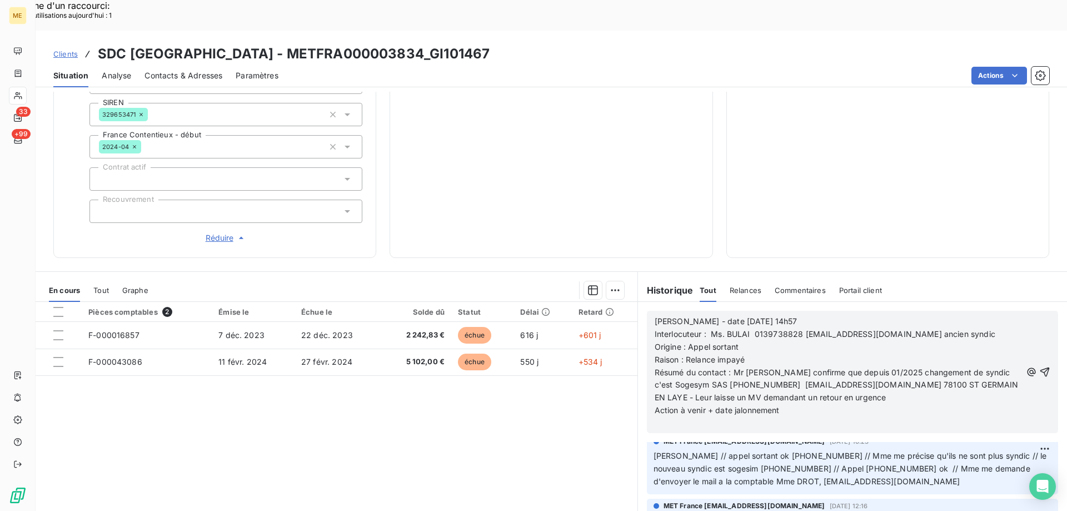
scroll to position [1048, 0]
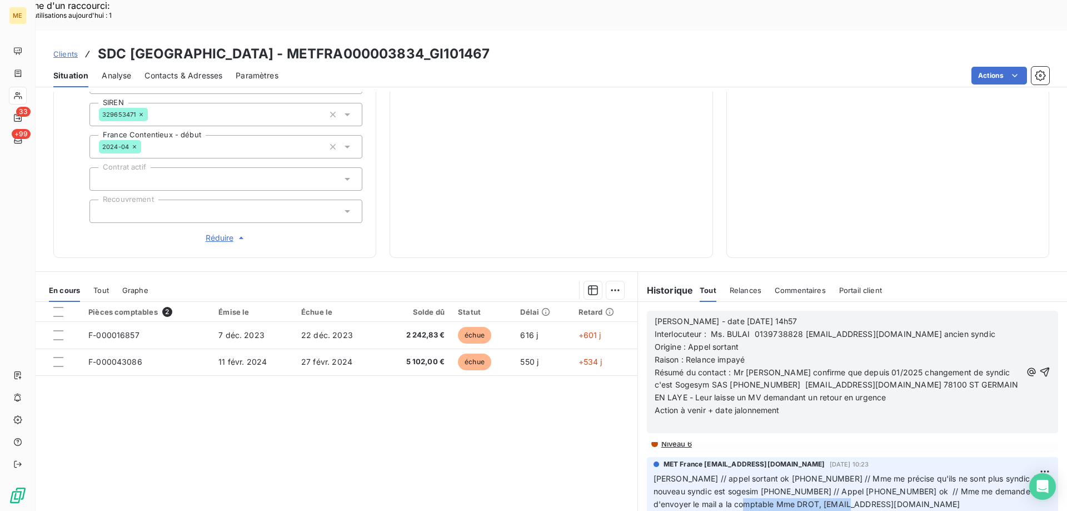
drag, startPoint x: 848, startPoint y: 452, endPoint x: 739, endPoint y: 451, distance: 108.4
click at [739, 472] on p "Sylvain // appel sortant ok 0139738828 // Mme me précise qu'ils ne sont plus sy…" at bounding box center [853, 491] width 398 height 38
copy span "comptabilite@sogesym.com"
click at [898, 472] on p "Sylvain // appel sortant ok 0139738828 // Mme me précise qu'ils ne sont plus sy…" at bounding box center [853, 491] width 398 height 38
drag, startPoint x: 653, startPoint y: 454, endPoint x: 731, endPoint y: 454, distance: 77.8
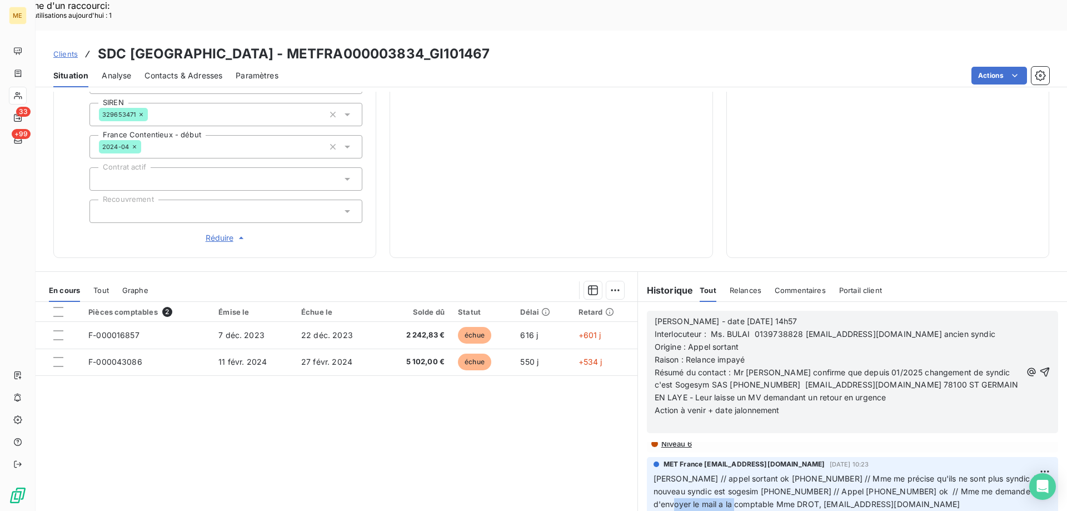
click at [731, 474] on span "Sylvain // appel sortant ok 0139738828 // Mme me précise qu'ils ne sont plus sy…" at bounding box center [852, 491] width 396 height 35
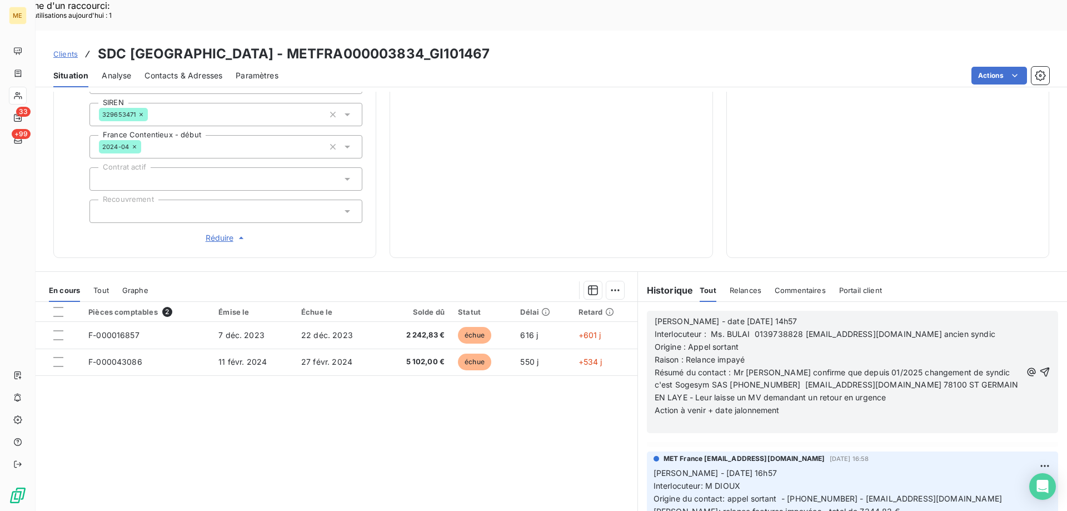
scroll to position [0, 0]
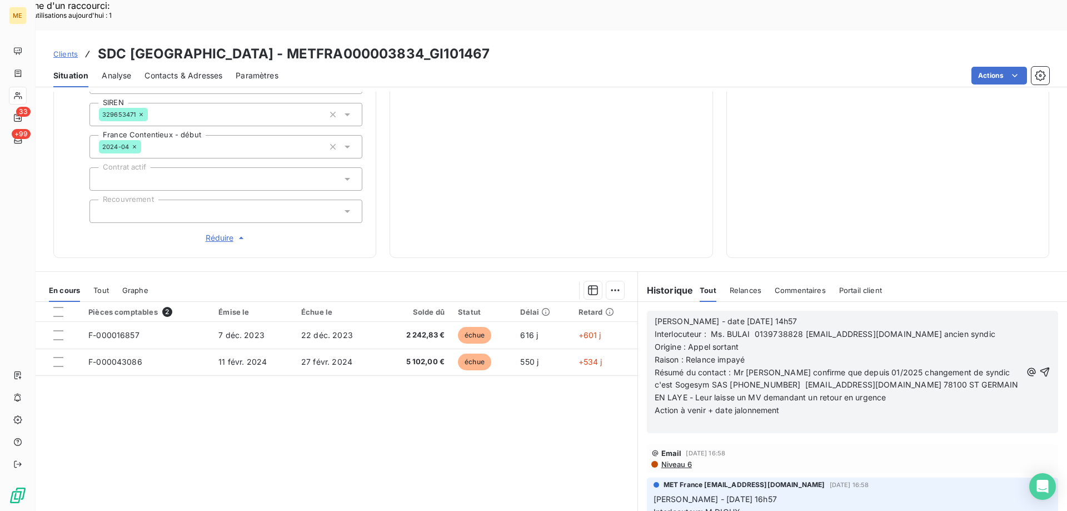
click at [890, 398] on div "Valérie - date 14/08/2025 14h57 Interlocuteur : Ms. BULAI 0139738828 copropriet…" at bounding box center [852, 372] width 429 height 140
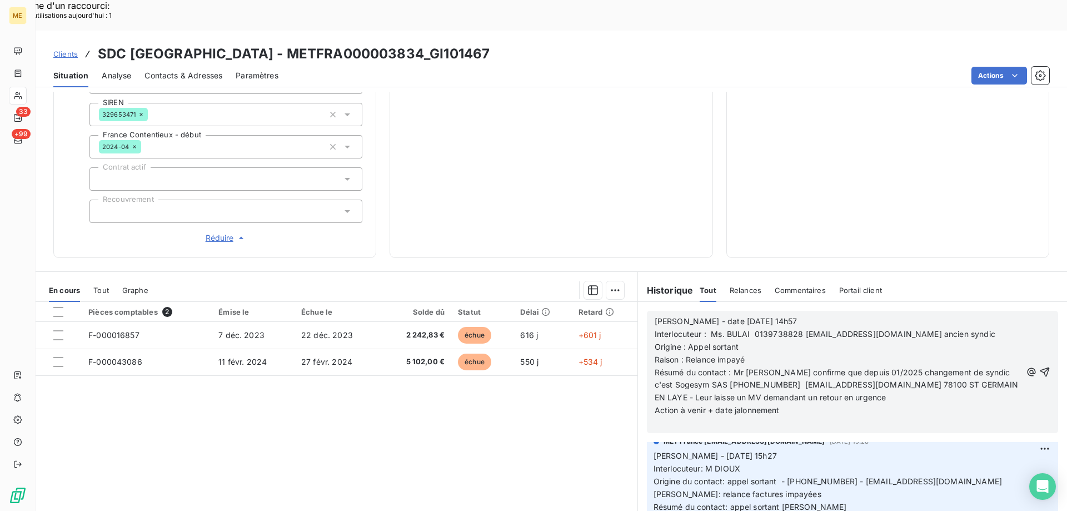
scroll to position [222, 0]
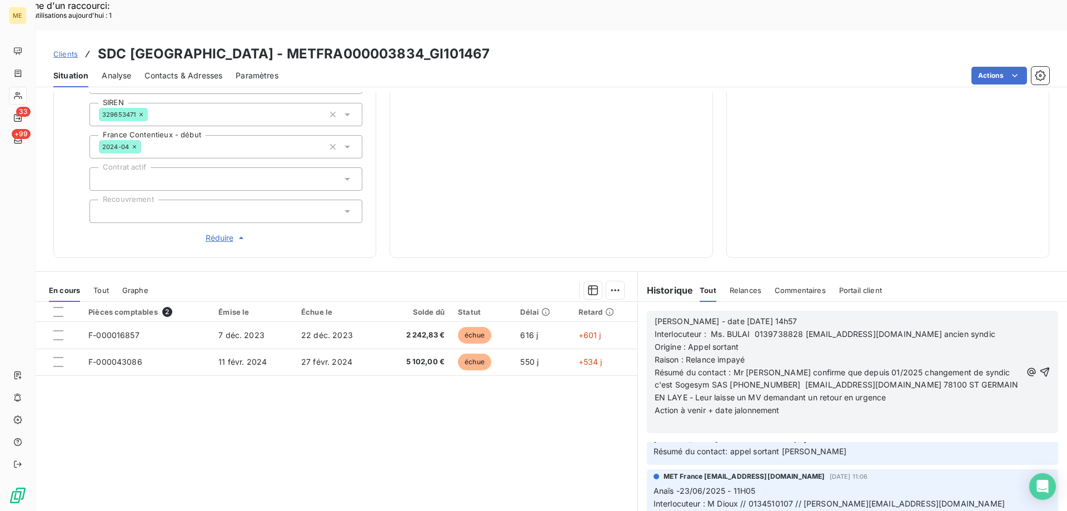
click at [759, 499] on span "Interlocuteur : M Dioux // 0134510107 // Sonia.Perino@sogesym.com" at bounding box center [829, 503] width 351 height 9
copy span "0134510107"
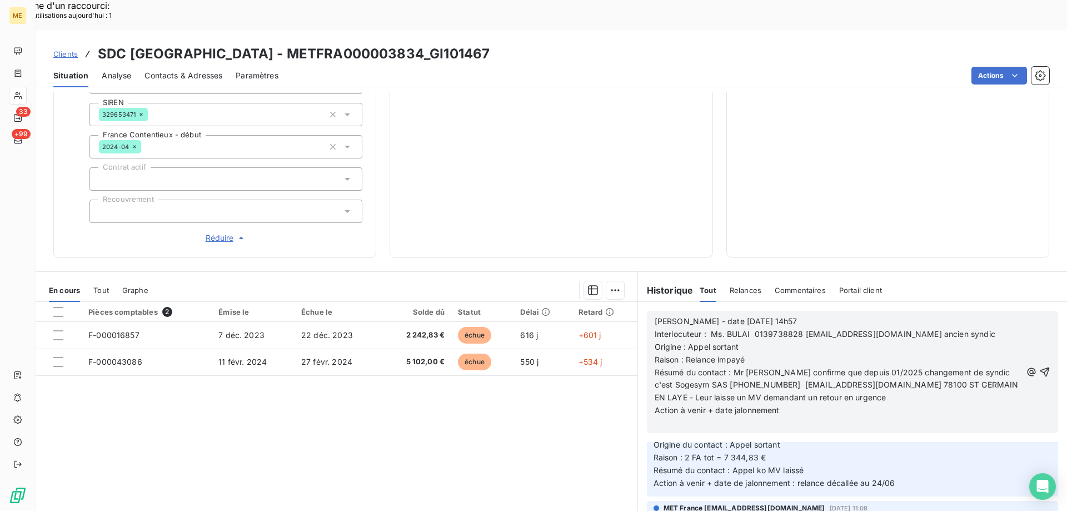
scroll to position [278, 0]
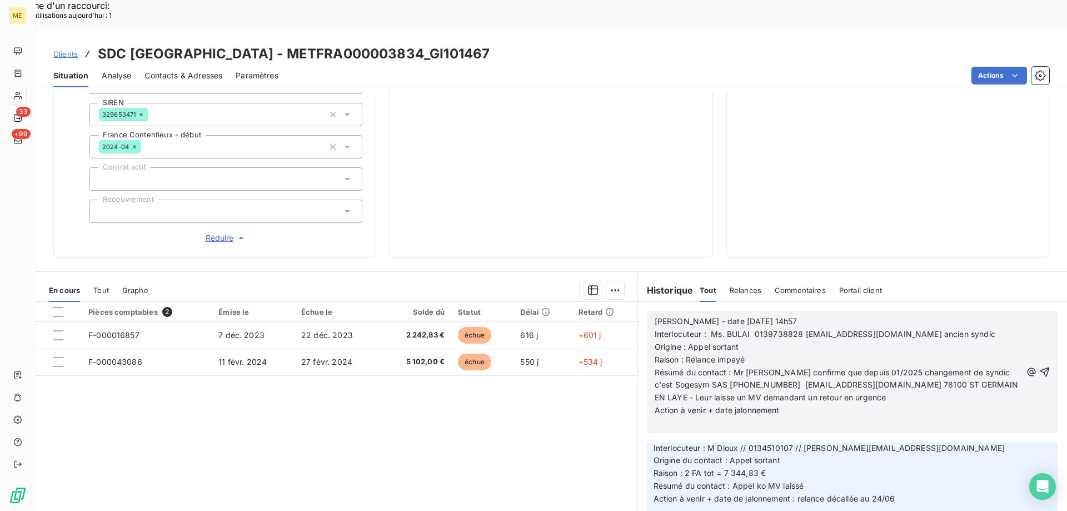
click at [965, 441] on p "Anaïs -23/06/2025 - 11H05 Interlocuteur : M Dioux // 0134510107 // Sonia.Perino…" at bounding box center [853, 467] width 398 height 76
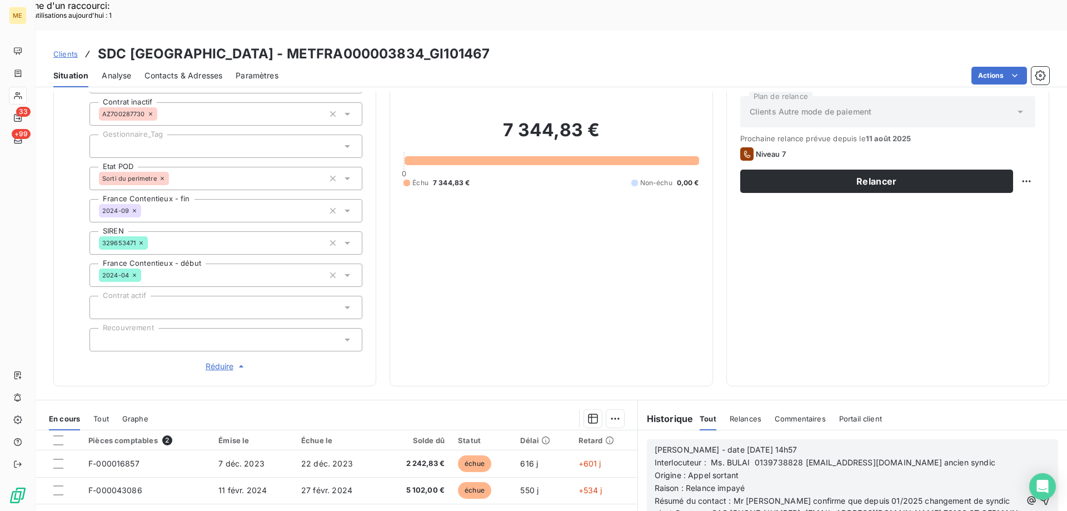
scroll to position [320, 0]
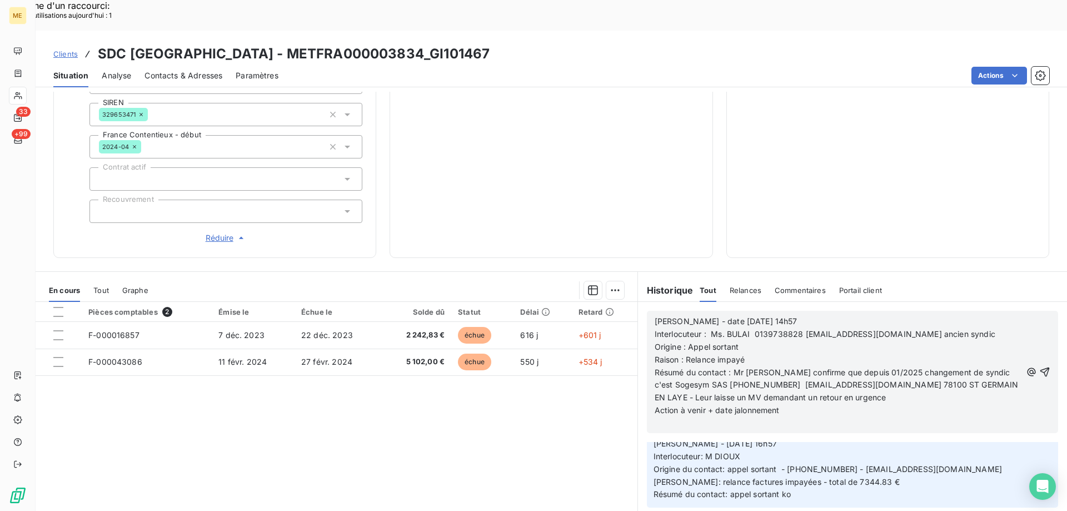
click at [965, 367] on span "Résumé du contact : Mr me confirme que depuis 01/2025 changement de syndic c'es…" at bounding box center [838, 384] width 366 height 35
click at [976, 367] on span "Résumé du contact : Mr me confirme que depuis 01/2025 changement de syndic c'es…" at bounding box center [838, 384] width 366 height 35
click at [827, 404] on p "Action à venir + date jalonnement" at bounding box center [838, 410] width 367 height 13
click at [1039, 366] on icon "button" at bounding box center [1044, 371] width 11 height 11
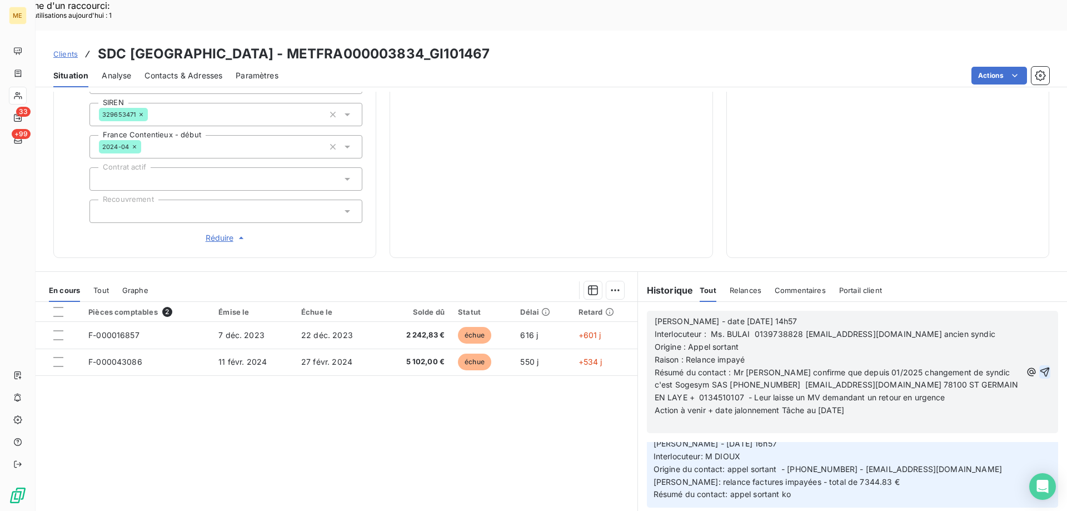
scroll to position [0, 0]
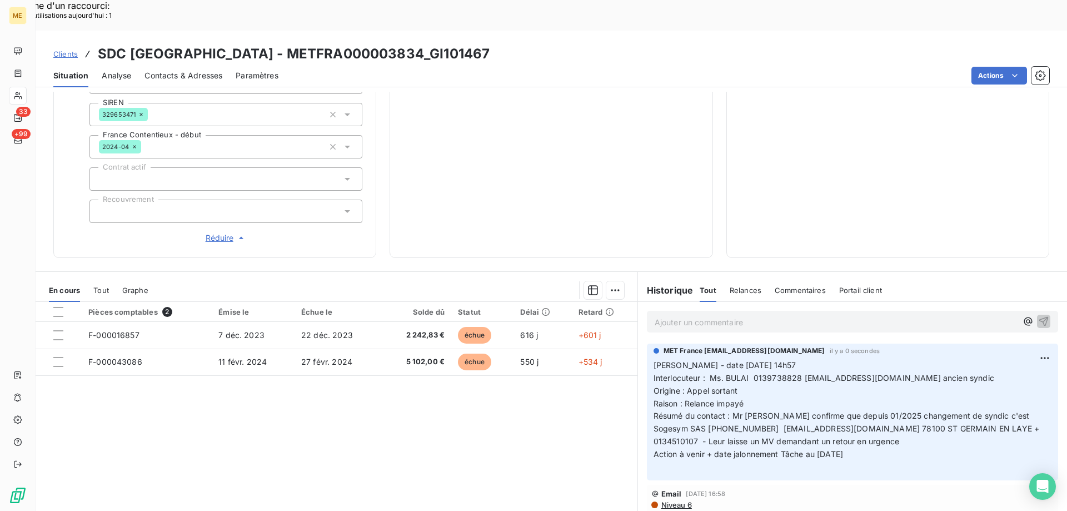
click at [219, 232] on span "Réduire" at bounding box center [226, 237] width 41 height 11
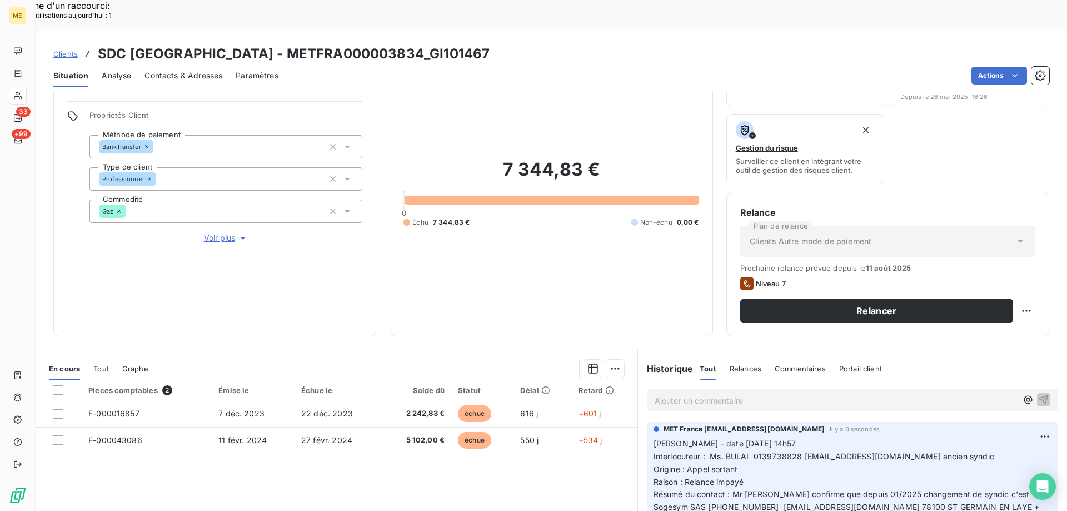
click at [217, 232] on span "Voir plus" at bounding box center [226, 237] width 44 height 11
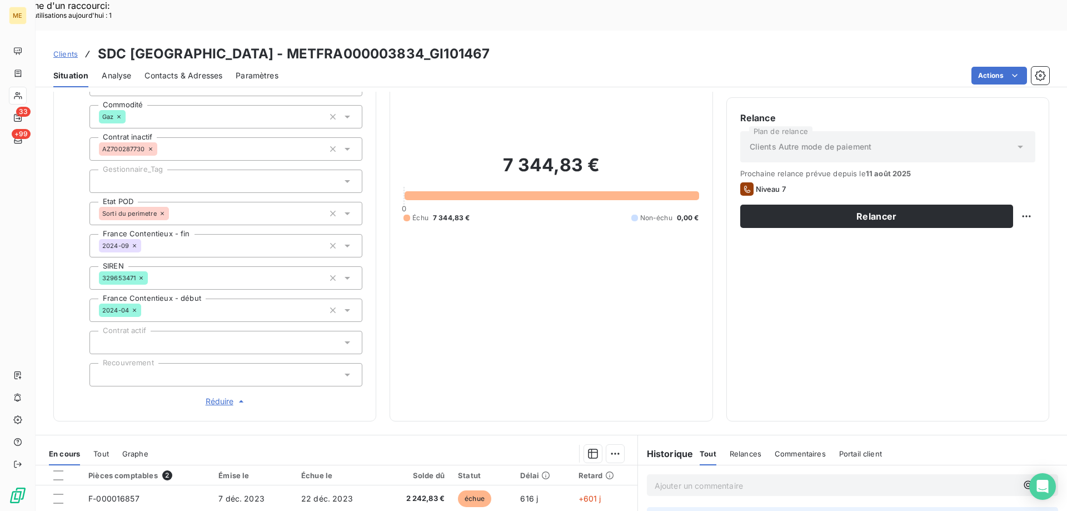
scroll to position [153, 0]
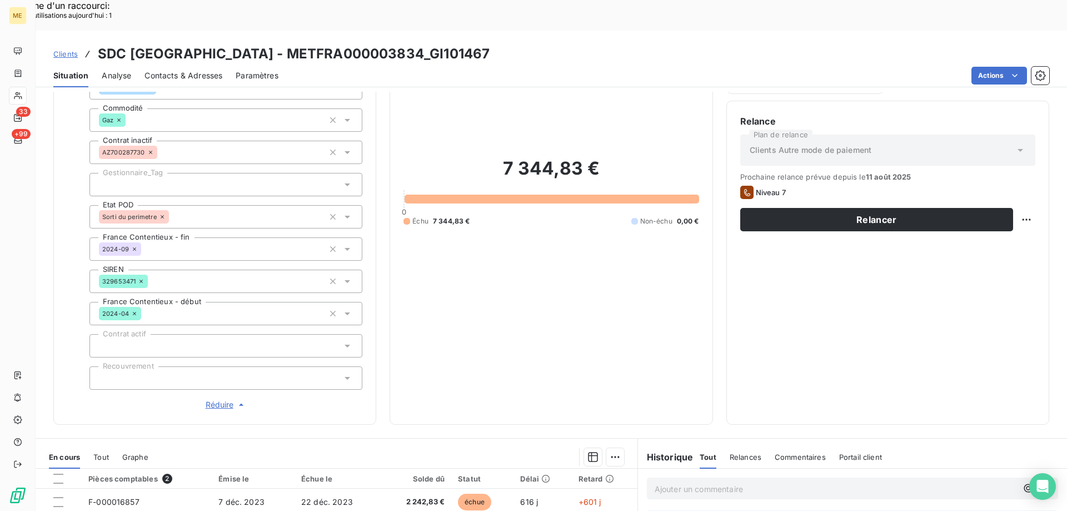
click at [215, 399] on span "Réduire" at bounding box center [226, 404] width 41 height 11
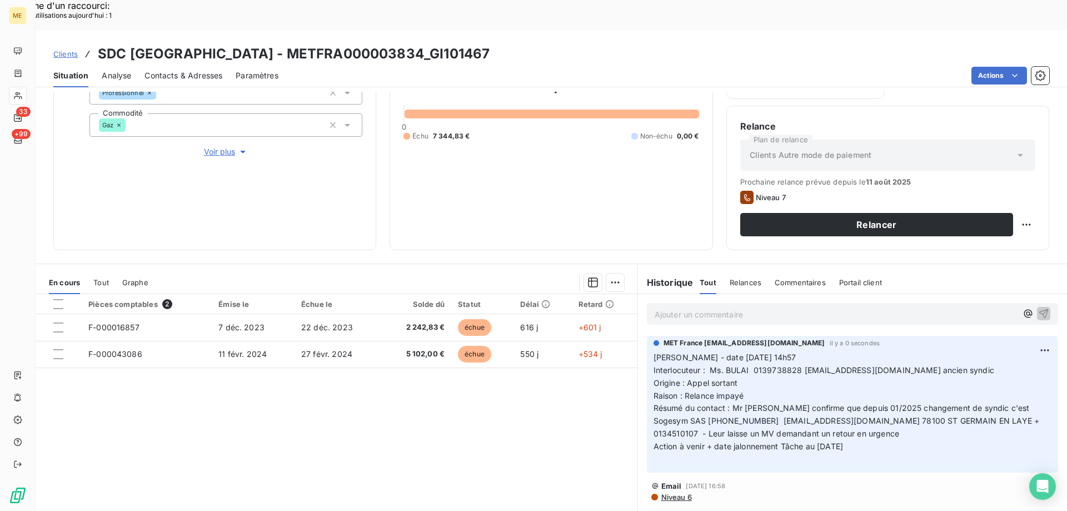
click at [534, 401] on div "Pièces comptables 2 Émise le Échue le Solde dû Statut Délai Retard F-000016857 …" at bounding box center [337, 401] width 602 height 214
drag, startPoint x: 539, startPoint y: 353, endPoint x: 715, endPoint y: 338, distance: 176.8
click at [539, 352] on div "Pièces comptables 2 Émise le Échue le Solde dû Statut Délai Retard F-000016857 …" at bounding box center [337, 401] width 602 height 214
drag, startPoint x: 865, startPoint y: 418, endPoint x: 647, endPoint y: 325, distance: 237.2
click at [647, 336] on div "MET France met-france@recouvrement.met.com il y a 0 secondes Valérie - date 14/…" at bounding box center [852, 404] width 411 height 137
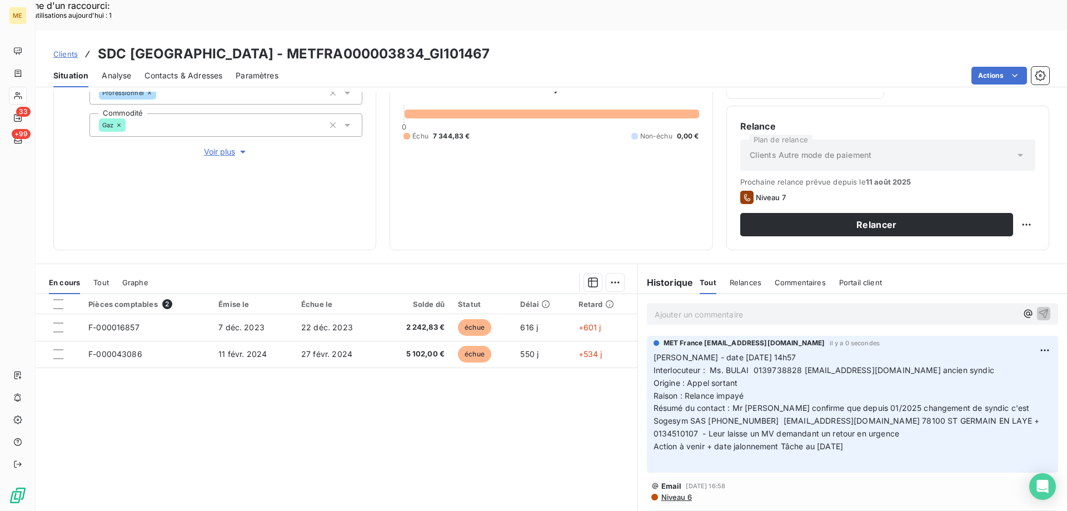
copy p "Valérie - date 14/08/2025 14h57 Interlocuteur : Ms. BULAI 0139738828 copropriet…"
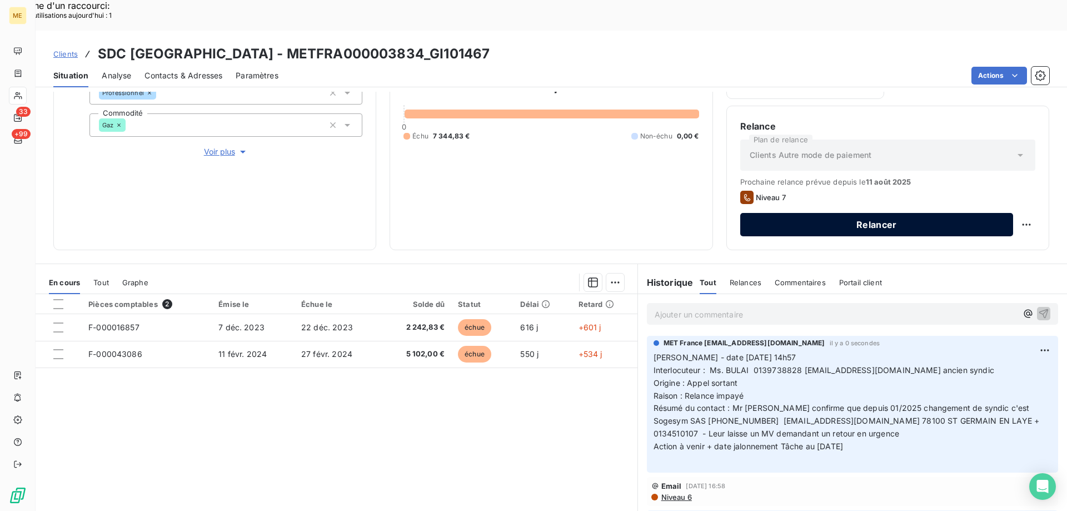
click at [811, 213] on button "Relancer" at bounding box center [876, 224] width 273 height 23
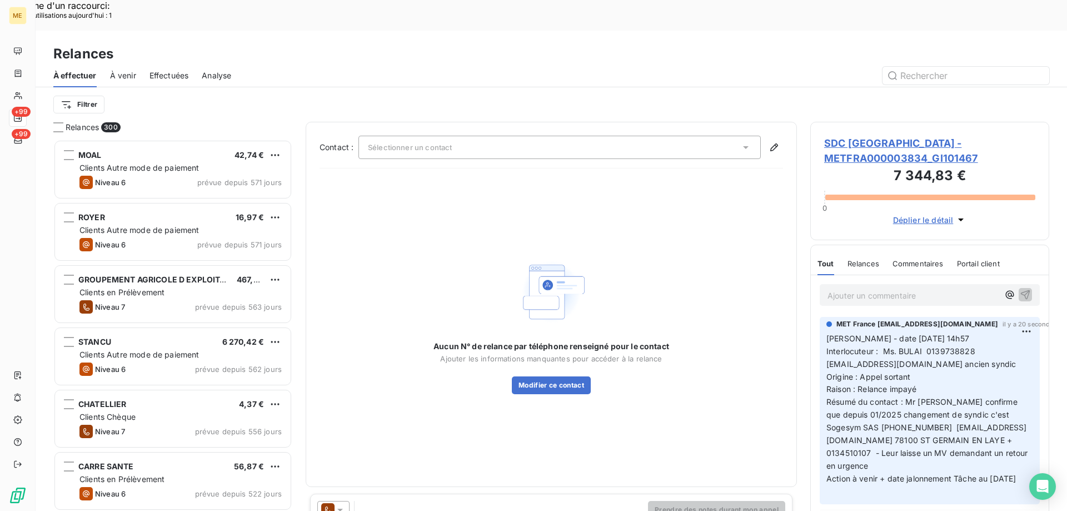
scroll to position [393, 231]
click at [494, 136] on div "Sélectionner un contact" at bounding box center [559, 147] width 402 height 23
click at [540, 376] on button "Modifier ce contact" at bounding box center [551, 385] width 79 height 18
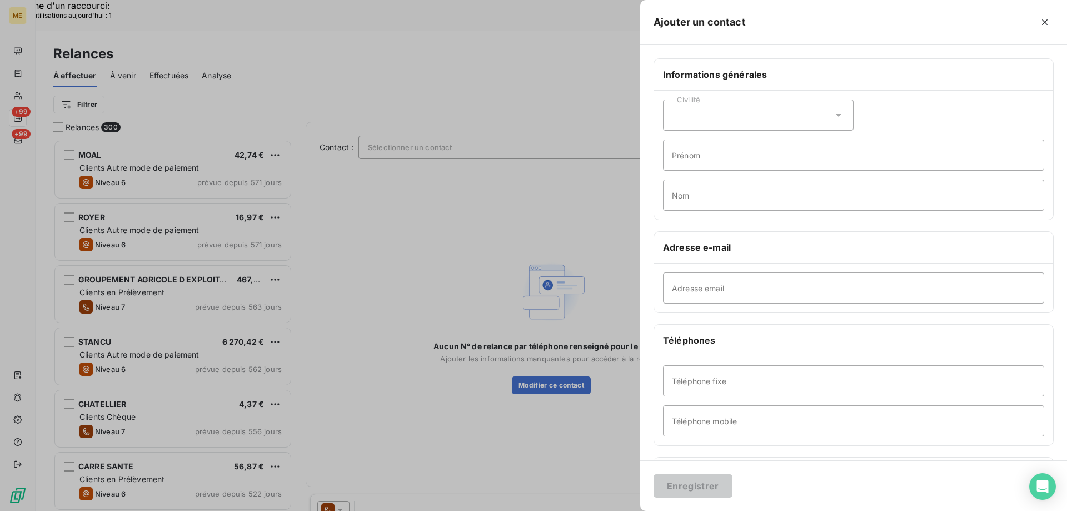
click at [738, 111] on div "Civilité" at bounding box center [758, 114] width 191 height 31
click at [673, 141] on input "radio" at bounding box center [675, 142] width 11 height 11
click at [695, 160] on input "Prénom" at bounding box center [853, 154] width 381 height 31
type input "."
click at [726, 200] on input "Nom" at bounding box center [853, 195] width 381 height 31
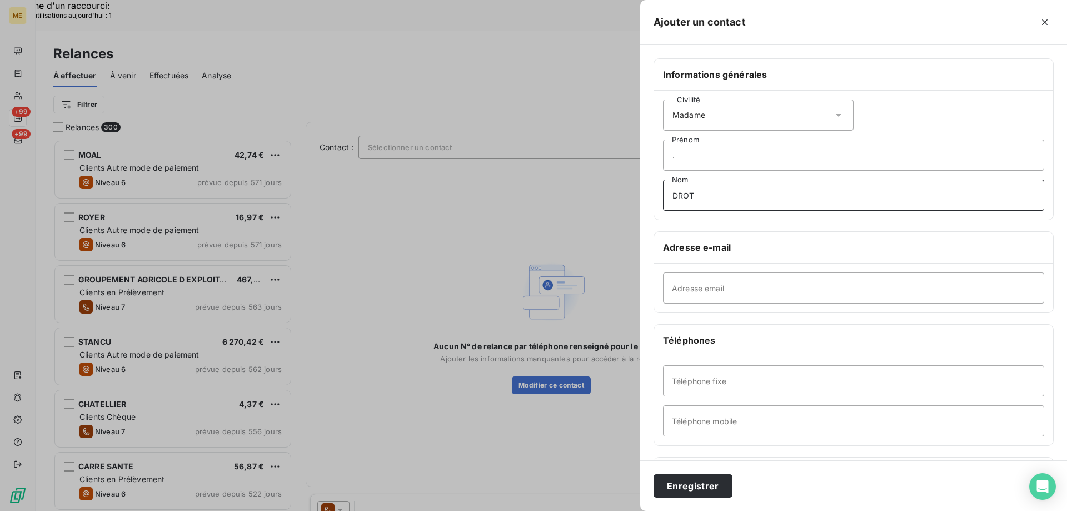
type input "DROT"
click at [735, 281] on input "Adresse email" at bounding box center [853, 287] width 381 height 31
click at [714, 293] on input "Adresse email" at bounding box center [853, 287] width 381 height 31
paste input "comptabilite@sogesym.com"
type input "comptabilite@sogesym.com"
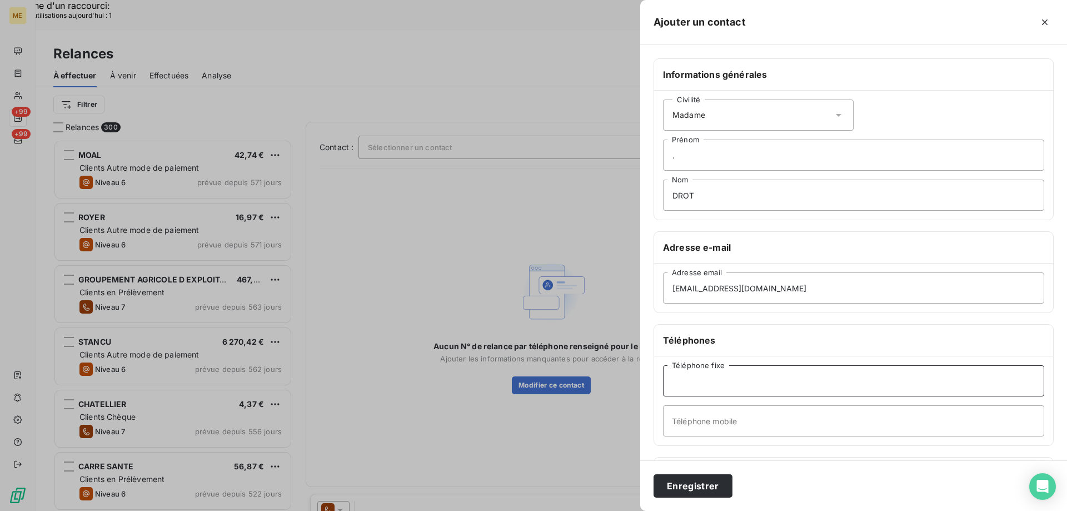
click at [703, 376] on input "Téléphone fixe" at bounding box center [853, 380] width 381 height 31
click at [677, 383] on input "Téléphone fixe" at bounding box center [853, 380] width 381 height 31
drag, startPoint x: 677, startPoint y: 383, endPoint x: 677, endPoint y: 377, distance: 6.1
paste input "01 39 04 23 70"
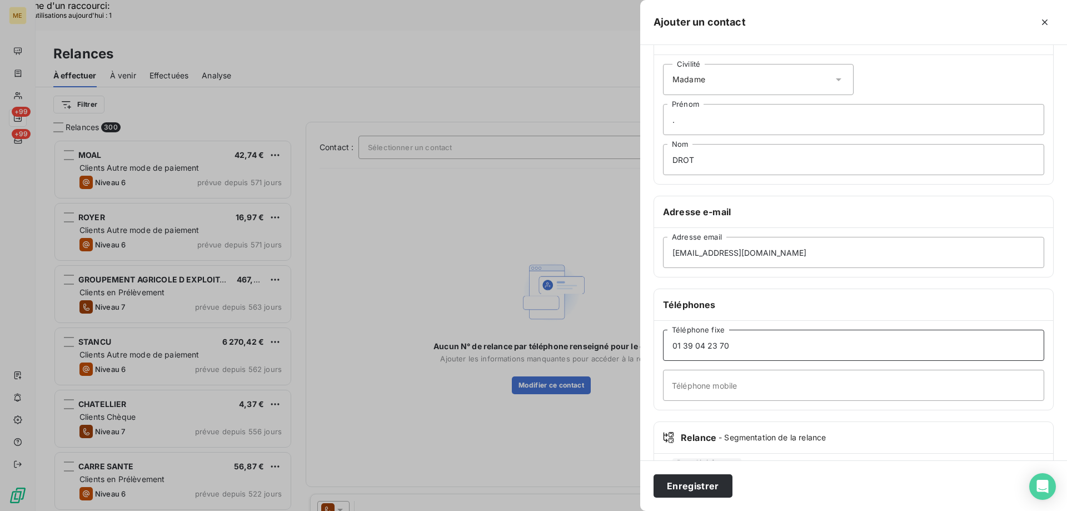
scroll to position [92, 0]
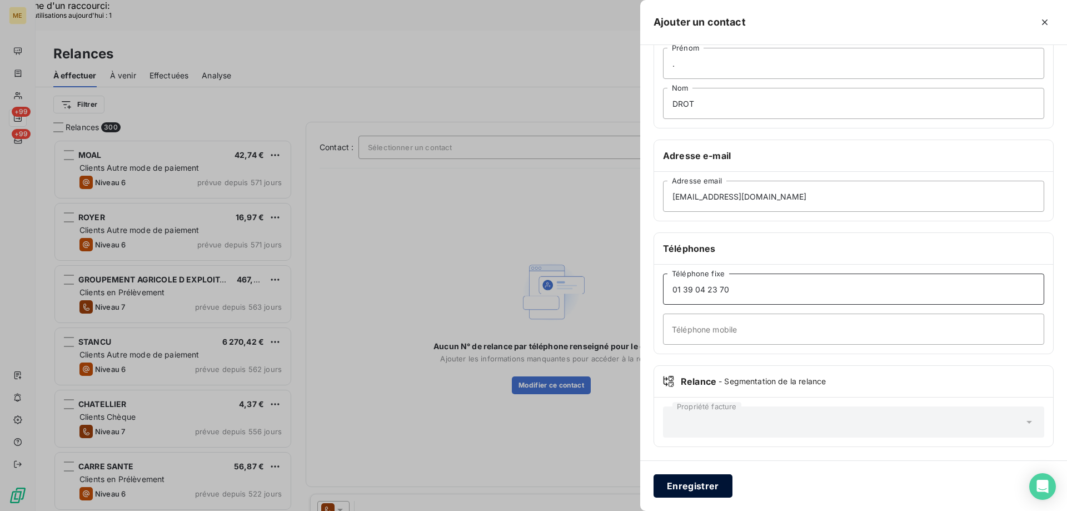
type input "01 39 04 23 70"
click at [694, 485] on button "Enregistrer" at bounding box center [693, 485] width 79 height 23
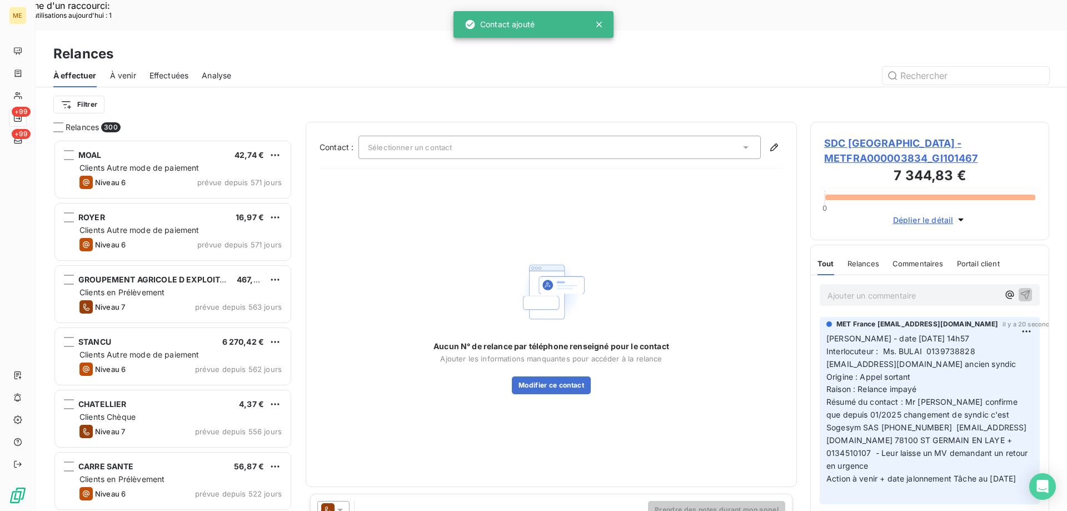
click at [465, 136] on div "Sélectionner un contact" at bounding box center [559, 147] width 402 height 23
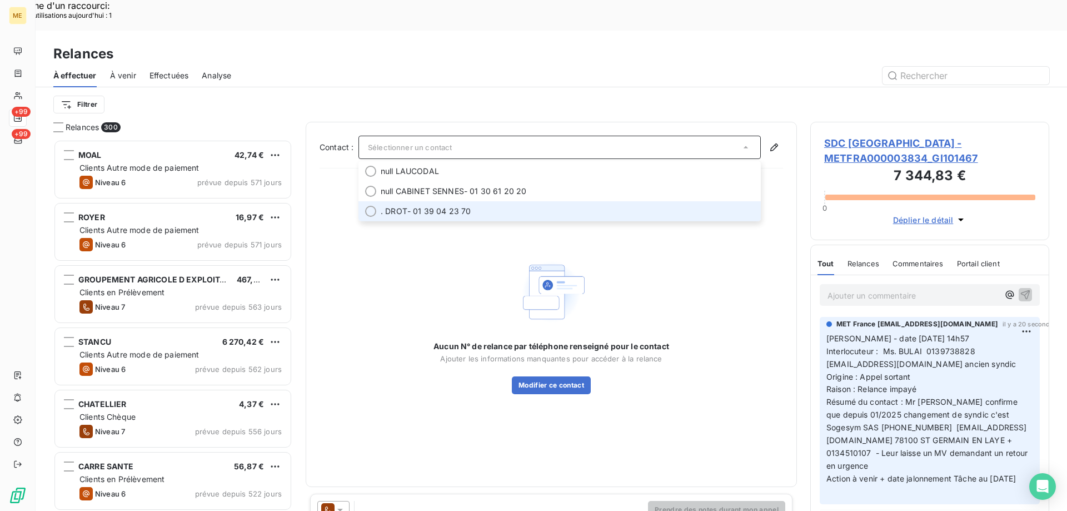
click at [375, 206] on div at bounding box center [370, 211] width 11 height 11
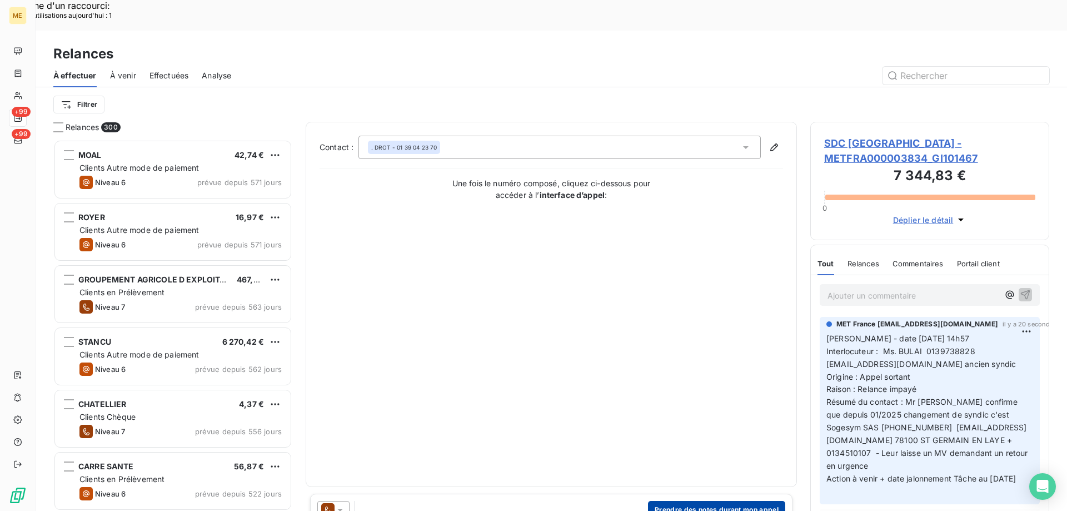
click at [730, 501] on button "Prendre des notes durant mon appel" at bounding box center [716, 510] width 137 height 18
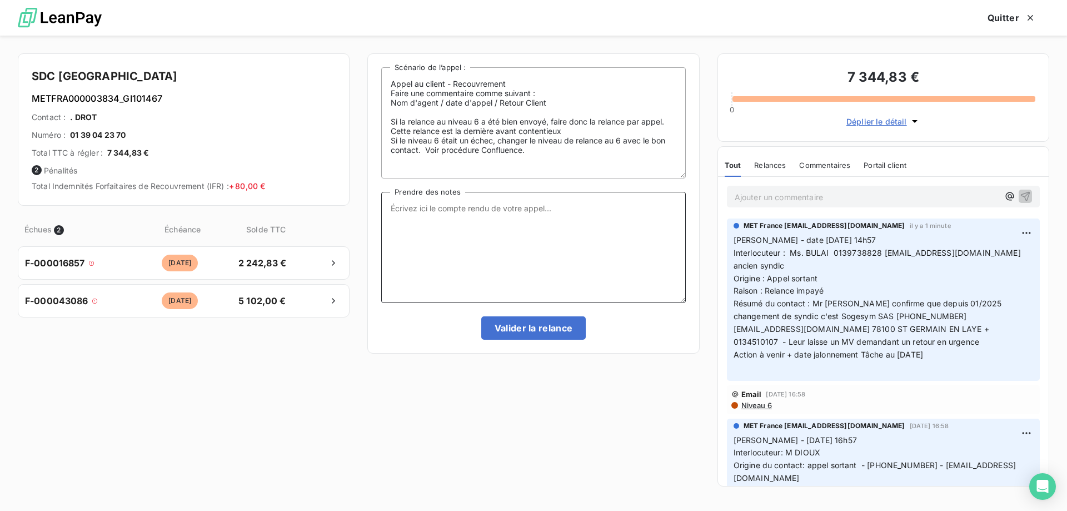
click at [500, 210] on textarea "Prendre des notes" at bounding box center [533, 247] width 304 height 111
paste textarea "Valérie - date 14/08/2025 14h57 Interlocuteur : Ms. BULAI 0139738828 copropriet…"
type textarea "Valérie - date 14/08/2025 14h57 Interlocuteur : Ms. BULAI 0139738828 copropriet…"
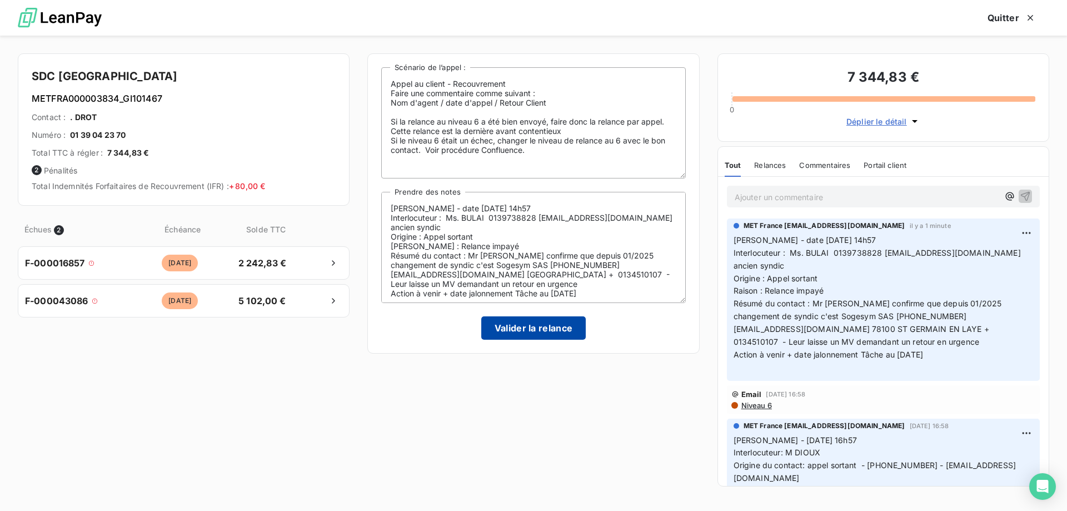
click at [536, 328] on button "Valider la relance" at bounding box center [533, 327] width 105 height 23
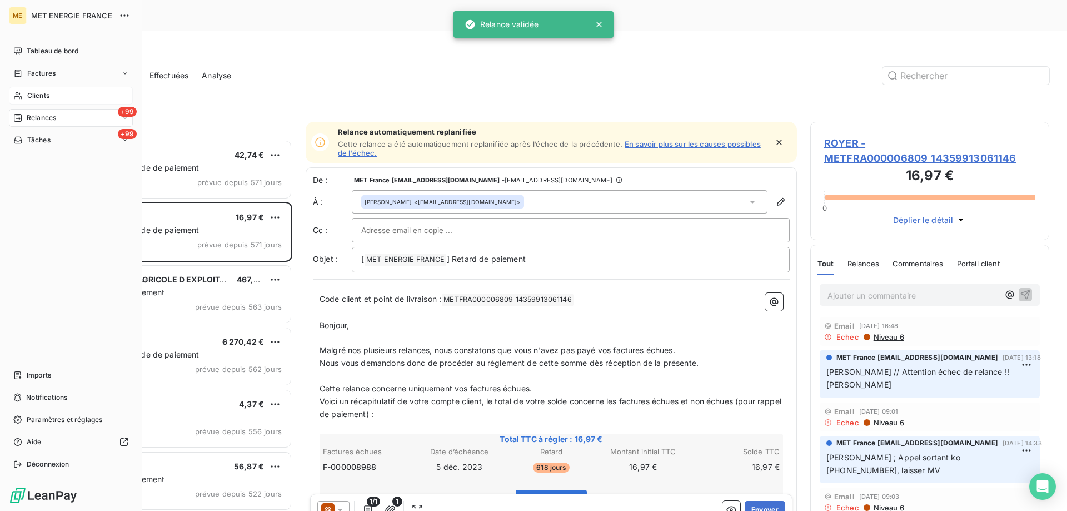
click at [37, 95] on span "Clients" at bounding box center [38, 96] width 22 height 10
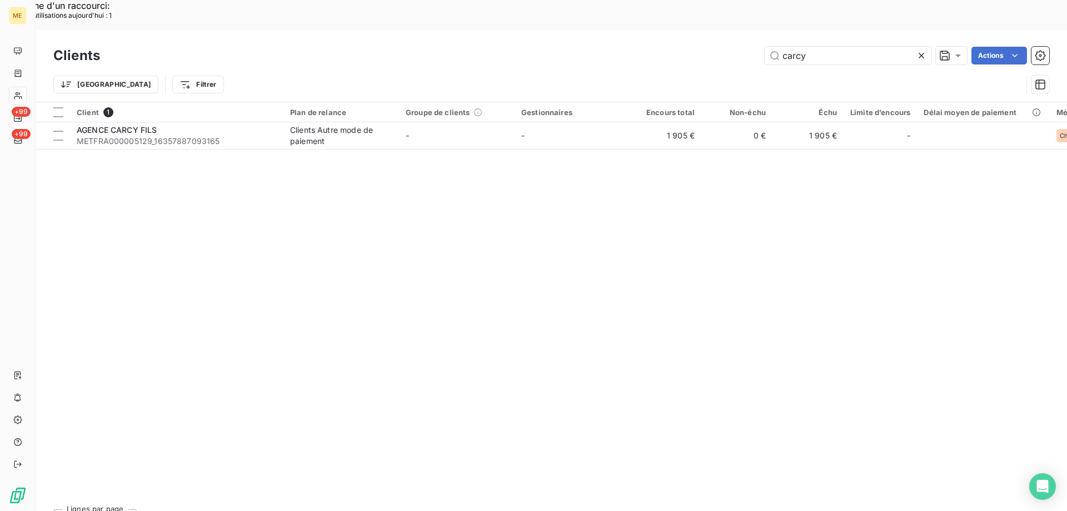
drag, startPoint x: 711, startPoint y: 21, endPoint x: 668, endPoint y: 21, distance: 43.4
click at [668, 47] on div "carcy Actions" at bounding box center [581, 56] width 936 height 18
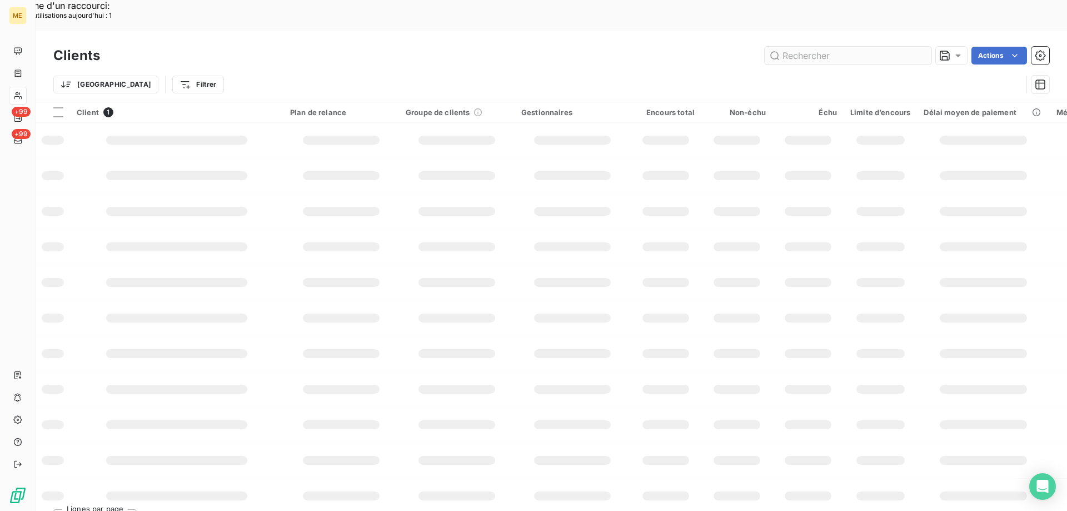
click at [809, 47] on input "text" at bounding box center [848, 56] width 167 height 18
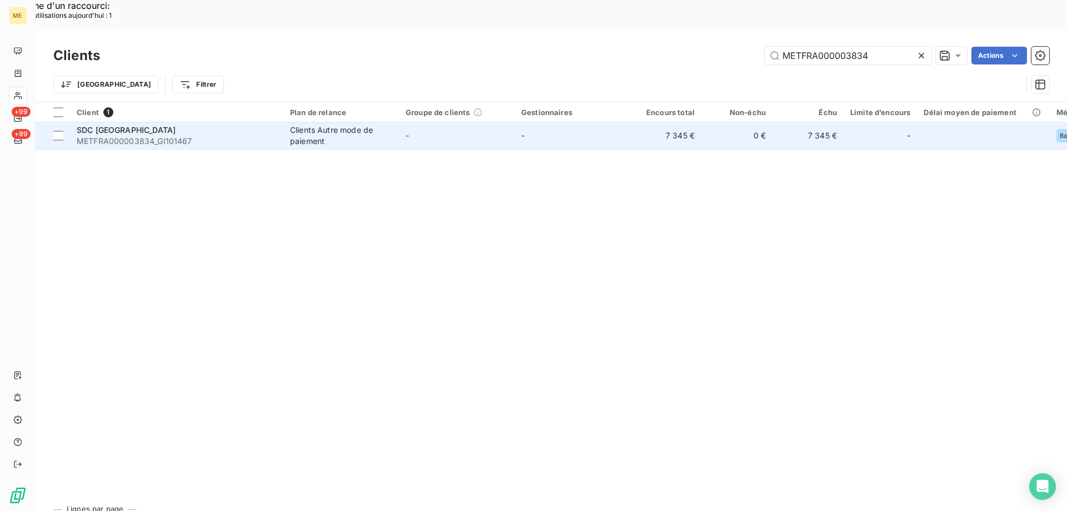
type input "METFRA000003834"
click at [107, 125] on span "SDC [GEOGRAPHIC_DATA]" at bounding box center [126, 129] width 99 height 9
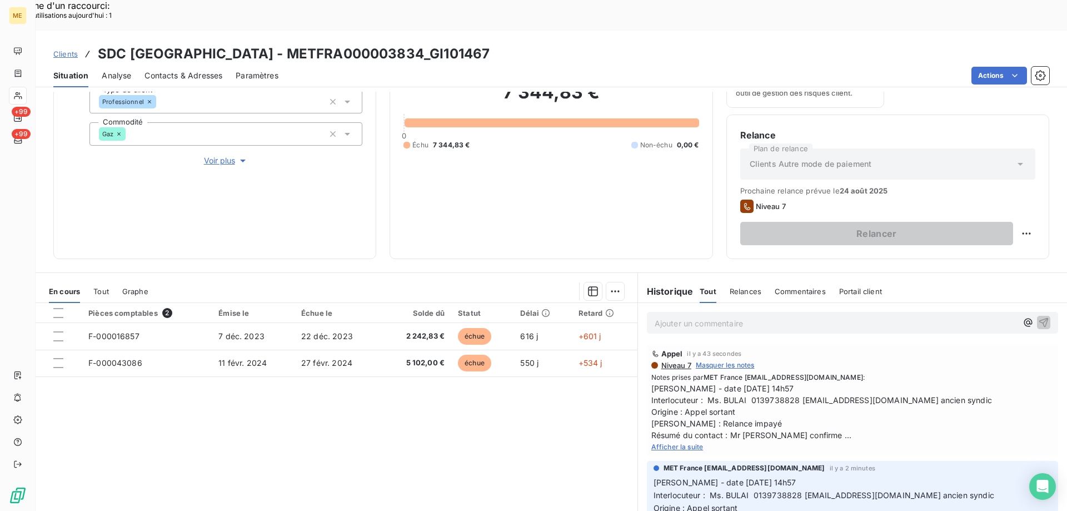
scroll to position [148, 0]
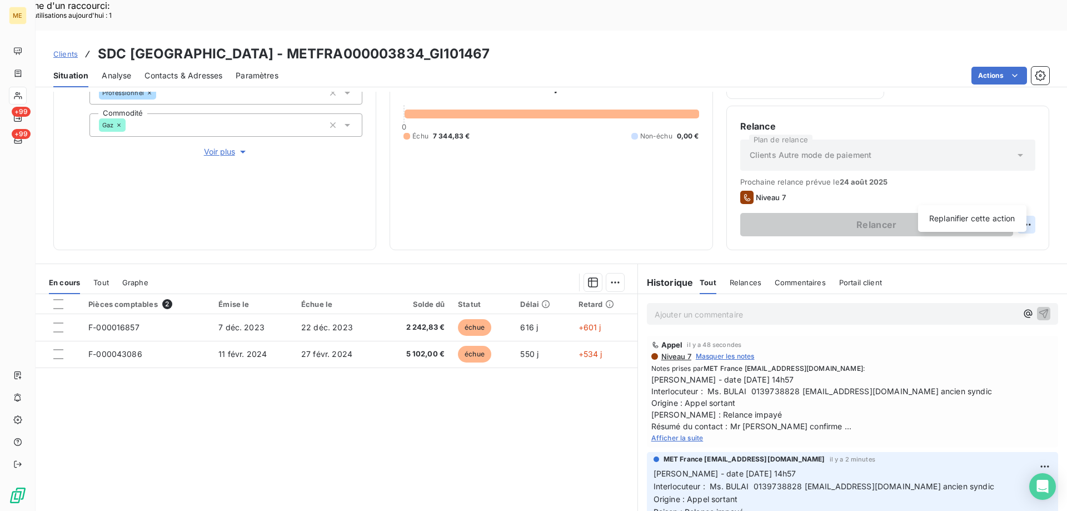
click at [966, 218] on div "Replanifier cette action" at bounding box center [972, 219] width 99 height 18
select select "7"
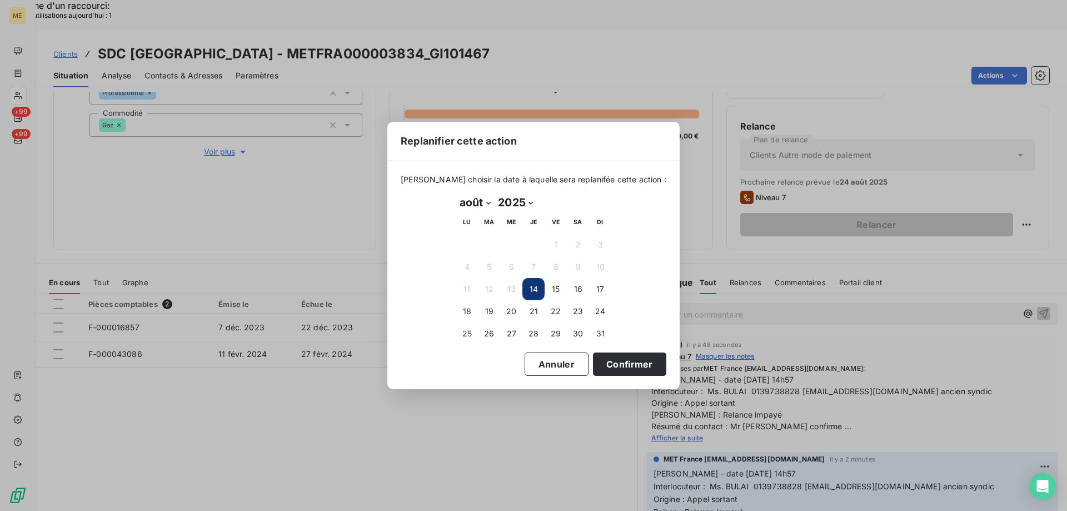
click at [530, 288] on button "14" at bounding box center [533, 289] width 22 height 22
click at [594, 364] on button "Confirmer" at bounding box center [629, 363] width 73 height 23
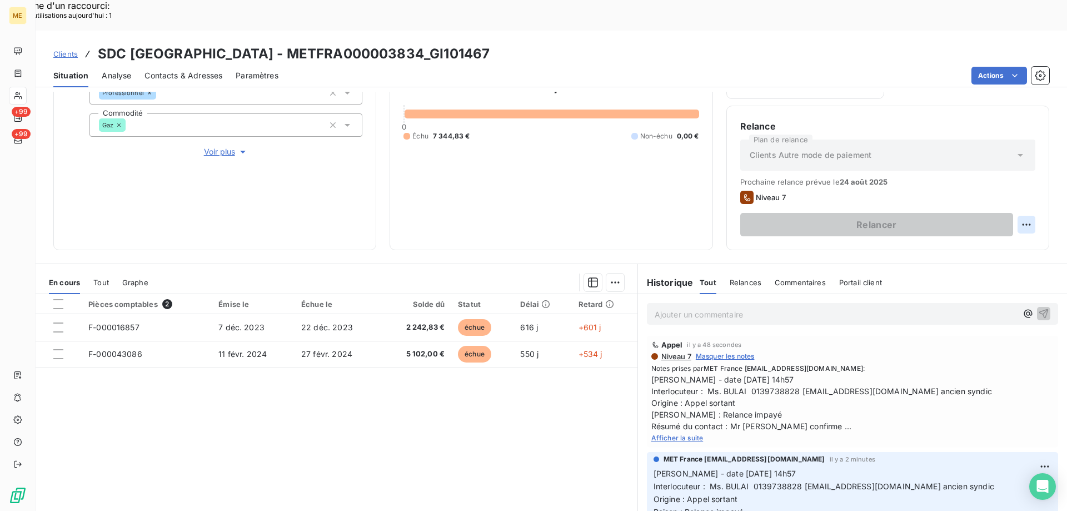
click at [959, 216] on div "Replanifier cette action" at bounding box center [972, 219] width 99 height 18
select select "7"
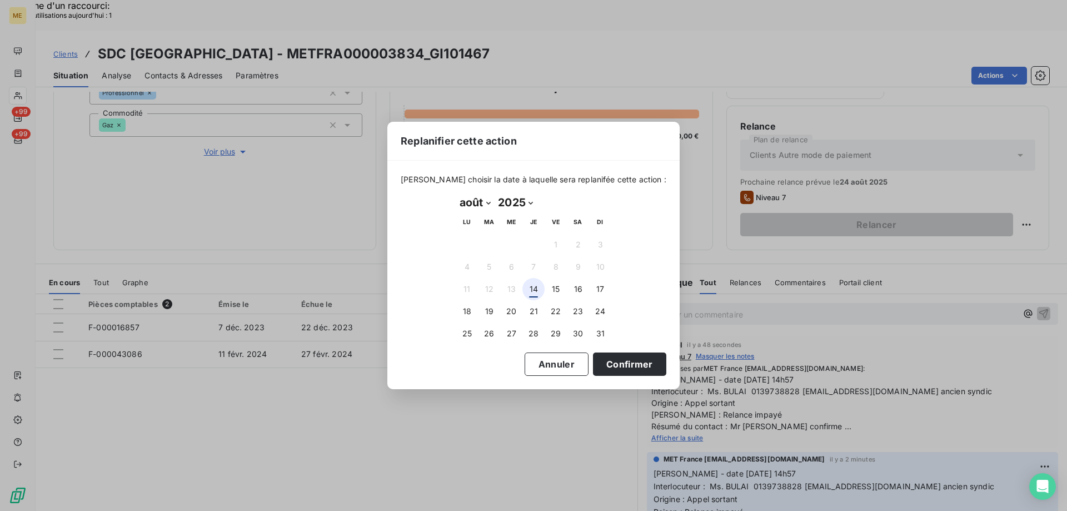
click at [532, 287] on button "14" at bounding box center [533, 289] width 22 height 22
click at [595, 358] on button "Confirmer" at bounding box center [629, 363] width 73 height 23
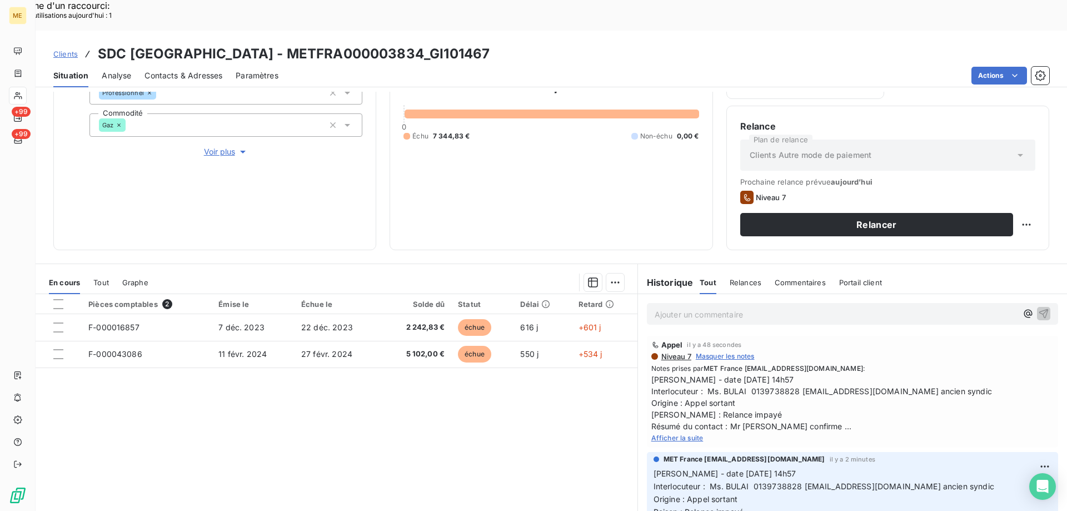
click at [670, 434] on span "Afficher la suite" at bounding box center [677, 438] width 52 height 8
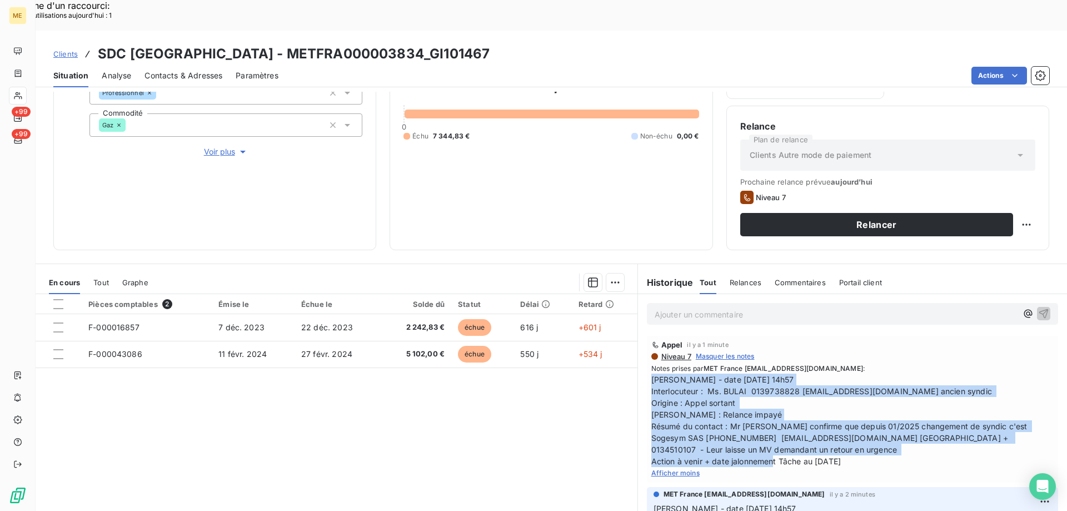
drag, startPoint x: 863, startPoint y: 431, endPoint x: 645, endPoint y: 346, distance: 233.6
click at [647, 346] on div "Appel il y a 1 minute Niveau 7 Masquer les notes Notes prises par MET France me…" at bounding box center [852, 409] width 411 height 147
copy span "Valérie - date 14/08/2025 14h57 Interlocuteur : Ms. BULAI 0139738828 copropriet…"
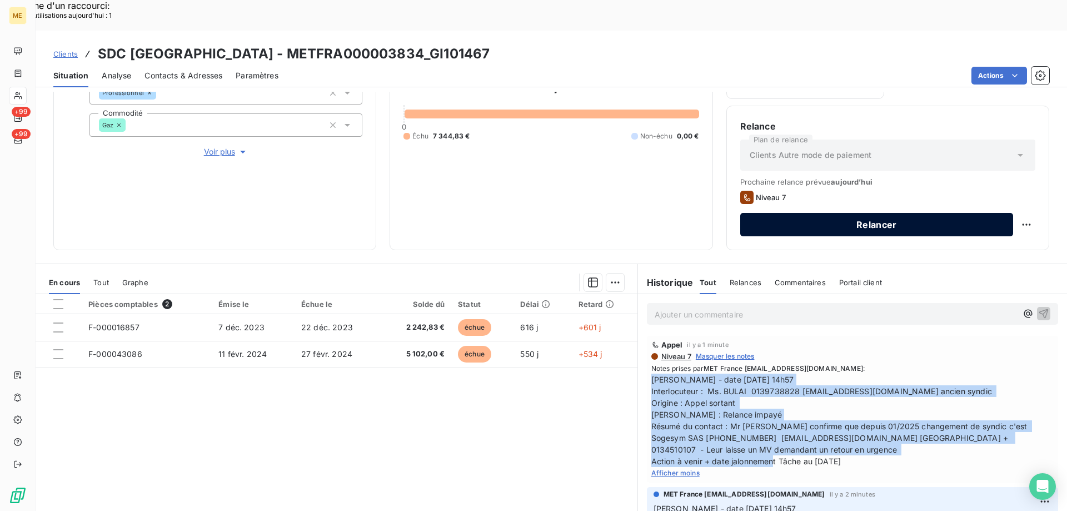
click at [776, 213] on button "Relancer" at bounding box center [876, 224] width 273 height 23
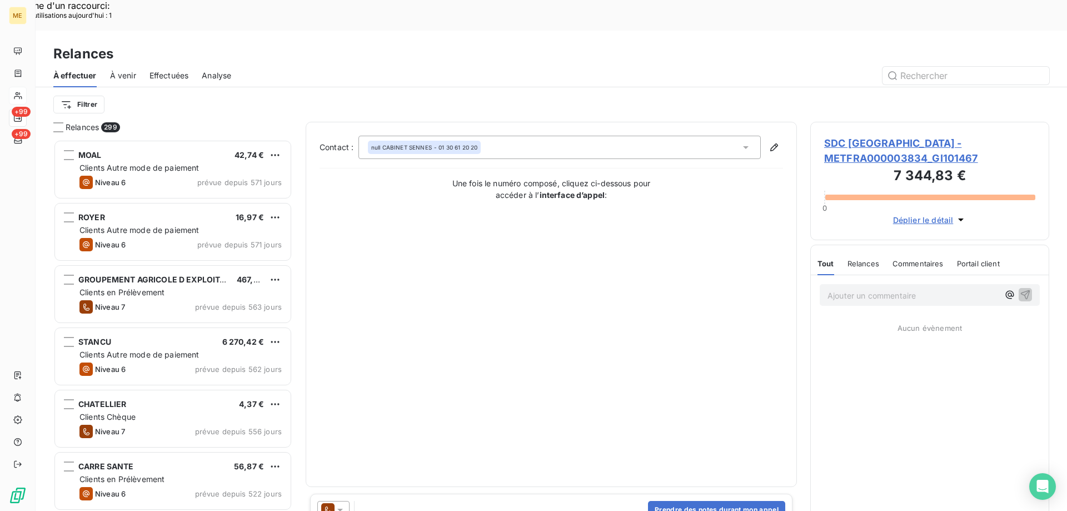
scroll to position [393, 231]
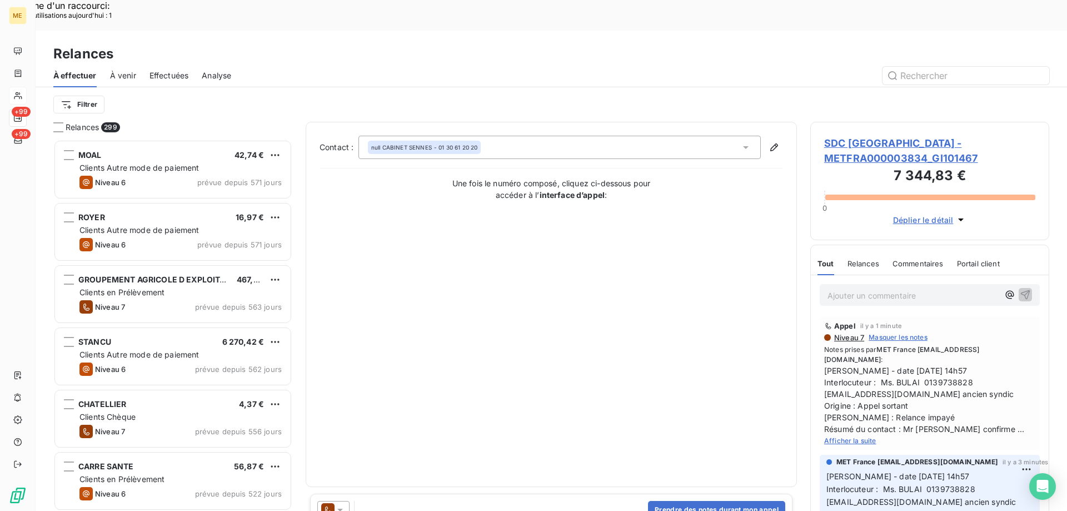
click at [520, 136] on div "null CABINET SENNES - 01 30 61 20 20" at bounding box center [559, 147] width 402 height 23
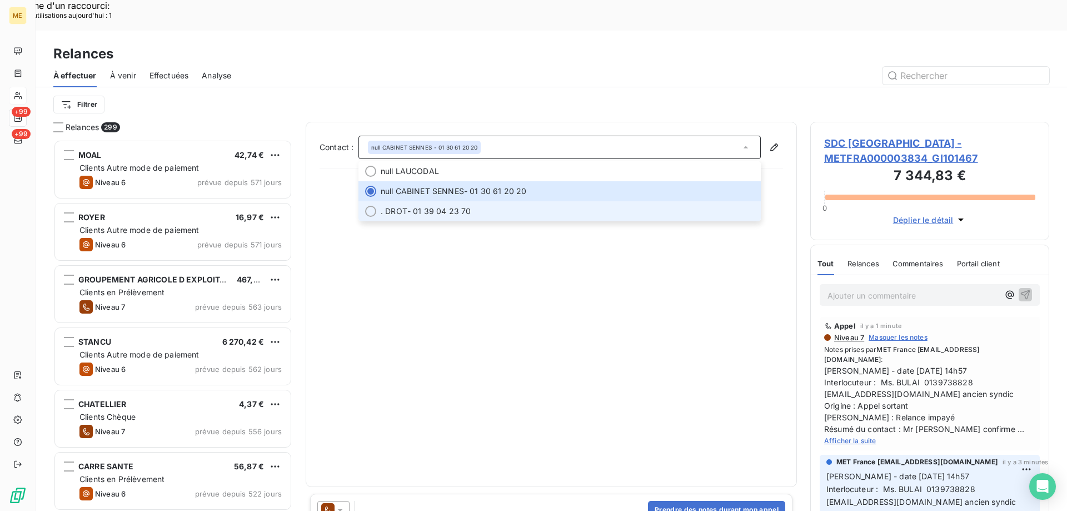
click at [367, 206] on div at bounding box center [370, 211] width 11 height 11
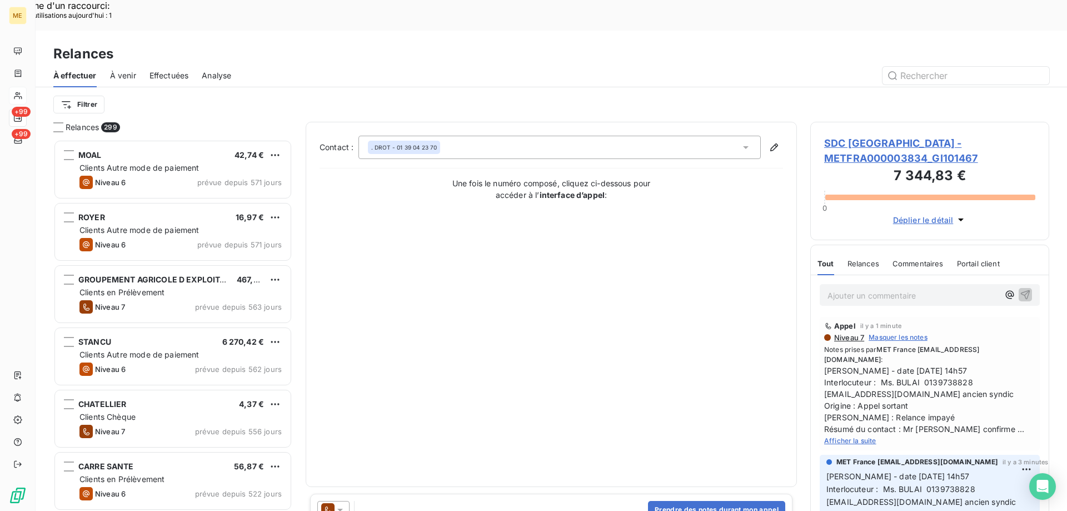
click at [339, 504] on icon at bounding box center [340, 509] width 11 height 11
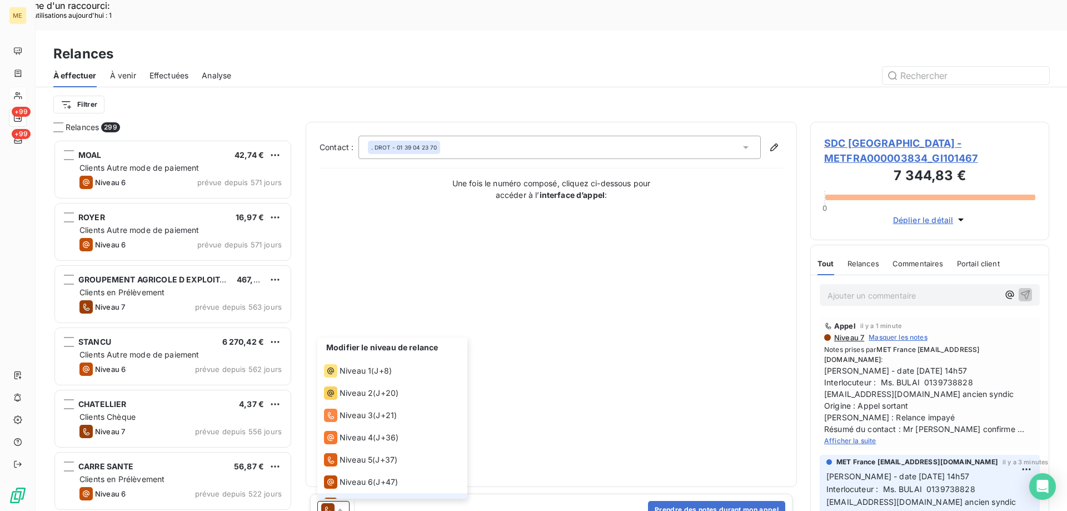
scroll to position [17, 0]
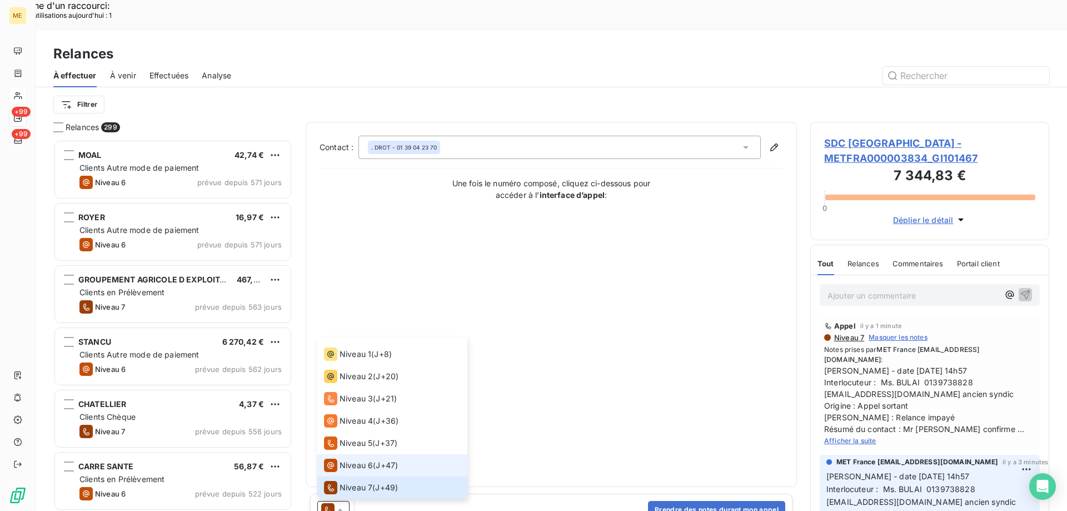
click at [351, 460] on span "Niveau 6" at bounding box center [356, 465] width 33 height 11
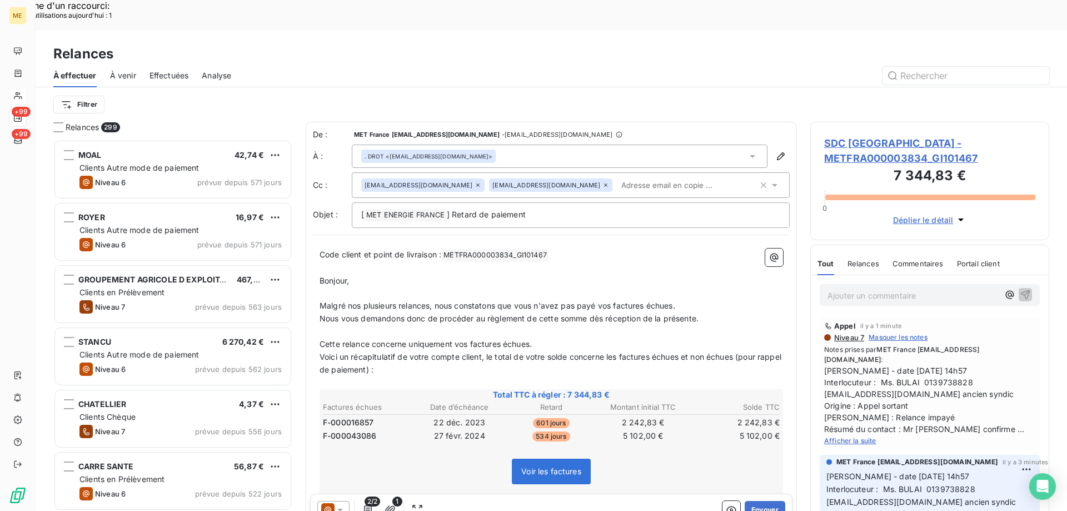
click at [475, 182] on icon at bounding box center [478, 185] width 7 height 7
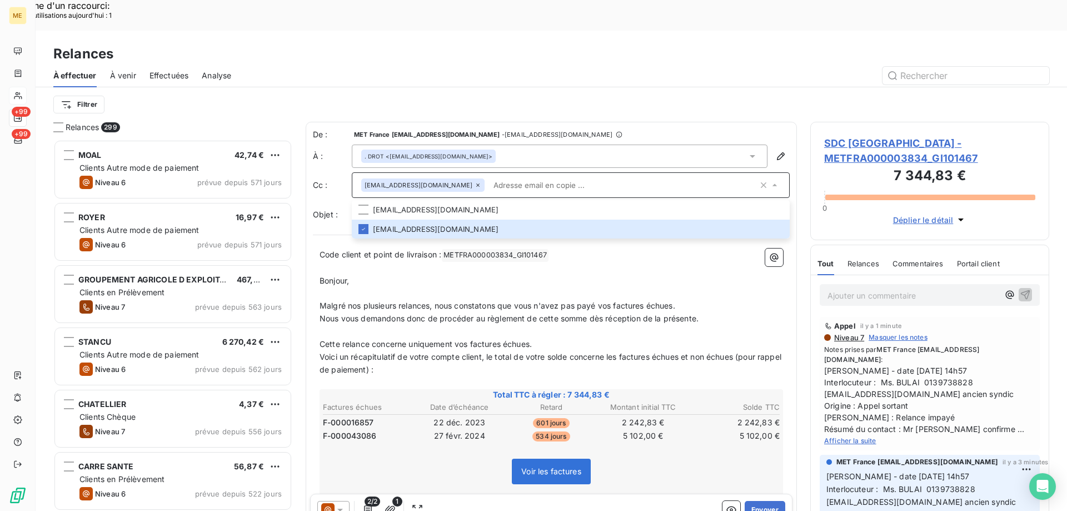
click at [529, 177] on input "text" at bounding box center [623, 185] width 269 height 17
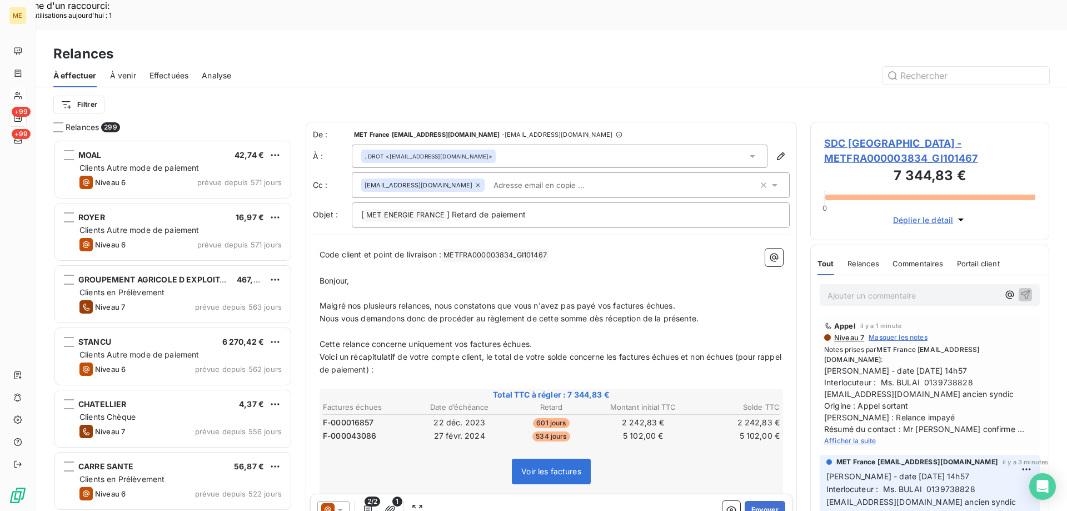
drag, startPoint x: 528, startPoint y: 155, endPoint x: 510, endPoint y: 124, distance: 35.4
click at [510, 145] on div ". DROT <comptabilite@sogesym.com>" at bounding box center [560, 156] width 416 height 23
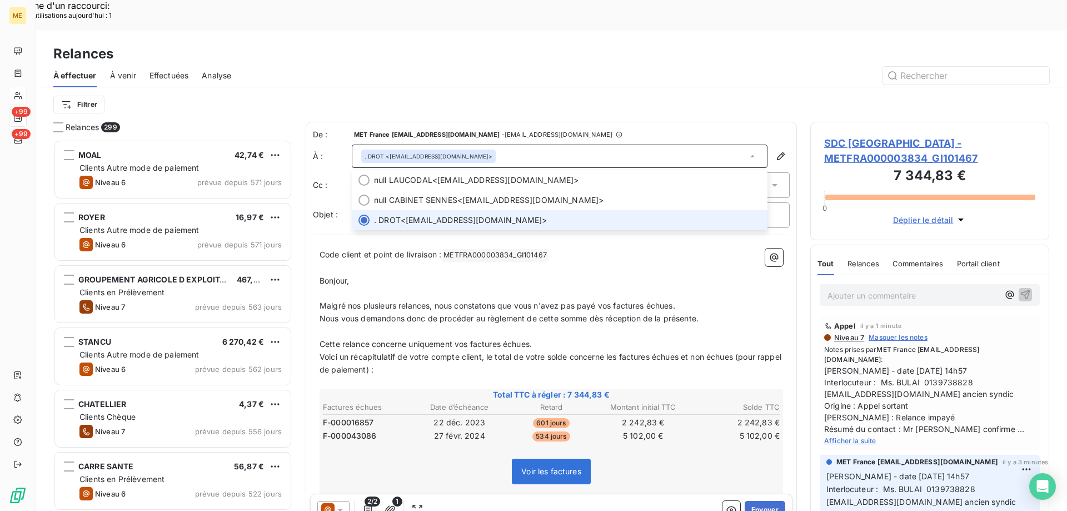
click at [507, 145] on div ". DROT <comptabilite@sogesym.com>" at bounding box center [560, 156] width 416 height 23
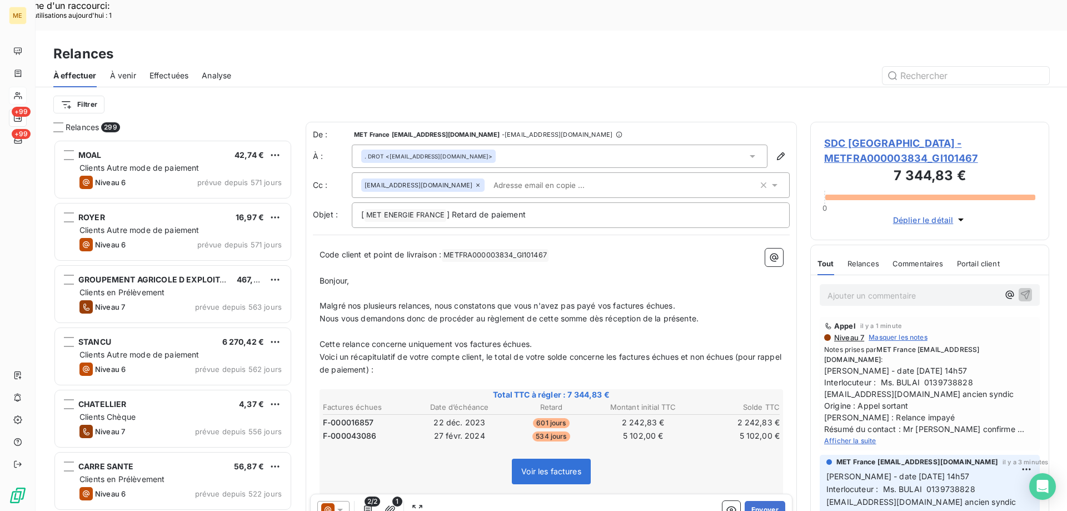
click at [502, 145] on div ". DROT <comptabilite@sogesym.com>" at bounding box center [560, 156] width 416 height 23
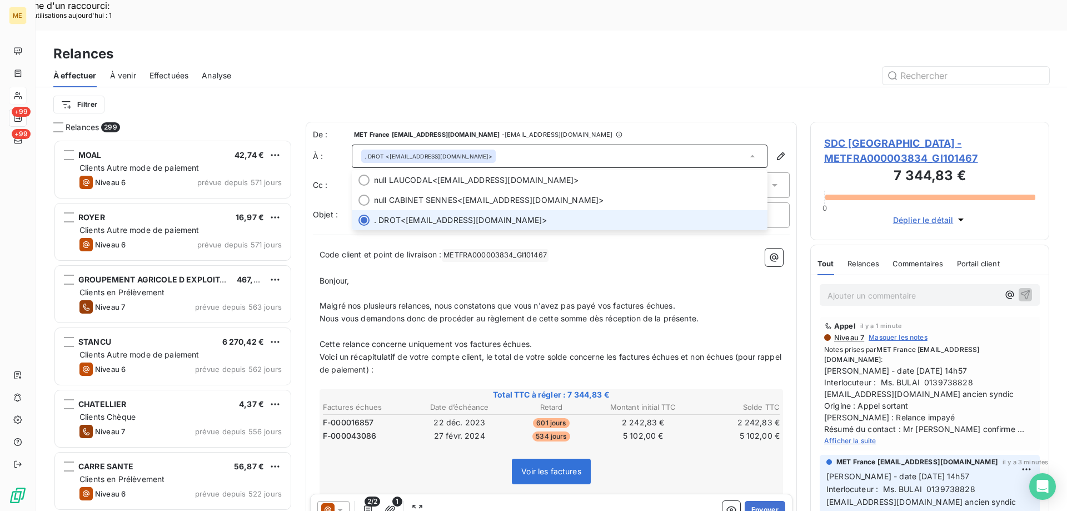
click at [501, 145] on div ". DROT <comptabilite@sogesym.com>" at bounding box center [560, 156] width 416 height 23
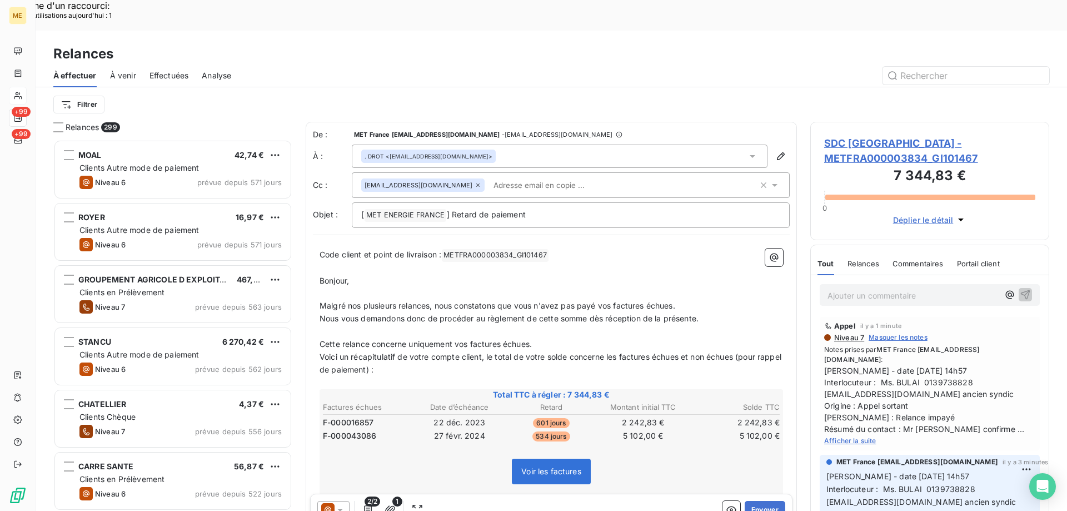
click at [496, 177] on input "text" at bounding box center [553, 185] width 128 height 17
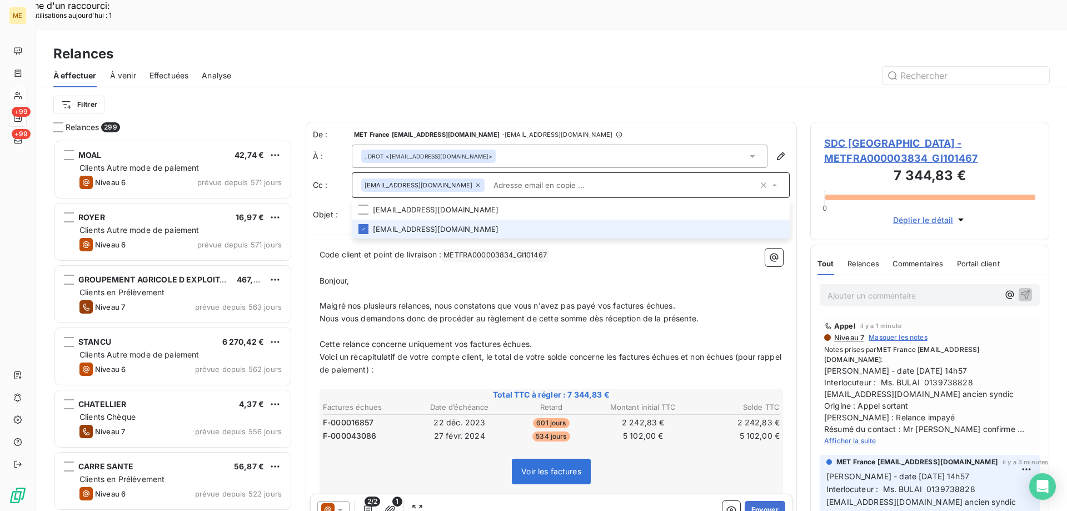
paste input "contact@sogesym.com"
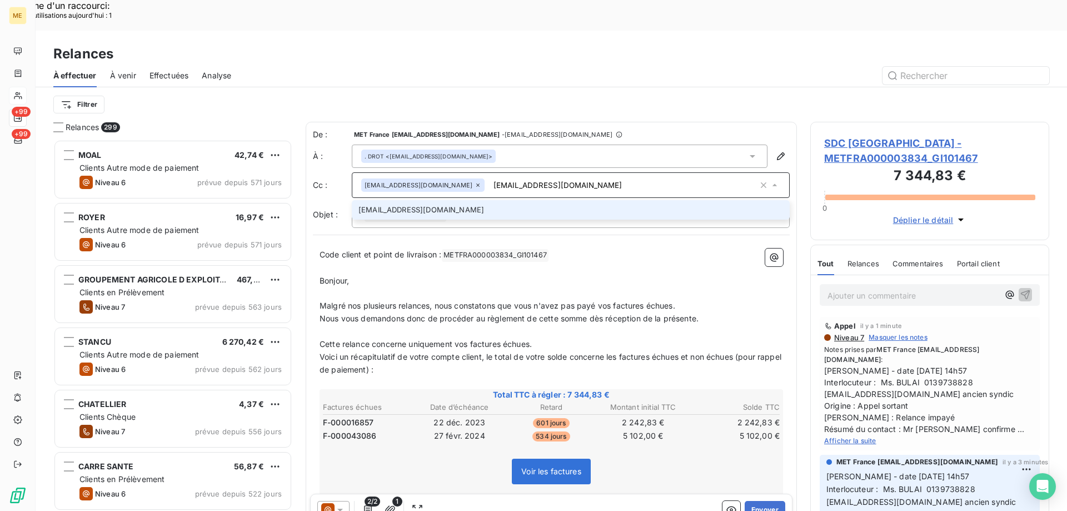
type input "contact@sogesym.com"
click at [417, 200] on li "contact@sogesym.com" at bounding box center [571, 209] width 438 height 19
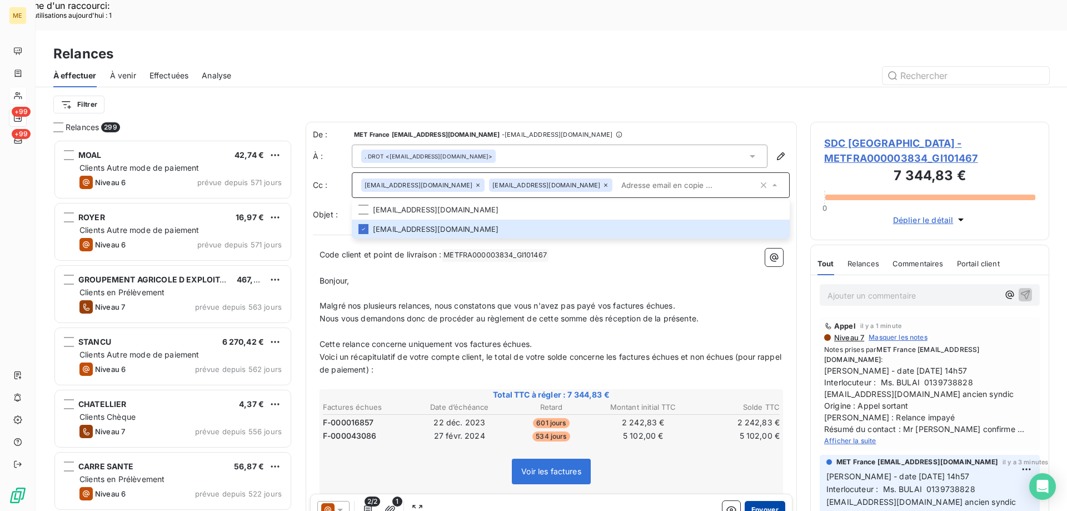
click at [752, 501] on button "Envoyer" at bounding box center [765, 510] width 41 height 18
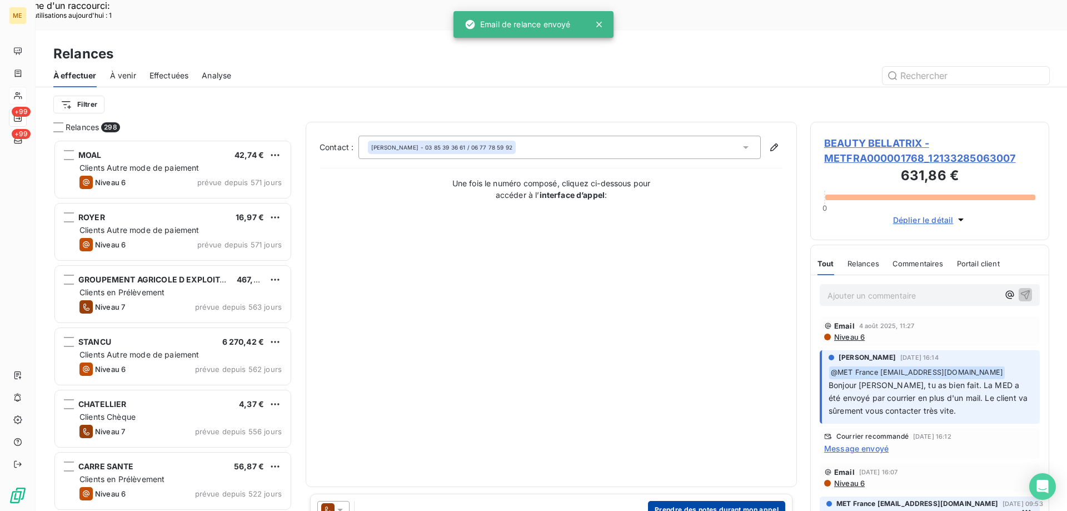
click at [700, 501] on button "Prendre des notes durant mon appel" at bounding box center [716, 510] width 137 height 18
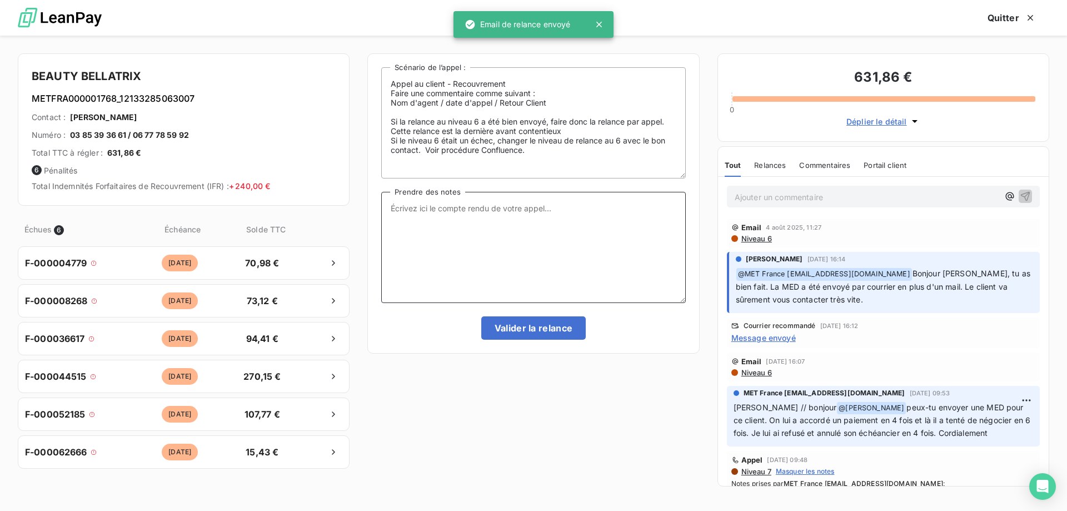
click at [474, 225] on textarea "Prendre des notes" at bounding box center [533, 247] width 304 height 111
click at [485, 211] on textarea "Prendre des notes" at bounding box center [533, 247] width 304 height 111
paste textarea "Valérie - date 14/08/2025 14h57 Interlocuteur : Ms. BULAI 0139738828 copropriet…"
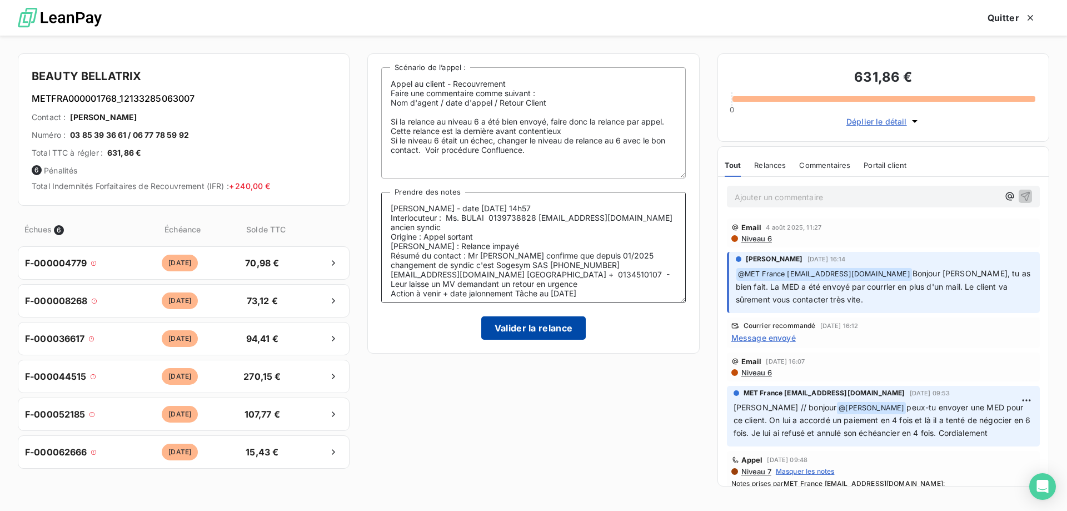
type textarea "Valérie - date 14/08/2025 14h57 Interlocuteur : Ms. BULAI 0139738828 copropriet…"
click at [526, 323] on button "Valider la relance" at bounding box center [533, 327] width 105 height 23
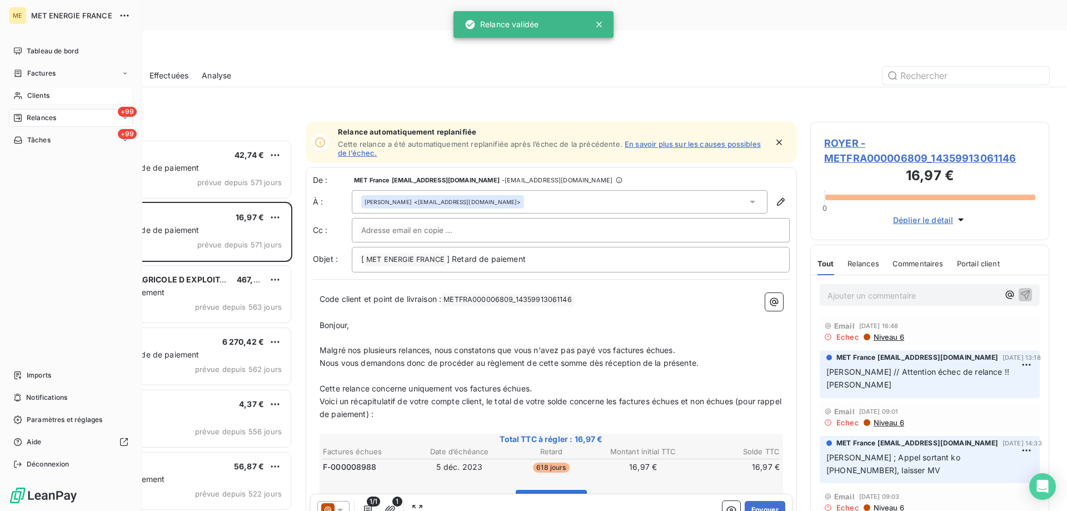
drag, startPoint x: 81, startPoint y: 121, endPoint x: 94, endPoint y: 116, distance: 14.6
click at [81, 121] on div "+99 Relances" at bounding box center [71, 118] width 124 height 18
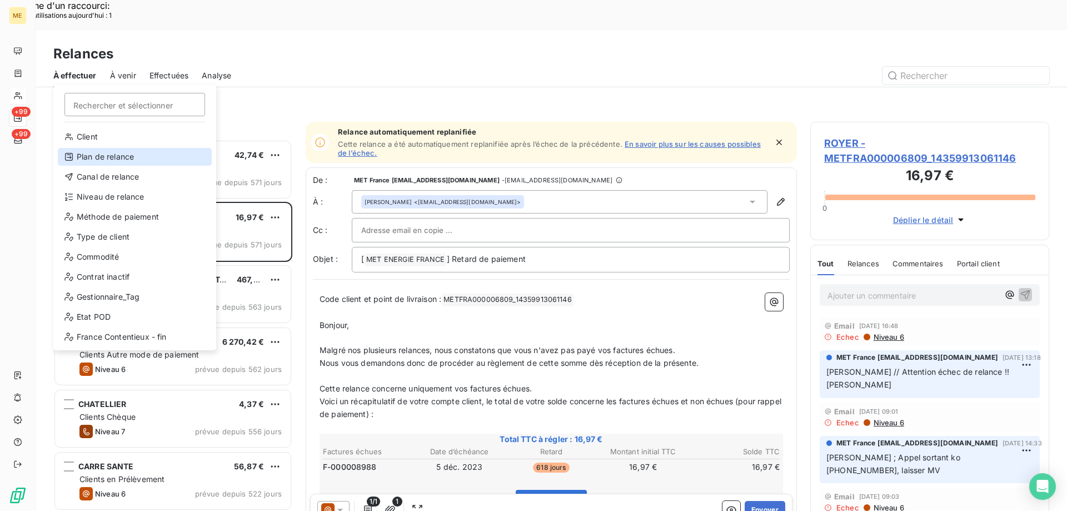
click at [140, 159] on div "Plan de relance" at bounding box center [135, 157] width 154 height 18
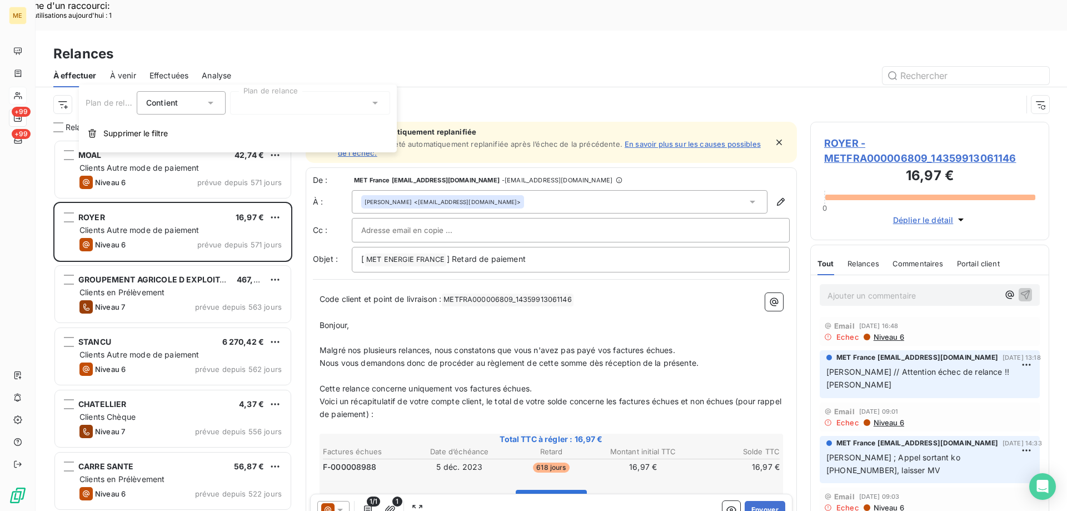
click at [270, 99] on div at bounding box center [310, 102] width 160 height 23
click at [332, 94] on div "Plan de relance" at bounding box center [537, 104] width 969 height 21
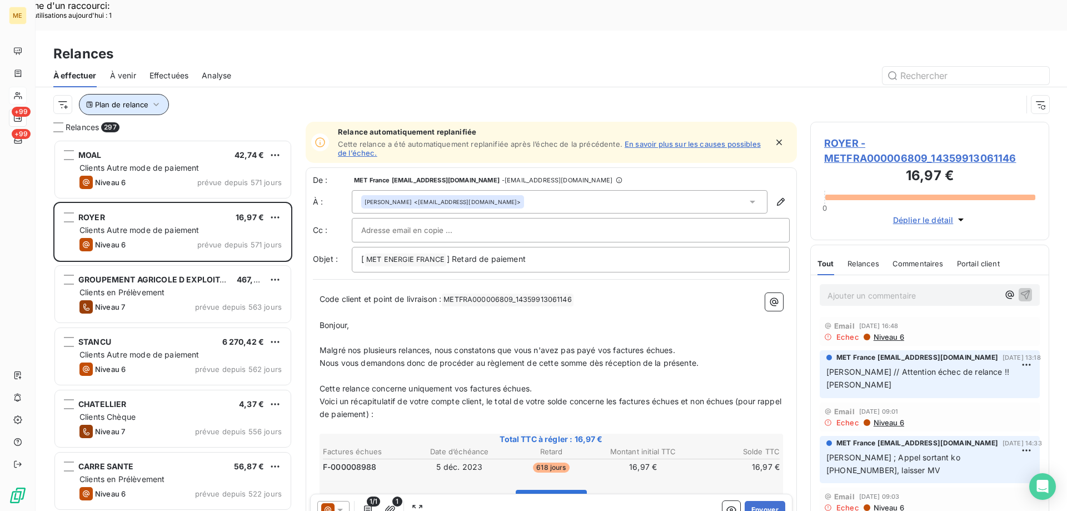
click at [153, 99] on icon "button" at bounding box center [156, 104] width 11 height 11
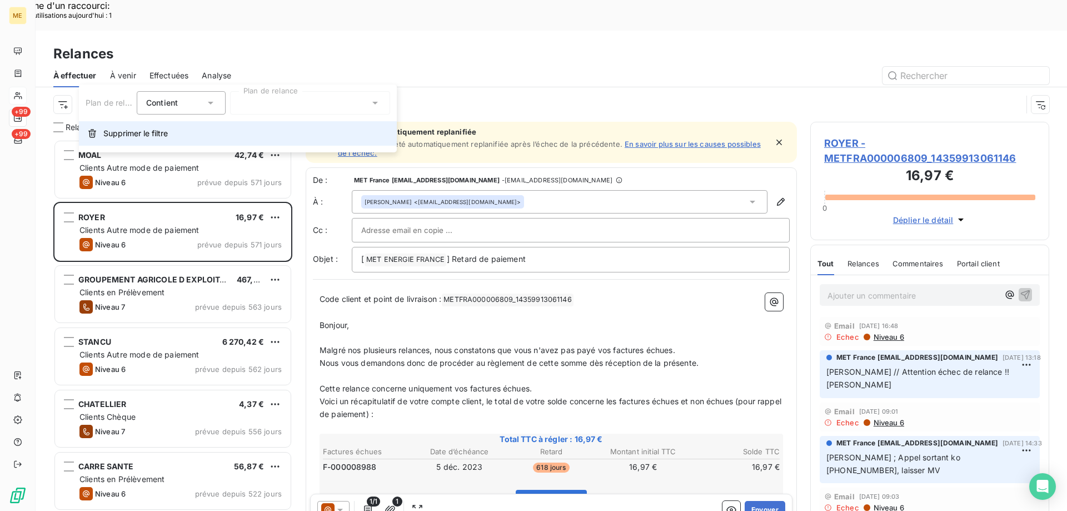
click at [124, 132] on span "Supprimer le filtre" at bounding box center [135, 133] width 64 height 11
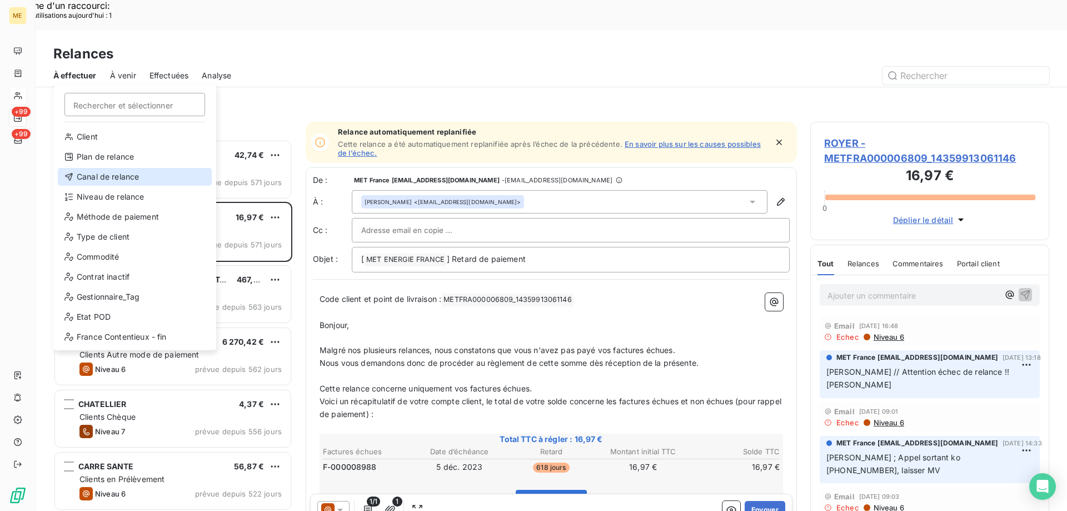
click at [88, 173] on div "Canal de relance" at bounding box center [135, 177] width 154 height 18
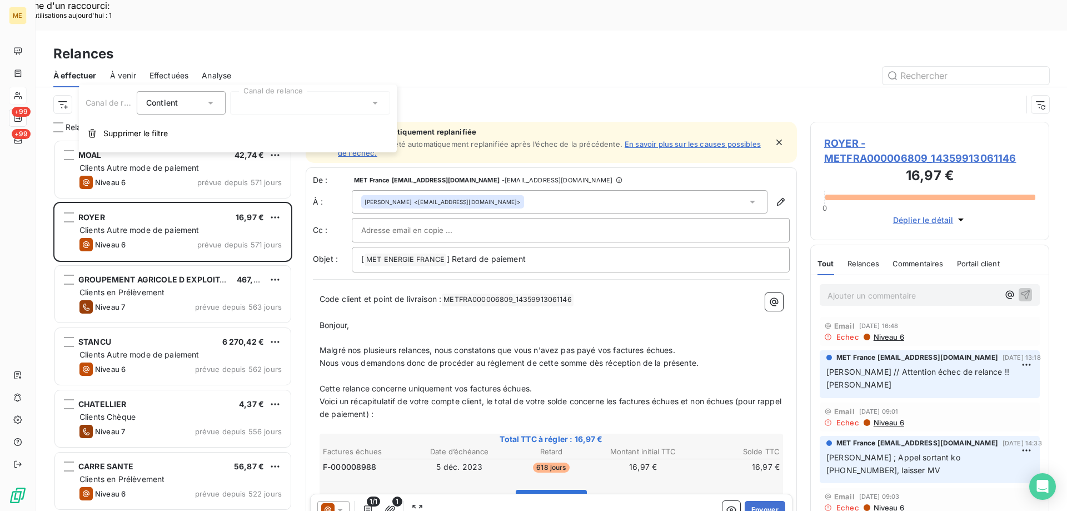
click at [258, 104] on div at bounding box center [310, 102] width 160 height 23
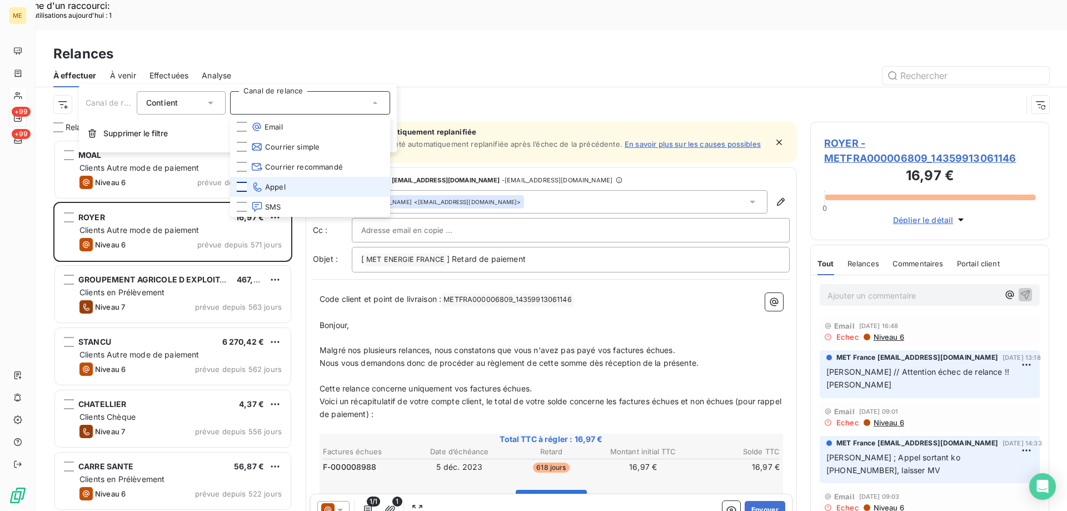
click at [238, 182] on div at bounding box center [242, 187] width 10 height 10
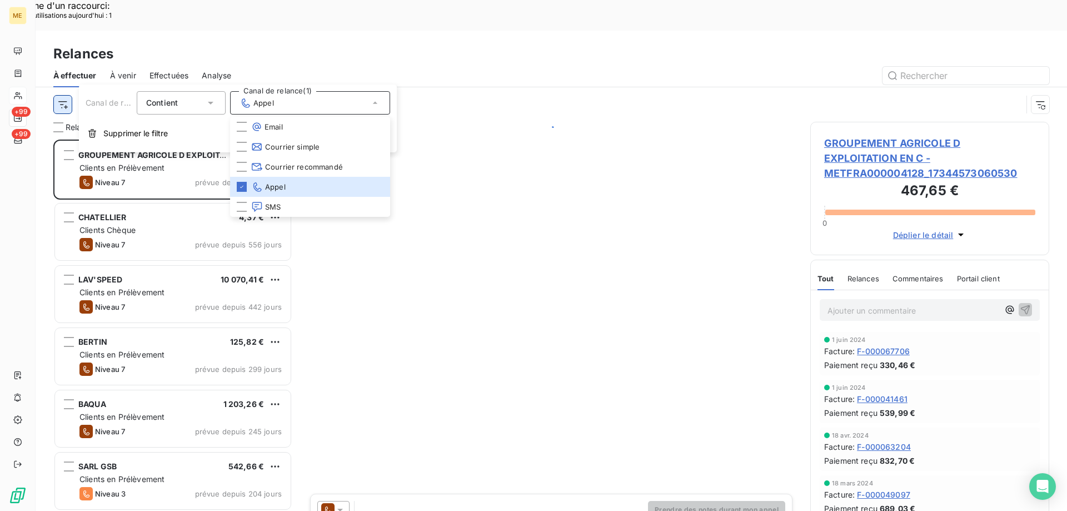
scroll to position [393, 231]
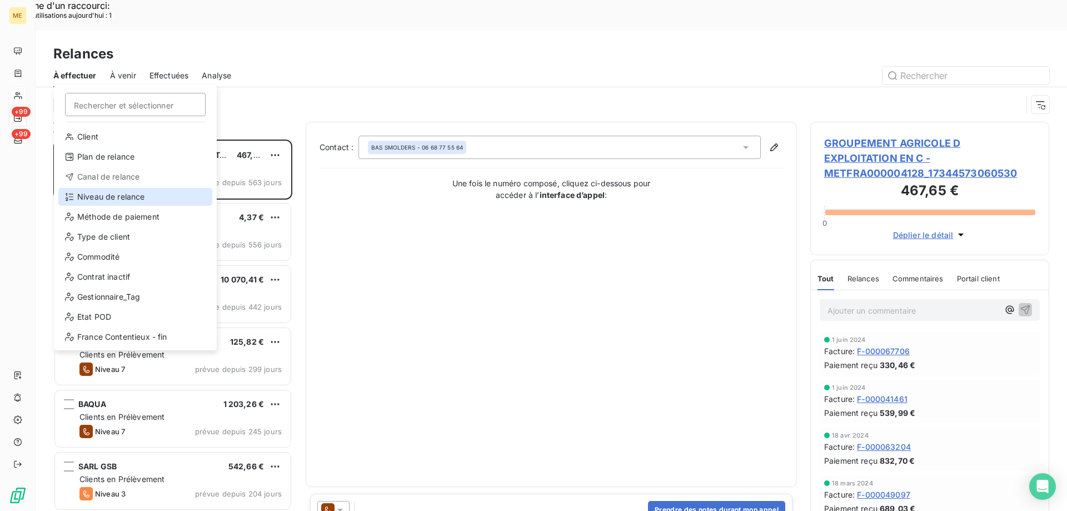
click at [133, 196] on div "Niveau de relance" at bounding box center [135, 197] width 154 height 18
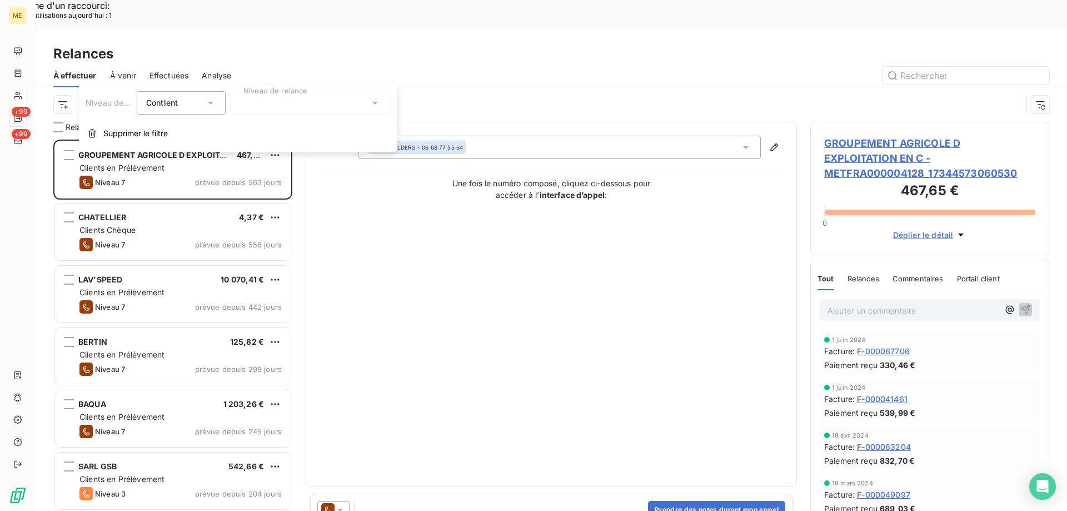
click at [275, 106] on div at bounding box center [310, 102] width 160 height 23
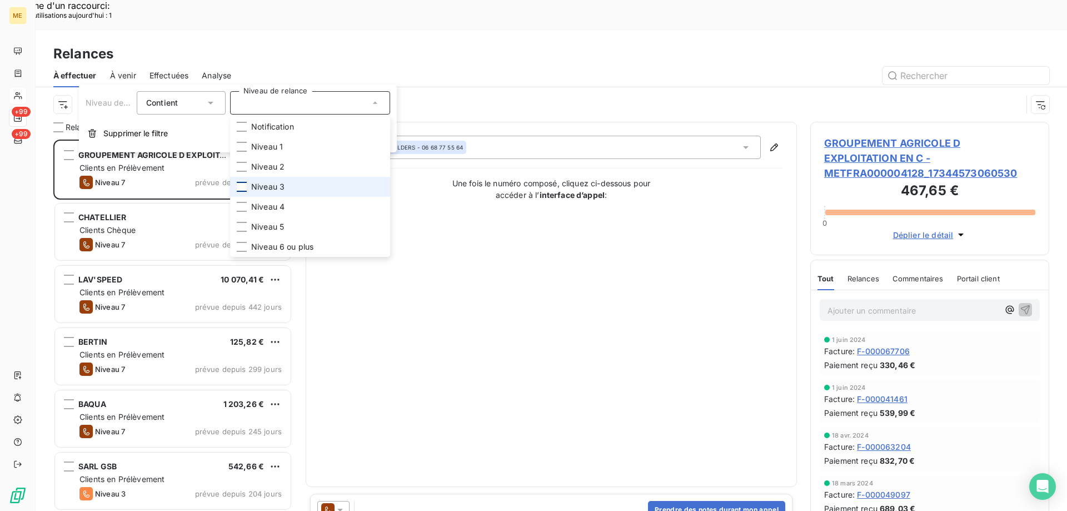
click at [245, 183] on div at bounding box center [242, 187] width 10 height 10
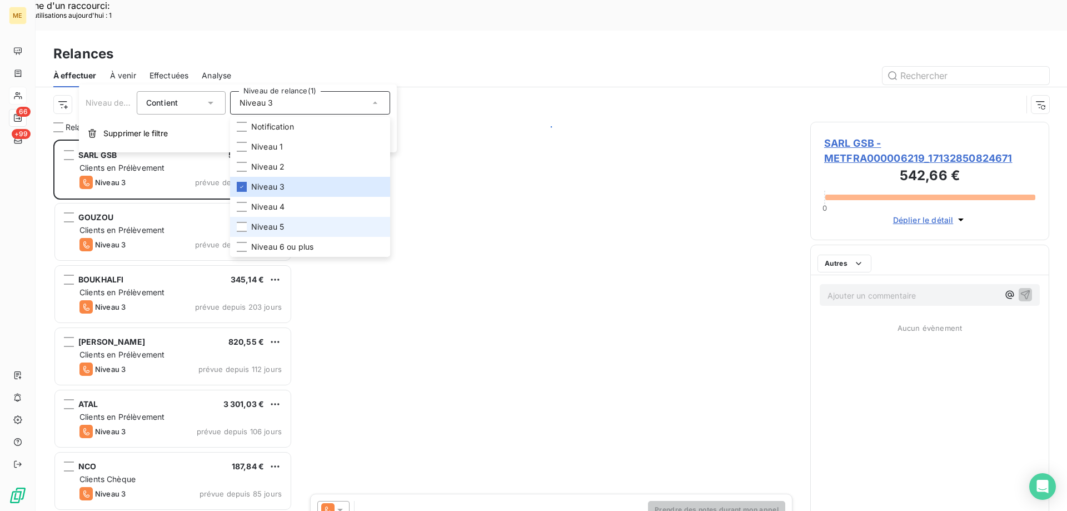
scroll to position [393, 231]
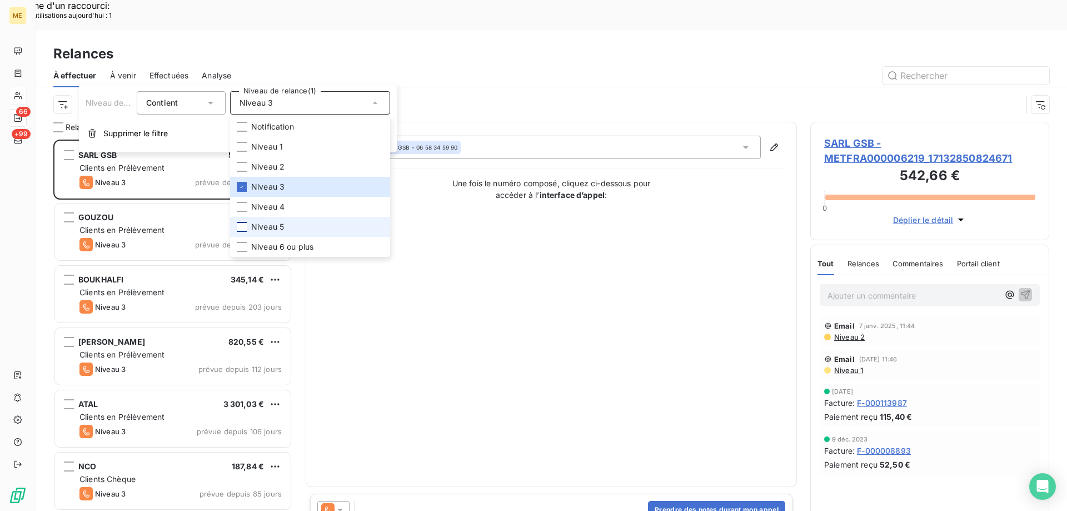
click at [240, 224] on div at bounding box center [242, 227] width 10 height 10
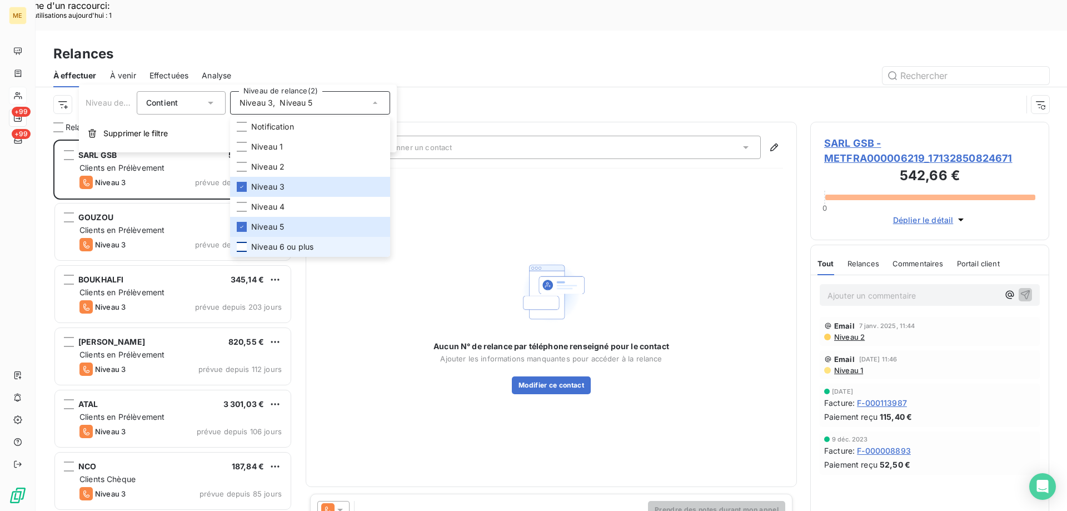
click at [237, 247] on div at bounding box center [242, 247] width 10 height 10
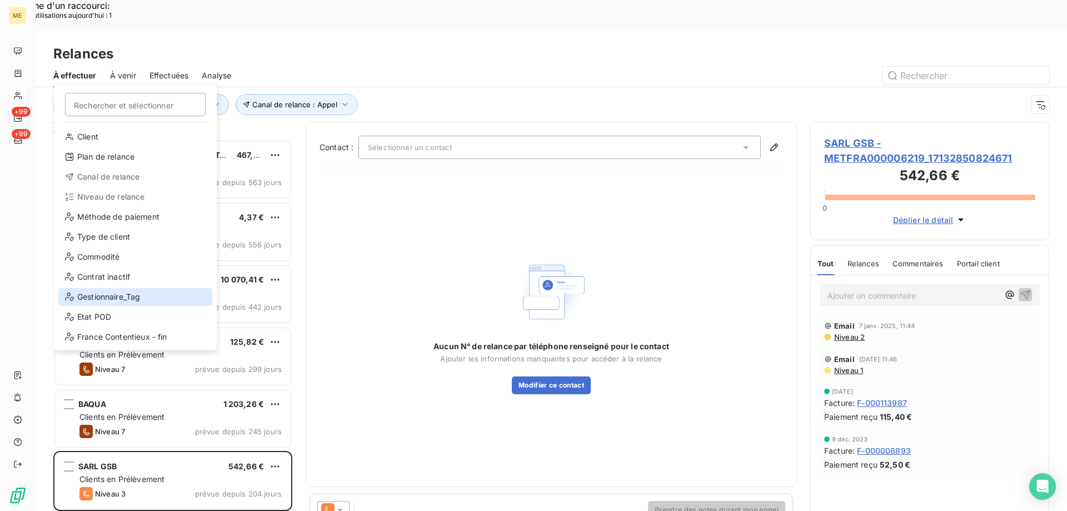
click at [139, 296] on div "Gestionnaire_Tag" at bounding box center [135, 297] width 154 height 18
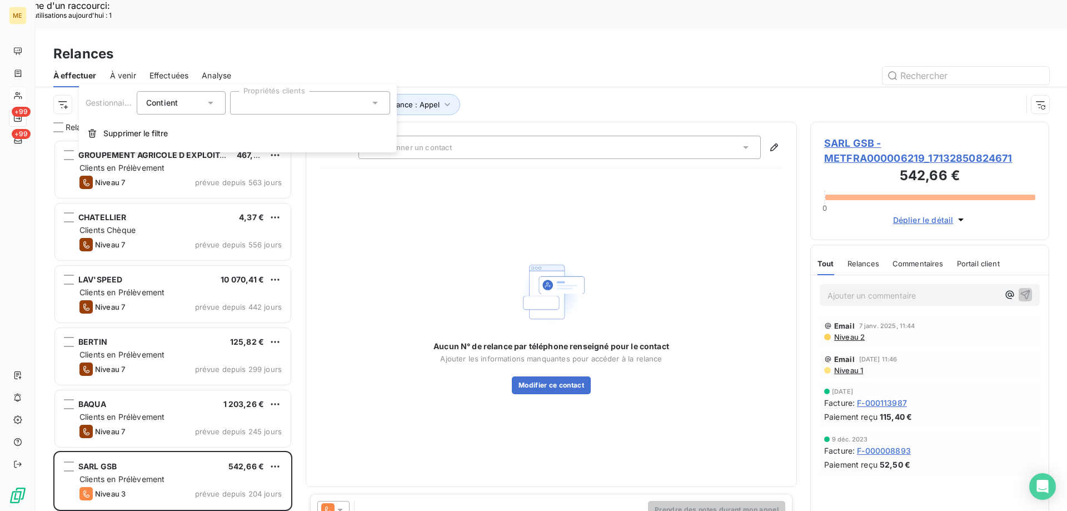
click at [259, 107] on div at bounding box center [310, 102] width 160 height 23
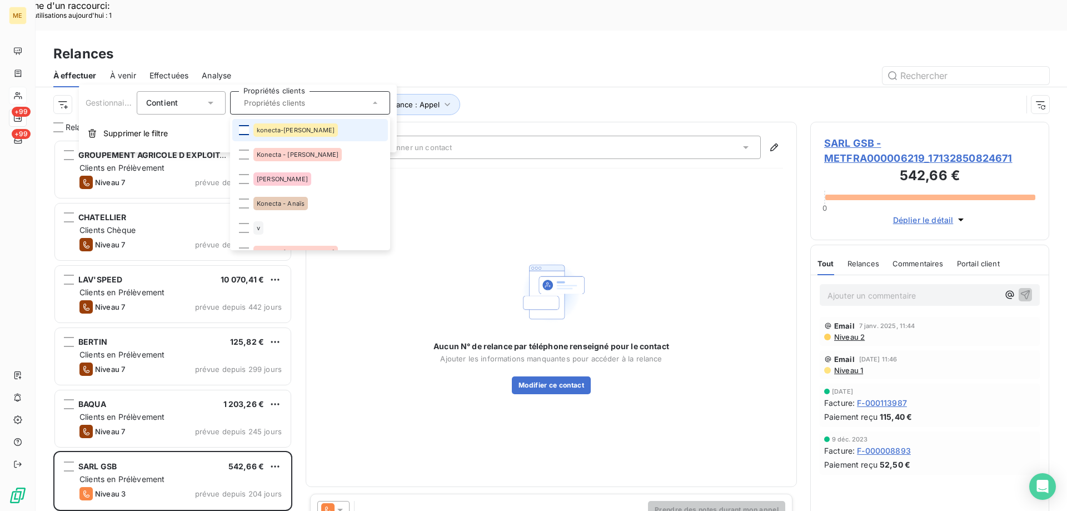
click at [241, 128] on div at bounding box center [244, 130] width 10 height 10
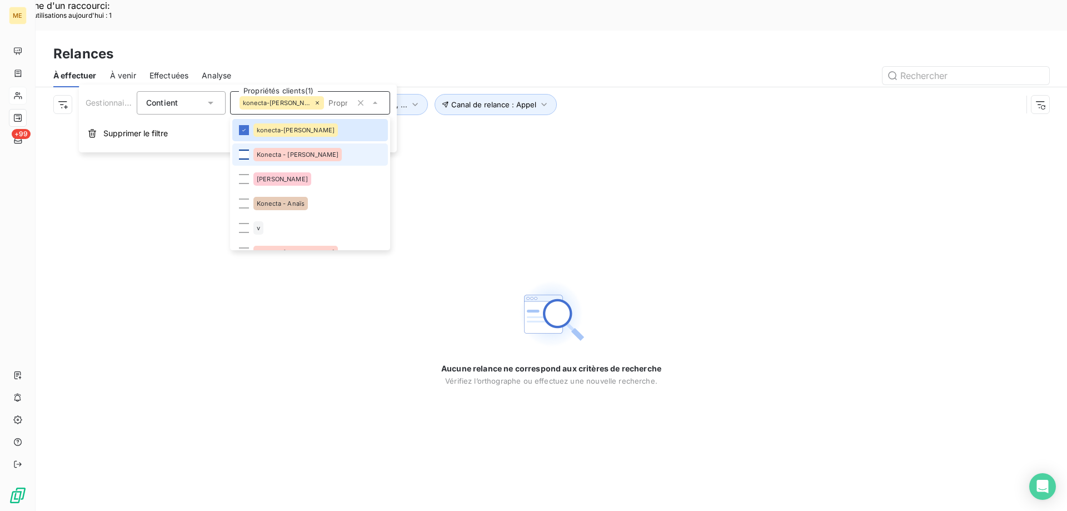
click at [242, 152] on div at bounding box center [244, 155] width 10 height 10
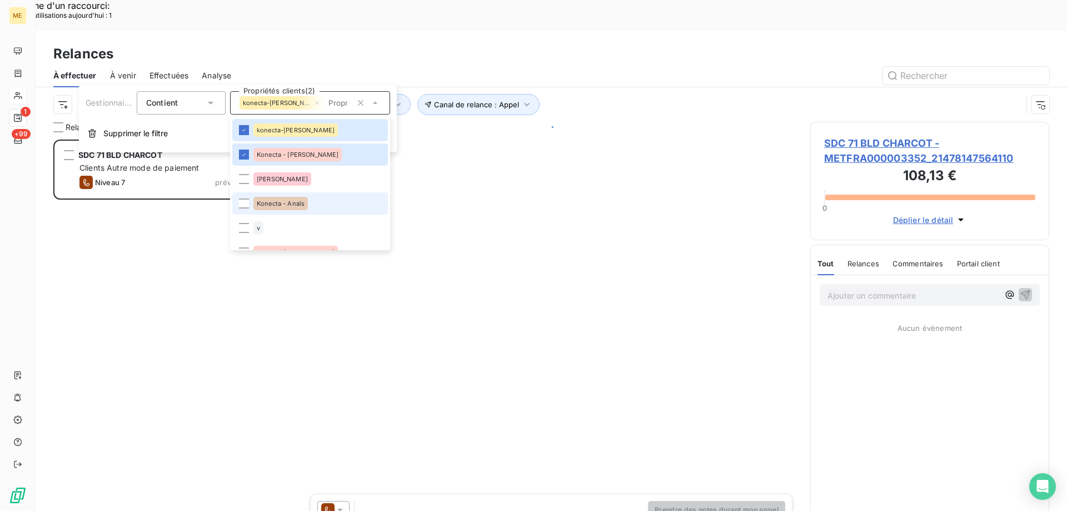
scroll to position [393, 231]
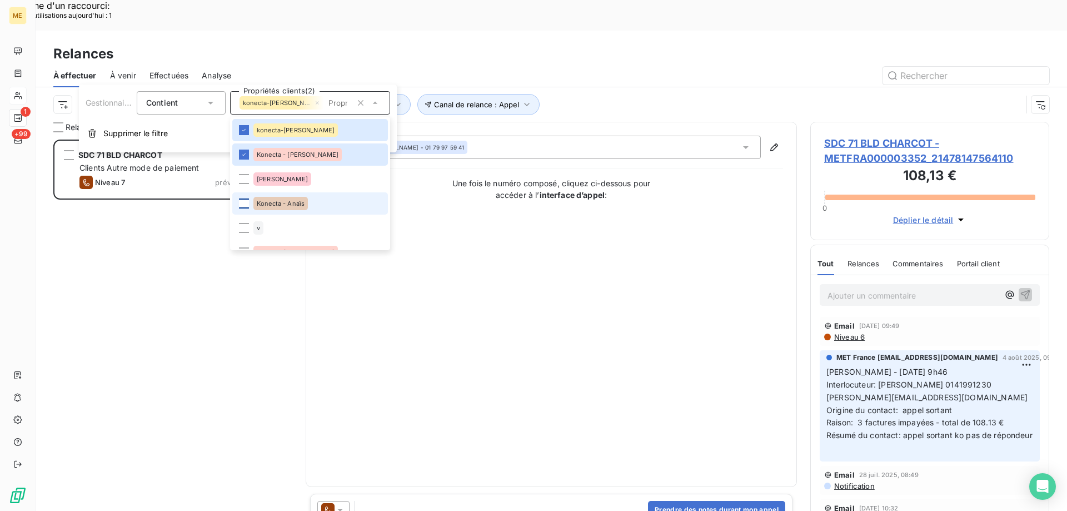
click at [243, 207] on div at bounding box center [244, 203] width 10 height 10
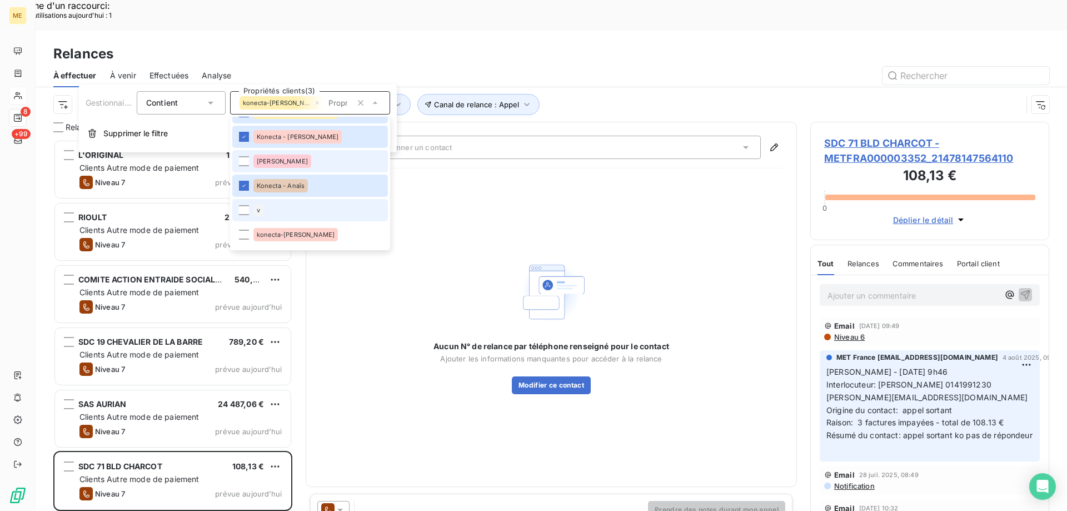
scroll to position [56, 0]
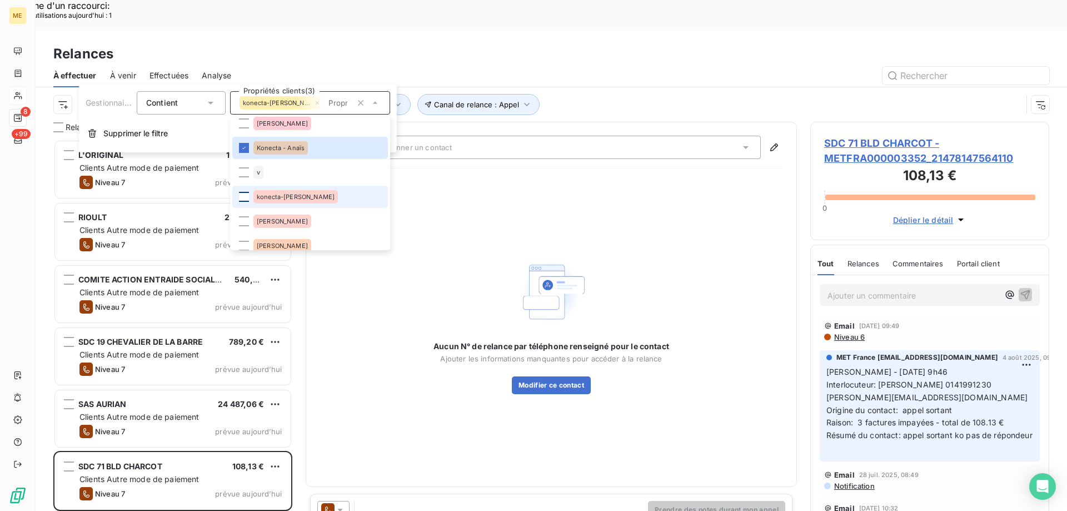
click at [244, 200] on div at bounding box center [244, 197] width 10 height 10
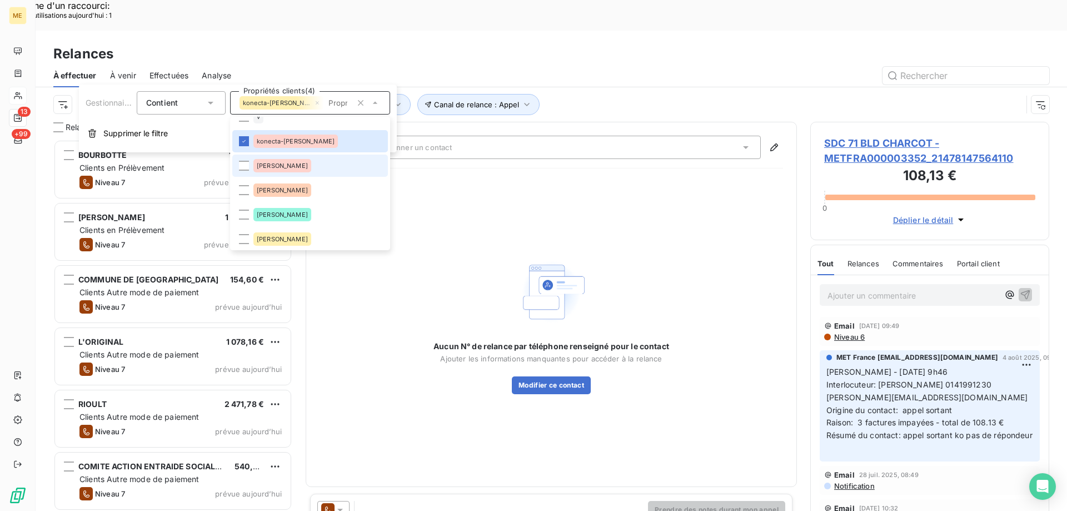
scroll to position [222, 0]
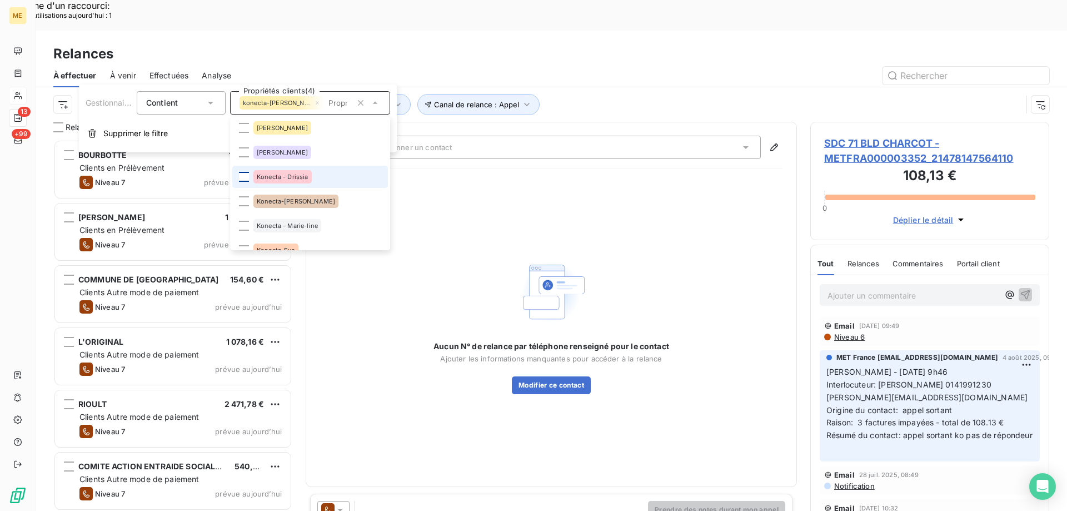
click at [245, 176] on div at bounding box center [244, 177] width 10 height 10
click at [245, 200] on div at bounding box center [244, 201] width 10 height 10
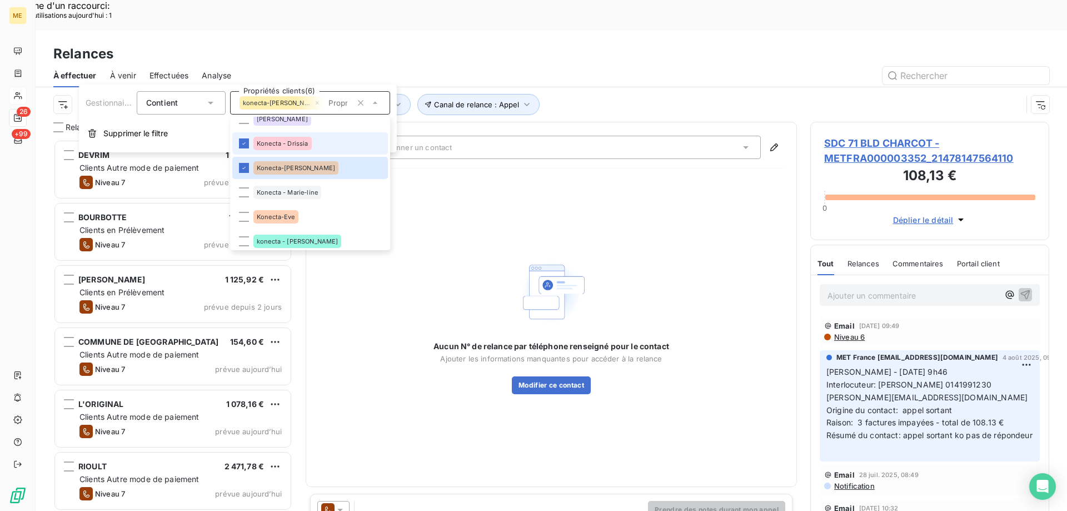
scroll to position [278, 0]
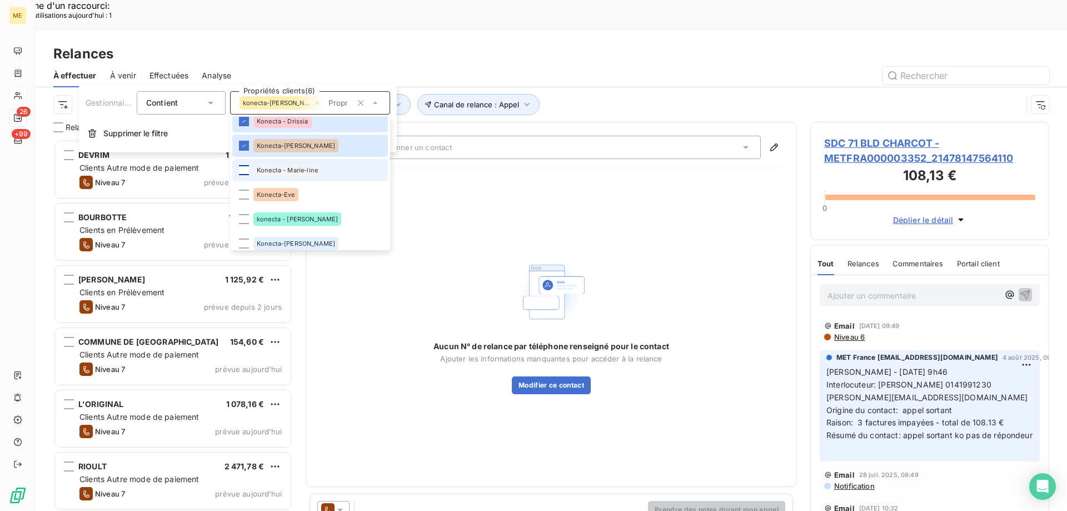
click at [245, 167] on div at bounding box center [244, 170] width 10 height 10
click at [245, 196] on div at bounding box center [244, 195] width 10 height 10
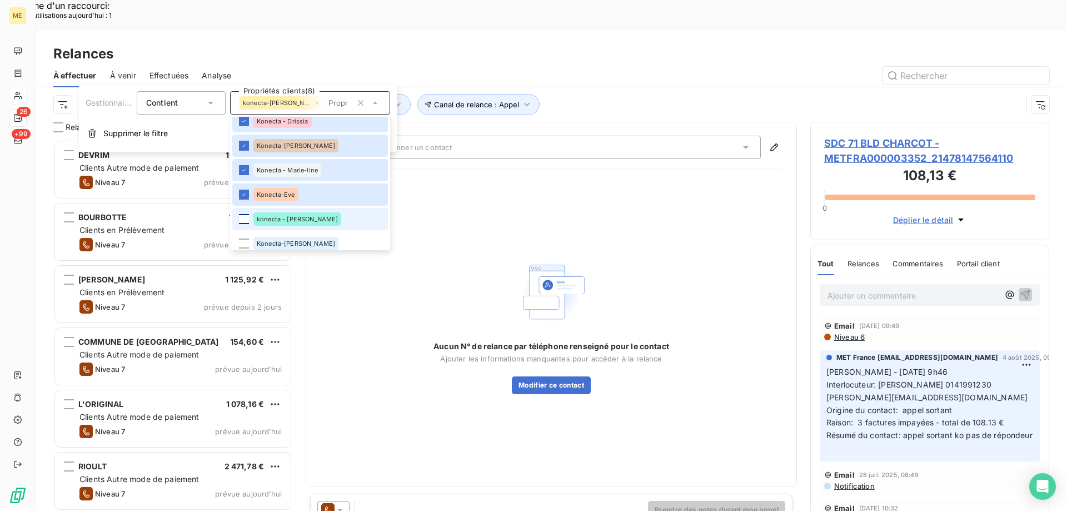
click at [246, 220] on div at bounding box center [244, 219] width 10 height 10
click at [248, 243] on div at bounding box center [244, 243] width 10 height 10
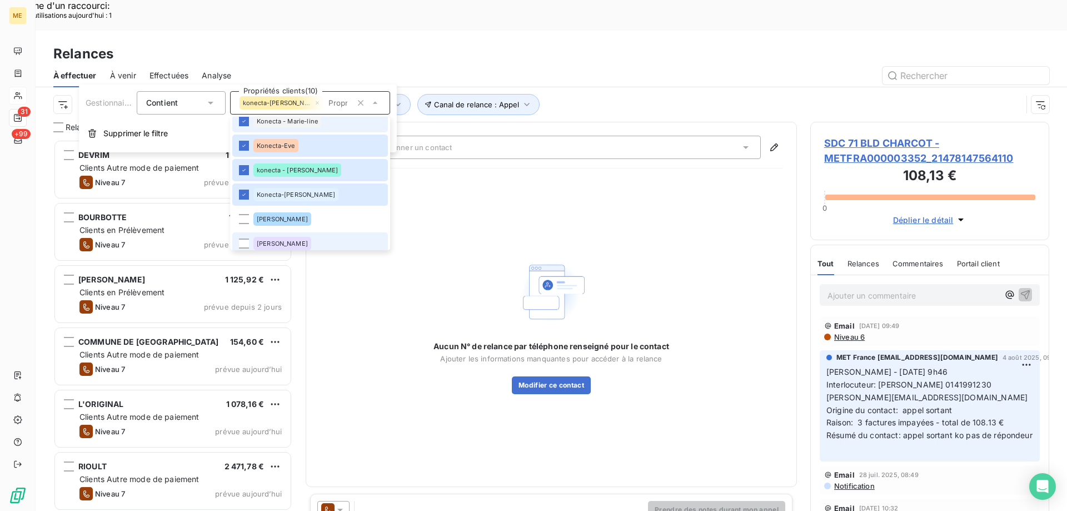
scroll to position [393, 0]
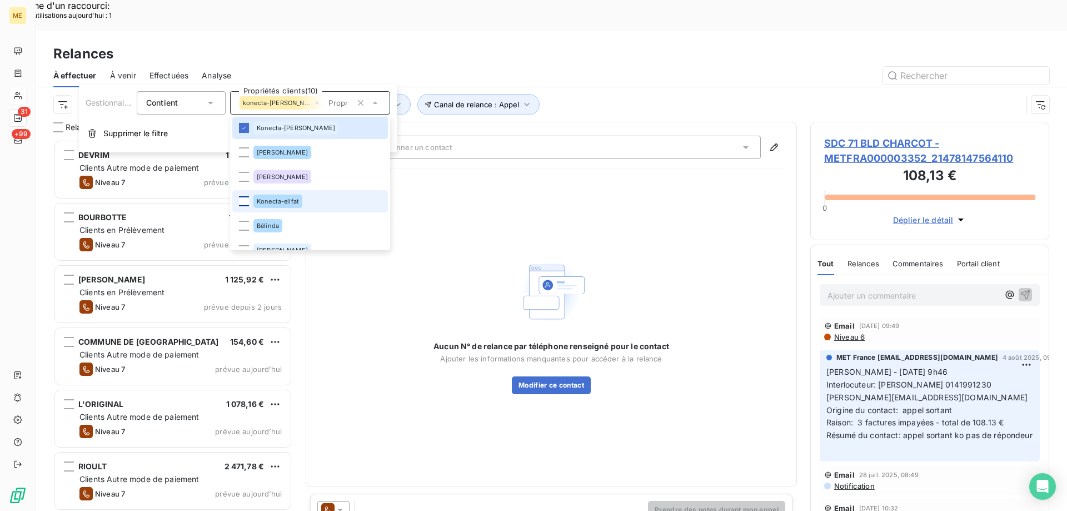
click at [243, 203] on div at bounding box center [244, 201] width 10 height 10
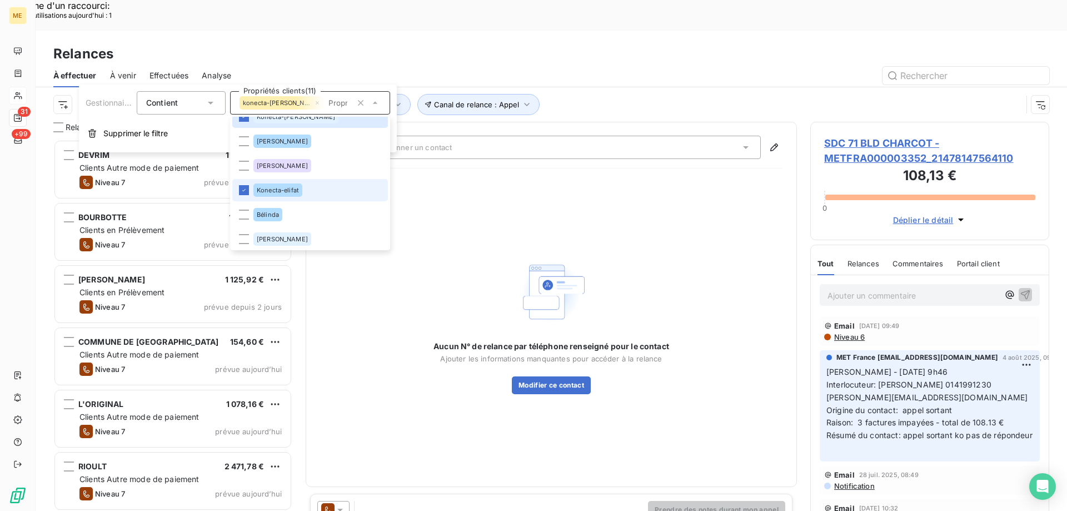
scroll to position [407, 0]
click at [514, 199] on div "Aucun N° de relance par téléphone renseigné pour le contact Ajouter les informa…" at bounding box center [552, 325] width 464 height 296
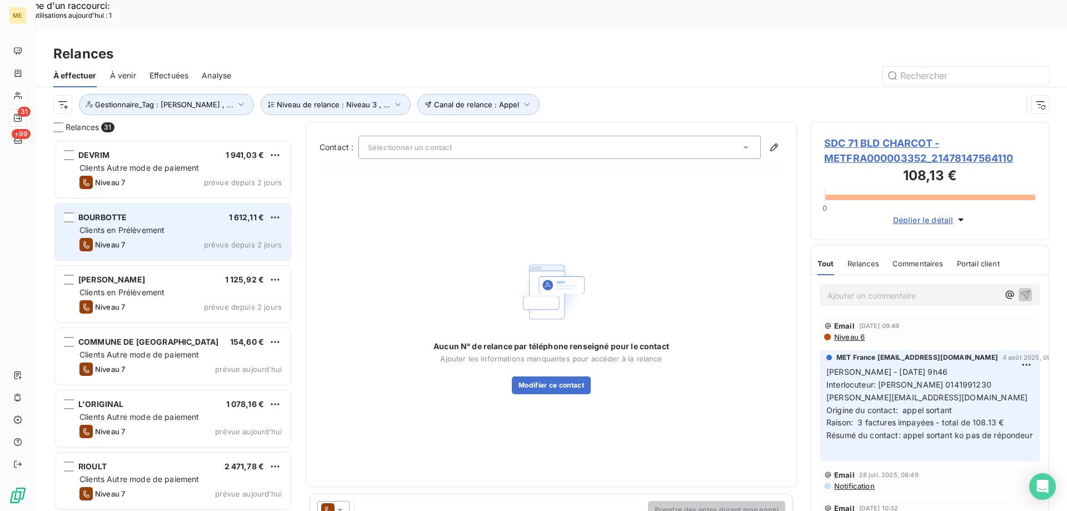
click at [199, 212] on div "BOURBOTTE 1 612,11 €" at bounding box center [180, 217] width 202 height 10
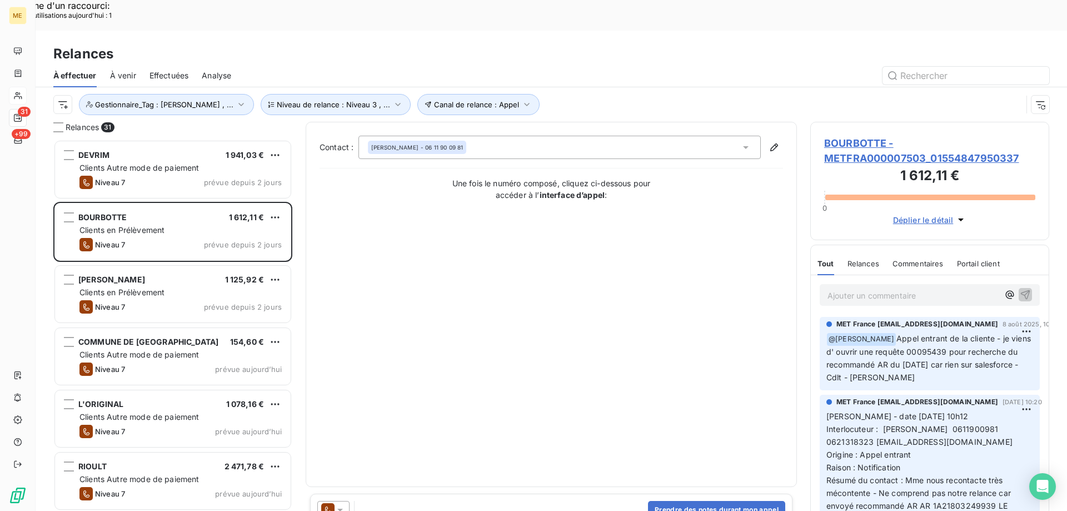
click at [855, 136] on span "BOURBOTTE - METFRA000007503_01554847950337" at bounding box center [929, 151] width 211 height 30
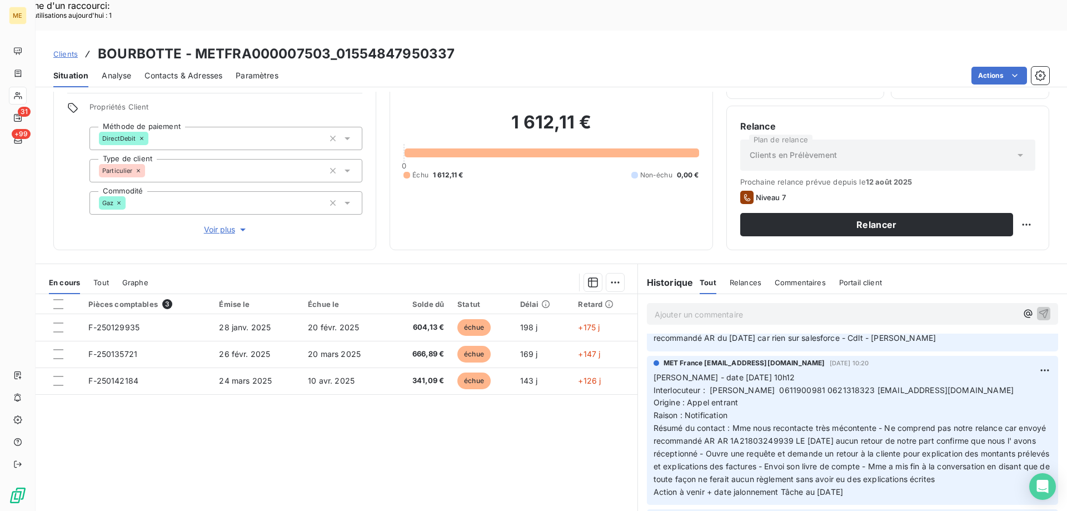
scroll to position [56, 0]
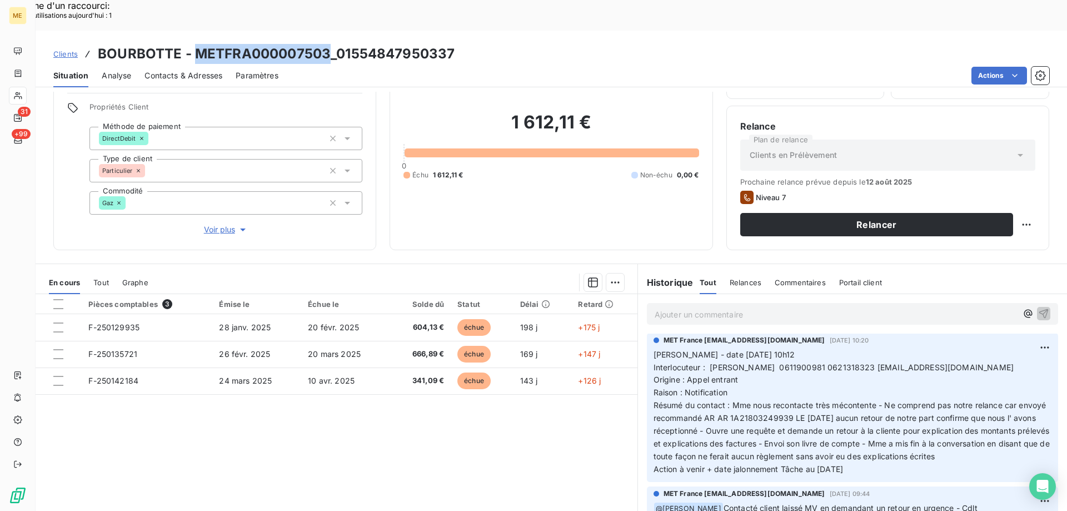
drag, startPoint x: 195, startPoint y: 22, endPoint x: 325, endPoint y: 24, distance: 130.1
click at [325, 44] on h3 "BOURBOTTE - METFRA000007503_01554847950337" at bounding box center [276, 54] width 357 height 20
drag, startPoint x: 325, startPoint y: 24, endPoint x: 318, endPoint y: 24, distance: 6.7
copy h3 "METFRA000007503"
drag, startPoint x: 864, startPoint y: 455, endPoint x: 645, endPoint y: 322, distance: 256.6
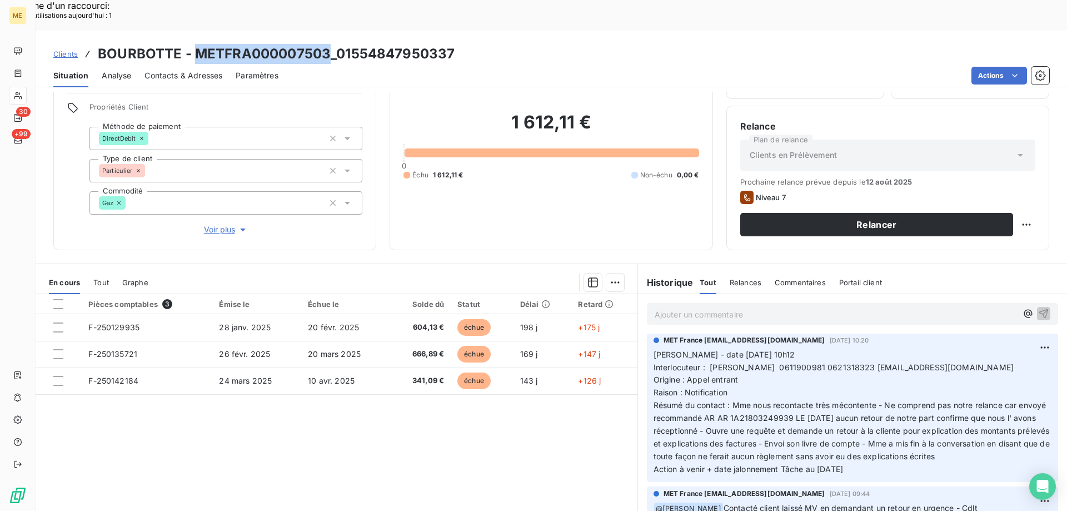
click at [647, 333] on div "MET France met-france@recouvrement.met.com 8 août 2025, 10:20 Valérie - date 08…" at bounding box center [852, 408] width 411 height 150
copy p "Valérie - date 08/08/2025 10h12 Interlocuteur : BOURBOTTE JEREMY 0611900981 062…"
click at [684, 307] on p "Ajouter un commentaire ﻿" at bounding box center [836, 314] width 362 height 14
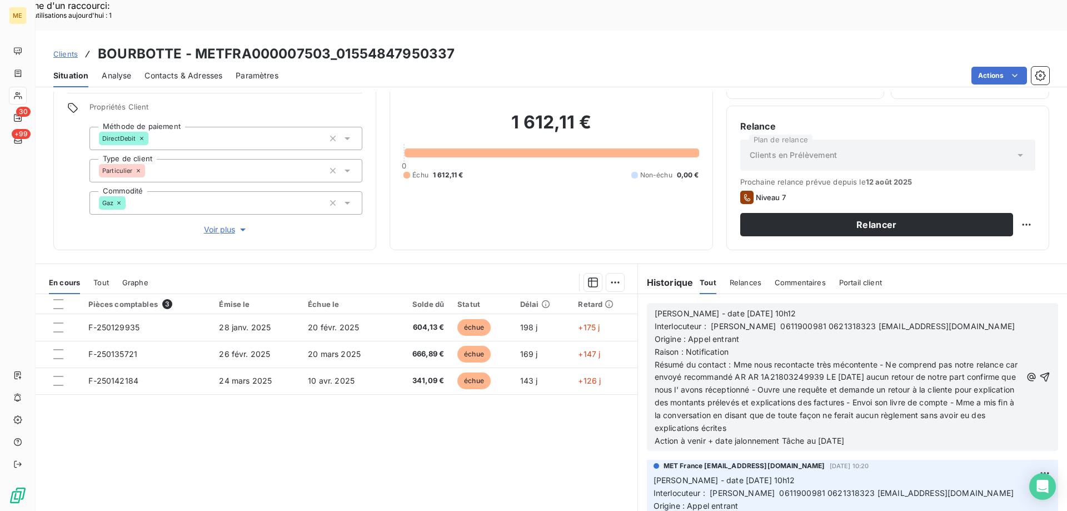
scroll to position [182, 0]
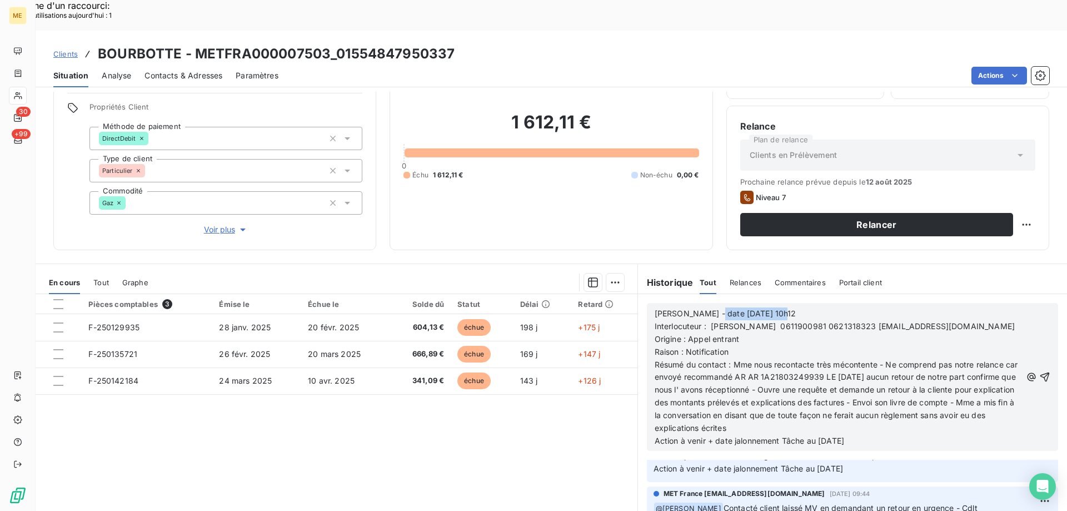
drag, startPoint x: 702, startPoint y: 285, endPoint x: 783, endPoint y: 280, distance: 80.7
click at [783, 307] on p "Valérie - date 08/08/2025 10h12" at bounding box center [838, 313] width 367 height 13
drag, startPoint x: 684, startPoint y: 307, endPoint x: 743, endPoint y: 305, distance: 59.0
click at [743, 333] on p "Origine : Appel entrant" at bounding box center [838, 339] width 367 height 13
drag, startPoint x: 684, startPoint y: 320, endPoint x: 746, endPoint y: 320, distance: 61.7
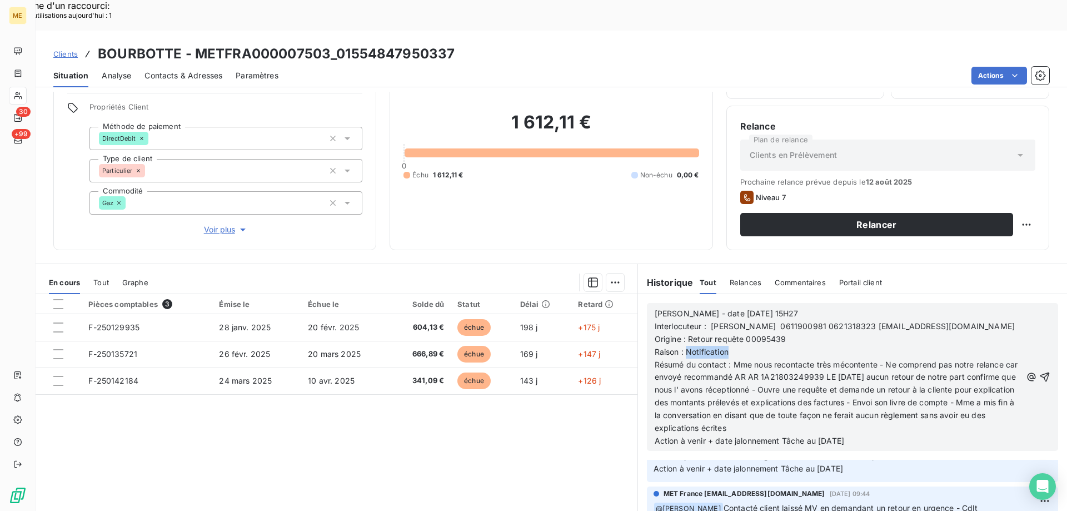
click at [746, 346] on p "Raison : Notification" at bounding box center [838, 352] width 367 height 13
drag, startPoint x: 733, startPoint y: 328, endPoint x: 846, endPoint y: 392, distance: 130.6
click at [846, 392] on p "Résumé du contact : Mme nous recontacte très mécontente - Ne comprend pas notre…" at bounding box center [838, 396] width 367 height 76
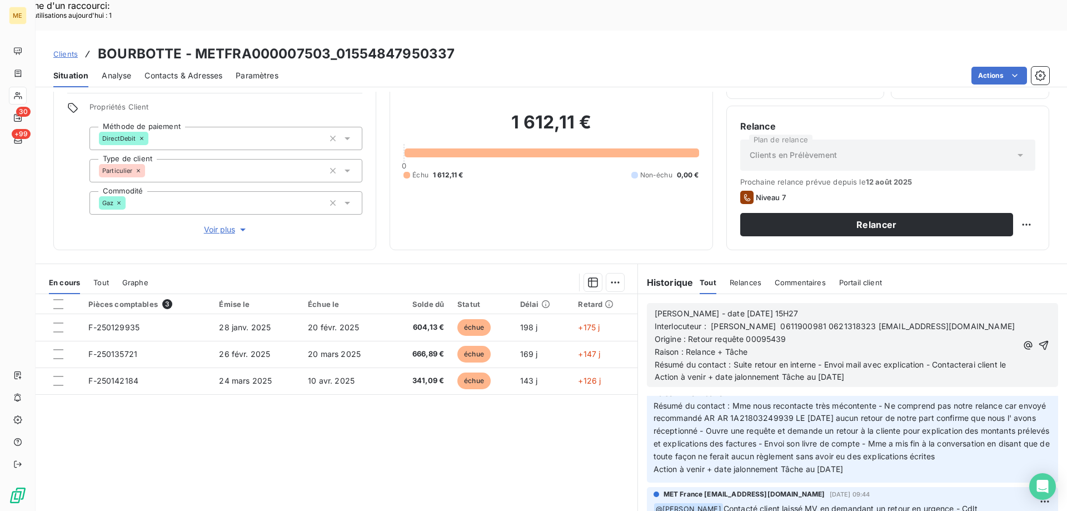
scroll to position [131, 0]
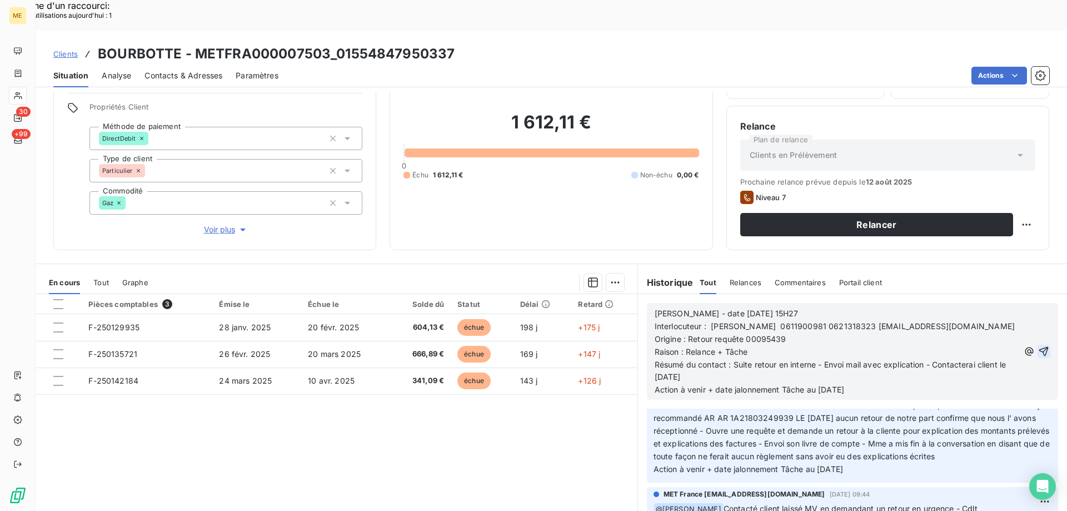
click at [1038, 346] on icon "button" at bounding box center [1043, 351] width 11 height 11
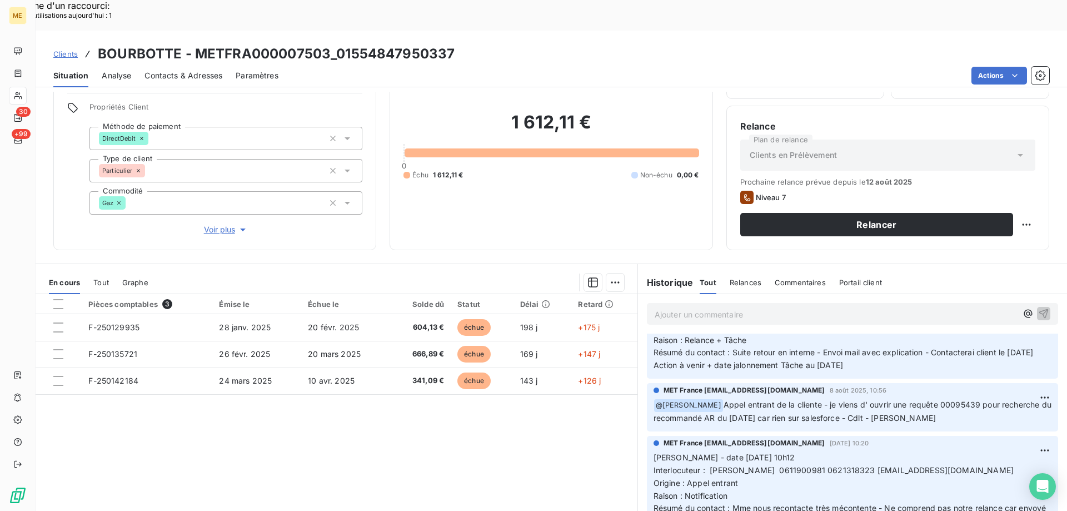
scroll to position [171, 0]
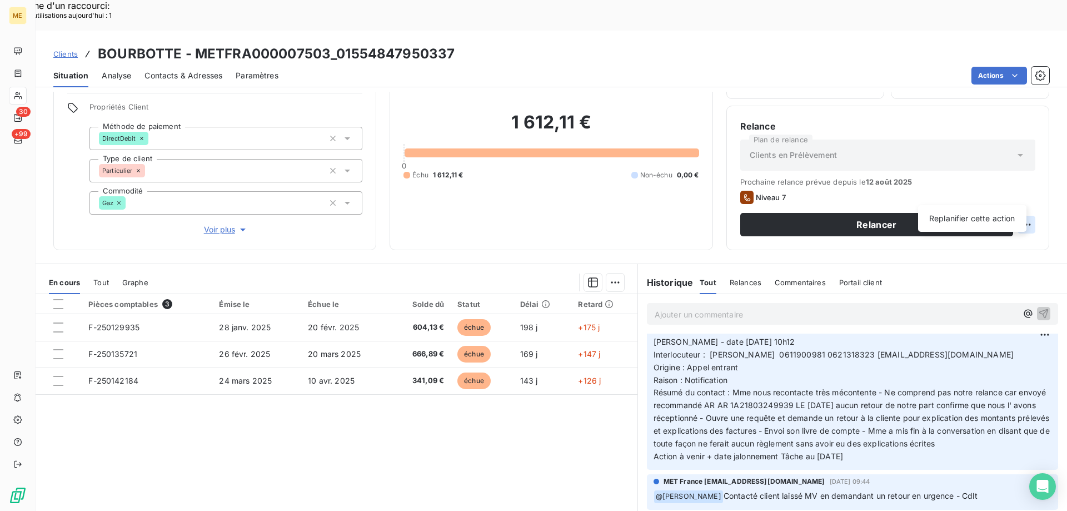
click at [976, 215] on div "Replanifier cette action" at bounding box center [972, 219] width 99 height 18
select select "7"
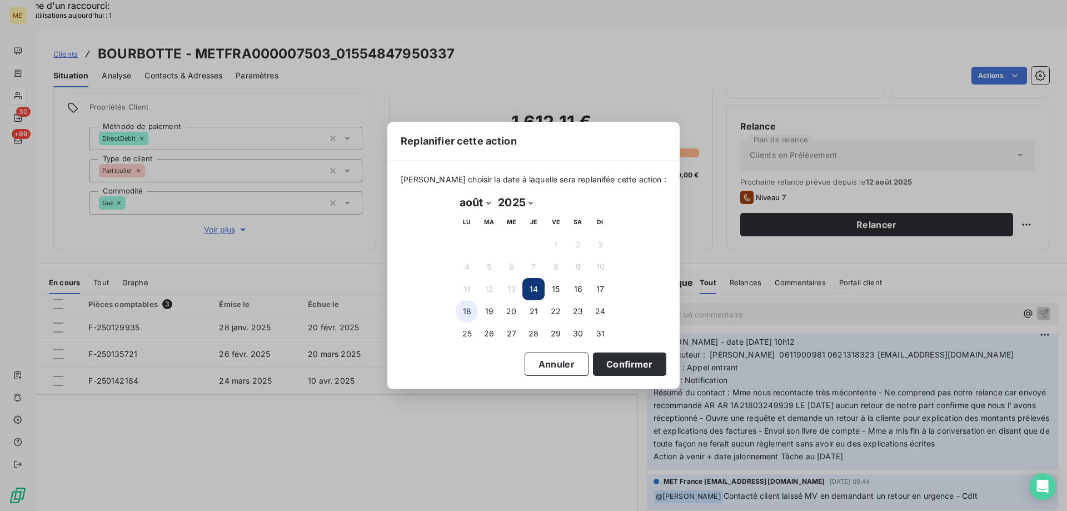
click at [467, 311] on button "18" at bounding box center [467, 311] width 22 height 22
click at [609, 367] on button "Confirmer" at bounding box center [629, 363] width 73 height 23
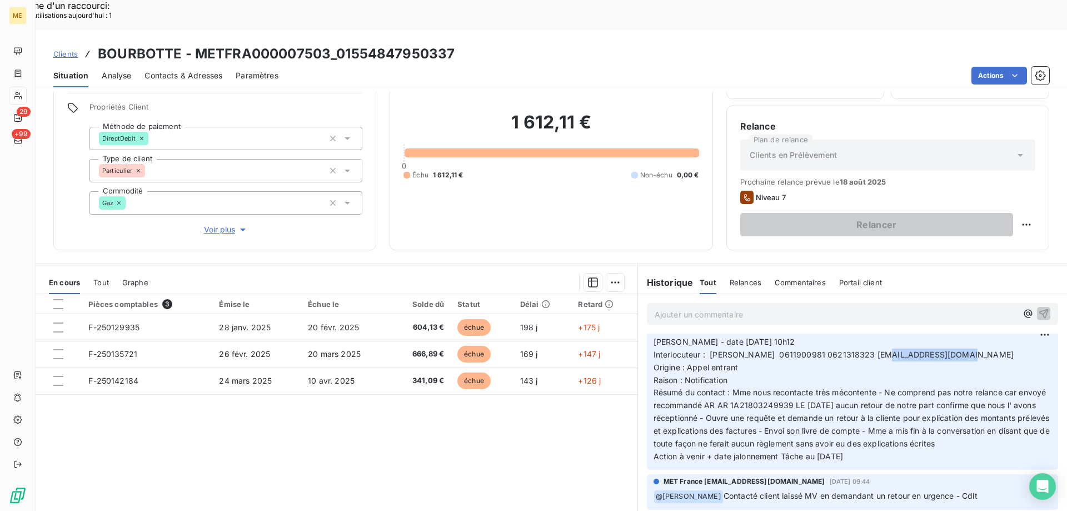
drag, startPoint x: 886, startPoint y: 336, endPoint x: 961, endPoint y: 340, distance: 74.5
click at [961, 350] on span "Interlocuteur : BOURBOTTE JEREMY 0611900981 0621318323 janoulette@aol.com" at bounding box center [834, 354] width 360 height 9
copy span "janoulette@aol.com"
click at [759, 353] on p "Valérie - date 08/08/2025 10h12 Interlocuteur : BOURBOTTE JEREMY 0611900981 062…" at bounding box center [853, 399] width 398 height 127
drag, startPoint x: 725, startPoint y: 361, endPoint x: 742, endPoint y: 339, distance: 27.3
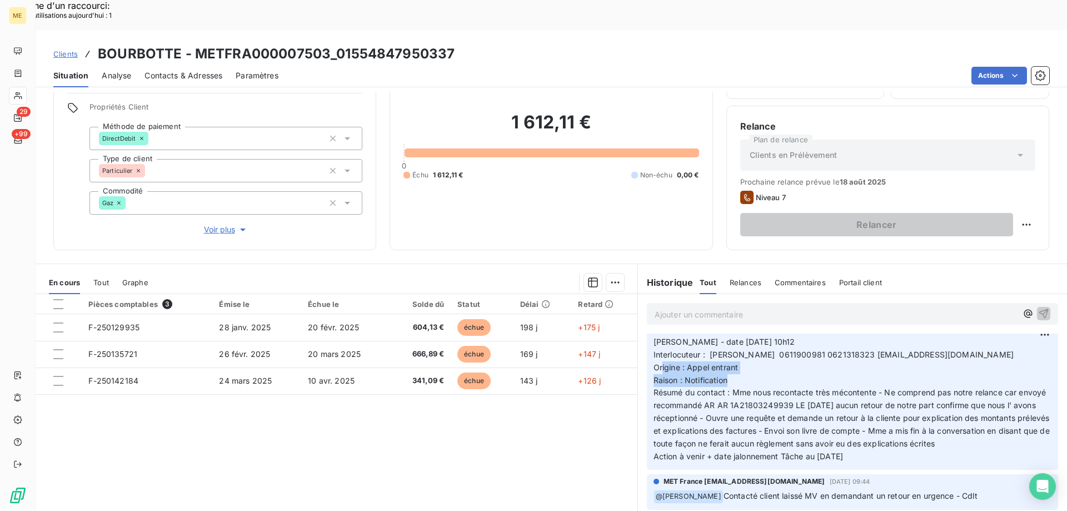
click at [657, 354] on p "Valérie - date 08/08/2025 10h12 Interlocuteur : BOURBOTTE JEREMY 0611900981 062…" at bounding box center [853, 399] width 398 height 127
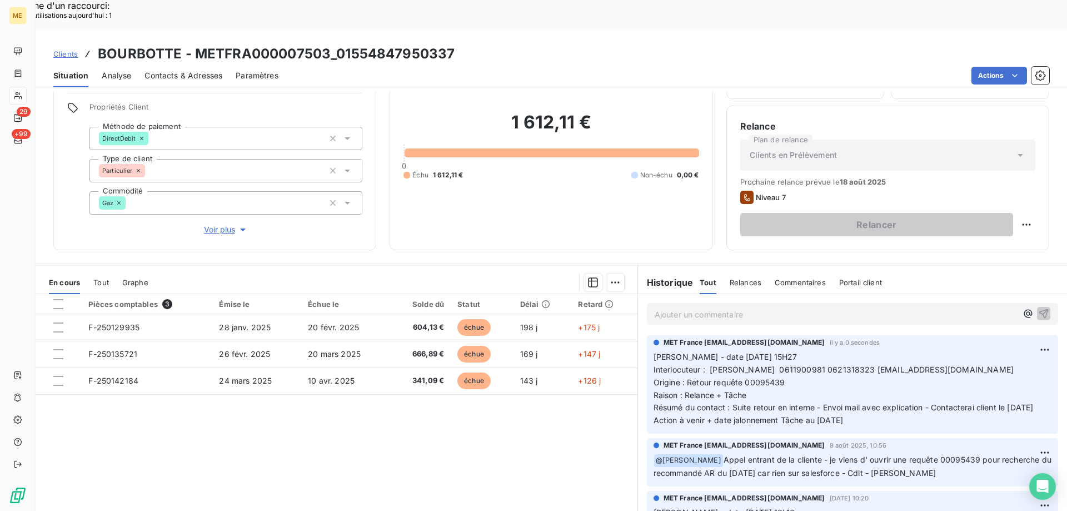
scroll to position [0, 0]
drag, startPoint x: 738, startPoint y: 366, endPoint x: 641, endPoint y: 324, distance: 105.3
click at [647, 336] on div "MET France met-france@recouvrement.met.com il y a 0 secondes Valérie - date 14/…" at bounding box center [852, 385] width 411 height 98
drag, startPoint x: 865, startPoint y: 408, endPoint x: 646, endPoint y: 327, distance: 233.7
click at [647, 336] on div "MET France met-france@recouvrement.met.com il y a 0 secondes Valérie - date 14/…" at bounding box center [852, 385] width 411 height 98
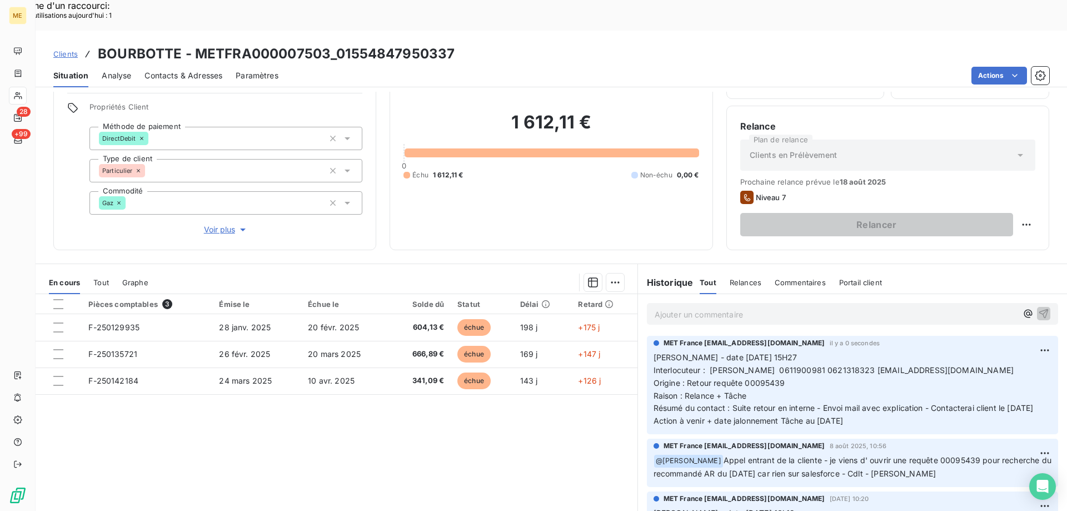
click at [812, 351] on p "Valérie - date 14/08/2025 15H27 Interlocuteur : BOURBOTTE JEREMY 0611900981 062…" at bounding box center [853, 389] width 398 height 76
drag, startPoint x: 886, startPoint y: 338, endPoint x: 961, endPoint y: 343, distance: 75.8
click at [961, 365] on span "Interlocuteur : BOURBOTTE JEREMY 0611900981 0621318323 janoulette@aol.com" at bounding box center [834, 369] width 360 height 9
drag, startPoint x: 759, startPoint y: 366, endPoint x: 650, endPoint y: 327, distance: 116.2
click at [654, 351] on p "Valérie - date 14/08/2025 15H27 Interlocuteur : BOURBOTTE JEREMY 0611900981 062…" at bounding box center [853, 389] width 398 height 76
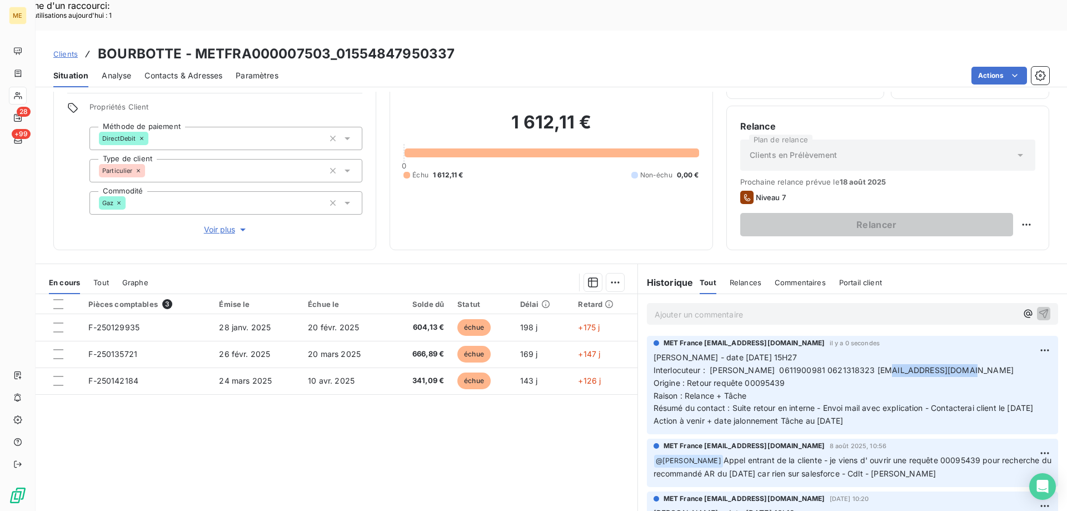
drag, startPoint x: 869, startPoint y: 408, endPoint x: 650, endPoint y: 319, distance: 236.3
click at [654, 350] on div "Valérie - date 14/08/2025 15H27 Interlocuteur : BOURBOTTE JEREMY 0611900981 062…" at bounding box center [853, 388] width 398 height 77
drag, startPoint x: 597, startPoint y: 92, endPoint x: 507, endPoint y: 87, distance: 90.2
click at [507, 111] on h2 "1 612,11 €" at bounding box center [550, 127] width 295 height 33
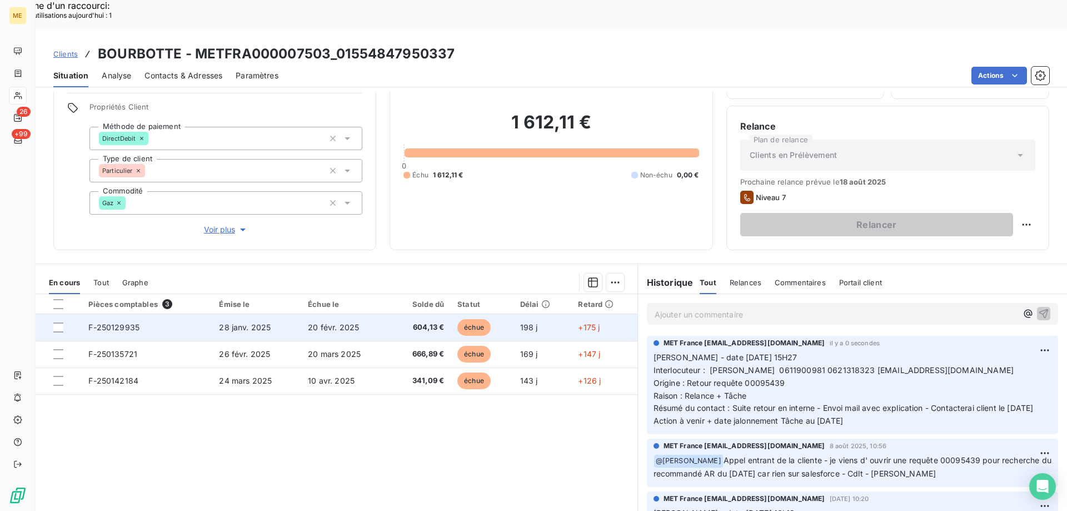
click at [122, 322] on span "F-250129935" at bounding box center [113, 326] width 51 height 9
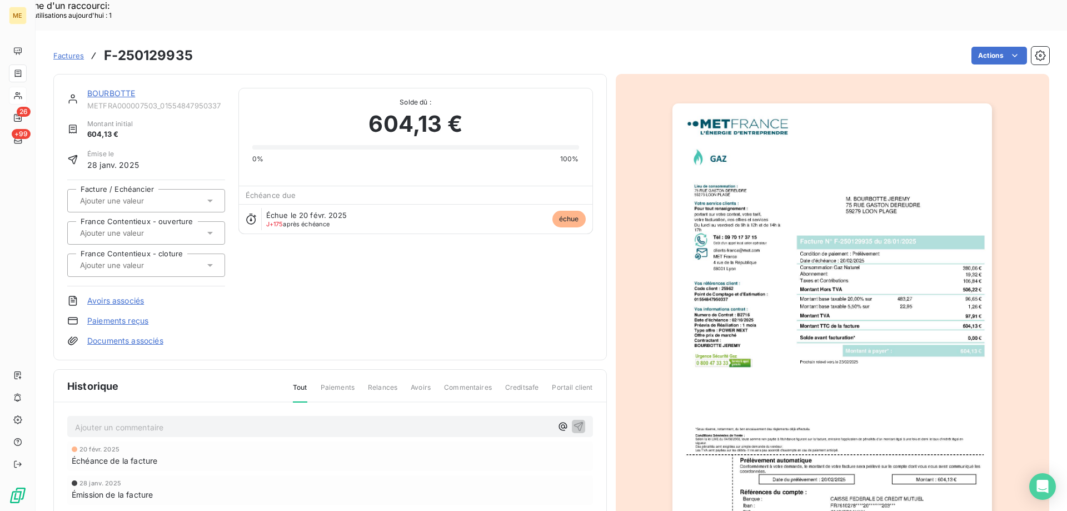
click at [867, 351] on img "button" at bounding box center [832, 329] width 320 height 452
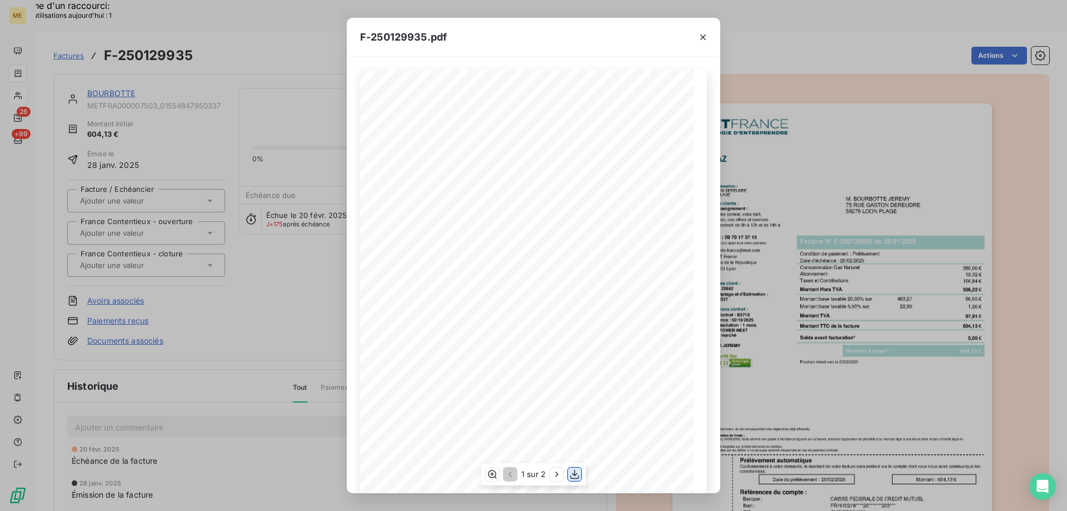
click at [577, 471] on icon "button" at bounding box center [574, 474] width 11 height 11
click at [704, 41] on icon "button" at bounding box center [702, 37] width 11 height 11
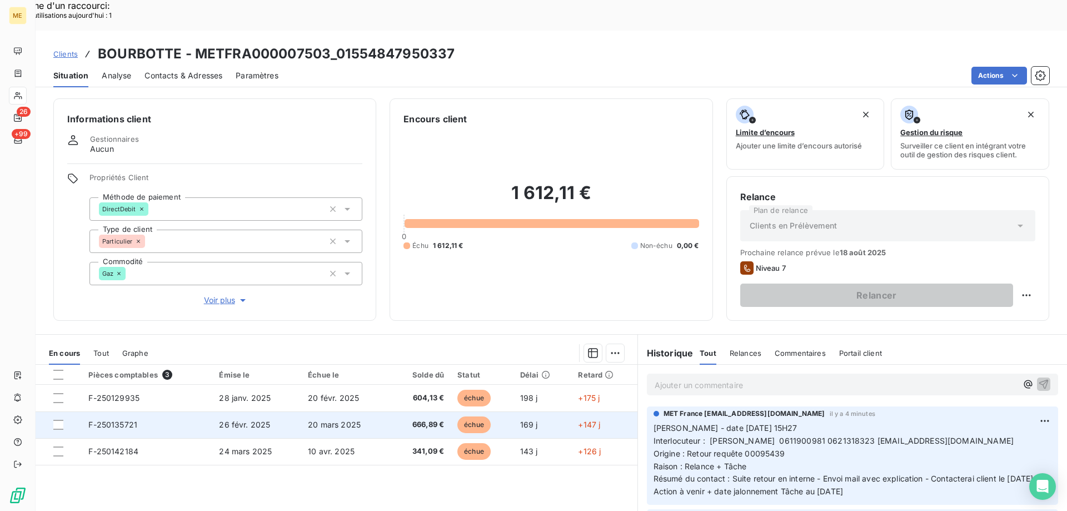
click at [117, 420] on span "F-250135721" at bounding box center [112, 424] width 49 height 9
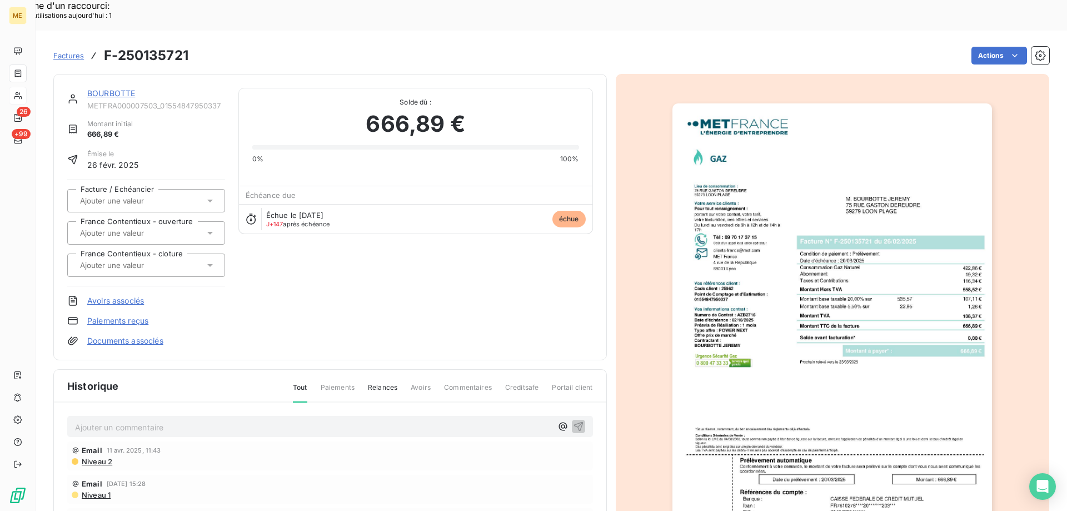
click at [768, 332] on img "button" at bounding box center [832, 329] width 320 height 452
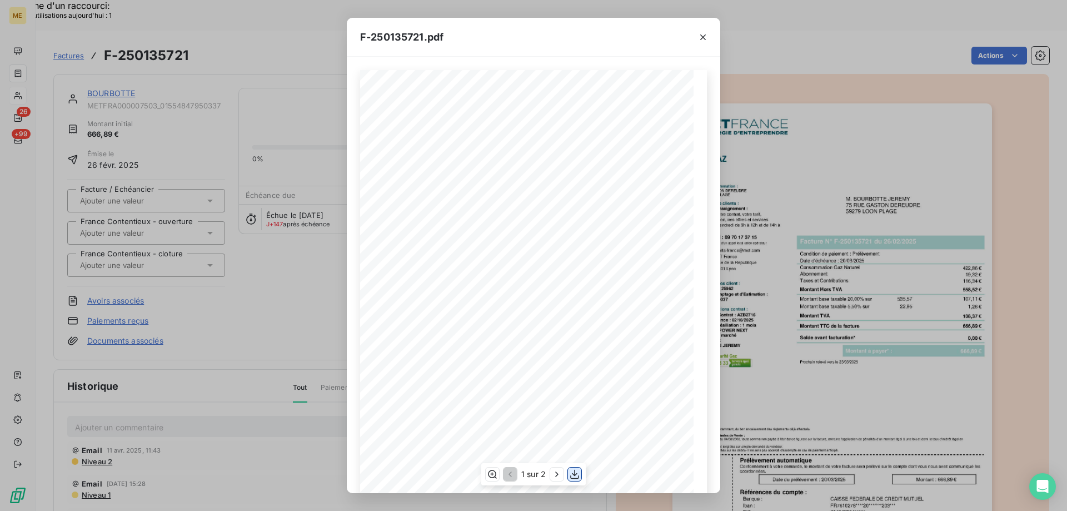
click at [575, 471] on icon "button" at bounding box center [574, 474] width 11 height 11
click at [702, 36] on icon "button" at bounding box center [703, 37] width 6 height 6
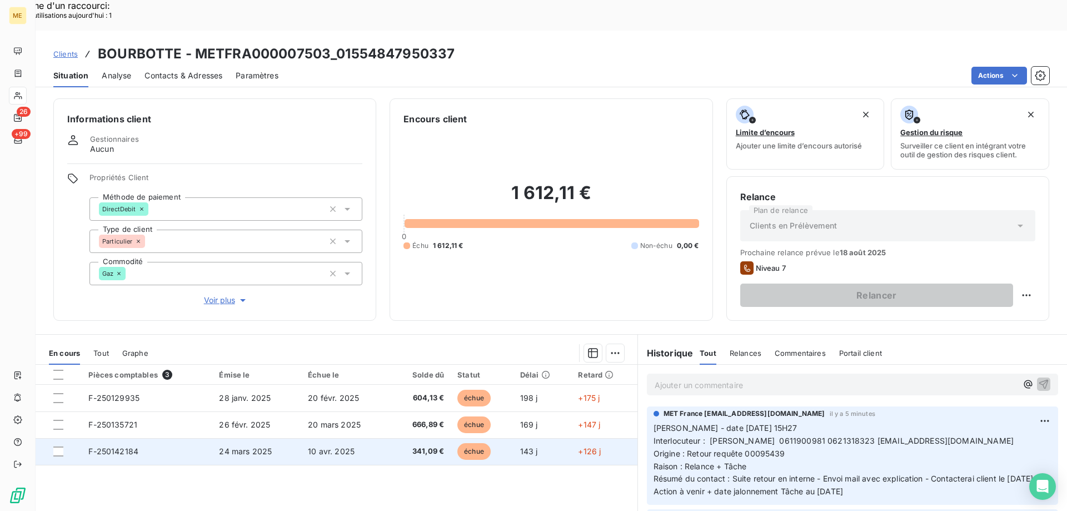
click at [121, 446] on span "F-250142184" at bounding box center [113, 450] width 50 height 9
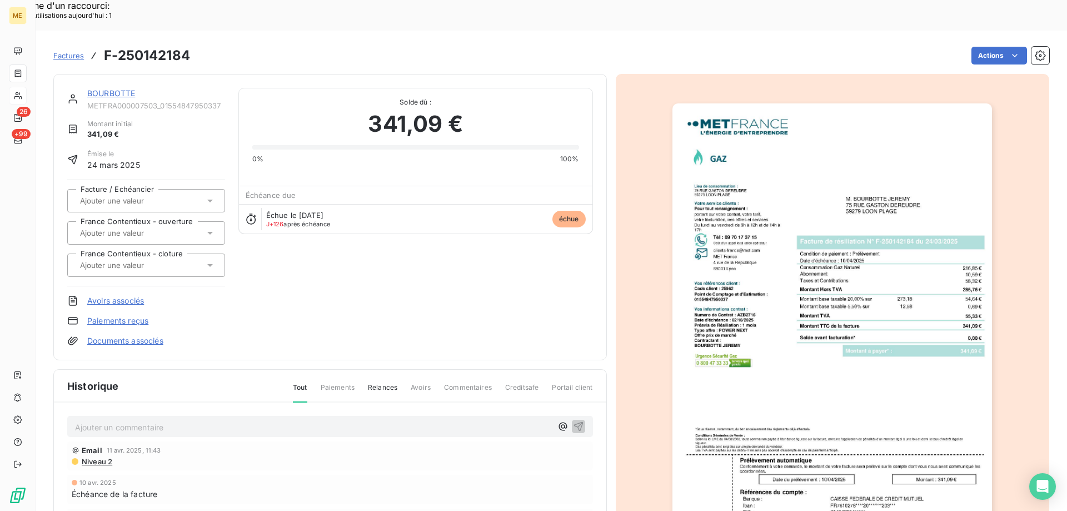
click at [792, 344] on img "button" at bounding box center [832, 329] width 320 height 452
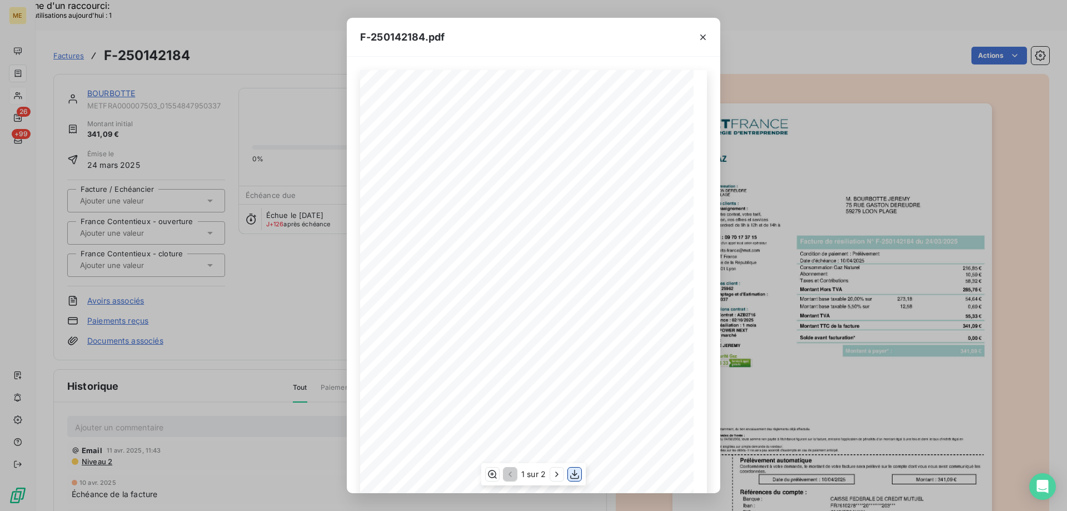
click at [574, 477] on icon "button" at bounding box center [574, 474] width 11 height 11
click at [705, 35] on icon "button" at bounding box center [703, 37] width 6 height 6
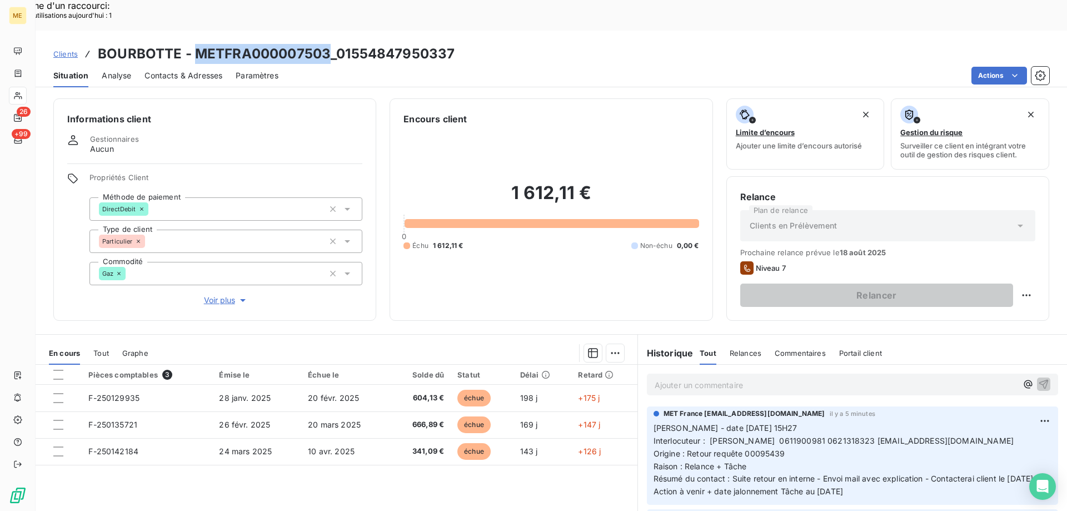
drag, startPoint x: 192, startPoint y: 19, endPoint x: 325, endPoint y: 18, distance: 133.4
click at [325, 44] on h3 "BOURBOTTE - METFRA000007503_01554847950337" at bounding box center [276, 54] width 357 height 20
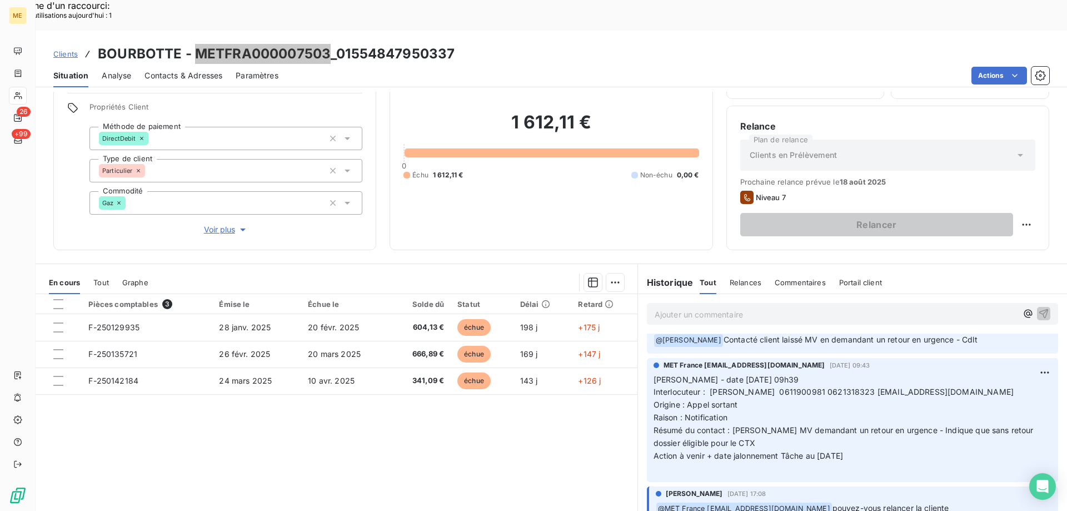
scroll to position [216, 0]
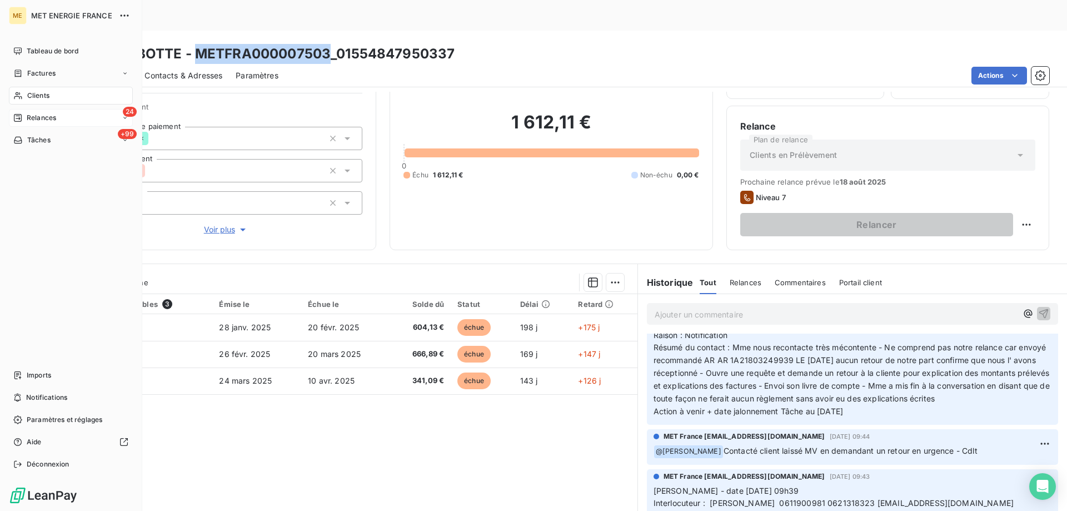
click at [64, 121] on div "24 Relances" at bounding box center [71, 118] width 124 height 18
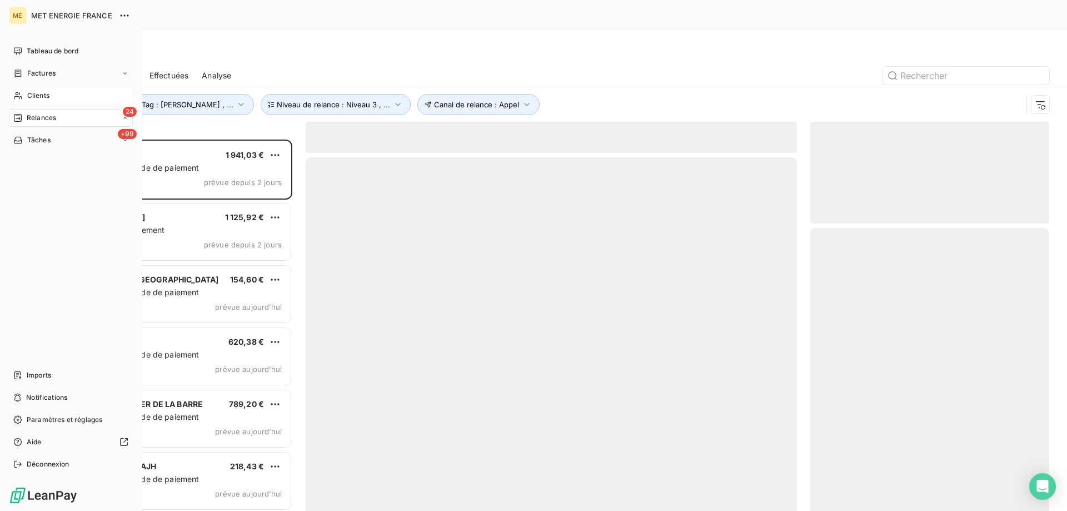
scroll to position [393, 231]
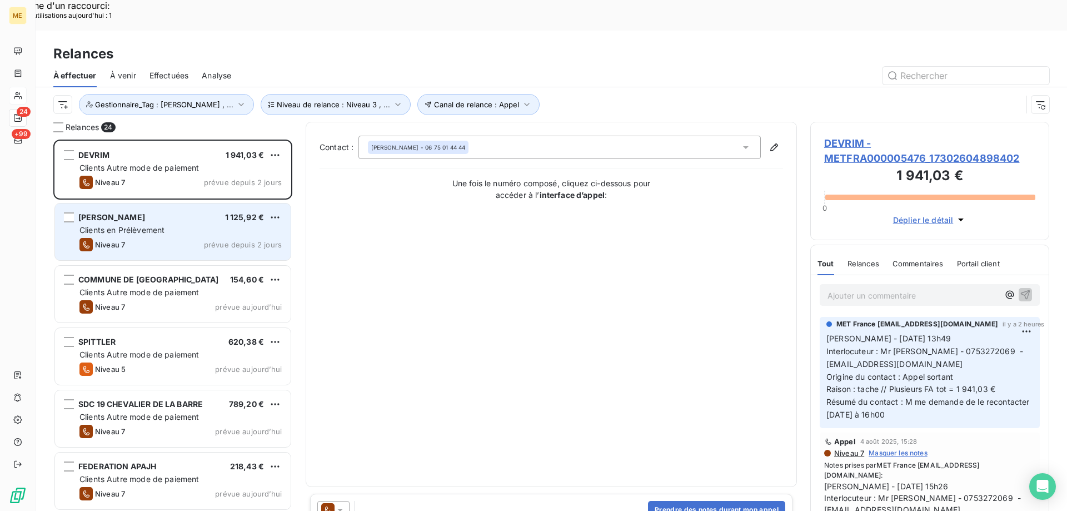
click at [141, 203] on div "DAHROUGE 1 125,92 € Clients en Prélèvement Niveau 7 prévue depuis 2 jours" at bounding box center [173, 231] width 236 height 57
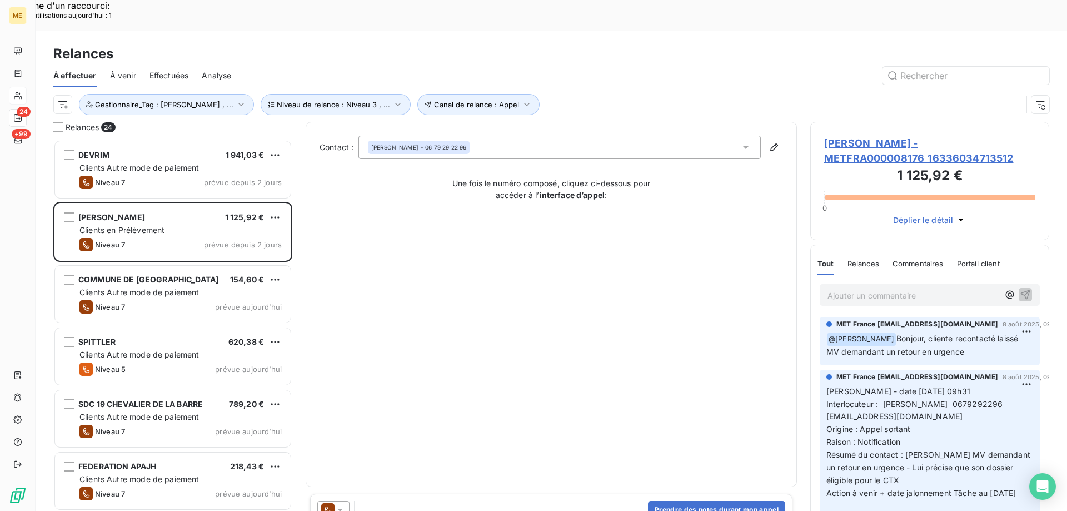
click at [844, 136] on span "DAHROUGE - METFRA000008176_16336034713512" at bounding box center [929, 151] width 211 height 30
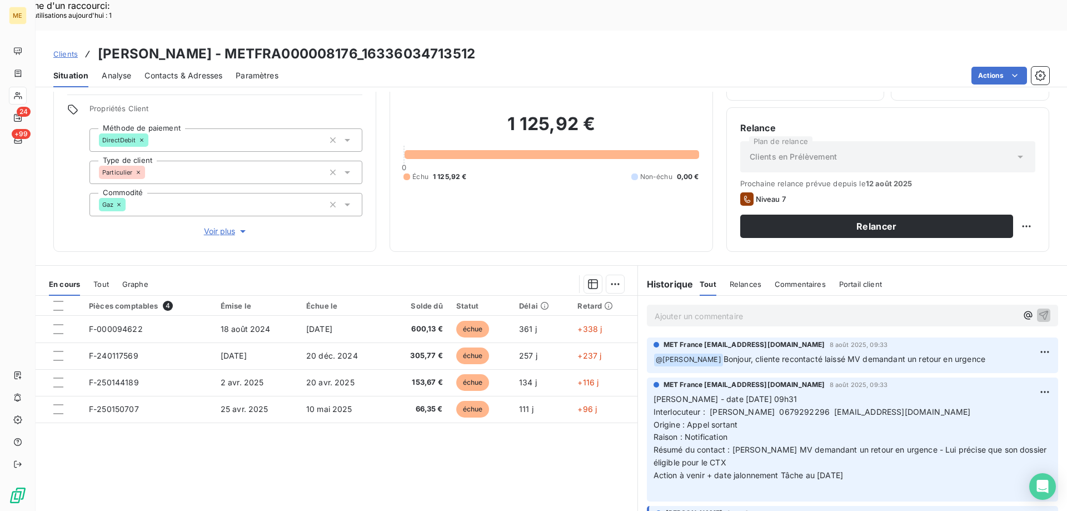
scroll to position [71, 0]
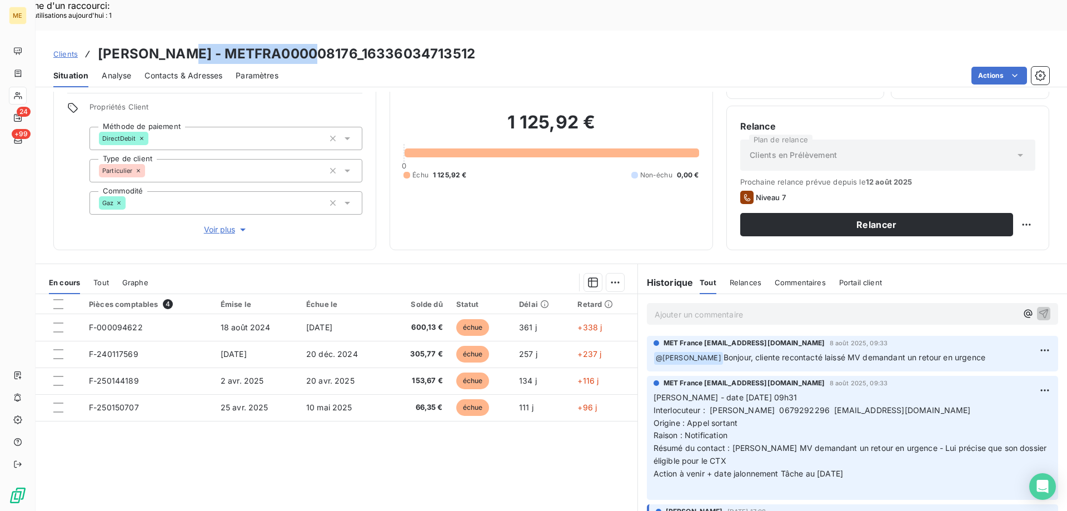
drag, startPoint x: 186, startPoint y: 22, endPoint x: 317, endPoint y: 22, distance: 130.6
click at [317, 44] on h3 "DAHROUGE - METFRA000008176_16336034713512" at bounding box center [286, 54] width 377 height 20
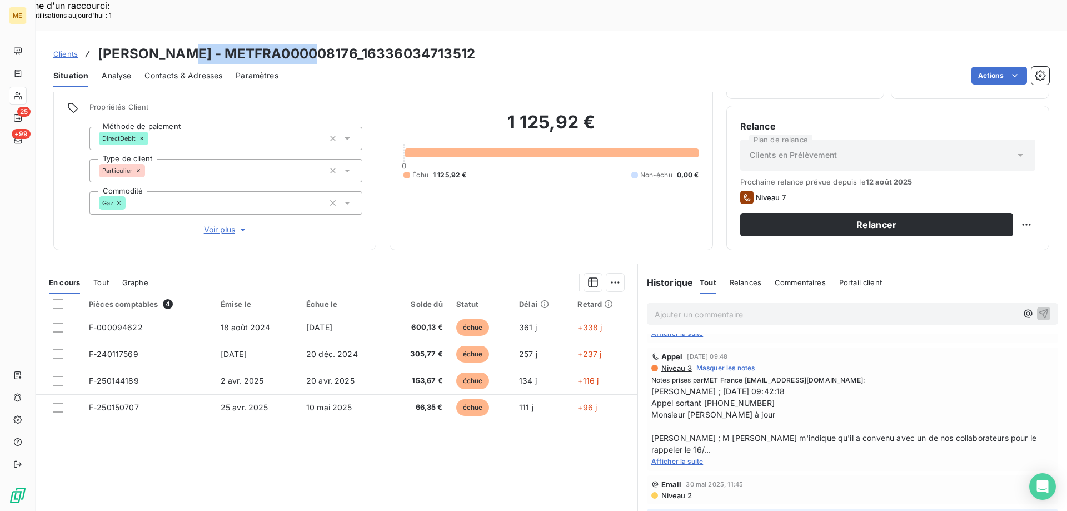
scroll to position [1223, 0]
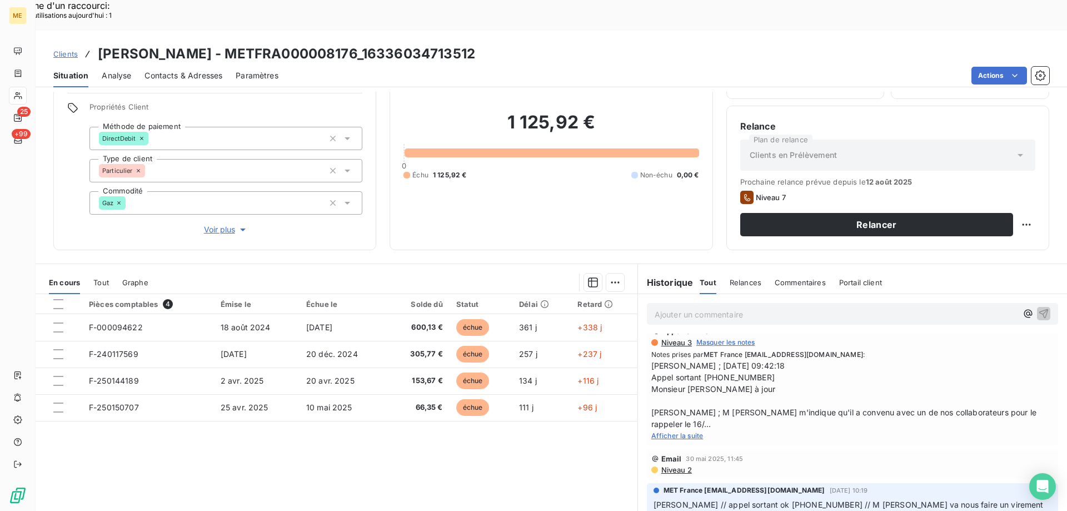
click at [667, 431] on span "Afficher la suite" at bounding box center [677, 435] width 52 height 8
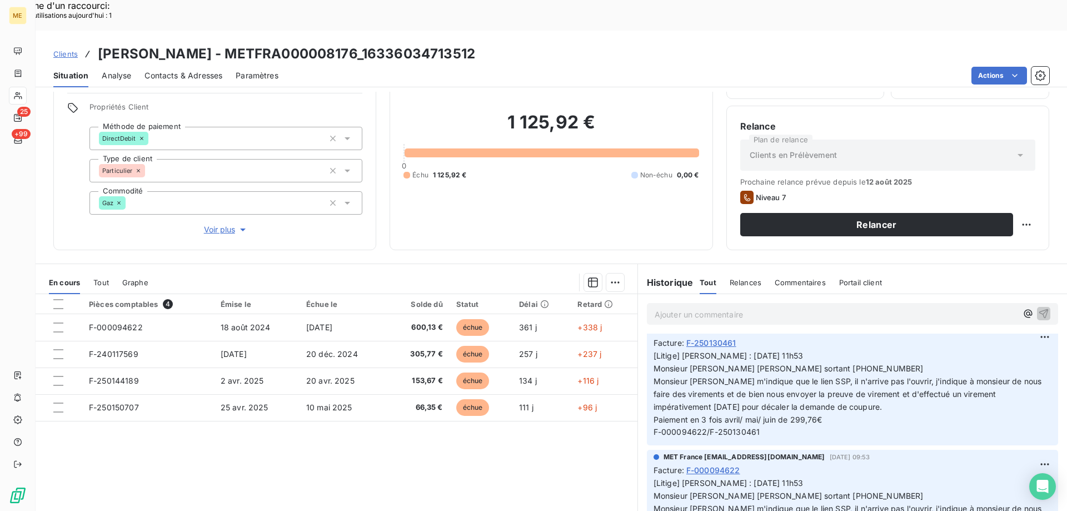
scroll to position [1556, 0]
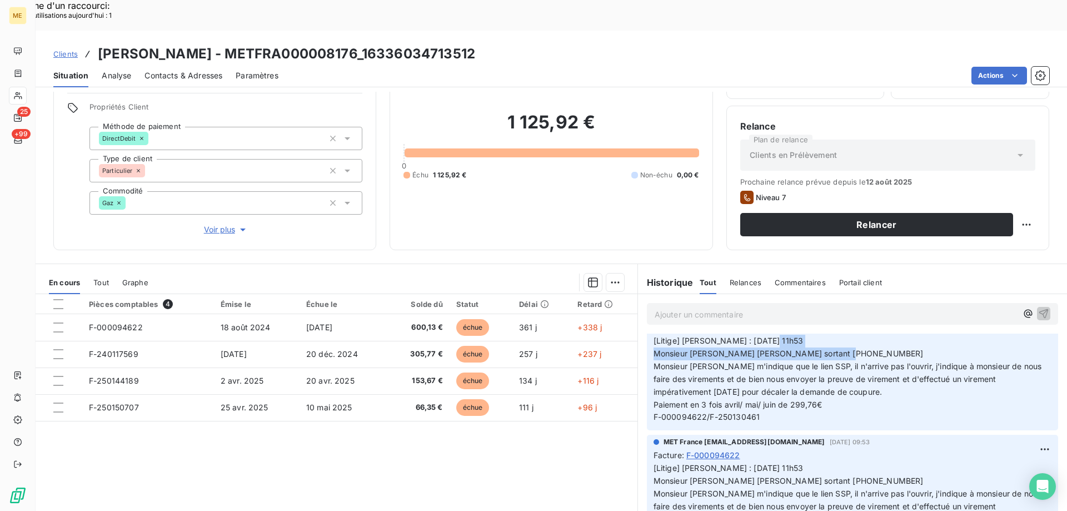
drag, startPoint x: 766, startPoint y: 330, endPoint x: 651, endPoint y: 322, distance: 115.3
click at [654, 335] on p "[Litige] Laurine : 18/04 11h53 Monsieur Dharouge Pierre Appel sortant 06 79 29 …" at bounding box center [853, 379] width 398 height 89
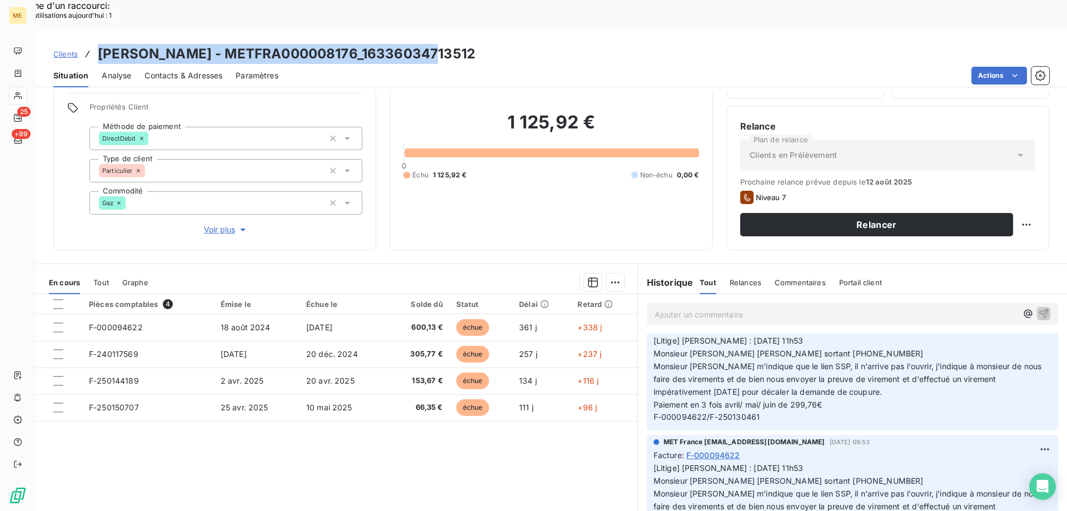
drag, startPoint x: 98, startPoint y: 24, endPoint x: 428, endPoint y: 22, distance: 330.1
click at [437, 44] on div "Clients DAHROUGE - METFRA000008176_16336034713512" at bounding box center [552, 54] width 1032 height 20
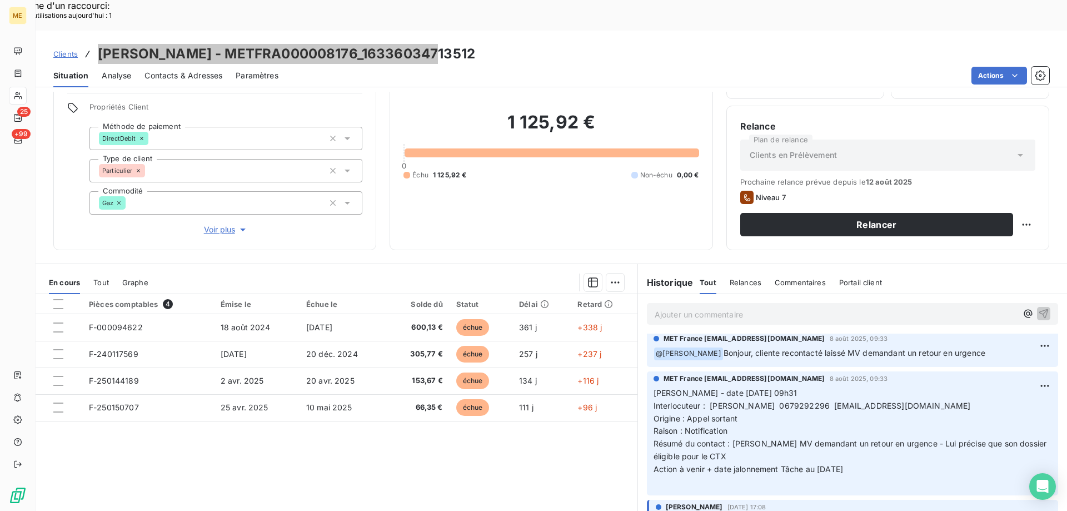
scroll to position [0, 0]
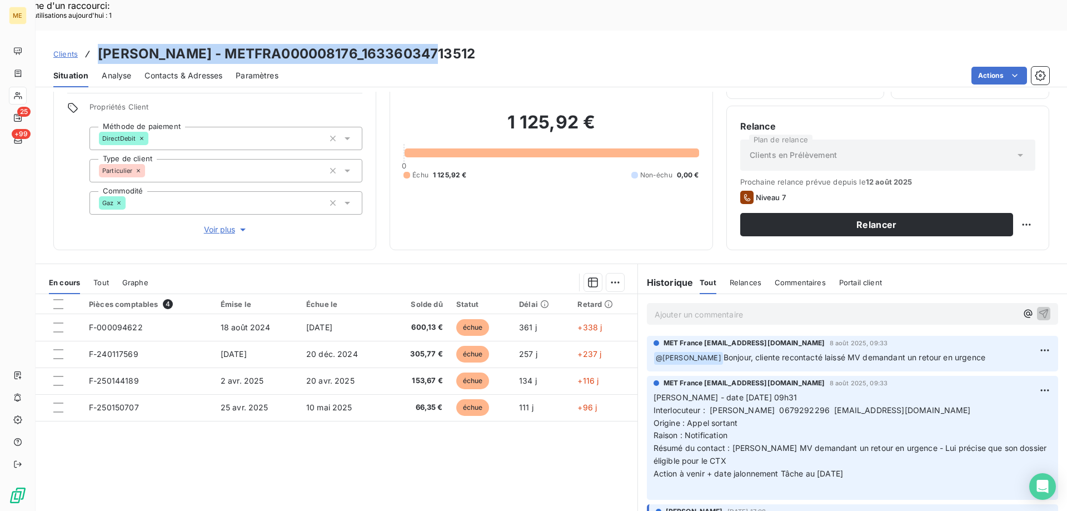
click at [216, 224] on span "Voir plus" at bounding box center [226, 229] width 44 height 11
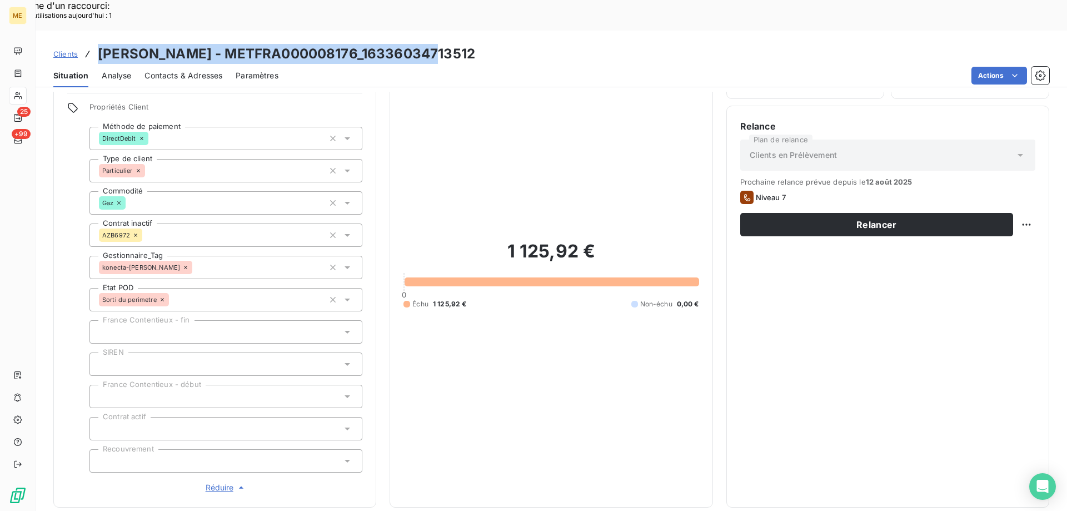
click at [213, 482] on span "Réduire" at bounding box center [226, 487] width 41 height 11
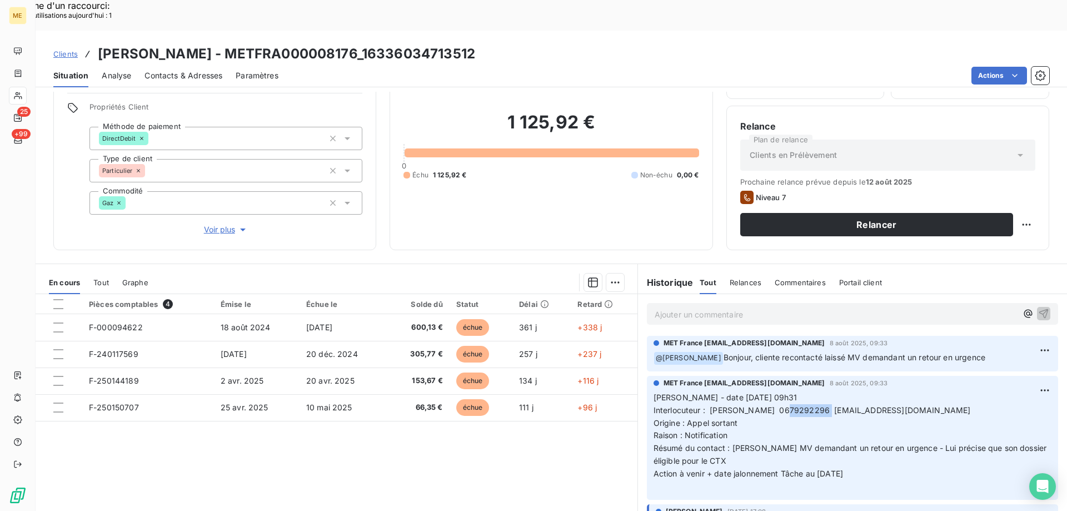
drag, startPoint x: 785, startPoint y: 381, endPoint x: 829, endPoint y: 377, distance: 44.1
click at [829, 405] on span "Interlocuteur : DAHROUGE PIERRE 0679292296 nounour33@hotmail.fr" at bounding box center [812, 409] width 317 height 9
click at [832, 405] on span "Interlocuteur : DAHROUGE PIERRE 0679292296 nounour33@hotmail.fr" at bounding box center [812, 409] width 317 height 9
drag, startPoint x: 834, startPoint y: 380, endPoint x: 796, endPoint y: 377, distance: 37.3
click at [786, 405] on span "Interlocuteur : DAHROUGE PIERRE 0679292296 nounour33@hotmail.fr" at bounding box center [812, 409] width 317 height 9
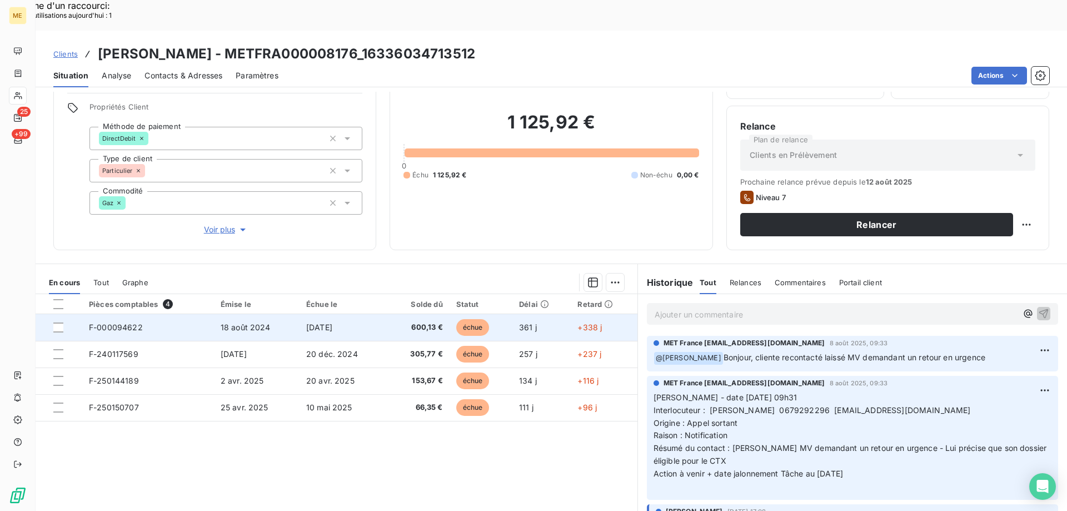
click at [113, 322] on span "F-000094622" at bounding box center [116, 326] width 54 height 9
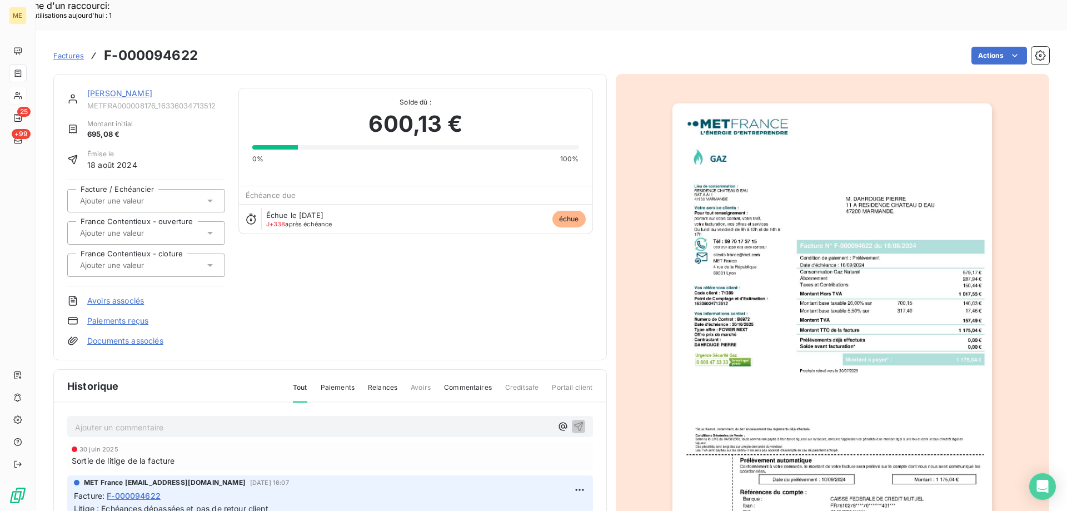
click at [828, 237] on img "button" at bounding box center [832, 329] width 320 height 452
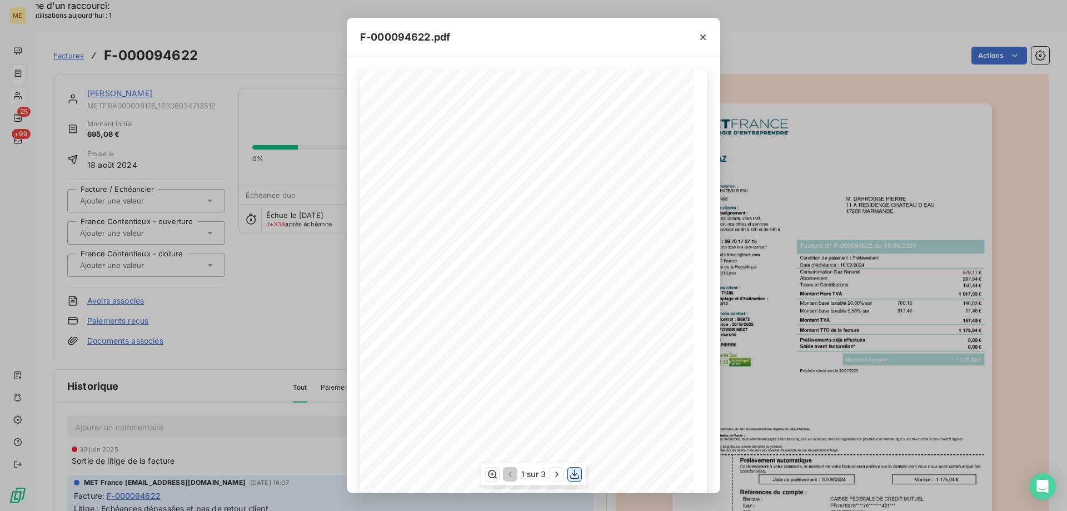
click at [571, 477] on icon "button" at bounding box center [574, 474] width 9 height 9
click at [704, 36] on icon "button" at bounding box center [703, 37] width 6 height 6
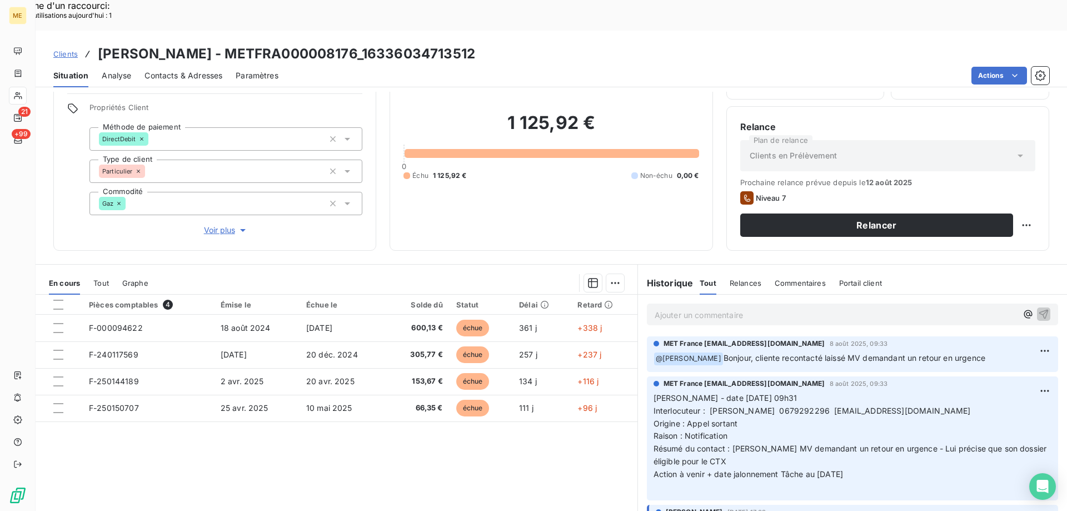
scroll to position [71, 0]
drag, startPoint x: 865, startPoint y: 437, endPoint x: 653, endPoint y: 367, distance: 222.9
click at [647, 376] on div "MET France met-france@recouvrement.met.com 8 août 2025, 09:33 Valérie - date 08…" at bounding box center [852, 438] width 411 height 124
click at [687, 307] on p "Ajouter un commentaire ﻿" at bounding box center [836, 314] width 362 height 14
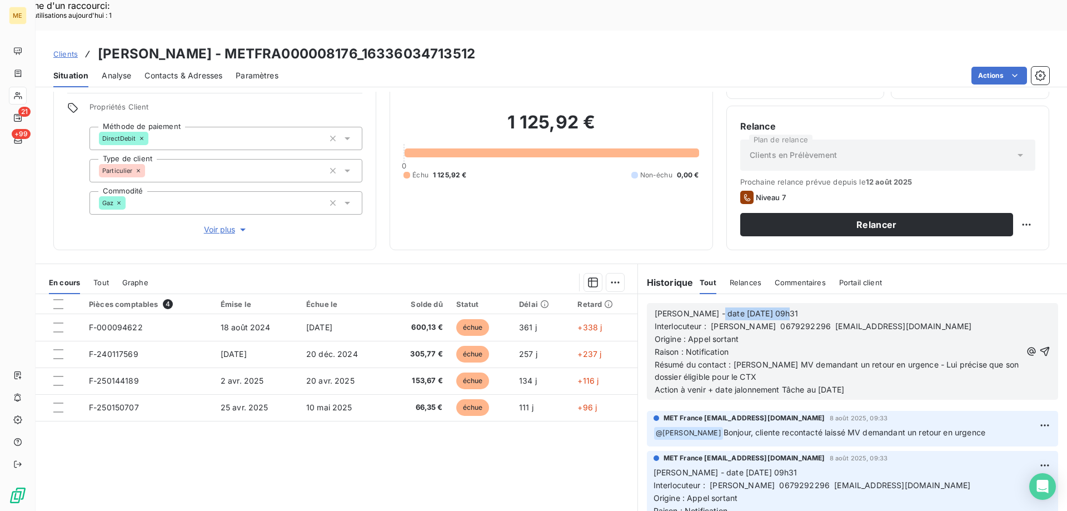
drag, startPoint x: 702, startPoint y: 281, endPoint x: 798, endPoint y: 275, distance: 95.8
click at [796, 306] on div "Valérie - date 08/08/2025 09h31 Interlocuteur : DAHROUGE PIERRE 0679292296 noun…" at bounding box center [838, 351] width 367 height 90
drag, startPoint x: 682, startPoint y: 322, endPoint x: 736, endPoint y: 321, distance: 53.9
click at [736, 346] on p "Raison : Notification" at bounding box center [838, 352] width 367 height 13
drag, startPoint x: 815, startPoint y: 361, endPoint x: 888, endPoint y: 355, distance: 72.5
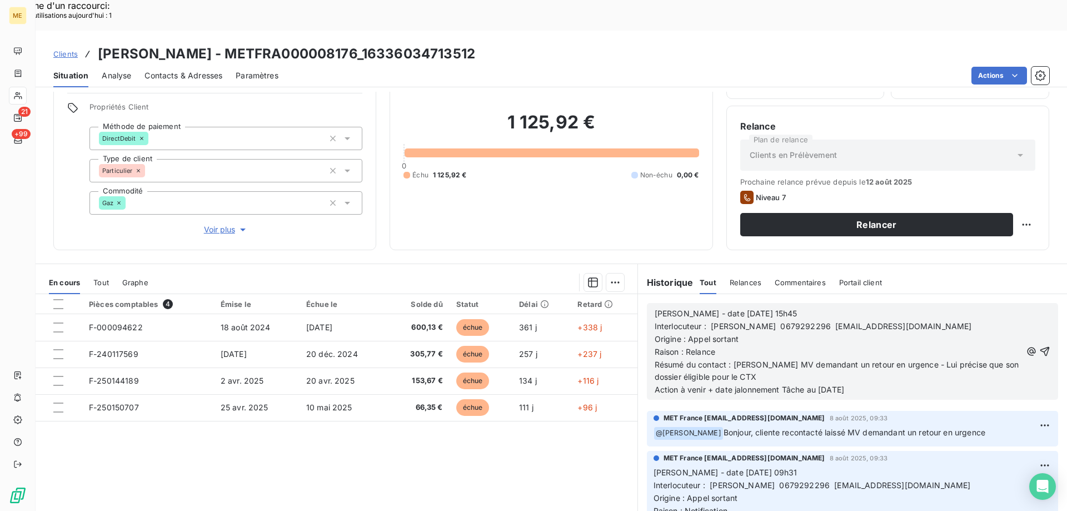
click at [888, 383] on p "Action à venir + date jalonnement Tâche au 12/08/2025" at bounding box center [838, 389] width 367 height 13
click at [1039, 346] on icon "button" at bounding box center [1044, 351] width 11 height 11
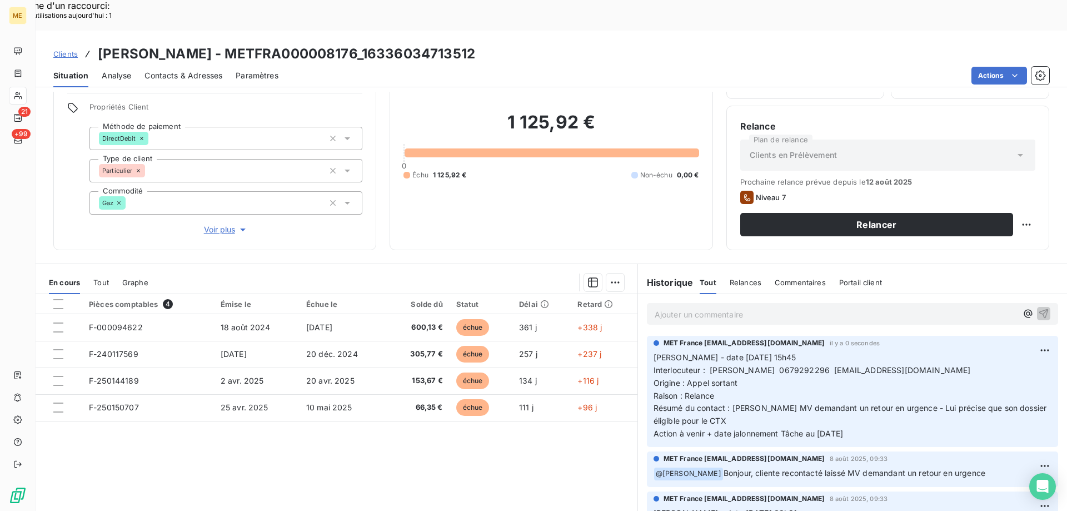
drag, startPoint x: 868, startPoint y: 399, endPoint x: 647, endPoint y: 330, distance: 230.8
click at [647, 336] on div "MET France met-france@recouvrement.met.com il y a 0 secondes Valérie - date 14/…" at bounding box center [852, 391] width 411 height 111
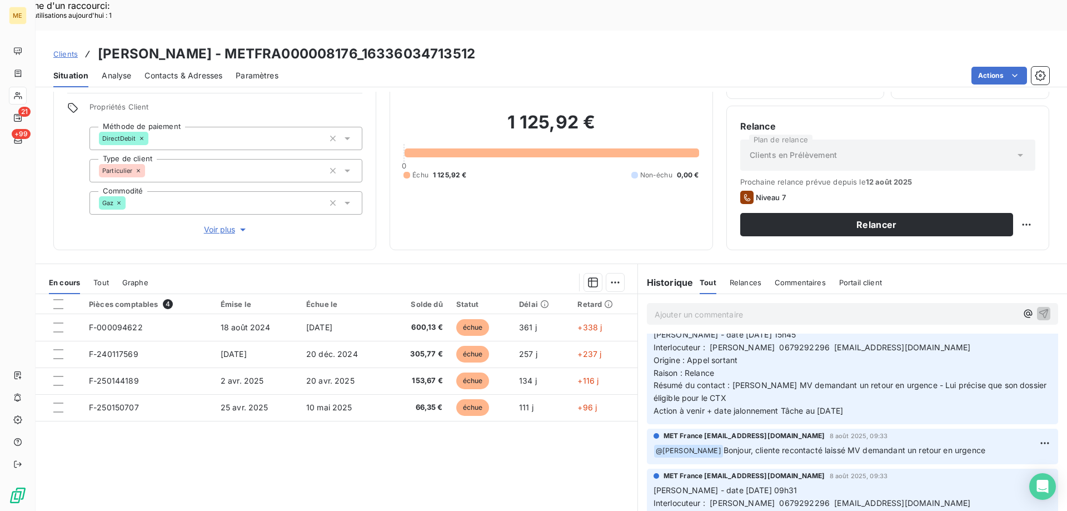
scroll to position [0, 0]
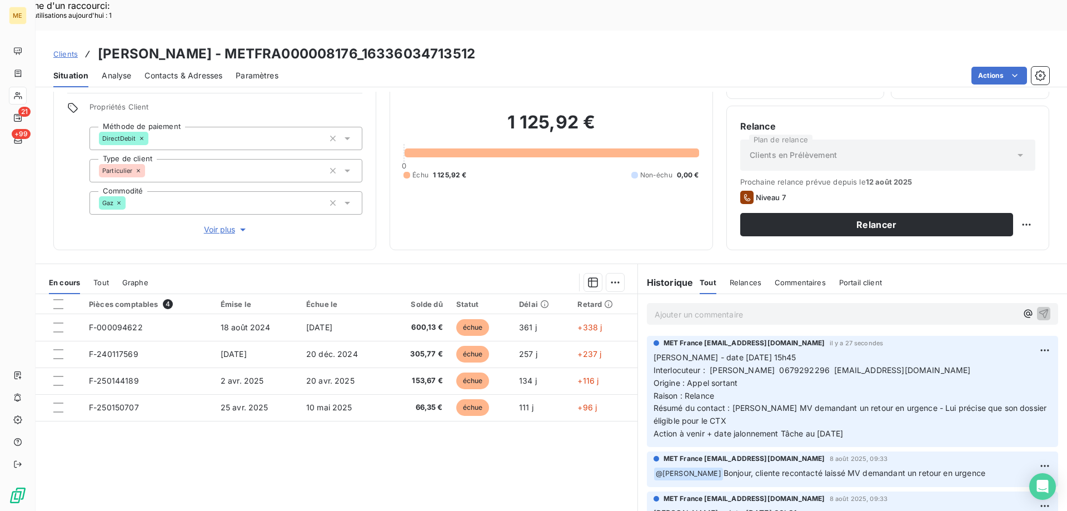
click at [822, 307] on p "Ajouter un commentaire ﻿" at bounding box center [836, 314] width 362 height 14
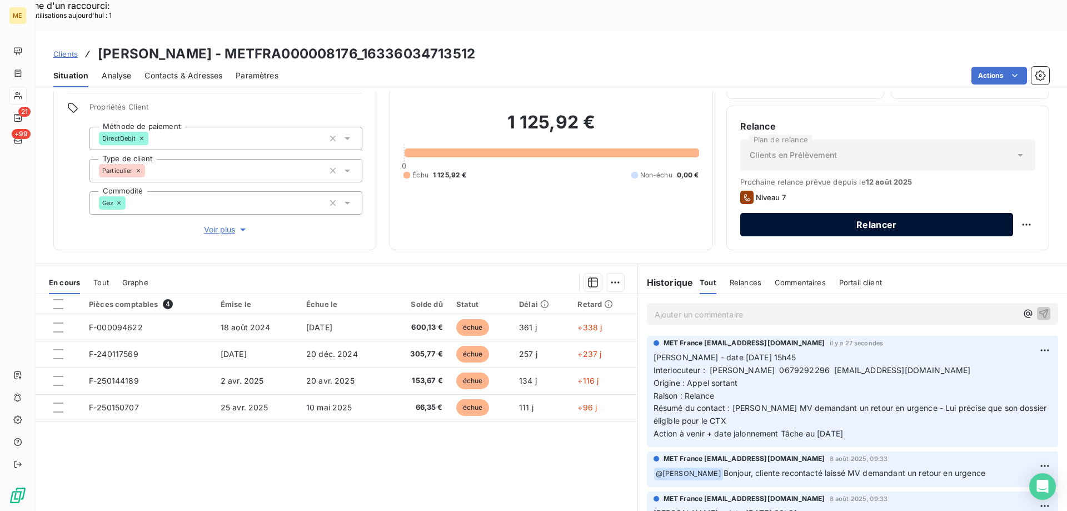
click at [857, 213] on button "Relancer" at bounding box center [876, 224] width 273 height 23
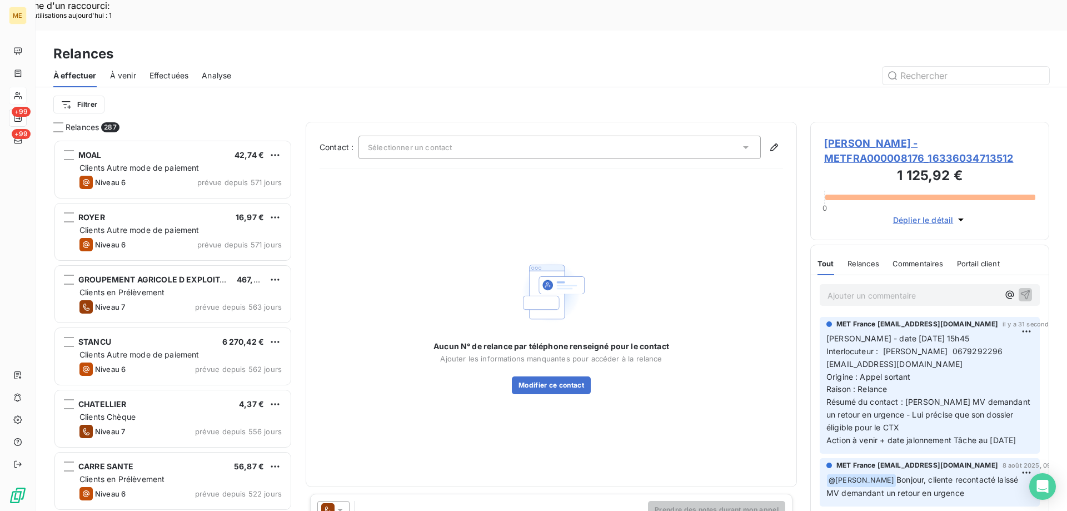
scroll to position [393, 231]
click at [413, 136] on div "Sélectionner un contact" at bounding box center [559, 147] width 402 height 23
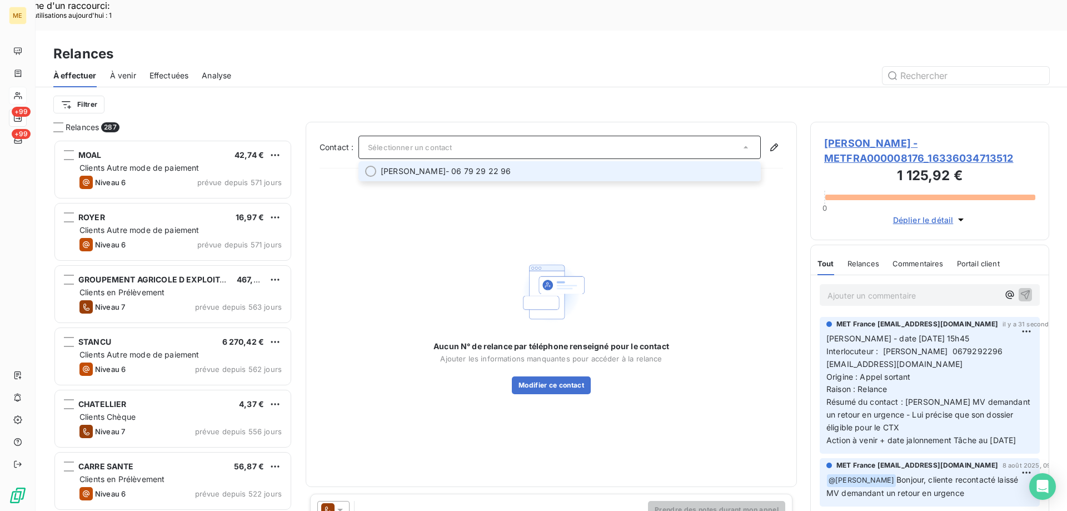
click at [371, 166] on div at bounding box center [370, 171] width 11 height 11
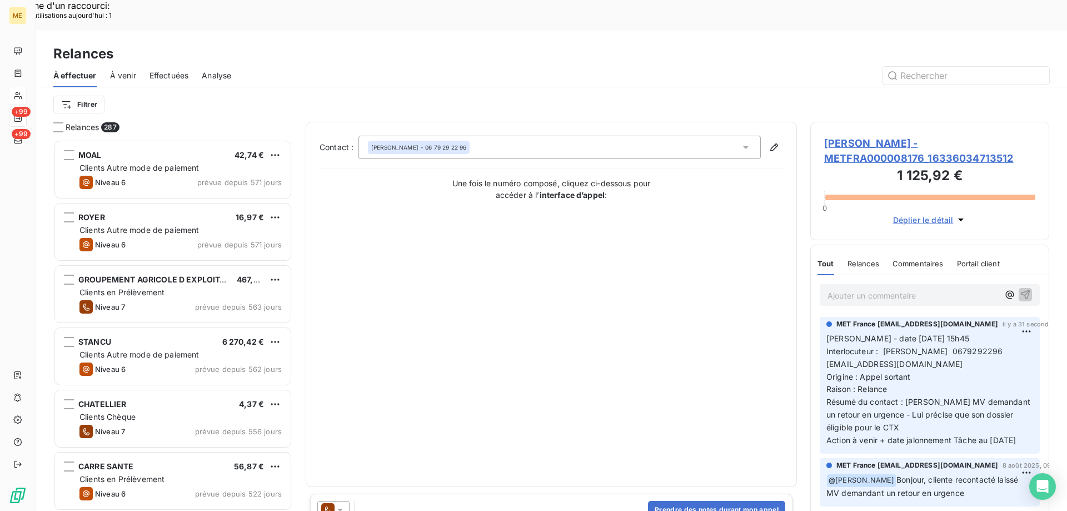
click at [338, 504] on icon at bounding box center [340, 509] width 11 height 11
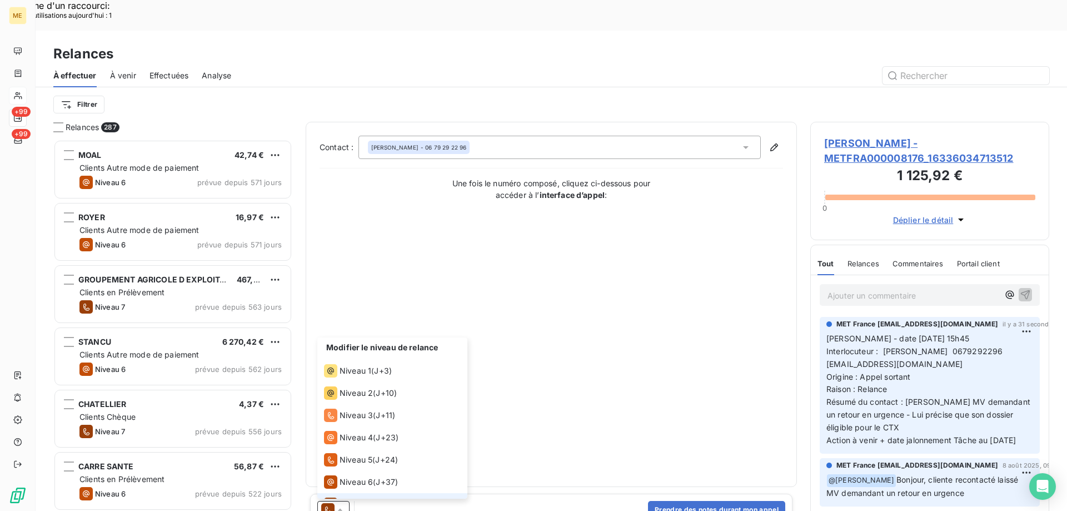
scroll to position [17, 0]
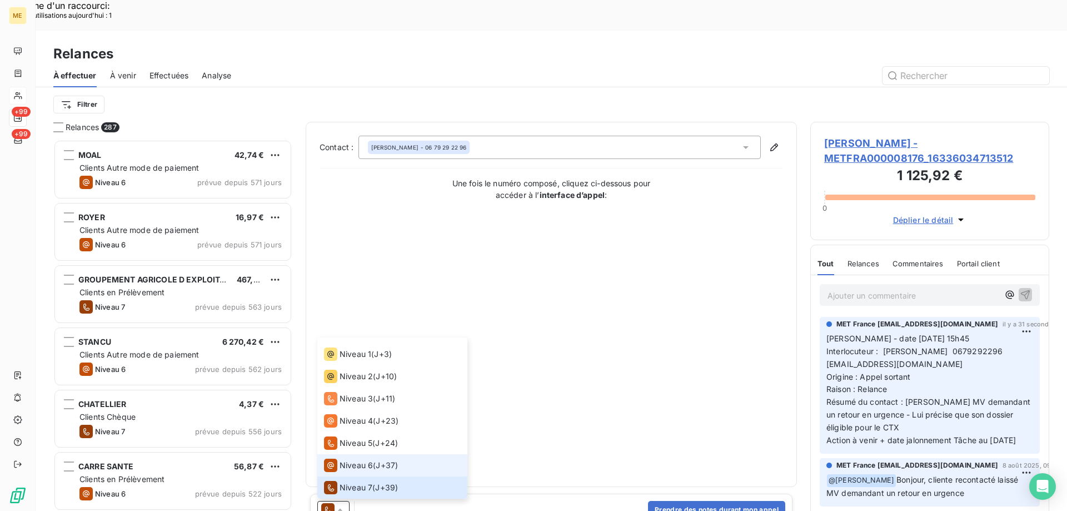
click at [353, 459] on div "Niveau 6" at bounding box center [348, 465] width 49 height 13
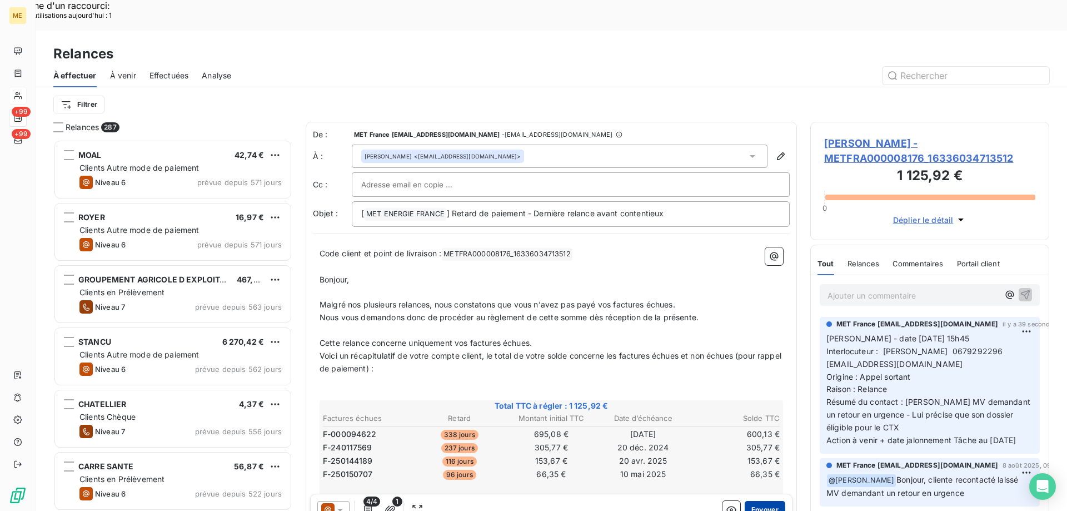
click at [759, 501] on button "Envoyer" at bounding box center [765, 510] width 41 height 18
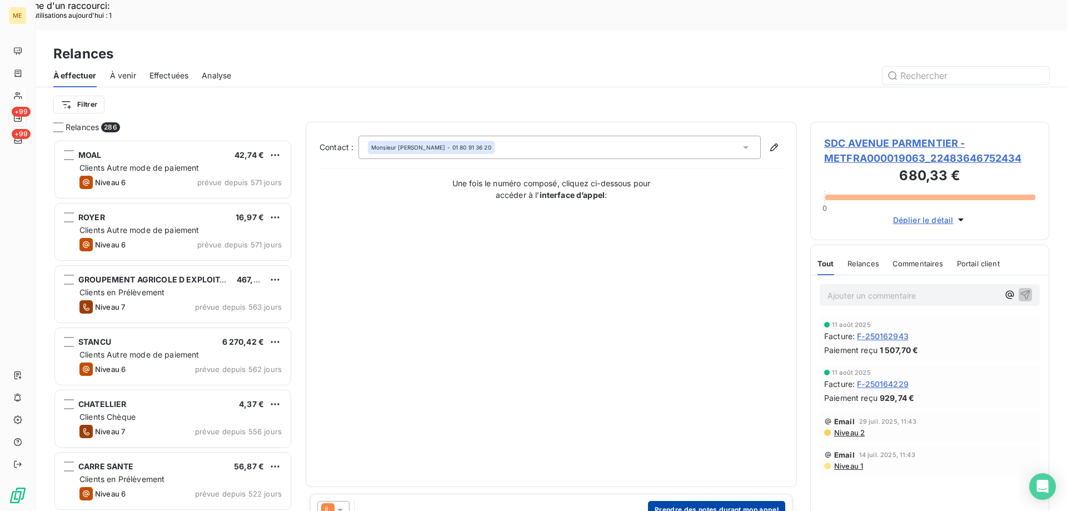
click at [725, 501] on button "Prendre des notes durant mon appel" at bounding box center [716, 510] width 137 height 18
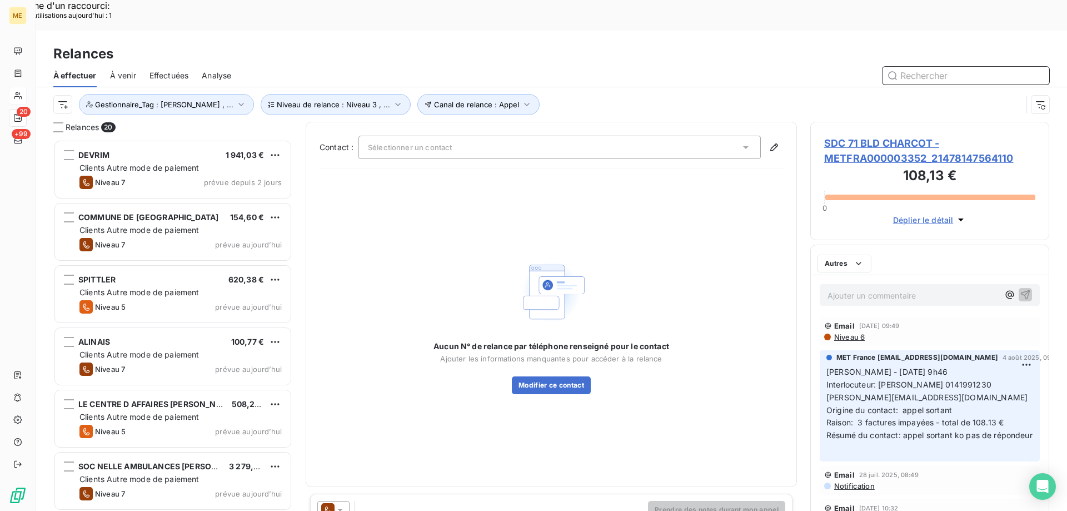
scroll to position [9, 9]
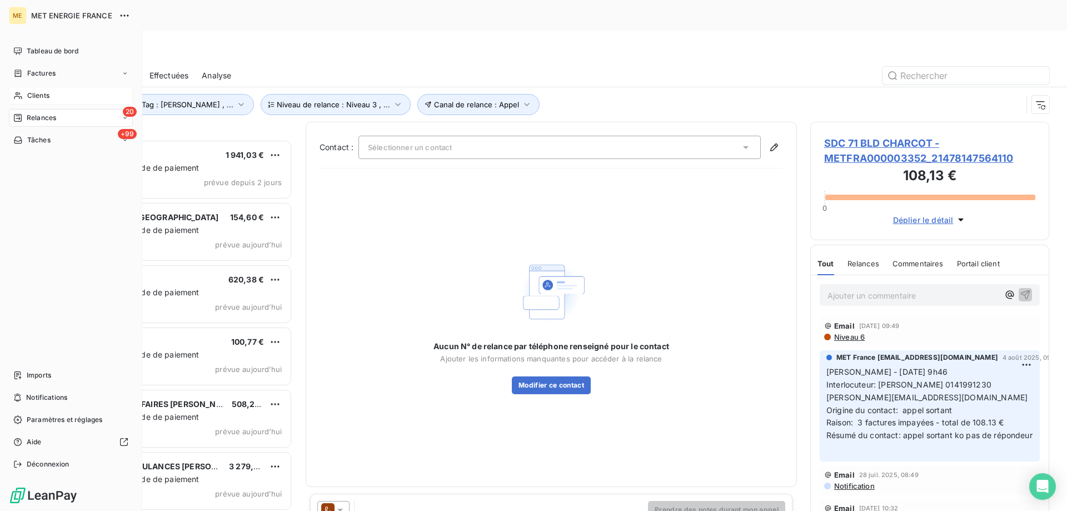
click at [78, 114] on div "20 Relances" at bounding box center [71, 118] width 124 height 18
click at [77, 97] on div "Clients" at bounding box center [71, 96] width 124 height 18
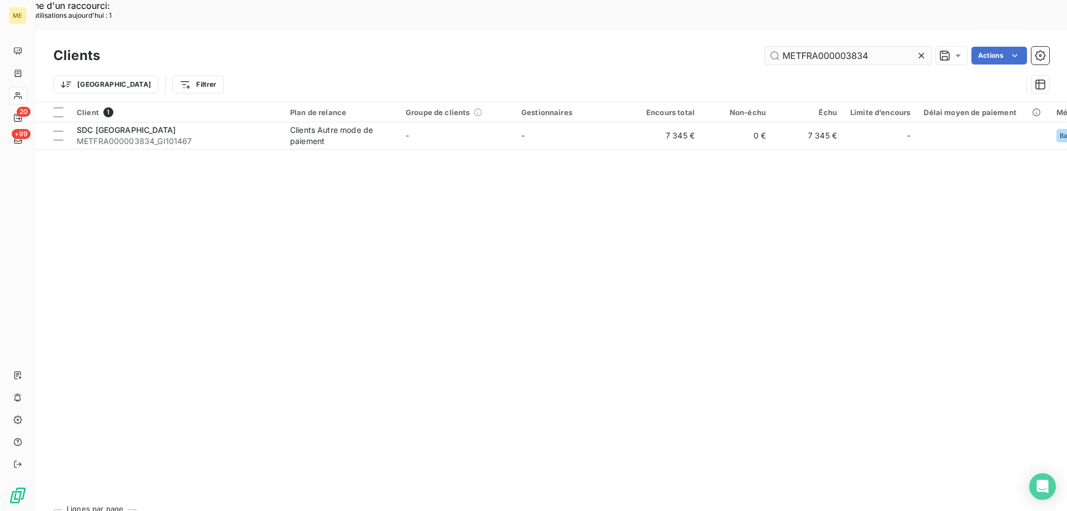
drag, startPoint x: 919, startPoint y: 26, endPoint x: 898, endPoint y: 24, distance: 21.2
click at [918, 50] on icon at bounding box center [921, 55] width 11 height 11
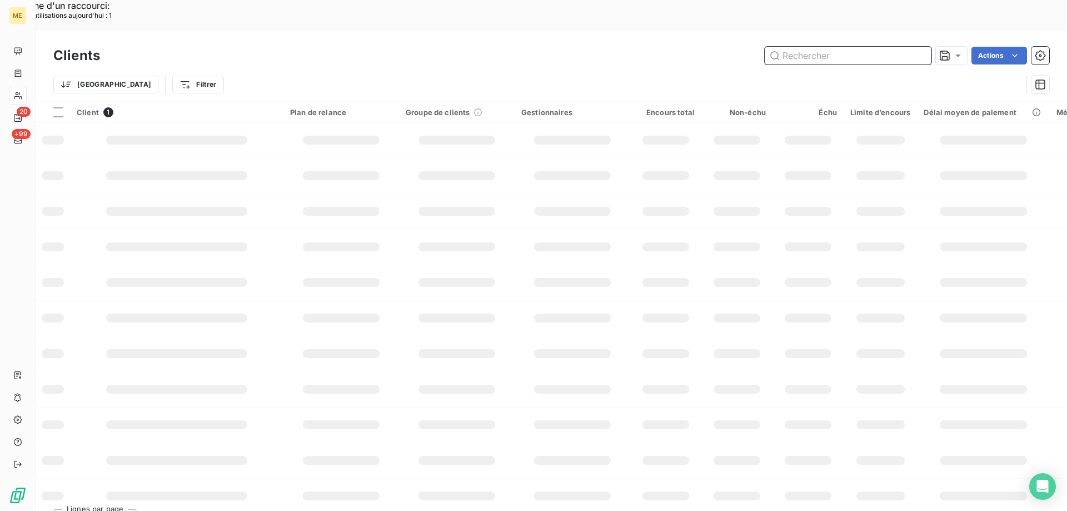
click at [846, 47] on input "text" at bounding box center [848, 56] width 167 height 18
paste input "METFRA000003429"
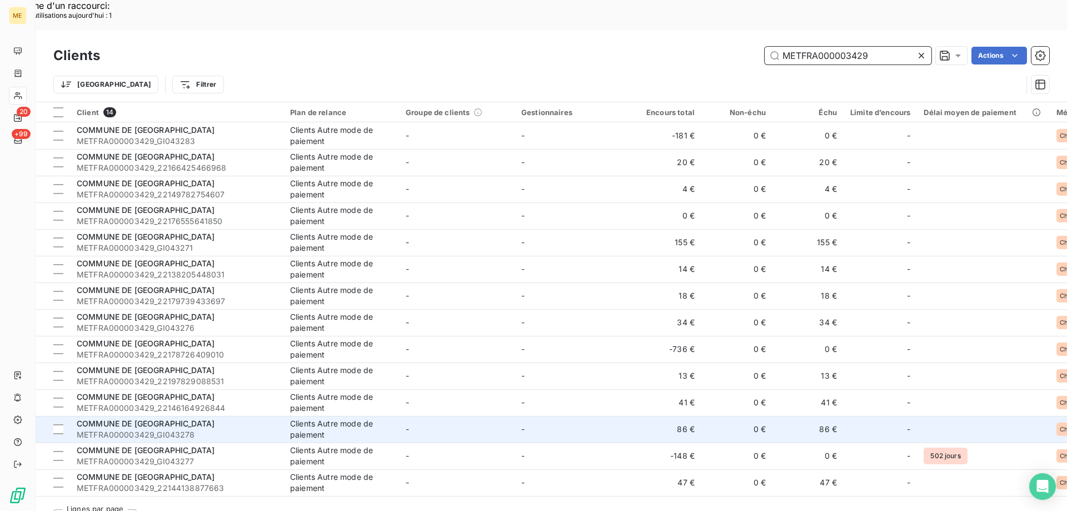
scroll to position [1, 0]
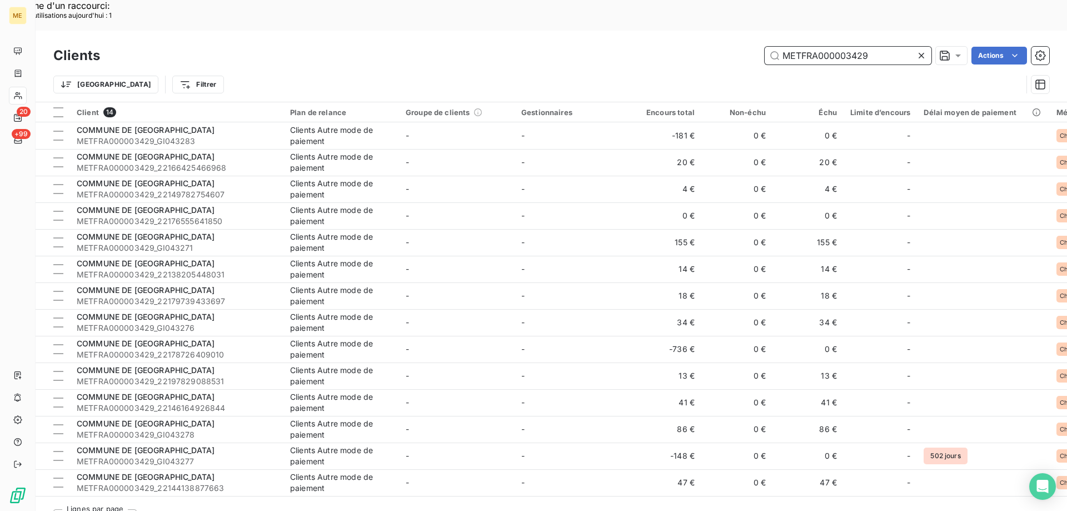
type input "METFRA000003429"
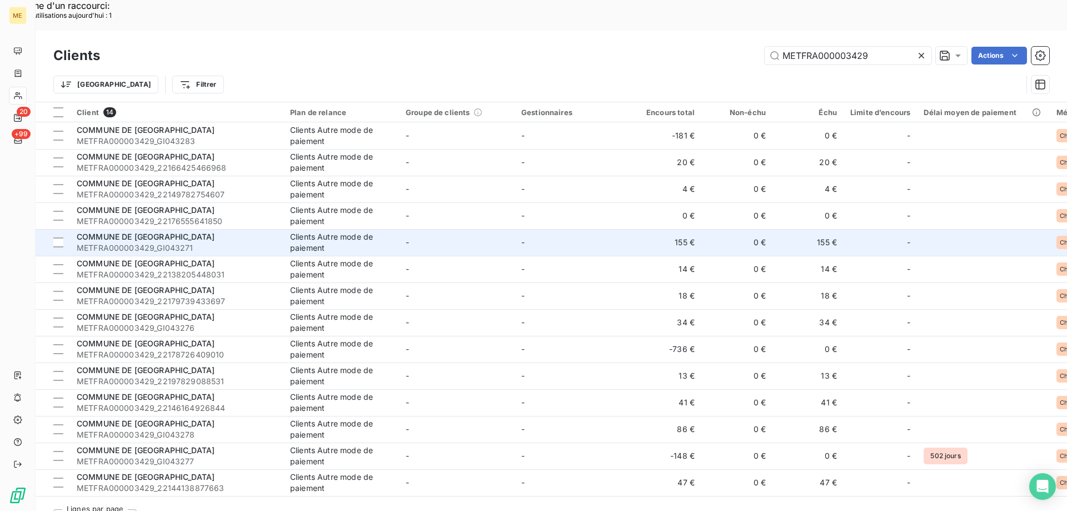
click at [201, 232] on span "COMMUNE DE [GEOGRAPHIC_DATA]" at bounding box center [146, 236] width 138 height 9
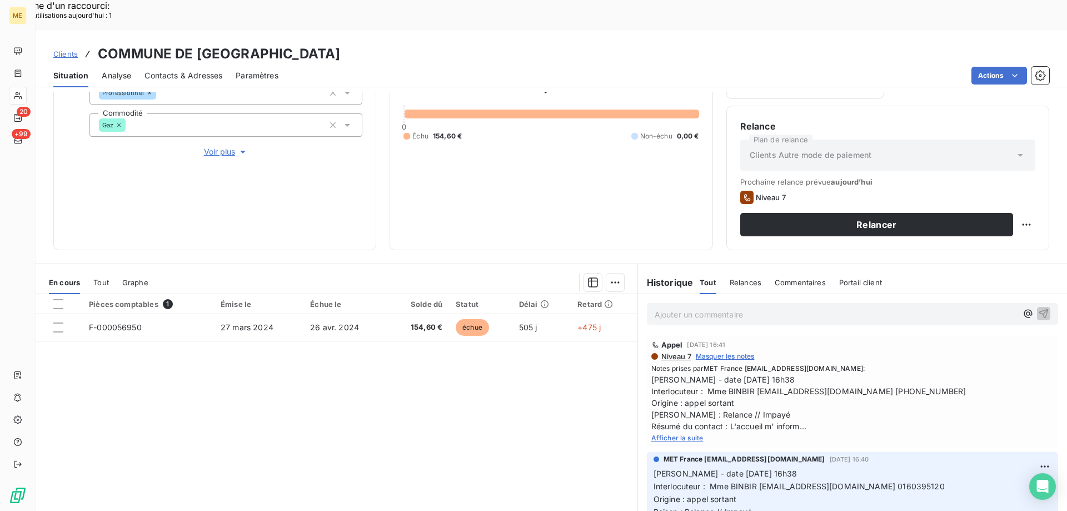
click at [672, 434] on span "Afficher la suite" at bounding box center [677, 438] width 52 height 8
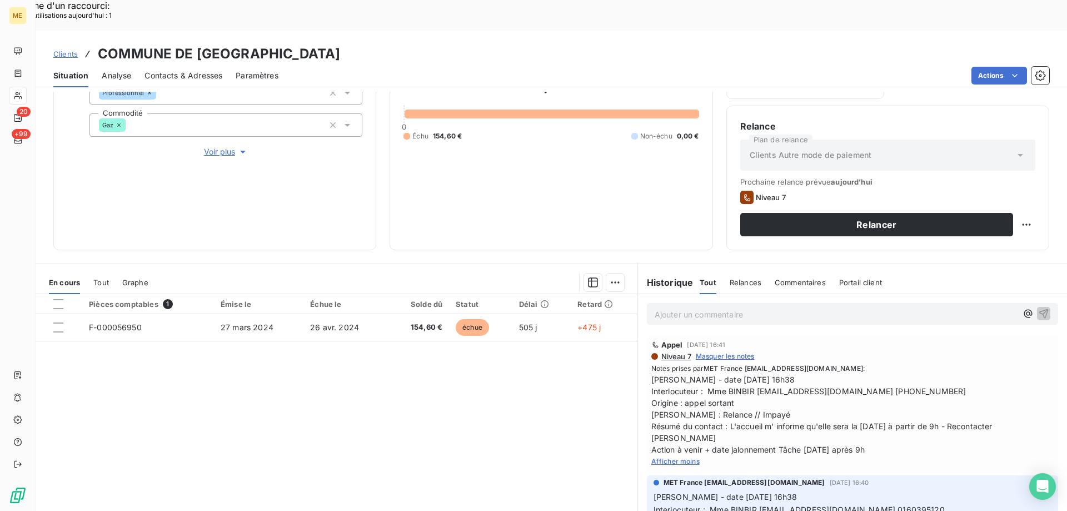
click at [915, 373] on span "Valérie - date 04/08/2025 16h38 Interlocuteur : Mme BINBIR comptabilite@champag…" at bounding box center [852, 414] width 402 height 82
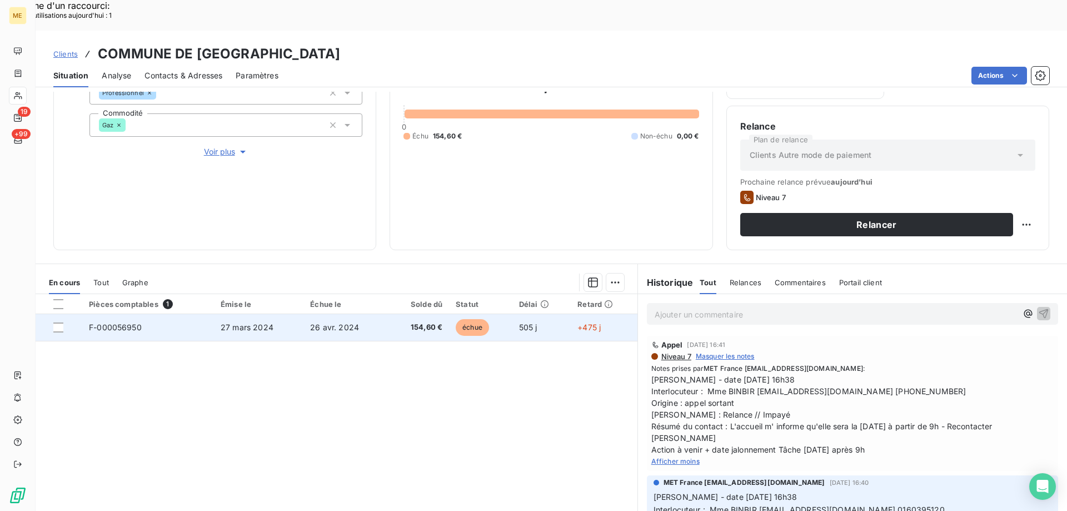
click at [114, 314] on td "F-000056950" at bounding box center [148, 327] width 132 height 27
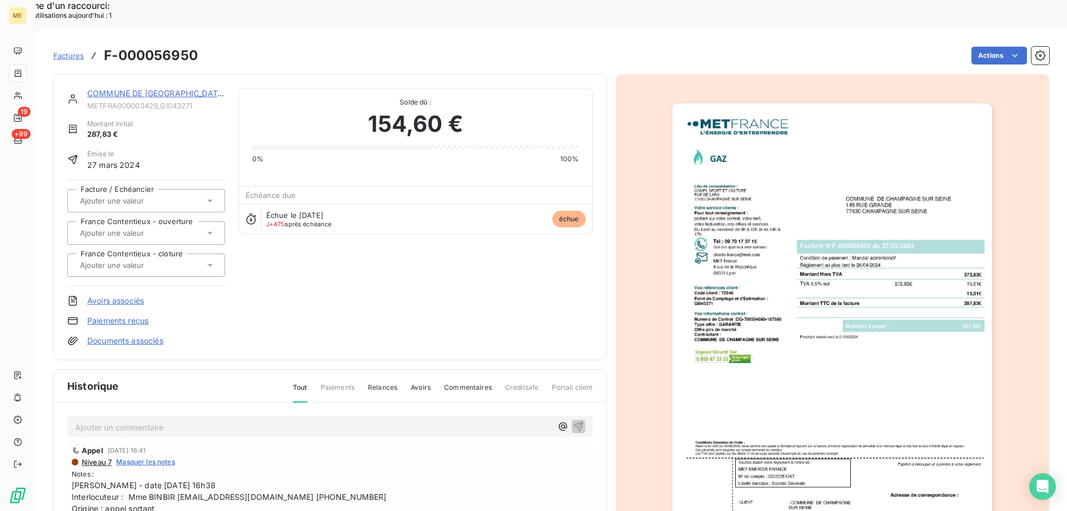
click at [774, 348] on img "button" at bounding box center [832, 329] width 320 height 452
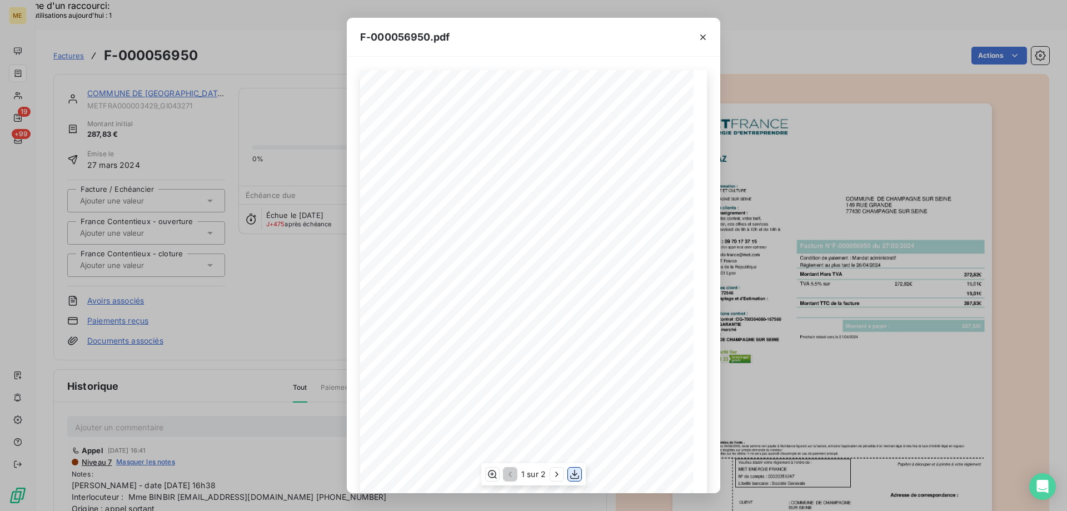
click at [576, 473] on icon "button" at bounding box center [574, 474] width 11 height 11
click at [700, 37] on icon "button" at bounding box center [702, 37] width 11 height 11
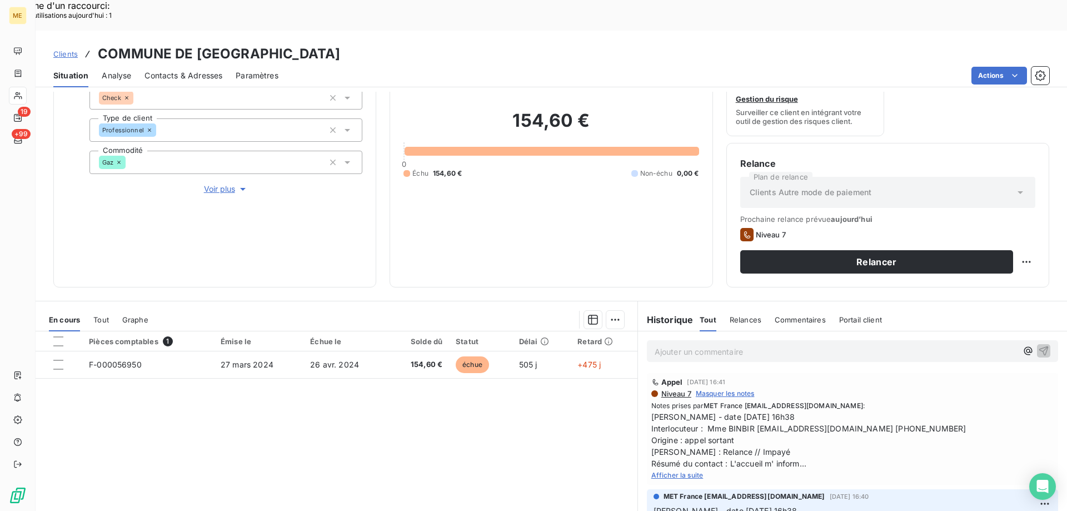
scroll to position [148, 0]
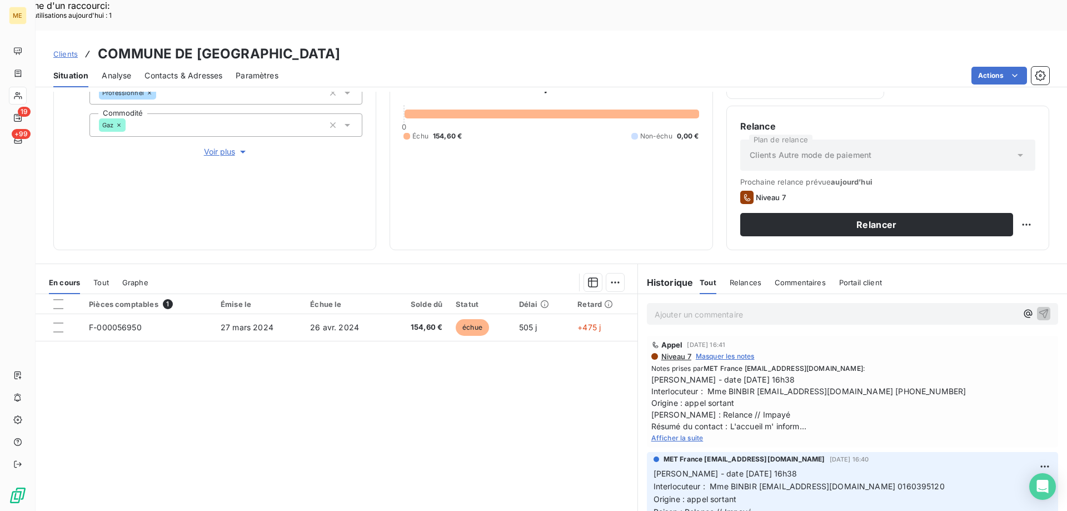
click at [677, 434] on span "Afficher la suite" at bounding box center [677, 438] width 52 height 8
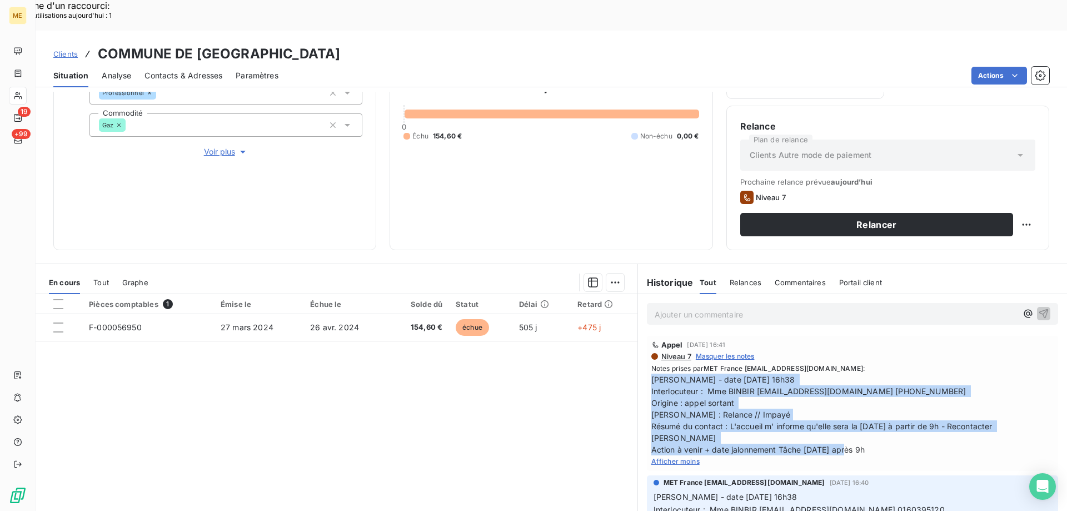
drag, startPoint x: 891, startPoint y: 419, endPoint x: 645, endPoint y: 353, distance: 255.5
click at [647, 353] on div "Appel 4 août 2025, 16:41 Niveau 7 Masquer les notes Notes prises par MET France…" at bounding box center [852, 403] width 411 height 135
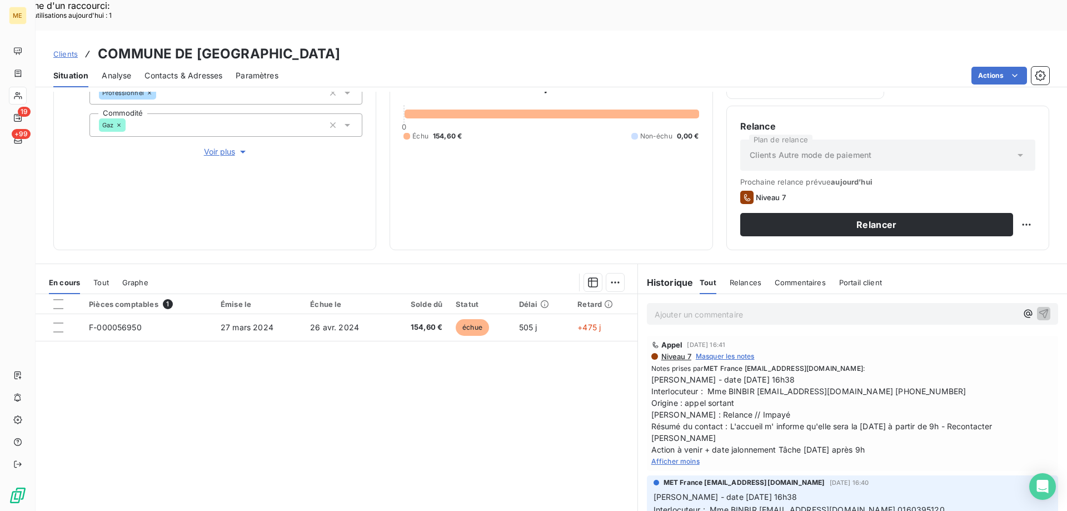
click at [681, 307] on p "Ajouter un commentaire ﻿" at bounding box center [836, 314] width 362 height 14
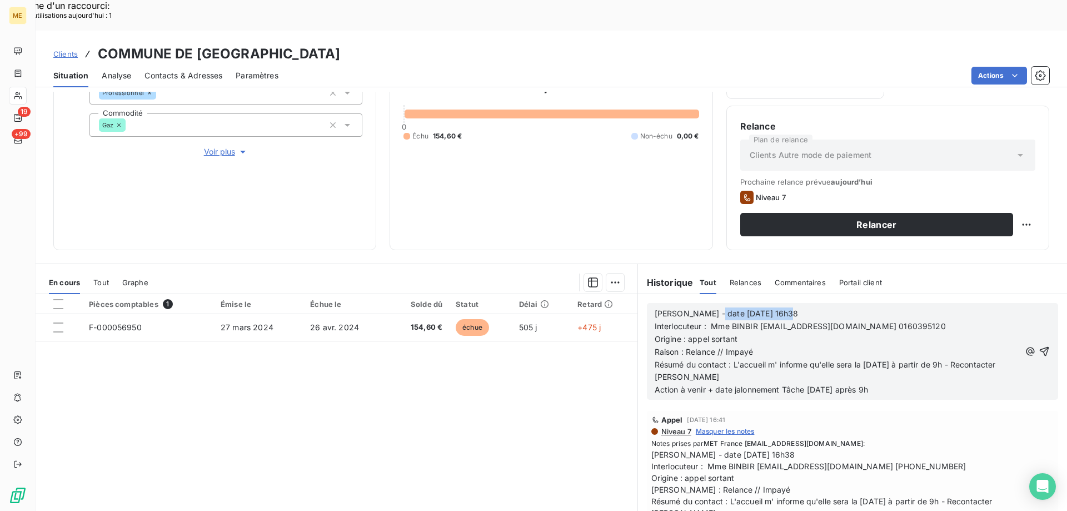
drag, startPoint x: 701, startPoint y: 284, endPoint x: 823, endPoint y: 286, distance: 121.2
click at [823, 307] on p "Valérie - date 04/08/2025 16h38" at bounding box center [837, 313] width 365 height 13
drag, startPoint x: 841, startPoint y: 338, endPoint x: 873, endPoint y: 345, distance: 32.0
click at [873, 358] on p "Résumé du contact : L'accueil m' informe qu'elle sera la demain à partir de 9h …" at bounding box center [837, 371] width 365 height 26
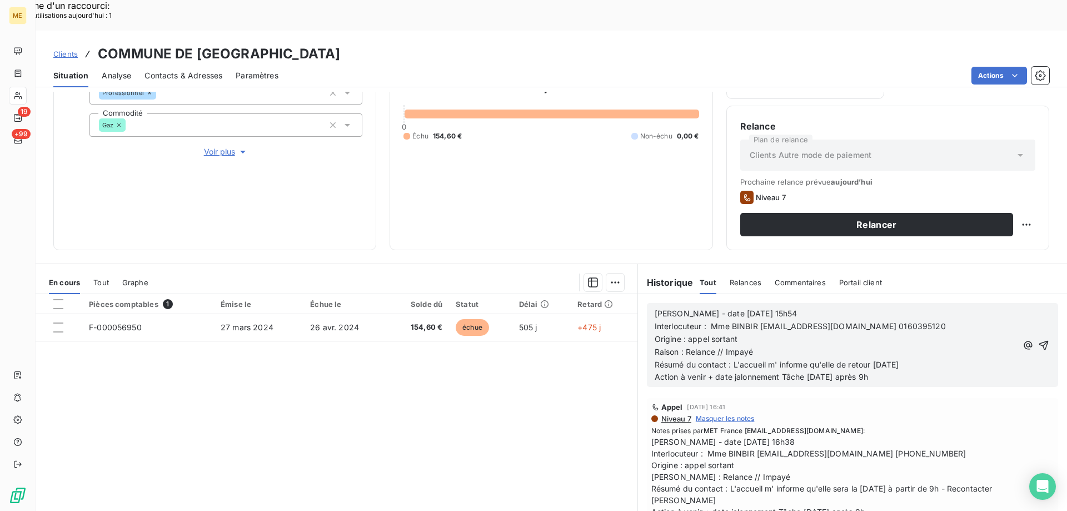
drag, startPoint x: 804, startPoint y: 344, endPoint x: 896, endPoint y: 357, distance: 92.6
click at [896, 357] on div "Valérie - date 14/08/2025 15h54 Interlocuteur : Mme BINBIR comptabilite@champag…" at bounding box center [852, 345] width 429 height 102
click at [1039, 340] on icon "button" at bounding box center [1043, 344] width 9 height 9
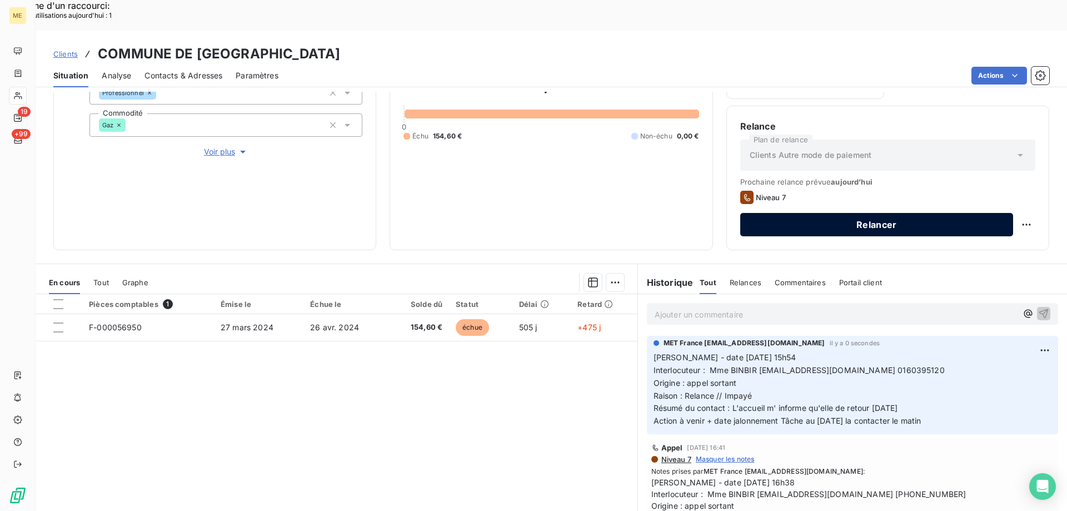
click at [911, 213] on button "Relancer" at bounding box center [876, 224] width 273 height 23
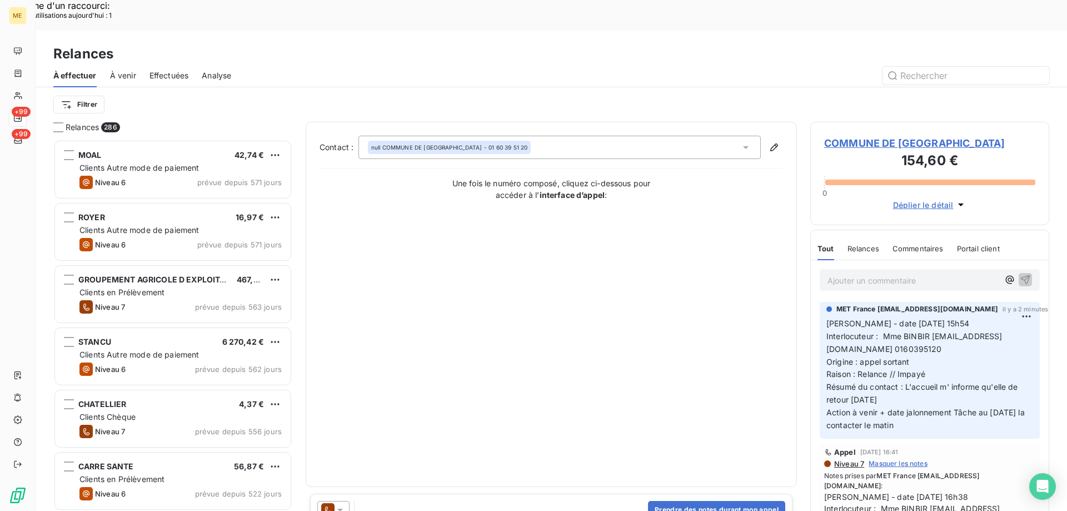
scroll to position [393, 231]
click at [338, 504] on icon at bounding box center [340, 509] width 11 height 11
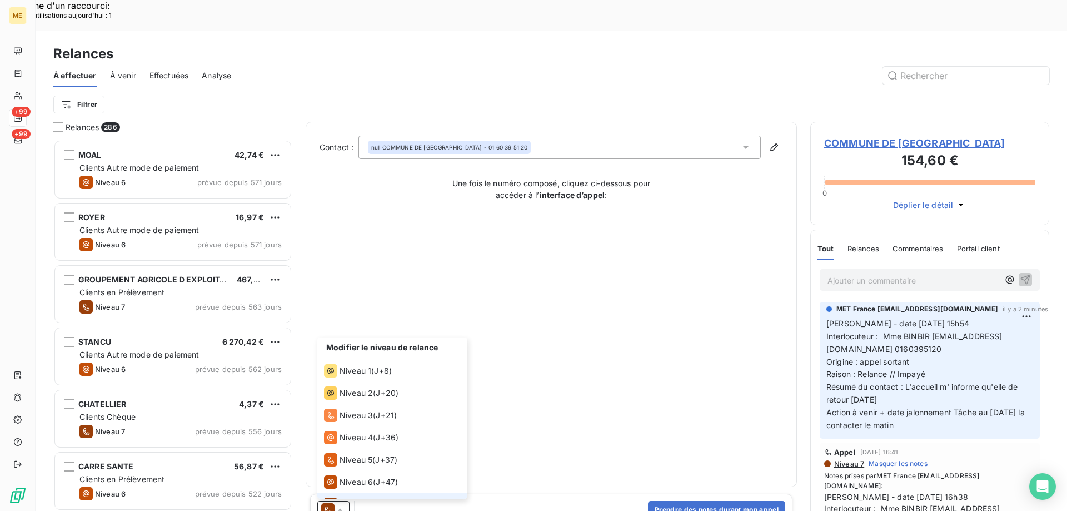
scroll to position [17, 0]
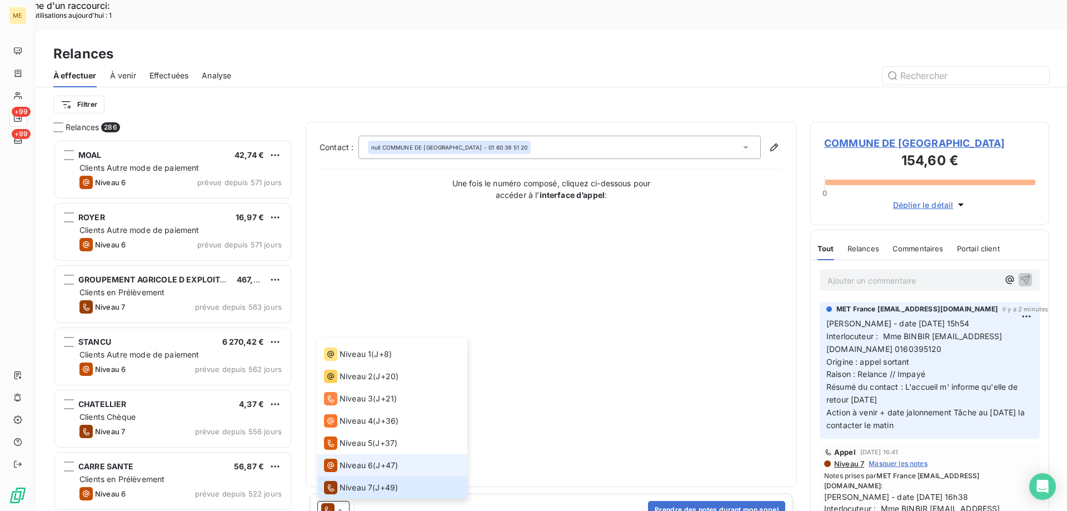
click at [367, 460] on span "Niveau 6" at bounding box center [356, 465] width 33 height 11
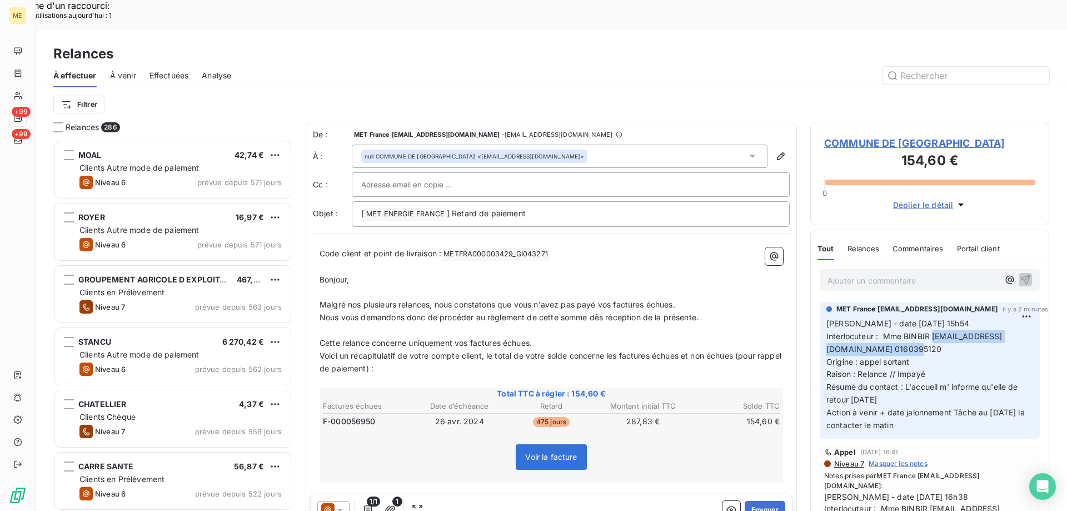
drag, startPoint x: 827, startPoint y: 332, endPoint x: 971, endPoint y: 328, distance: 144.5
click at [971, 331] on span "Interlocuteur : Mme BINBIR comptabilite@champagne-sur-seine.fr 0160395120" at bounding box center [914, 342] width 176 height 22
click at [750, 155] on icon at bounding box center [753, 156] width 6 height 3
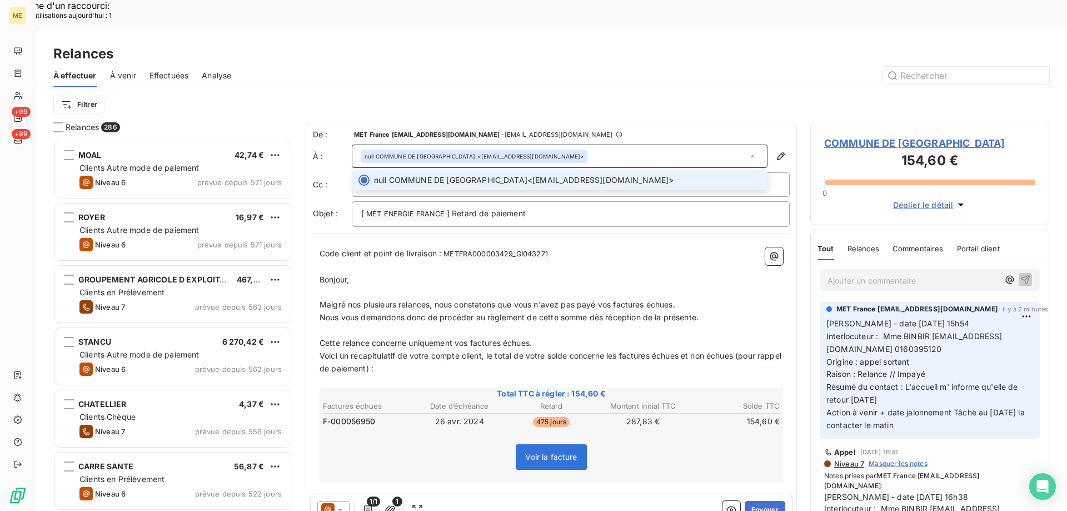
click at [701, 145] on div "null COMMUNE DE CHAMPAGNE SUR SEINE <s.brun@champagne-sur-seine.fr>" at bounding box center [560, 156] width 416 height 23
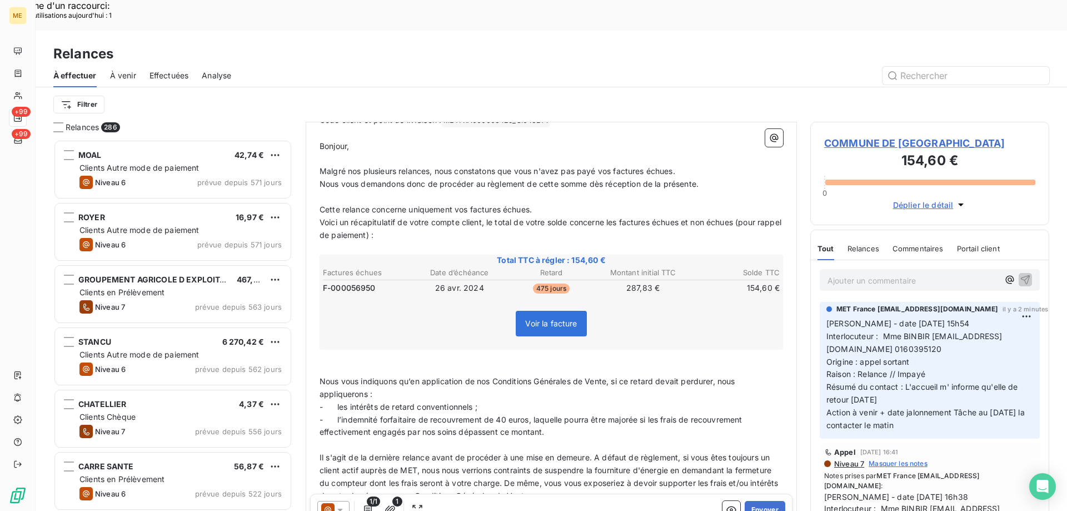
scroll to position [1, 0]
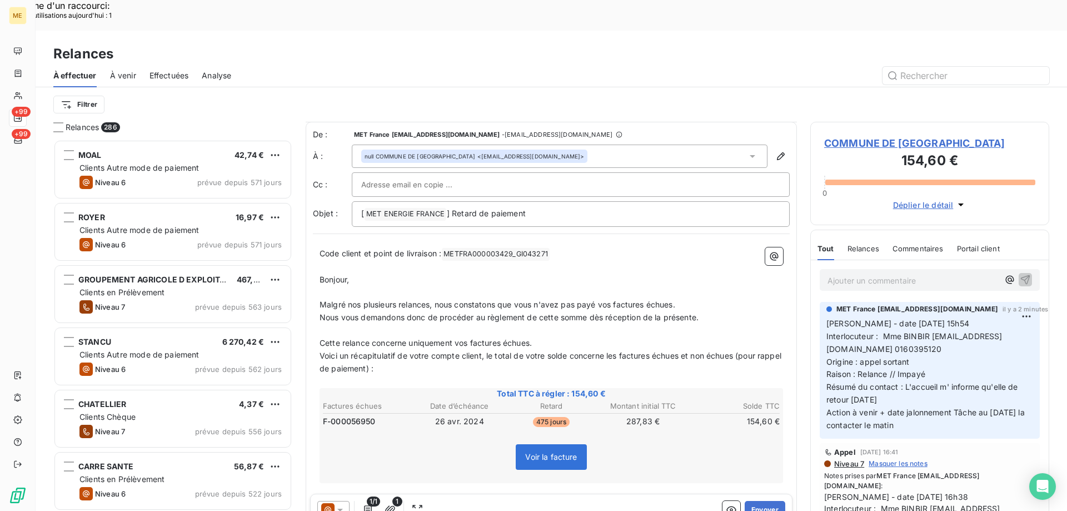
click at [484, 176] on div at bounding box center [570, 184] width 419 height 17
paste input "comptabilite@champagne-sur-seine.fr"
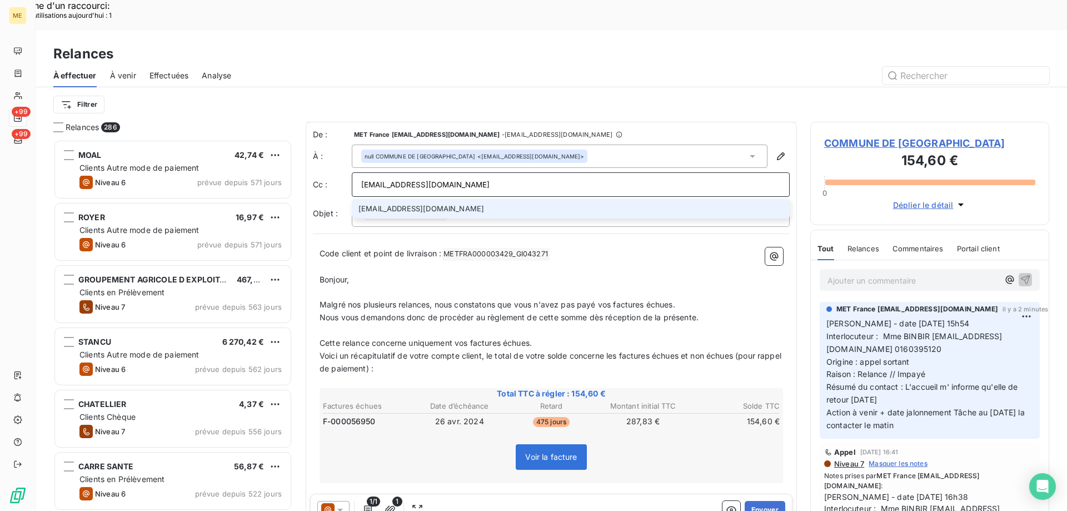
type input "comptabilite@champagne-sur-seine.fr"
click at [496, 199] on li "comptabilite@champagne-sur-seine.fr" at bounding box center [571, 208] width 438 height 19
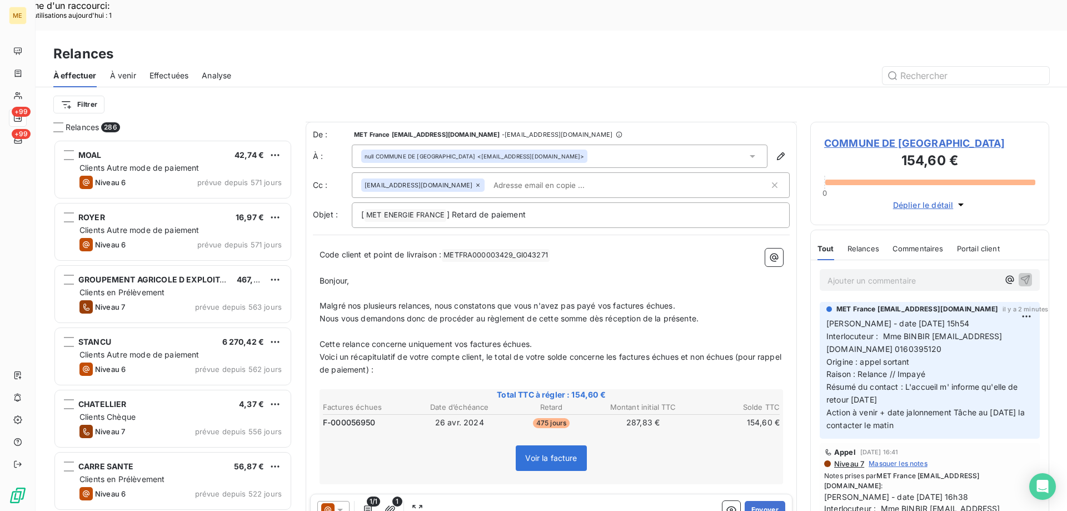
click at [583, 150] on div "null COMMUNE DE CHAMPAGNE SUR SEINE <s.brun@champagne-sur-seine.fr>" at bounding box center [474, 156] width 226 height 13
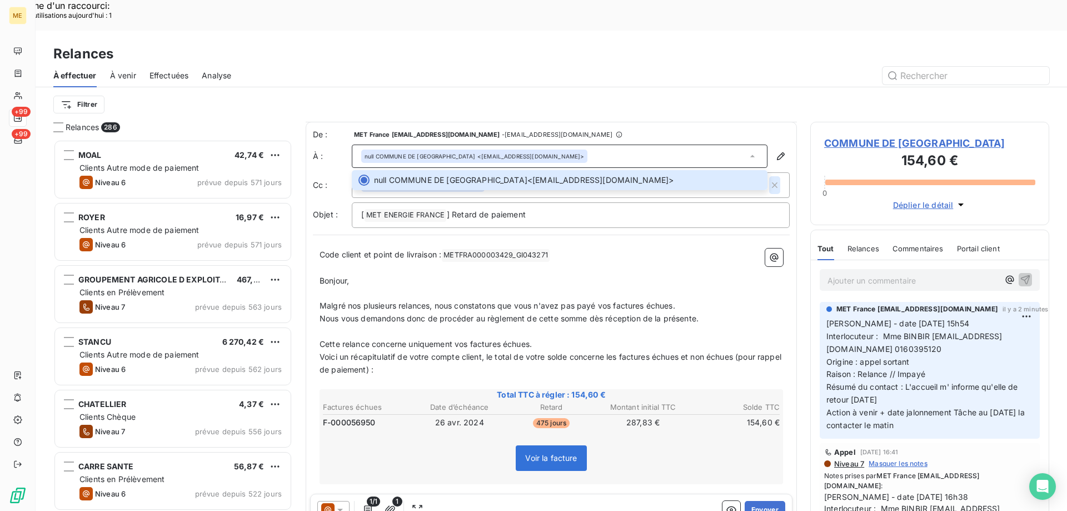
click at [769, 180] on icon "button" at bounding box center [774, 185] width 11 height 11
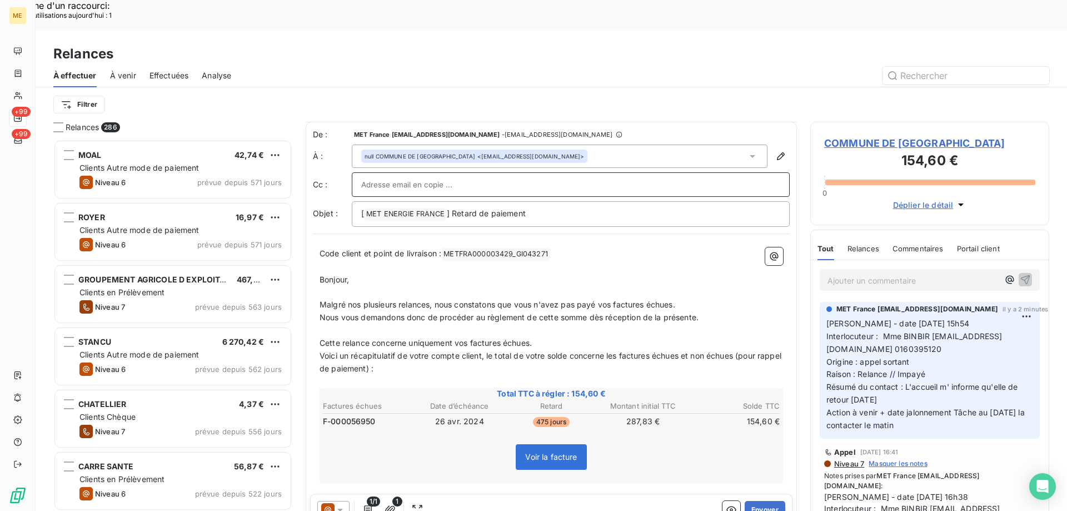
click at [615, 145] on div "null COMMUNE DE CHAMPAGNE SUR SEINE <s.brun@champagne-sur-seine.fr>" at bounding box center [560, 156] width 416 height 23
click at [362, 175] on div at bounding box center [363, 180] width 11 height 11
click at [558, 176] on div at bounding box center [570, 184] width 419 height 17
paste input "comptabilite@champagne-sur-seine.fr"
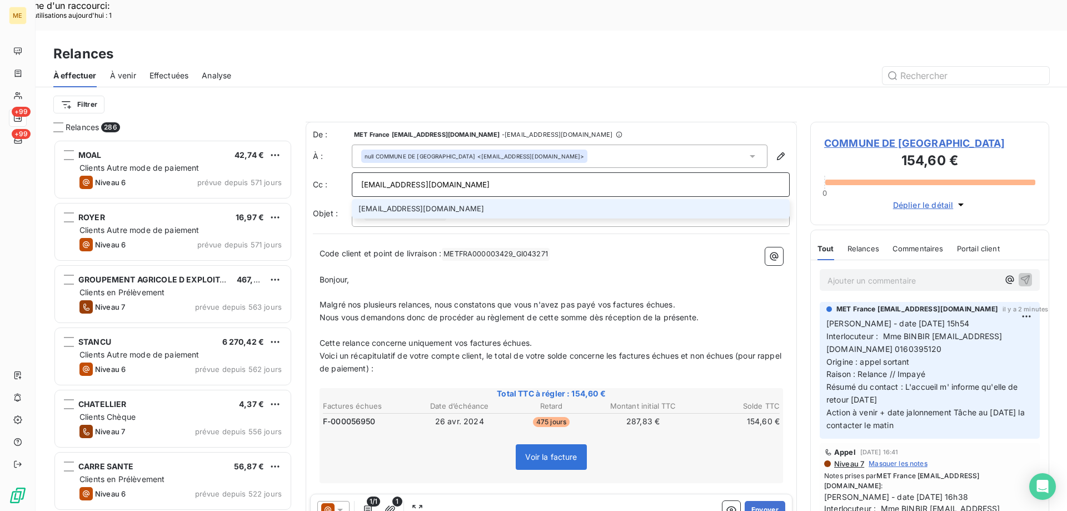
type input "comptabilite@champagne-sur-seine.fr"
click at [528, 199] on li "comptabilite@champagne-sur-seine.fr" at bounding box center [571, 208] width 438 height 19
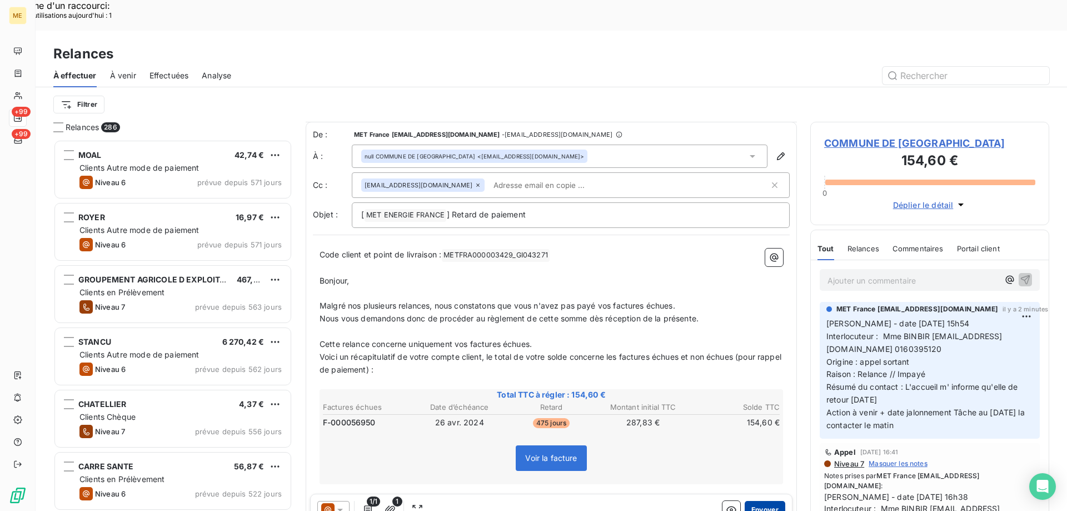
click at [755, 501] on button "Envoyer" at bounding box center [765, 510] width 41 height 18
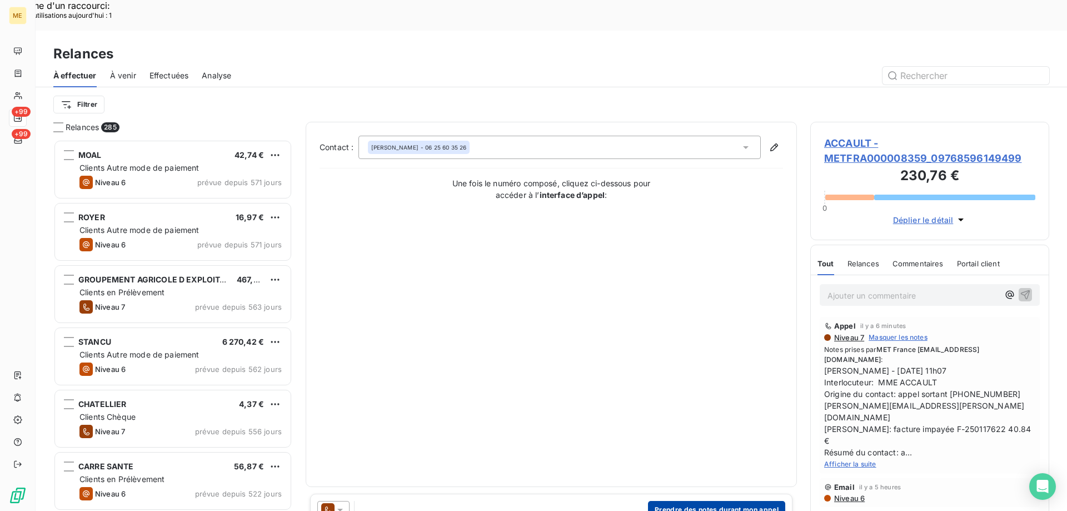
click at [691, 501] on button "Prendre des notes durant mon appel" at bounding box center [716, 510] width 137 height 18
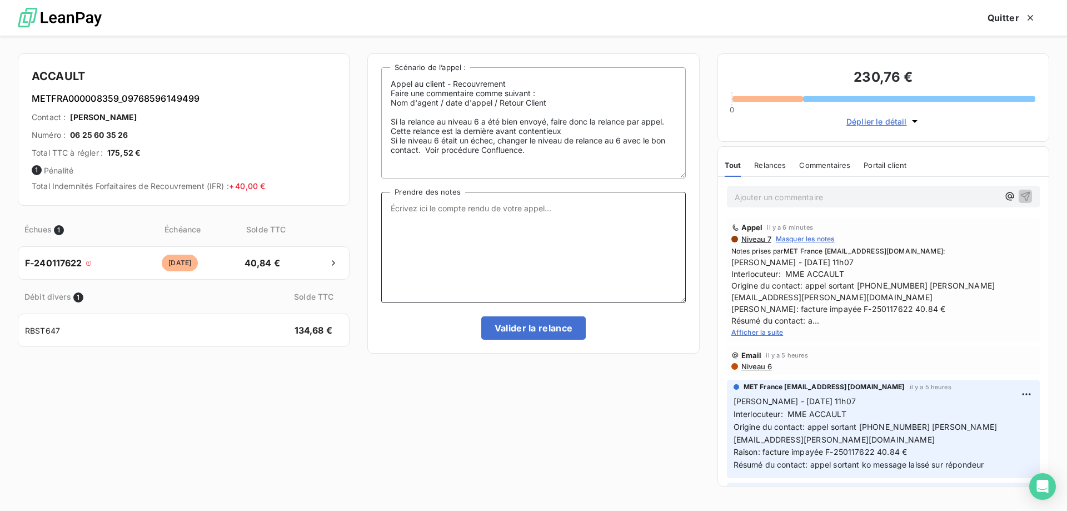
click at [562, 216] on textarea "Prendre des notes" at bounding box center [533, 247] width 304 height 111
click at [760, 331] on span "Afficher la suite" at bounding box center [757, 332] width 52 height 8
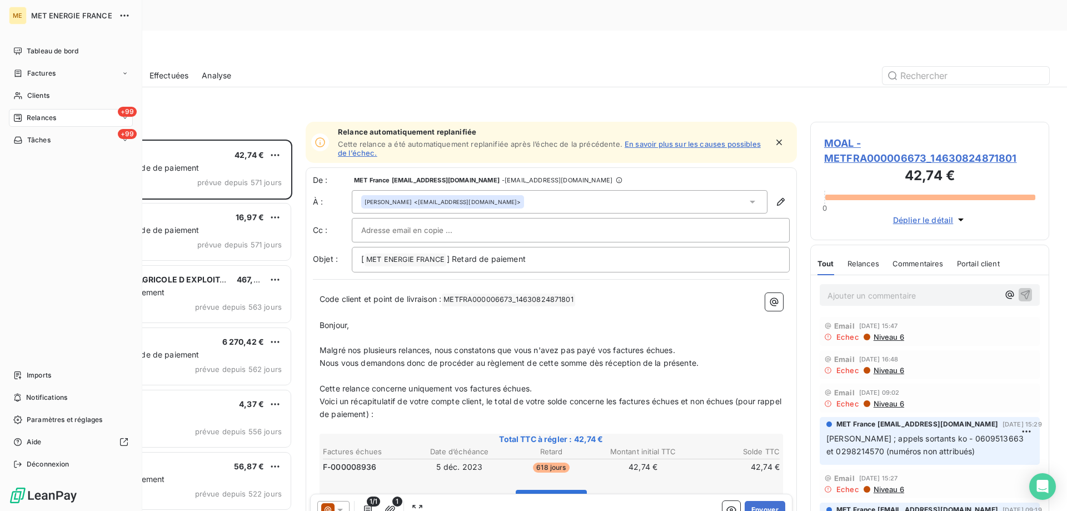
click at [60, 118] on div "+99 Relances" at bounding box center [71, 118] width 124 height 18
click at [66, 97] on div "Clients" at bounding box center [71, 96] width 124 height 18
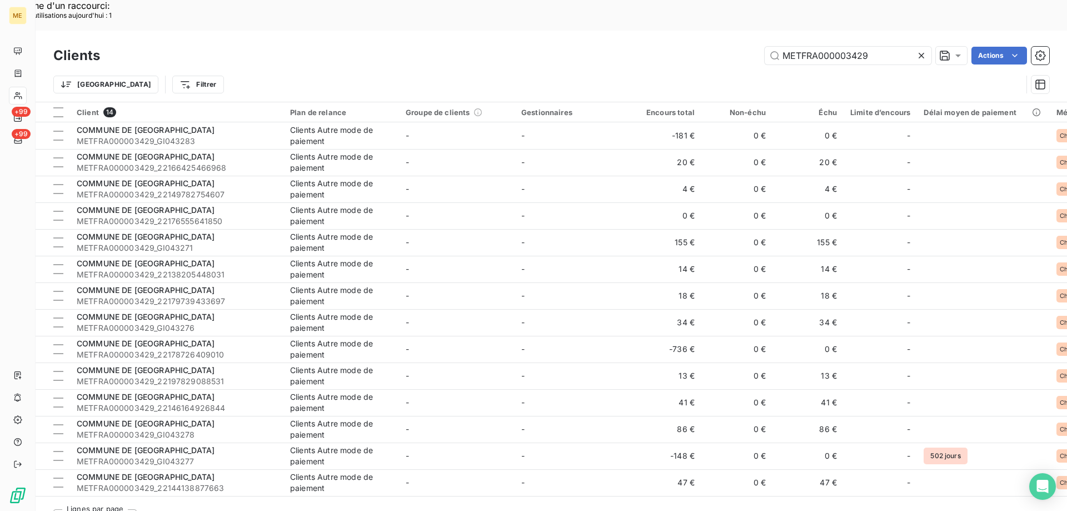
click at [922, 50] on icon at bounding box center [921, 55] width 11 height 11
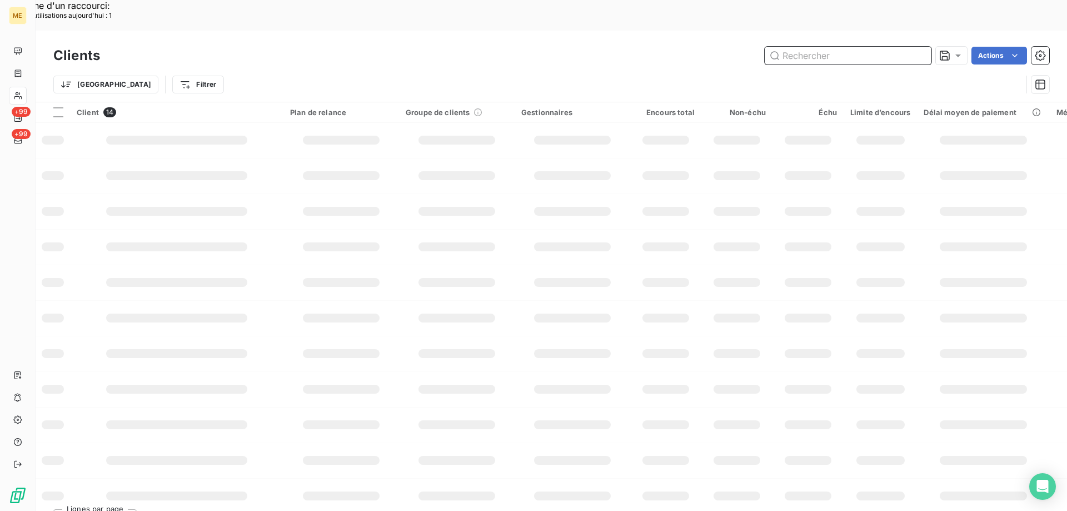
click at [830, 47] on input "text" at bounding box center [848, 56] width 167 height 18
paste input "METFRA000003429"
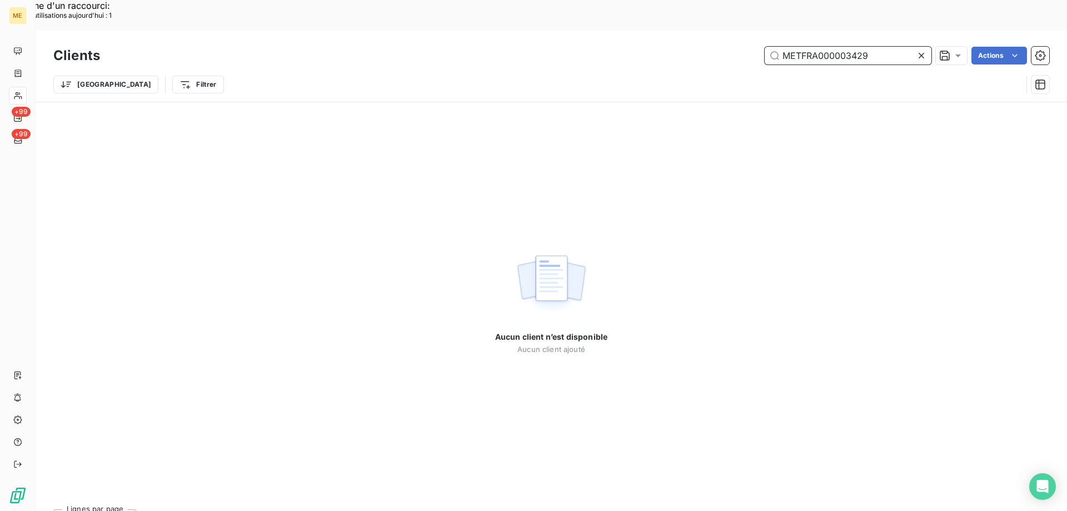
click at [784, 47] on input "METFRA000003429" at bounding box center [848, 56] width 167 height 18
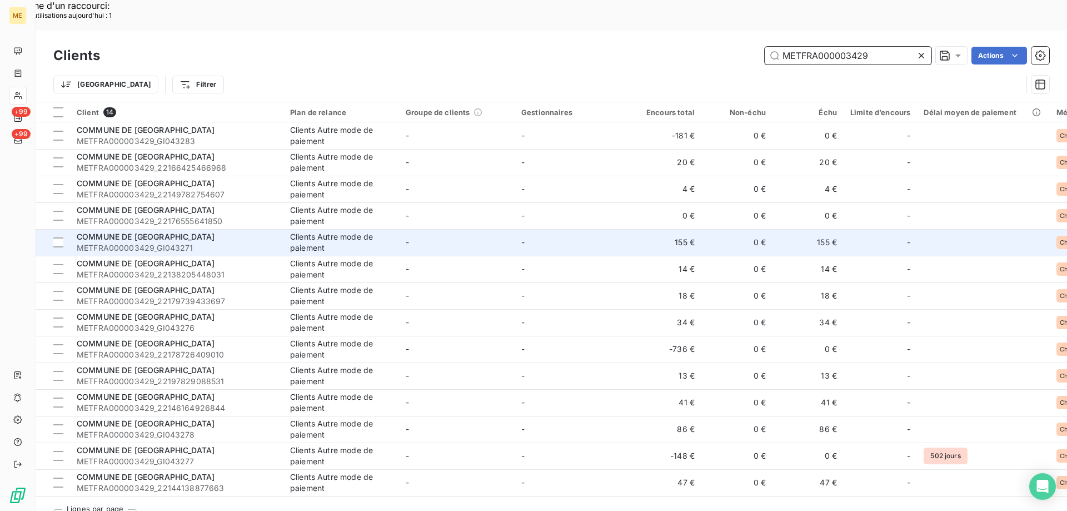
type input "METFRA000003429"
click at [190, 232] on span "COMMUNE DE [GEOGRAPHIC_DATA]" at bounding box center [146, 236] width 138 height 9
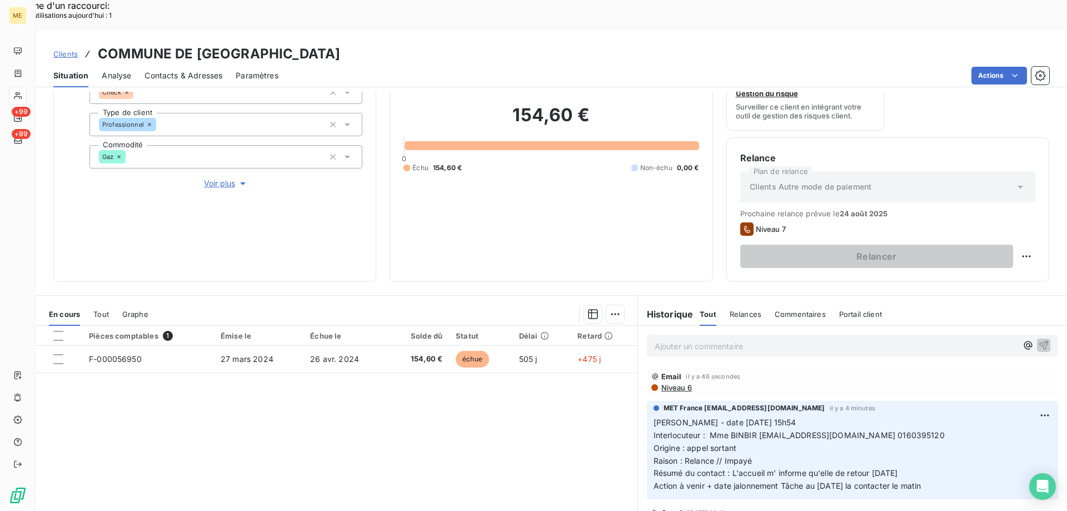
scroll to position [148, 0]
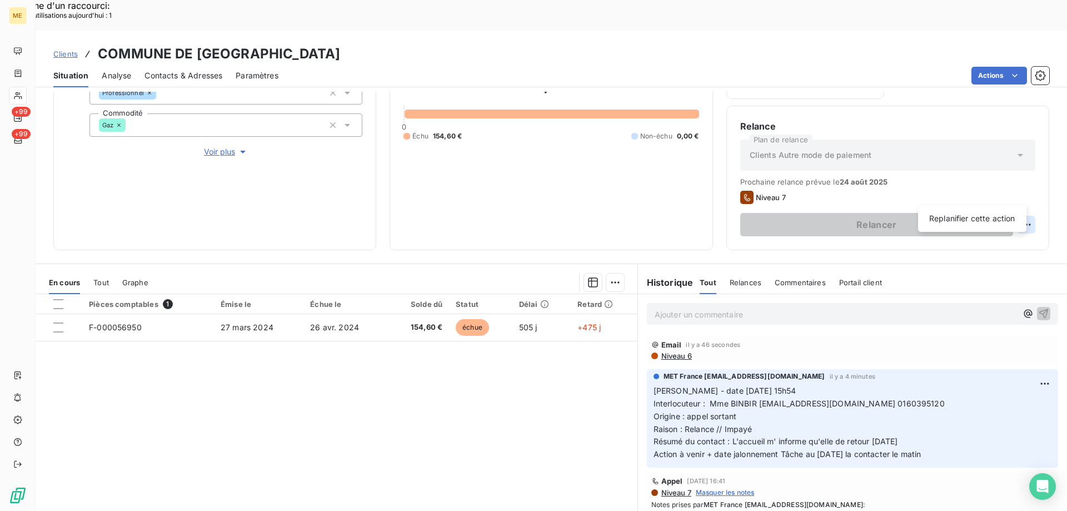
click at [964, 220] on div "Replanifier cette action" at bounding box center [972, 219] width 99 height 18
select select "7"
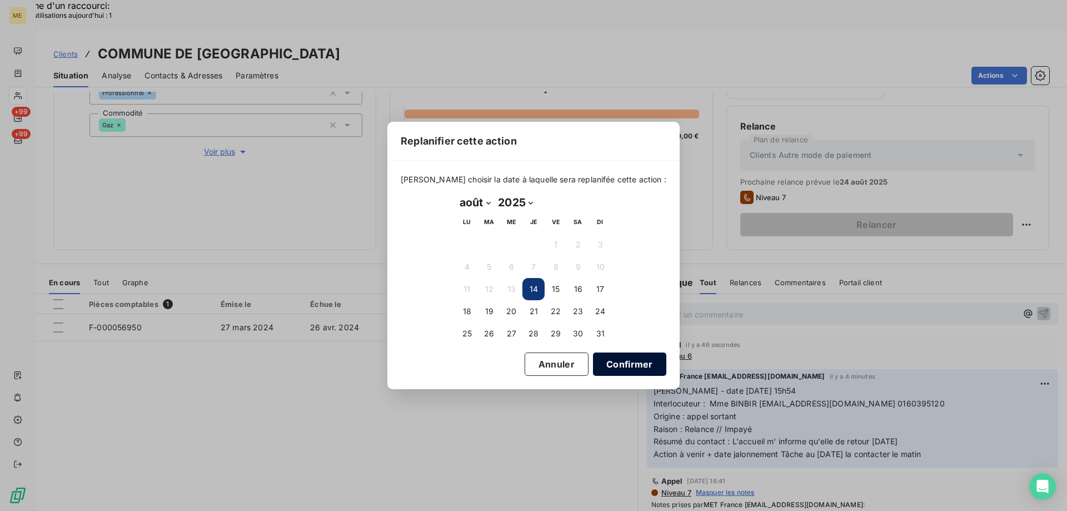
click at [600, 365] on button "Confirmer" at bounding box center [629, 363] width 73 height 23
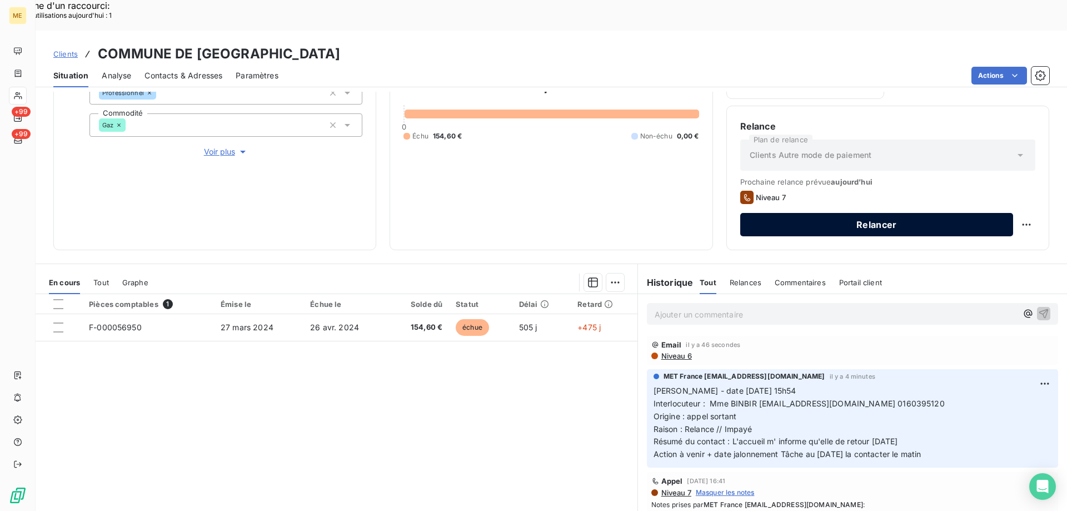
click at [850, 213] on button "Relancer" at bounding box center [876, 224] width 273 height 23
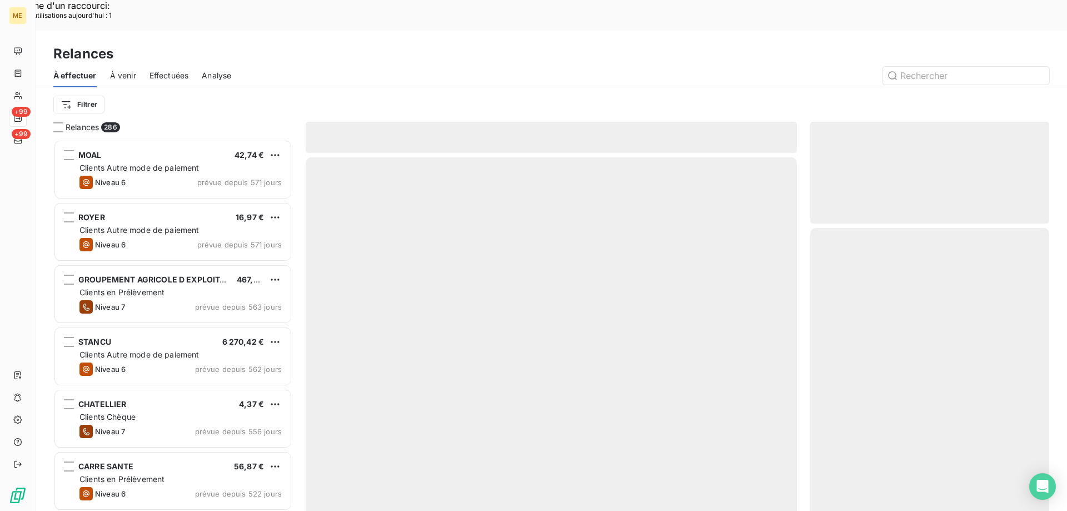
scroll to position [393, 231]
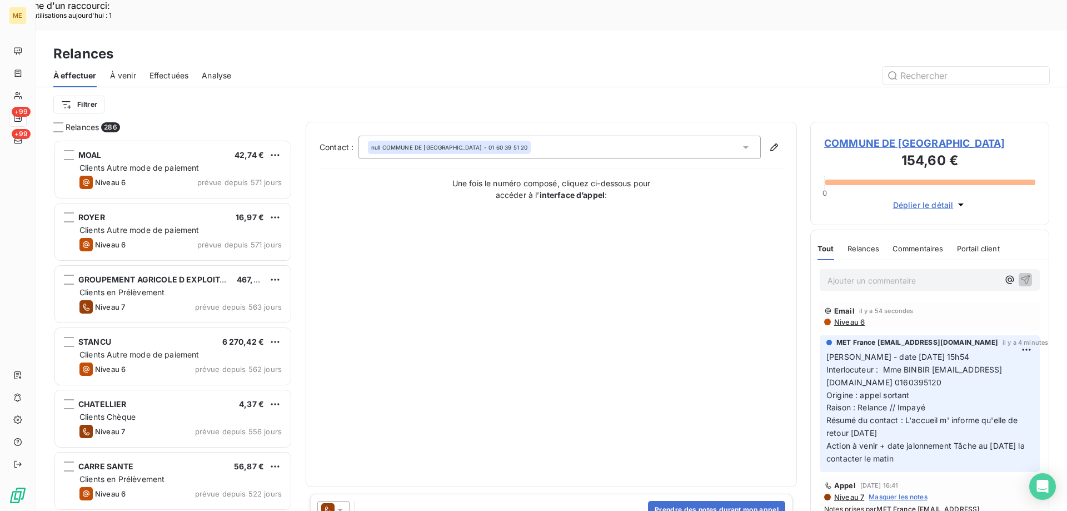
click at [579, 136] on div "null COMMUNE DE CHAMPAGNE SUR SEINE - 01 60 39 51 20" at bounding box center [559, 147] width 402 height 23
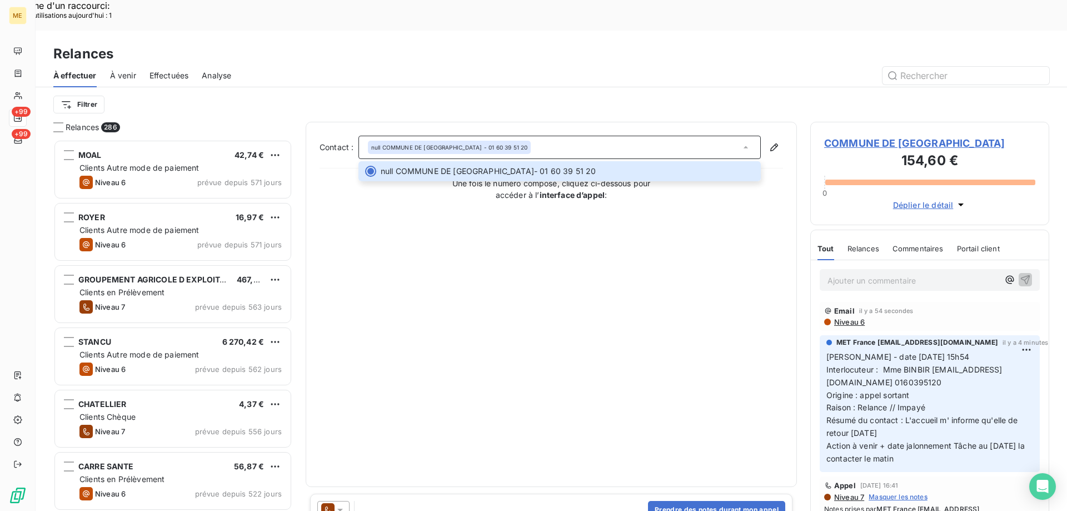
click at [655, 360] on div "Contact : null COMMUNE DE CHAMPAGNE SUR SEINE - 01 60 39 51 20 null COMMUNE DE …" at bounding box center [552, 304] width 464 height 337
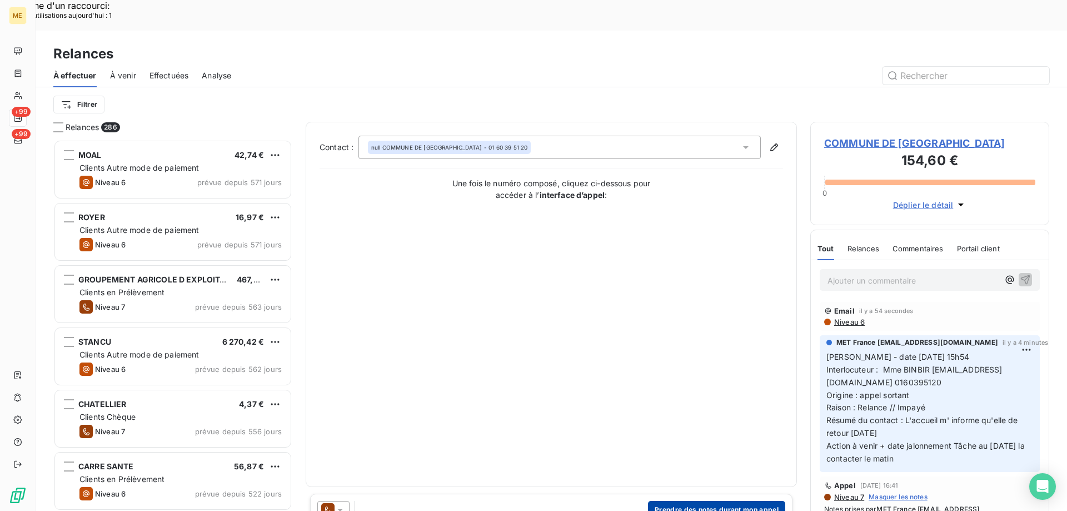
click at [700, 501] on button "Prendre des notes durant mon appel" at bounding box center [716, 510] width 137 height 18
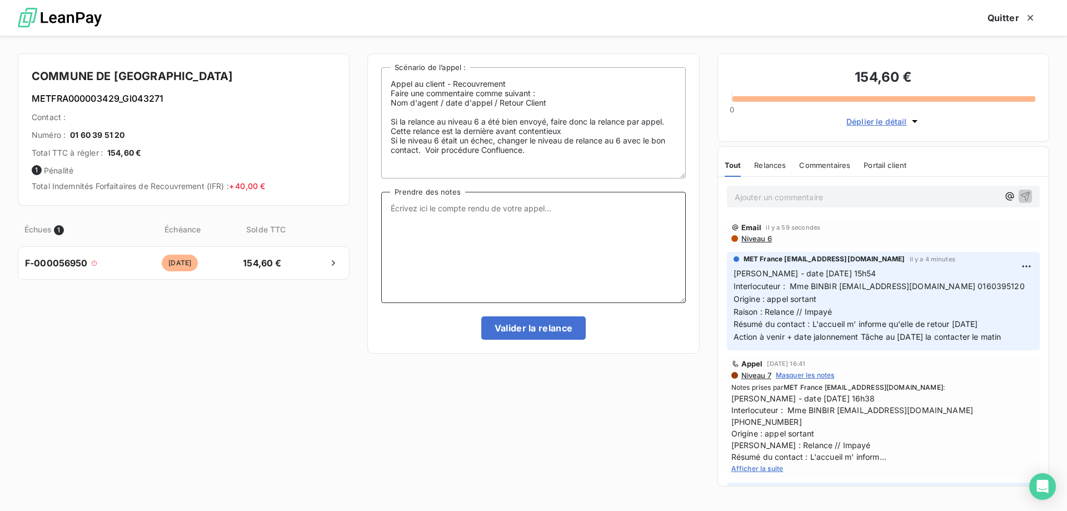
click at [550, 220] on textarea "Prendre des notes" at bounding box center [533, 247] width 304 height 111
paste textarea "METFRA000003429"
type textarea "METFRA000003429"
click at [530, 327] on button "Valider la relance" at bounding box center [533, 327] width 105 height 23
